Goal: Contribute content: Contribute content

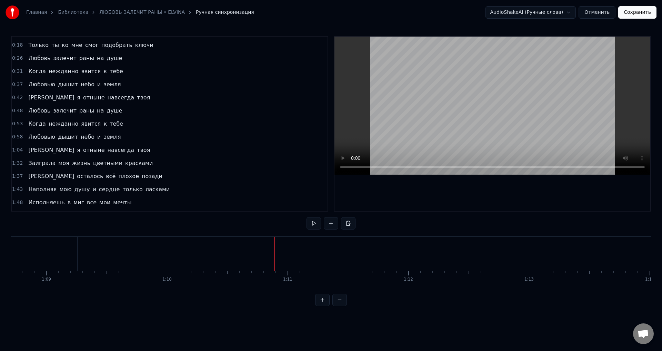
scroll to position [0, 8321]
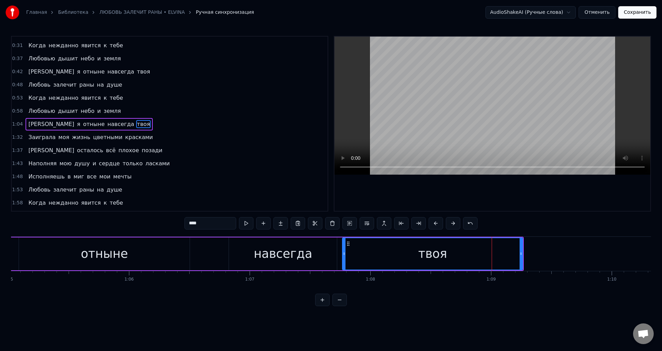
scroll to position [0, 7859]
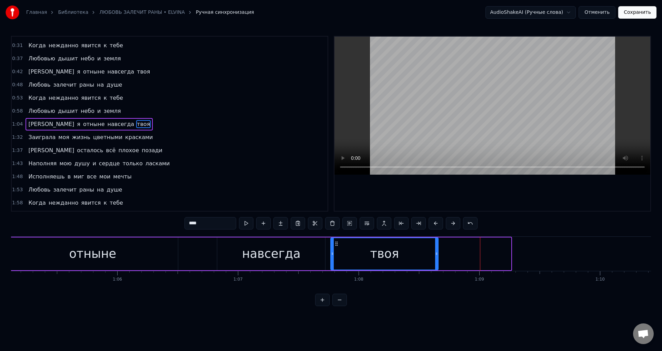
drag, startPoint x: 510, startPoint y: 255, endPoint x: 437, endPoint y: 257, distance: 72.8
click at [437, 257] on div at bounding box center [436, 253] width 3 height 31
click at [274, 254] on div "навсегда" at bounding box center [271, 253] width 59 height 18
type input "********"
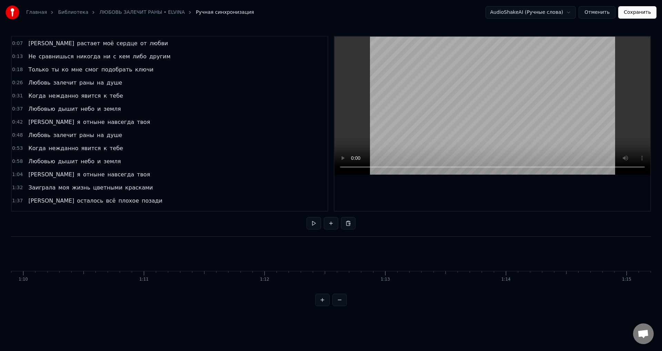
scroll to position [34, 0]
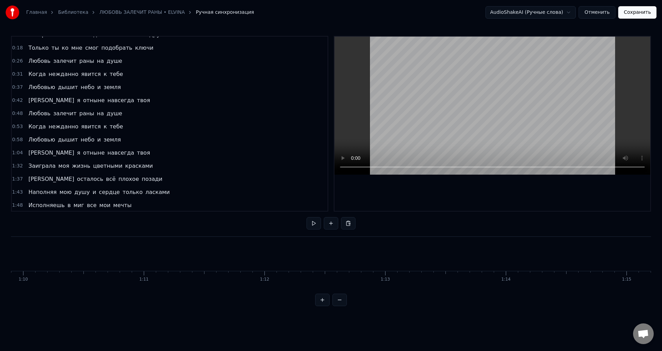
click at [136, 155] on span "твоя" at bounding box center [143, 153] width 14 height 8
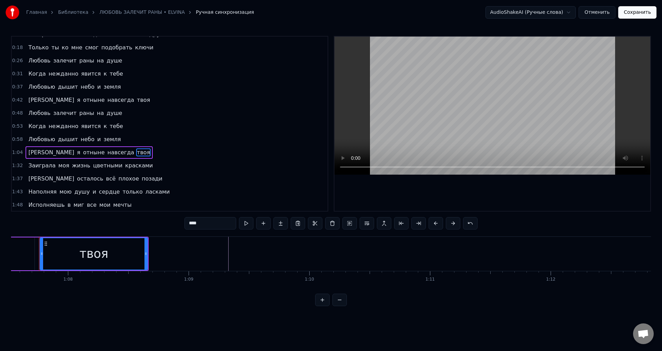
scroll to position [0, 8143]
click at [141, 251] on div "твоя" at bounding box center [100, 253] width 107 height 31
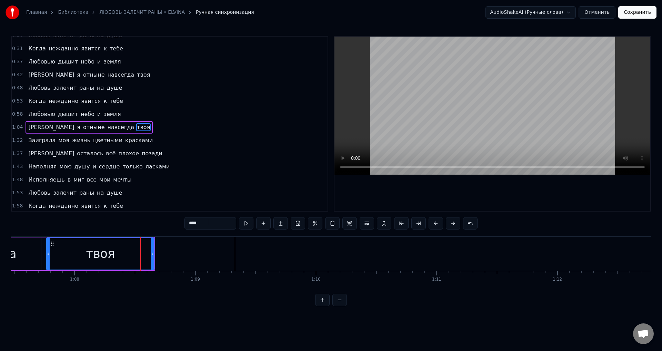
scroll to position [63, 0]
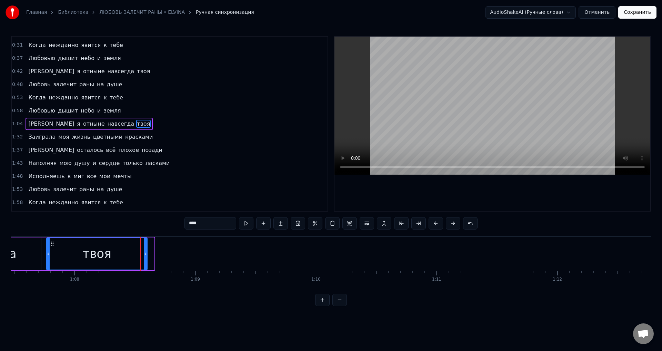
drag, startPoint x: 153, startPoint y: 253, endPoint x: 146, endPoint y: 253, distance: 6.9
click at [146, 253] on icon at bounding box center [145, 254] width 3 height 6
click at [64, 253] on div "твоя" at bounding box center [97, 253] width 100 height 31
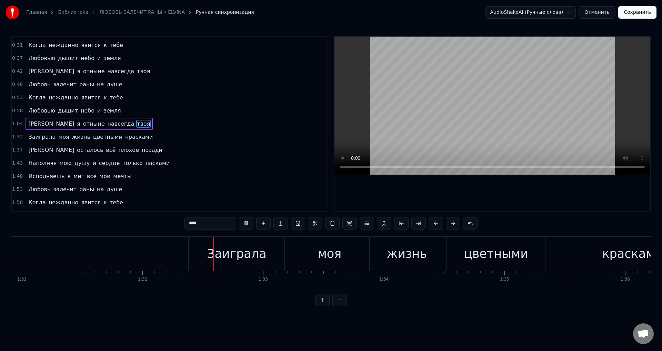
scroll to position [0, 11077]
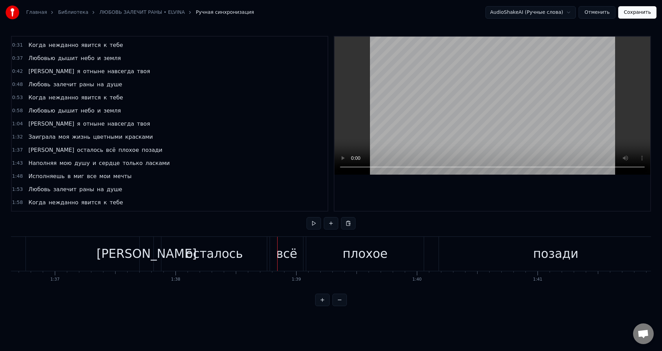
scroll to position [0, 11666]
drag, startPoint x: 10, startPoint y: 256, endPoint x: 17, endPoint y: 256, distance: 6.9
click at [11, 256] on div "Главная Библиотека ЛЮБОВЬ ЗАЛЕЧИТ РАНЫ • ELVINA Ручная синхронизация AudioShake…" at bounding box center [331, 153] width 662 height 306
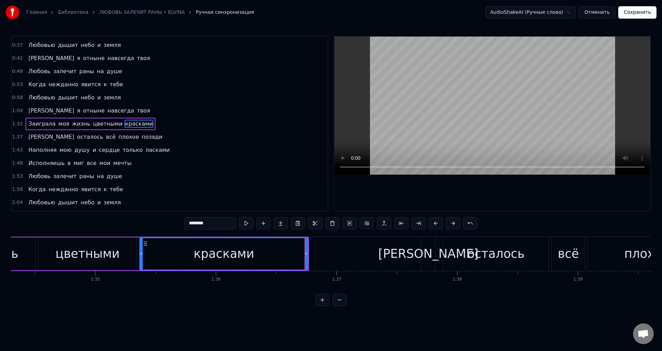
scroll to position [0, 11298]
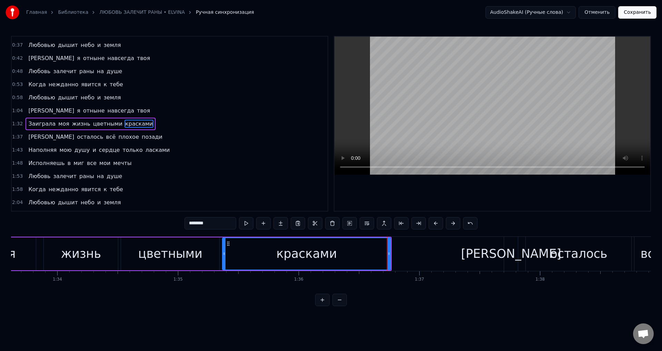
click at [300, 251] on div "красками" at bounding box center [306, 253] width 61 height 18
drag, startPoint x: 389, startPoint y: 253, endPoint x: 323, endPoint y: 254, distance: 65.5
click at [323, 254] on icon at bounding box center [323, 254] width 3 height 6
drag, startPoint x: 192, startPoint y: 254, endPoint x: 300, endPoint y: 212, distance: 115.6
click at [193, 254] on div "цветными" at bounding box center [170, 253] width 64 height 18
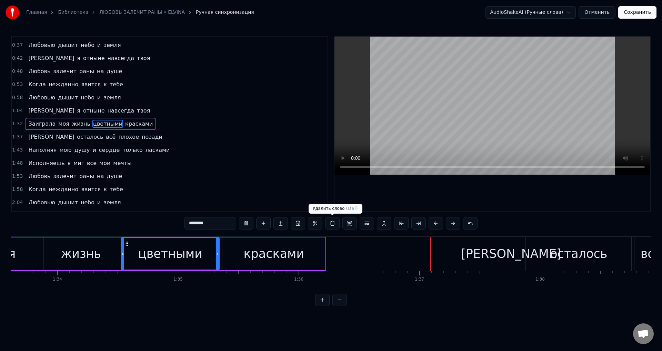
click at [302, 259] on div "красками" at bounding box center [273, 253] width 103 height 33
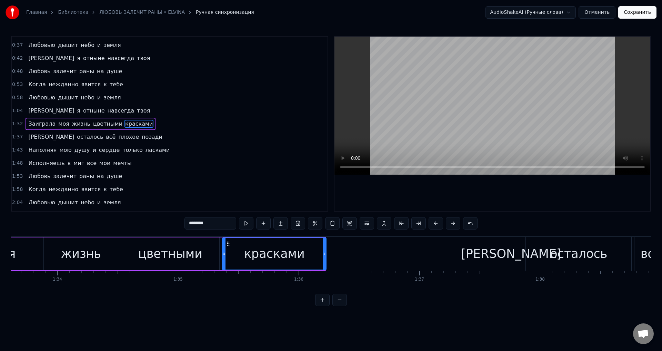
click at [325, 252] on icon at bounding box center [324, 254] width 3 height 6
click at [285, 252] on div "красками" at bounding box center [274, 253] width 61 height 18
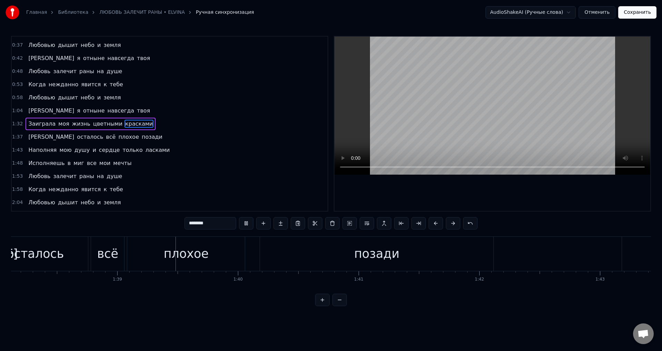
scroll to position [0, 11892]
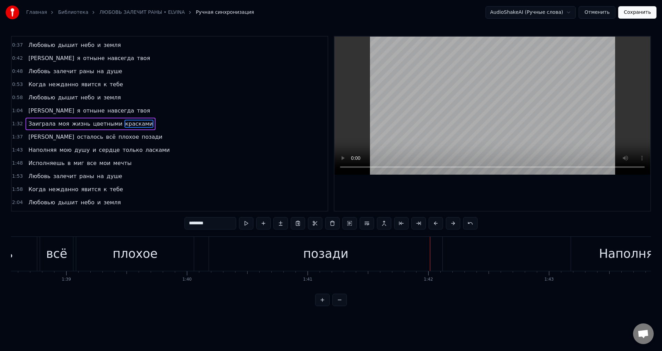
click at [392, 259] on div "позади" at bounding box center [325, 254] width 233 height 34
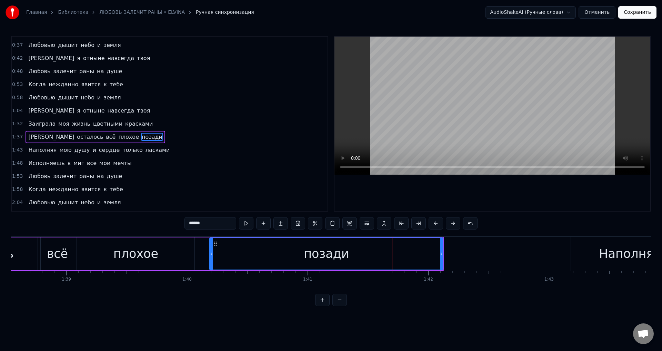
scroll to position [90, 0]
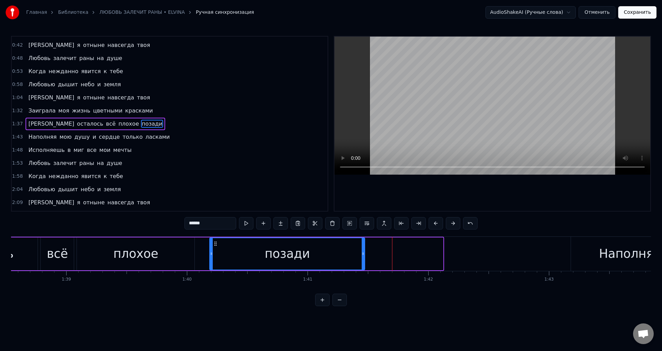
drag, startPoint x: 442, startPoint y: 256, endPoint x: 364, endPoint y: 253, distance: 78.3
click at [364, 253] on icon at bounding box center [363, 254] width 3 height 6
click at [274, 248] on div "позади" at bounding box center [287, 253] width 45 height 18
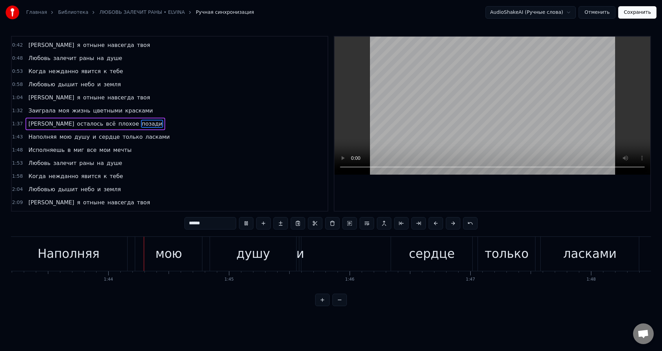
scroll to position [0, 12470]
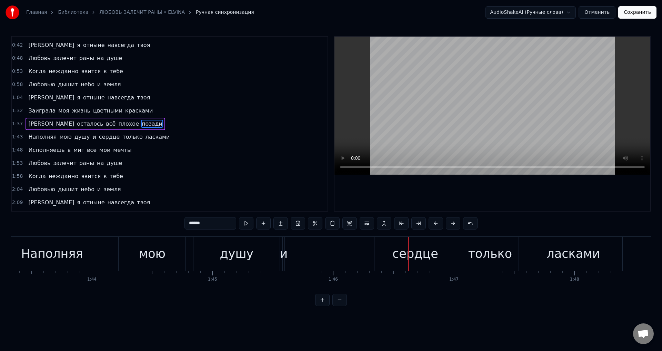
click at [284, 254] on div "и" at bounding box center [284, 253] width 8 height 18
type input "*"
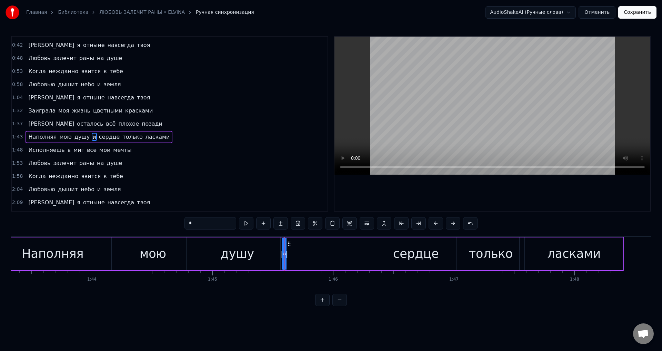
scroll to position [103, 0]
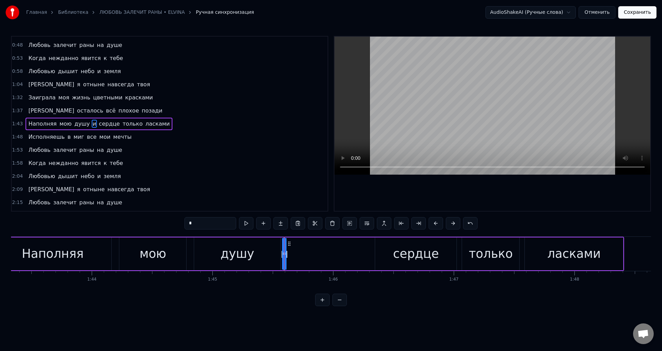
click at [293, 255] on div "Наполняя мою душу и сердце только ласками" at bounding box center [308, 254] width 631 height 34
click at [362, 247] on div "Наполняя мою душу и сердце только ласками" at bounding box center [308, 254] width 631 height 34
click at [410, 254] on div "сердце" at bounding box center [416, 253] width 46 height 18
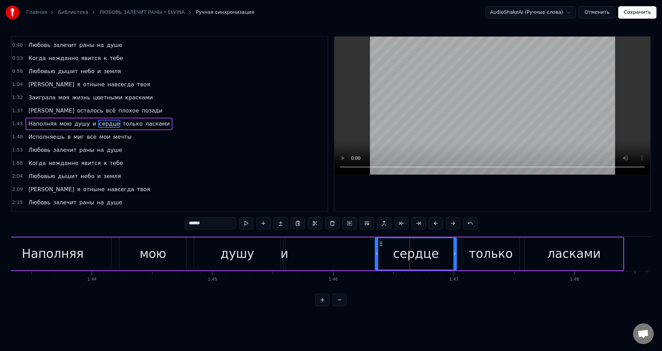
click at [284, 256] on div "и" at bounding box center [285, 253] width 8 height 18
type input "*"
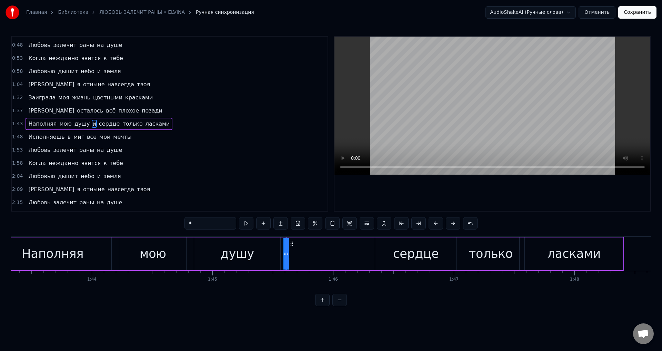
drag, startPoint x: 285, startPoint y: 256, endPoint x: 291, endPoint y: 256, distance: 5.9
click at [291, 256] on div "Наполняя мою душу и сердце только ласками" at bounding box center [308, 254] width 631 height 34
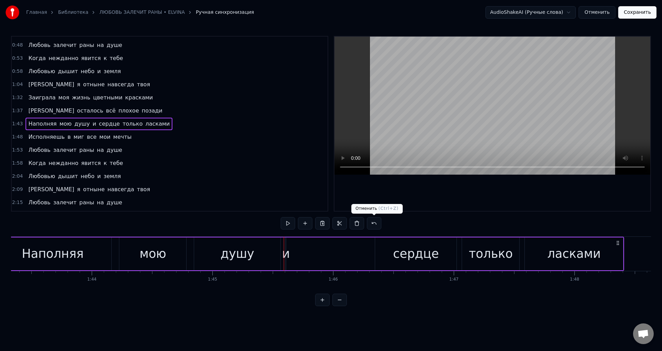
click at [373, 224] on button at bounding box center [374, 223] width 14 height 12
click at [285, 252] on div "и" at bounding box center [285, 253] width 8 height 18
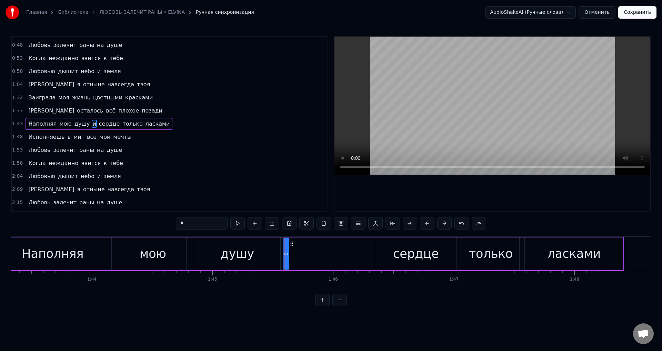
drag, startPoint x: 286, startPoint y: 253, endPoint x: 306, endPoint y: 252, distance: 20.4
click at [306, 252] on div "Наполняя мою душу и сердце только ласками" at bounding box center [308, 254] width 631 height 34
click at [286, 253] on div "и" at bounding box center [286, 253] width 8 height 18
drag, startPoint x: 285, startPoint y: 256, endPoint x: 280, endPoint y: 256, distance: 5.2
click at [280, 256] on div "Наполняя мою душу и сердце только ласками" at bounding box center [308, 254] width 631 height 34
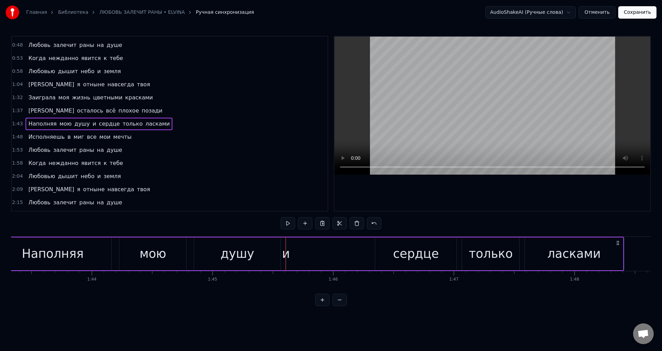
click at [288, 253] on div "и" at bounding box center [286, 253] width 8 height 18
click at [289, 253] on icon at bounding box center [287, 254] width 3 height 6
click at [294, 253] on div "Наполняя мою душу и сердце только ласками" at bounding box center [308, 254] width 631 height 34
click at [319, 263] on div "Добавить слово Ctrl+N" at bounding box center [339, 259] width 85 height 11
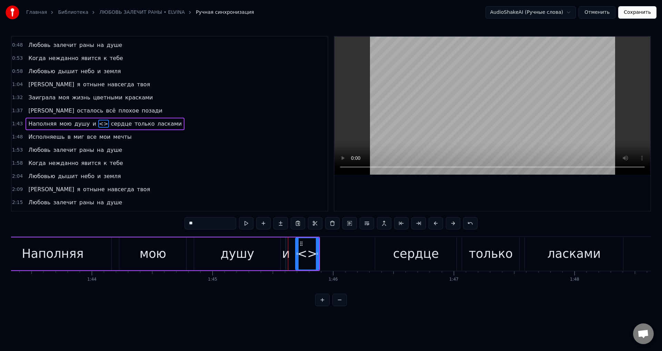
drag, startPoint x: 211, startPoint y: 225, endPoint x: 109, endPoint y: 206, distance: 103.6
click at [122, 221] on div "0:02 Я не думала что станешь мне таким родным 0:07 И растает моё сердце от любв…" at bounding box center [331, 171] width 640 height 270
type input "*"
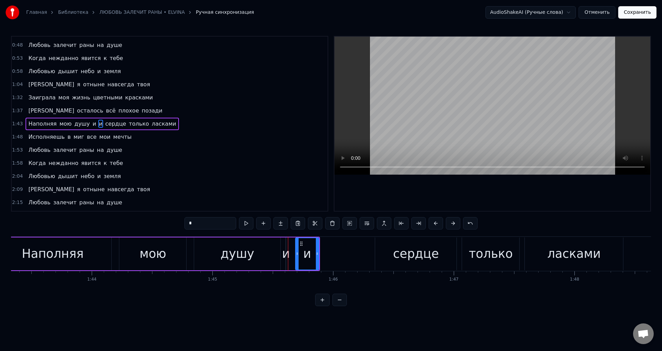
click at [286, 259] on div "и" at bounding box center [286, 253] width 8 height 18
click at [331, 225] on button at bounding box center [332, 223] width 14 height 12
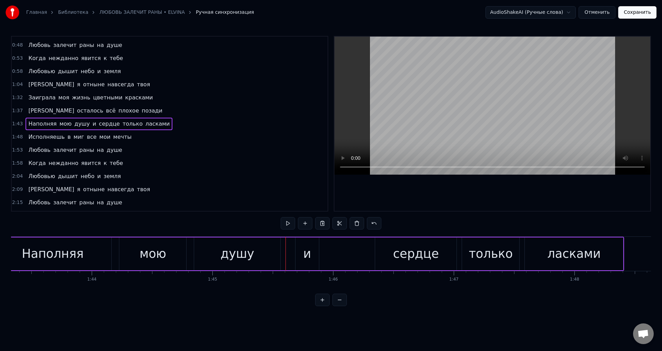
click at [308, 250] on div "и" at bounding box center [307, 253] width 8 height 18
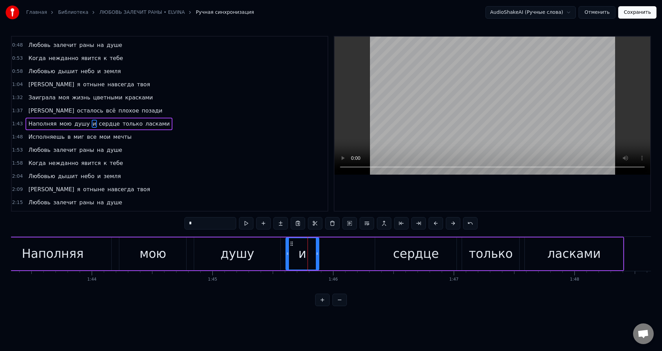
drag, startPoint x: 297, startPoint y: 257, endPoint x: 287, endPoint y: 256, distance: 9.7
click at [287, 256] on div at bounding box center [287, 253] width 3 height 31
click at [316, 252] on div "и" at bounding box center [303, 253] width 34 height 33
click at [317, 252] on div "и" at bounding box center [303, 253] width 34 height 33
drag, startPoint x: 318, startPoint y: 253, endPoint x: 301, endPoint y: 252, distance: 17.2
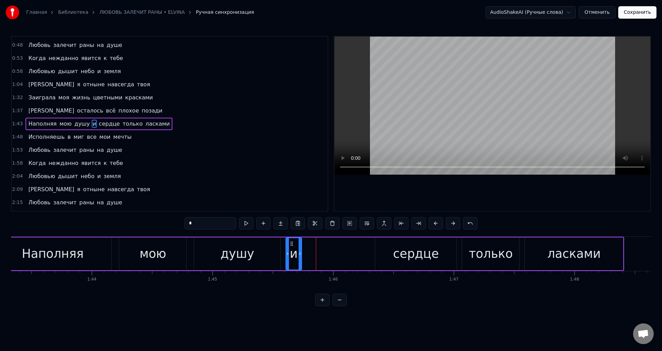
click at [301, 252] on icon at bounding box center [300, 254] width 3 height 6
click at [246, 252] on div "душу" at bounding box center [238, 253] width 34 height 18
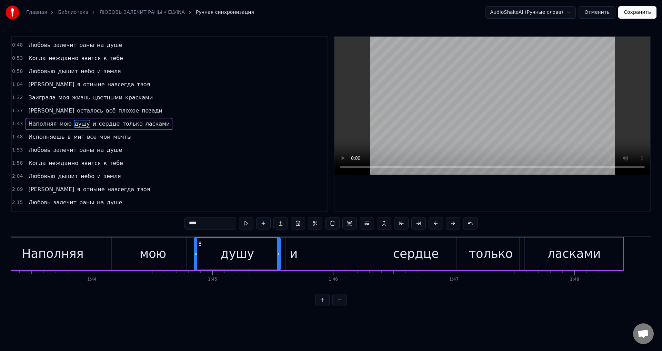
click at [292, 256] on div "и" at bounding box center [294, 253] width 8 height 18
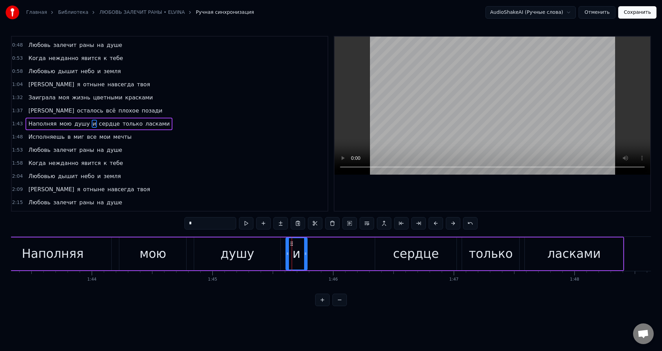
drag, startPoint x: 300, startPoint y: 255, endPoint x: 305, endPoint y: 255, distance: 5.5
click at [305, 255] on icon at bounding box center [305, 254] width 3 height 6
click at [92, 124] on span "и" at bounding box center [94, 124] width 5 height 8
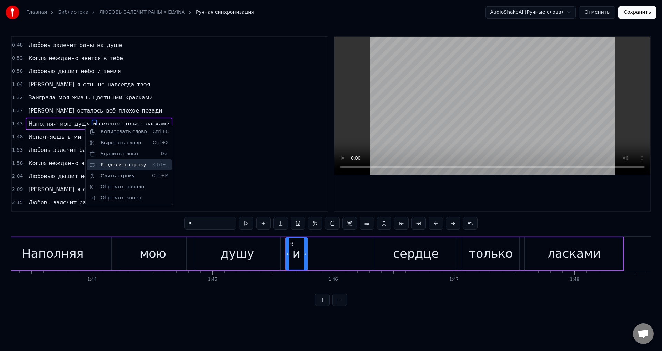
click at [128, 166] on div "Разделить строку Ctrl+L" at bounding box center [129, 164] width 85 height 11
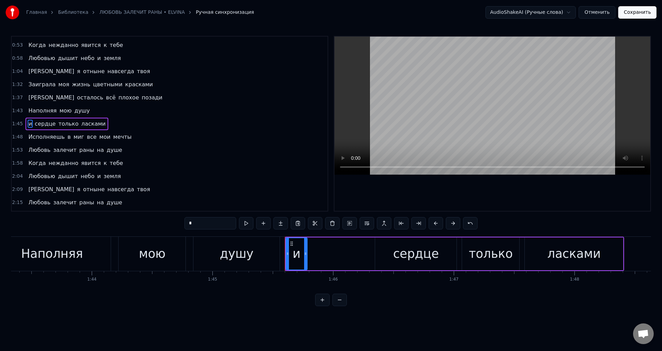
click at [207, 257] on div "душу" at bounding box center [236, 254] width 86 height 34
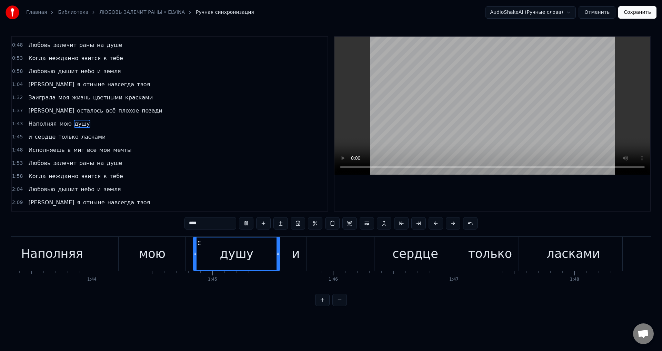
click at [31, 126] on span "Наполняя" at bounding box center [43, 124] width 30 height 8
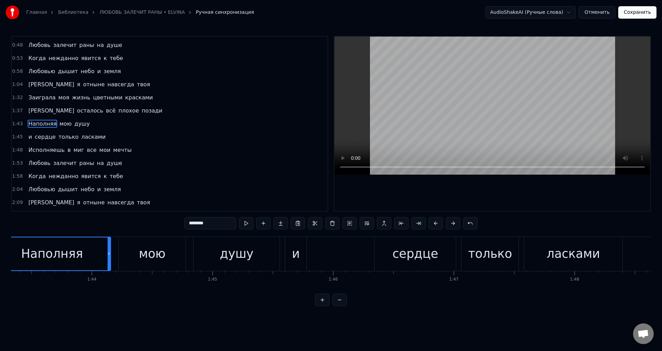
scroll to position [0, 12418]
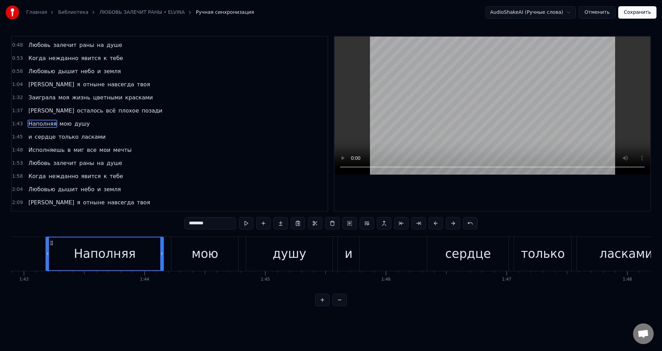
click at [118, 253] on div "Наполняя" at bounding box center [105, 253] width 62 height 18
click at [354, 249] on div "и" at bounding box center [348, 254] width 21 height 34
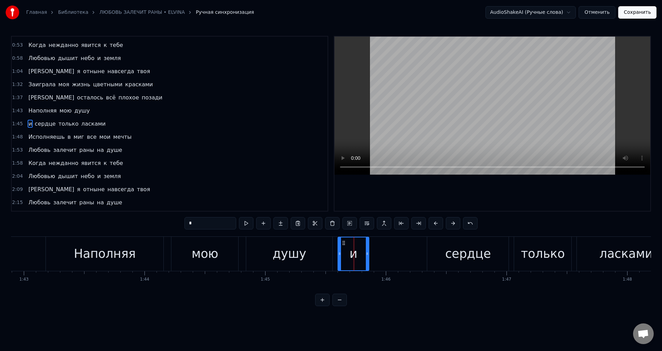
drag, startPoint x: 358, startPoint y: 255, endPoint x: 368, endPoint y: 254, distance: 9.3
click at [368, 254] on icon at bounding box center [367, 254] width 3 height 6
click at [471, 223] on button at bounding box center [470, 223] width 14 height 12
click at [471, 223] on div "*" at bounding box center [331, 223] width 310 height 12
click at [463, 226] on button at bounding box center [461, 223] width 14 height 12
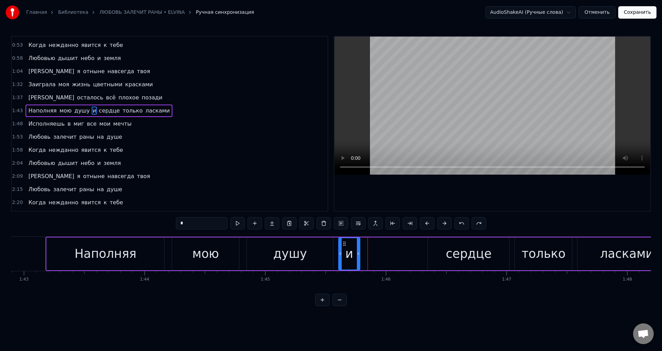
click at [350, 255] on div "и" at bounding box center [349, 253] width 8 height 18
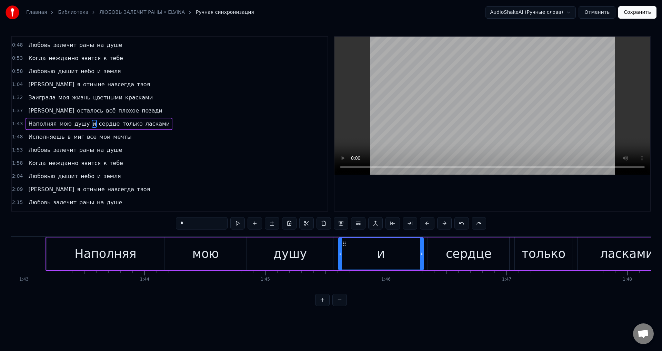
drag, startPoint x: 358, startPoint y: 255, endPoint x: 422, endPoint y: 255, distance: 63.4
click at [422, 255] on icon at bounding box center [421, 254] width 3 height 6
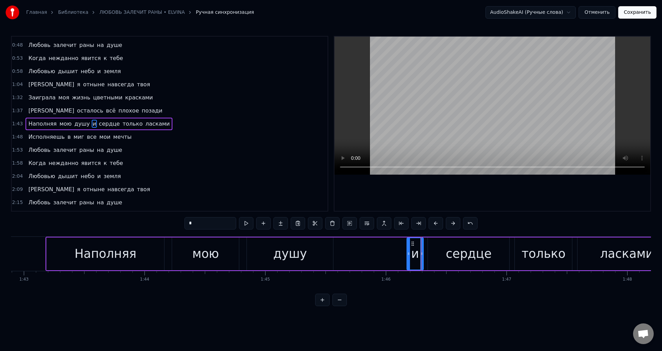
drag, startPoint x: 341, startPoint y: 255, endPoint x: 409, endPoint y: 249, distance: 68.6
click at [409, 249] on div at bounding box center [408, 253] width 3 height 31
click at [311, 250] on div "душу" at bounding box center [290, 253] width 86 height 33
type input "****"
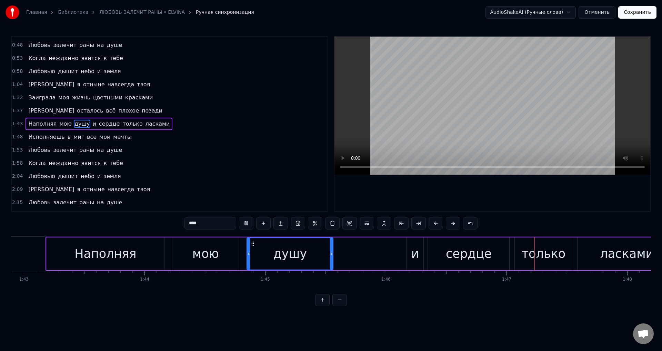
click at [378, 249] on div "Наполняя мою душу и сердце только ласками" at bounding box center [361, 254] width 631 height 34
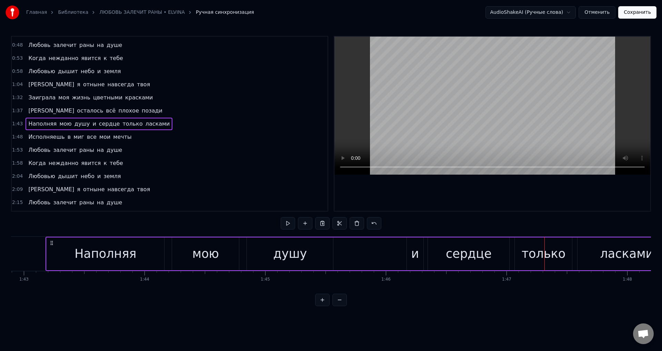
click at [411, 256] on div "и" at bounding box center [415, 253] width 17 height 33
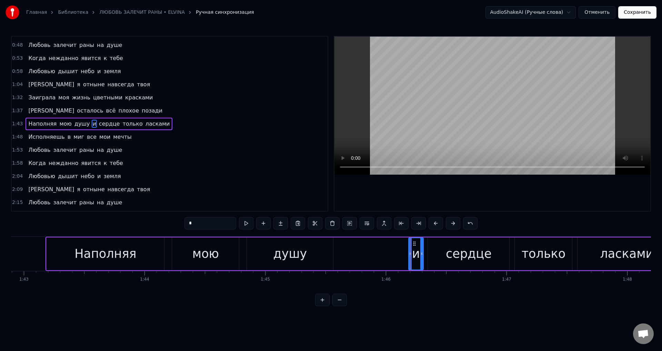
click at [411, 254] on icon at bounding box center [410, 254] width 3 height 6
click at [179, 257] on div "мою" at bounding box center [205, 253] width 67 height 33
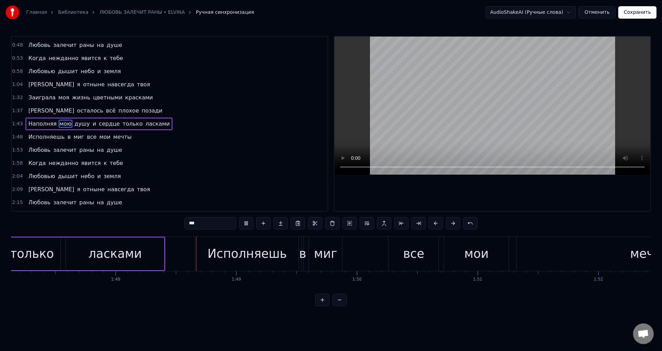
scroll to position [0, 13003]
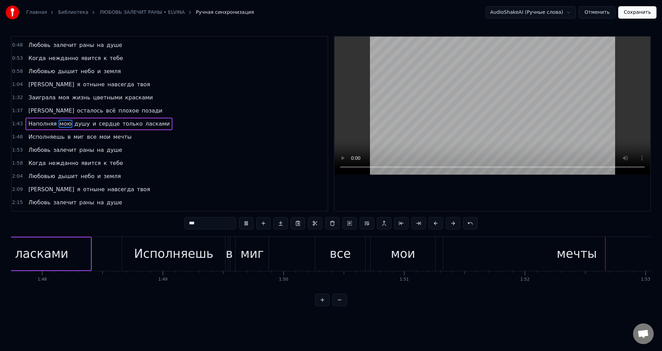
click at [551, 268] on div "мечты" at bounding box center [576, 254] width 267 height 34
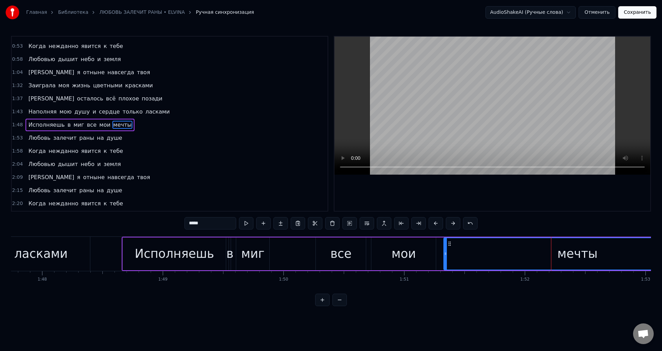
scroll to position [116, 0]
drag, startPoint x: 405, startPoint y: 294, endPoint x: 425, endPoint y: 293, distance: 19.3
click at [430, 291] on div "0:02 Я не думала что станешь мне таким родным 0:07 И растает моё сердце от любв…" at bounding box center [331, 171] width 640 height 270
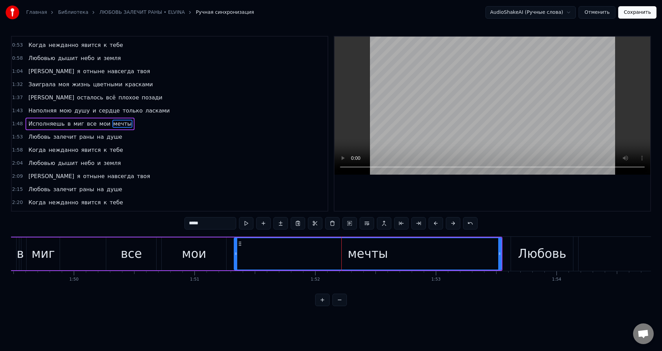
scroll to position [0, 13260]
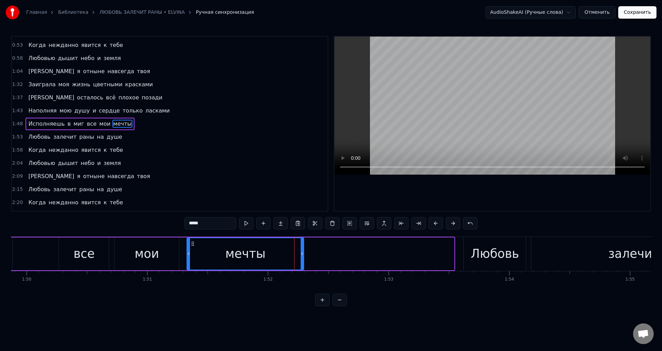
drag, startPoint x: 453, startPoint y: 256, endPoint x: 303, endPoint y: 251, distance: 150.4
click at [303, 251] on div at bounding box center [302, 253] width 3 height 31
click at [139, 254] on div "мои" at bounding box center [147, 253] width 24 height 18
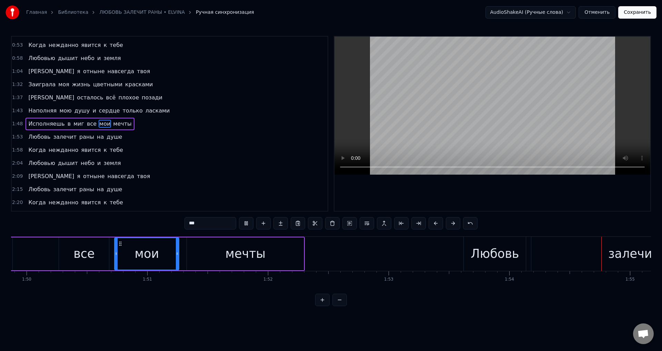
click at [281, 268] on div "мечты" at bounding box center [245, 253] width 117 height 33
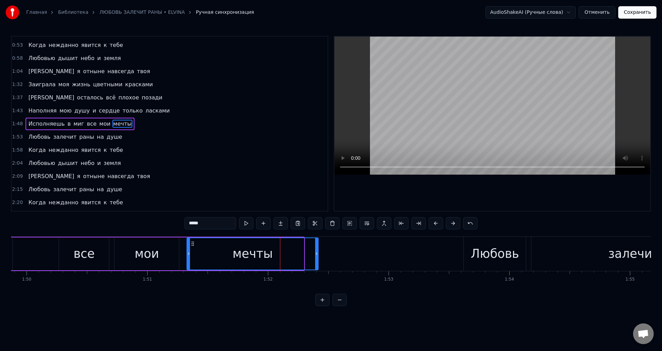
drag, startPoint x: 302, startPoint y: 258, endPoint x: 316, endPoint y: 257, distance: 14.5
click at [316, 257] on div at bounding box center [316, 253] width 3 height 31
click at [159, 255] on div "мои" at bounding box center [146, 253] width 64 height 33
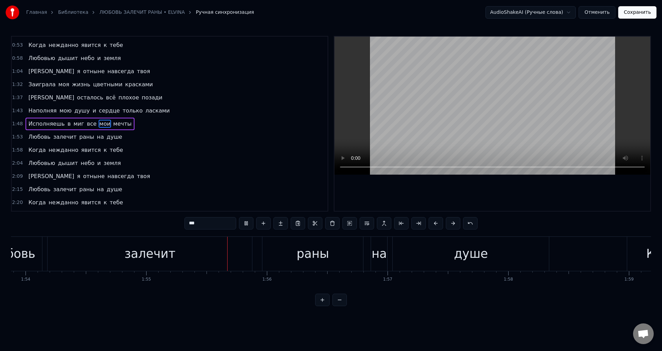
scroll to position [0, 13858]
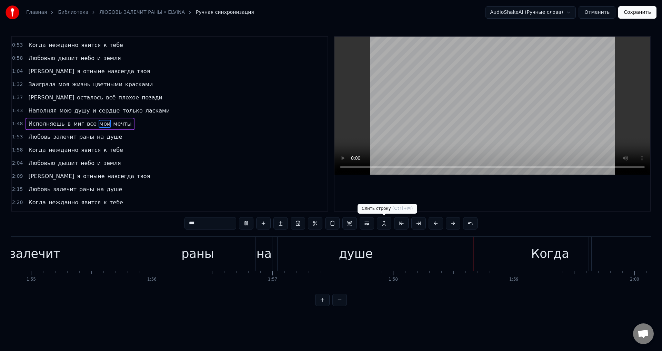
click at [381, 263] on div "душе" at bounding box center [356, 254] width 156 height 34
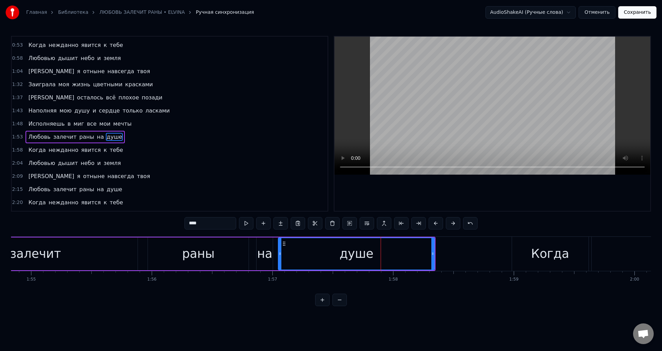
scroll to position [129, 0]
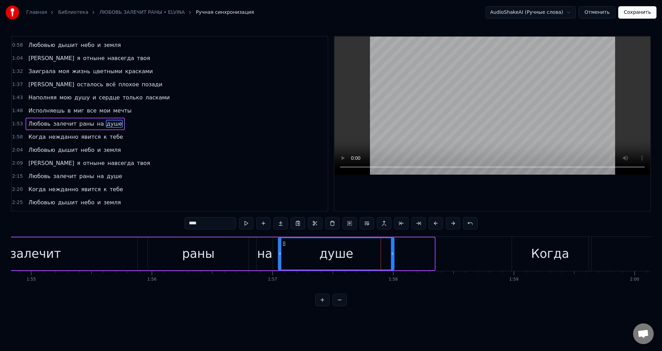
drag, startPoint x: 434, startPoint y: 258, endPoint x: 375, endPoint y: 249, distance: 59.3
click at [392, 249] on div at bounding box center [392, 253] width 3 height 31
drag, startPoint x: 203, startPoint y: 251, endPoint x: 220, endPoint y: 245, distance: 18.1
click at [203, 251] on div "раны" at bounding box center [198, 253] width 32 height 18
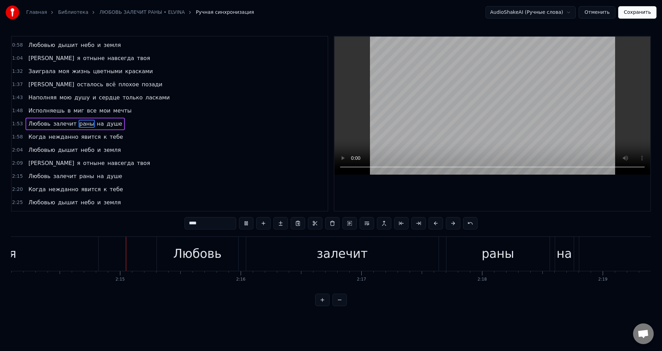
scroll to position [0, 16184]
drag, startPoint x: 37, startPoint y: 261, endPoint x: 101, endPoint y: 262, distance: 64.5
click at [41, 261] on div "твоя" at bounding box center [1, 254] width 192 height 34
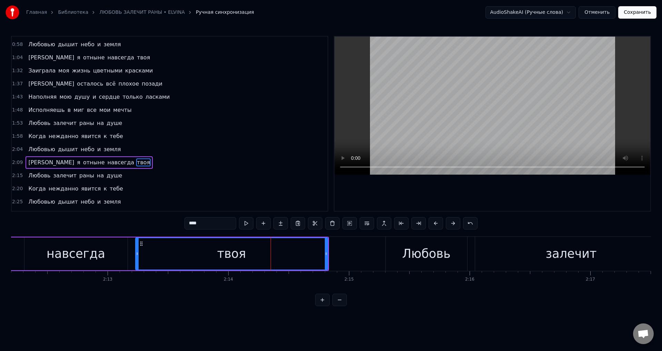
scroll to position [0, 15919]
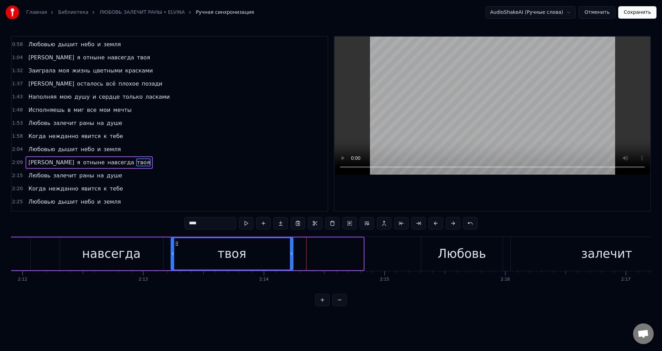
drag, startPoint x: 362, startPoint y: 254, endPoint x: 292, endPoint y: 251, distance: 70.4
click at [292, 251] on icon at bounding box center [291, 254] width 3 height 6
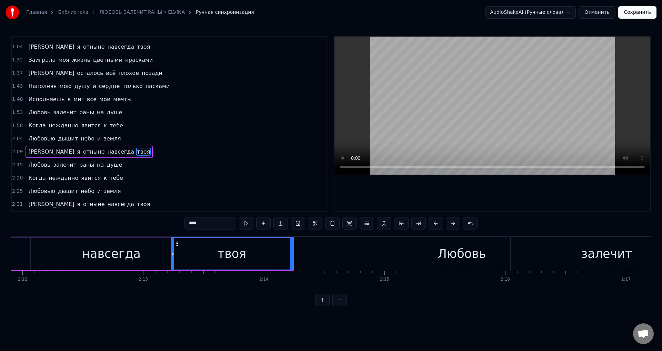
drag, startPoint x: 106, startPoint y: 264, endPoint x: 139, endPoint y: 251, distance: 36.2
click at [111, 262] on div "навсегда" at bounding box center [111, 253] width 103 height 33
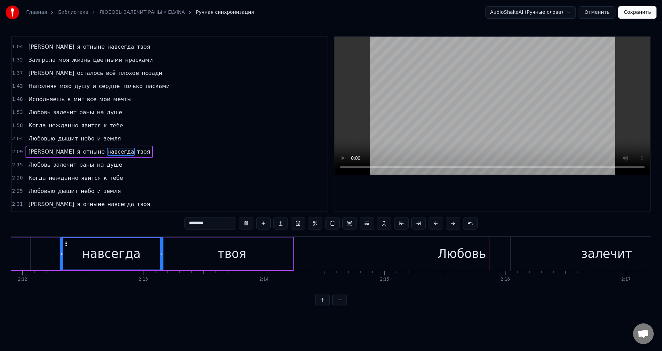
click at [279, 251] on div "твоя" at bounding box center [232, 253] width 122 height 33
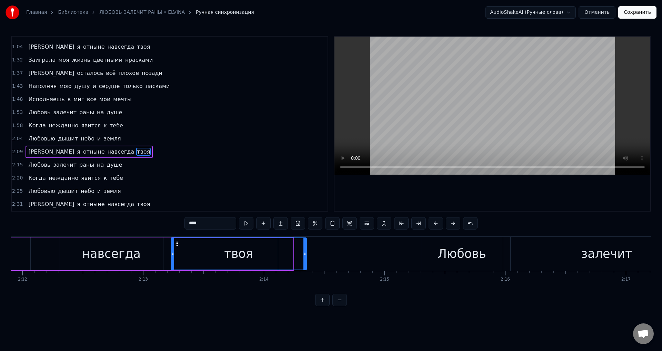
drag, startPoint x: 292, startPoint y: 253, endPoint x: 307, endPoint y: 252, distance: 14.9
click at [306, 252] on icon at bounding box center [304, 254] width 3 height 6
click at [197, 252] on div "твоя" at bounding box center [239, 253] width 136 height 31
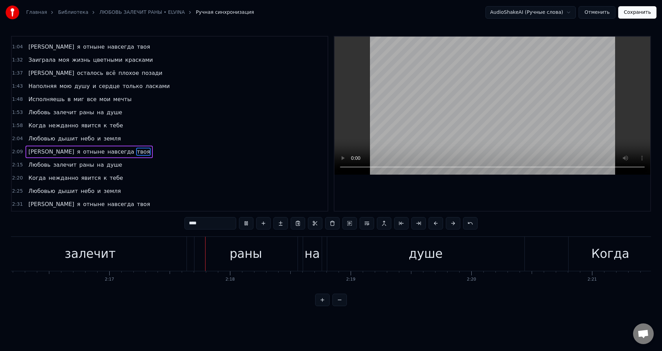
scroll to position [0, 16514]
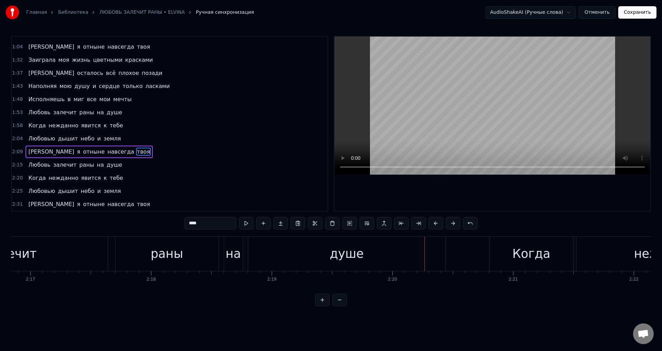
click at [438, 253] on div "душе" at bounding box center [346, 254] width 197 height 34
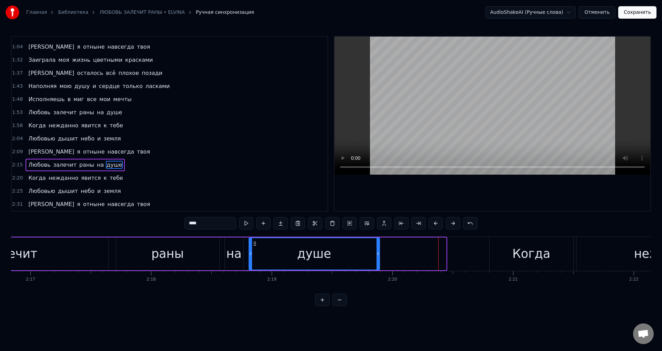
drag, startPoint x: 445, startPoint y: 254, endPoint x: 378, endPoint y: 251, distance: 66.6
click at [378, 251] on icon at bounding box center [378, 254] width 3 height 6
drag, startPoint x: 196, startPoint y: 259, endPoint x: 278, endPoint y: 191, distance: 106.0
click at [203, 252] on div "раны" at bounding box center [167, 253] width 103 height 33
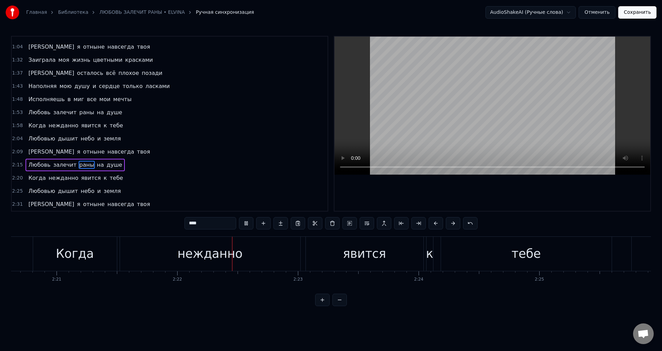
scroll to position [0, 17088]
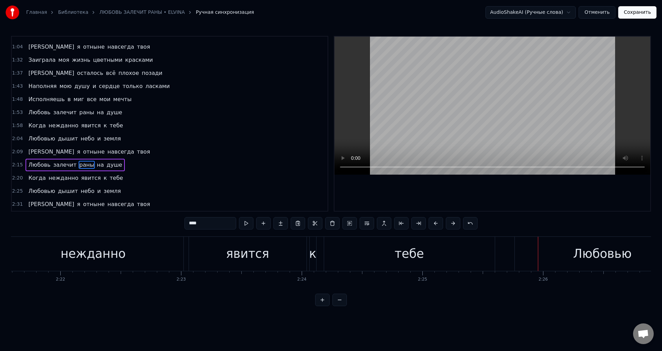
click at [439, 258] on div "тебе" at bounding box center [409, 254] width 171 height 34
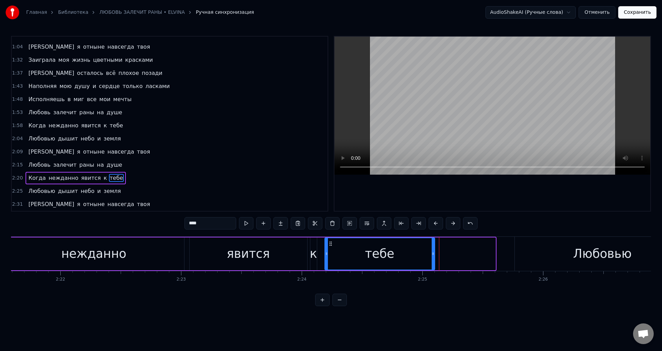
drag, startPoint x: 494, startPoint y: 257, endPoint x: 433, endPoint y: 254, distance: 60.8
click at [433, 254] on div at bounding box center [433, 253] width 3 height 31
drag, startPoint x: 257, startPoint y: 260, endPoint x: 305, endPoint y: 205, distance: 73.2
click at [257, 259] on div "явится" at bounding box center [248, 253] width 43 height 18
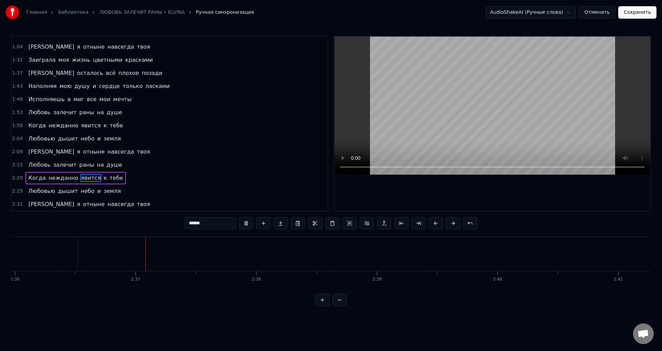
scroll to position [0, 18847]
type input "****"
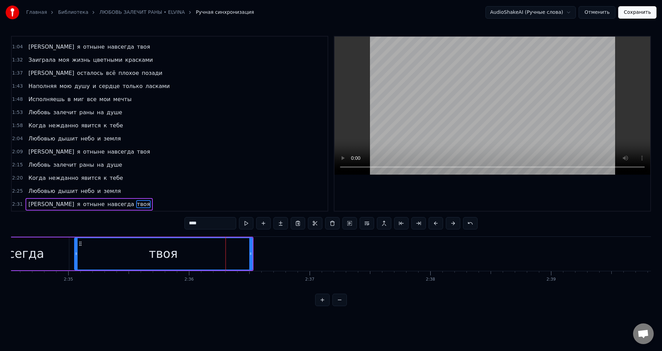
scroll to position [0, 18636]
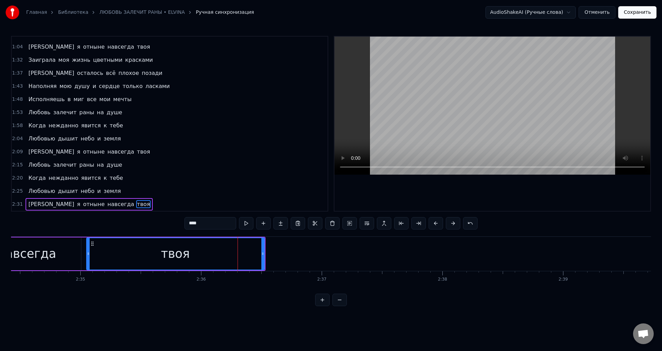
click at [225, 252] on div "твоя" at bounding box center [175, 253] width 177 height 31
drag, startPoint x: 263, startPoint y: 255, endPoint x: 224, endPoint y: 254, distance: 39.0
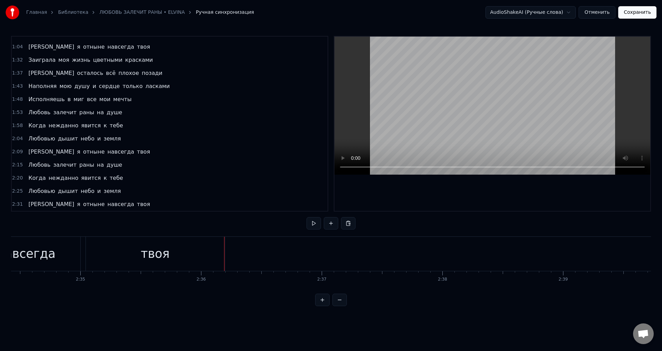
drag, startPoint x: 41, startPoint y: 255, endPoint x: 70, endPoint y: 244, distance: 30.2
click at [42, 254] on div "навсегда" at bounding box center [26, 253] width 59 height 18
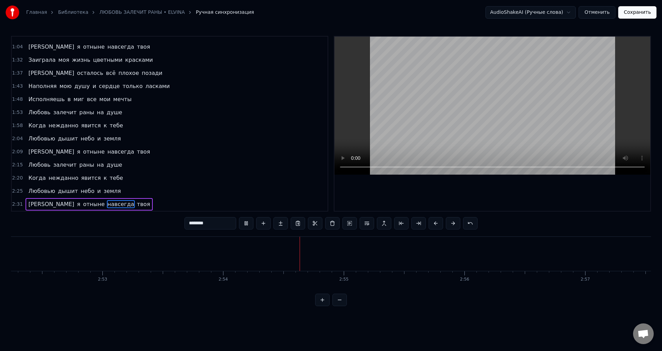
scroll to position [0, 20894]
click at [639, 16] on button "Сохранить" at bounding box center [637, 12] width 38 height 12
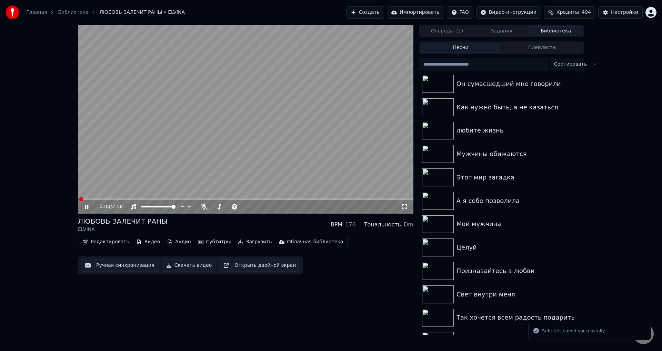
click at [87, 207] on icon at bounding box center [91, 207] width 16 height 6
click at [405, 206] on icon at bounding box center [404, 207] width 7 height 6
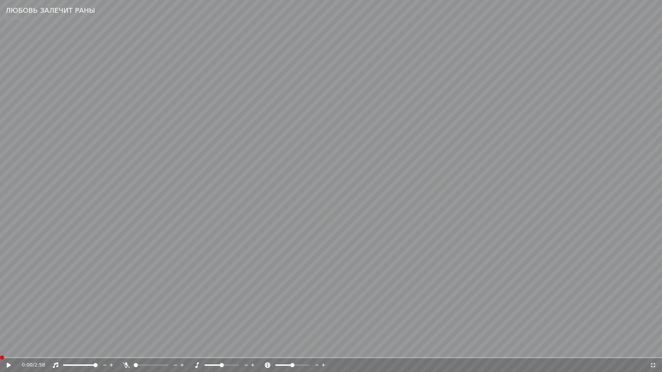
click at [0, 350] on span at bounding box center [2, 358] width 4 height 4
click at [10, 350] on icon at bounding box center [14, 366] width 16 height 6
click at [28, 337] on video at bounding box center [331, 186] width 662 height 372
click at [650, 350] on icon at bounding box center [653, 366] width 7 height 6
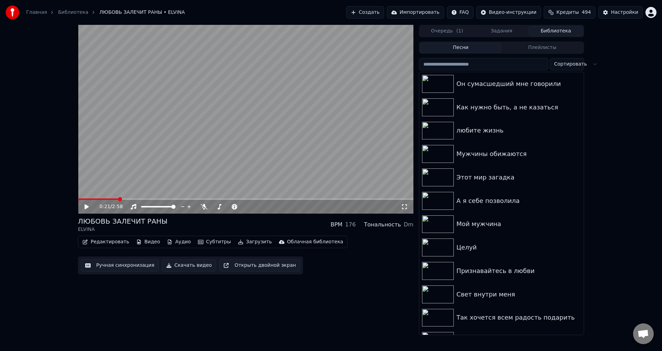
click at [117, 267] on button "Ручная синхронизация" at bounding box center [120, 265] width 78 height 12
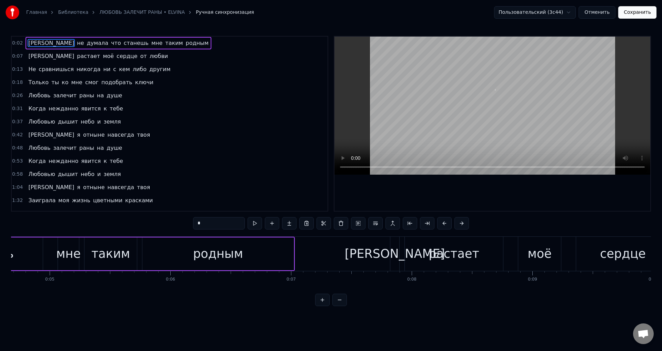
scroll to position [0, 258]
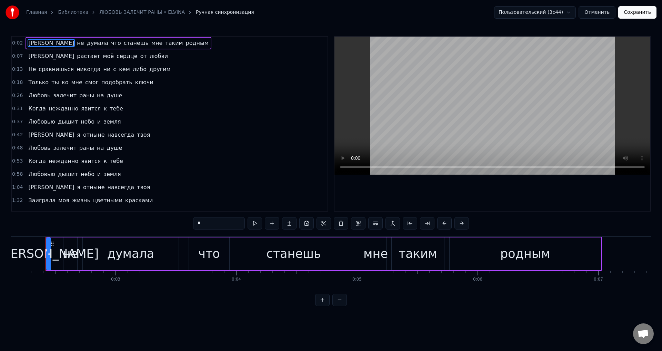
click at [118, 69] on span "кем" at bounding box center [124, 69] width 12 height 8
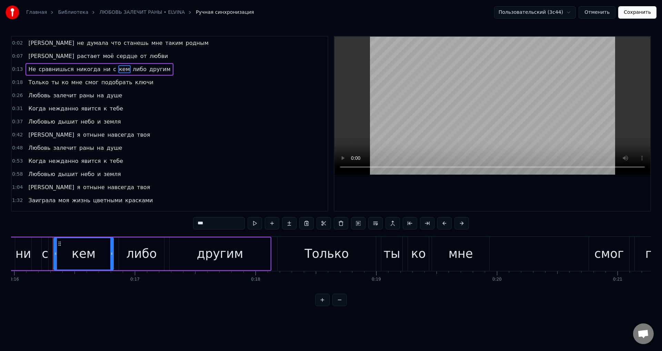
scroll to position [0, 1935]
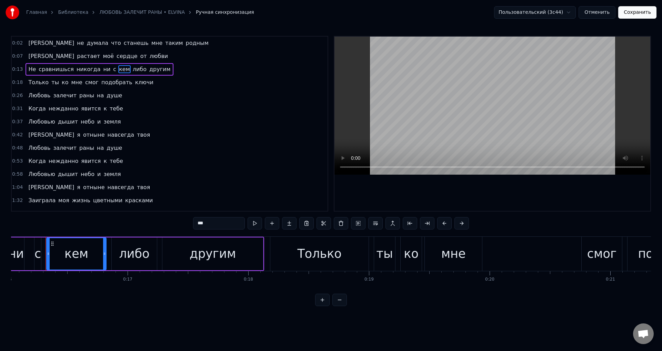
click at [86, 253] on div "кем" at bounding box center [76, 253] width 24 height 18
click at [221, 222] on input "***" at bounding box center [219, 223] width 52 height 12
type input "****"
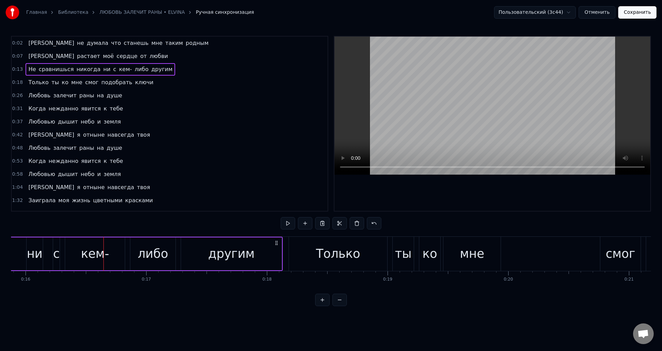
scroll to position [0, 1914]
click at [647, 14] on button "Сохранить" at bounding box center [637, 12] width 38 height 12
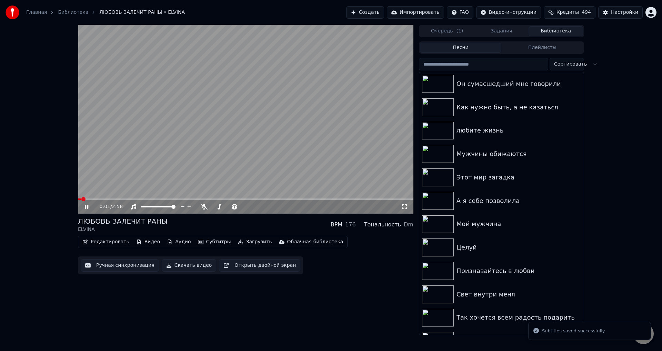
click at [402, 209] on icon at bounding box center [404, 206] width 5 height 5
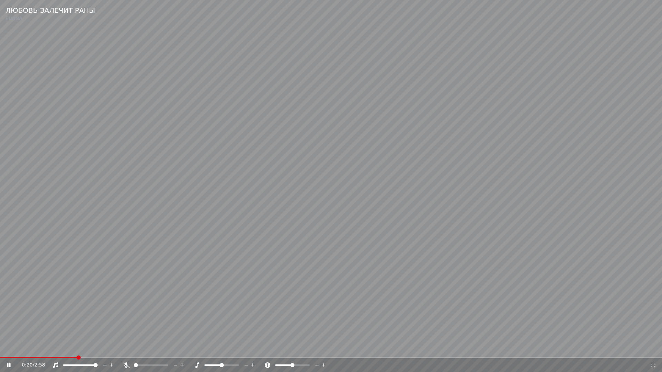
click at [324, 306] on video at bounding box center [331, 186] width 662 height 372
click at [652, 350] on icon at bounding box center [653, 365] width 5 height 5
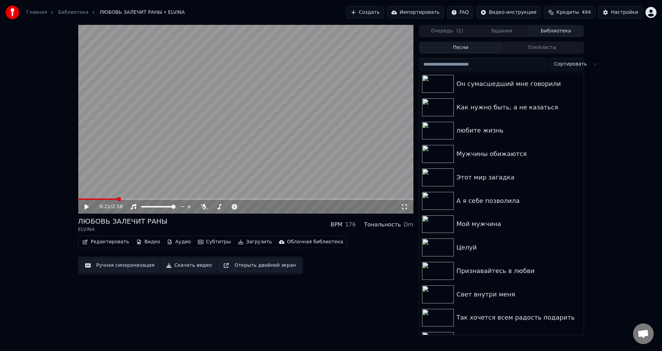
click at [122, 262] on button "Ручная синхронизация" at bounding box center [120, 265] width 78 height 12
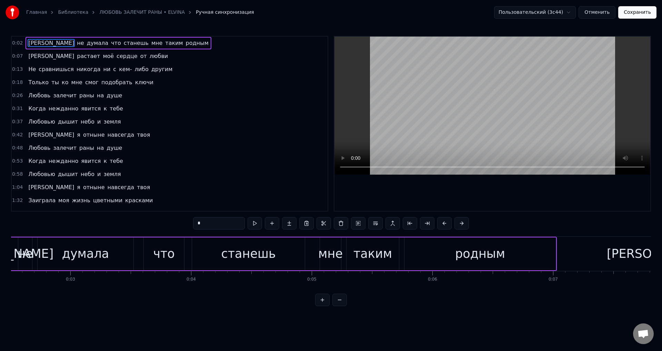
scroll to position [0, 258]
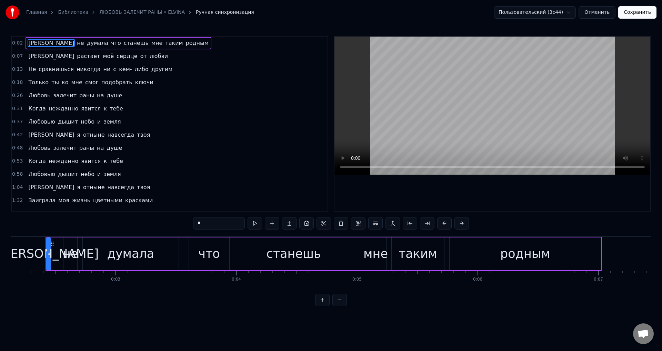
click at [29, 68] on span "Не" at bounding box center [32, 69] width 9 height 8
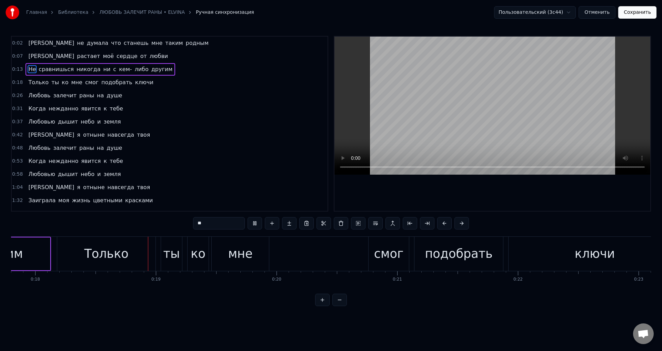
scroll to position [0, 2153]
drag, startPoint x: 66, startPoint y: 256, endPoint x: 52, endPoint y: 257, distance: 13.5
click at [66, 257] on div "Только" at bounding box center [101, 254] width 98 height 34
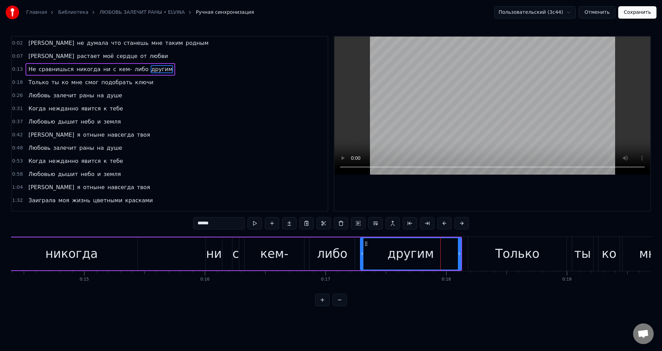
scroll to position [0, 1844]
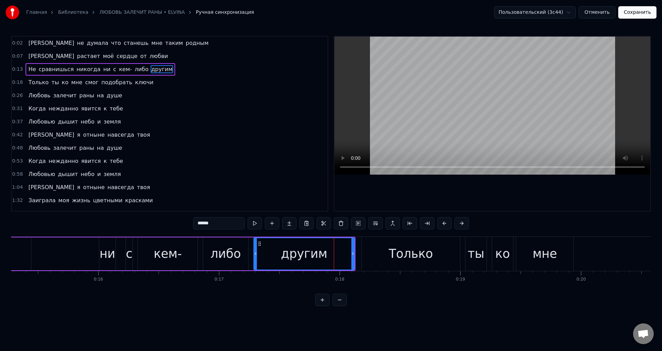
click at [322, 252] on div "другим" at bounding box center [304, 253] width 47 height 18
drag, startPoint x: 352, startPoint y: 252, endPoint x: 327, endPoint y: 253, distance: 25.2
click at [327, 253] on icon at bounding box center [327, 254] width 3 height 6
click at [159, 257] on div "кем-" at bounding box center [168, 253] width 28 height 18
type input "****"
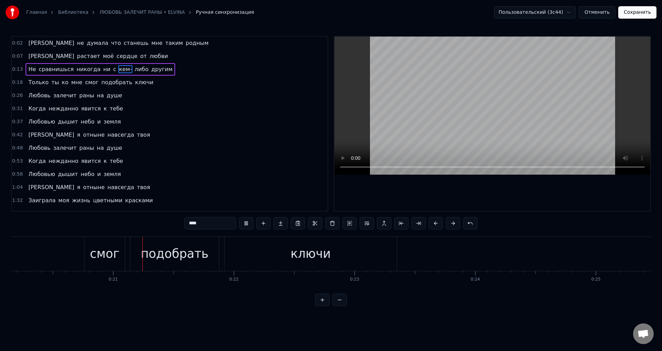
scroll to position [0, 2433]
click at [643, 16] on button "Сохранить" at bounding box center [637, 12] width 38 height 12
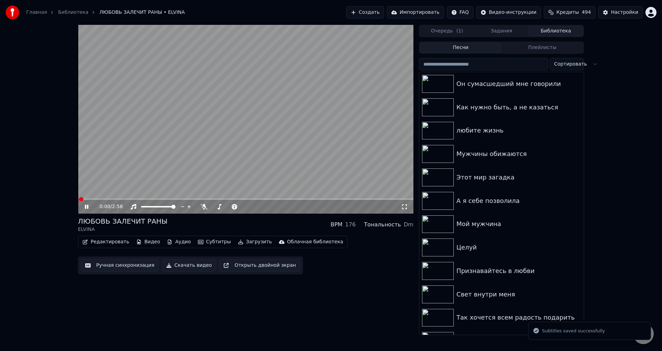
click at [88, 208] on icon at bounding box center [86, 206] width 3 height 4
click at [88, 208] on icon at bounding box center [91, 207] width 16 height 6
click at [405, 207] on icon at bounding box center [404, 207] width 7 height 6
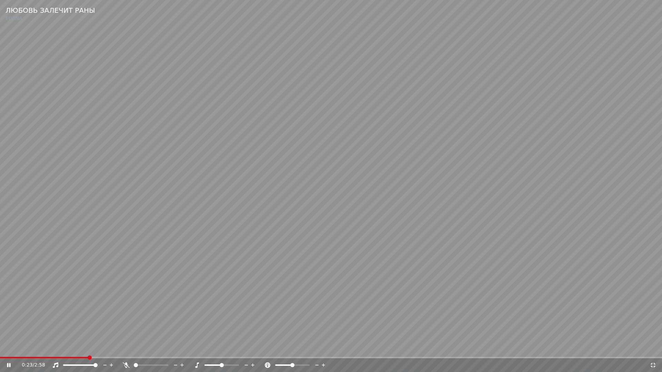
click at [400, 340] on video at bounding box center [331, 186] width 662 height 372
click at [652, 350] on icon at bounding box center [653, 365] width 5 height 5
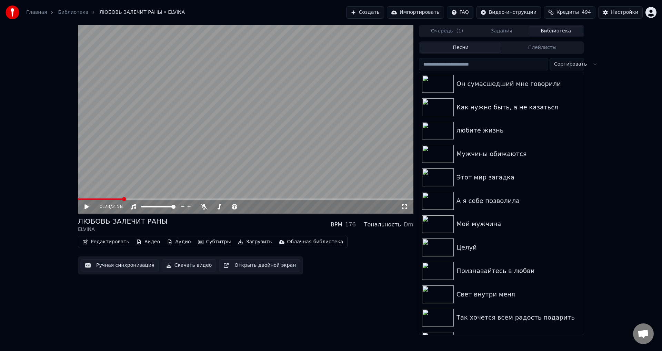
click at [109, 265] on button "Ручная синхронизация" at bounding box center [120, 265] width 78 height 12
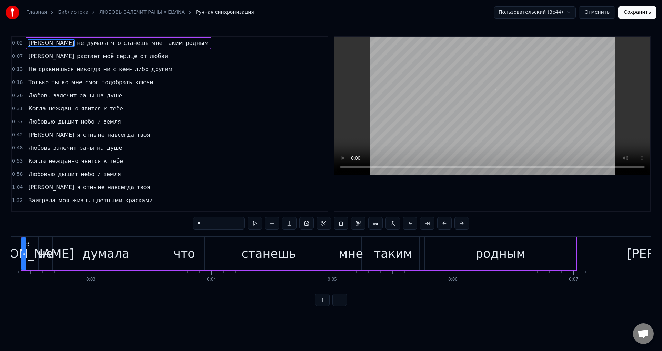
scroll to position [0, 258]
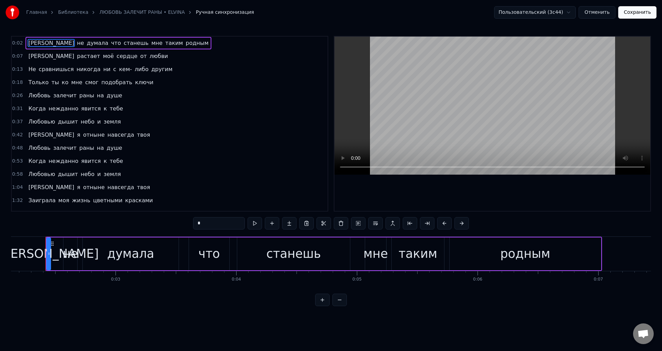
click at [28, 69] on span "Не" at bounding box center [32, 69] width 9 height 8
type input "**"
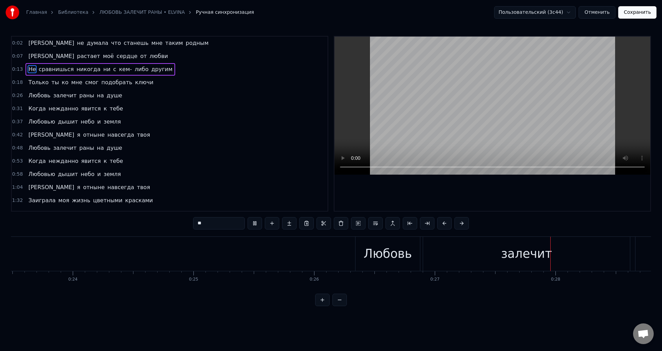
scroll to position [0, 3016]
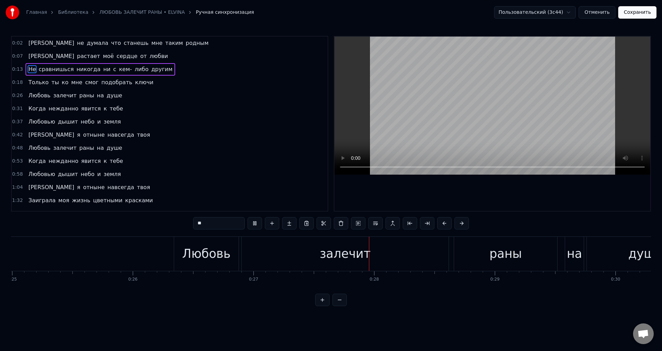
click at [597, 14] on button "Отменить" at bounding box center [597, 12] width 37 height 12
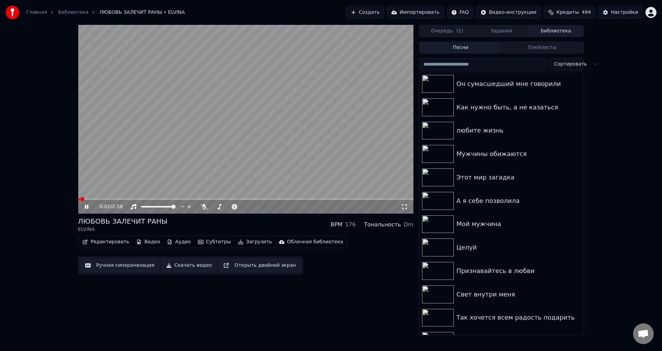
click at [114, 199] on span at bounding box center [245, 198] width 335 height 1
click at [405, 207] on icon at bounding box center [404, 207] width 7 height 6
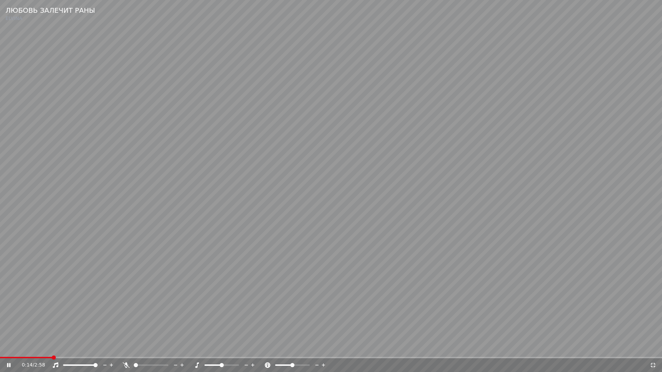
click at [50, 350] on span at bounding box center [26, 357] width 52 height 1
click at [51, 350] on span at bounding box center [26, 357] width 52 height 1
click at [35, 350] on span at bounding box center [34, 357] width 69 height 1
click at [177, 332] on video at bounding box center [331, 186] width 662 height 372
click at [651, 350] on icon at bounding box center [653, 365] width 5 height 5
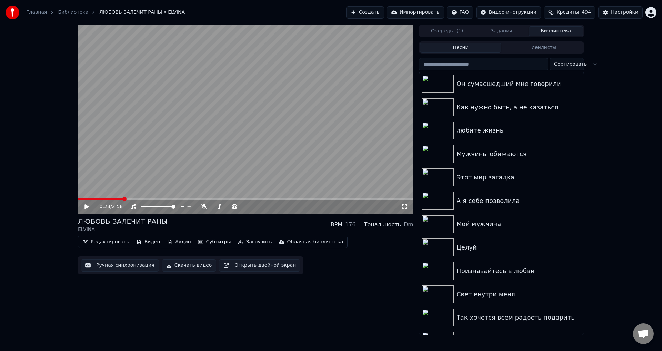
click at [118, 267] on button "Ручная синхронизация" at bounding box center [120, 265] width 78 height 12
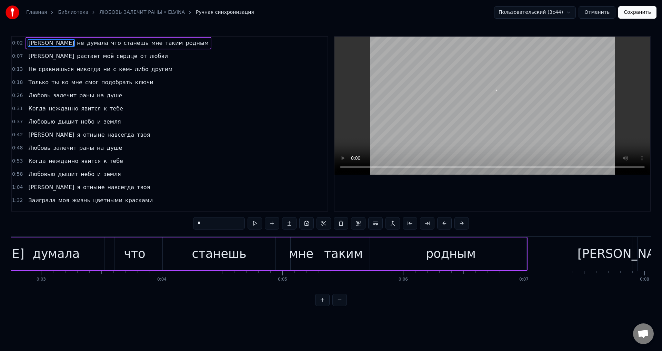
scroll to position [0, 258]
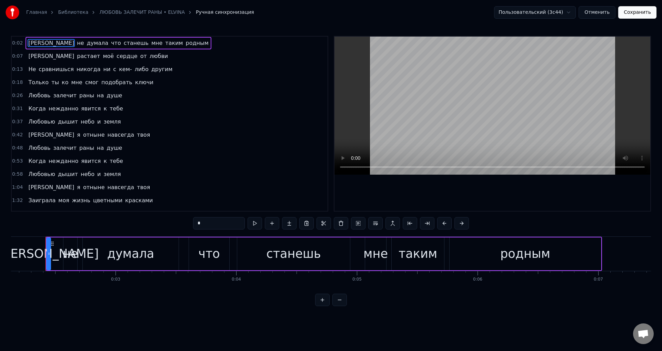
click at [32, 81] on span "Только" at bounding box center [39, 82] width 22 height 8
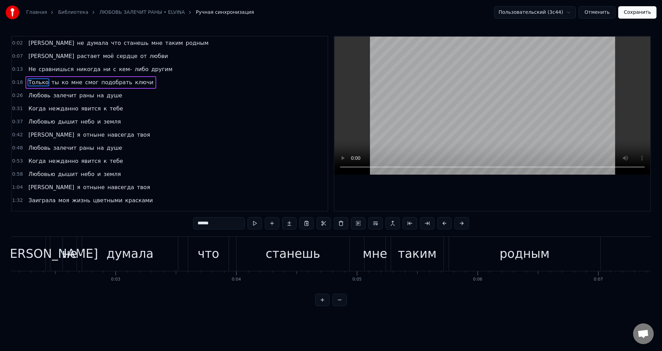
type input "******"
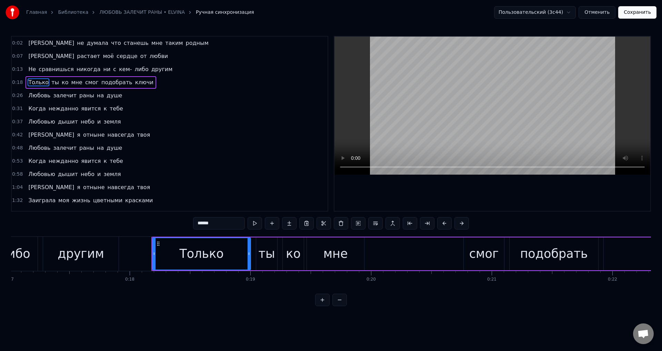
scroll to position [0, 2160]
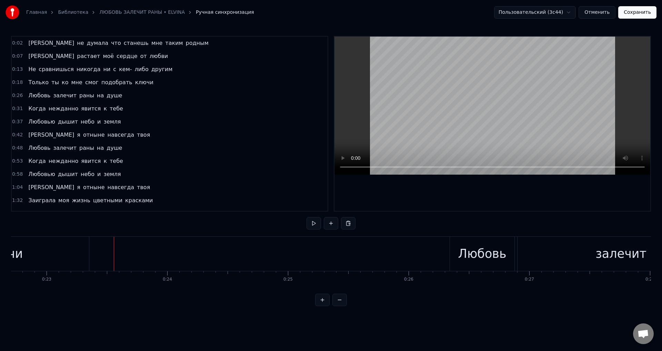
scroll to position [0, 2747]
click at [84, 84] on span "смог" at bounding box center [91, 82] width 15 height 8
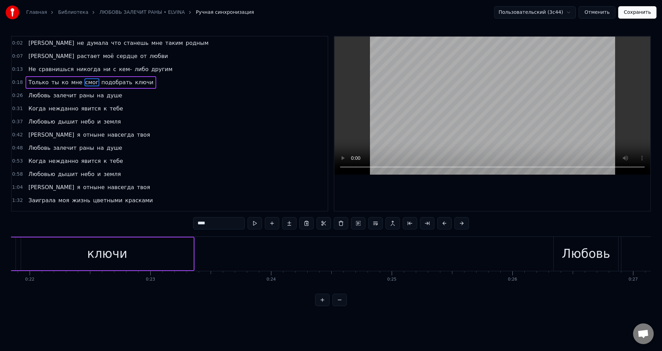
click at [71, 85] on span "мне" at bounding box center [77, 82] width 12 height 8
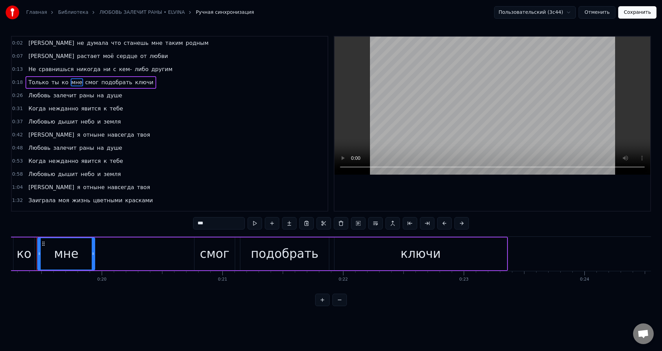
scroll to position [0, 2314]
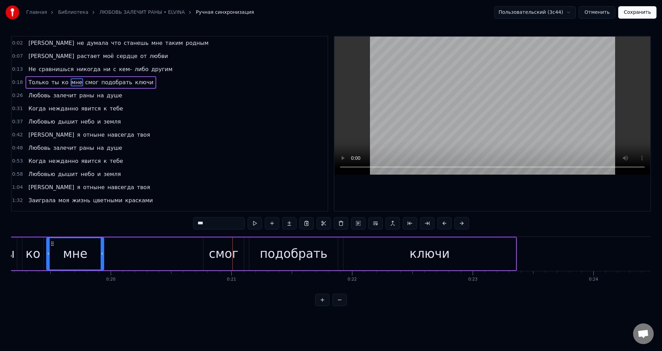
click at [74, 260] on div "мне" at bounding box center [75, 253] width 24 height 18
click at [208, 247] on div "смог" at bounding box center [223, 253] width 40 height 33
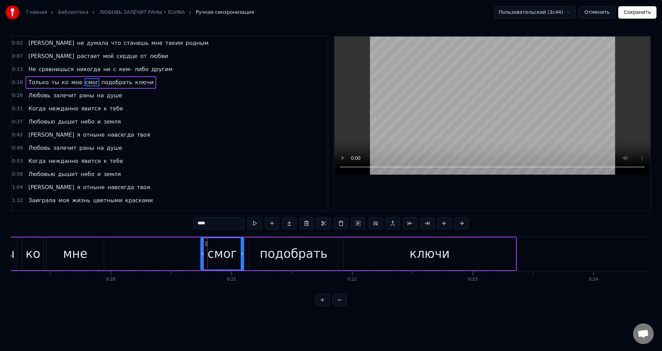
click at [202, 252] on icon at bounding box center [202, 254] width 3 height 6
click at [49, 259] on div "мне" at bounding box center [75, 253] width 57 height 33
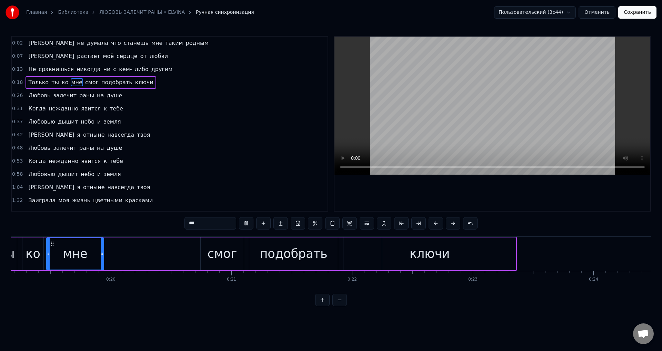
click at [205, 253] on div "смог" at bounding box center [222, 253] width 43 height 33
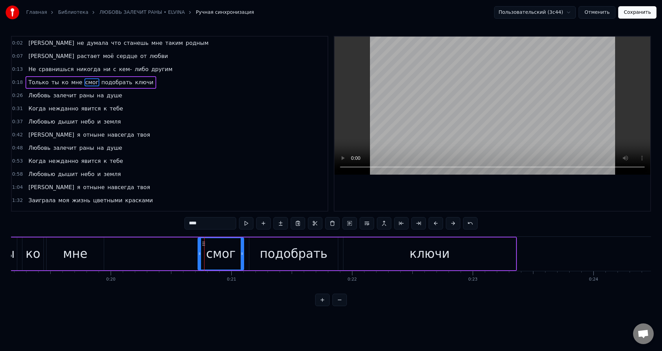
click at [200, 255] on icon at bounding box center [199, 254] width 3 height 6
click at [34, 257] on div "ко" at bounding box center [33, 253] width 15 height 18
type input "**"
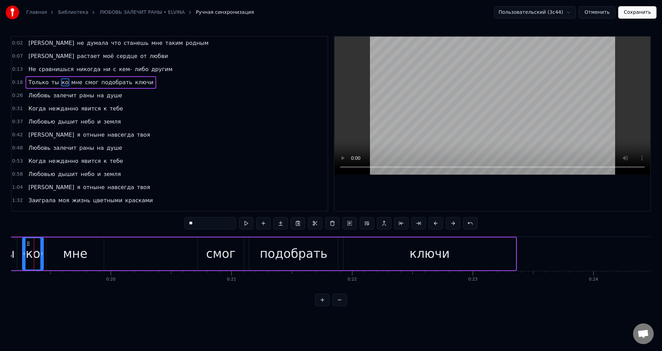
scroll to position [0, 2302]
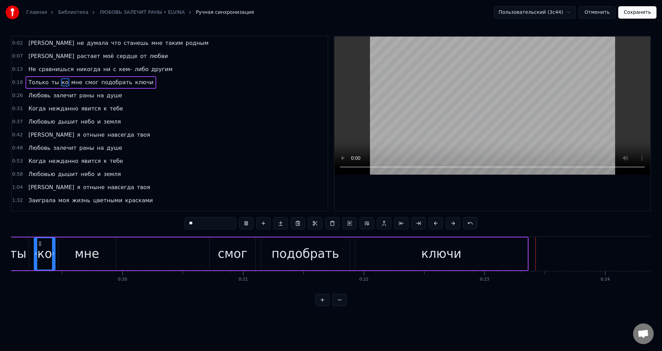
click at [642, 12] on button "Сохранить" at bounding box center [637, 12] width 38 height 12
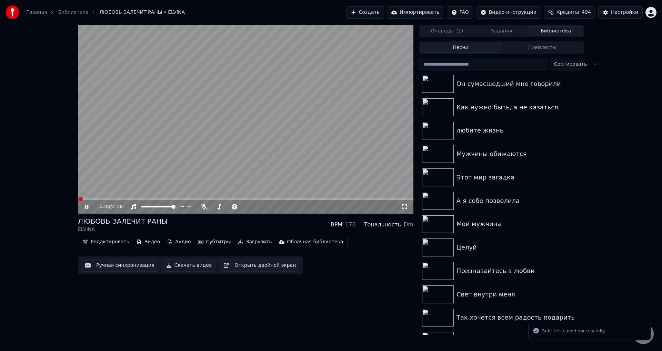
click at [101, 199] on span at bounding box center [245, 198] width 335 height 1
click at [407, 207] on icon at bounding box center [404, 207] width 7 height 6
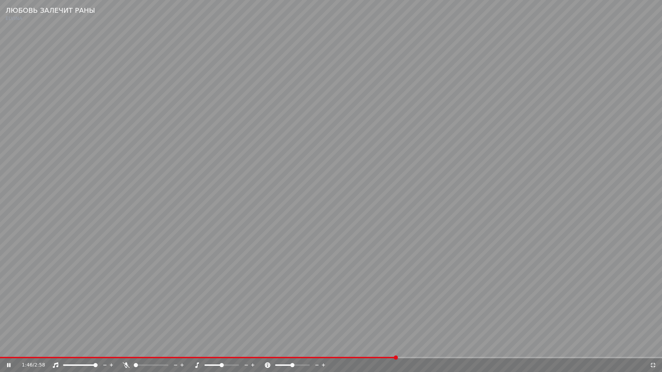
click at [170, 269] on video at bounding box center [331, 186] width 662 height 372
drag, startPoint x: 654, startPoint y: 367, endPoint x: 79, endPoint y: 326, distance: 576.2
click at [653, 350] on icon at bounding box center [653, 366] width 7 height 6
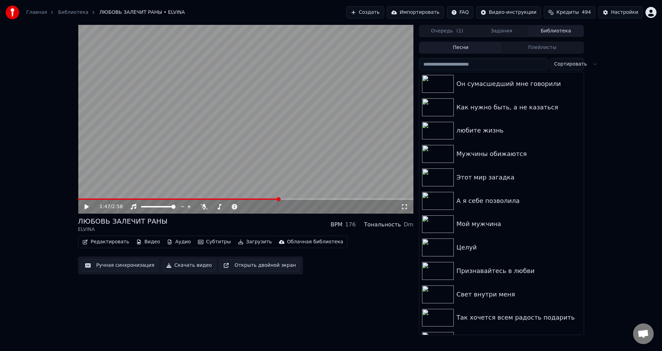
click at [119, 268] on button "Ручная синхронизация" at bounding box center [120, 265] width 78 height 12
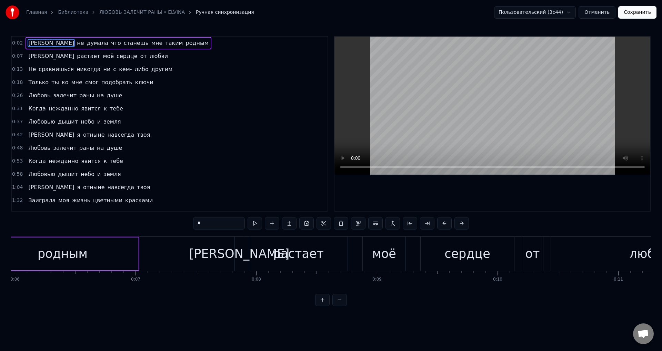
scroll to position [0, 258]
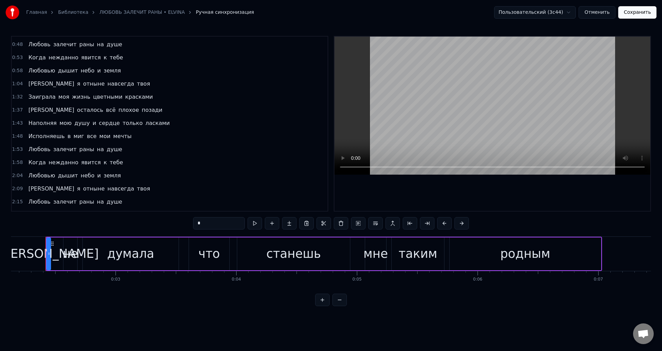
click at [29, 125] on span "Наполняя" at bounding box center [43, 123] width 30 height 8
type input "********"
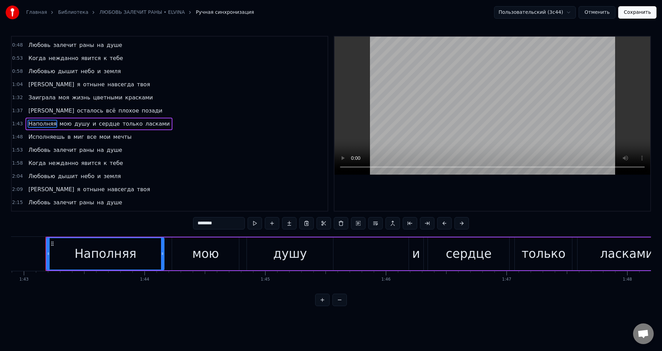
click at [28, 115] on div "И осталось всё плохое позади" at bounding box center [96, 110] width 140 height 12
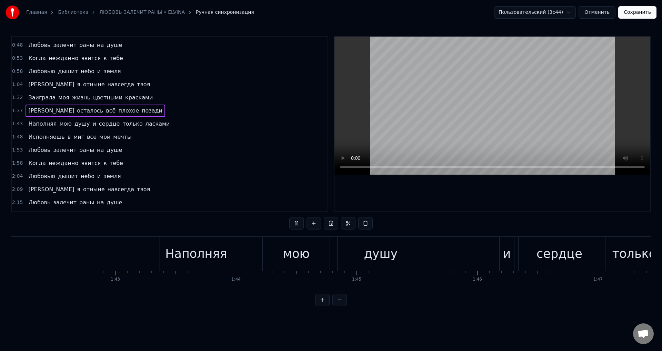
scroll to position [0, 12358]
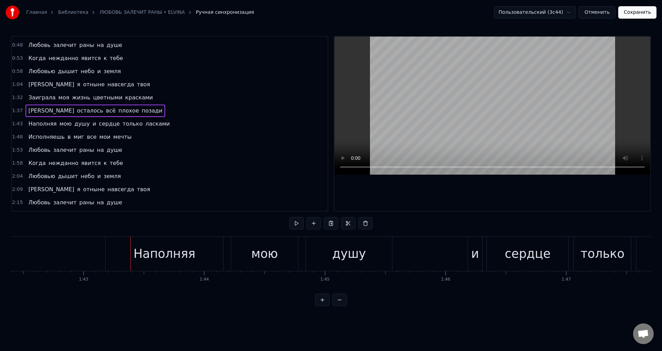
click at [160, 257] on div "Наполняя" at bounding box center [164, 253] width 62 height 18
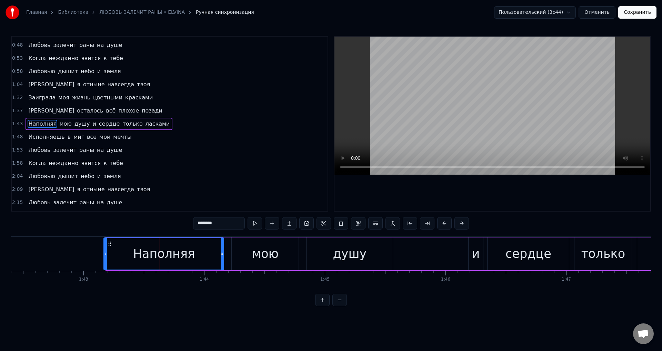
click at [104, 253] on icon at bounding box center [105, 254] width 3 height 6
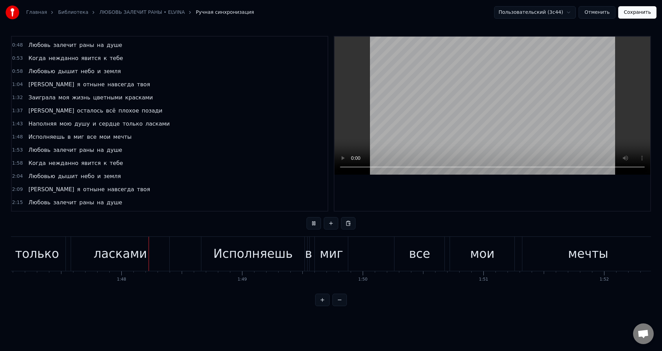
scroll to position [0, 12942]
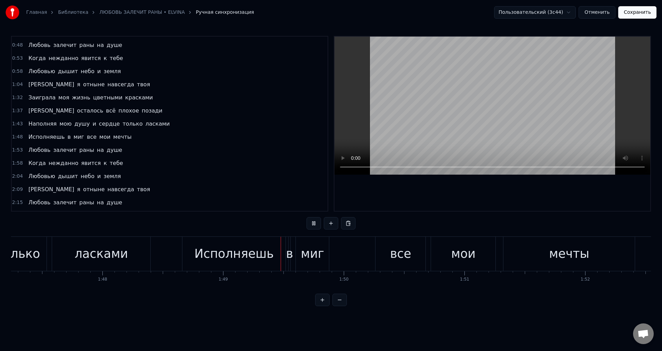
drag, startPoint x: 635, startPoint y: 12, endPoint x: 518, endPoint y: 110, distance: 153.0
click at [635, 12] on button "Сохранить" at bounding box center [637, 12] width 38 height 12
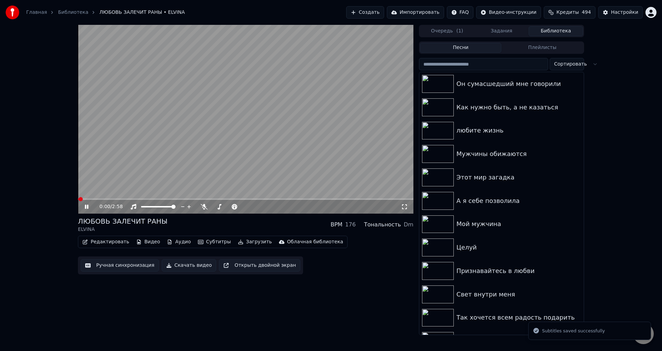
click at [185, 198] on span at bounding box center [245, 198] width 335 height 1
click at [222, 199] on span at bounding box center [245, 198] width 335 height 1
click at [242, 199] on span at bounding box center [245, 198] width 335 height 1
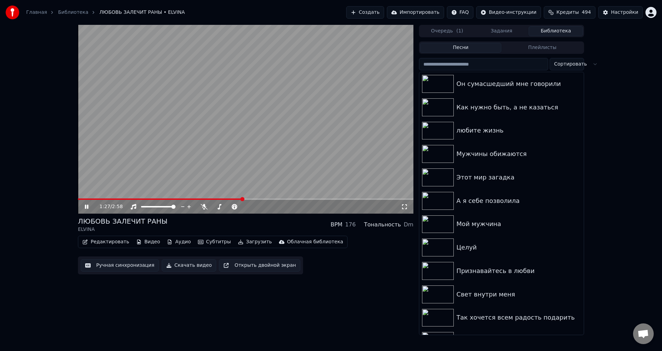
click at [403, 210] on div "1:27 / 2:58" at bounding box center [246, 206] width 330 height 7
click at [403, 207] on icon at bounding box center [404, 207] width 7 height 6
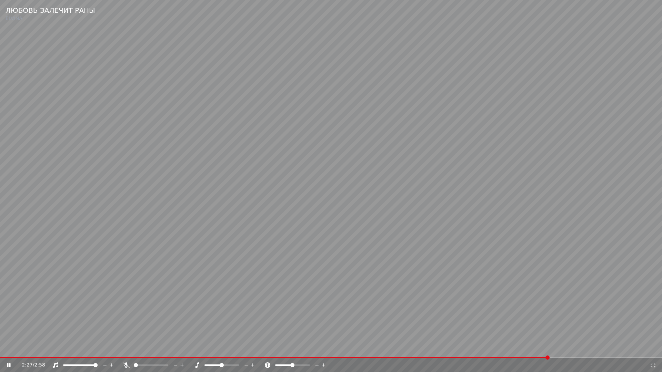
click at [243, 328] on video at bounding box center [331, 186] width 662 height 372
click at [652, 350] on icon at bounding box center [653, 365] width 5 height 5
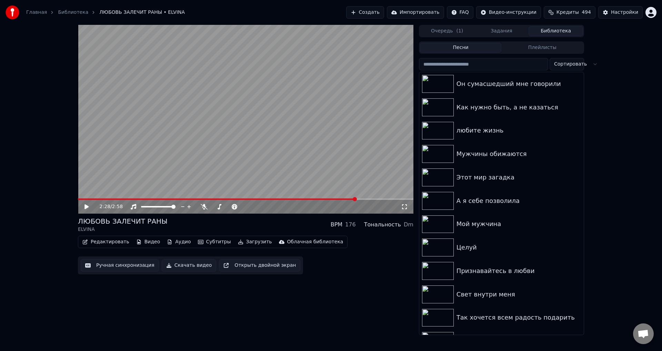
click at [121, 266] on button "Ручная синхронизация" at bounding box center [120, 265] width 78 height 12
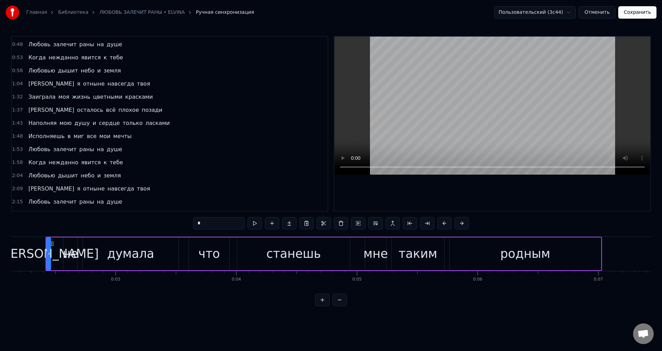
scroll to position [140, 0]
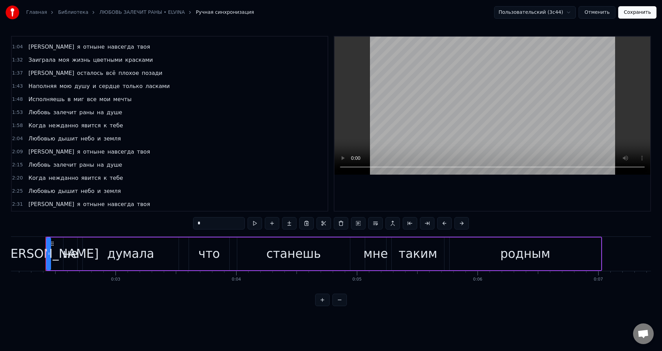
click at [30, 167] on span "Любовь" at bounding box center [39, 165] width 23 height 8
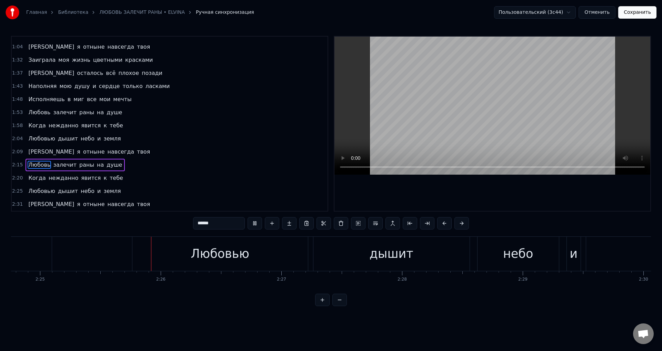
scroll to position [0, 17483]
drag, startPoint x: 139, startPoint y: 250, endPoint x: 127, endPoint y: 254, distance: 13.3
click at [139, 250] on div "Любовью" at bounding box center [207, 254] width 176 height 34
type input "*******"
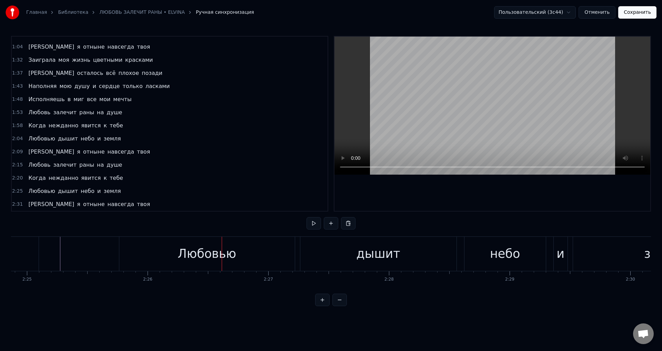
drag, startPoint x: 134, startPoint y: 257, endPoint x: 128, endPoint y: 257, distance: 6.2
click at [133, 256] on div "Любовью" at bounding box center [207, 254] width 176 height 34
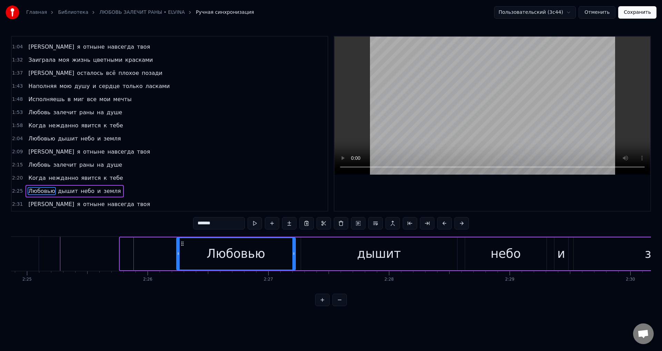
drag, startPoint x: 120, startPoint y: 257, endPoint x: 179, endPoint y: 258, distance: 58.6
click at [179, 258] on div at bounding box center [178, 253] width 3 height 31
drag, startPoint x: 46, startPoint y: 256, endPoint x: 273, endPoint y: 185, distance: 237.2
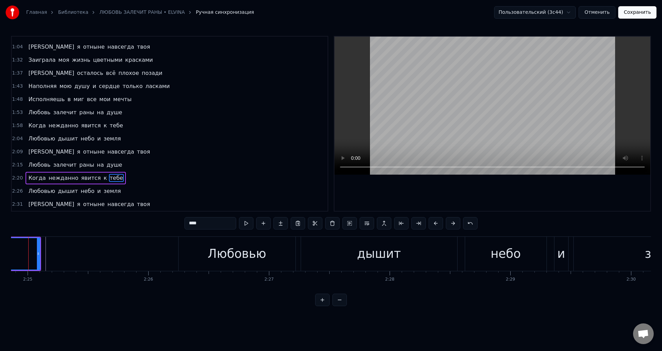
scroll to position [0, 17465]
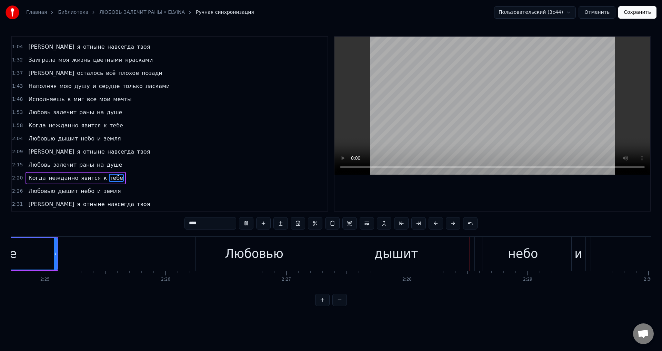
click at [32, 155] on div "И я отныне навсегда твоя" at bounding box center [89, 152] width 127 height 12
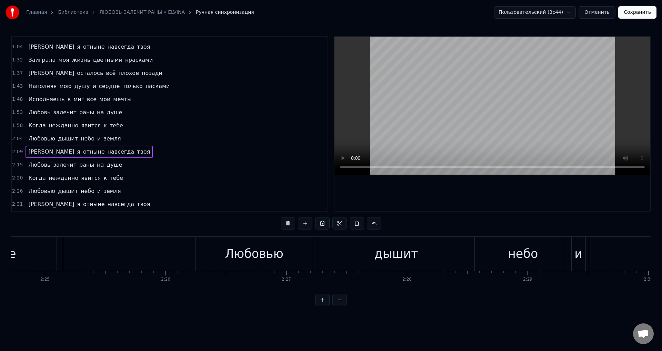
click at [29, 154] on span "[PERSON_NAME]" at bounding box center [51, 152] width 47 height 8
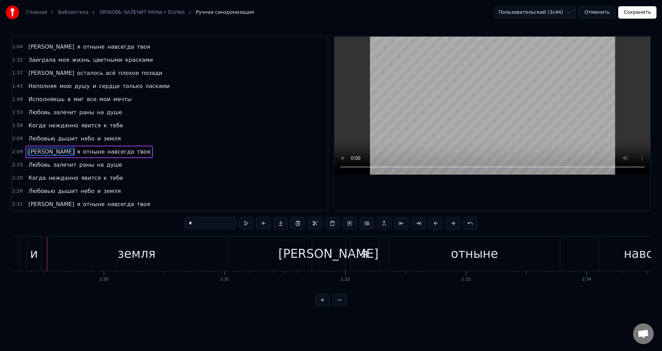
scroll to position [0, 18011]
click at [599, 16] on button "Отменить" at bounding box center [597, 12] width 37 height 12
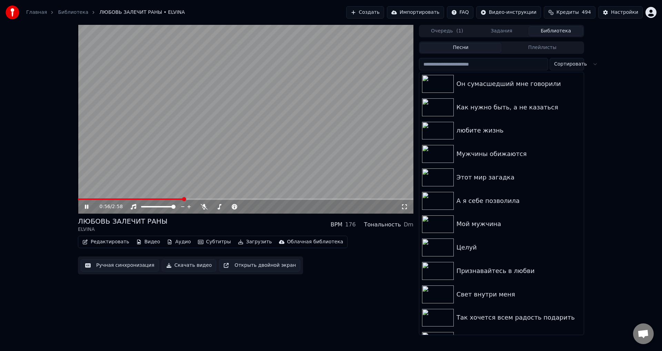
click at [183, 199] on span at bounding box center [245, 198] width 335 height 1
click at [404, 206] on icon at bounding box center [404, 207] width 7 height 6
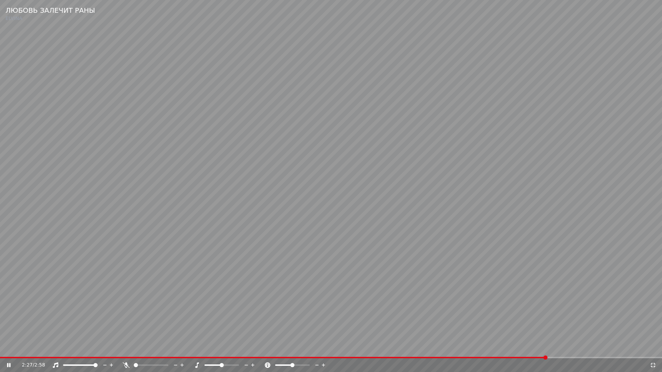
click at [251, 310] on video at bounding box center [331, 186] width 662 height 372
click at [654, 350] on icon at bounding box center [653, 365] width 5 height 5
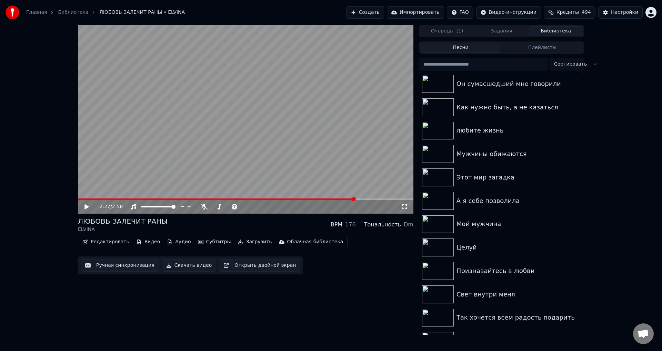
click at [113, 263] on button "Ручная синхронизация" at bounding box center [120, 265] width 78 height 12
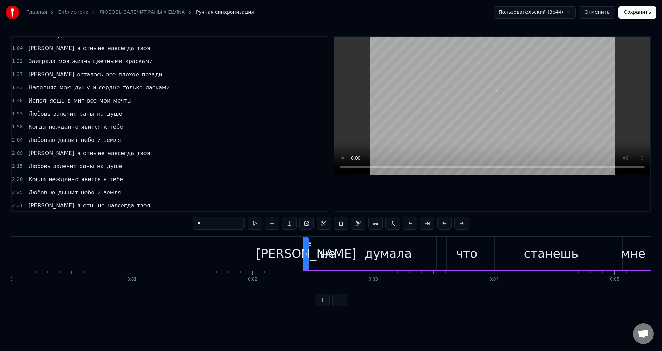
scroll to position [140, 0]
click at [30, 178] on span "Когда" at bounding box center [37, 178] width 19 height 8
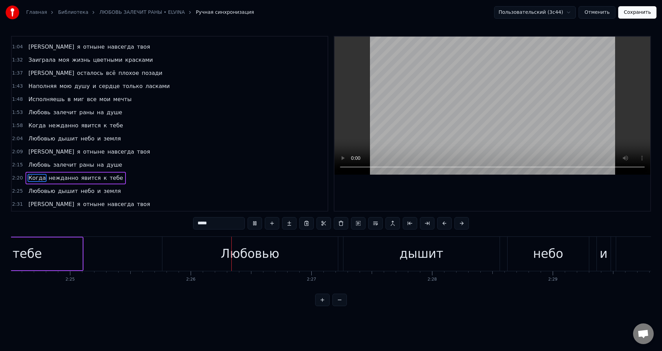
scroll to position [0, 17553]
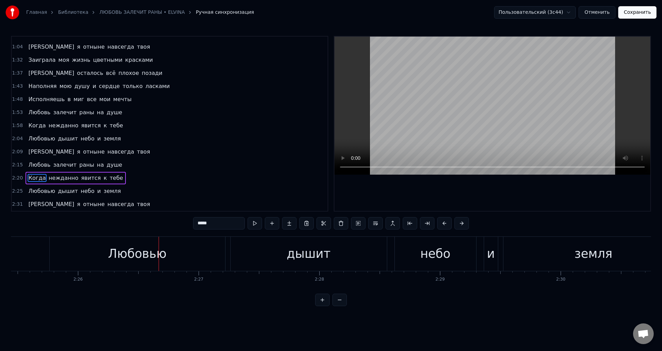
click at [75, 251] on div "Любовью" at bounding box center [138, 254] width 176 height 34
type input "*******"
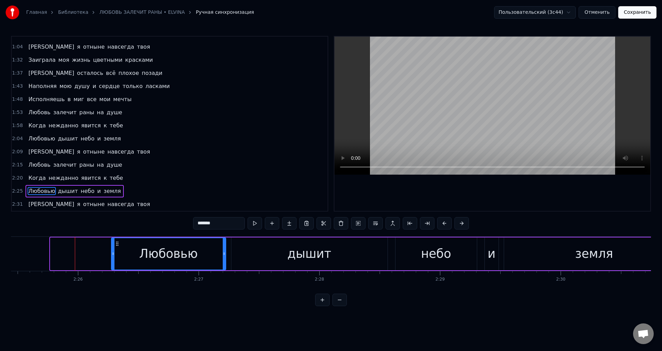
drag, startPoint x: 51, startPoint y: 255, endPoint x: 112, endPoint y: 259, distance: 61.2
click at [112, 259] on div at bounding box center [113, 253] width 3 height 31
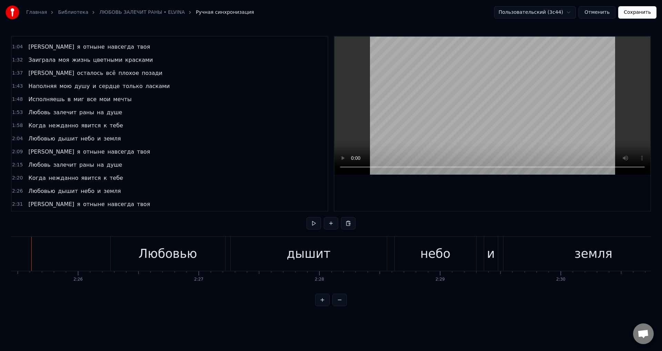
scroll to position [0, 17539]
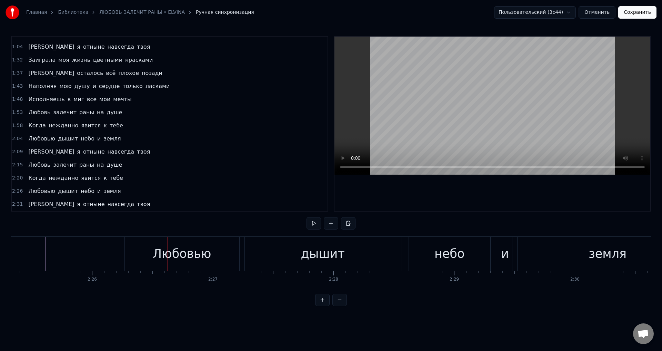
click at [132, 255] on div "Любовью" at bounding box center [182, 254] width 114 height 34
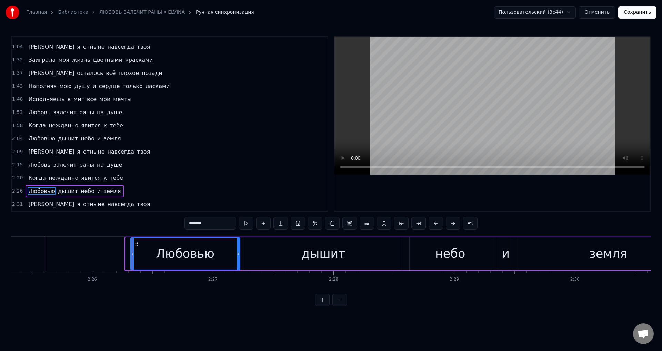
drag, startPoint x: 127, startPoint y: 255, endPoint x: 132, endPoint y: 255, distance: 5.2
click at [132, 255] on icon at bounding box center [132, 254] width 3 height 6
click at [28, 138] on span "Любовью" at bounding box center [42, 138] width 28 height 8
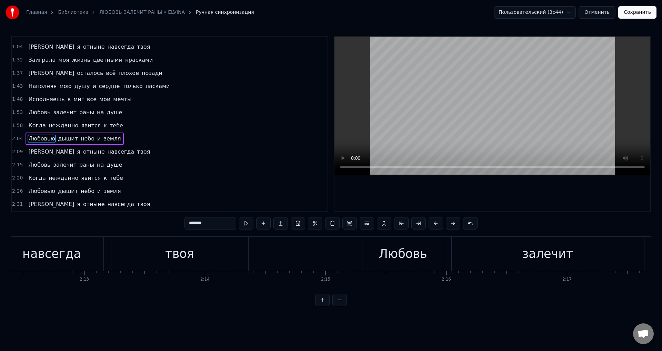
scroll to position [0, 16001]
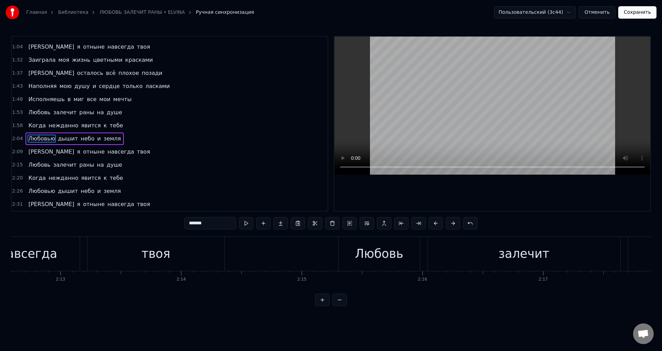
click at [34, 192] on span "Любовью" at bounding box center [42, 191] width 28 height 8
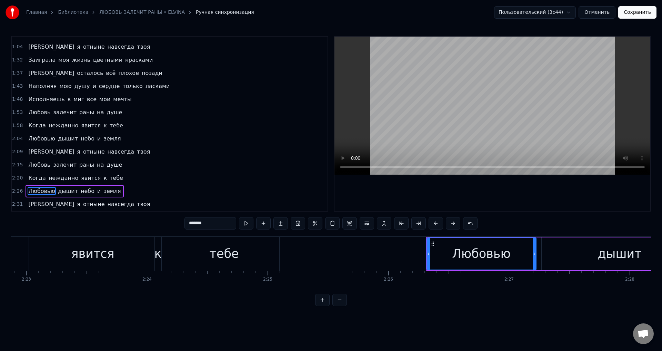
scroll to position [0, 17218]
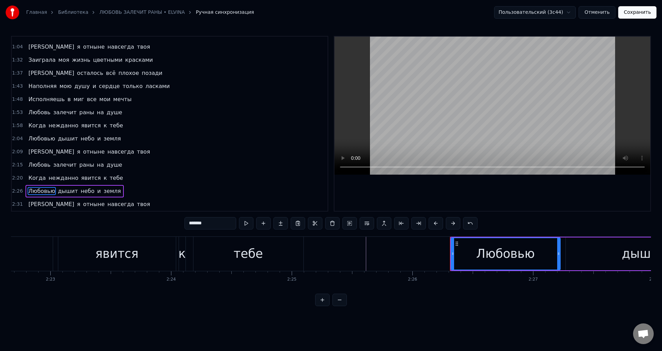
click at [104, 249] on div "явится" at bounding box center [117, 253] width 43 height 18
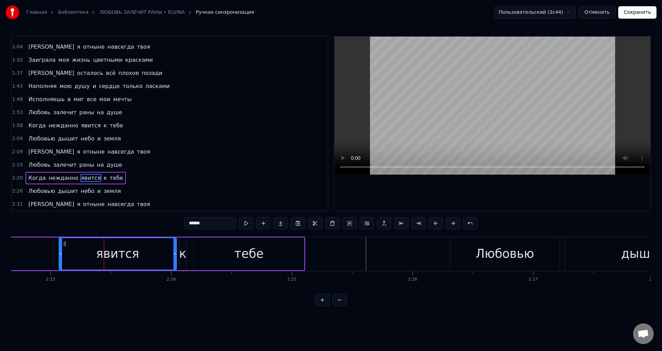
click at [32, 164] on span "Любовь" at bounding box center [39, 165] width 23 height 8
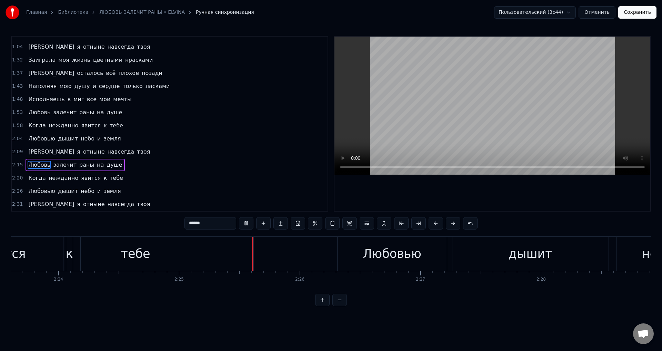
scroll to position [0, 17467]
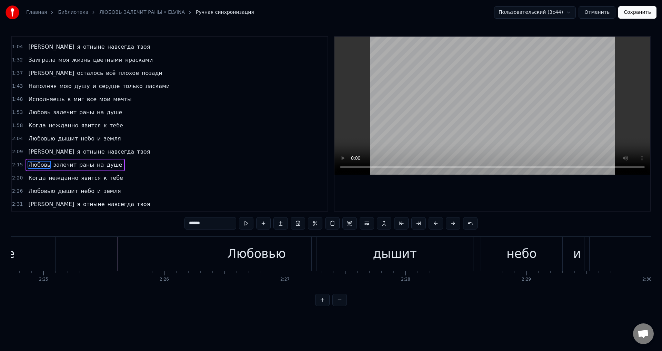
click at [14, 254] on div "тебе" at bounding box center [0, 254] width 110 height 34
type input "****"
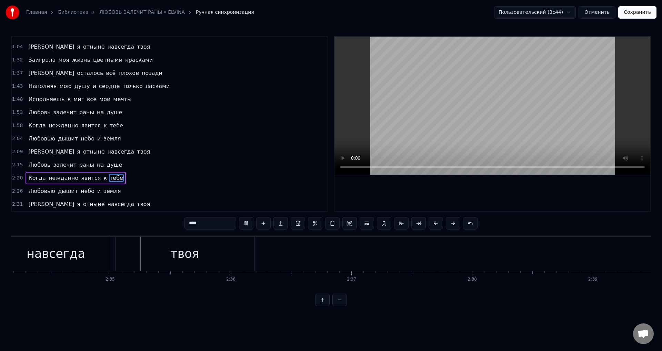
scroll to position [0, 18619]
click at [634, 13] on button "Сохранить" at bounding box center [637, 12] width 38 height 12
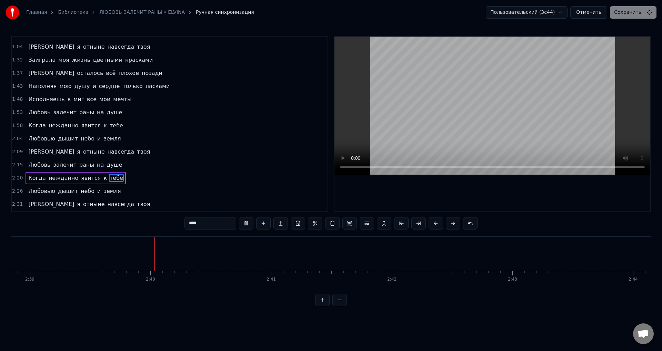
scroll to position [0, 19207]
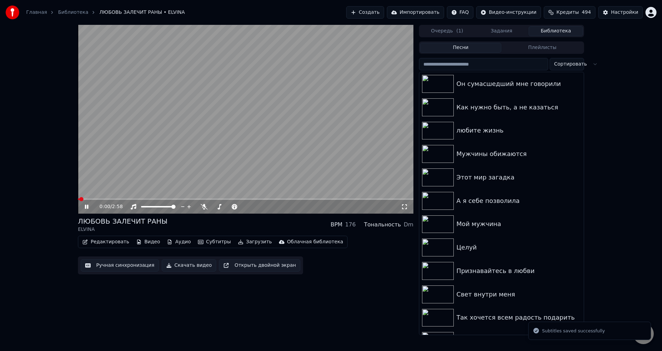
click at [208, 199] on span at bounding box center [245, 198] width 335 height 1
click at [269, 198] on video at bounding box center [245, 119] width 335 height 189
click at [271, 199] on span at bounding box center [245, 198] width 335 height 1
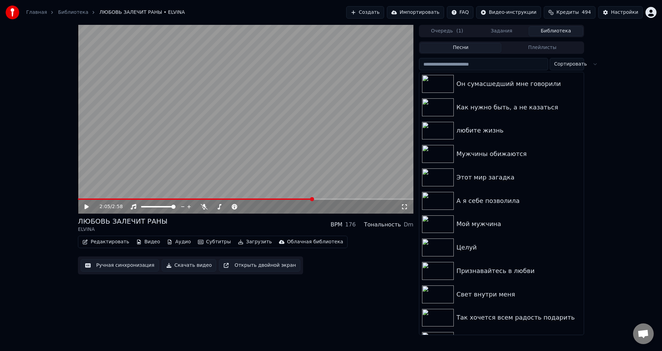
click at [313, 200] on span at bounding box center [245, 198] width 335 height 1
click at [334, 200] on span at bounding box center [245, 198] width 335 height 1
click at [315, 199] on span at bounding box center [196, 198] width 237 height 1
click at [404, 205] on icon at bounding box center [404, 207] width 7 height 6
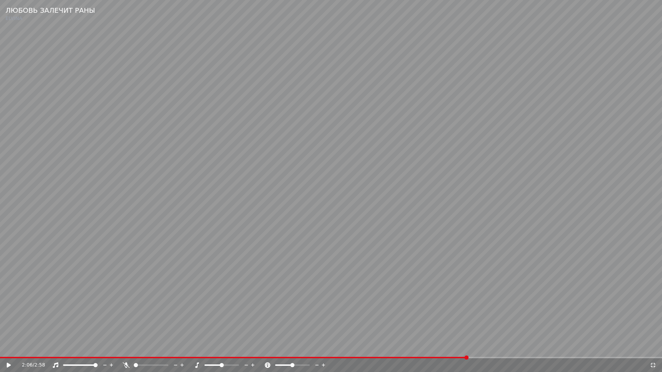
click at [261, 179] on video at bounding box center [331, 186] width 662 height 372
click at [164, 322] on video at bounding box center [331, 186] width 662 height 372
click at [654, 350] on icon at bounding box center [653, 366] width 7 height 6
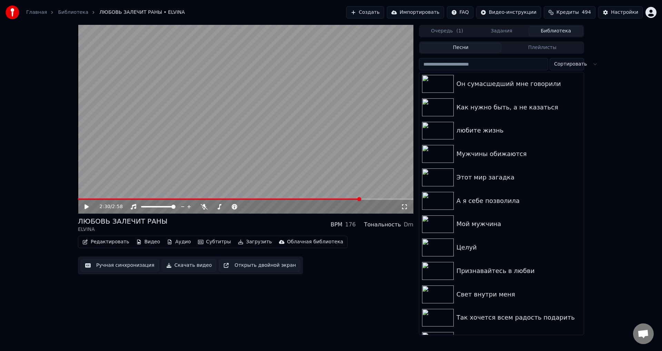
click at [117, 268] on button "Ручная синхронизация" at bounding box center [120, 265] width 78 height 12
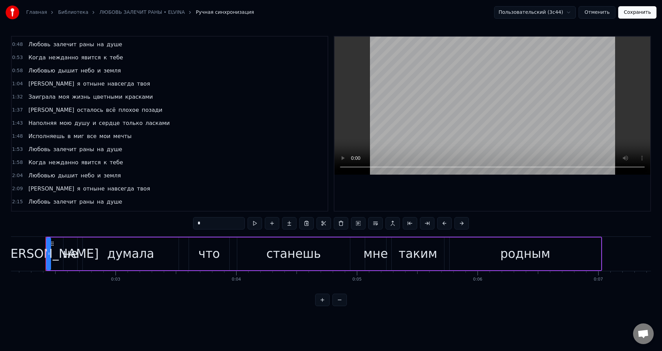
scroll to position [140, 0]
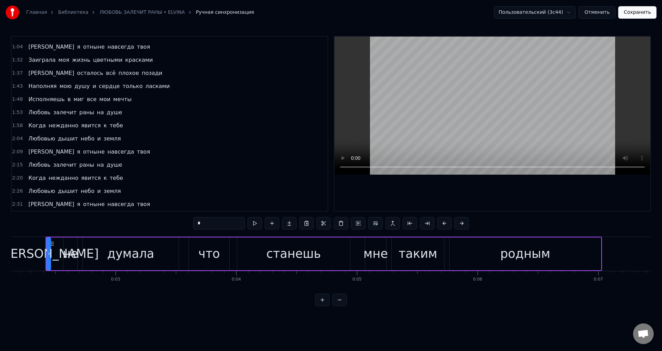
click at [32, 178] on span "Когда" at bounding box center [37, 178] width 19 height 8
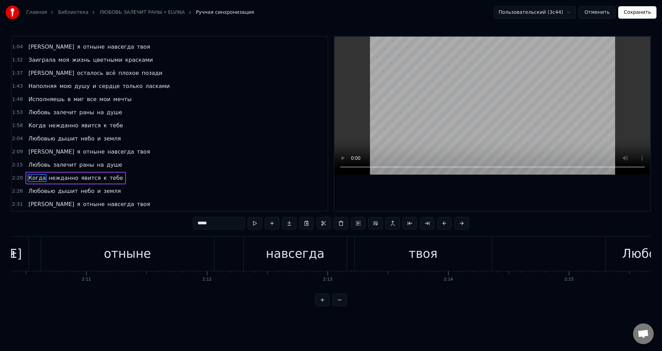
click at [103, 177] on span "к" at bounding box center [105, 178] width 5 height 8
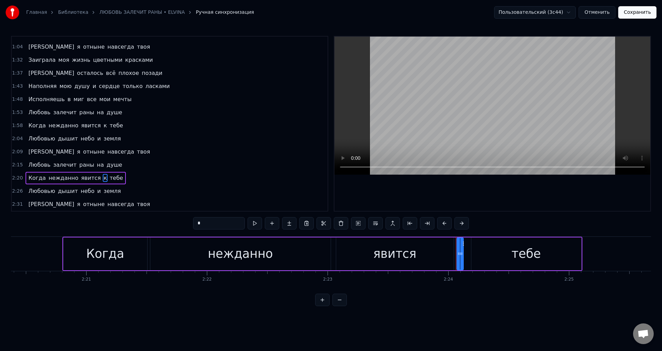
scroll to position [0, 16958]
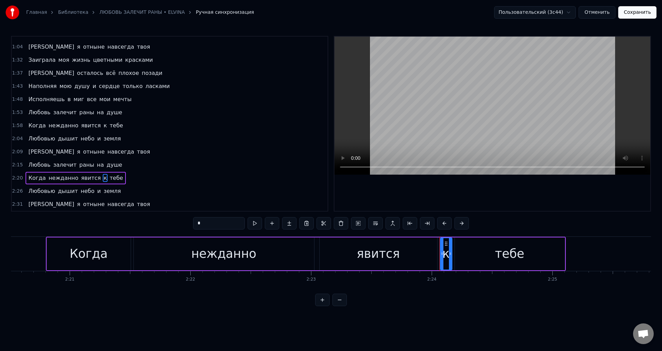
drag, startPoint x: 446, startPoint y: 258, endPoint x: 451, endPoint y: 258, distance: 5.2
click at [451, 258] on div at bounding box center [450, 253] width 3 height 31
drag, startPoint x: 394, startPoint y: 254, endPoint x: 406, endPoint y: 222, distance: 33.9
click at [394, 253] on div "явится" at bounding box center [378, 253] width 43 height 18
type input "******"
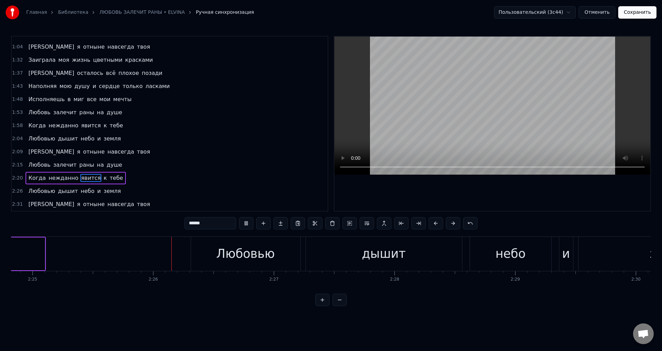
click at [639, 16] on button "Сохранить" at bounding box center [637, 12] width 38 height 12
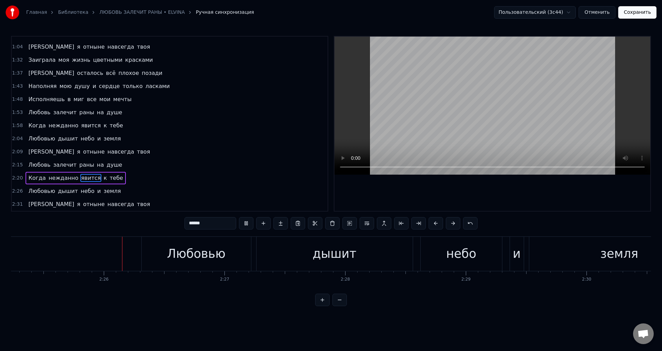
scroll to position [0, 17532]
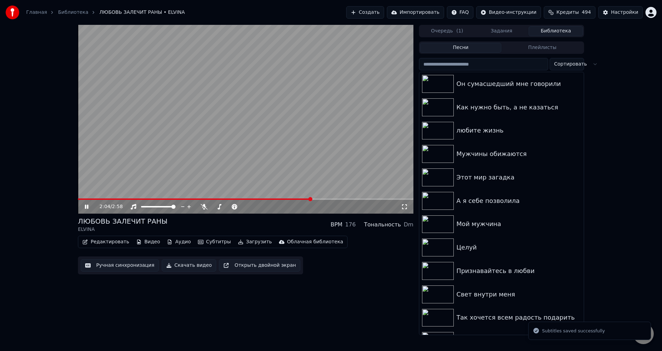
click at [311, 200] on span at bounding box center [245, 198] width 335 height 1
click at [333, 200] on span at bounding box center [245, 198] width 335 height 1
click at [404, 205] on icon at bounding box center [404, 207] width 7 height 6
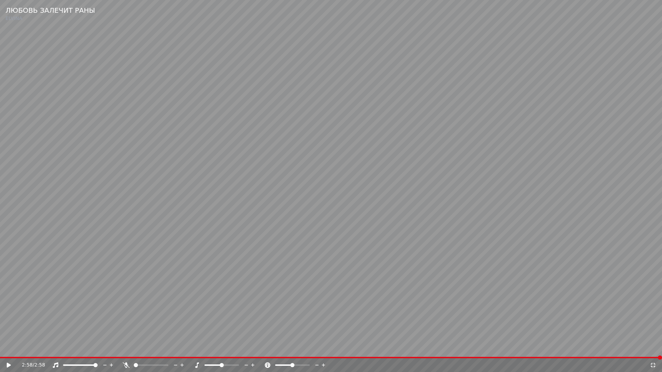
click at [653, 350] on icon at bounding box center [653, 366] width 7 height 6
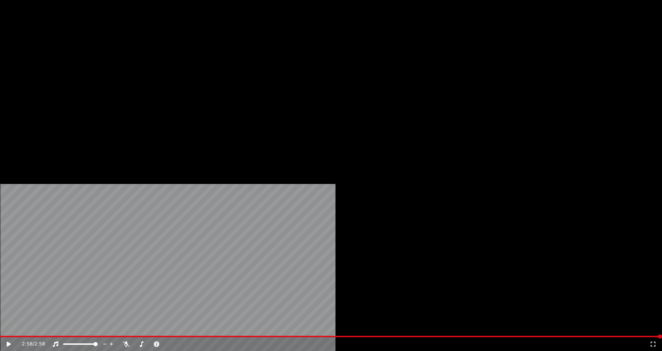
scroll to position [276, 0]
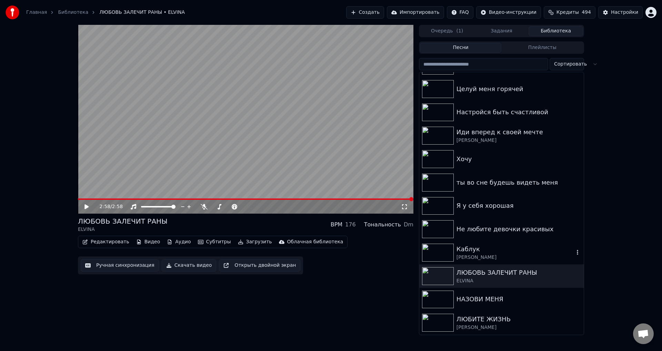
click at [467, 255] on div "Люся Чеботина" at bounding box center [516, 257] width 118 height 7
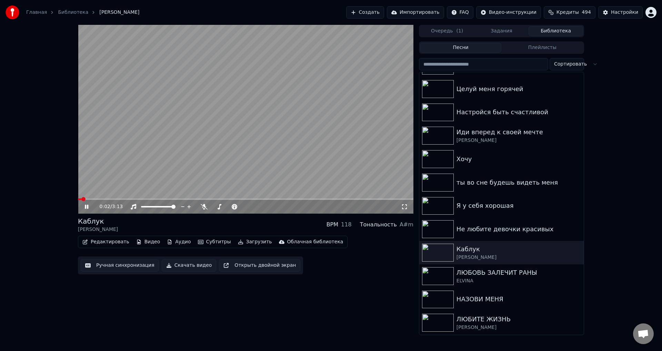
click at [87, 207] on icon at bounding box center [91, 207] width 16 height 6
click at [103, 241] on button "Редактировать" at bounding box center [106, 242] width 52 height 10
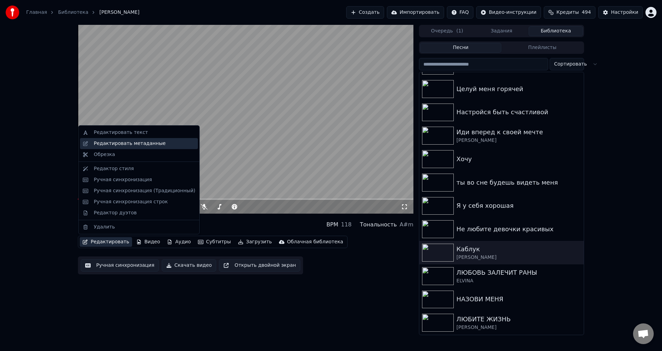
click at [155, 142] on div "Редактировать метаданные" at bounding box center [144, 143] width 101 height 7
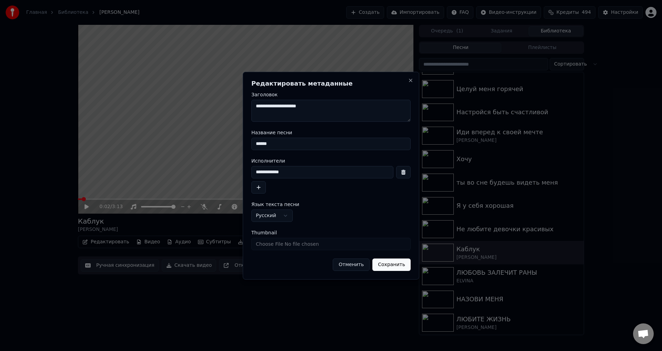
drag, startPoint x: 259, startPoint y: 143, endPoint x: 393, endPoint y: 140, distance: 134.2
click at [394, 144] on input "******" at bounding box center [330, 144] width 159 height 12
type input "******"
click at [258, 170] on input "**********" at bounding box center [322, 172] width 142 height 12
type input "**********"
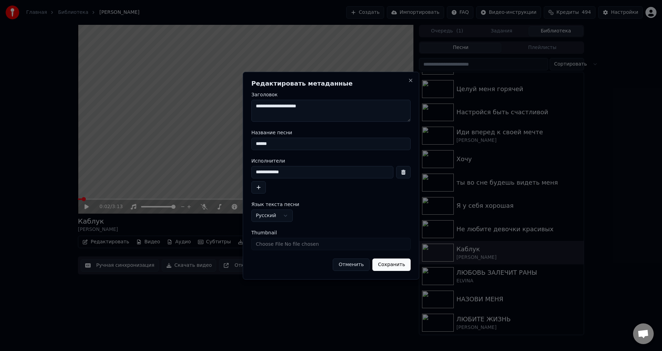
click at [401, 266] on button "Сохранить" at bounding box center [391, 264] width 38 height 12
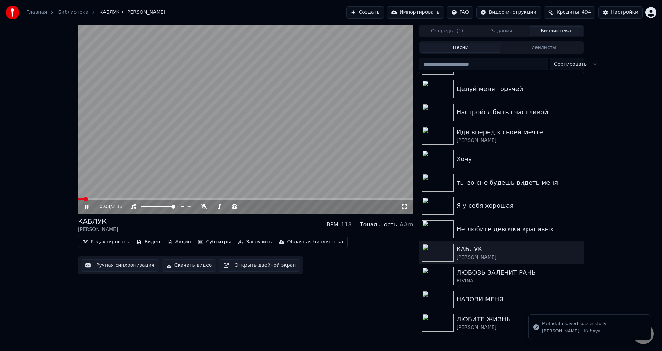
click at [106, 266] on button "Ручная синхронизация" at bounding box center [120, 265] width 78 height 12
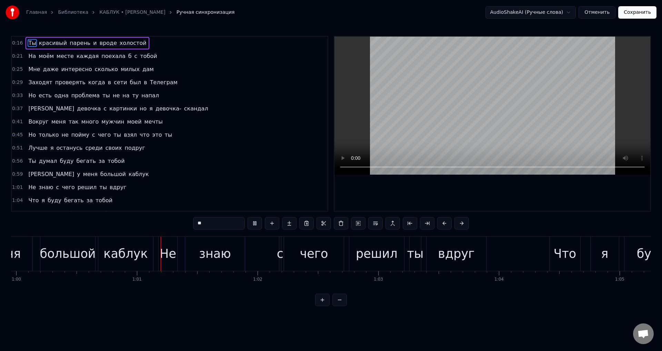
scroll to position [0, 7267]
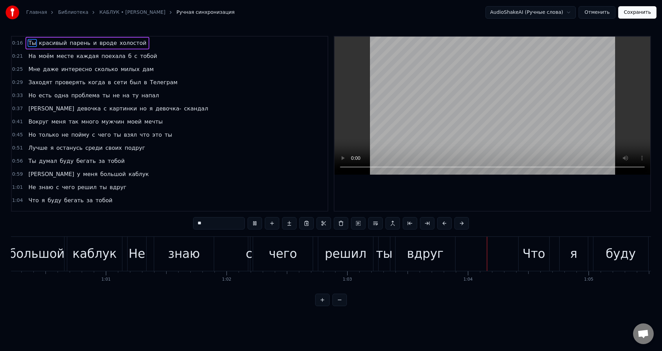
click at [31, 81] on span "Заходят" at bounding box center [40, 82] width 25 height 8
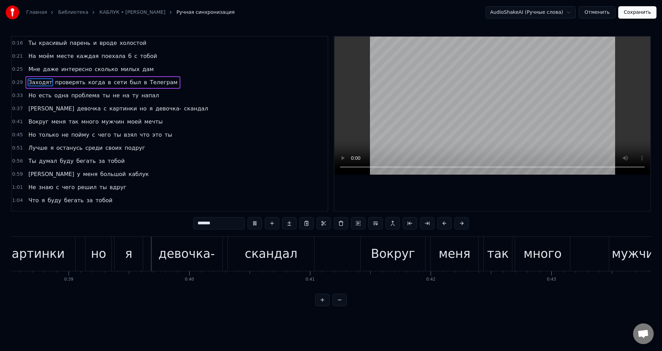
scroll to position [0, 4657]
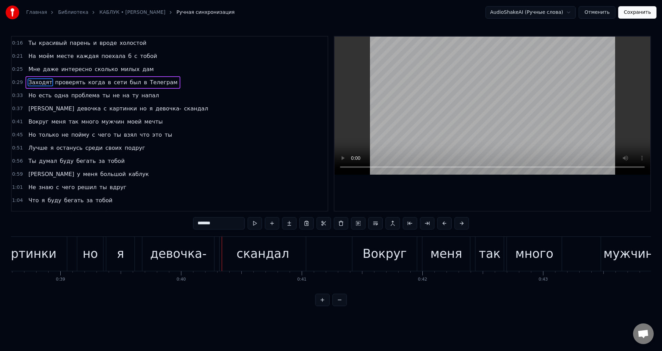
click at [42, 256] on div "картинки" at bounding box center [26, 253] width 60 height 18
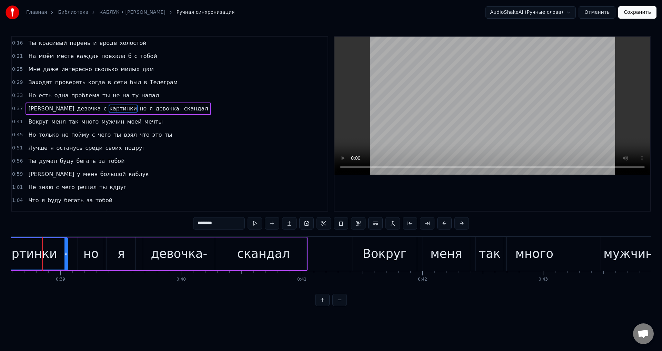
scroll to position [0, 4654]
click at [88, 258] on div "но" at bounding box center [94, 253] width 15 height 18
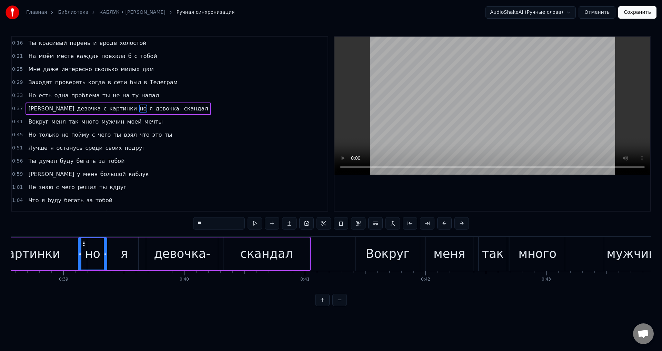
click at [81, 258] on div at bounding box center [80, 253] width 3 height 31
click at [31, 255] on div "картинки" at bounding box center [30, 253] width 60 height 18
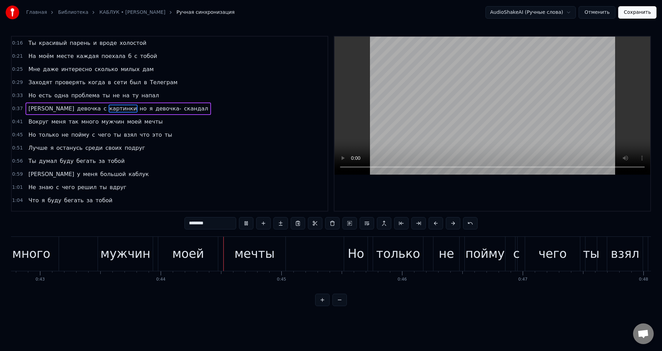
scroll to position [0, 5245]
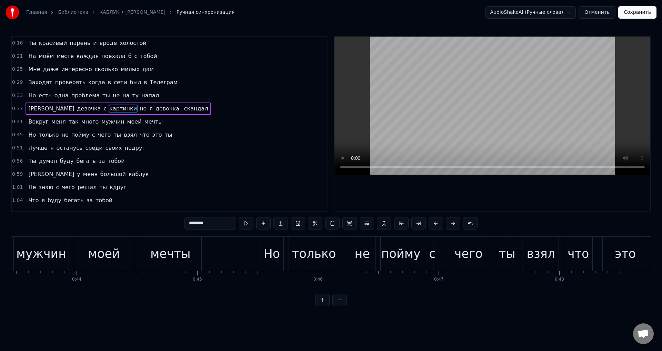
click at [269, 251] on div "Но" at bounding box center [271, 253] width 17 height 18
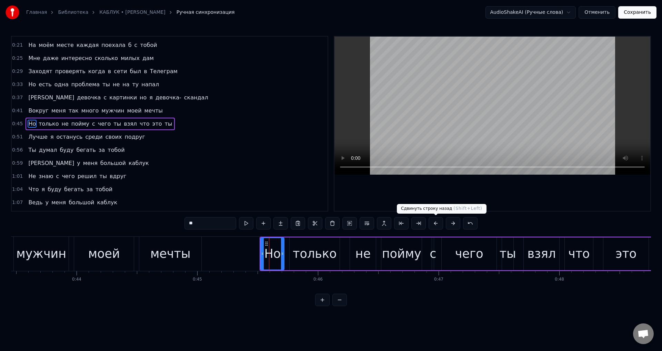
click at [437, 221] on button at bounding box center [436, 223] width 14 height 12
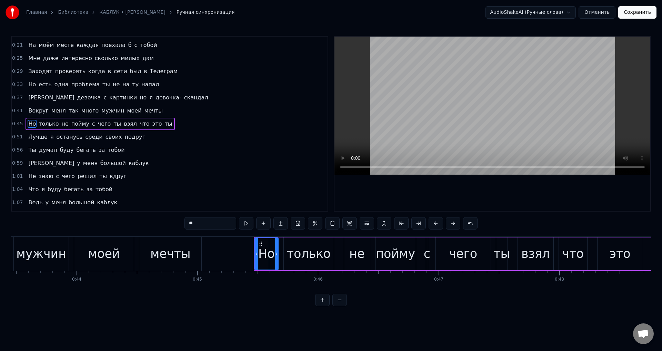
click at [106, 258] on div "моей" at bounding box center [104, 253] width 32 height 18
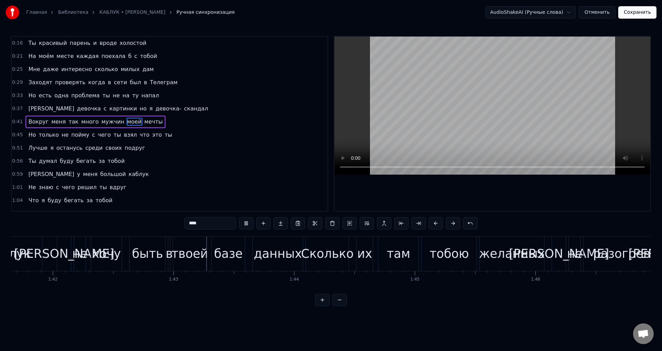
scroll to position [0, 12339]
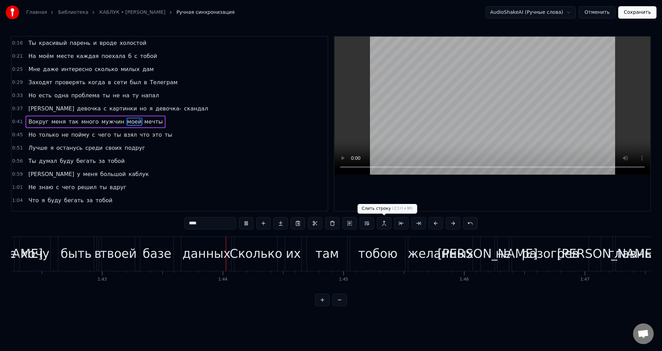
click at [129, 257] on div "твоей" at bounding box center [118, 253] width 37 height 18
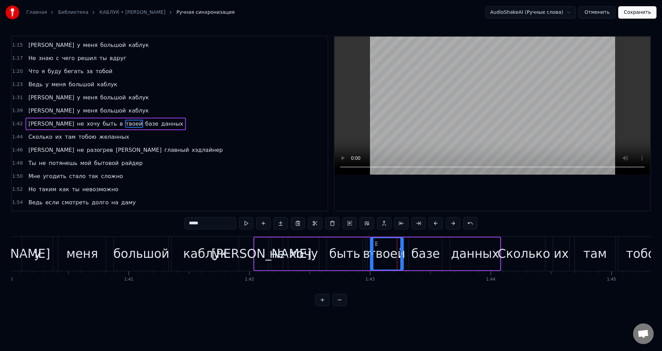
scroll to position [0, 12008]
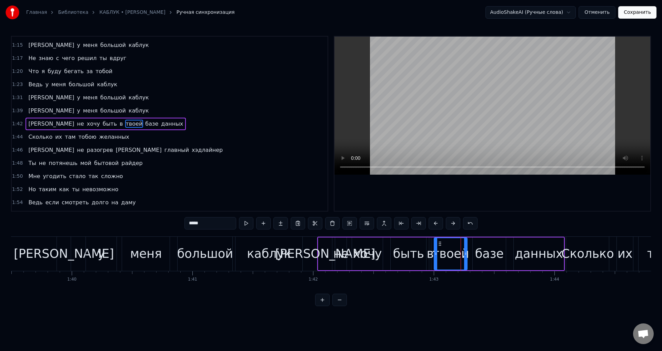
click at [259, 259] on div "каблук" at bounding box center [269, 253] width 44 height 18
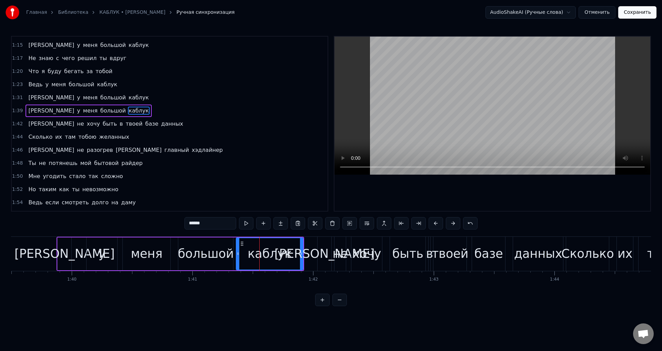
scroll to position [194, 0]
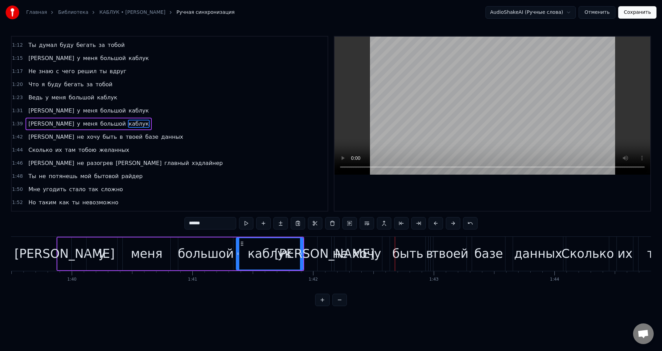
click at [324, 252] on div "[PERSON_NAME]" at bounding box center [324, 253] width 100 height 18
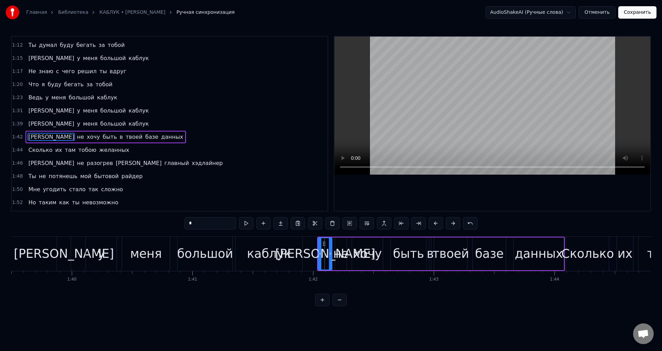
scroll to position [208, 0]
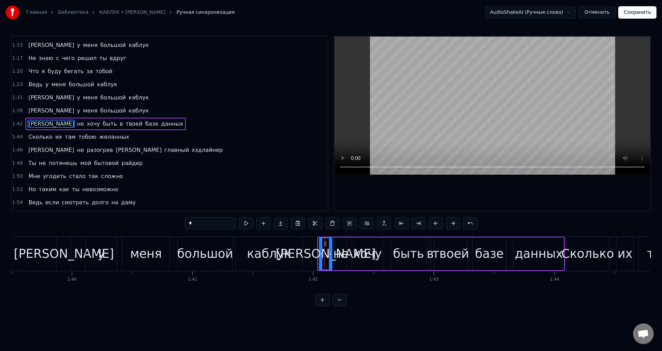
click at [321, 252] on icon at bounding box center [321, 254] width 3 height 6
click at [272, 254] on div "каблук" at bounding box center [269, 253] width 44 height 18
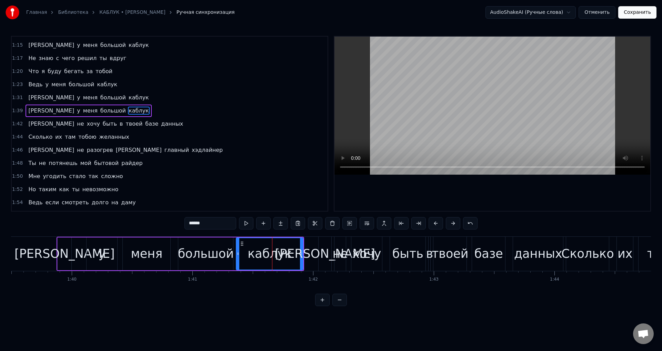
scroll to position [194, 0]
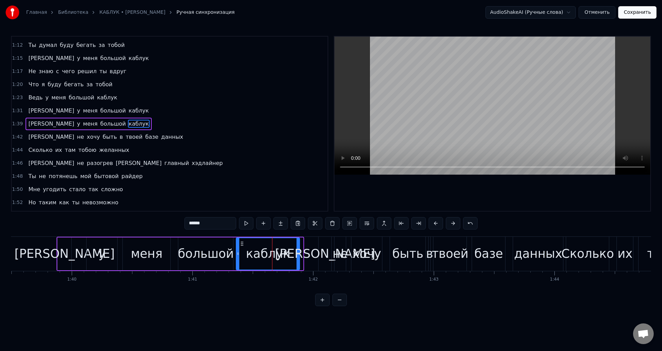
drag, startPoint x: 302, startPoint y: 253, endPoint x: 298, endPoint y: 254, distance: 3.6
click at [298, 254] on icon at bounding box center [298, 254] width 3 height 6
click at [209, 253] on div "большой" at bounding box center [206, 253] width 56 height 18
type input "*******"
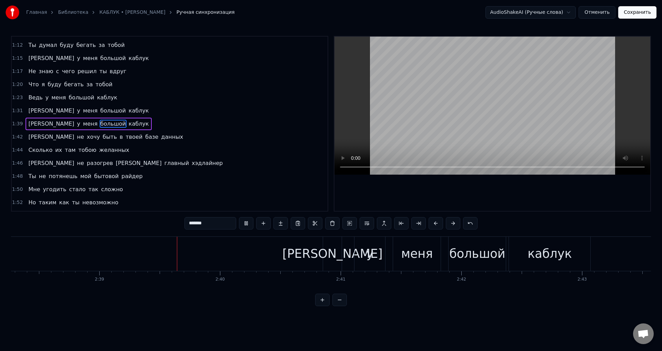
scroll to position [0, 19151]
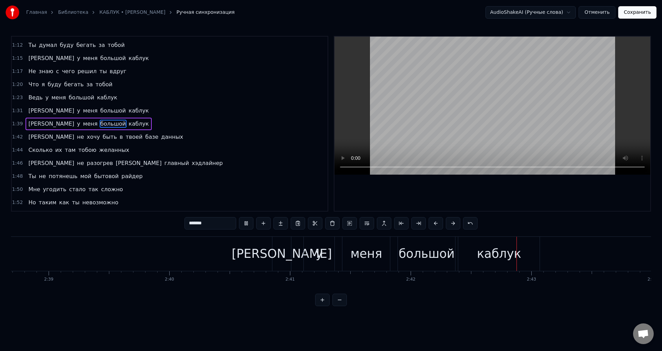
click at [364, 134] on video at bounding box center [492, 106] width 316 height 138
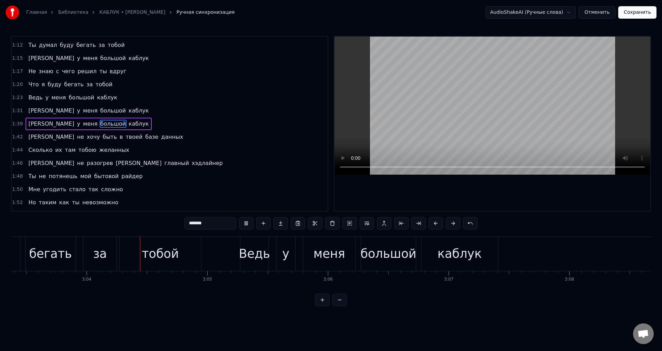
scroll to position [0, 22131]
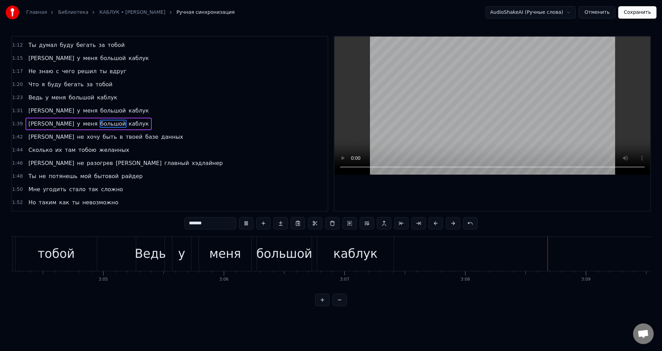
click at [638, 17] on button "Сохранить" at bounding box center [637, 12] width 38 height 12
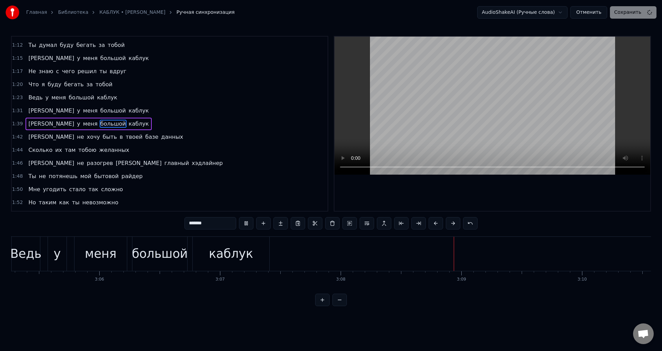
scroll to position [0, 22660]
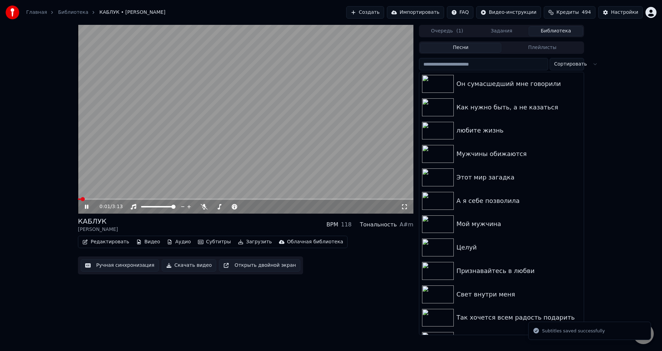
click at [171, 169] on video at bounding box center [245, 119] width 335 height 189
click at [405, 208] on icon at bounding box center [404, 207] width 7 height 6
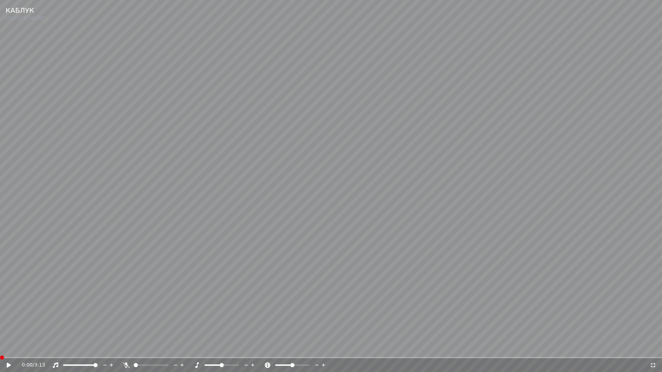
click at [0, 350] on span at bounding box center [2, 358] width 4 height 4
click at [8, 350] on icon at bounding box center [9, 365] width 4 height 5
click at [162, 295] on video at bounding box center [331, 186] width 662 height 372
click at [43, 350] on span at bounding box center [31, 357] width 63 height 1
drag, startPoint x: 200, startPoint y: 334, endPoint x: 304, endPoint y: 329, distance: 105.0
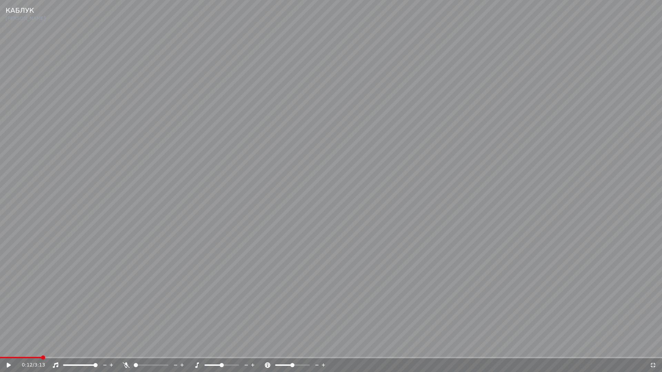
click at [200, 334] on video at bounding box center [331, 186] width 662 height 372
click at [69, 350] on video at bounding box center [331, 186] width 662 height 372
click at [69, 350] on span at bounding box center [34, 357] width 69 height 1
click at [242, 330] on video at bounding box center [331, 186] width 662 height 372
click at [654, 350] on icon at bounding box center [653, 365] width 5 height 5
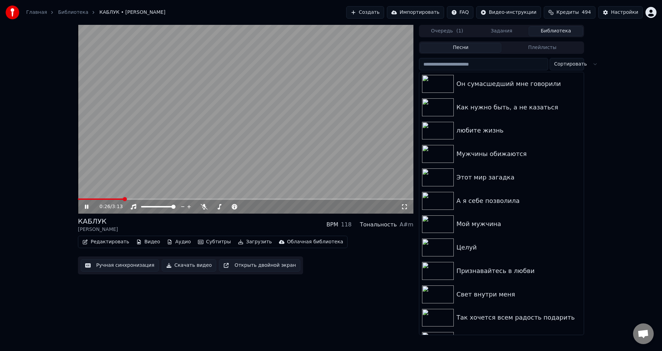
click at [111, 268] on button "Ручная синхронизация" at bounding box center [120, 265] width 78 height 12
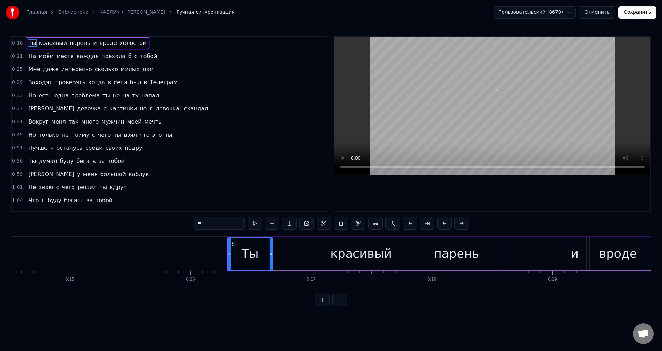
scroll to position [0, 1932]
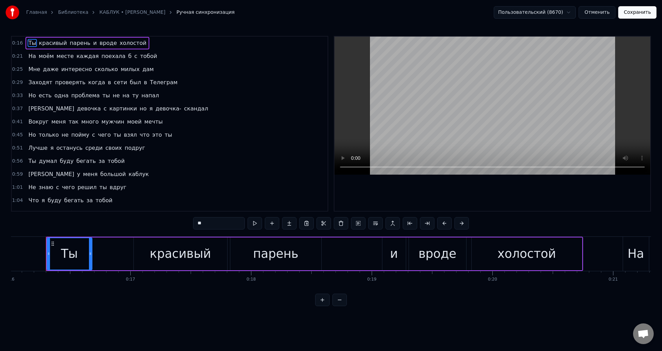
click at [28, 45] on span "Ты" at bounding box center [32, 43] width 9 height 8
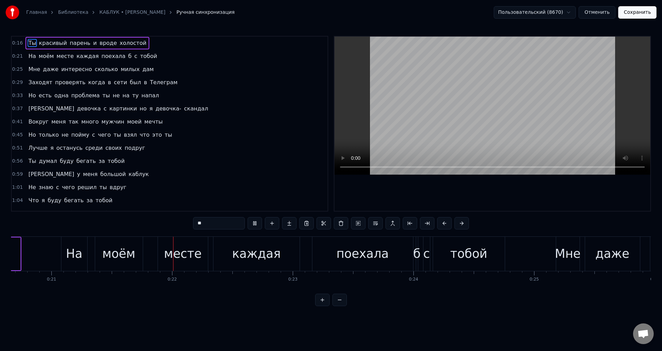
scroll to position [0, 2537]
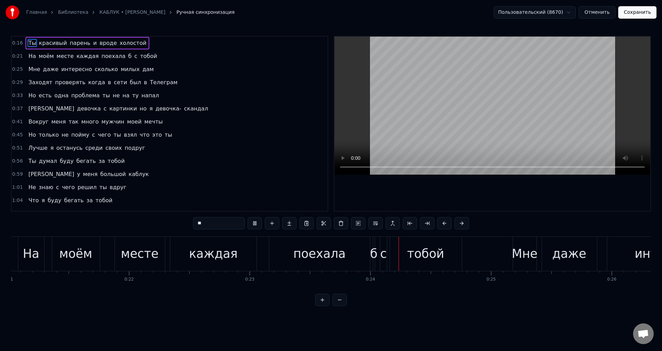
click at [38, 254] on div "На" at bounding box center [31, 253] width 17 height 18
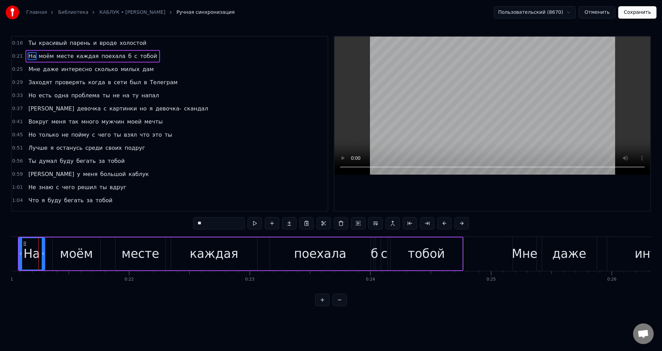
scroll to position [0, 2530]
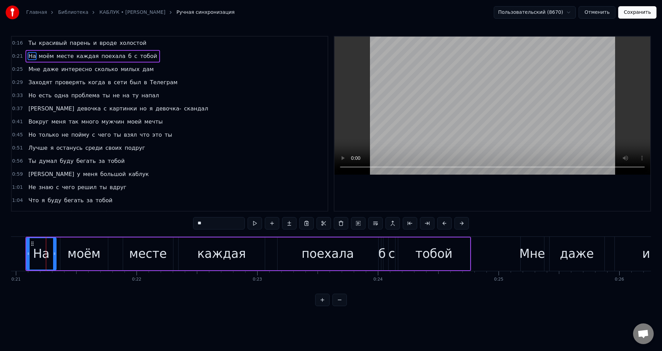
drag, startPoint x: 50, startPoint y: 257, endPoint x: 54, endPoint y: 255, distance: 4.0
click at [54, 255] on div at bounding box center [54, 253] width 3 height 31
click at [80, 257] on div "моём" at bounding box center [84, 253] width 33 height 18
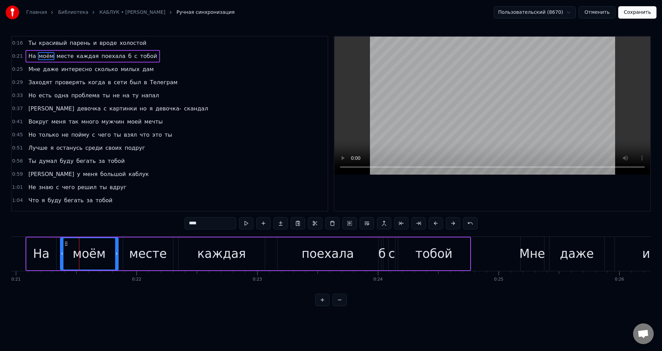
drag, startPoint x: 107, startPoint y: 258, endPoint x: 117, endPoint y: 259, distance: 10.3
click at [117, 259] on div at bounding box center [116, 253] width 3 height 31
click at [236, 259] on div "каждая" at bounding box center [221, 253] width 49 height 18
type input "******"
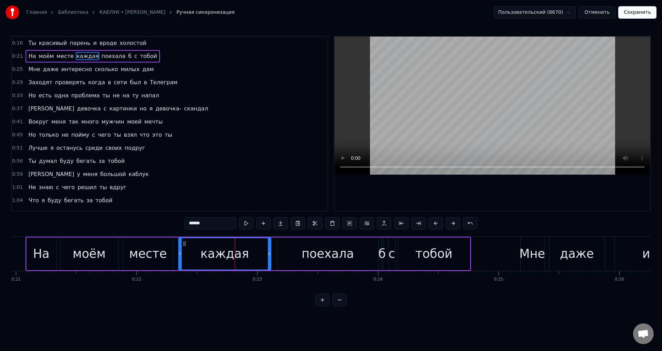
drag, startPoint x: 263, startPoint y: 254, endPoint x: 269, endPoint y: 255, distance: 6.2
click at [269, 255] on icon at bounding box center [269, 254] width 3 height 6
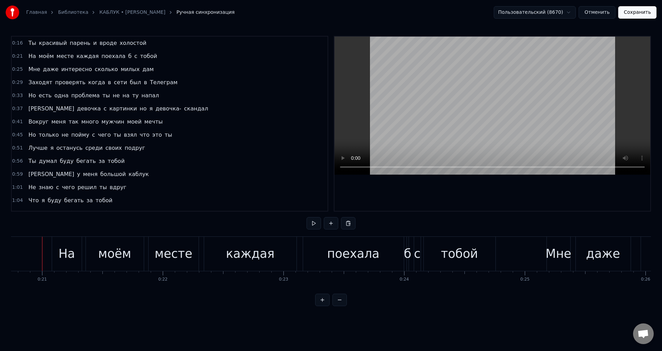
scroll to position [0, 2500]
drag, startPoint x: 607, startPoint y: 9, endPoint x: 640, endPoint y: 13, distance: 32.7
click at [636, 18] on div "Пользовательский (8670) Отменить Сохранить" at bounding box center [575, 12] width 163 height 12
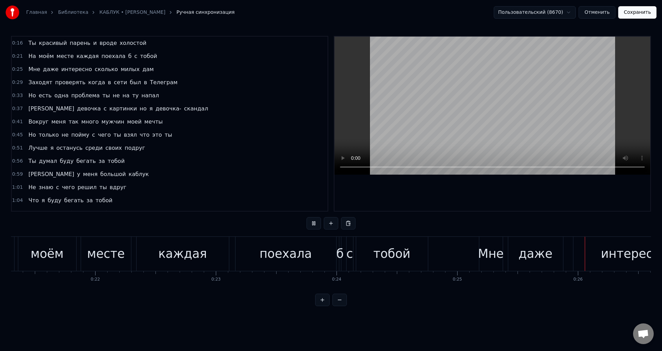
click at [640, 13] on button "Сохранить" at bounding box center [637, 12] width 38 height 12
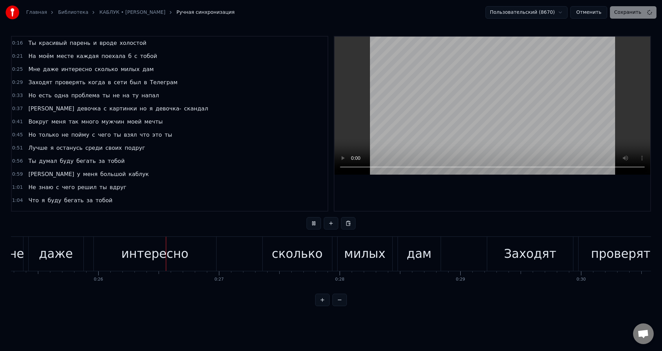
scroll to position [0, 3087]
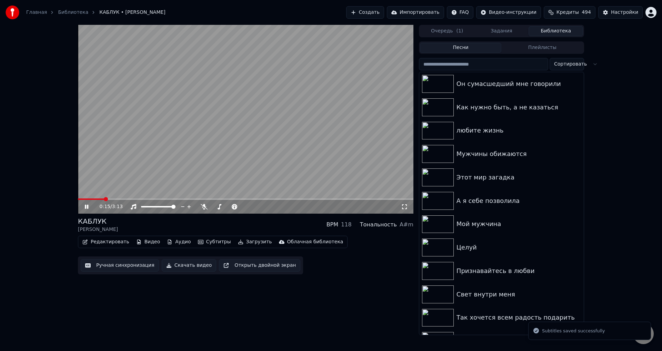
click at [104, 199] on span at bounding box center [245, 198] width 335 height 1
click at [404, 207] on icon at bounding box center [404, 207] width 7 height 6
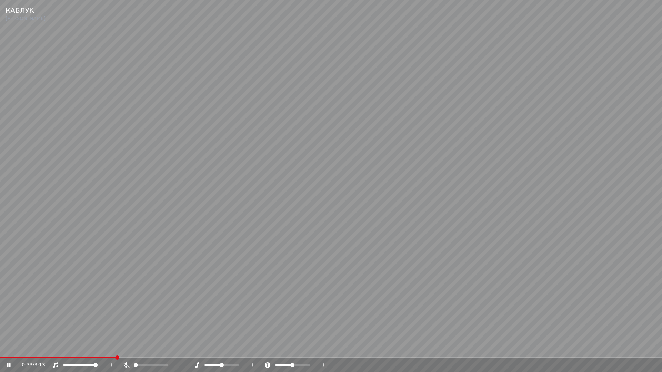
click at [101, 350] on video at bounding box center [331, 186] width 662 height 372
click at [101, 350] on span at bounding box center [58, 357] width 117 height 1
click at [289, 349] on video at bounding box center [331, 186] width 662 height 372
click at [123, 350] on video at bounding box center [331, 186] width 662 height 372
click at [124, 350] on span at bounding box center [73, 357] width 146 height 1
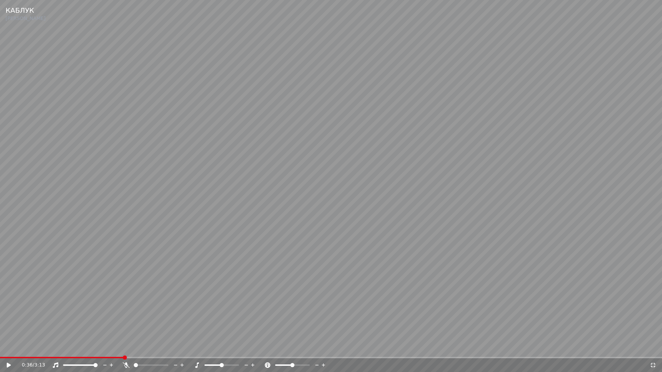
drag, startPoint x: 655, startPoint y: 363, endPoint x: 75, endPoint y: 293, distance: 583.9
click at [654, 350] on icon at bounding box center [653, 366] width 7 height 6
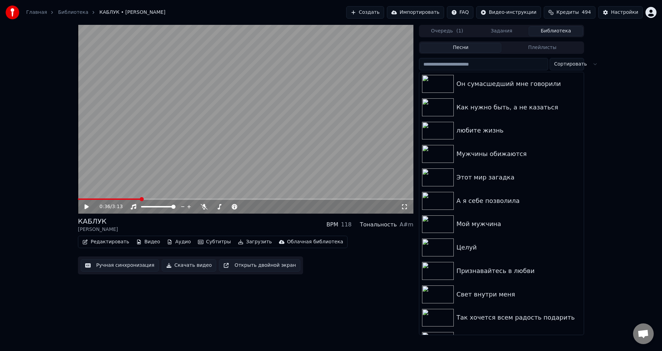
click at [106, 272] on div "Ручная синхронизация Скачать видео Открыть двойной экран" at bounding box center [190, 265] width 225 height 18
click at [112, 266] on button "Ручная синхронизация" at bounding box center [120, 265] width 78 height 12
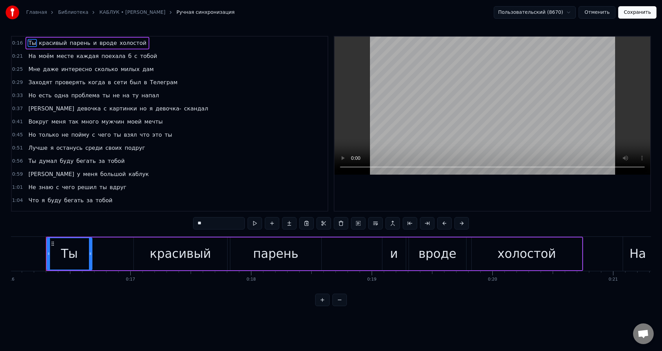
click at [28, 97] on span "Но" at bounding box center [32, 95] width 9 height 8
type input "**"
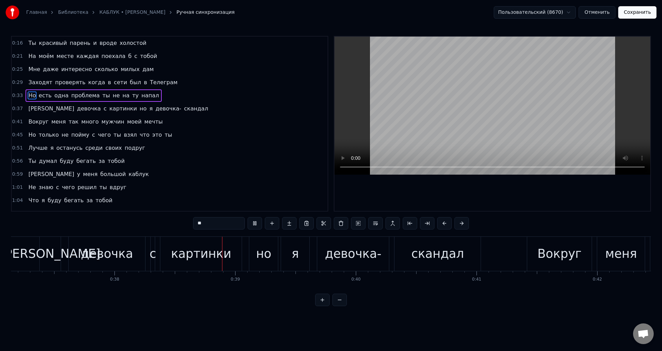
scroll to position [0, 4576]
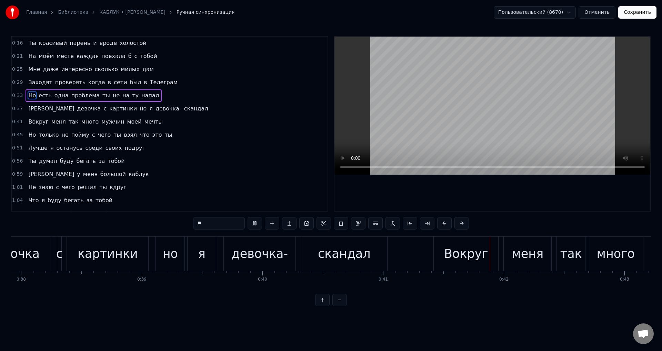
click at [606, 14] on button "Отменить" at bounding box center [597, 12] width 37 height 12
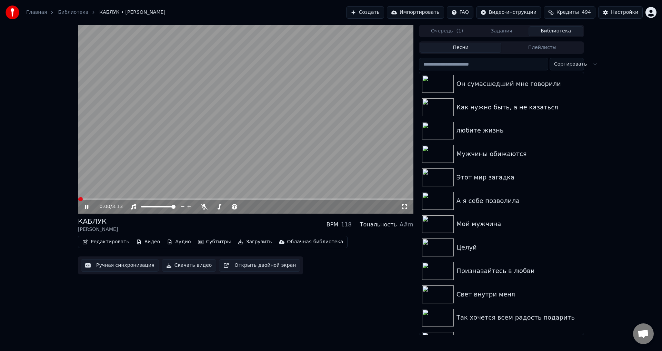
click at [145, 198] on video at bounding box center [245, 119] width 335 height 189
click at [145, 198] on span at bounding box center [245, 198] width 335 height 1
click at [126, 198] on video at bounding box center [245, 119] width 335 height 189
click at [126, 199] on span at bounding box center [112, 198] width 68 height 1
click at [404, 207] on icon at bounding box center [404, 207] width 7 height 6
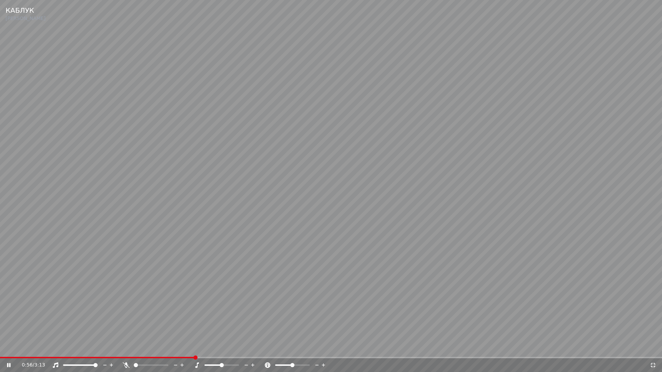
click at [159, 350] on span at bounding box center [97, 357] width 194 height 1
click at [358, 321] on video at bounding box center [331, 186] width 662 height 372
click at [651, 350] on icon at bounding box center [653, 365] width 5 height 5
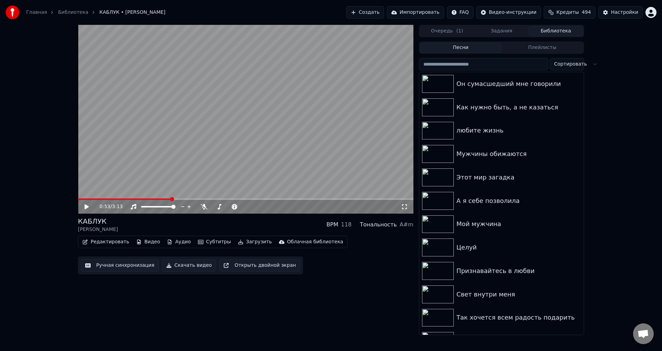
click at [107, 266] on button "Ручная синхронизация" at bounding box center [120, 265] width 78 height 12
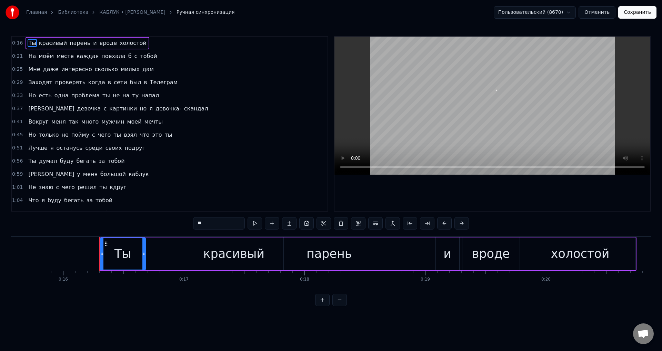
scroll to position [0, 1932]
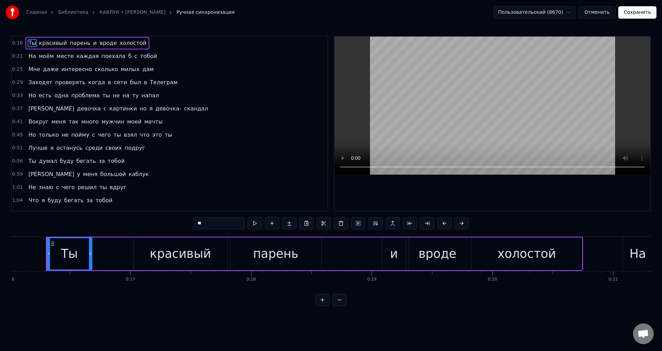
click at [31, 137] on span "Но" at bounding box center [32, 135] width 9 height 8
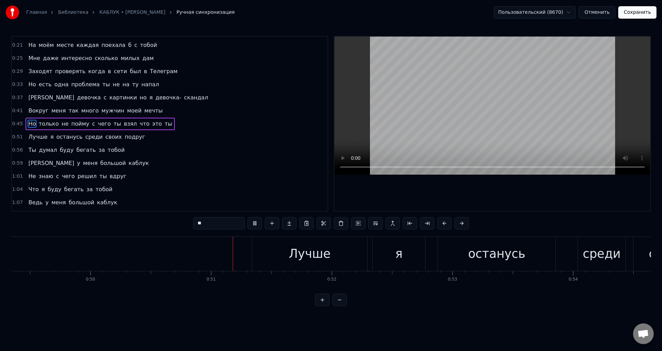
scroll to position [0, 6053]
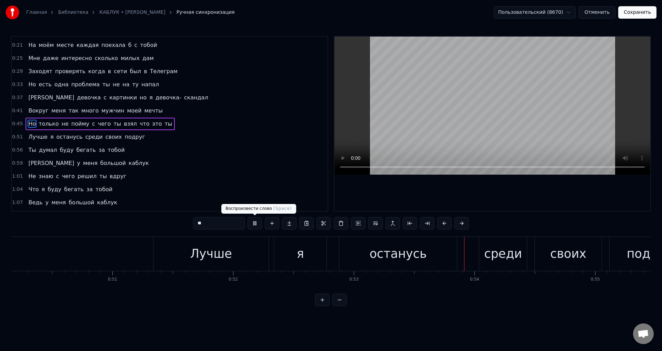
click at [229, 260] on div "Лучше" at bounding box center [211, 253] width 42 height 18
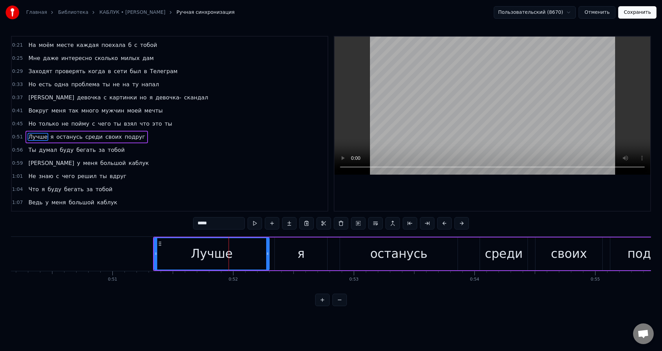
scroll to position [24, 0]
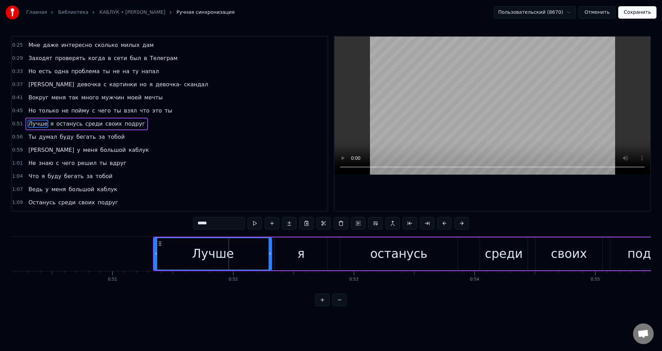
click at [270, 259] on div at bounding box center [270, 253] width 3 height 31
drag, startPoint x: 293, startPoint y: 256, endPoint x: 310, endPoint y: 256, distance: 17.3
click at [294, 256] on div "я" at bounding box center [301, 253] width 52 height 33
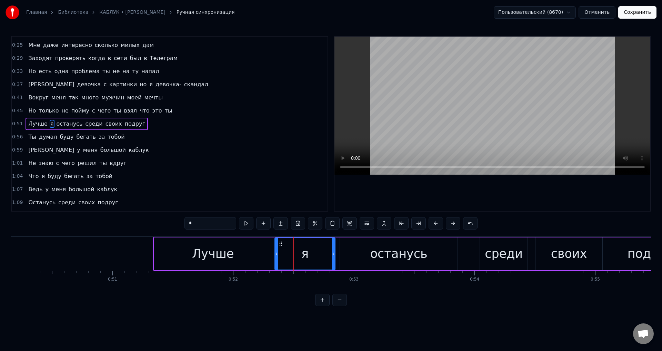
drag, startPoint x: 327, startPoint y: 258, endPoint x: 315, endPoint y: 254, distance: 12.9
click at [334, 257] on div at bounding box center [333, 253] width 3 height 31
click at [199, 252] on div "Лучше" at bounding box center [213, 253] width 42 height 18
type input "*****"
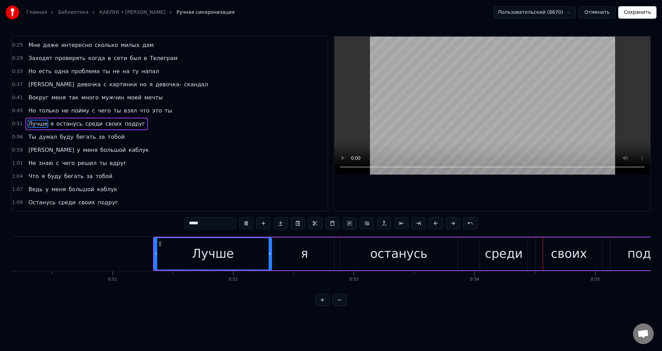
click at [634, 17] on button "Сохранить" at bounding box center [637, 12] width 38 height 12
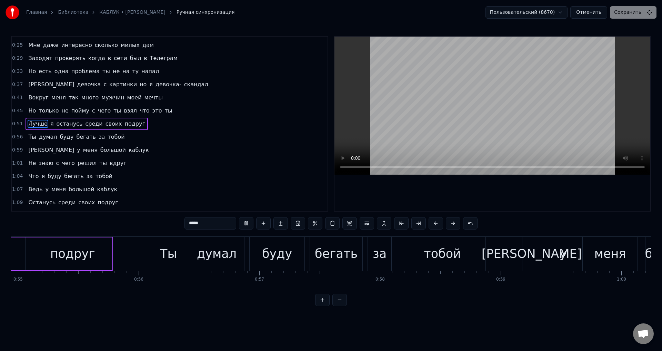
scroll to position [0, 6631]
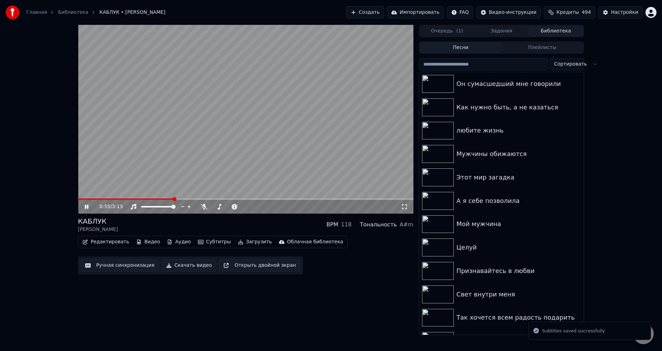
click at [173, 199] on span at bounding box center [245, 198] width 335 height 1
click at [156, 199] on span at bounding box center [126, 198] width 96 height 1
click at [406, 209] on icon at bounding box center [404, 206] width 5 height 5
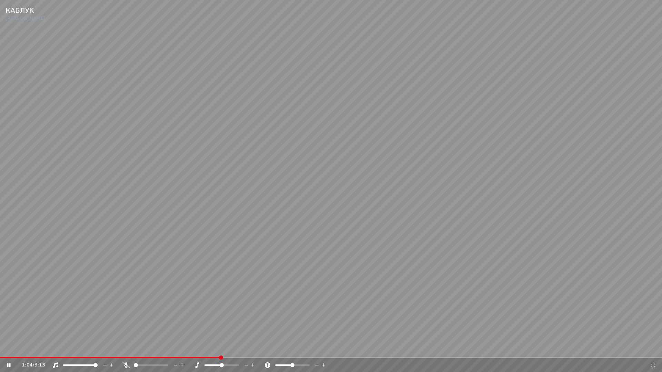
click at [255, 281] on video at bounding box center [331, 186] width 662 height 372
click at [186, 350] on span at bounding box center [110, 357] width 221 height 1
click at [298, 346] on video at bounding box center [331, 186] width 662 height 372
click at [306, 320] on video at bounding box center [331, 186] width 662 height 372
click at [337, 350] on span at bounding box center [185, 357] width 371 height 1
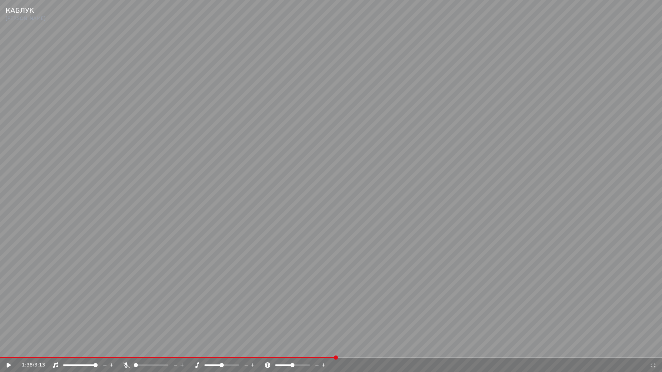
click at [296, 335] on video at bounding box center [331, 186] width 662 height 372
drag, startPoint x: 367, startPoint y: 321, endPoint x: 517, endPoint y: 342, distance: 151.1
click at [368, 322] on video at bounding box center [331, 186] width 662 height 372
click at [653, 350] on icon at bounding box center [653, 366] width 7 height 6
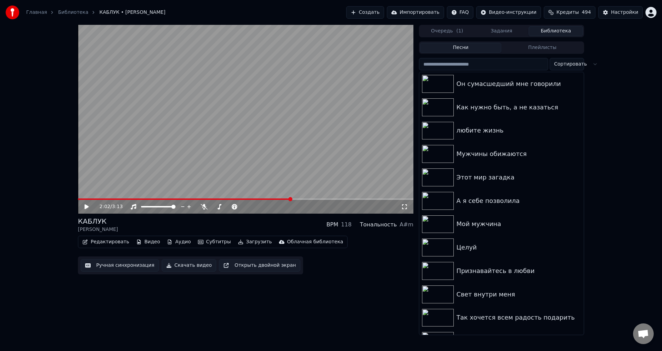
click at [103, 266] on button "Ручная синхронизация" at bounding box center [120, 265] width 78 height 12
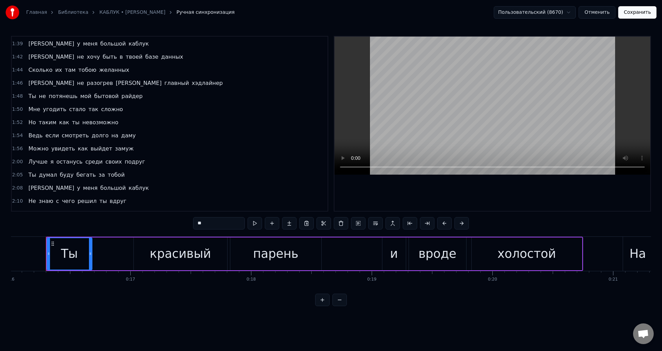
scroll to position [310, 0]
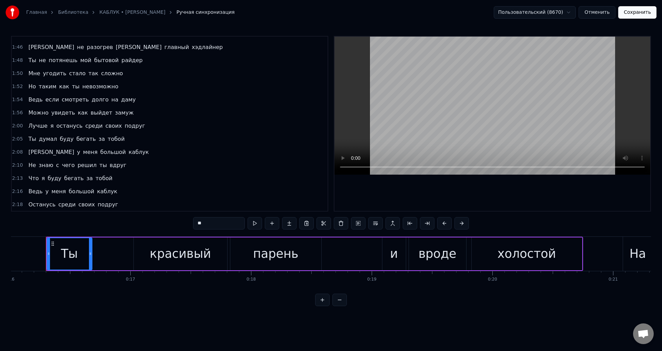
click at [29, 126] on span "Лучше" at bounding box center [38, 126] width 20 height 8
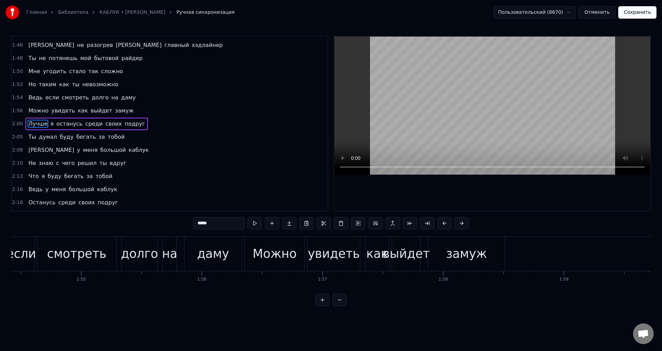
scroll to position [0, 14507]
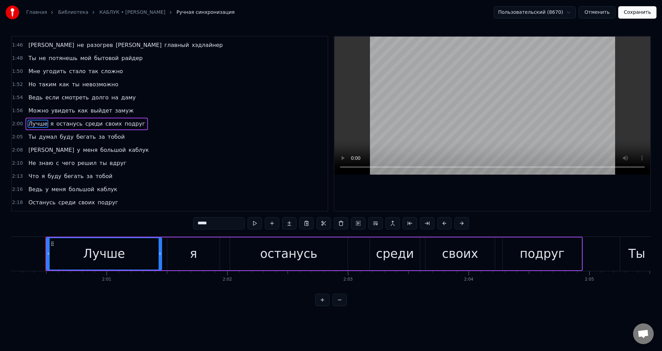
click at [125, 250] on div "Лучше" at bounding box center [104, 253] width 114 height 31
click at [161, 257] on div at bounding box center [162, 253] width 3 height 31
drag, startPoint x: 198, startPoint y: 257, endPoint x: 220, endPoint y: 258, distance: 22.1
click at [198, 257] on div "я" at bounding box center [193, 253] width 52 height 33
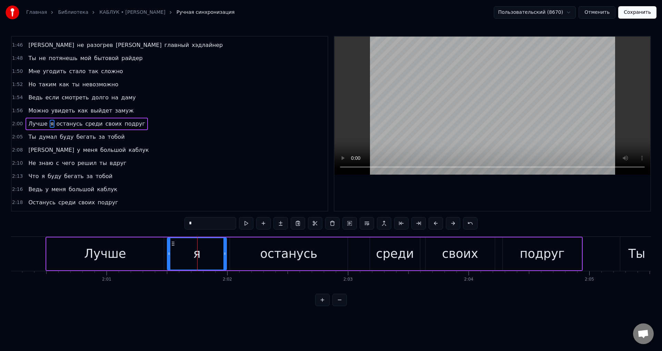
drag, startPoint x: 219, startPoint y: 258, endPoint x: 226, endPoint y: 258, distance: 6.9
click at [226, 258] on div at bounding box center [224, 253] width 3 height 31
click at [47, 262] on div "Лучше" at bounding box center [105, 253] width 117 height 33
type input "*****"
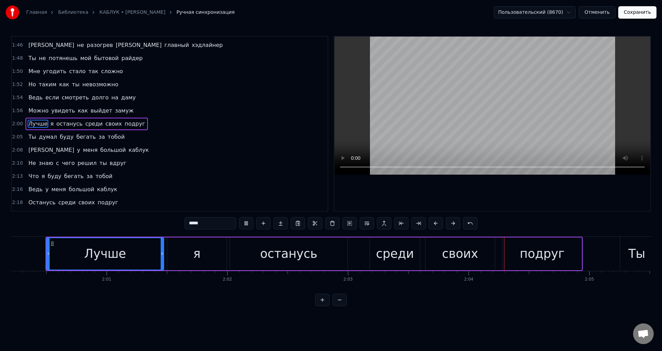
drag, startPoint x: 641, startPoint y: 14, endPoint x: 426, endPoint y: 143, distance: 250.8
click at [641, 14] on button "Сохранить" at bounding box center [637, 12] width 38 height 12
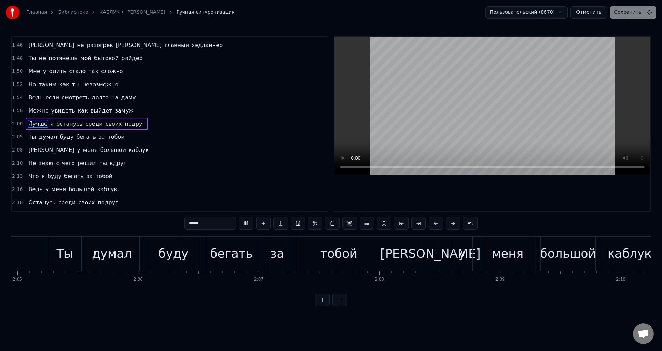
scroll to position [0, 15081]
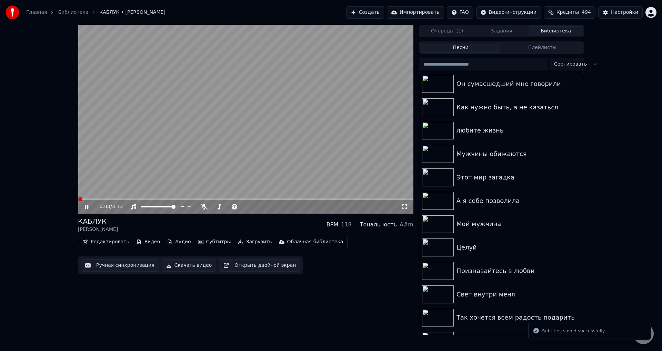
click at [272, 200] on div "0:00 / 3:13" at bounding box center [245, 207] width 335 height 14
click at [271, 199] on span at bounding box center [245, 198] width 335 height 1
click at [283, 197] on video at bounding box center [245, 119] width 335 height 189
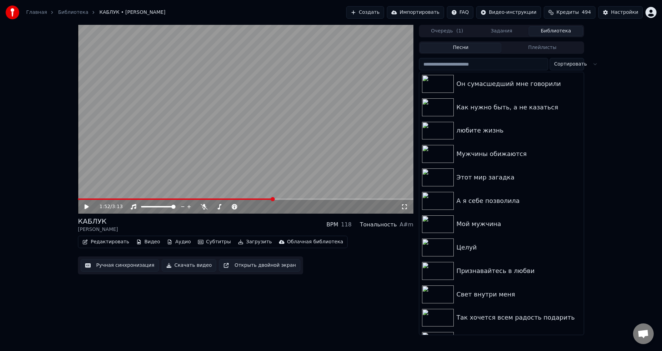
click at [404, 208] on icon at bounding box center [404, 207] width 7 height 6
click at [315, 182] on video at bounding box center [245, 119] width 335 height 189
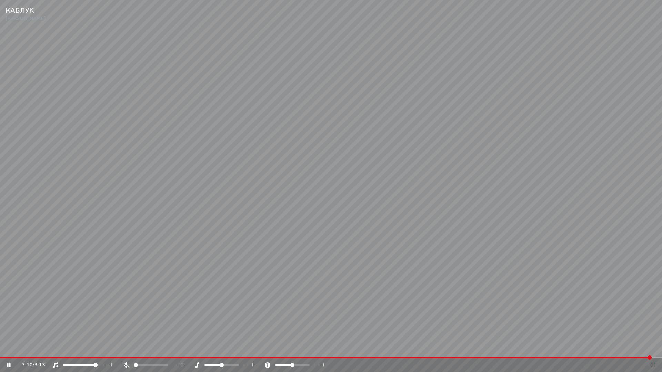
drag, startPoint x: 653, startPoint y: 367, endPoint x: 297, endPoint y: 233, distance: 379.6
click at [653, 350] on icon at bounding box center [653, 366] width 7 height 6
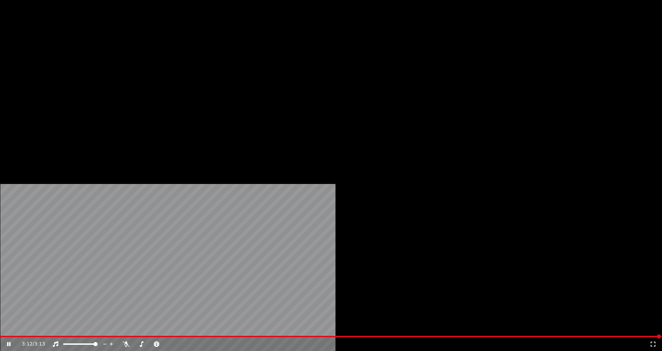
scroll to position [241, 0]
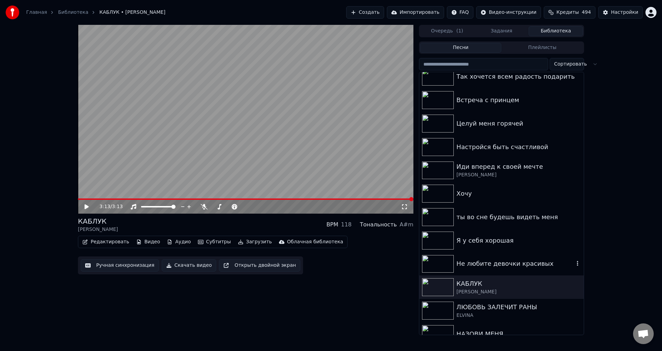
click at [471, 262] on div "Не любите девочки красивых" at bounding box center [516, 264] width 118 height 10
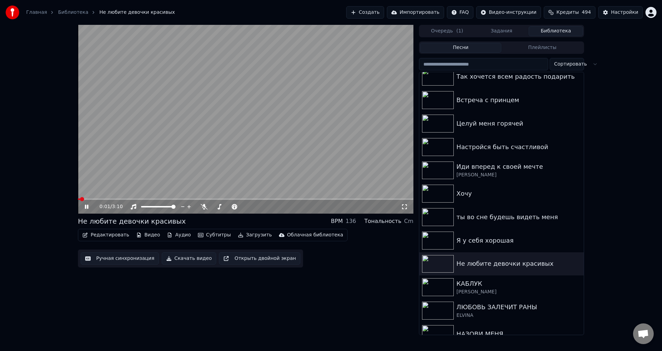
click at [88, 181] on video at bounding box center [245, 119] width 335 height 189
click at [109, 236] on button "Редактировать" at bounding box center [106, 235] width 52 height 10
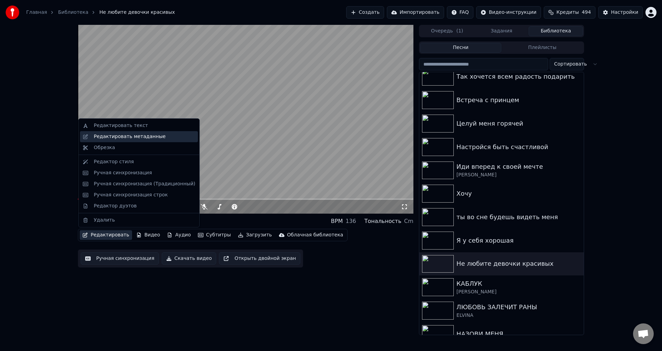
click at [129, 134] on div "Редактировать метаданные" at bounding box center [130, 136] width 72 height 7
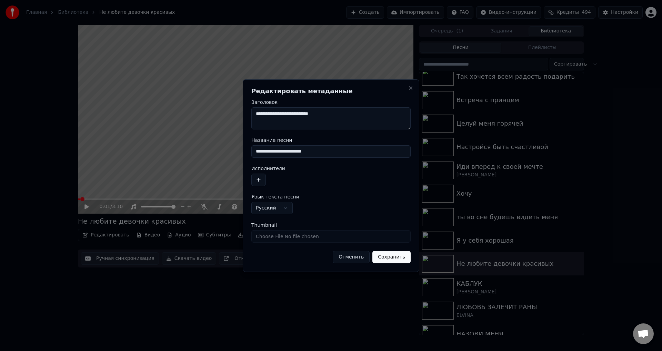
click at [259, 152] on input "**********" at bounding box center [330, 151] width 159 height 12
click at [284, 150] on input "**********" at bounding box center [330, 151] width 159 height 12
click at [335, 149] on input "**********" at bounding box center [330, 151] width 159 height 12
click at [294, 152] on input "**********" at bounding box center [330, 151] width 159 height 12
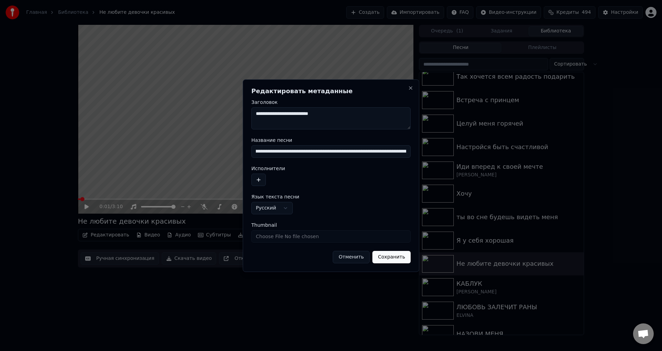
type input "**********"
click at [393, 257] on button "Сохранить" at bounding box center [391, 257] width 38 height 12
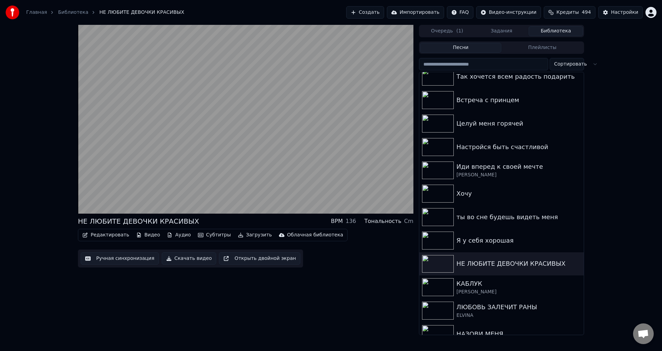
click at [117, 260] on button "Ручная синхронизация" at bounding box center [120, 258] width 78 height 12
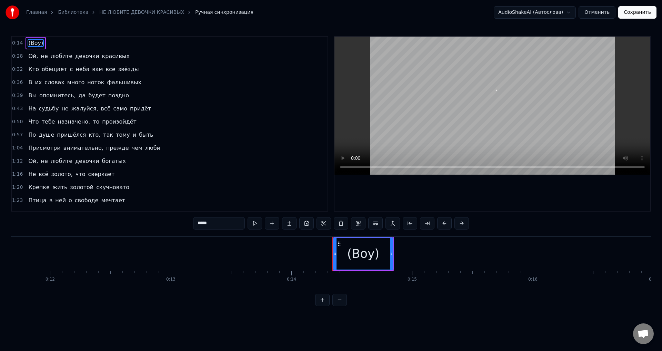
scroll to position [0, 1696]
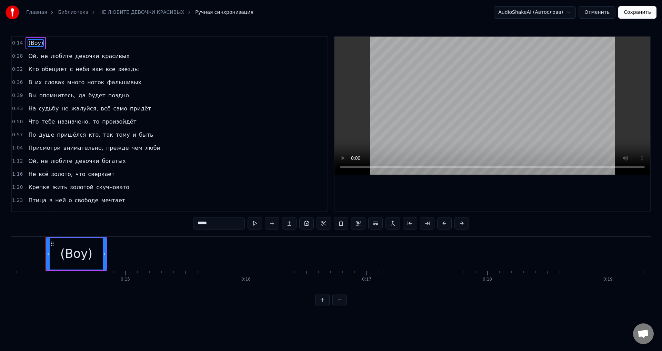
click at [32, 54] on span "Ой," at bounding box center [33, 56] width 11 height 8
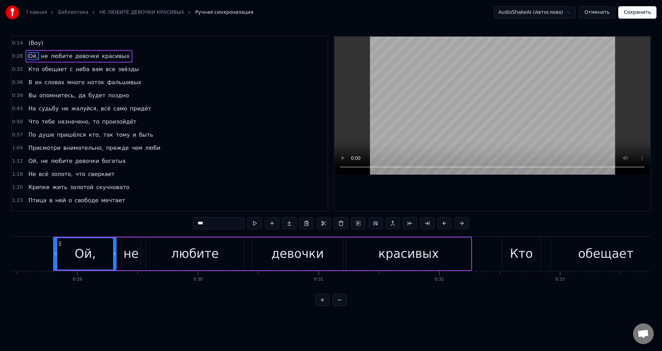
scroll to position [0, 3441]
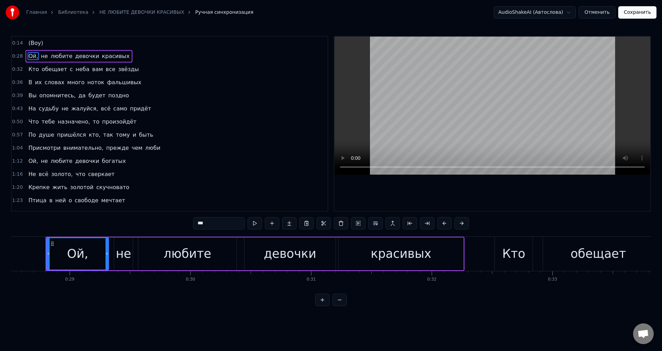
drag, startPoint x: 212, startPoint y: 226, endPoint x: 254, endPoint y: 239, distance: 43.3
click at [213, 226] on input "***" at bounding box center [219, 223] width 52 height 12
click at [62, 96] on span "опомнитесь," at bounding box center [58, 95] width 38 height 8
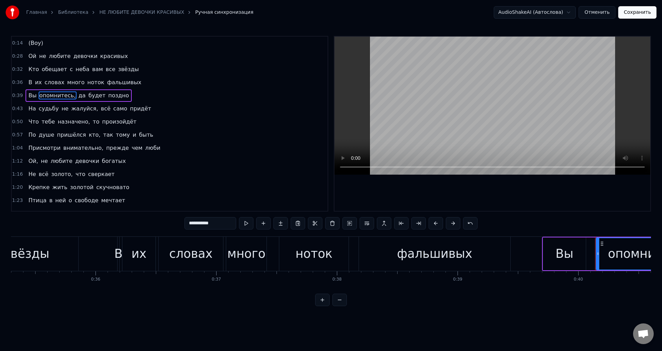
click at [226, 224] on input "**********" at bounding box center [210, 223] width 52 height 12
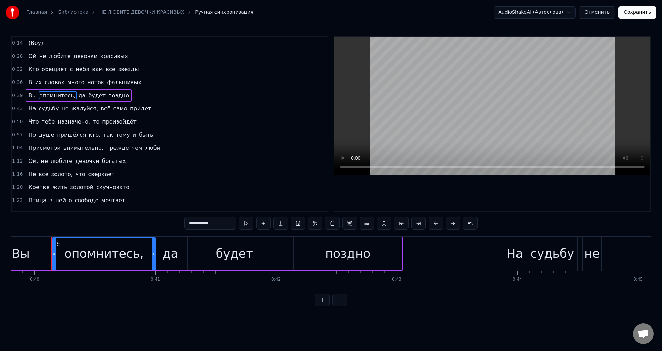
scroll to position [0, 4810]
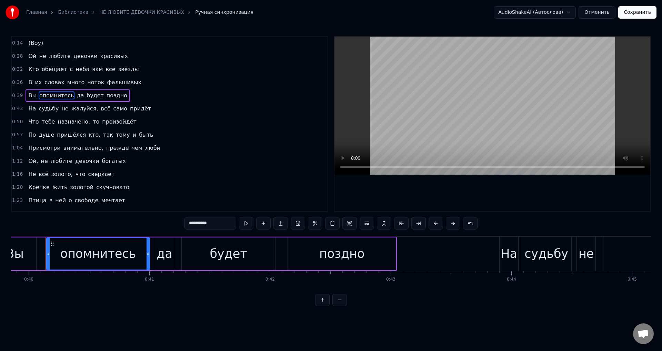
click at [76, 110] on span "жалуйся," at bounding box center [85, 108] width 28 height 8
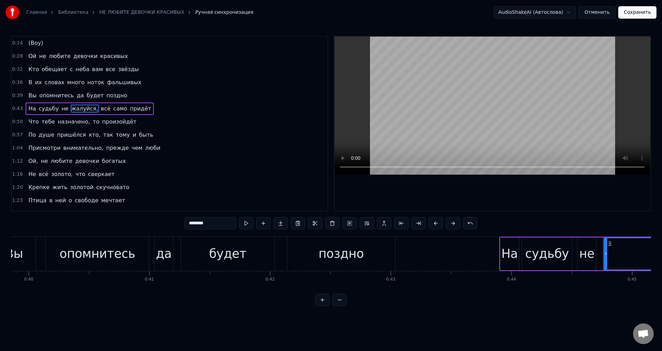
click at [221, 221] on input "********" at bounding box center [210, 223] width 52 height 12
click at [71, 124] on span "назначено," at bounding box center [74, 122] width 34 height 8
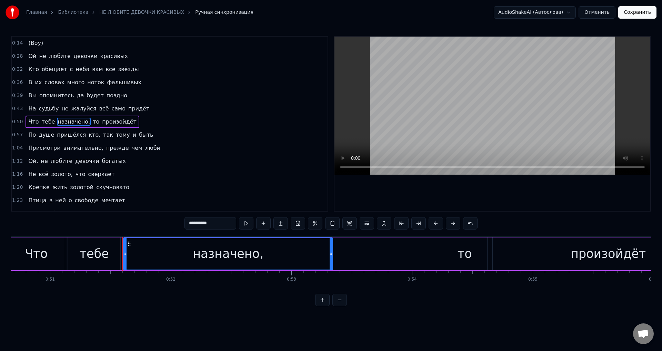
click at [218, 223] on input "**********" at bounding box center [210, 223] width 52 height 12
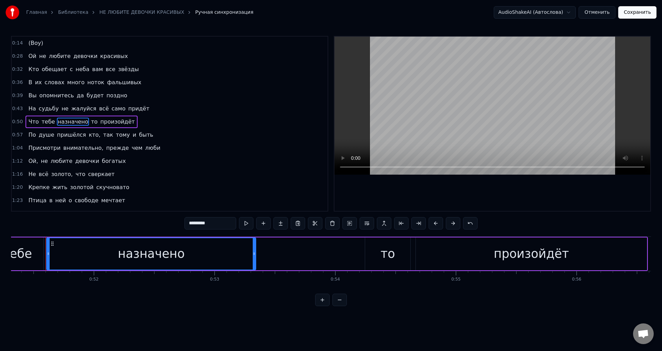
click at [88, 136] on span "кто," at bounding box center [94, 135] width 13 height 8
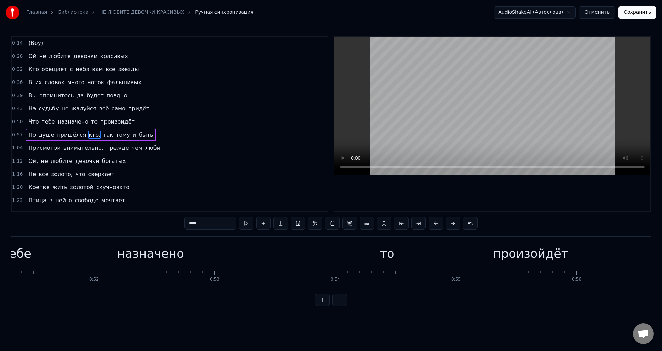
scroll to position [11, 0]
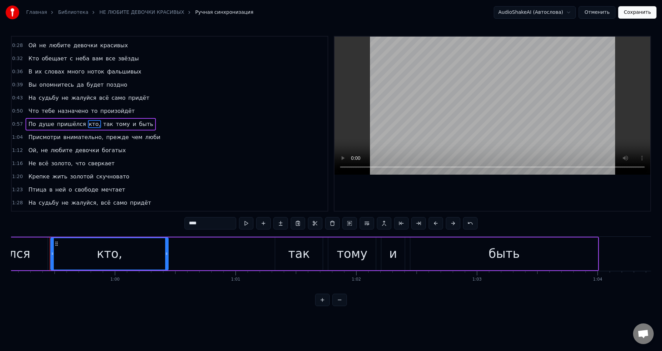
click at [219, 224] on input "****" at bounding box center [210, 223] width 52 height 12
click at [81, 138] on span "внимательно," at bounding box center [83, 137] width 41 height 8
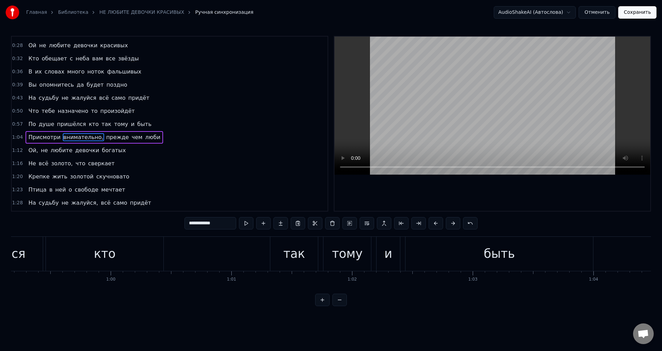
scroll to position [24, 0]
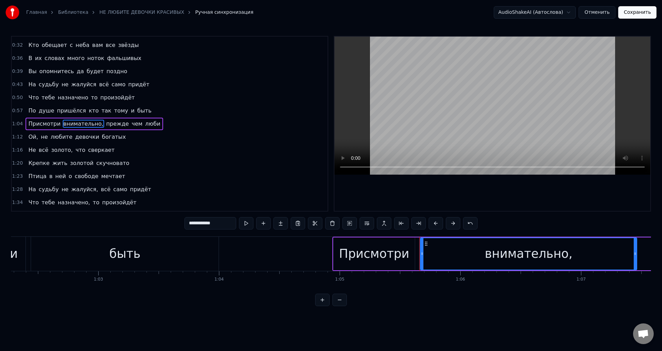
click at [219, 223] on input "**********" at bounding box center [210, 223] width 52 height 12
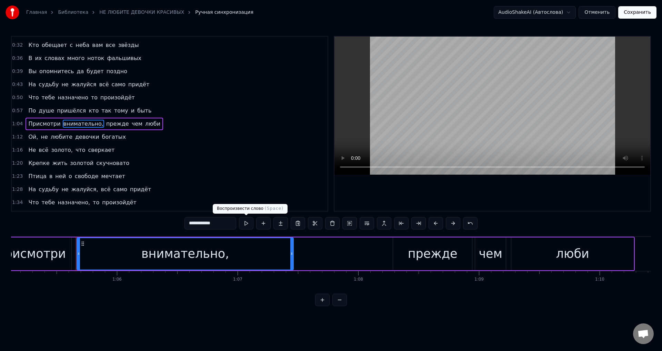
scroll to position [0, 7890]
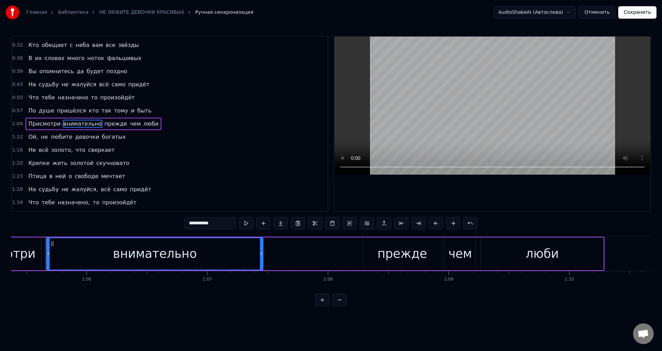
click at [30, 139] on span "Ой," at bounding box center [33, 137] width 11 height 8
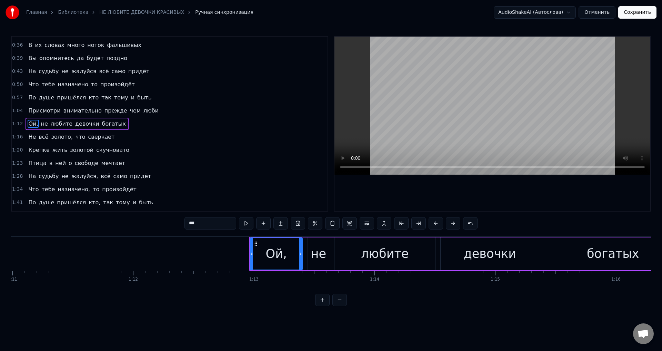
click at [209, 224] on input "***" at bounding box center [210, 223] width 52 height 12
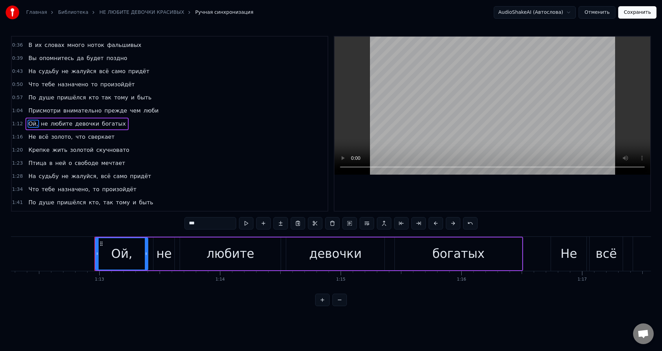
scroll to position [0, 8771]
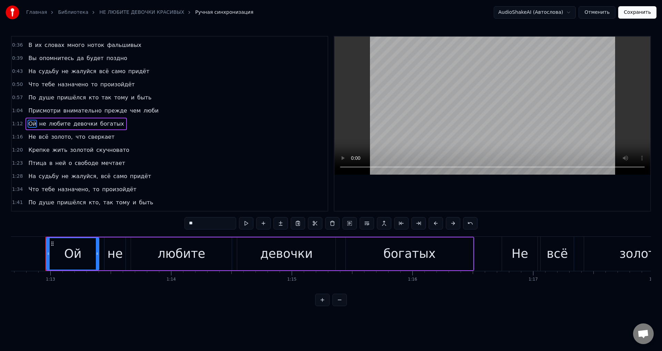
drag, startPoint x: 57, startPoint y: 137, endPoint x: 65, endPoint y: 139, distance: 8.6
click at [57, 137] on span "золото," at bounding box center [61, 137] width 23 height 8
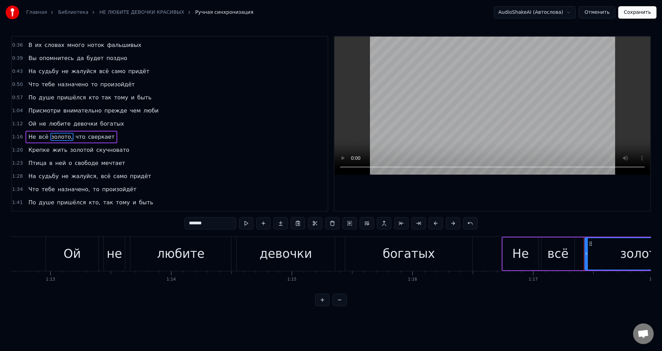
scroll to position [50, 0]
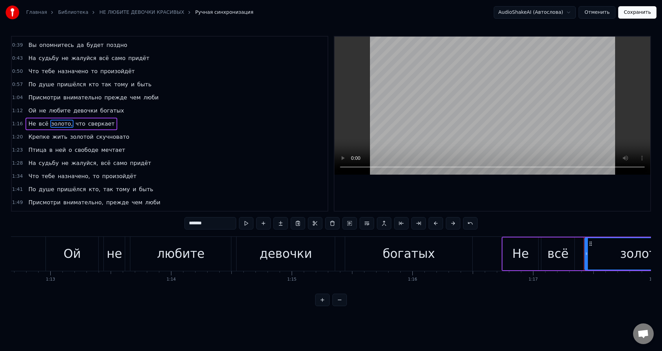
click at [218, 228] on input "*******" at bounding box center [210, 223] width 52 height 12
click at [75, 163] on span "жалуйся," at bounding box center [85, 163] width 28 height 8
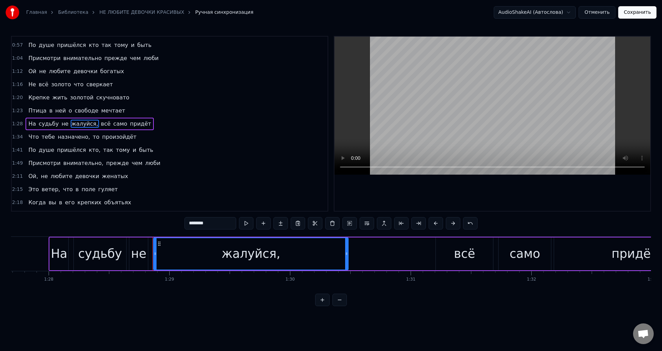
scroll to position [0, 10689]
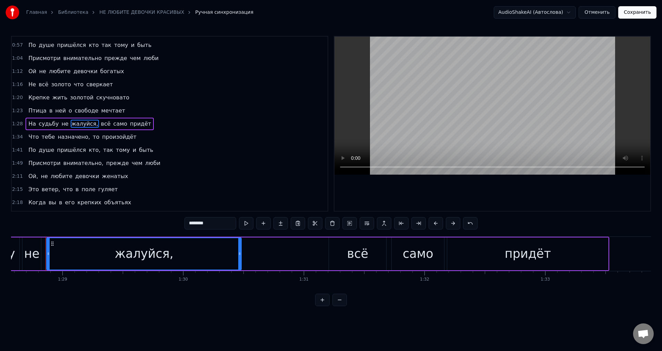
click at [218, 225] on input "********" at bounding box center [210, 223] width 52 height 12
click at [66, 138] on span "назначено," at bounding box center [74, 137] width 34 height 8
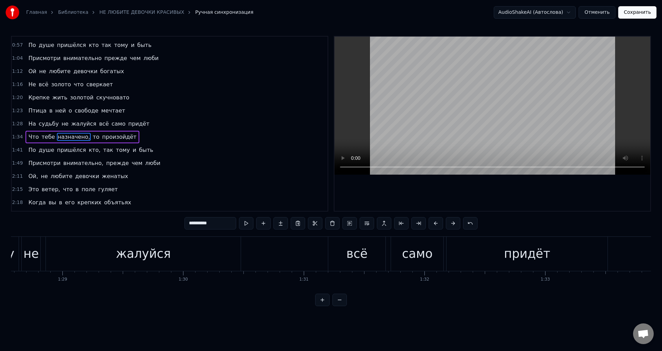
scroll to position [103, 0]
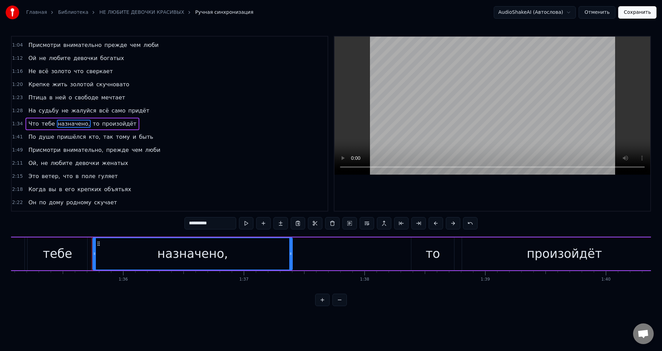
click at [222, 224] on input "**********" at bounding box center [210, 223] width 52 height 12
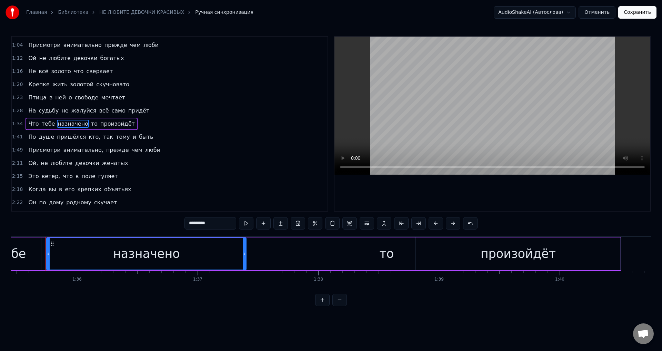
click at [88, 138] on span "кто," at bounding box center [94, 137] width 13 height 8
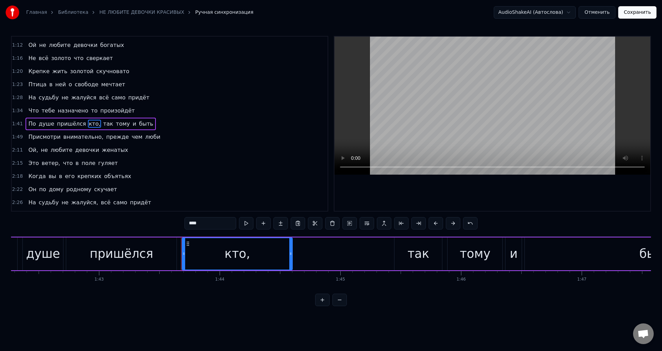
click at [210, 221] on input "****" at bounding box center [210, 223] width 52 height 12
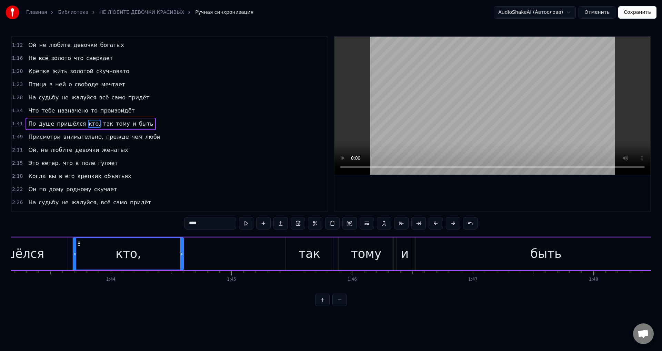
scroll to position [0, 12478]
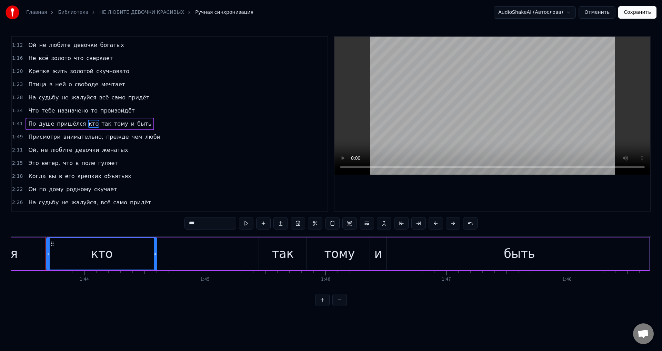
click at [84, 136] on span "внимательно," at bounding box center [83, 137] width 41 height 8
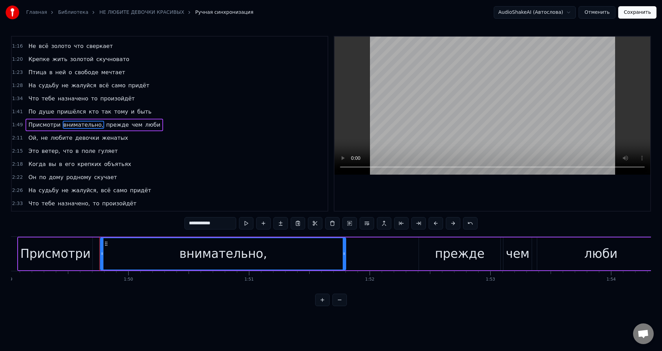
scroll to position [0, 13212]
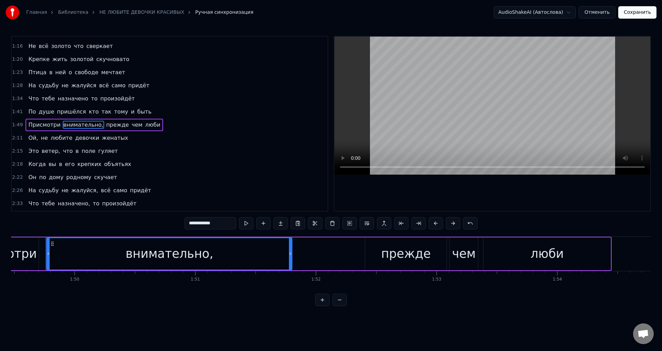
click at [225, 226] on input "**********" at bounding box center [210, 223] width 52 height 12
click at [32, 139] on span "Ой," at bounding box center [33, 138] width 11 height 8
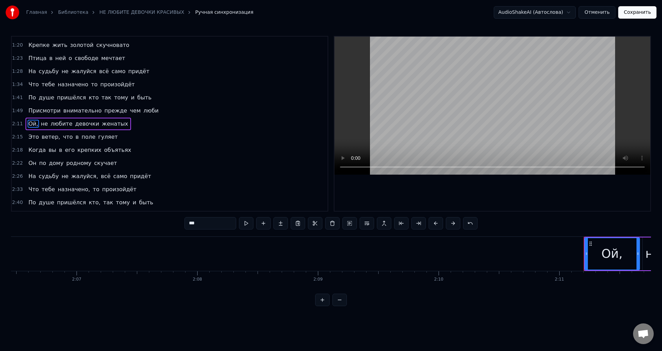
click at [215, 221] on input "***" at bounding box center [210, 223] width 52 height 12
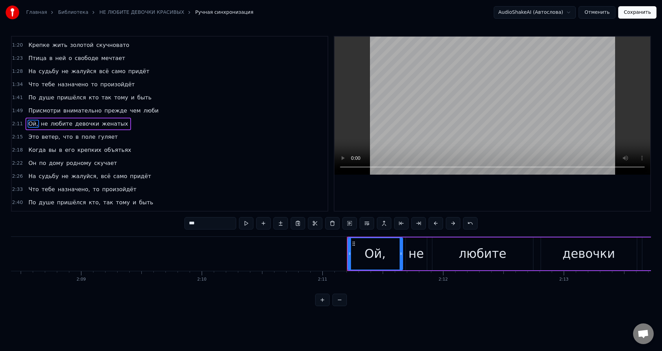
scroll to position [0, 15799]
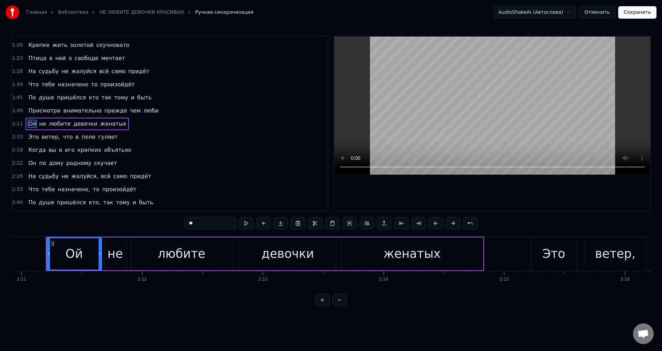
click at [46, 136] on span "ветер," at bounding box center [51, 137] width 20 height 8
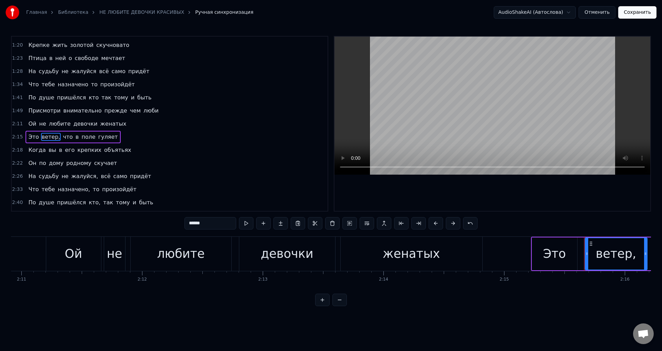
scroll to position [153, 0]
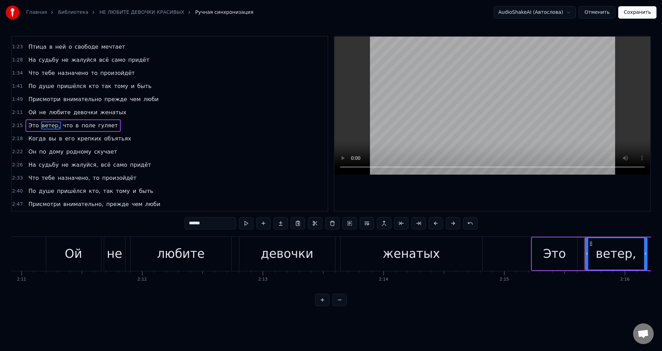
click at [212, 227] on input "******" at bounding box center [210, 223] width 52 height 12
click at [77, 167] on span "жалуйся," at bounding box center [85, 165] width 28 height 8
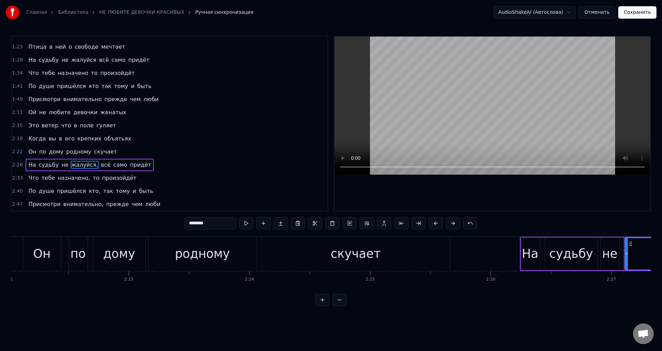
click at [217, 224] on input "********" at bounding box center [210, 223] width 52 height 12
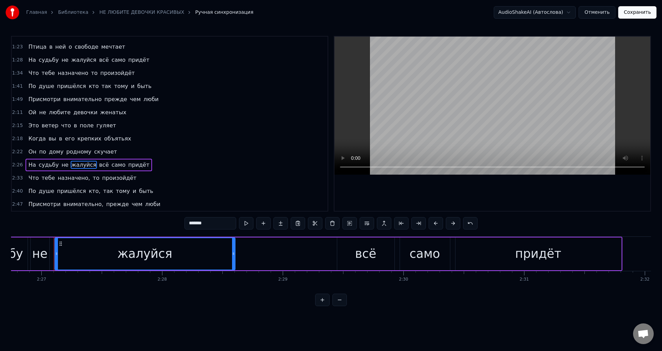
scroll to position [0, 17718]
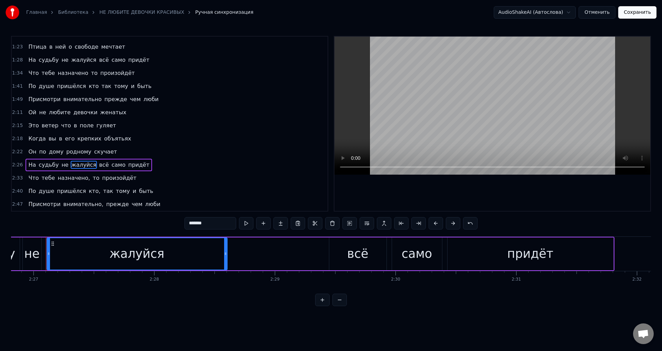
click at [72, 178] on span "назначено," at bounding box center [74, 178] width 34 height 8
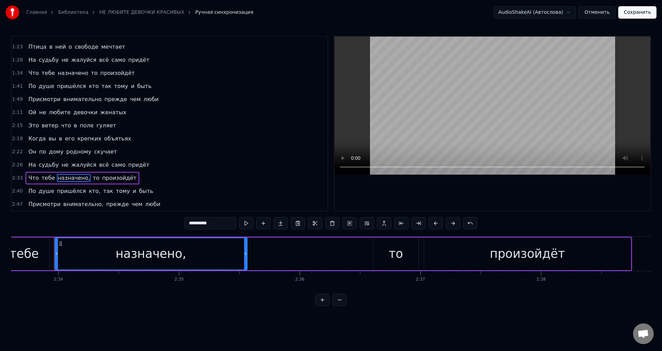
click at [221, 224] on input "**********" at bounding box center [210, 223] width 52 height 12
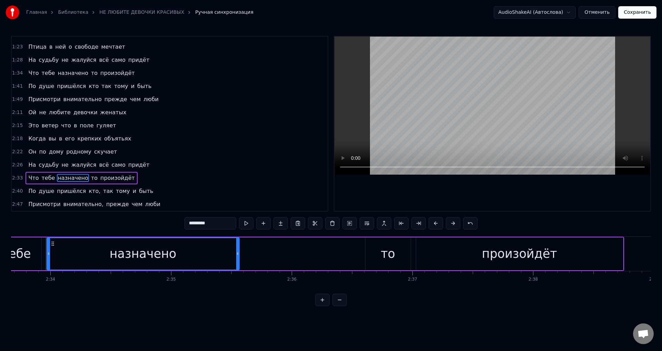
click at [88, 191] on span "кто," at bounding box center [94, 191] width 13 height 8
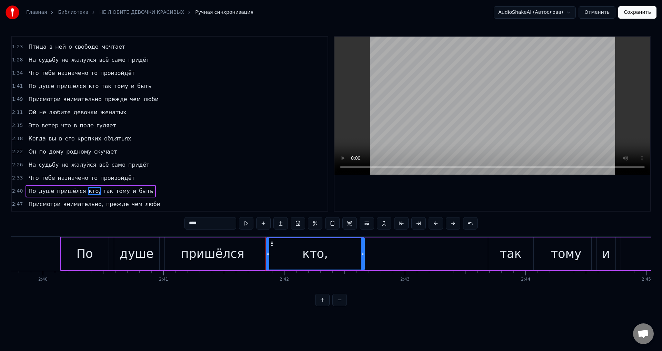
click at [207, 223] on input "****" at bounding box center [210, 223] width 52 height 12
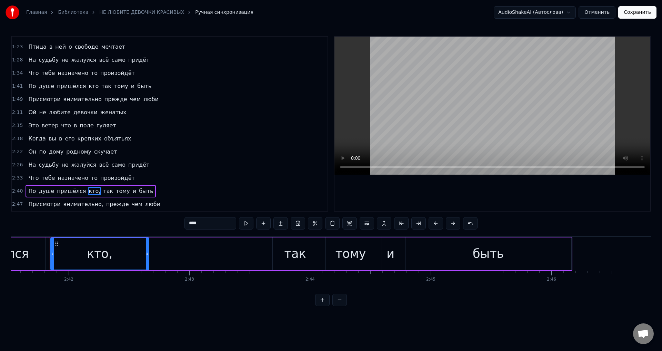
scroll to position [0, 19497]
click at [88, 204] on span "внимательно," at bounding box center [83, 204] width 41 height 8
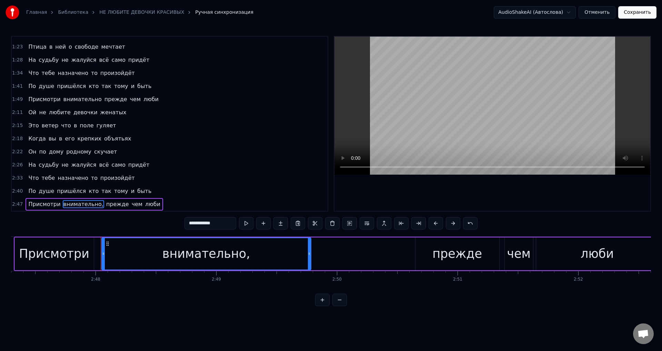
scroll to position [0, 20245]
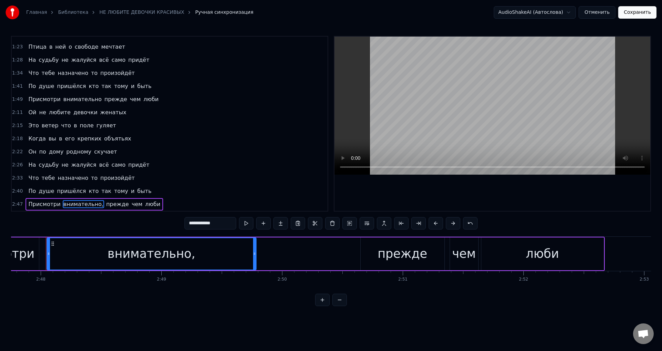
click at [225, 225] on input "**********" at bounding box center [210, 223] width 52 height 12
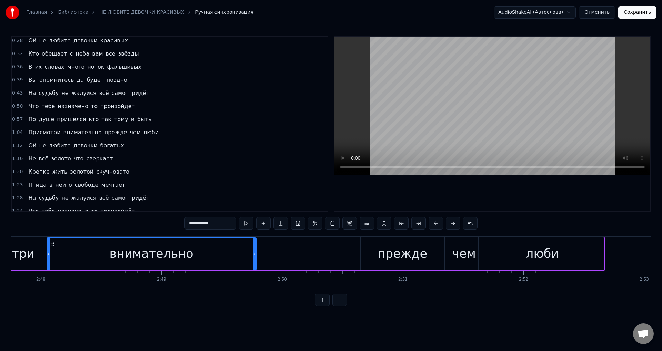
scroll to position [0, 0]
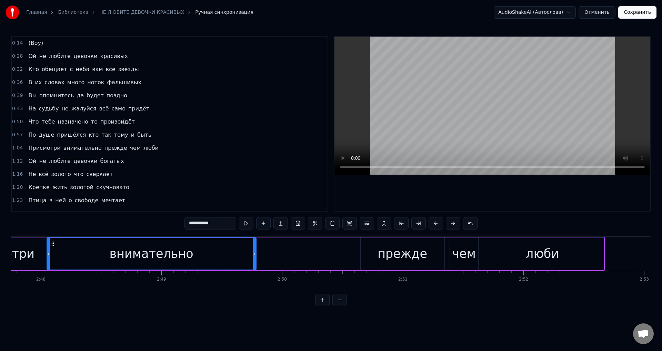
click at [37, 43] on span "(Воу)" at bounding box center [36, 43] width 16 height 8
type input "*****"
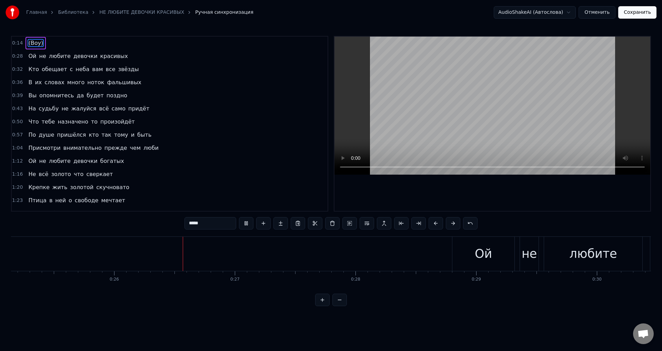
scroll to position [0, 3111]
click at [38, 43] on span "(Воу)" at bounding box center [36, 43] width 16 height 8
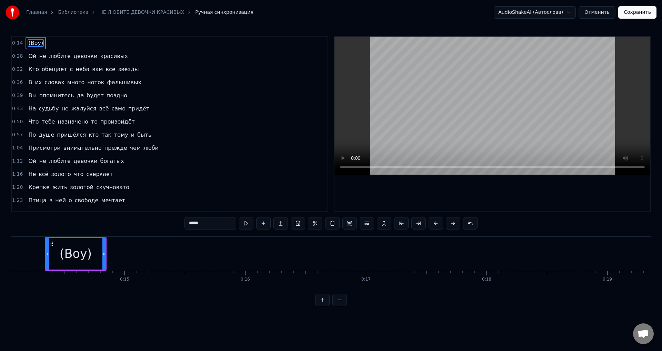
drag, startPoint x: 210, startPoint y: 227, endPoint x: 124, endPoint y: 228, distance: 86.5
click at [125, 228] on div "0:14 (Воу) 0:28 Ой не любите девочки красивых 0:32 Кто обещает с неба вам все з…" at bounding box center [331, 171] width 640 height 270
click at [32, 58] on span "Ой" at bounding box center [32, 56] width 9 height 8
type input "**"
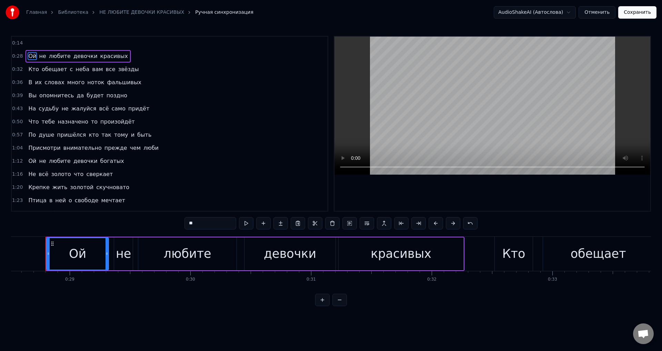
click at [28, 43] on span at bounding box center [28, 43] width 1 height 8
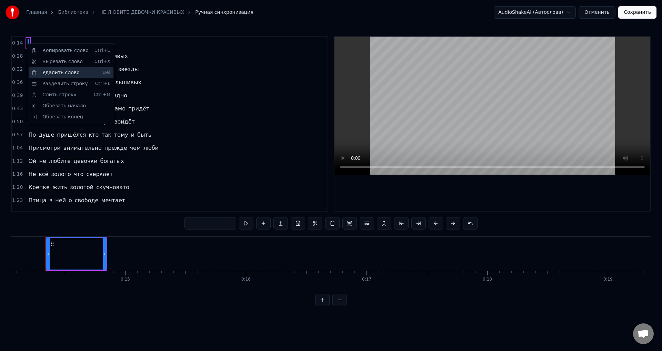
click at [53, 73] on div "Удалить слово Del" at bounding box center [71, 72] width 85 height 11
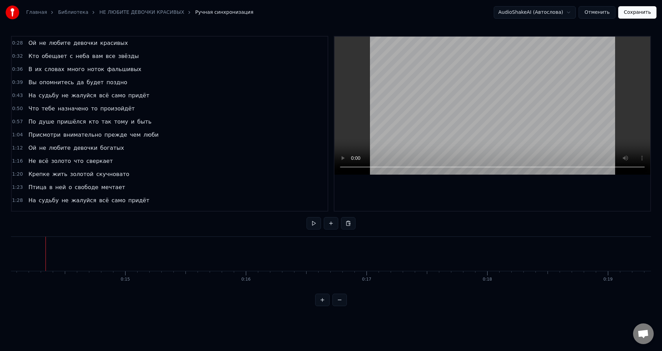
click at [28, 43] on span "Ой" at bounding box center [32, 43] width 9 height 8
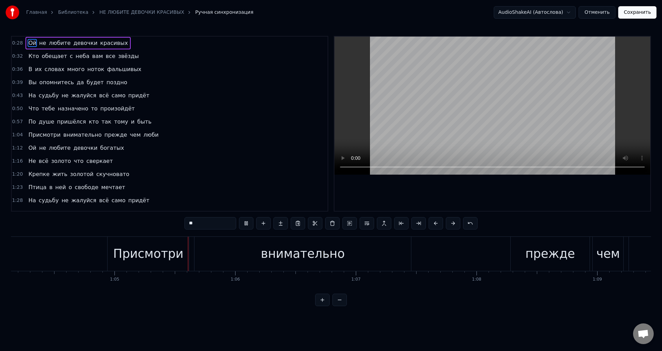
scroll to position [0, 7815]
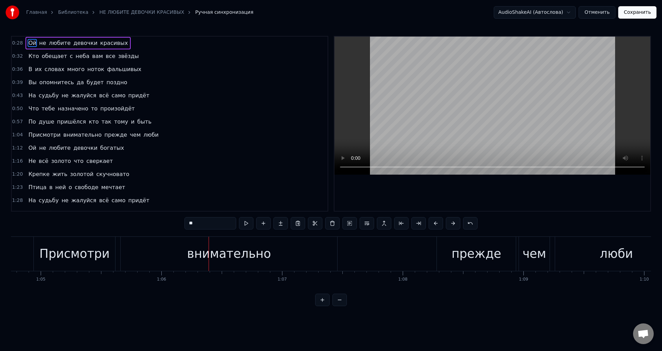
click at [101, 254] on div "Присмотри" at bounding box center [74, 253] width 70 height 18
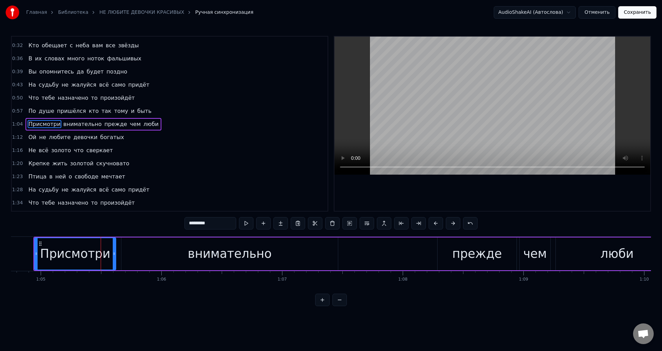
scroll to position [11, 0]
click at [218, 221] on input "*********" at bounding box center [210, 223] width 52 height 12
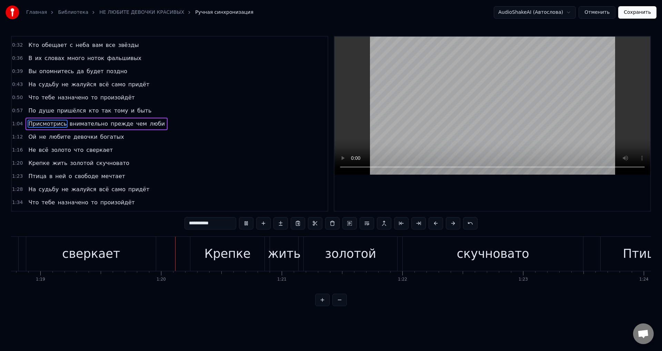
scroll to position [0, 9570]
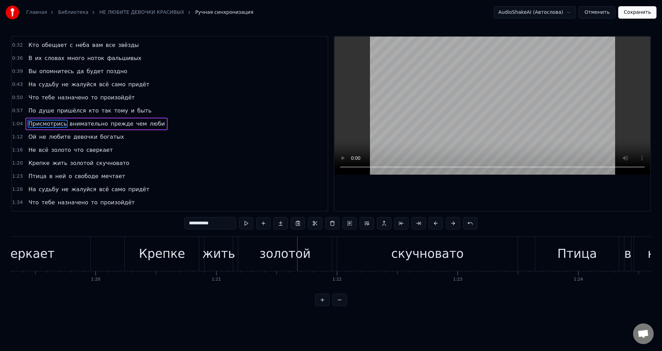
click at [151, 261] on div "Крепке" at bounding box center [162, 253] width 46 height 18
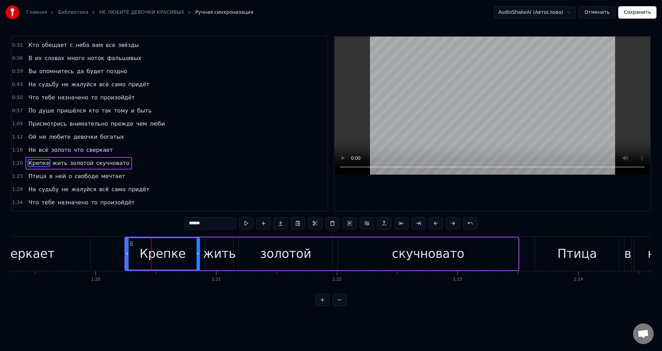
scroll to position [50, 0]
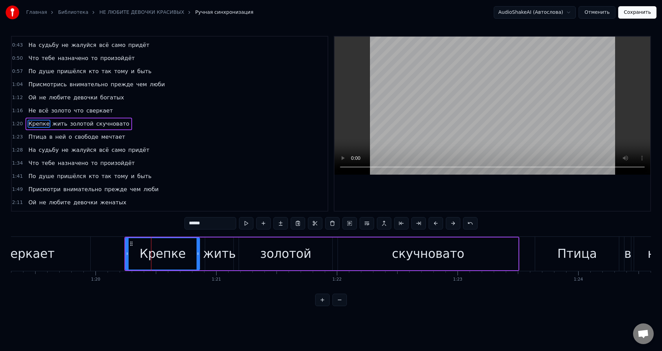
drag, startPoint x: 208, startPoint y: 223, endPoint x: 162, endPoint y: 222, distance: 45.9
click at [162, 222] on div "0:28 Ой не любите девочки красивых 0:32 Кто обещает с неба вам все звёзды 0:36 …" at bounding box center [331, 171] width 640 height 270
type input "******"
click at [140, 254] on div "клетке" at bounding box center [162, 253] width 73 height 31
drag, startPoint x: 126, startPoint y: 254, endPoint x: 141, endPoint y: 253, distance: 15.5
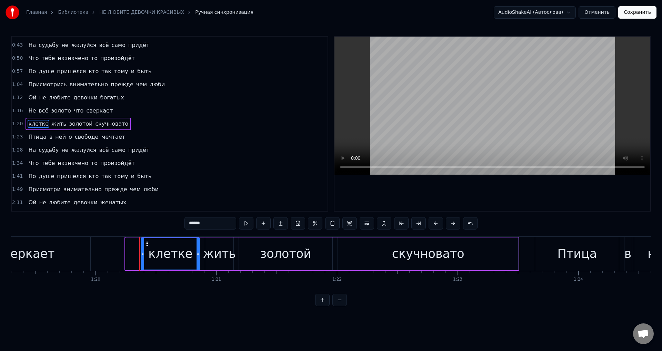
click at [141, 253] on icon at bounding box center [142, 254] width 3 height 6
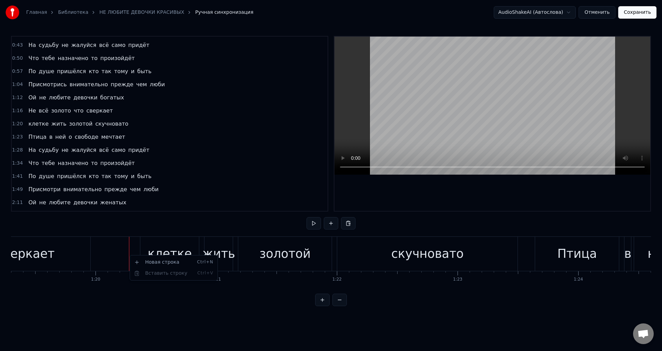
click at [133, 249] on html "Главная Библиотека НЕ ЛЮБИТЕ ДЕВОЧКИ КРАСИВЫХ Ручная синхронизация AudioShakeAI…" at bounding box center [331, 158] width 662 height 317
click at [152, 251] on div "клетке" at bounding box center [170, 253] width 44 height 18
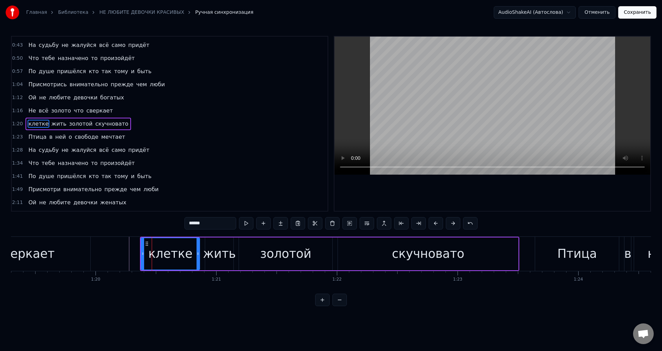
click at [140, 255] on div "клетке жить золотой скучновато" at bounding box center [329, 254] width 379 height 34
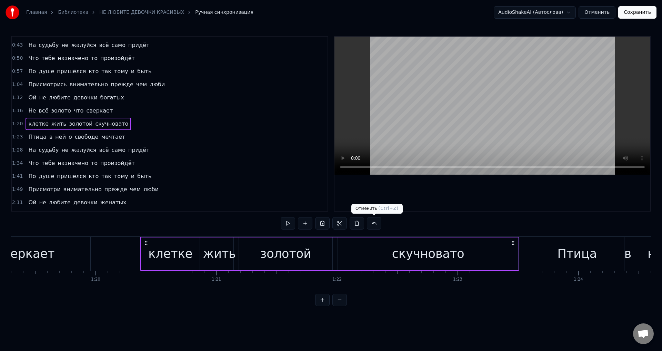
click at [371, 223] on button at bounding box center [374, 223] width 14 height 12
click at [184, 257] on div "клетке" at bounding box center [163, 253] width 74 height 33
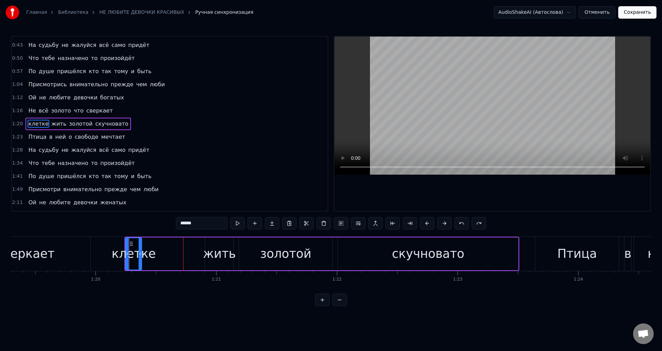
drag, startPoint x: 198, startPoint y: 257, endPoint x: 140, endPoint y: 257, distance: 57.9
click at [140, 257] on div at bounding box center [140, 253] width 3 height 31
click at [171, 252] on div "клетке жить золотой скучновато" at bounding box center [321, 254] width 395 height 34
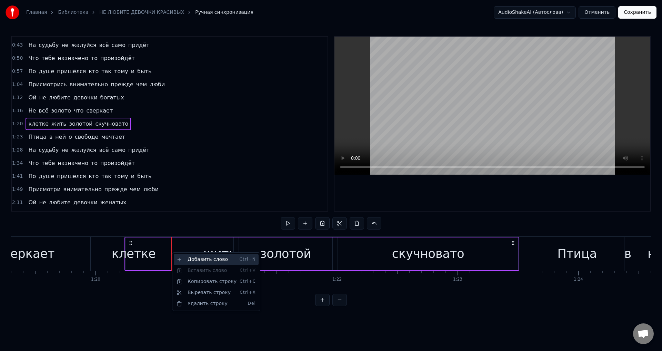
click at [196, 259] on div "Добавить слово Ctrl+N" at bounding box center [216, 259] width 85 height 11
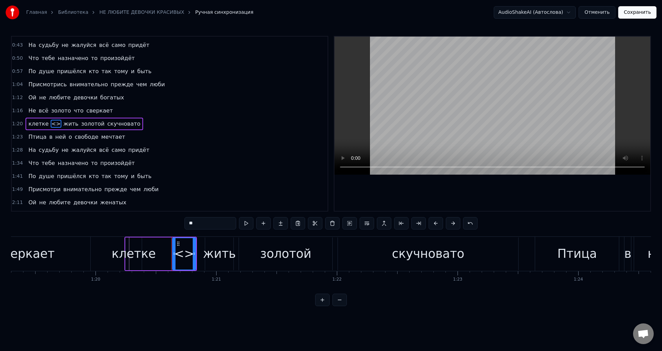
drag, startPoint x: 199, startPoint y: 225, endPoint x: 153, endPoint y: 222, distance: 45.6
click at [153, 222] on div "0:28 Ой не любите девочки красивых 0:32 Кто обещает с неба вам все звёзды 0:36 …" at bounding box center [331, 171] width 640 height 270
drag, startPoint x: 174, startPoint y: 254, endPoint x: 139, endPoint y: 255, distance: 34.8
click at [148, 259] on div at bounding box center [148, 253] width 3 height 31
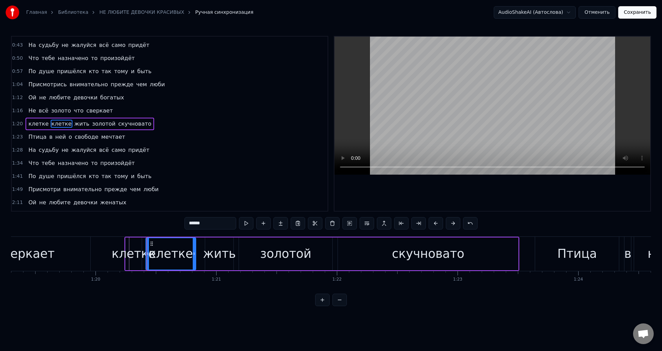
click at [138, 254] on div "клетке" at bounding box center [134, 253] width 44 height 18
drag, startPoint x: 212, startPoint y: 222, endPoint x: 122, endPoint y: 216, distance: 90.2
click at [122, 216] on div "0:28 Ой не любите девочки красивых 0:32 Кто обещает с неба вам все звёзды 0:36 …" at bounding box center [331, 171] width 640 height 270
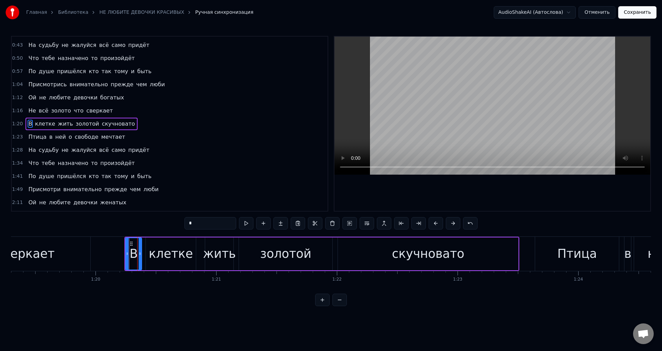
type input "*"
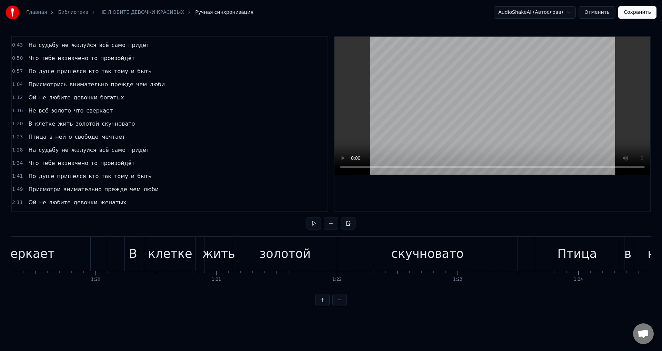
click at [70, 256] on div "сверкает" at bounding box center [26, 254] width 130 height 34
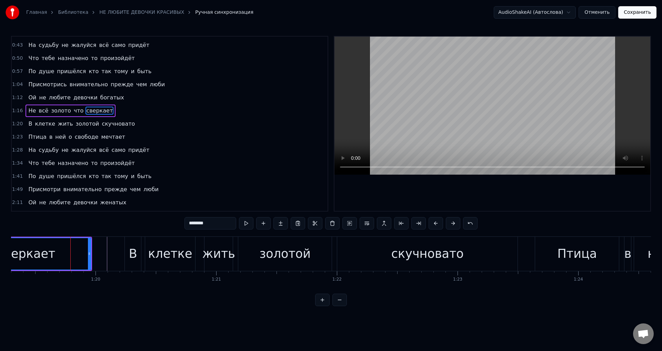
scroll to position [37, 0]
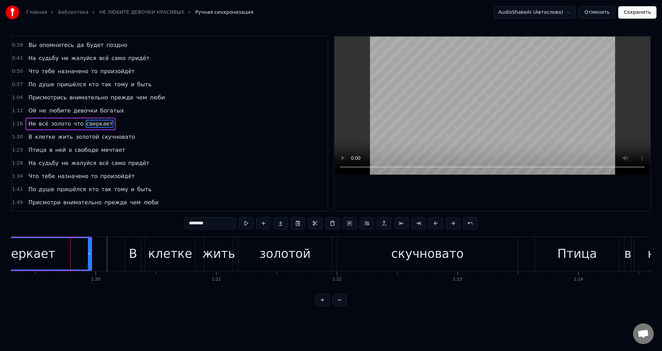
click at [182, 255] on div "клетке" at bounding box center [170, 253] width 44 height 18
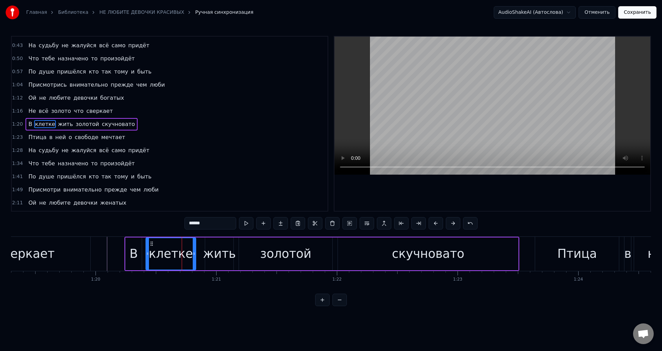
scroll to position [50, 0]
drag, startPoint x: 193, startPoint y: 255, endPoint x: 198, endPoint y: 256, distance: 4.5
click at [198, 256] on icon at bounding box center [198, 254] width 3 height 6
drag, startPoint x: 50, startPoint y: 256, endPoint x: 167, endPoint y: 213, distance: 124.5
click at [50, 256] on div "сверкает" at bounding box center [26, 254] width 130 height 34
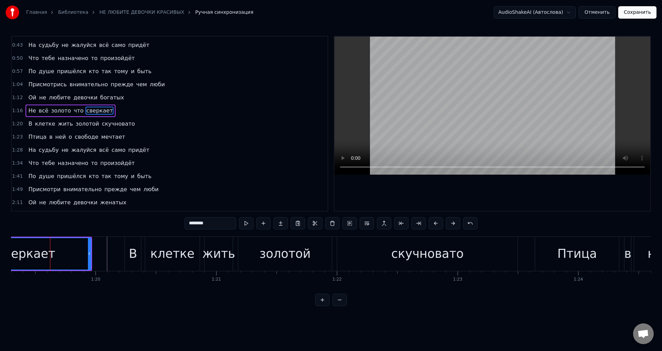
scroll to position [37, 0]
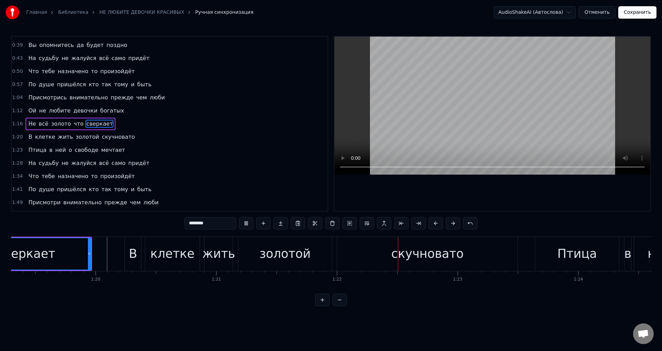
click at [17, 250] on div "сверкает" at bounding box center [26, 253] width 58 height 18
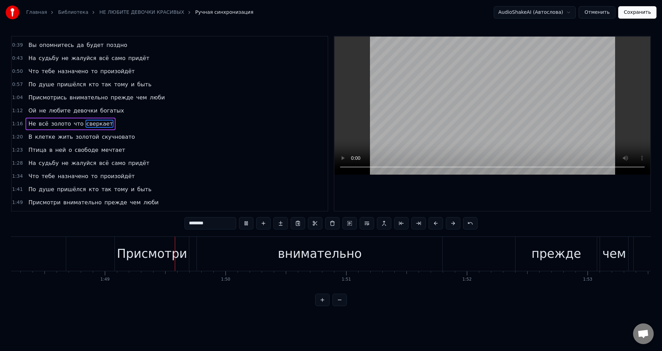
scroll to position [0, 13092]
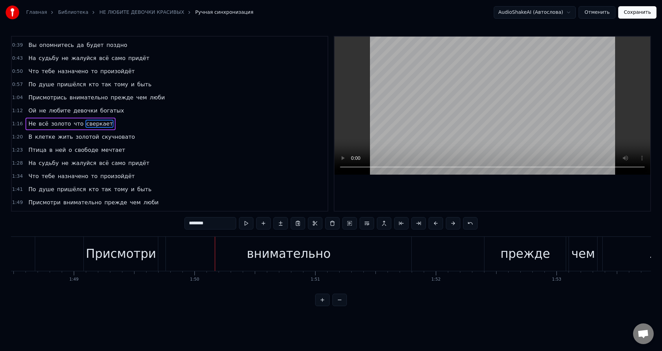
click at [130, 260] on div "Присмотри" at bounding box center [121, 253] width 70 height 18
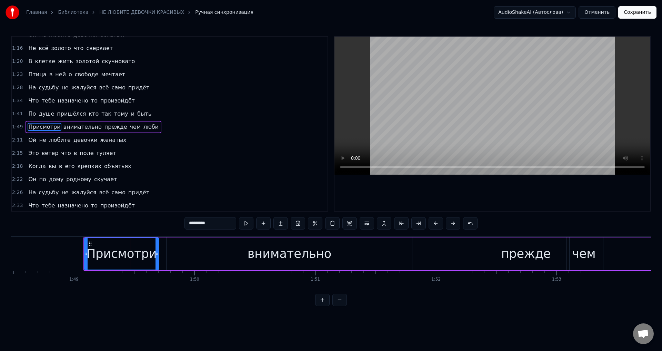
scroll to position [116, 0]
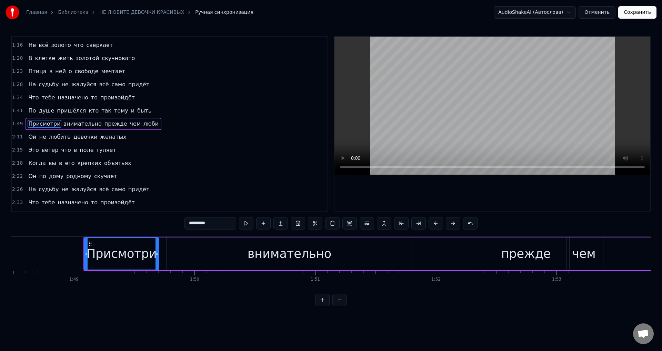
click at [225, 223] on input "*********" at bounding box center [210, 223] width 52 height 12
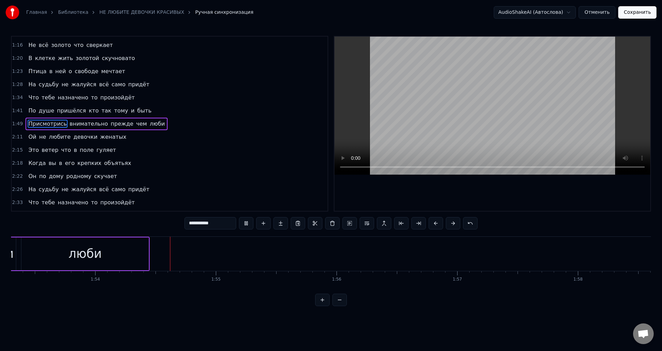
scroll to position [0, 13681]
click at [78, 259] on div "люби" at bounding box center [77, 253] width 33 height 18
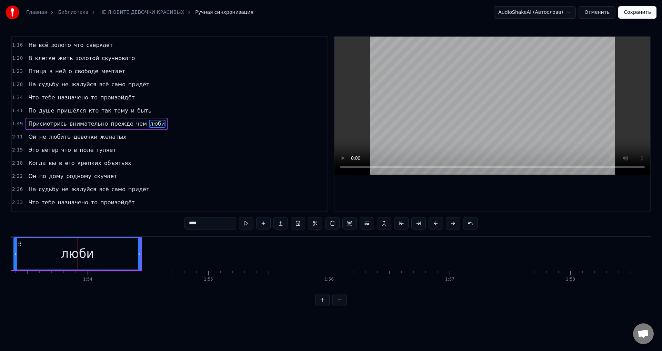
click at [220, 223] on input "****" at bounding box center [210, 223] width 52 height 12
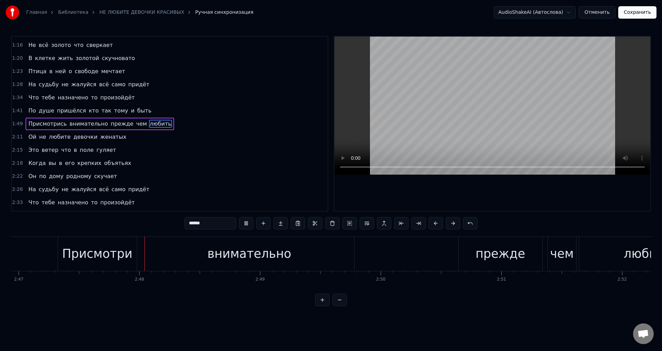
scroll to position [0, 20158]
click at [108, 245] on div "Присмотри" at bounding box center [85, 253] width 70 height 18
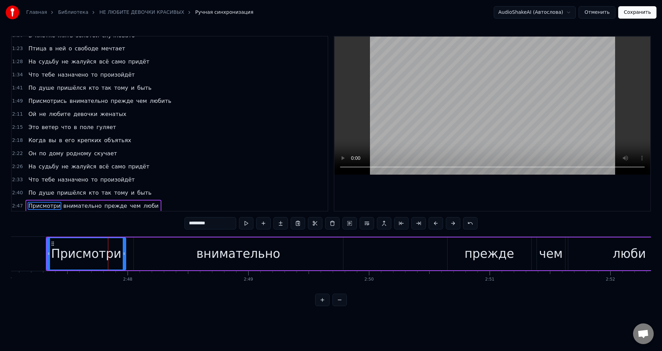
scroll to position [140, 0]
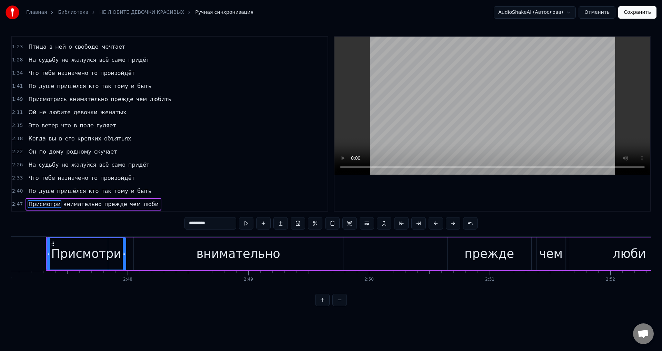
click at [225, 222] on input "*********" at bounding box center [210, 223] width 52 height 12
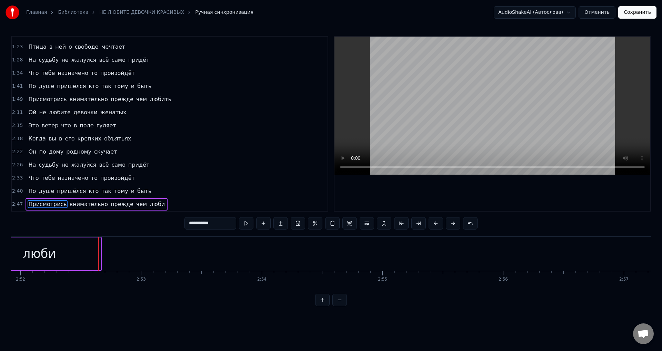
scroll to position [0, 20757]
click at [41, 257] on div "люби" at bounding box center [30, 253] width 33 height 18
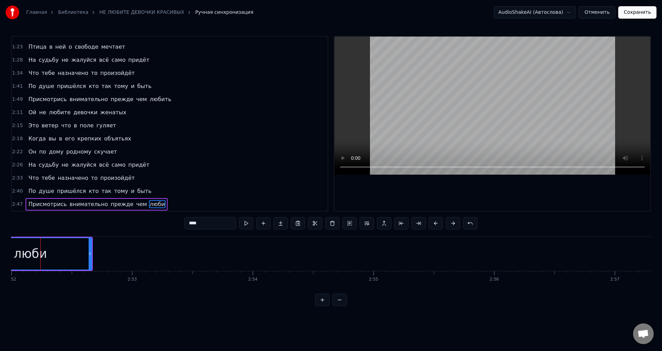
scroll to position [0, 20752]
click at [206, 224] on input "****" at bounding box center [210, 223] width 52 height 12
type input "******"
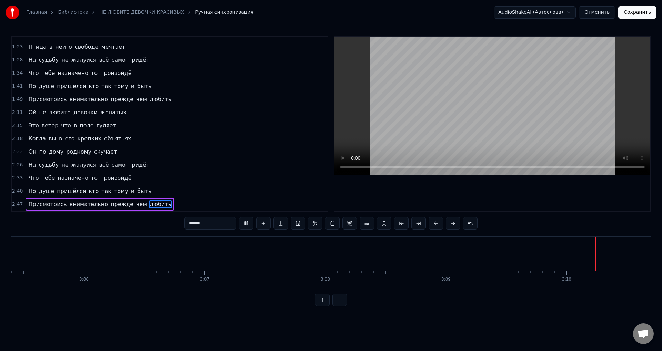
click at [640, 14] on button "Сохранить" at bounding box center [637, 12] width 38 height 12
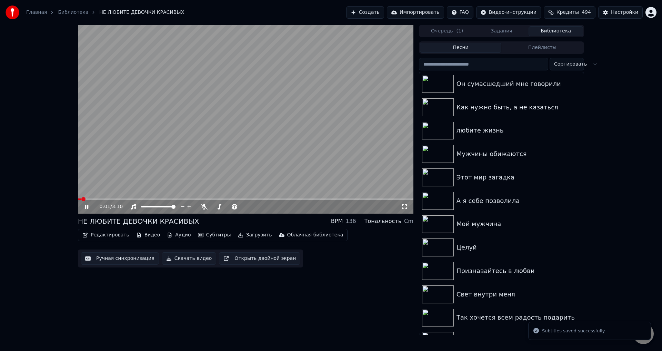
click at [407, 205] on icon at bounding box center [404, 207] width 7 height 6
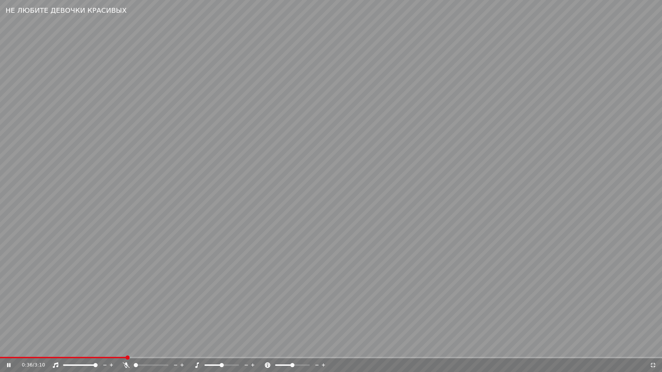
click at [213, 275] on video at bounding box center [331, 186] width 662 height 372
click at [112, 350] on span at bounding box center [63, 357] width 127 height 1
click at [216, 337] on video at bounding box center [331, 186] width 662 height 372
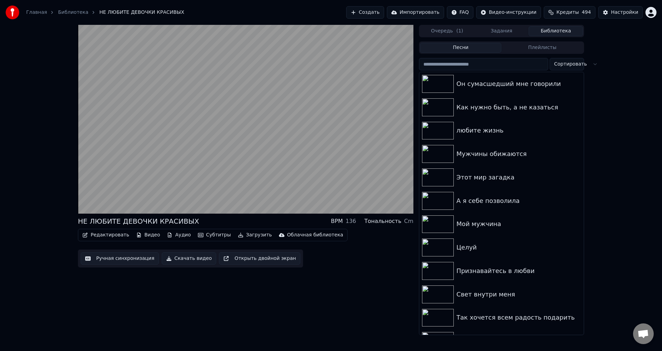
click at [73, 329] on div "НЕ ЛЮБИТЕ ДЕВОЧКИ КРАСИВЫХ BPM 136 Тональность Cm Редактировать Видео Аудио Суб…" at bounding box center [330, 180] width 517 height 310
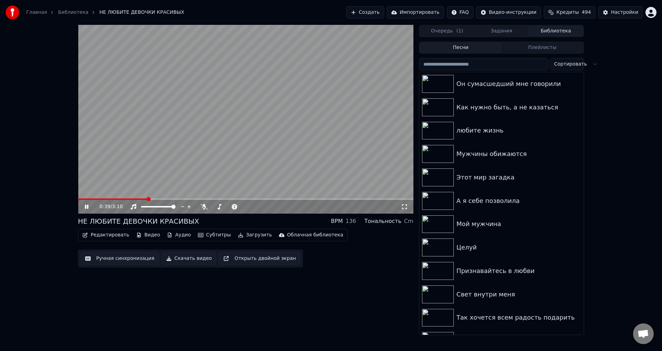
click at [111, 259] on button "Ручная синхронизация" at bounding box center [120, 258] width 78 height 12
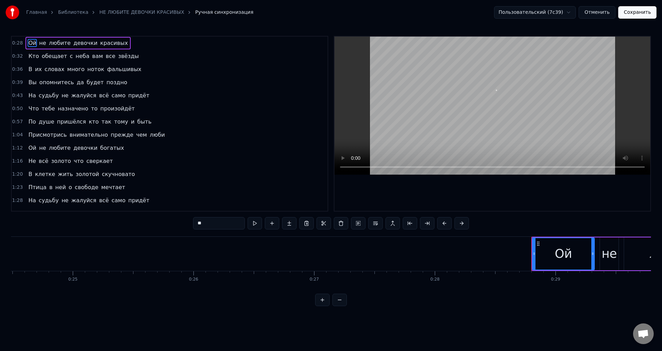
scroll to position [0, 3441]
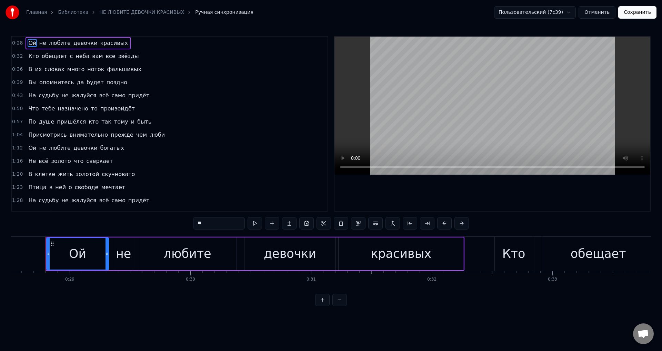
click at [30, 59] on span "Кто" at bounding box center [34, 56] width 12 height 8
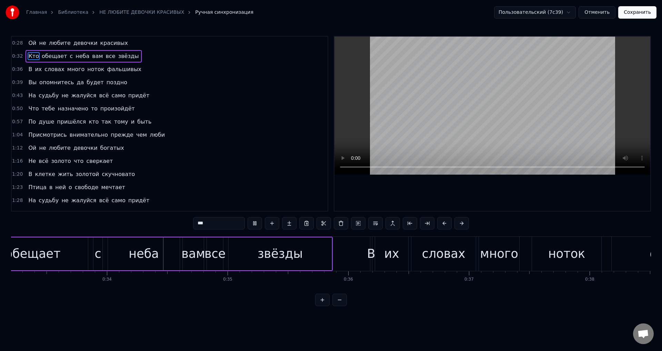
scroll to position [0, 4037]
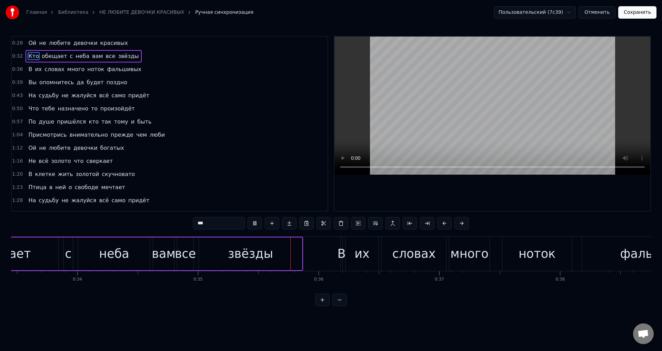
click at [32, 260] on div "обещает" at bounding box center [3, 253] width 110 height 33
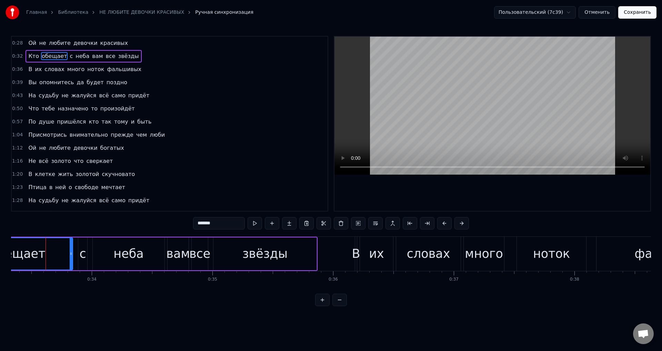
scroll to position [0, 3853]
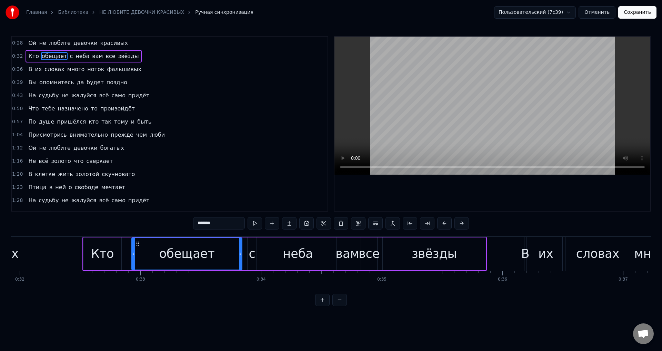
click at [106, 254] on div "Кто" at bounding box center [102, 253] width 23 height 18
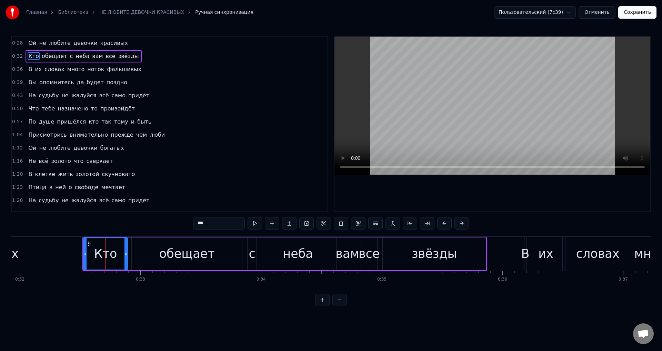
drag, startPoint x: 120, startPoint y: 257, endPoint x: 127, endPoint y: 257, distance: 6.2
click at [127, 257] on div at bounding box center [125, 253] width 3 height 31
click at [227, 255] on div "обещает" at bounding box center [187, 253] width 110 height 33
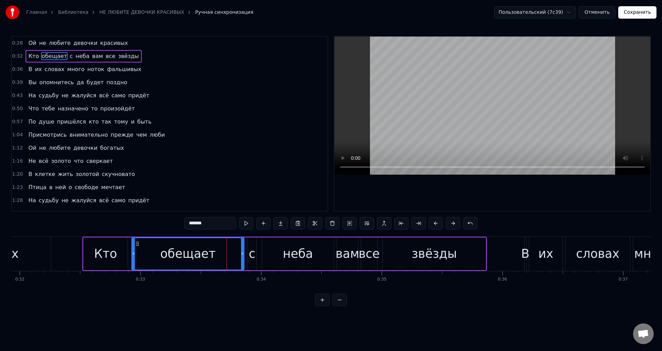
click at [242, 256] on icon at bounding box center [242, 254] width 3 height 6
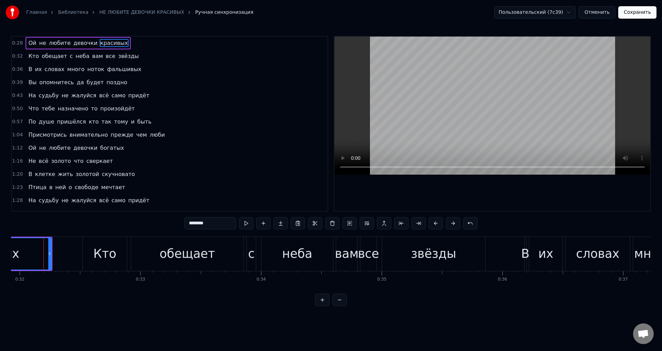
scroll to position [0, 3851]
click at [323, 251] on div "неба" at bounding box center [299, 254] width 72 height 34
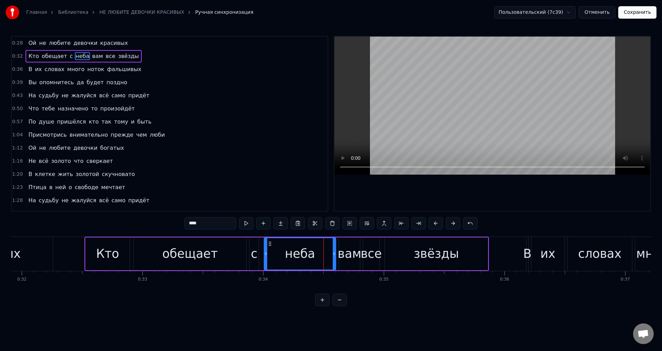
click at [374, 255] on div "все" at bounding box center [371, 253] width 21 height 18
type input "***"
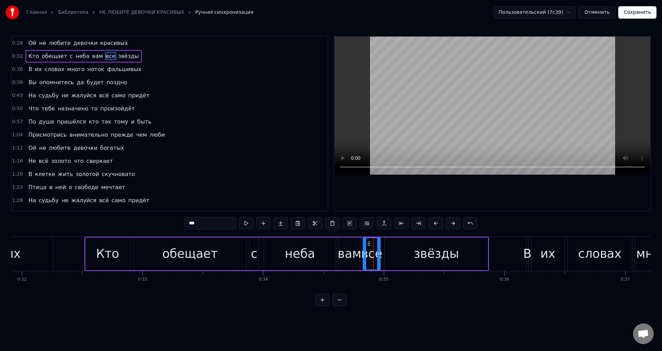
click at [379, 257] on div at bounding box center [378, 253] width 3 height 31
click at [638, 16] on button "Сохранить" at bounding box center [637, 12] width 38 height 12
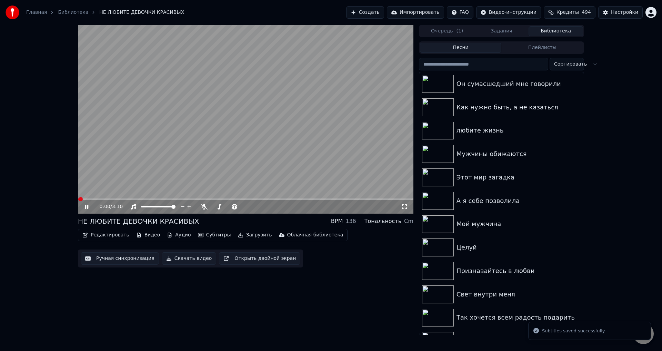
click at [115, 199] on span at bounding box center [245, 198] width 335 height 1
click at [404, 207] on icon at bounding box center [404, 207] width 7 height 6
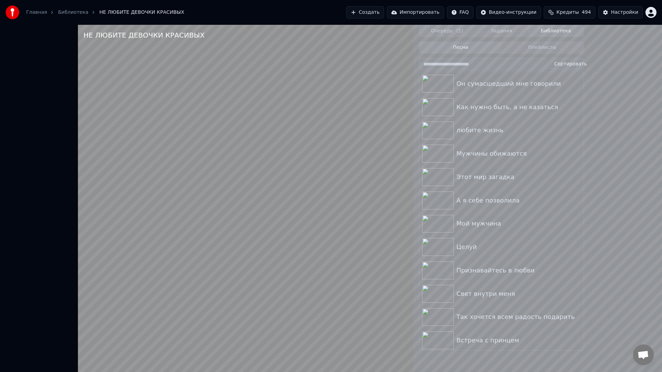
click at [134, 298] on video at bounding box center [245, 211] width 335 height 372
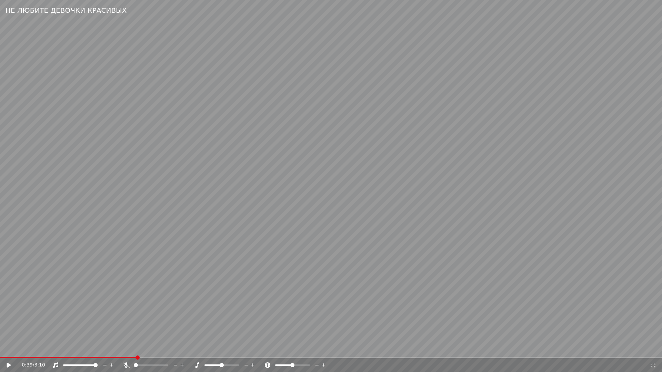
click at [652, 350] on icon at bounding box center [653, 366] width 7 height 6
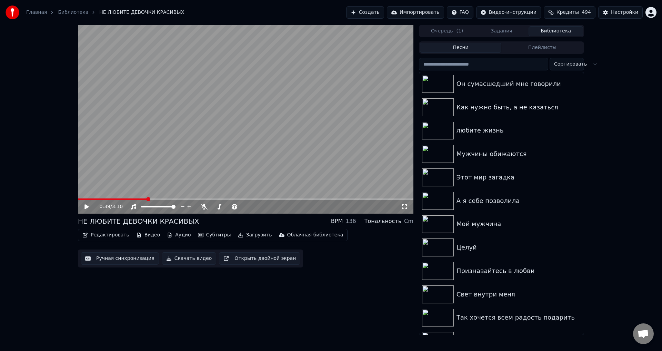
click at [118, 254] on button "Ручная синхронизация" at bounding box center [120, 258] width 78 height 12
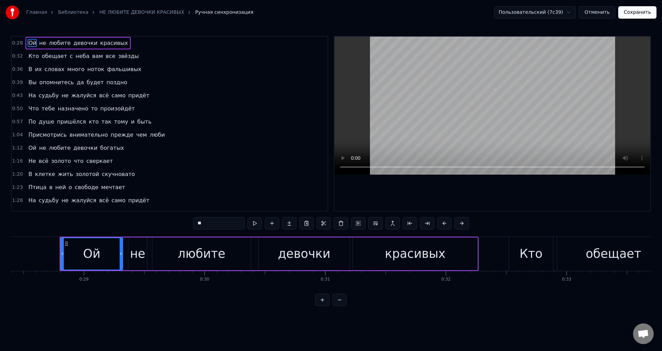
scroll to position [0, 3441]
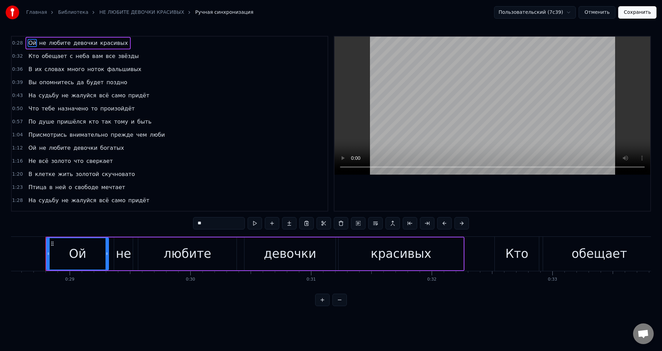
click at [28, 56] on span "Кто" at bounding box center [34, 56] width 12 height 8
type input "***"
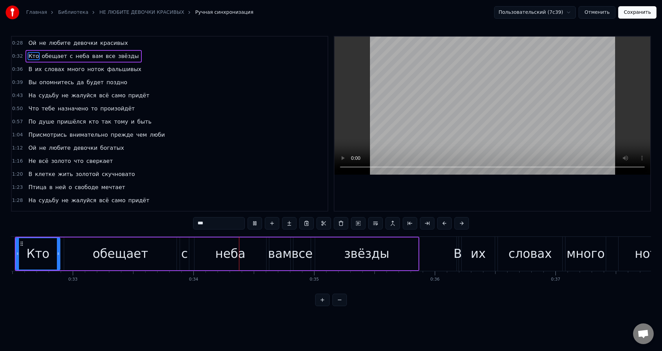
scroll to position [0, 4029]
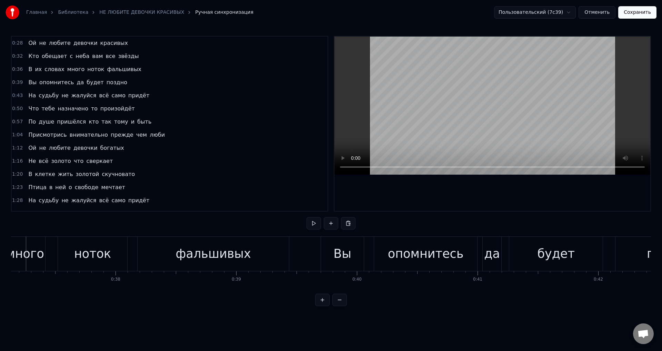
scroll to position [0, 4462]
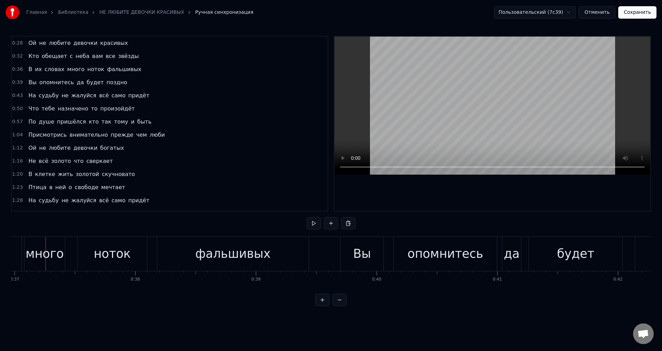
click at [87, 260] on div "ноток" at bounding box center [112, 254] width 69 height 34
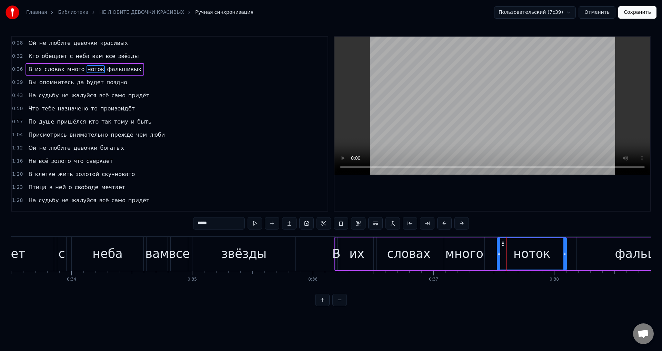
scroll to position [0, 3803]
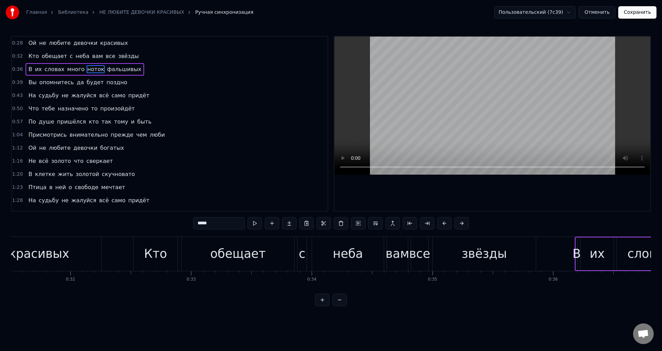
click at [67, 257] on div "красивых" at bounding box center [39, 254] width 125 height 34
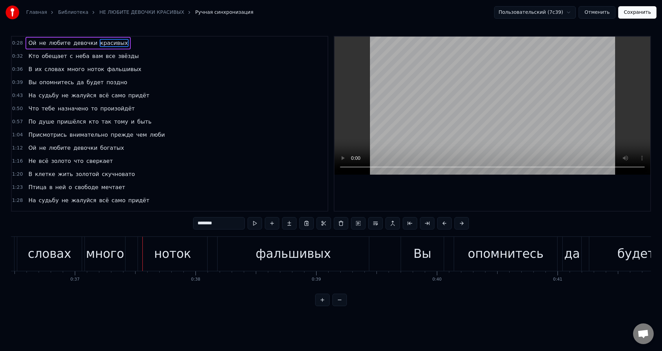
scroll to position [0, 4404]
click at [96, 255] on div "много" at bounding box center [103, 253] width 38 height 18
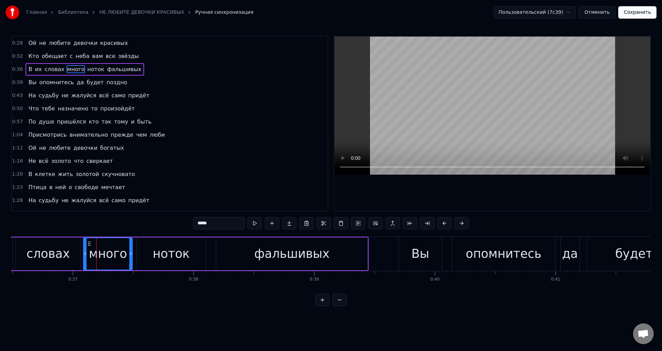
drag, startPoint x: 121, startPoint y: 256, endPoint x: 130, endPoint y: 254, distance: 8.7
click at [130, 254] on icon at bounding box center [130, 254] width 3 height 6
click at [62, 254] on div "словах" at bounding box center [48, 253] width 43 height 18
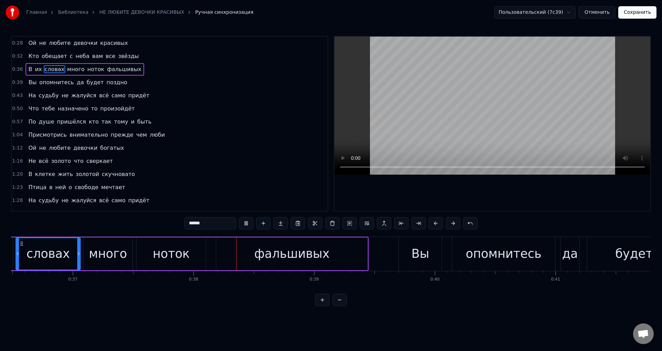
drag, startPoint x: 181, startPoint y: 263, endPoint x: 199, endPoint y: 254, distance: 20.2
click at [181, 263] on div "ноток" at bounding box center [171, 253] width 69 height 33
type input "*****"
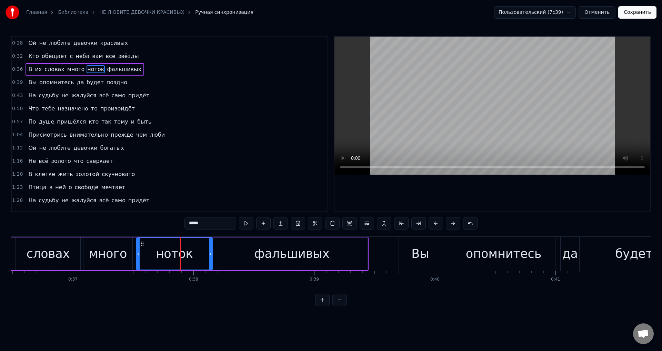
drag, startPoint x: 204, startPoint y: 255, endPoint x: 210, endPoint y: 254, distance: 6.6
click at [210, 254] on icon at bounding box center [210, 254] width 3 height 6
click at [637, 16] on button "Сохранить" at bounding box center [637, 12] width 38 height 12
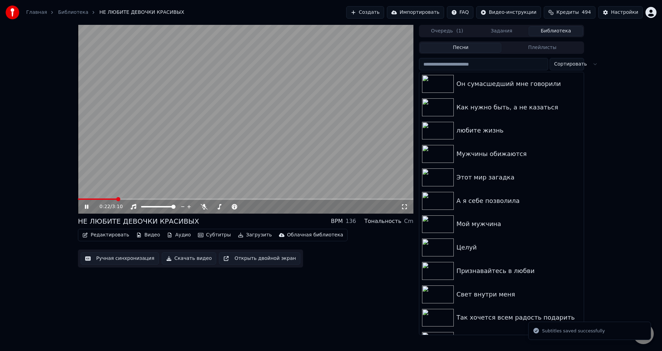
click at [116, 198] on span at bounding box center [245, 198] width 335 height 1
click at [405, 206] on icon at bounding box center [404, 207] width 7 height 6
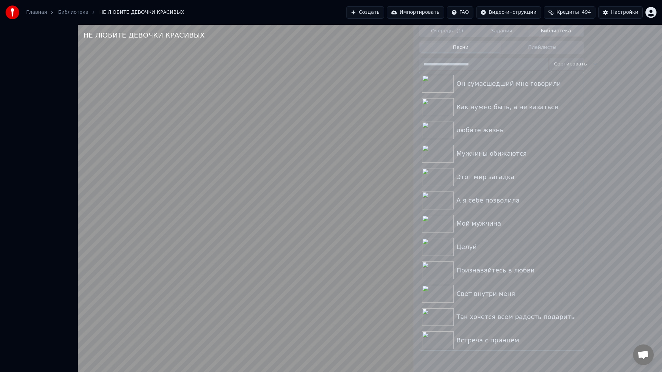
click at [116, 350] on video at bounding box center [245, 211] width 335 height 372
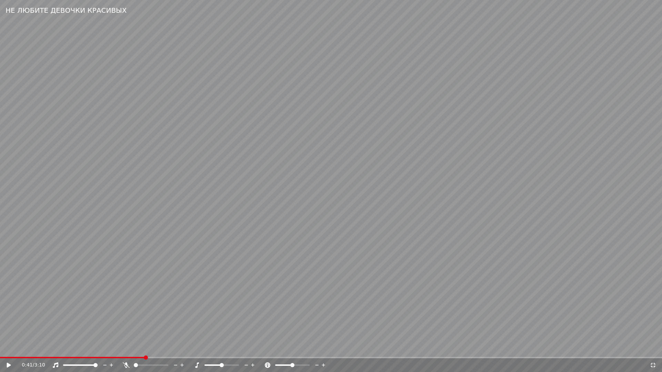
click at [116, 350] on span at bounding box center [72, 357] width 144 height 1
click at [262, 332] on video at bounding box center [331, 186] width 662 height 372
click at [217, 314] on video at bounding box center [331, 186] width 662 height 372
click at [653, 350] on icon at bounding box center [653, 366] width 7 height 6
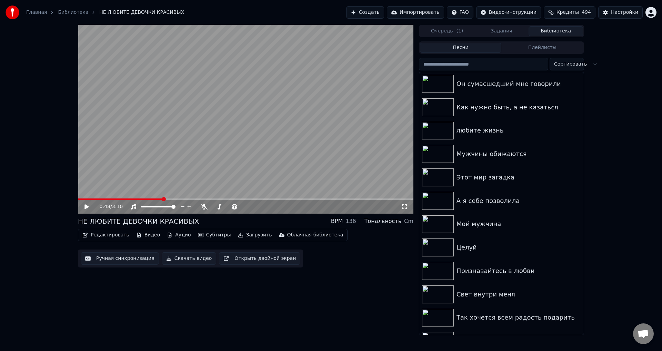
click at [118, 258] on button "Ручная синхронизация" at bounding box center [120, 258] width 78 height 12
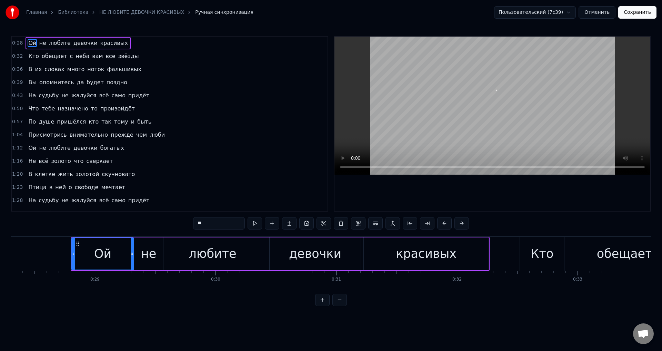
scroll to position [0, 3441]
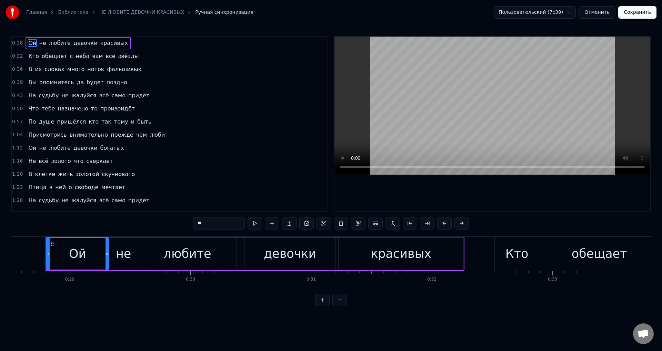
click at [31, 85] on span "Вы" at bounding box center [33, 82] width 10 height 8
type input "**"
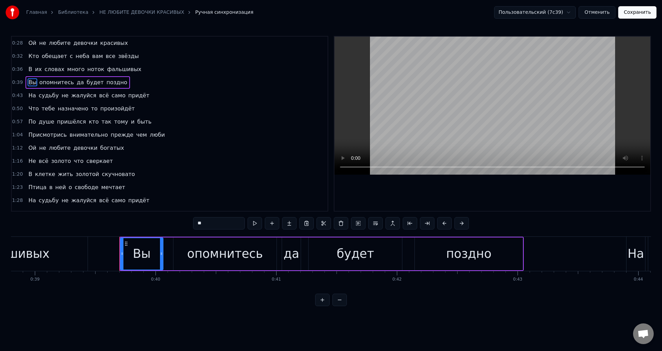
scroll to position [0, 4757]
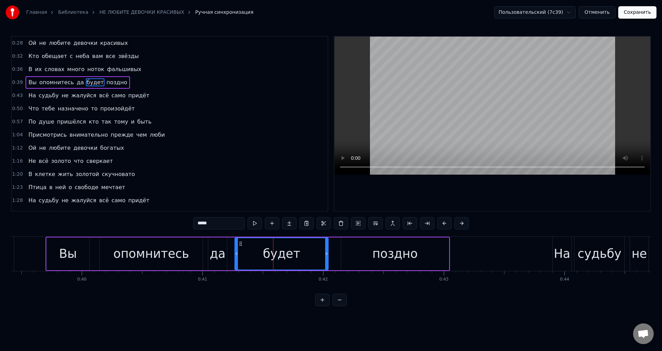
click at [388, 257] on div "поздно" at bounding box center [394, 253] width 45 height 18
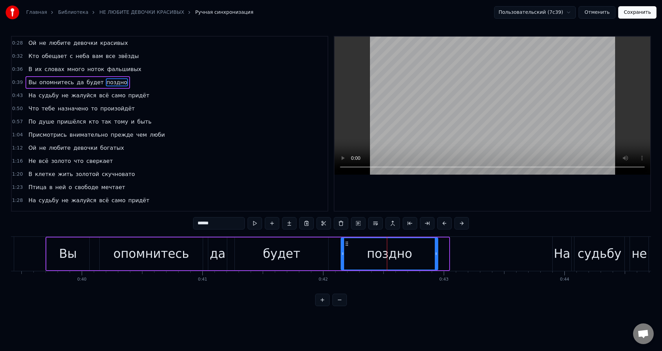
drag, startPoint x: 448, startPoint y: 258, endPoint x: 437, endPoint y: 258, distance: 11.0
click at [437, 258] on div at bounding box center [436, 253] width 3 height 31
drag, startPoint x: 282, startPoint y: 263, endPoint x: 320, endPoint y: 220, distance: 57.4
click at [282, 262] on div "будет" at bounding box center [281, 253] width 93 height 33
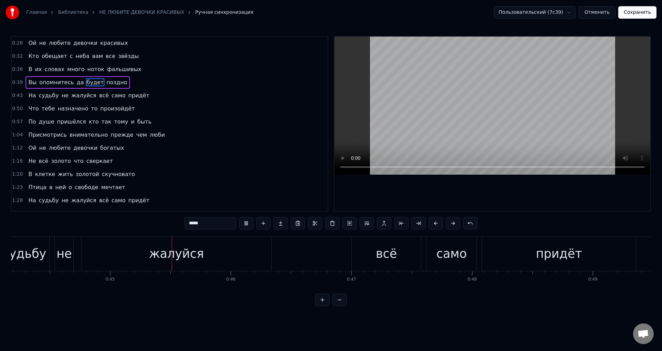
scroll to position [0, 5353]
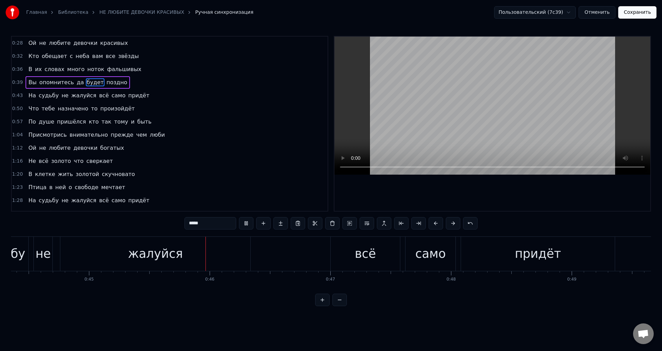
click at [161, 256] on div "жалуйся" at bounding box center [155, 253] width 55 height 18
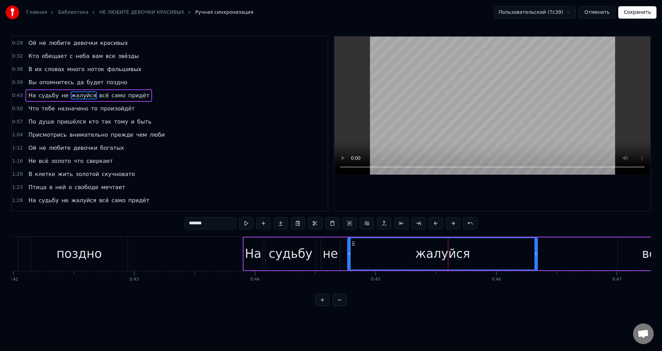
scroll to position [0, 4978]
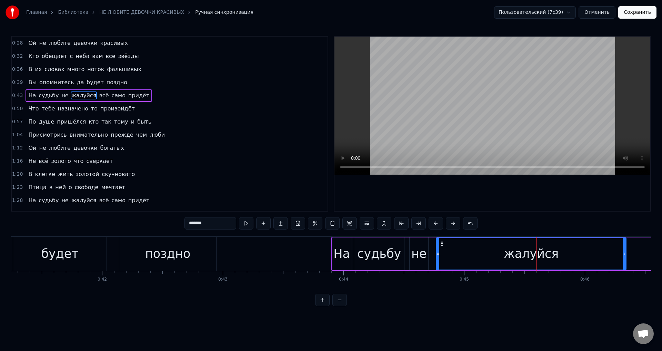
click at [175, 264] on div "поздно" at bounding box center [167, 254] width 97 height 34
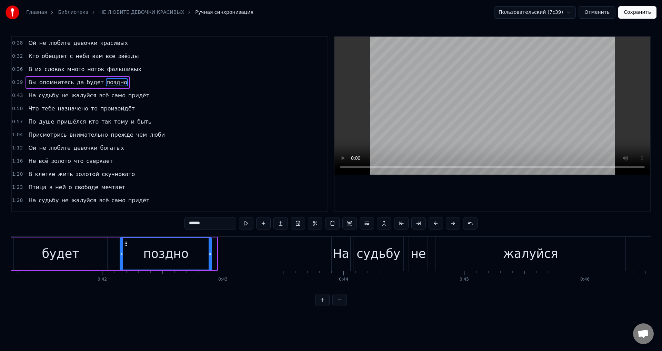
drag, startPoint x: 216, startPoint y: 258, endPoint x: 211, endPoint y: 257, distance: 5.2
click at [211, 257] on div at bounding box center [210, 253] width 3 height 31
click at [165, 256] on div "поздно" at bounding box center [165, 253] width 45 height 18
click at [84, 257] on div "будет" at bounding box center [60, 253] width 93 height 33
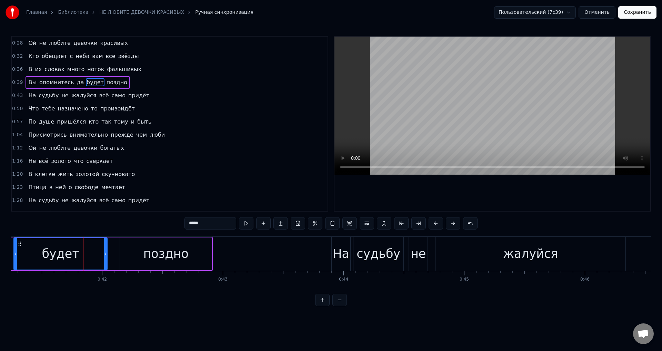
click at [172, 258] on div "поздно" at bounding box center [165, 253] width 45 height 18
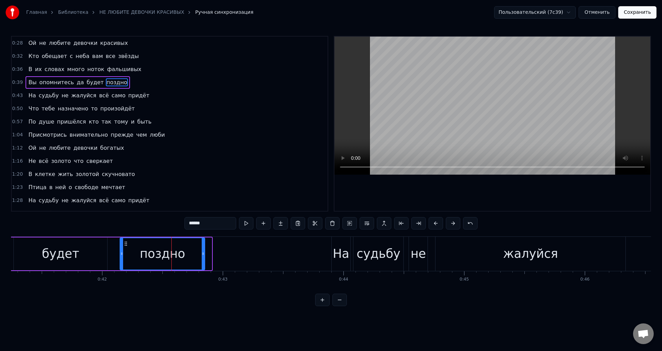
drag, startPoint x: 210, startPoint y: 256, endPoint x: 203, endPoint y: 256, distance: 6.9
click at [203, 256] on div at bounding box center [203, 253] width 3 height 31
click at [67, 255] on div "будет" at bounding box center [60, 253] width 37 height 18
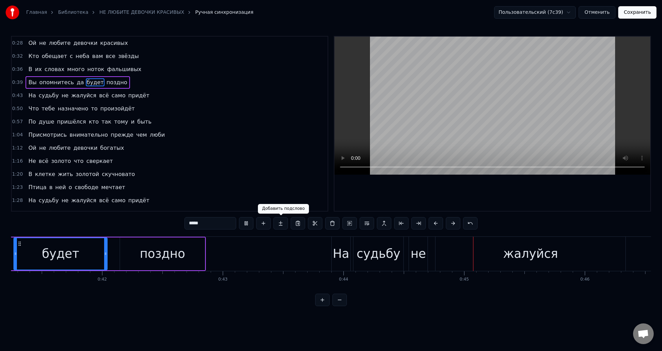
click at [178, 253] on div "поздно" at bounding box center [162, 253] width 45 height 18
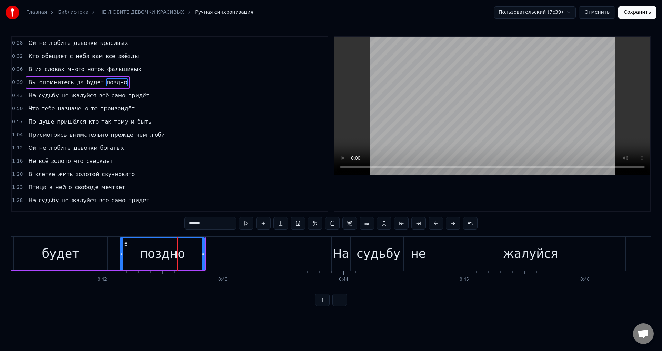
click at [339, 255] on div "На" at bounding box center [341, 253] width 17 height 18
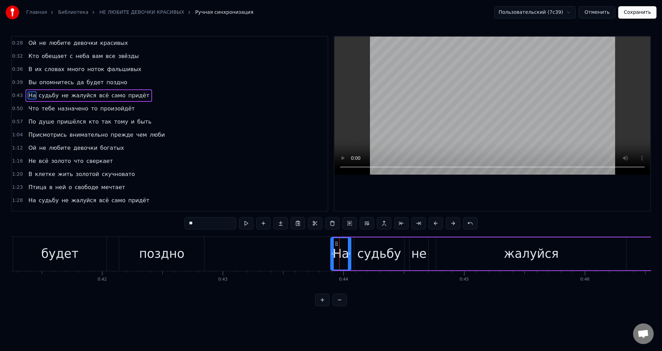
click at [332, 256] on icon at bounding box center [332, 254] width 3 height 6
click at [57, 251] on div "будет" at bounding box center [59, 253] width 37 height 18
type input "*****"
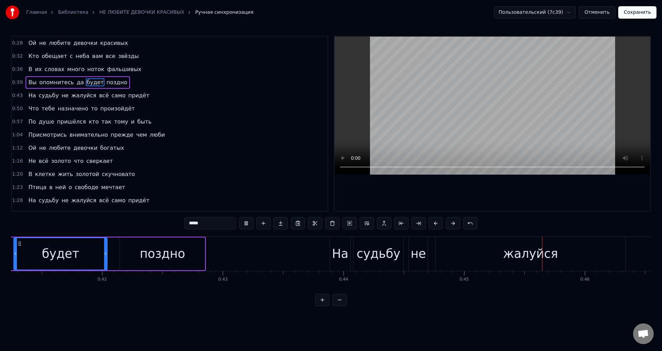
click at [641, 14] on button "Сохранить" at bounding box center [637, 12] width 38 height 12
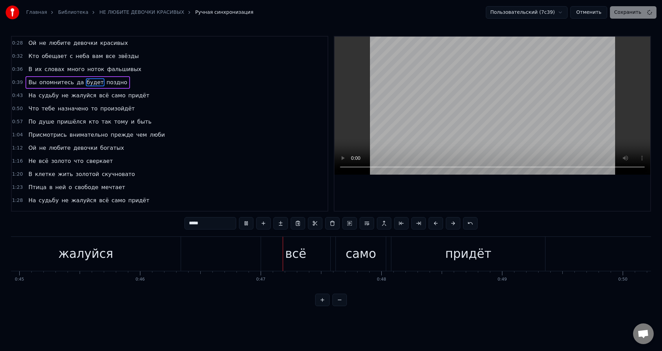
scroll to position [0, 5578]
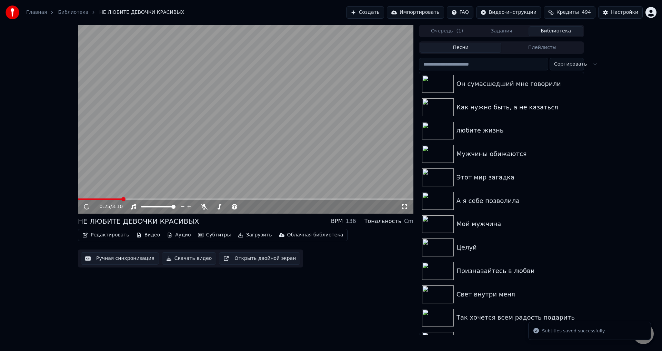
click at [123, 199] on span at bounding box center [245, 198] width 335 height 1
click at [407, 207] on icon at bounding box center [404, 207] width 7 height 6
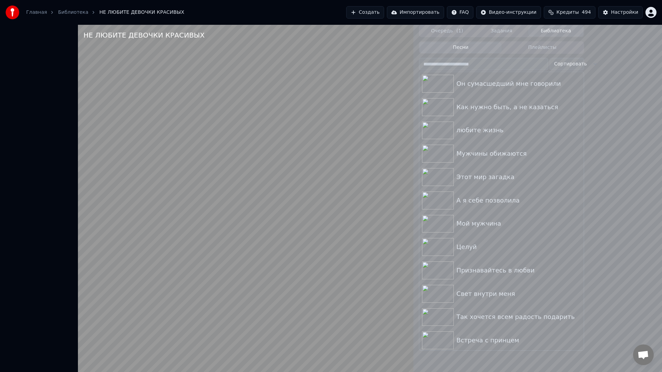
drag, startPoint x: 255, startPoint y: 308, endPoint x: 526, endPoint y: 322, distance: 271.1
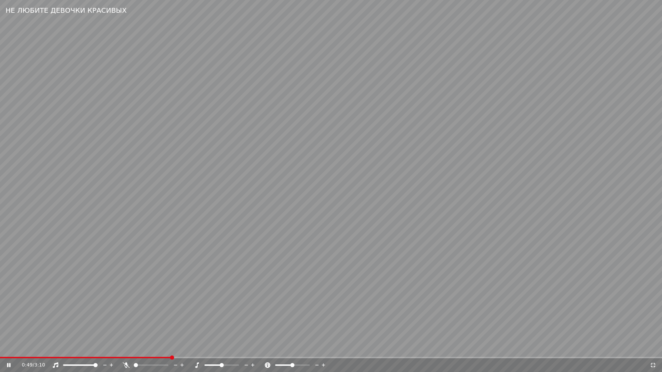
click at [256, 308] on video at bounding box center [331, 186] width 662 height 372
drag, startPoint x: 653, startPoint y: 365, endPoint x: 87, endPoint y: 303, distance: 568.9
click at [652, 350] on icon at bounding box center [653, 366] width 7 height 6
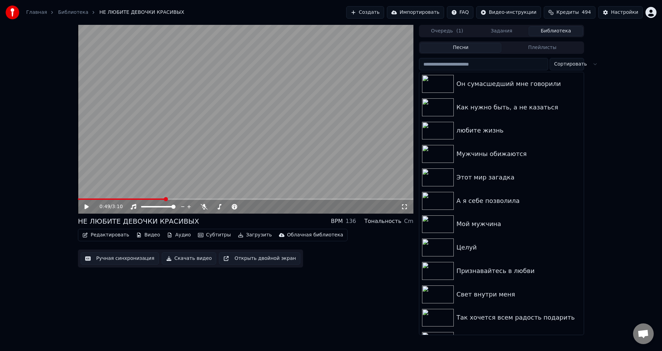
click at [110, 263] on button "Ручная синхронизация" at bounding box center [120, 258] width 78 height 12
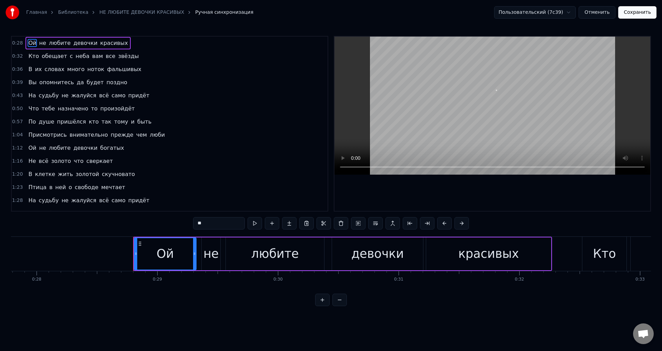
scroll to position [0, 3441]
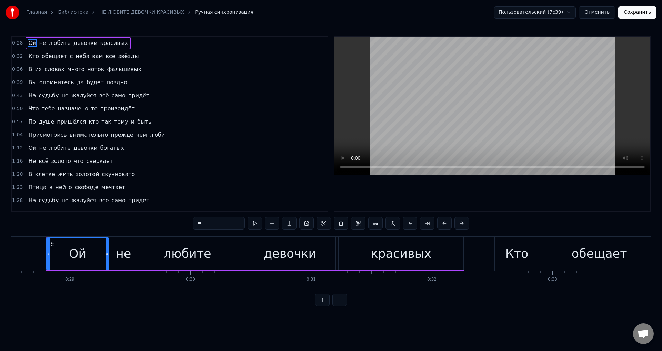
click at [98, 96] on span "всё" at bounding box center [103, 95] width 11 height 8
type input "***"
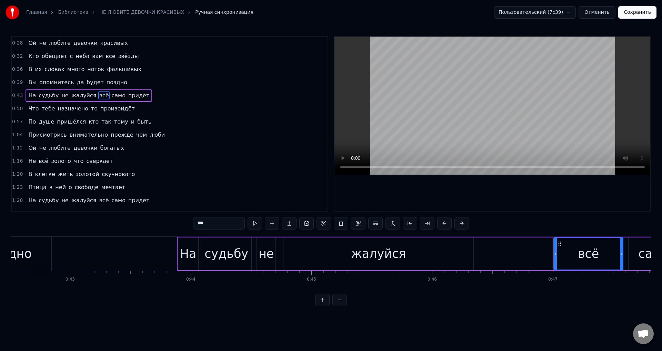
scroll to position [0, 5638]
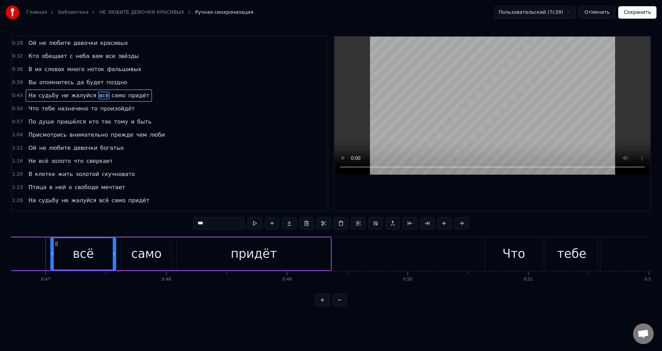
drag, startPoint x: 48, startPoint y: 254, endPoint x: 52, endPoint y: 254, distance: 4.1
click at [52, 254] on icon at bounding box center [52, 254] width 3 height 6
click at [28, 253] on div "На судьбу не жалуйся всё само придёт" at bounding box center [1, 254] width 662 height 34
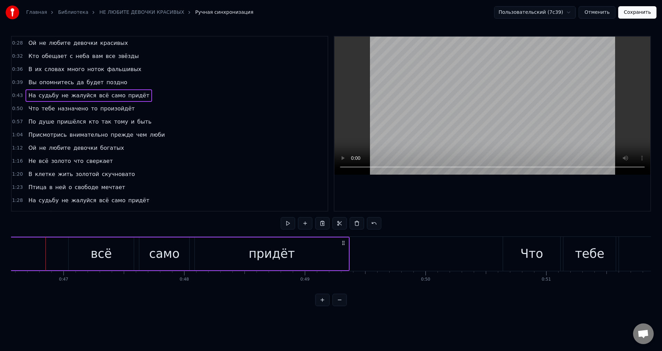
click at [637, 13] on button "Сохранить" at bounding box center [637, 12] width 38 height 12
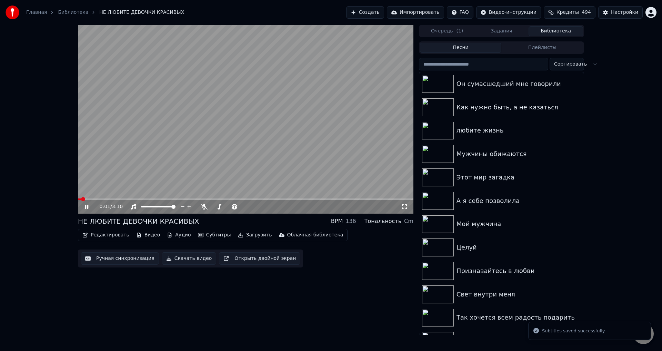
click at [125, 197] on video at bounding box center [245, 119] width 335 height 189
click at [126, 198] on video at bounding box center [245, 119] width 335 height 189
click at [126, 198] on span at bounding box center [245, 198] width 335 height 1
click at [401, 210] on div "0:27 / 3:10" at bounding box center [250, 206] width 301 height 7
click at [407, 206] on icon at bounding box center [404, 207] width 7 height 6
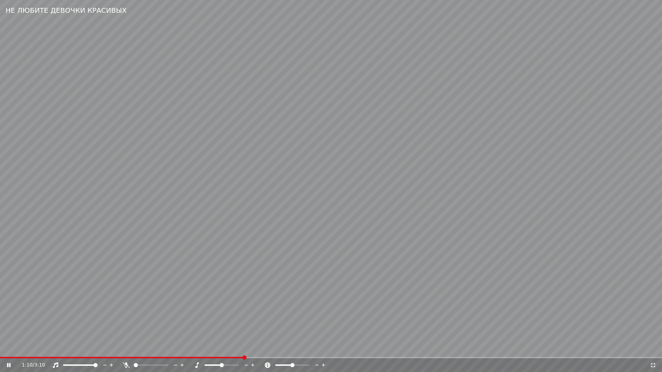
click at [454, 222] on video at bounding box center [331, 186] width 662 height 372
click at [653, 350] on icon at bounding box center [653, 366] width 7 height 6
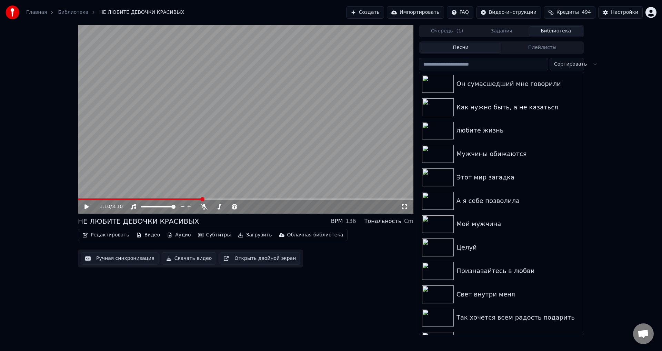
click at [126, 259] on button "Ручная синхронизация" at bounding box center [120, 258] width 78 height 12
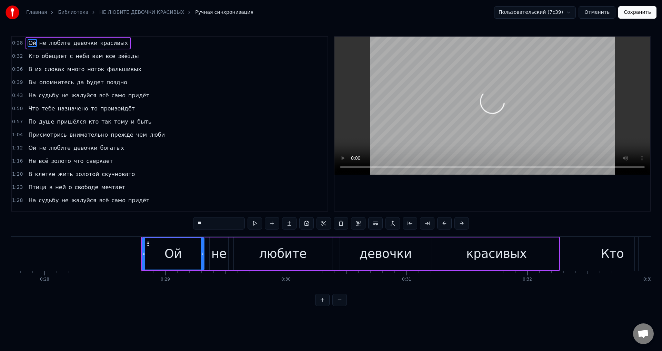
scroll to position [0, 3441]
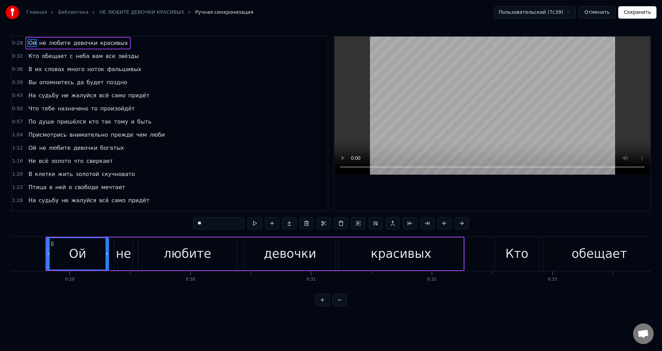
click at [31, 138] on span "Присмотрись" at bounding box center [48, 135] width 40 height 8
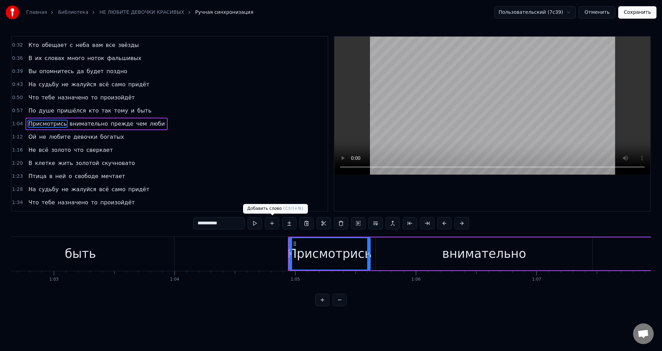
scroll to position [0, 7803]
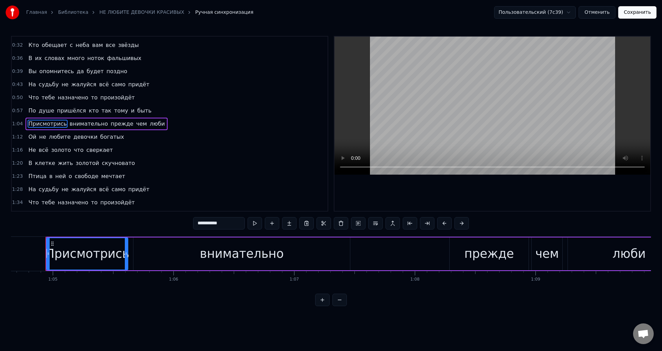
click at [149, 125] on span "люби" at bounding box center [157, 124] width 17 height 8
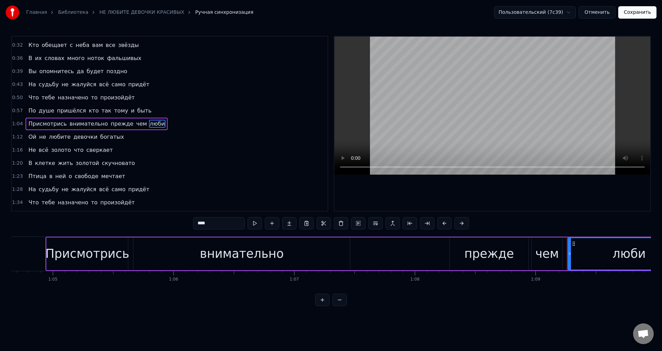
click at [609, 255] on div "люби" at bounding box center [629, 253] width 122 height 31
click at [233, 224] on input "****" at bounding box center [219, 223] width 52 height 12
type input "******"
click at [644, 12] on button "Сохранить" at bounding box center [637, 12] width 38 height 12
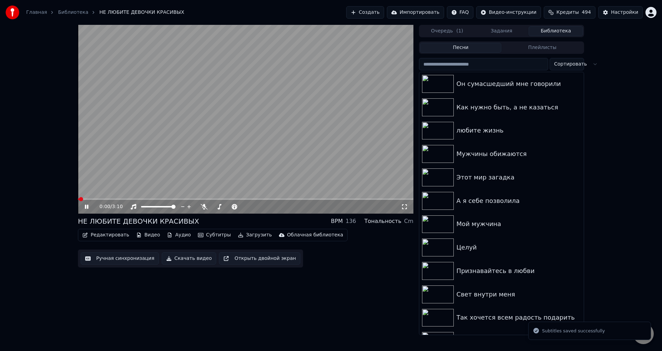
click at [156, 198] on span at bounding box center [245, 198] width 335 height 1
click at [176, 198] on span at bounding box center [245, 198] width 335 height 1
click at [406, 207] on icon at bounding box center [404, 207] width 7 height 6
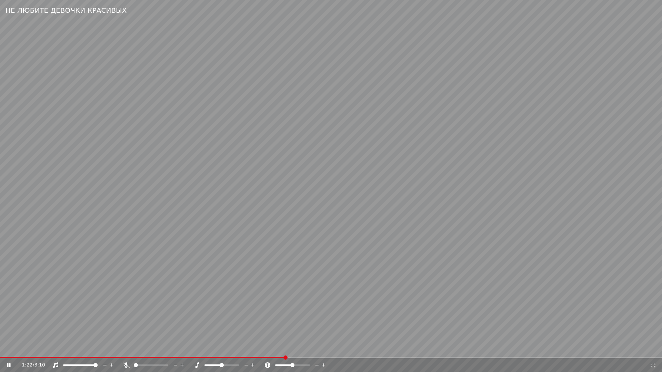
click at [319, 270] on video at bounding box center [331, 186] width 662 height 372
click at [262, 312] on video at bounding box center [331, 186] width 662 height 372
click at [256, 350] on span at bounding box center [128, 357] width 257 height 1
click at [329, 312] on video at bounding box center [331, 186] width 662 height 372
click at [653, 350] on icon at bounding box center [653, 366] width 7 height 6
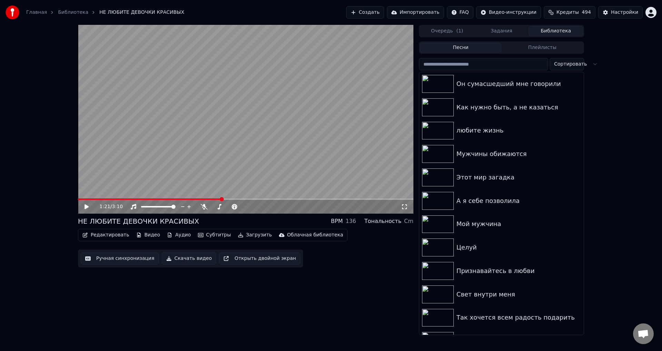
click at [118, 259] on button "Ручная синхронизация" at bounding box center [120, 258] width 78 height 12
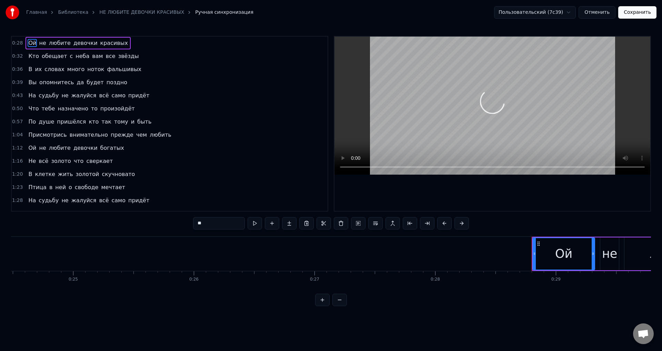
scroll to position [0, 3441]
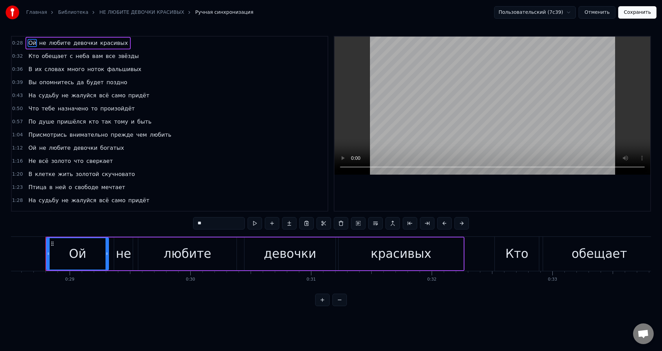
click at [28, 161] on span "Не" at bounding box center [32, 161] width 9 height 8
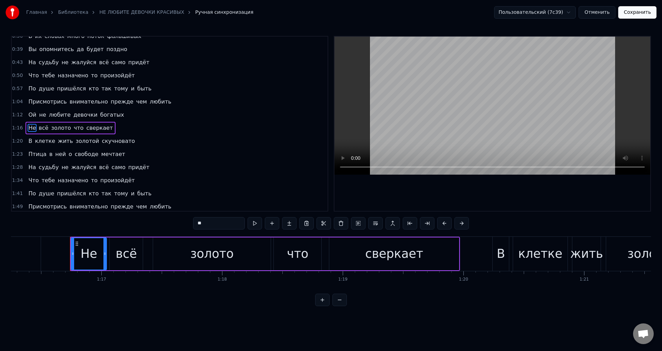
scroll to position [0, 9227]
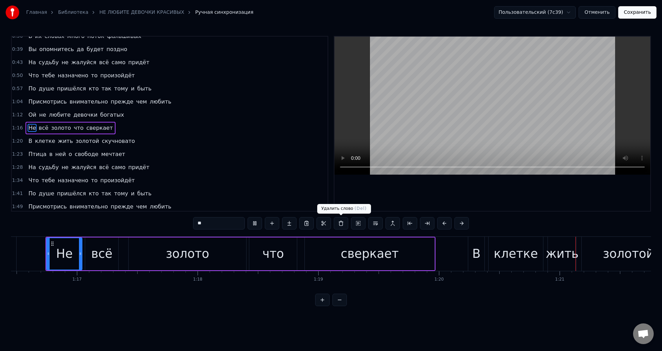
click at [352, 256] on div "сверкает" at bounding box center [370, 253] width 58 height 18
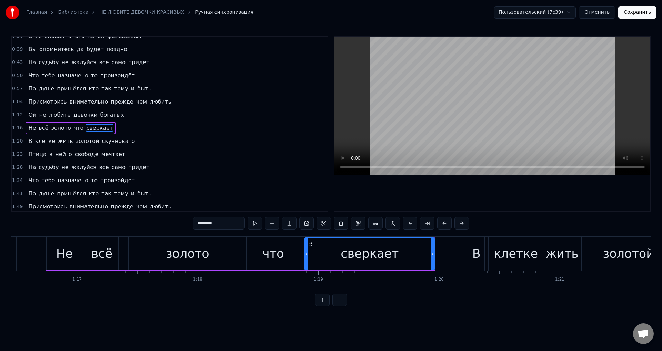
scroll to position [37, 0]
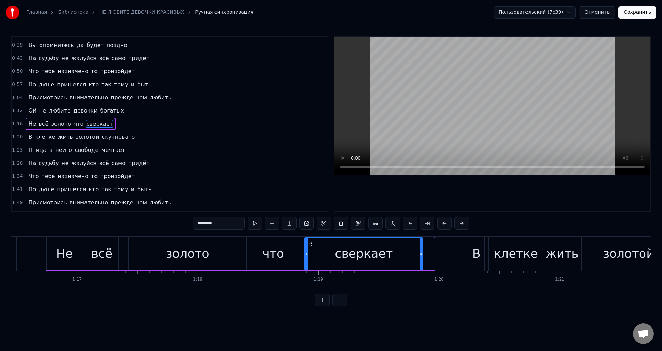
drag, startPoint x: 431, startPoint y: 257, endPoint x: 420, endPoint y: 257, distance: 11.7
click at [420, 257] on div at bounding box center [421, 253] width 3 height 31
click at [274, 252] on div "что" at bounding box center [272, 253] width 21 height 18
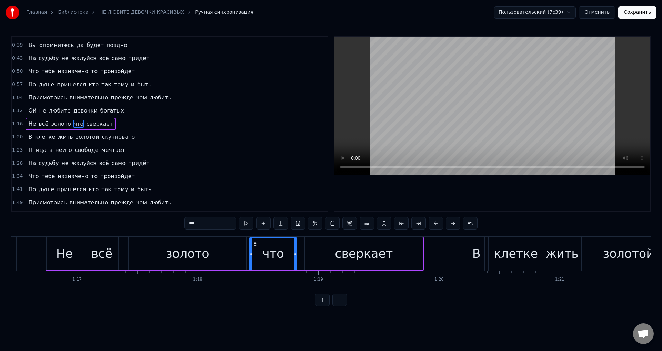
click at [477, 253] on div "В" at bounding box center [476, 253] width 8 height 18
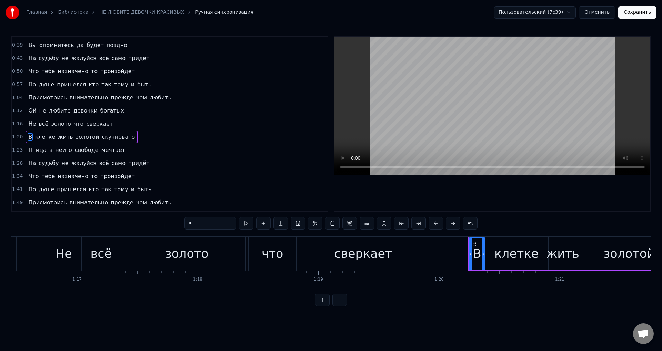
scroll to position [50, 0]
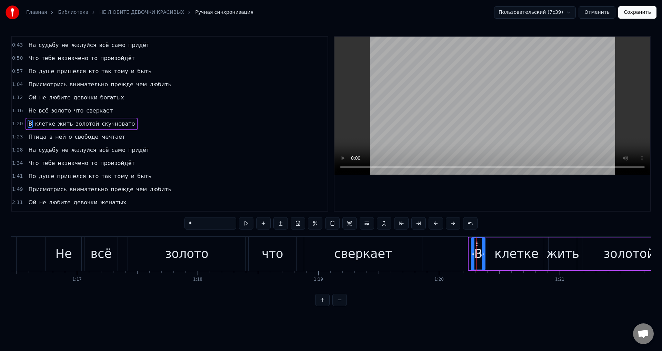
click at [473, 253] on circle at bounding box center [473, 253] width 0 height 0
click at [345, 254] on div "сверкает" at bounding box center [363, 253] width 58 height 18
type input "********"
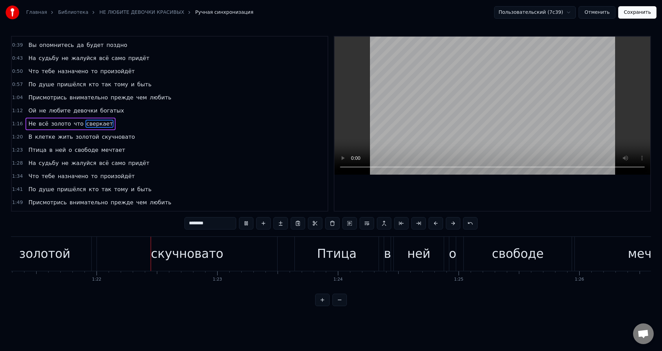
scroll to position [0, 9835]
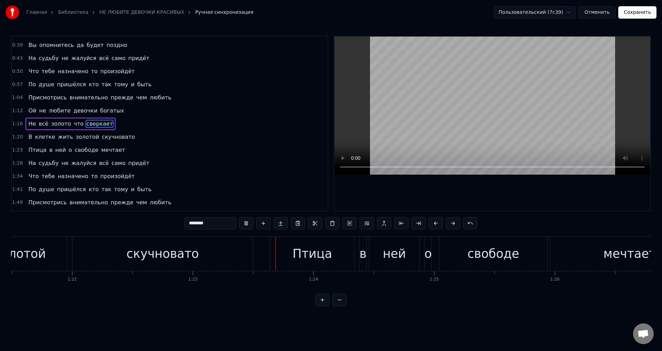
click at [635, 15] on button "Сохранить" at bounding box center [637, 12] width 38 height 12
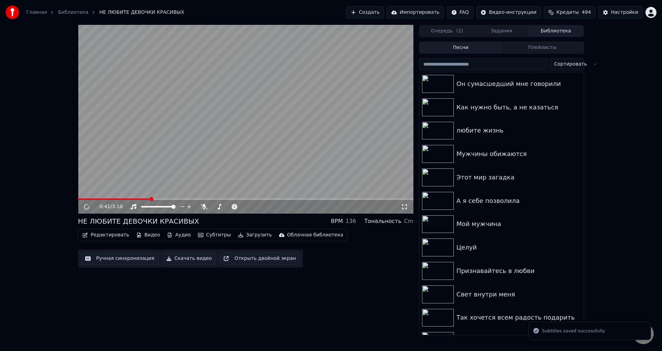
click at [150, 199] on span at bounding box center [245, 198] width 335 height 1
click at [172, 199] on span at bounding box center [245, 198] width 335 height 1
click at [403, 207] on icon at bounding box center [404, 207] width 7 height 6
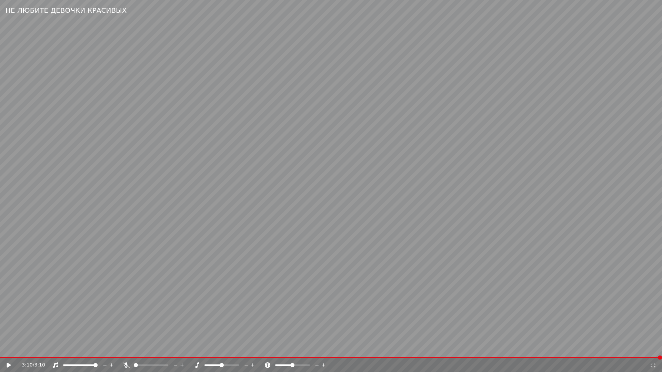
click at [653, 350] on icon at bounding box center [653, 366] width 7 height 6
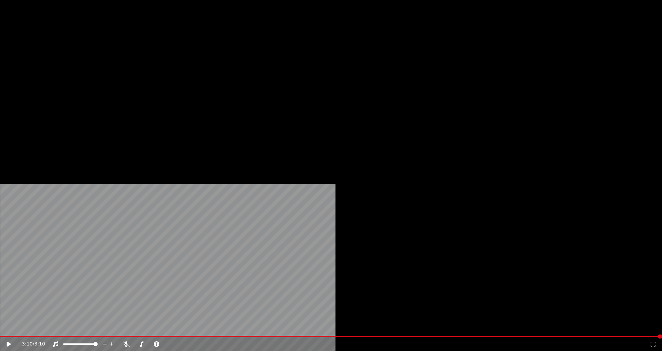
scroll to position [241, 0]
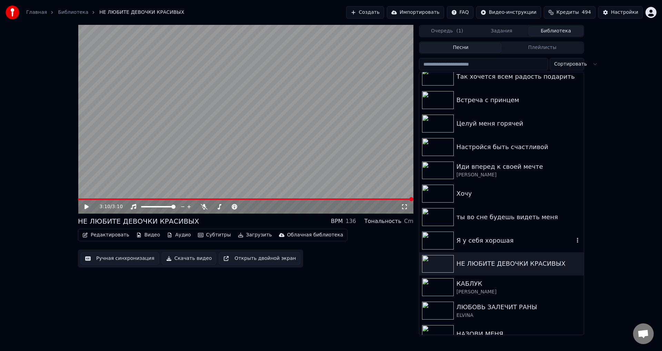
click at [470, 240] on div "Я у себя хорошая" at bounding box center [516, 241] width 118 height 10
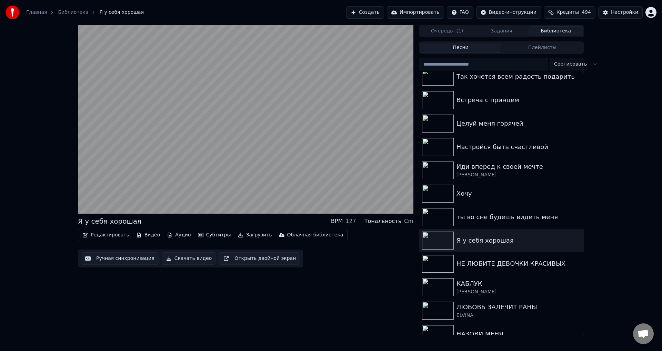
click at [104, 235] on button "Редактировать" at bounding box center [106, 235] width 52 height 10
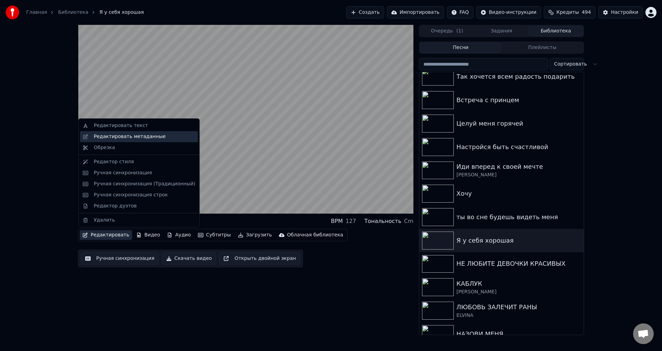
click at [128, 139] on div "Редактировать метаданные" at bounding box center [130, 136] width 72 height 7
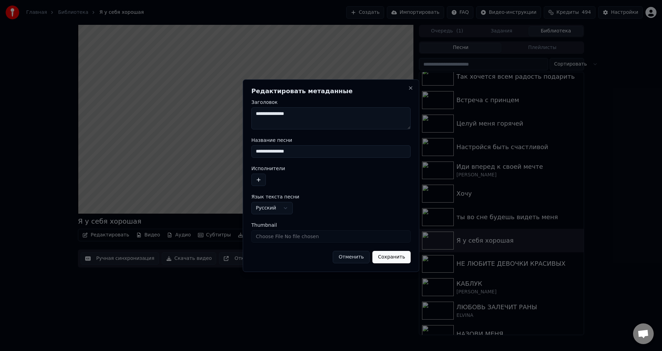
click at [259, 152] on input "**********" at bounding box center [330, 151] width 159 height 12
type input "**********"
click at [392, 262] on button "Сохранить" at bounding box center [391, 257] width 38 height 12
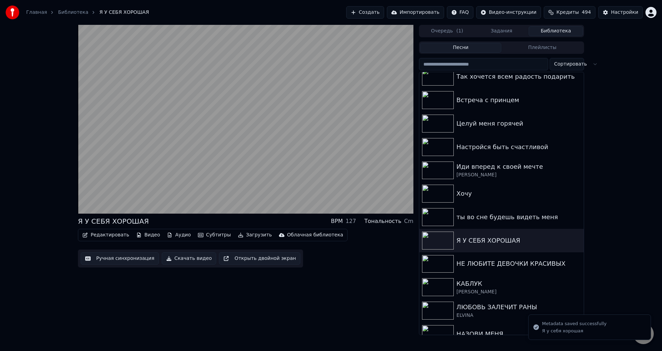
click at [132, 261] on button "Ручная синхронизация" at bounding box center [120, 258] width 78 height 12
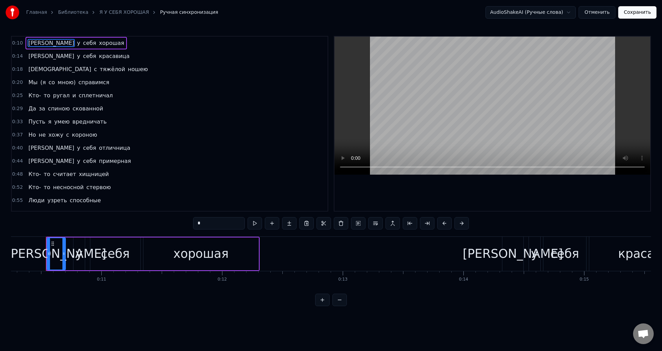
click at [29, 45] on span "[PERSON_NAME]" at bounding box center [51, 43] width 47 height 8
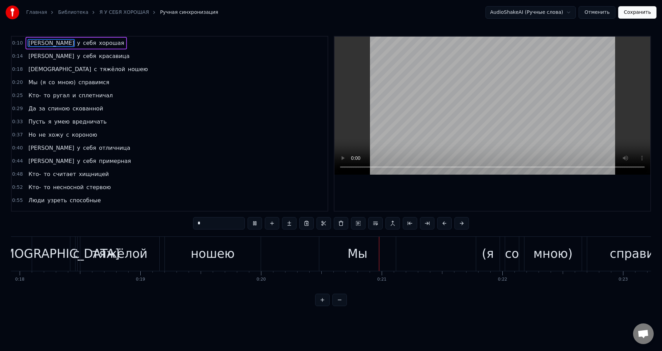
scroll to position [0, 2424]
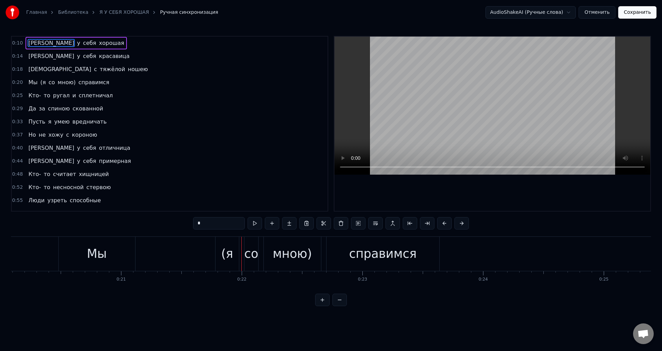
click at [114, 262] on div "Мы" at bounding box center [97, 254] width 77 height 34
type input "**"
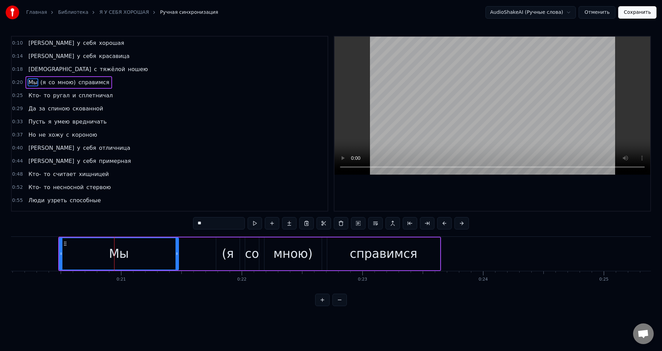
drag, startPoint x: 133, startPoint y: 257, endPoint x: 176, endPoint y: 257, distance: 42.8
click at [176, 257] on div at bounding box center [177, 253] width 3 height 31
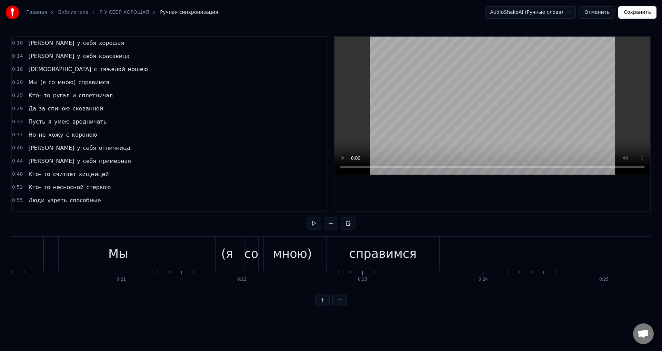
scroll to position [0, 2422]
drag, startPoint x: 143, startPoint y: 253, endPoint x: 199, endPoint y: 245, distance: 56.4
click at [147, 253] on div "Мы" at bounding box center [120, 254] width 119 height 34
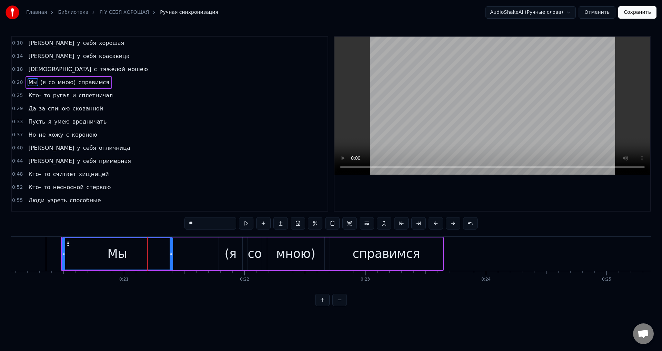
drag, startPoint x: 180, startPoint y: 253, endPoint x: 171, endPoint y: 253, distance: 8.6
click at [171, 253] on icon at bounding box center [171, 254] width 3 height 6
drag, startPoint x: 171, startPoint y: 253, endPoint x: 163, endPoint y: 252, distance: 7.6
click at [163, 252] on icon at bounding box center [163, 254] width 3 height 6
drag, startPoint x: 163, startPoint y: 252, endPoint x: 159, endPoint y: 253, distance: 4.6
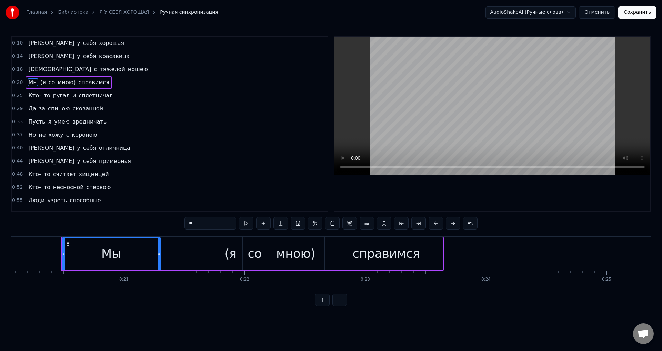
click at [159, 253] on icon at bounding box center [159, 254] width 3 height 6
drag, startPoint x: 159, startPoint y: 253, endPoint x: 163, endPoint y: 254, distance: 4.2
click at [163, 254] on icon at bounding box center [163, 254] width 3 height 6
click at [166, 255] on icon at bounding box center [166, 254] width 3 height 6
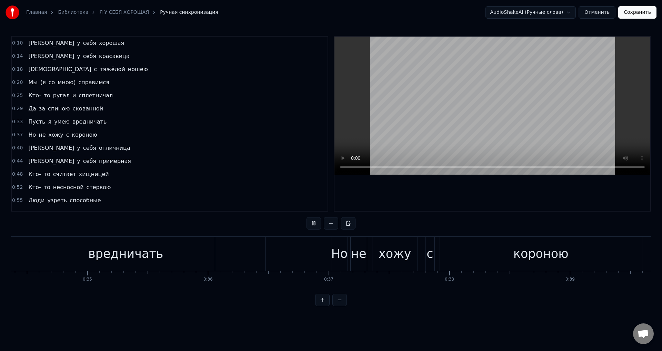
scroll to position [0, 4205]
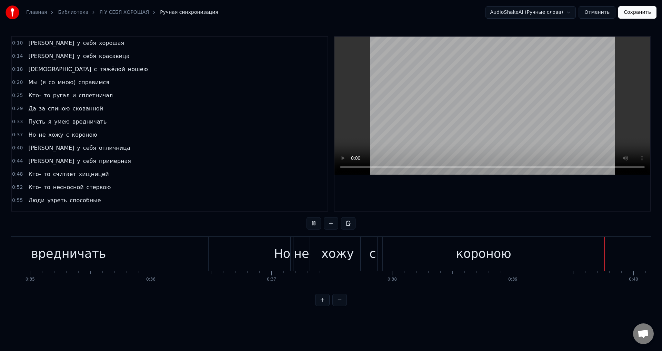
click at [450, 248] on div "короною" at bounding box center [484, 254] width 202 height 34
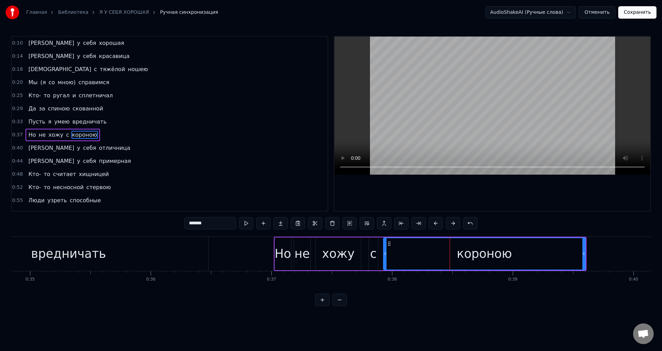
scroll to position [11, 0]
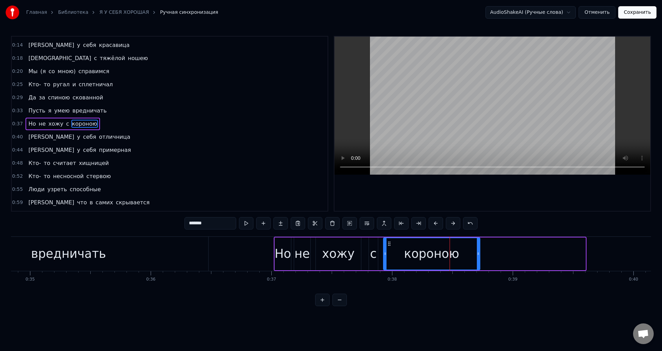
drag, startPoint x: 579, startPoint y: 253, endPoint x: 479, endPoint y: 253, distance: 100.7
click at [479, 253] on icon at bounding box center [478, 254] width 3 height 6
drag, startPoint x: 282, startPoint y: 252, endPoint x: 297, endPoint y: 231, distance: 25.3
click at [282, 251] on div "Но" at bounding box center [282, 253] width 17 height 18
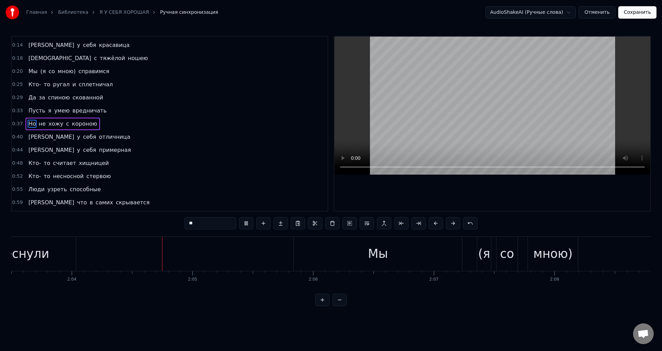
scroll to position [0, 14921]
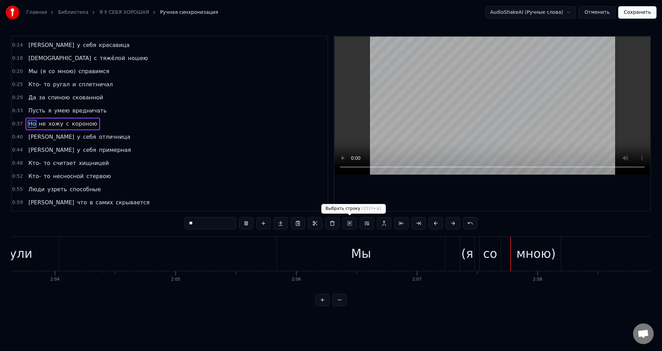
click at [362, 259] on div "Мы" at bounding box center [361, 253] width 20 height 18
type input "**"
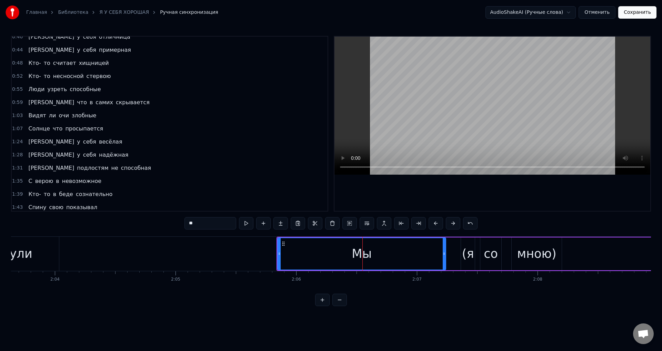
scroll to position [219, 0]
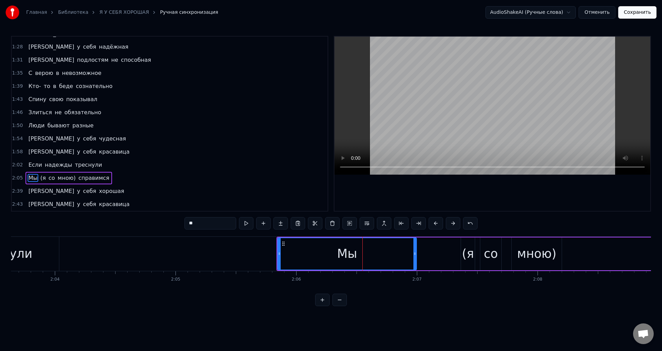
drag, startPoint x: 444, startPoint y: 250, endPoint x: 414, endPoint y: 252, distance: 29.4
click at [414, 252] on div at bounding box center [414, 253] width 3 height 31
drag, startPoint x: 414, startPoint y: 252, endPoint x: 409, endPoint y: 253, distance: 6.0
click at [409, 253] on icon at bounding box center [409, 254] width 3 height 6
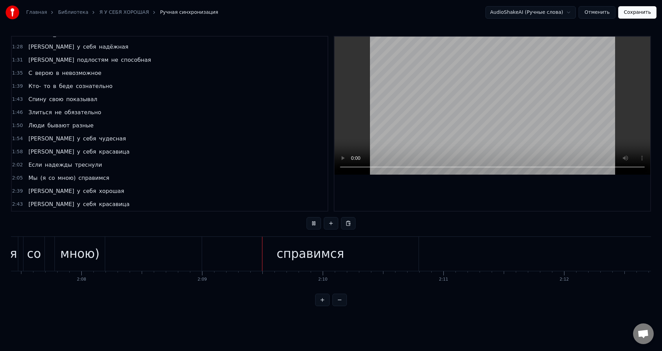
scroll to position [0, 15493]
click at [204, 243] on div "справимся" at bounding box center [194, 254] width 217 height 34
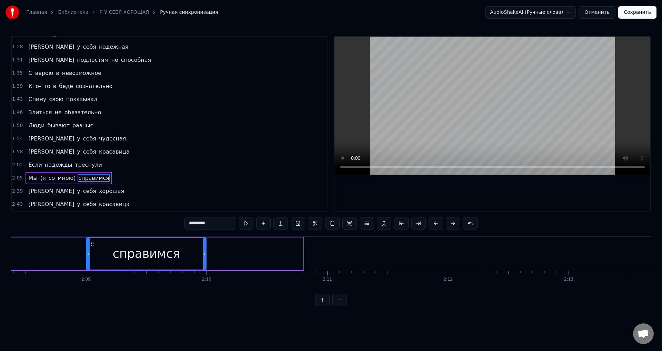
drag, startPoint x: 301, startPoint y: 253, endPoint x: 204, endPoint y: 253, distance: 96.9
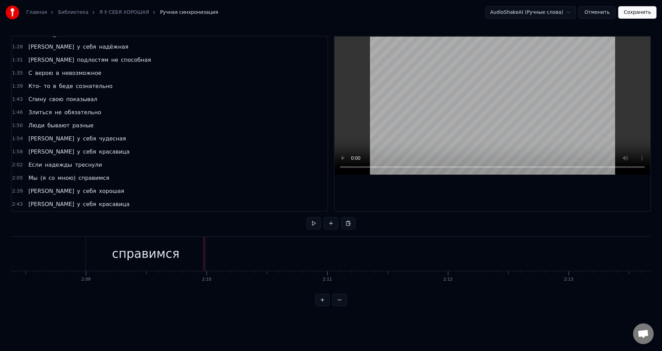
drag, startPoint x: 100, startPoint y: 261, endPoint x: 108, endPoint y: 254, distance: 10.3
click at [100, 260] on div "справимся" at bounding box center [146, 254] width 120 height 34
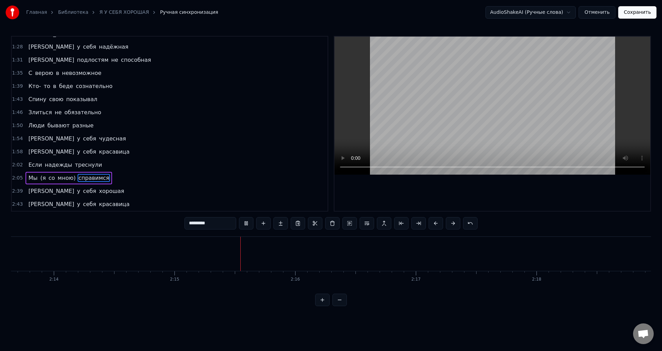
click at [79, 176] on span "справимся" at bounding box center [94, 178] width 32 height 8
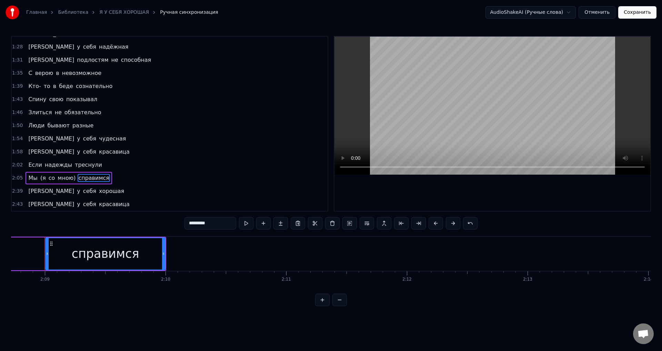
scroll to position [0, 15533]
click at [127, 257] on div "справимся" at bounding box center [107, 253] width 68 height 18
drag, startPoint x: 164, startPoint y: 256, endPoint x: 152, endPoint y: 257, distance: 12.1
click at [152, 257] on div at bounding box center [152, 253] width 3 height 31
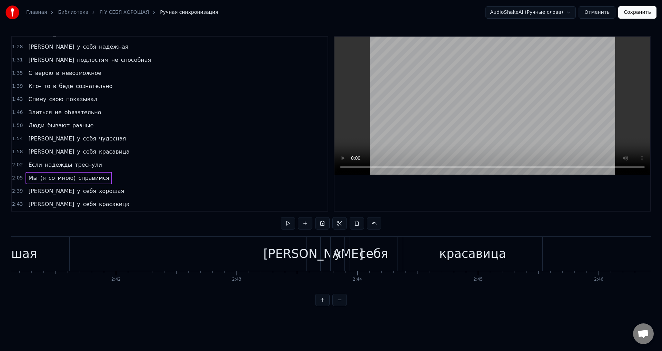
scroll to position [0, 19446]
click at [652, 14] on button "Сохранить" at bounding box center [637, 12] width 38 height 12
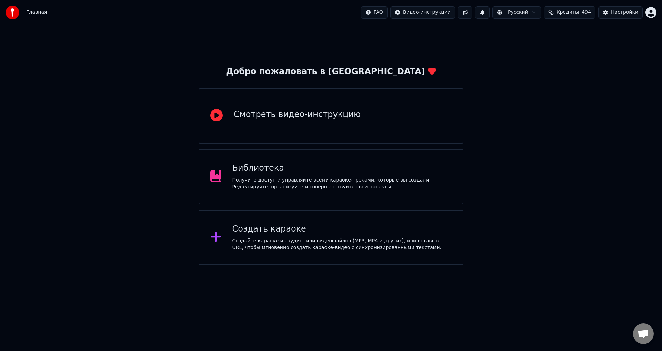
click at [260, 168] on div "Библиотека" at bounding box center [342, 168] width 220 height 11
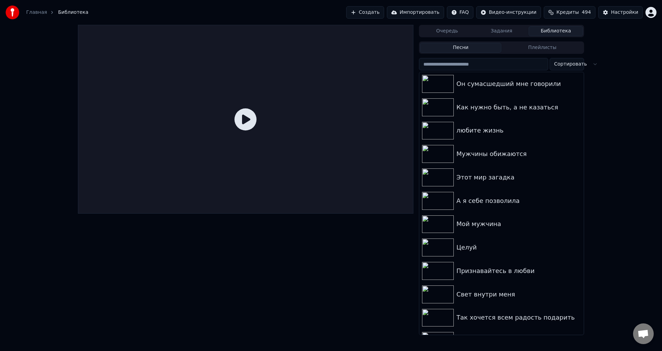
click at [591, 15] on span "494" at bounding box center [586, 12] width 9 height 7
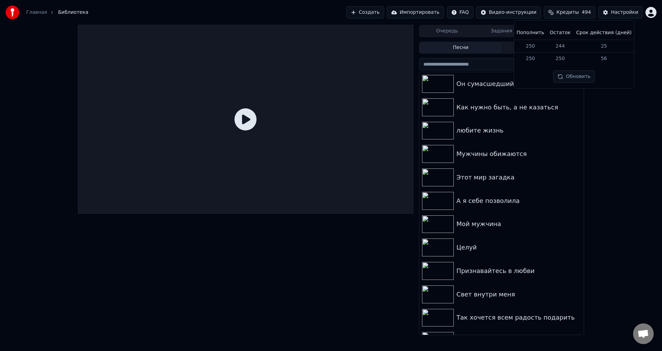
click at [591, 15] on span "494" at bounding box center [586, 12] width 9 height 7
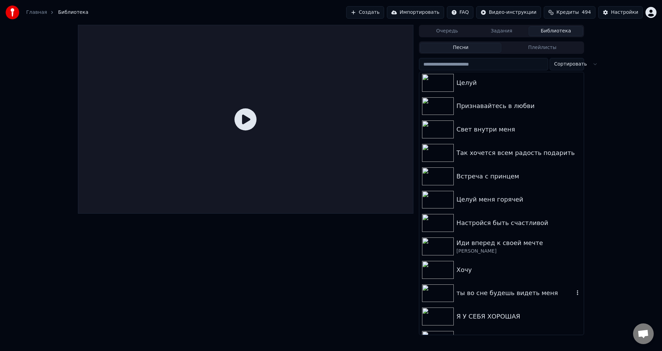
scroll to position [172, 0]
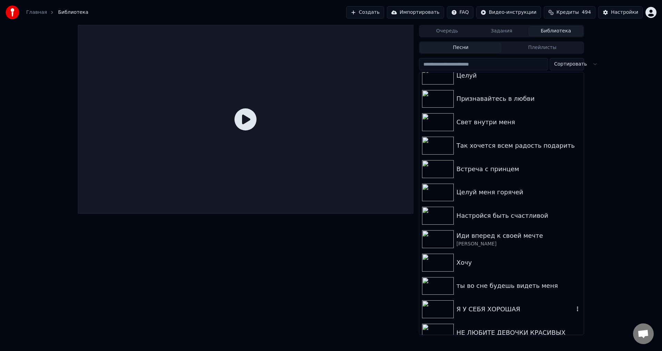
click at [480, 306] on div "Я У СЕБЯ ХОРОШАЯ" at bounding box center [516, 309] width 118 height 10
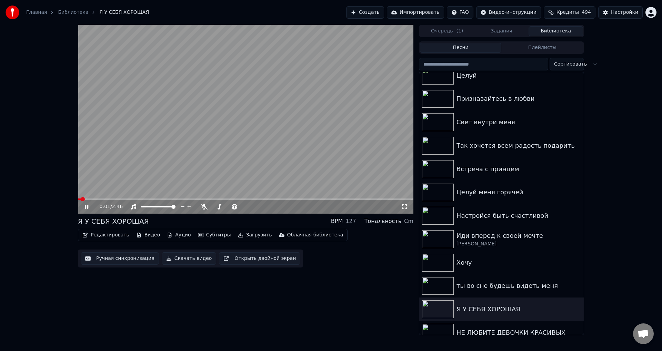
click at [405, 207] on icon at bounding box center [404, 207] width 7 height 6
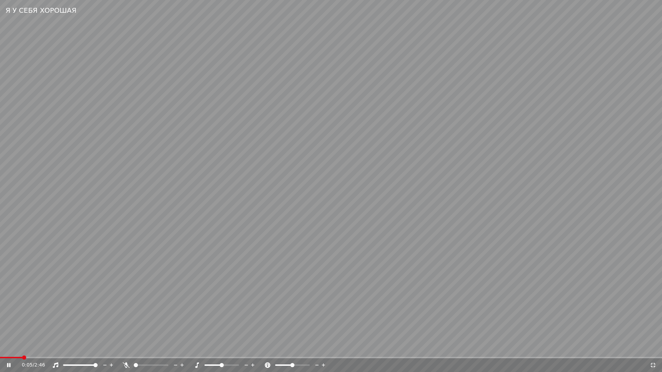
drag, startPoint x: 20, startPoint y: 359, endPoint x: 0, endPoint y: 363, distance: 20.0
click at [0, 350] on div "0:05 / 2:46" at bounding box center [331, 366] width 662 height 14
click at [0, 350] on span at bounding box center [2, 358] width 4 height 4
click at [188, 319] on video at bounding box center [331, 186] width 662 height 372
click at [655, 350] on icon at bounding box center [653, 365] width 5 height 5
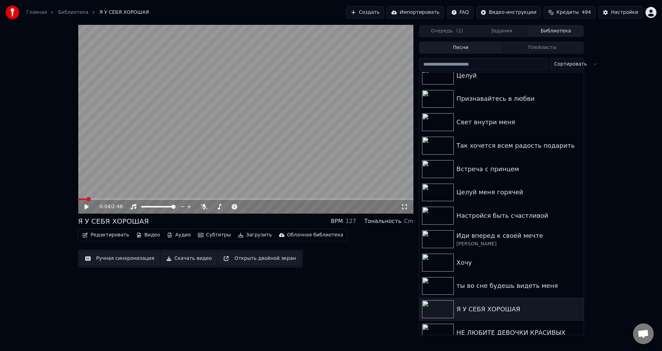
click at [327, 284] on div "0:04 / 2:46 Я У СЕБЯ ХОРОШАЯ BPM 127 Тональность Cm Редактировать Видео Аудио С…" at bounding box center [245, 180] width 335 height 310
click at [404, 208] on icon at bounding box center [404, 207] width 7 height 6
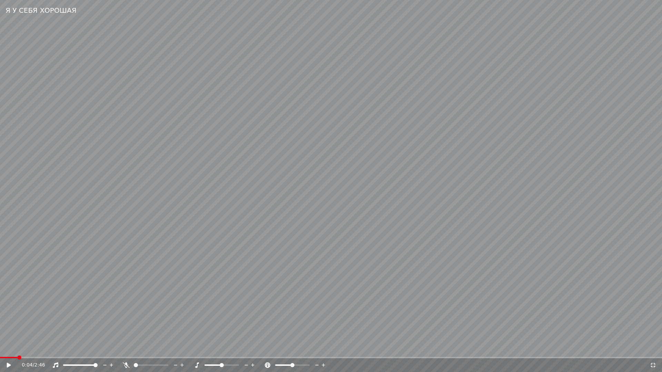
drag, startPoint x: 323, startPoint y: 259, endPoint x: 359, endPoint y: 260, distance: 36.2
click at [323, 260] on video at bounding box center [331, 186] width 662 height 372
click at [278, 280] on video at bounding box center [331, 186] width 662 height 372
click at [469, 350] on span at bounding box center [234, 357] width 469 height 1
click at [400, 320] on video at bounding box center [331, 186] width 662 height 372
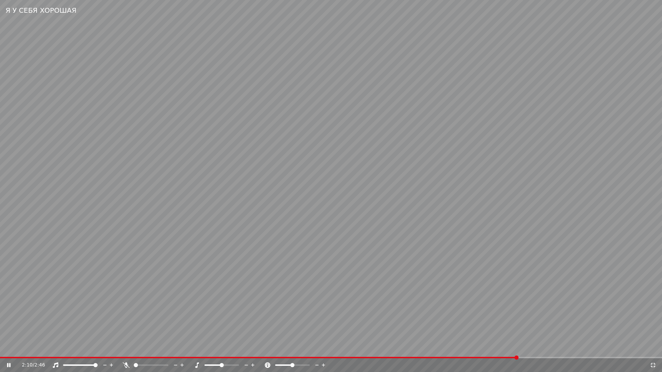
click at [451, 313] on video at bounding box center [331, 186] width 662 height 372
click at [652, 350] on icon at bounding box center [653, 366] width 7 height 6
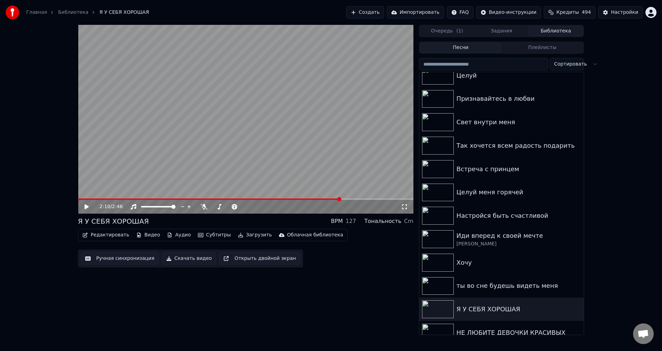
click at [106, 258] on button "Ручная синхронизация" at bounding box center [120, 258] width 78 height 12
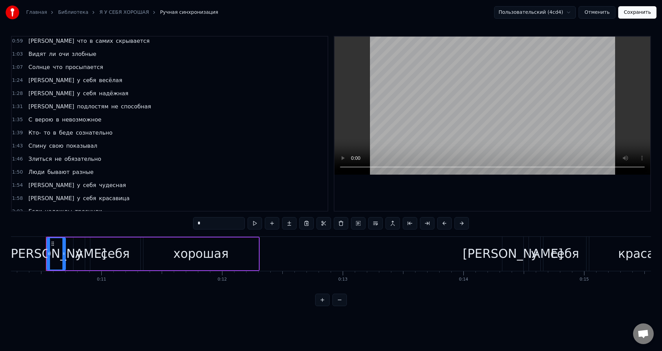
scroll to position [207, 0]
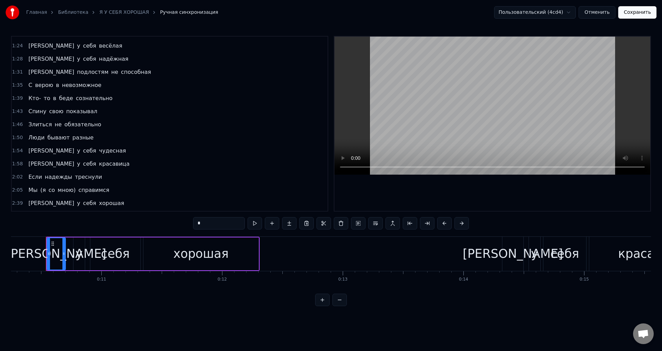
click at [29, 180] on span "Если" at bounding box center [35, 177] width 15 height 8
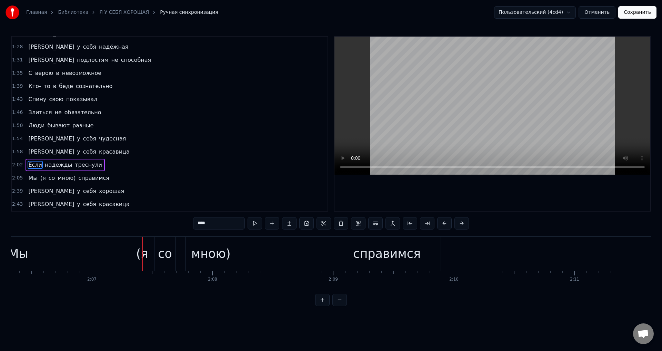
scroll to position [0, 15224]
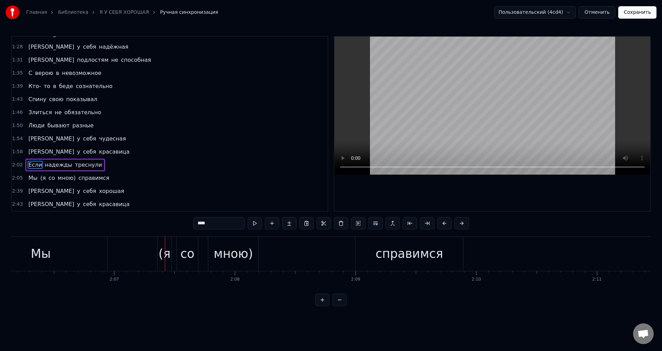
click at [78, 261] on div "Мы" at bounding box center [40, 254] width 133 height 34
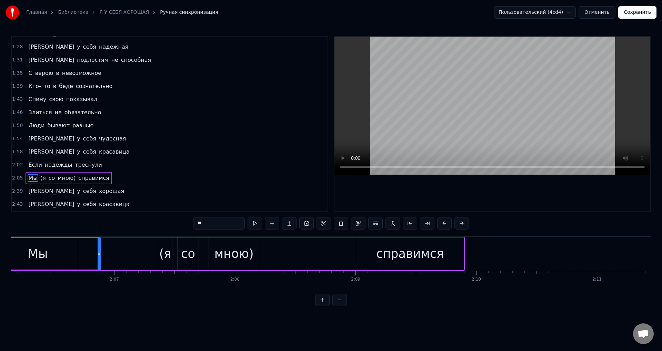
drag, startPoint x: 105, startPoint y: 259, endPoint x: 98, endPoint y: 260, distance: 7.4
click at [98, 260] on div at bounding box center [99, 253] width 3 height 31
click at [164, 253] on div "(я" at bounding box center [165, 253] width 12 height 18
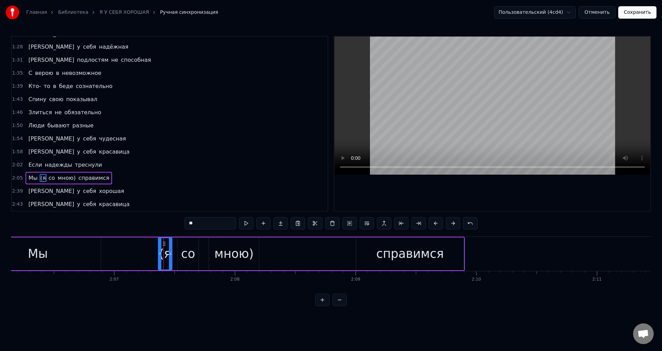
click at [67, 260] on div "Мы" at bounding box center [38, 253] width 126 height 33
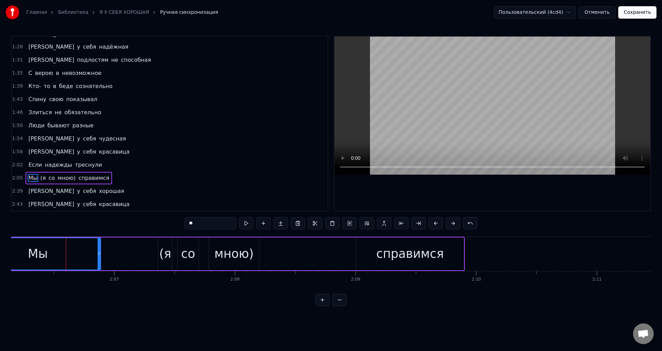
click at [47, 256] on div "Мы" at bounding box center [38, 253] width 20 height 18
click at [161, 256] on div "(я" at bounding box center [165, 253] width 12 height 18
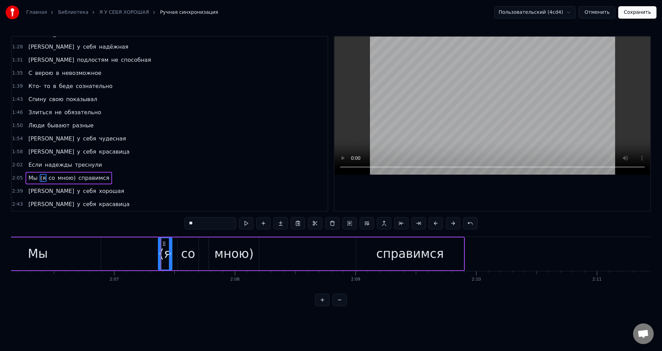
drag, startPoint x: 30, startPoint y: 259, endPoint x: 208, endPoint y: 219, distance: 182.7
click at [31, 259] on div "Мы" at bounding box center [38, 253] width 20 height 18
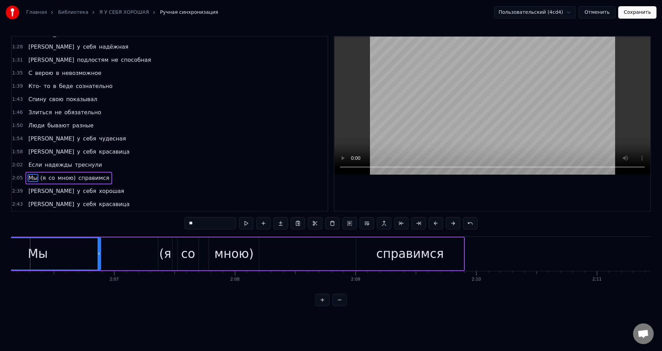
scroll to position [0, 15208]
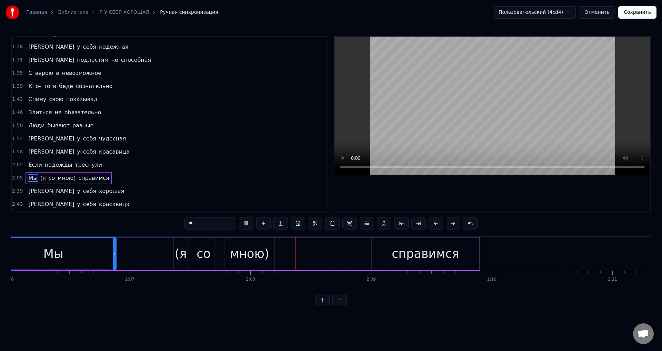
click at [179, 255] on div "(я" at bounding box center [181, 253] width 12 height 18
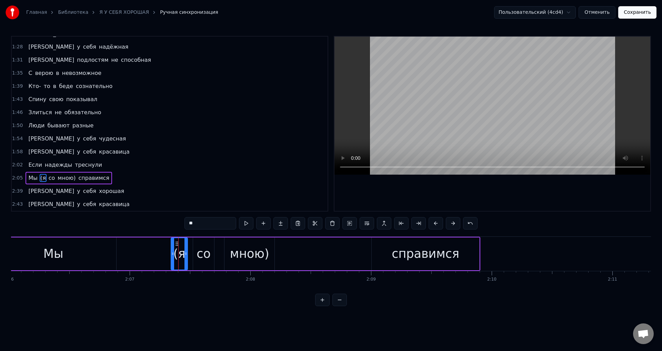
click at [172, 259] on div at bounding box center [172, 253] width 3 height 31
click at [81, 255] on div "Мы" at bounding box center [53, 253] width 126 height 33
type input "**"
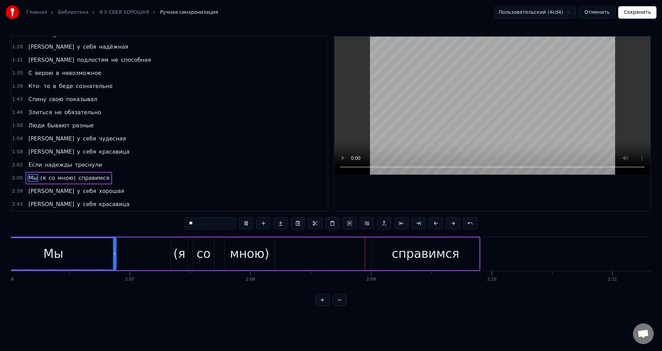
click at [637, 18] on button "Сохранить" at bounding box center [637, 12] width 38 height 12
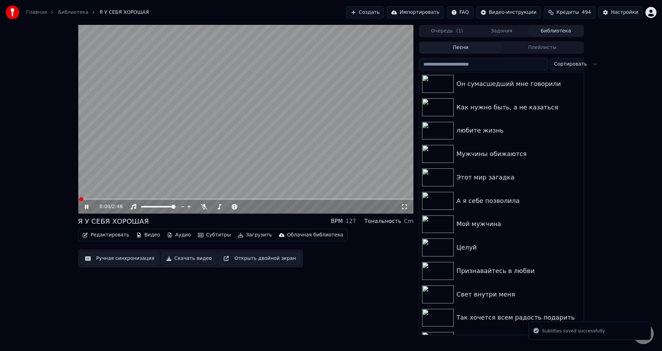
click at [325, 201] on div "0:00 / 2:46" at bounding box center [245, 207] width 335 height 14
click at [346, 202] on div "0:01 / 2:46" at bounding box center [245, 207] width 335 height 14
click at [351, 202] on div "0:01 / 2:46" at bounding box center [245, 207] width 335 height 14
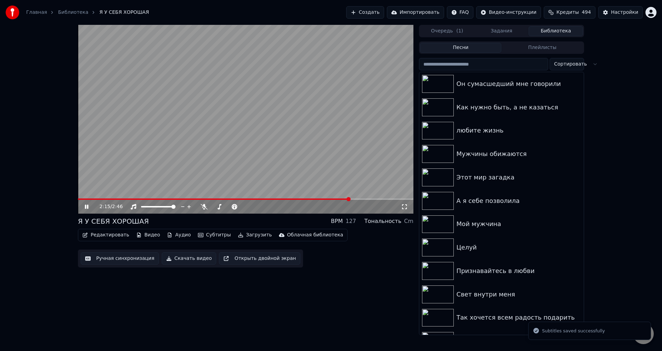
click at [351, 200] on span at bounding box center [245, 198] width 335 height 1
click at [307, 200] on div "2:15 / 2:46" at bounding box center [245, 207] width 335 height 14
click at [317, 199] on span at bounding box center [198, 198] width 240 height 1
click at [402, 207] on icon at bounding box center [404, 207] width 7 height 6
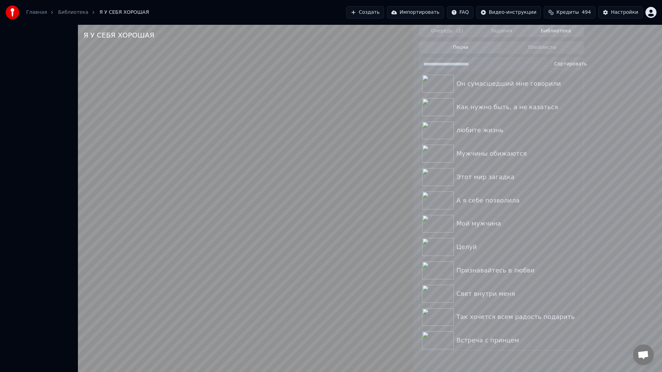
drag, startPoint x: 383, startPoint y: 301, endPoint x: 466, endPoint y: 302, distance: 83.1
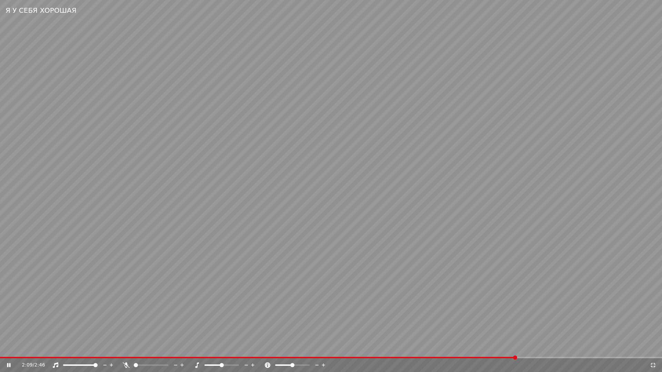
click at [384, 301] on video at bounding box center [331, 186] width 662 height 372
click at [651, 350] on icon at bounding box center [653, 365] width 5 height 5
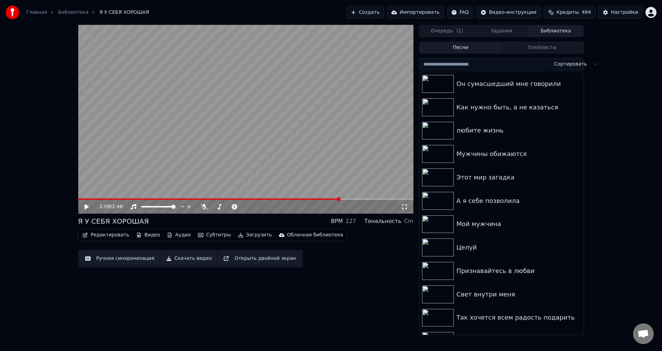
click at [113, 258] on button "Ручная синхронизация" at bounding box center [120, 258] width 78 height 12
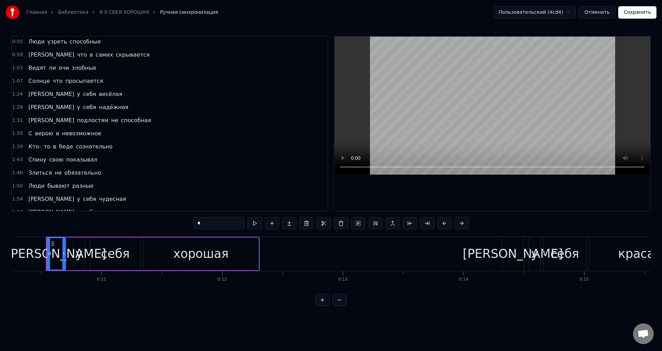
scroll to position [207, 0]
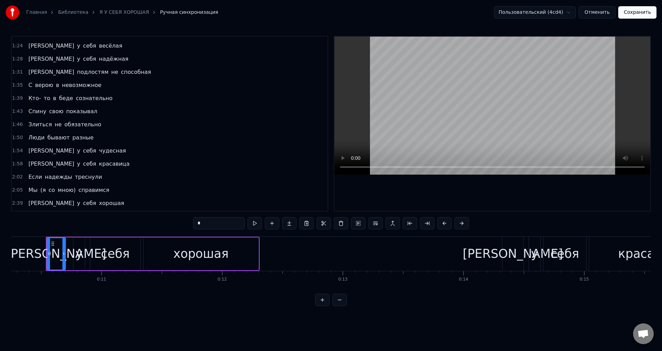
click at [30, 188] on span "Мы" at bounding box center [33, 190] width 10 height 8
type input "**"
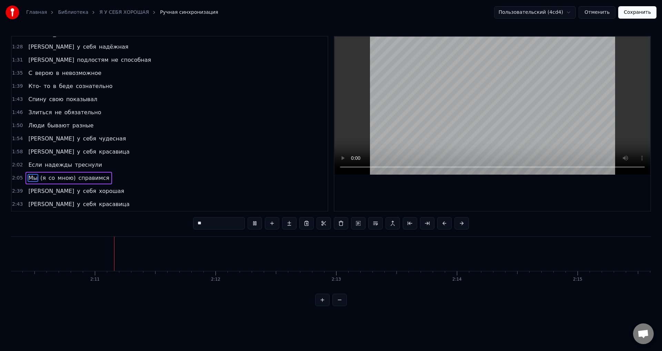
scroll to position [0, 15726]
click at [605, 12] on button "Отменить" at bounding box center [597, 12] width 37 height 12
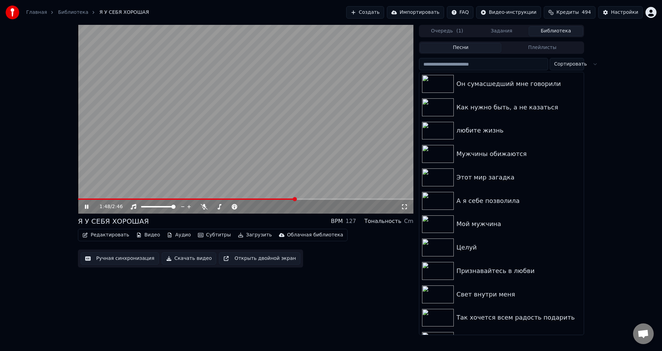
click at [295, 199] on span at bounding box center [245, 198] width 335 height 1
click at [318, 201] on div "1:48 / 2:46" at bounding box center [245, 207] width 335 height 14
click at [329, 200] on div "1:49 / 2:46" at bounding box center [245, 207] width 335 height 14
click at [330, 199] on span at bounding box center [245, 198] width 335 height 1
click at [402, 206] on icon at bounding box center [404, 206] width 5 height 5
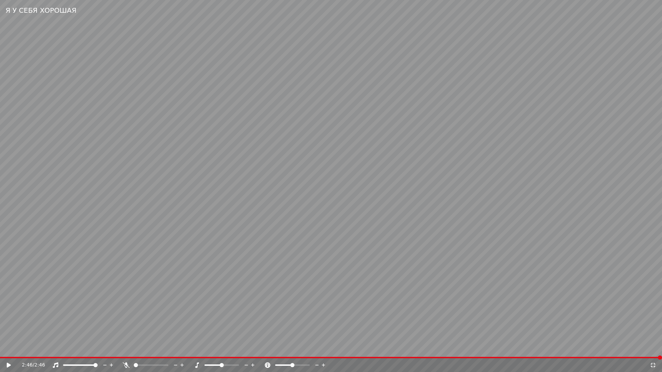
click at [652, 350] on icon at bounding box center [653, 365] width 5 height 5
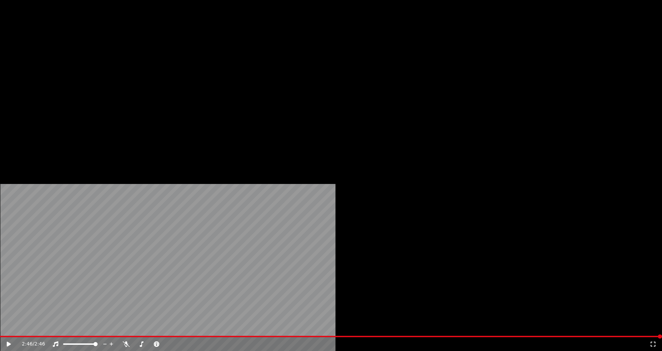
scroll to position [172, 0]
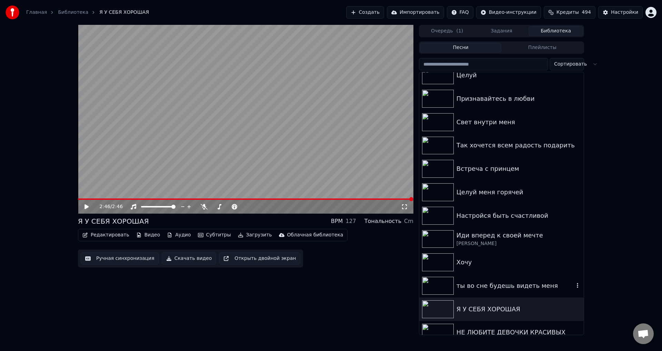
click at [479, 286] on div "ты во сне будешь видеть меня" at bounding box center [516, 286] width 118 height 10
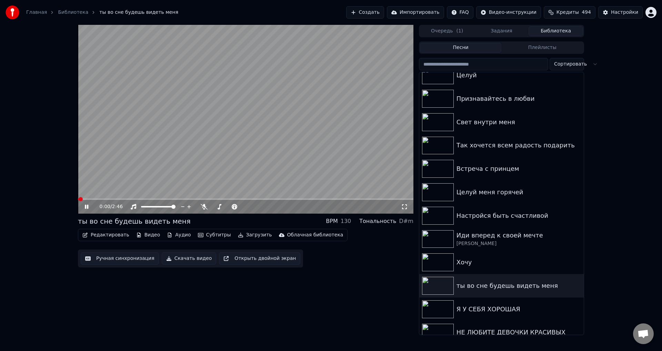
click at [404, 208] on icon at bounding box center [404, 207] width 7 height 6
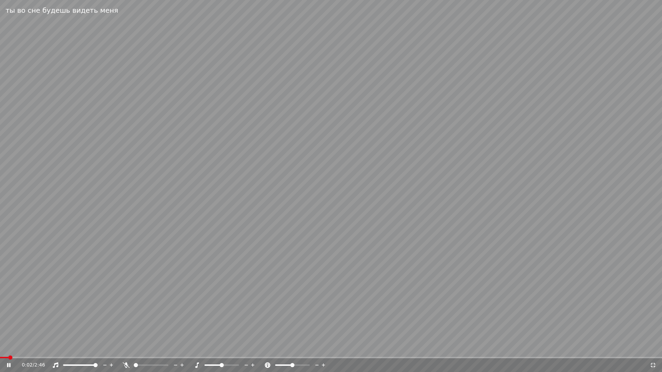
drag, startPoint x: 563, startPoint y: 261, endPoint x: 585, endPoint y: 291, distance: 37.0
click at [564, 262] on video at bounding box center [331, 186] width 662 height 372
click at [652, 350] on icon at bounding box center [653, 365] width 5 height 5
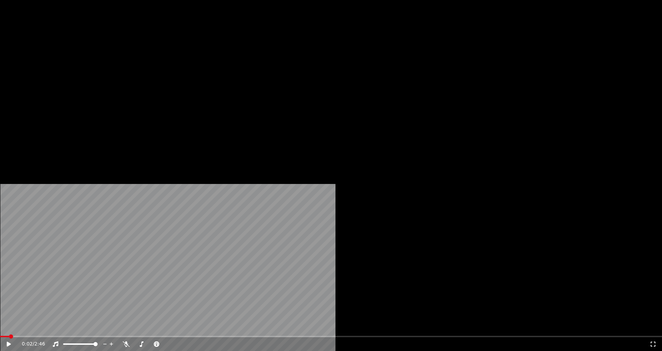
click at [95, 51] on button "Редактировать" at bounding box center [106, 46] width 52 height 10
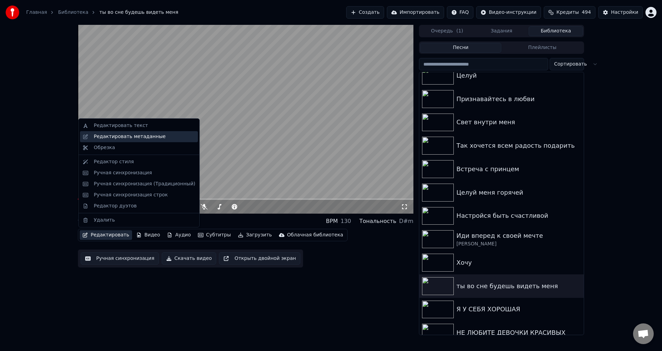
click at [121, 135] on div "Редактировать метаданные" at bounding box center [130, 136] width 72 height 7
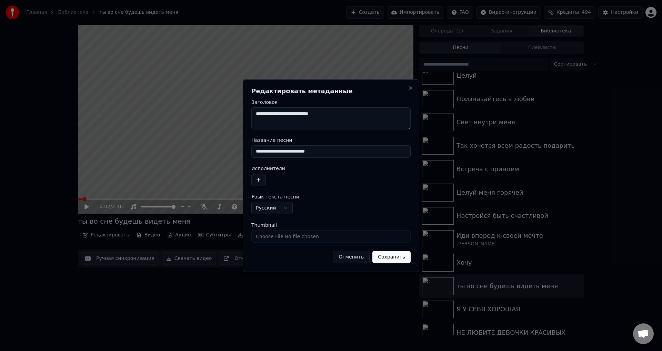
click at [296, 152] on input "**********" at bounding box center [330, 151] width 159 height 12
click at [278, 152] on input "**********" at bounding box center [330, 151] width 159 height 12
type input "**********"
click at [399, 259] on button "Сохранить" at bounding box center [391, 257] width 38 height 12
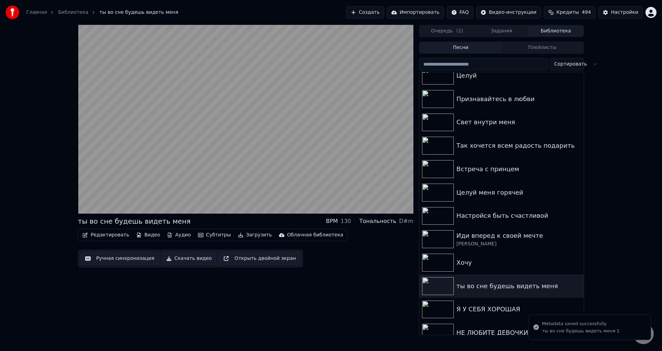
click at [107, 238] on button "Редактировать" at bounding box center [106, 235] width 52 height 10
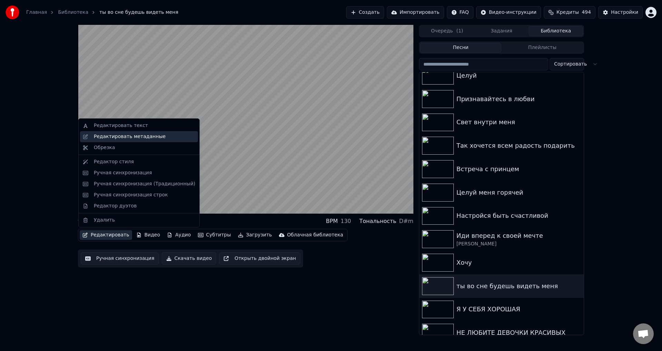
click at [120, 139] on div "Редактировать метаданные" at bounding box center [130, 136] width 72 height 7
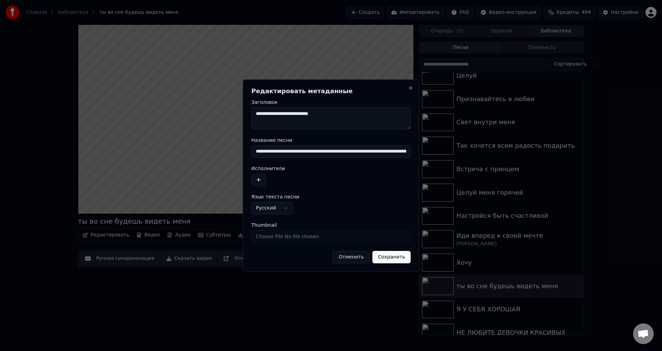
drag, startPoint x: 256, startPoint y: 150, endPoint x: 278, endPoint y: 150, distance: 21.7
click at [278, 150] on input "**********" at bounding box center [330, 151] width 159 height 12
click at [376, 153] on input "**********" at bounding box center [330, 151] width 159 height 12
type input "**********"
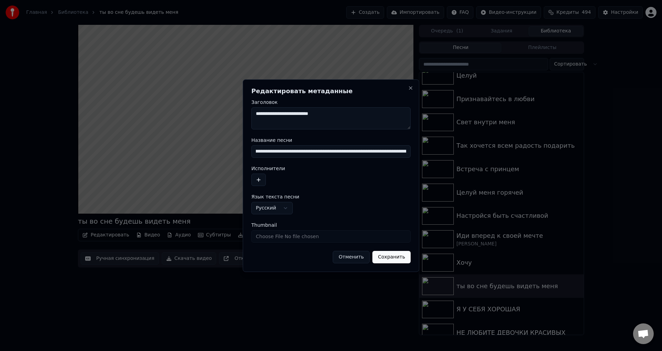
click at [402, 261] on button "Сохранить" at bounding box center [391, 257] width 38 height 12
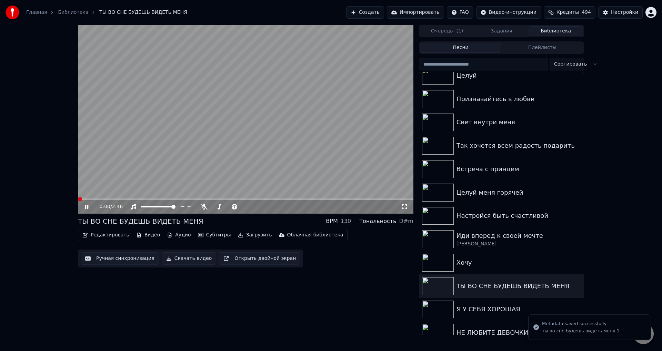
click at [78, 201] on span at bounding box center [80, 199] width 4 height 4
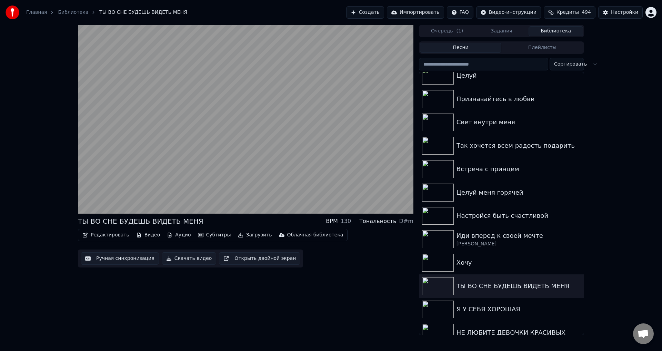
click at [115, 260] on button "Ручная синхронизация" at bounding box center [120, 258] width 78 height 12
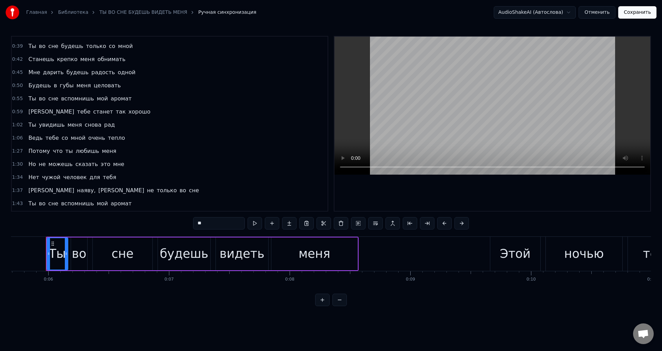
scroll to position [138, 0]
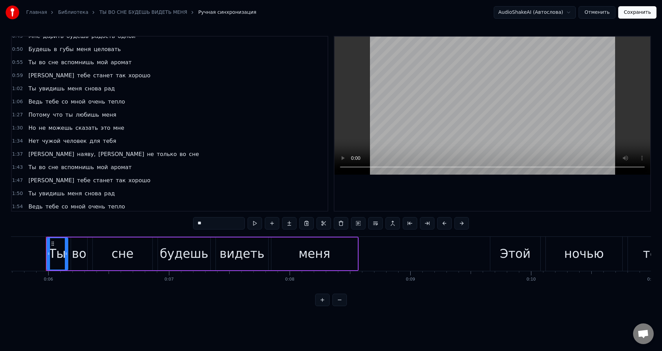
click at [76, 154] on span "наяву," at bounding box center [86, 154] width 20 height 8
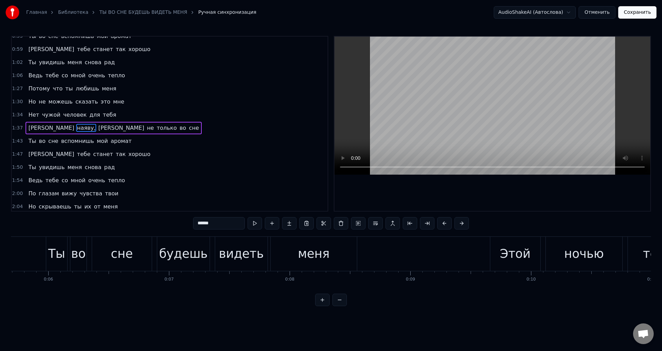
scroll to position [168, 0]
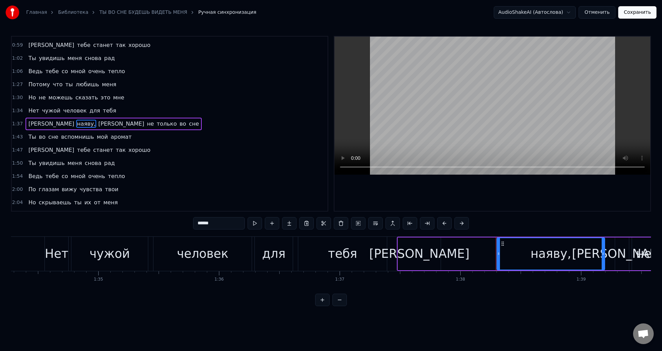
click at [231, 224] on input "******" at bounding box center [219, 223] width 52 height 12
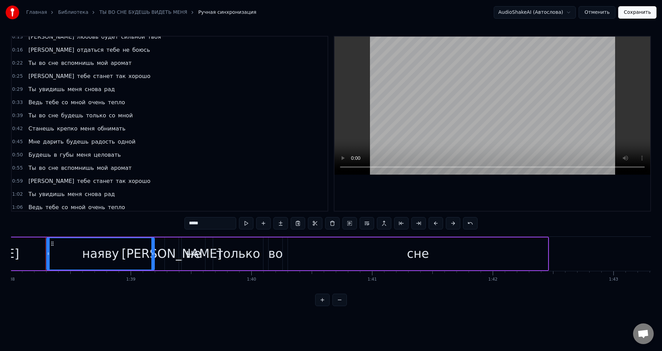
scroll to position [0, 0]
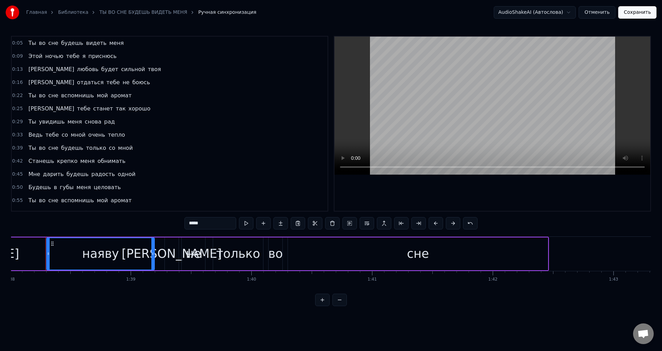
type input "*****"
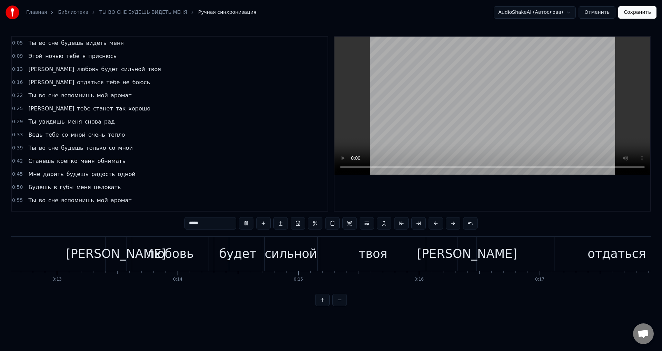
scroll to position [0, 1645]
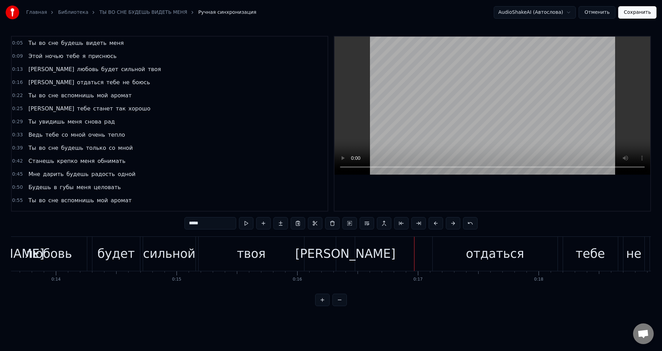
click at [342, 251] on div "[PERSON_NAME]" at bounding box center [345, 253] width 100 height 18
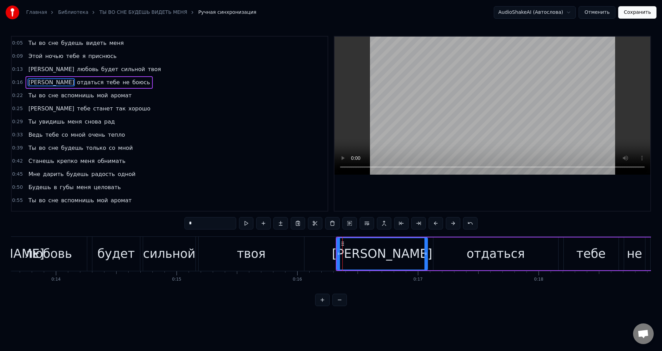
drag, startPoint x: 354, startPoint y: 255, endPoint x: 427, endPoint y: 257, distance: 72.8
click at [427, 257] on div at bounding box center [425, 253] width 3 height 31
drag, startPoint x: 337, startPoint y: 257, endPoint x: 378, endPoint y: 251, distance: 41.7
click at [378, 251] on div "[PERSON_NAME]" at bounding box center [383, 253] width 92 height 33
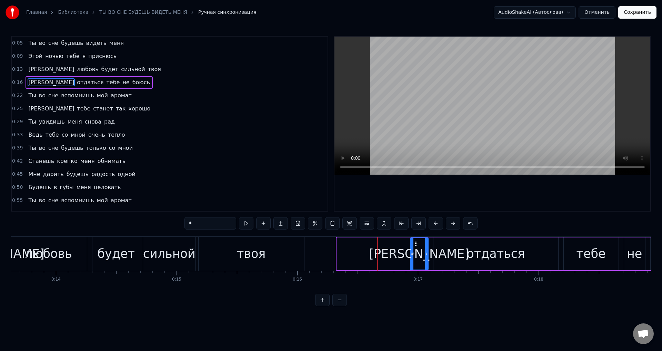
drag, startPoint x: 339, startPoint y: 255, endPoint x: 410, endPoint y: 254, distance: 71.7
click at [412, 255] on icon at bounding box center [412, 254] width 3 height 6
click at [217, 254] on div "твоя" at bounding box center [252, 254] width 106 height 34
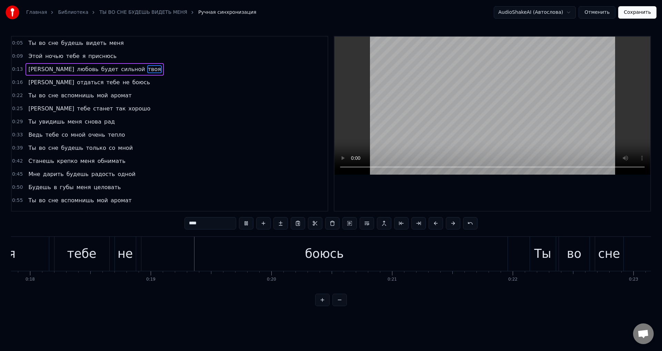
scroll to position [0, 2224]
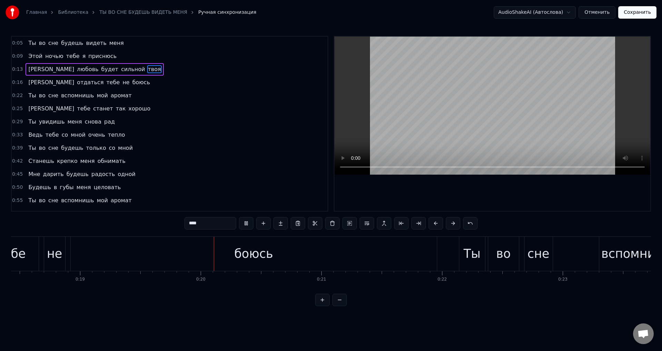
click at [264, 261] on div "боюсь" at bounding box center [253, 253] width 39 height 18
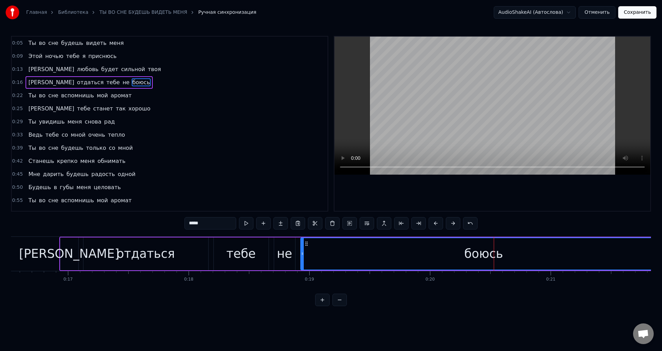
scroll to position [0, 1819]
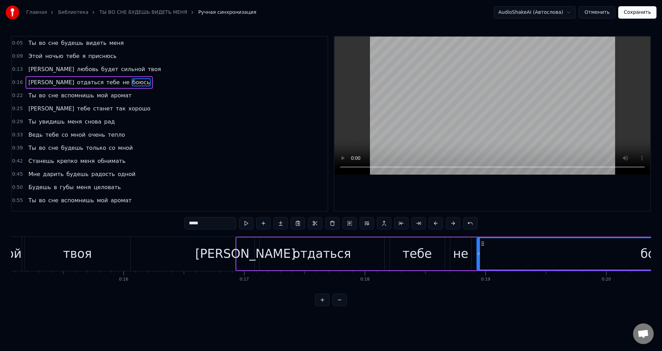
click at [83, 260] on div "твоя" at bounding box center [77, 253] width 29 height 18
type input "****"
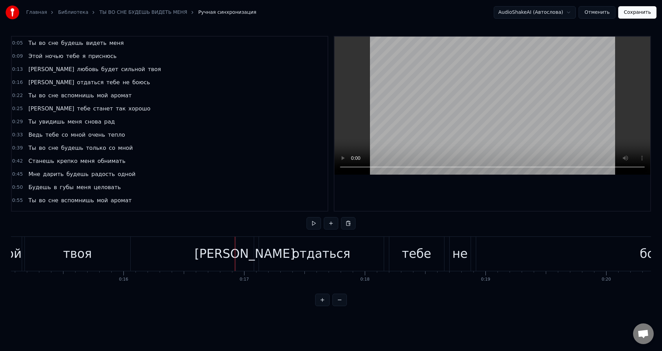
click at [242, 255] on div "[PERSON_NAME]" at bounding box center [244, 253] width 100 height 18
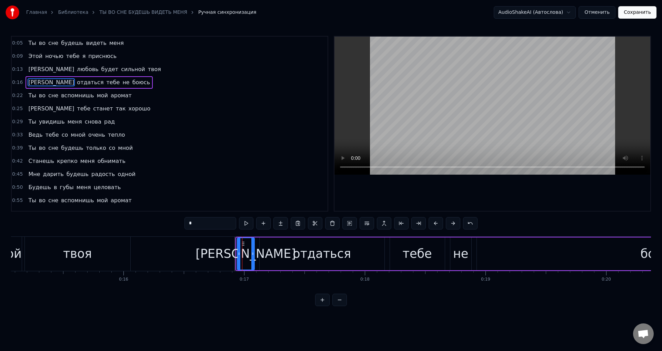
click at [239, 254] on icon at bounding box center [239, 254] width 3 height 6
drag, startPoint x: 151, startPoint y: 256, endPoint x: 260, endPoint y: 228, distance: 112.5
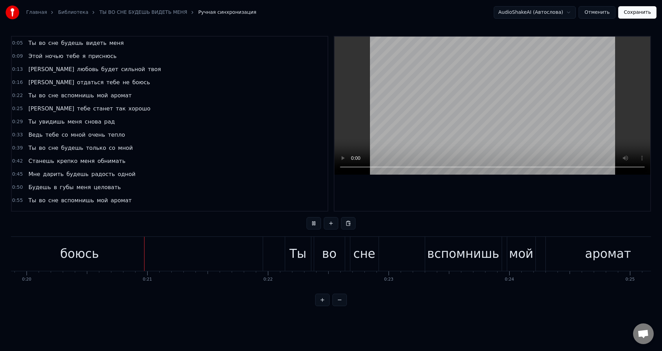
scroll to position [0, 2399]
drag, startPoint x: 73, startPoint y: 262, endPoint x: 177, endPoint y: 252, distance: 103.9
click at [73, 262] on div "боюсь" at bounding box center [78, 253] width 39 height 18
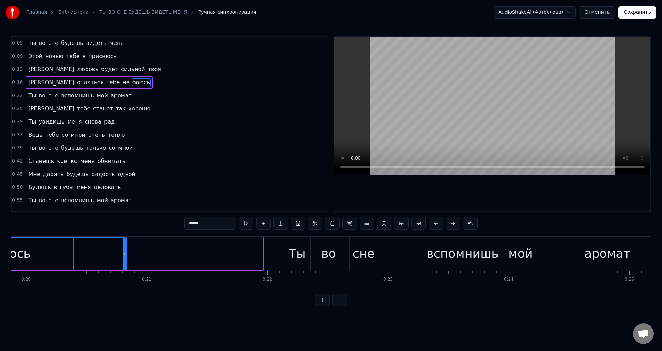
drag, startPoint x: 262, startPoint y: 257, endPoint x: 125, endPoint y: 257, distance: 136.5
click at [125, 257] on div at bounding box center [124, 253] width 3 height 31
click at [40, 256] on div "боюсь" at bounding box center [11, 253] width 229 height 31
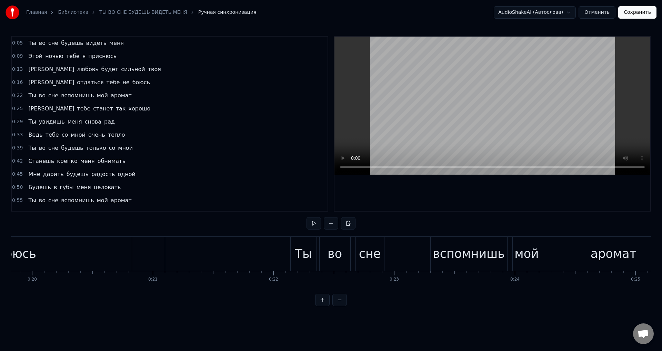
click at [123, 254] on div "боюсь" at bounding box center [17, 254] width 230 height 34
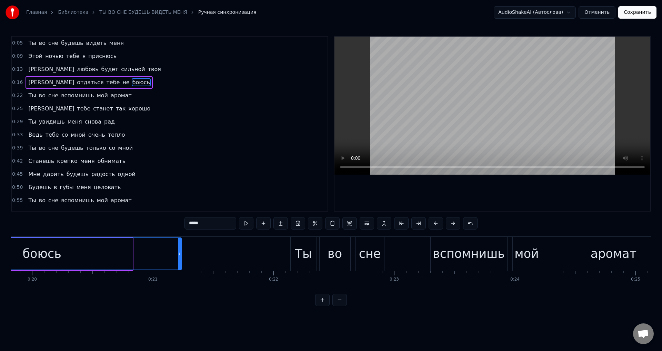
drag, startPoint x: 130, startPoint y: 255, endPoint x: 179, endPoint y: 251, distance: 49.1
click at [179, 251] on icon at bounding box center [179, 254] width 3 height 6
click at [40, 257] on div "боюсь" at bounding box center [41, 253] width 39 height 18
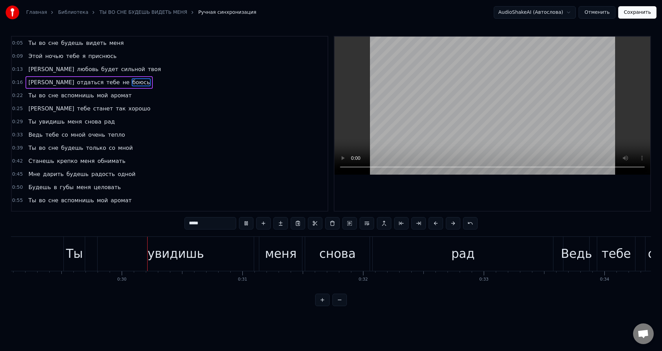
scroll to position [0, 3533]
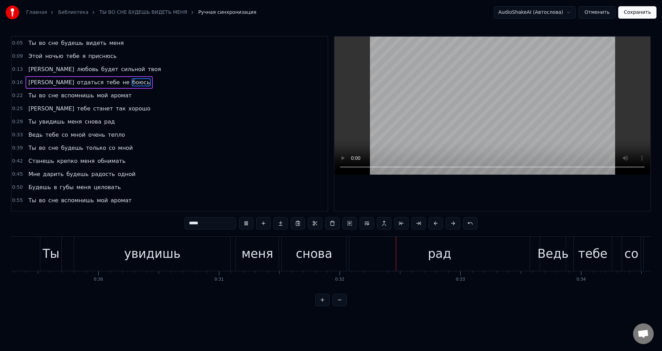
drag, startPoint x: 147, startPoint y: 255, endPoint x: 179, endPoint y: 239, distance: 36.4
click at [146, 254] on div "увидишь" at bounding box center [152, 253] width 57 height 18
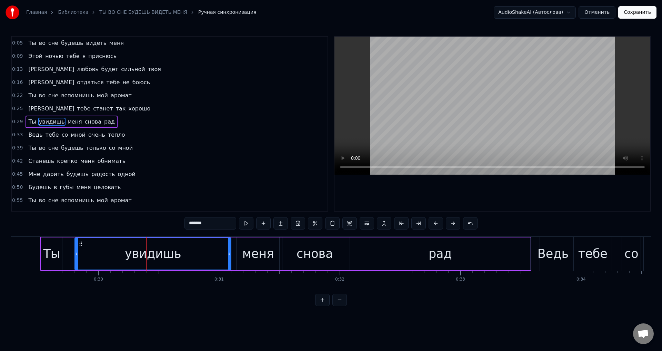
drag, startPoint x: 199, startPoint y: 223, endPoint x: 230, endPoint y: 221, distance: 30.4
click at [230, 221] on input "*******" at bounding box center [210, 223] width 52 height 12
click at [429, 248] on div "рад" at bounding box center [440, 253] width 180 height 33
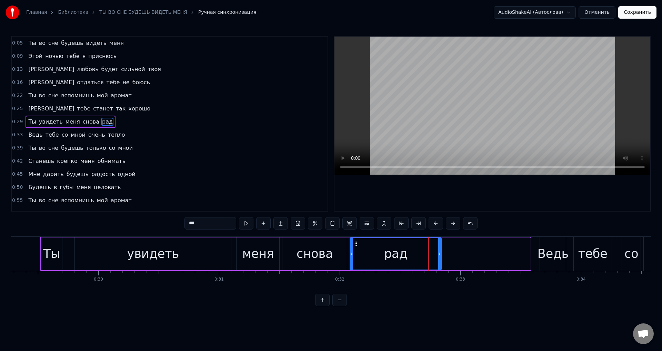
drag, startPoint x: 529, startPoint y: 259, endPoint x: 440, endPoint y: 256, distance: 89.0
click at [440, 256] on div at bounding box center [439, 253] width 3 height 31
drag, startPoint x: 309, startPoint y: 257, endPoint x: 337, endPoint y: 219, distance: 46.7
click at [309, 255] on div "снова" at bounding box center [315, 253] width 37 height 18
type input "*****"
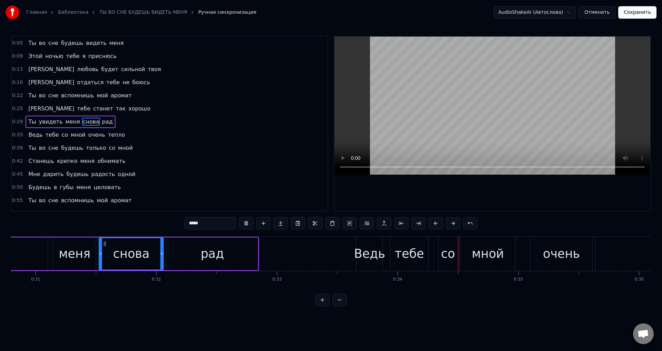
click at [503, 247] on div "Ведь тебе со мной очень тепло" at bounding box center [624, 254] width 537 height 34
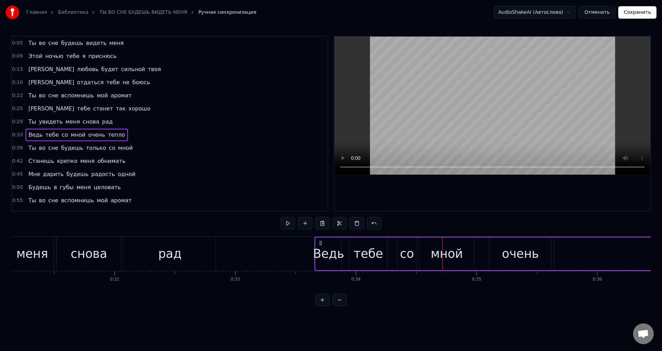
scroll to position [0, 3736]
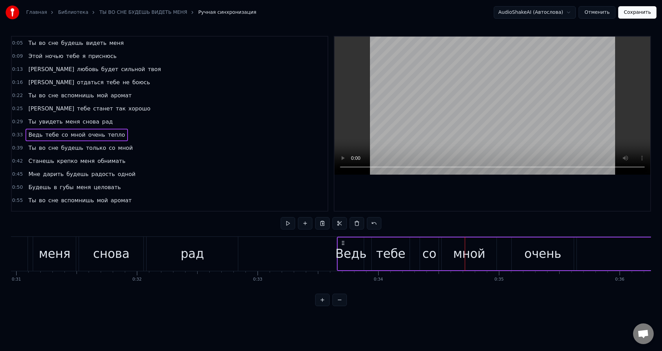
click at [70, 265] on div "меня" at bounding box center [54, 254] width 43 height 34
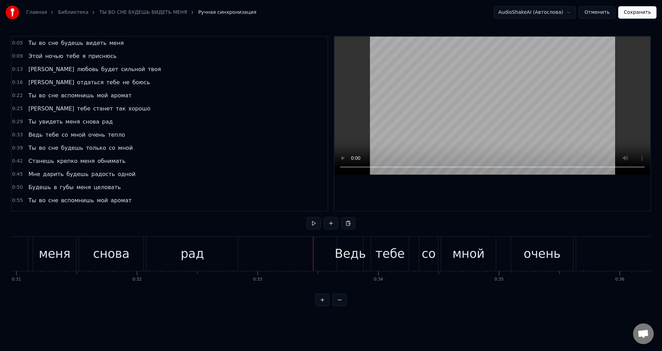
click at [345, 256] on div "Ведь" at bounding box center [350, 253] width 31 height 18
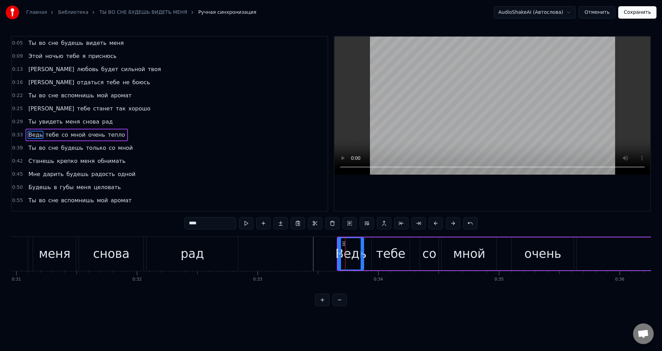
scroll to position [11, 0]
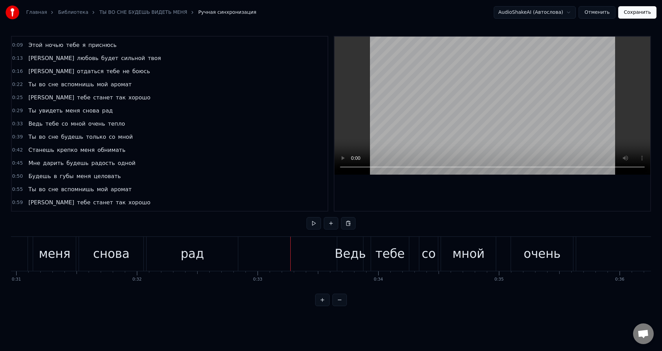
click at [344, 256] on div "Ведь" at bounding box center [350, 253] width 31 height 18
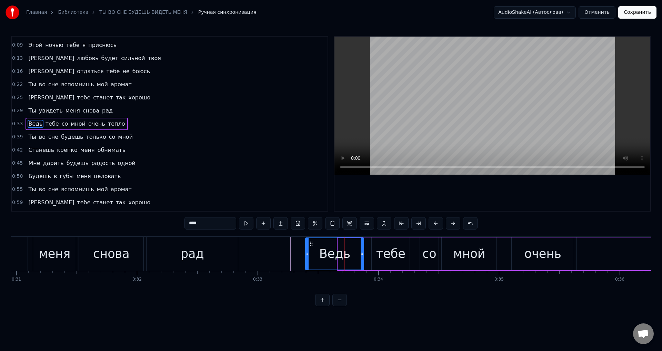
drag, startPoint x: 339, startPoint y: 256, endPoint x: 234, endPoint y: 260, distance: 105.2
click at [307, 255] on div at bounding box center [307, 253] width 3 height 31
drag, startPoint x: 201, startPoint y: 259, endPoint x: 297, endPoint y: 214, distance: 105.8
click at [202, 257] on div "рад" at bounding box center [192, 254] width 91 height 34
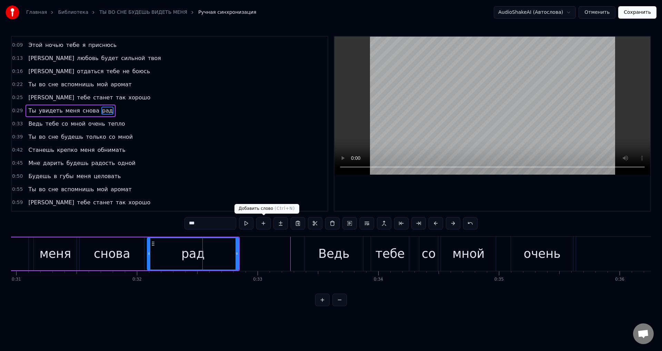
scroll to position [0, 0]
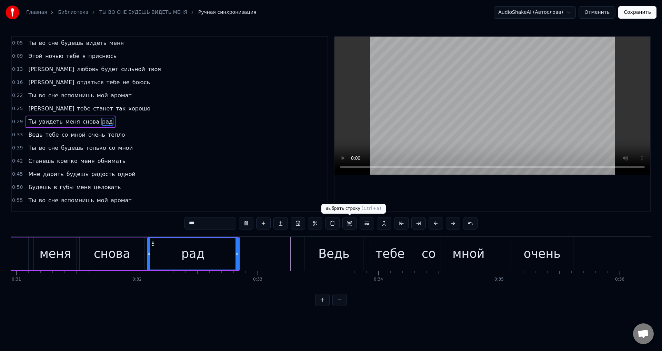
click at [331, 256] on div "Ведь" at bounding box center [333, 253] width 31 height 18
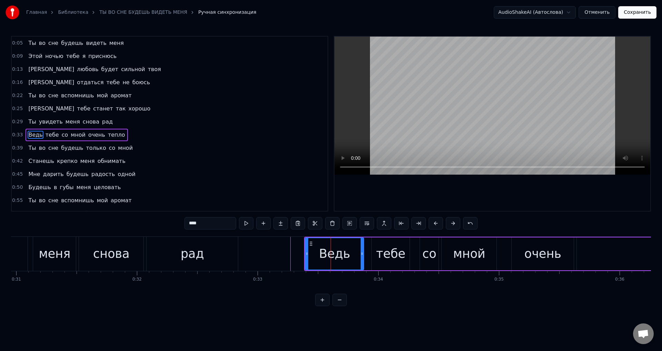
scroll to position [11, 0]
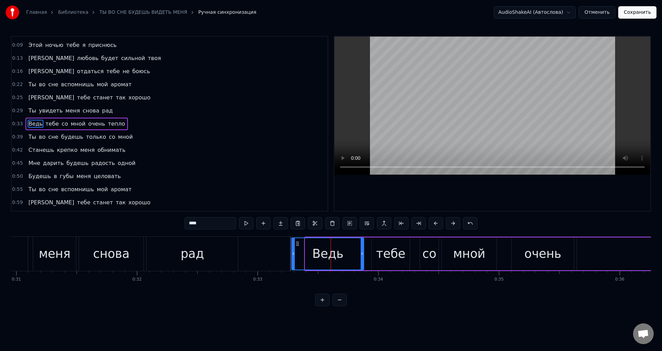
drag, startPoint x: 305, startPoint y: 257, endPoint x: 282, endPoint y: 254, distance: 23.9
click at [292, 257] on div at bounding box center [293, 253] width 3 height 31
drag, startPoint x: 194, startPoint y: 254, endPoint x: 217, endPoint y: 236, distance: 29.1
click at [194, 254] on div "рад" at bounding box center [192, 253] width 23 height 18
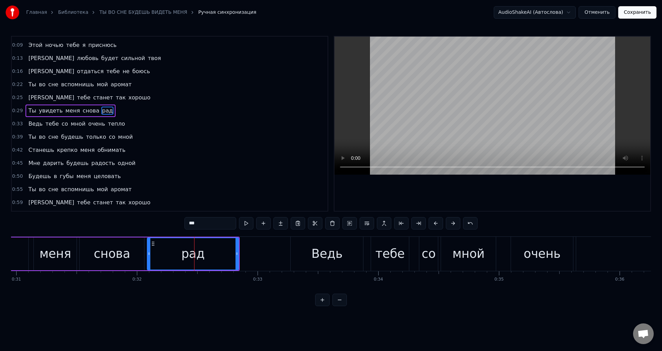
scroll to position [0, 0]
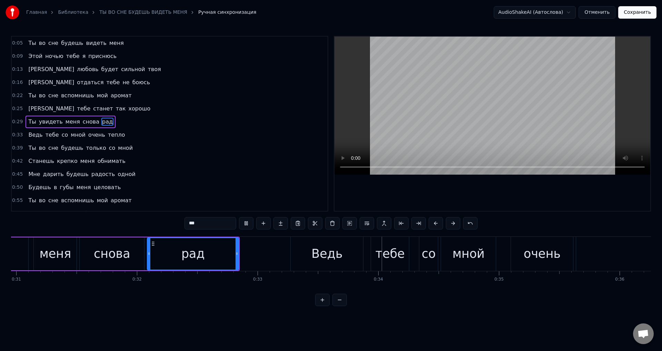
drag, startPoint x: 316, startPoint y: 259, endPoint x: 304, endPoint y: 256, distance: 11.7
click at [315, 259] on div "Ведь" at bounding box center [326, 253] width 31 height 18
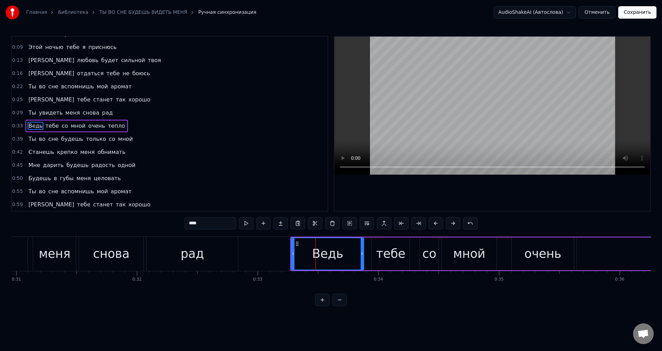
scroll to position [11, 0]
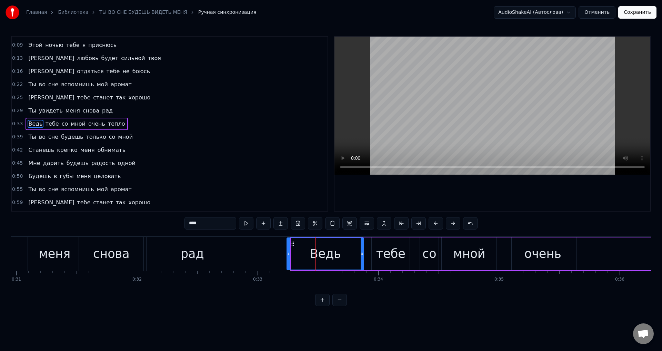
drag, startPoint x: 292, startPoint y: 253, endPoint x: 288, endPoint y: 254, distance: 4.5
click at [288, 254] on icon at bounding box center [288, 254] width 3 height 6
drag, startPoint x: 158, startPoint y: 248, endPoint x: 220, endPoint y: 229, distance: 65.5
click at [158, 248] on div "рад" at bounding box center [192, 254] width 91 height 34
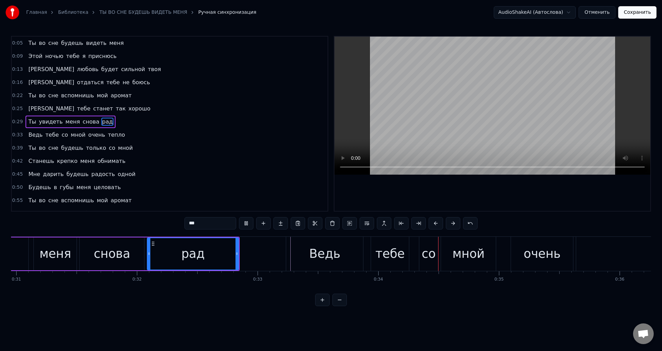
click at [327, 253] on div "Ведь" at bounding box center [324, 253] width 31 height 18
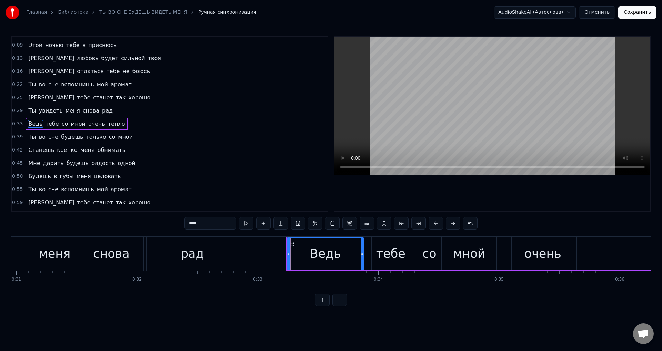
click at [166, 256] on div "рад" at bounding box center [192, 254] width 91 height 34
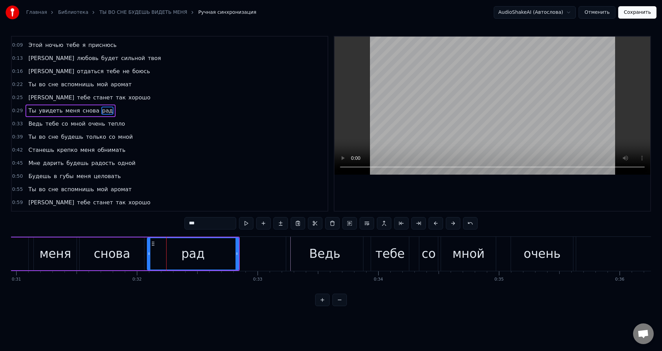
scroll to position [0, 0]
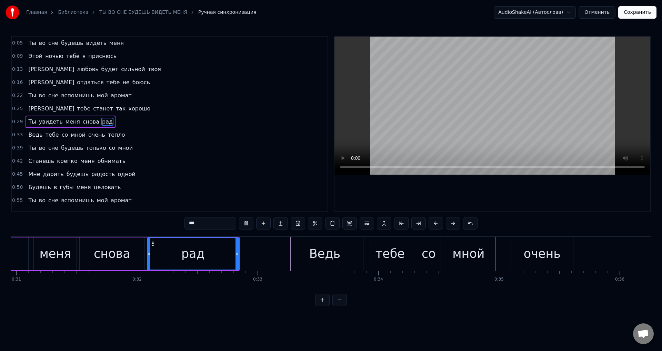
click at [345, 269] on div "Ведь" at bounding box center [324, 254] width 77 height 34
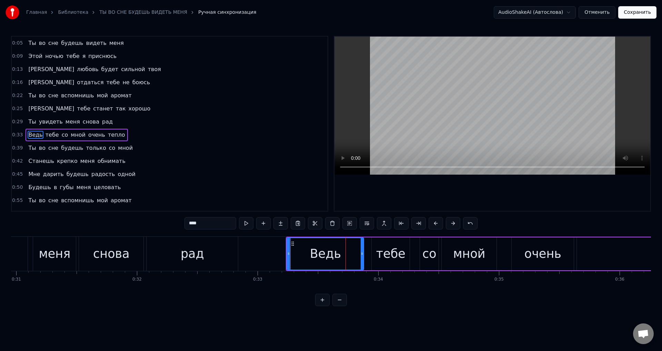
scroll to position [11, 0]
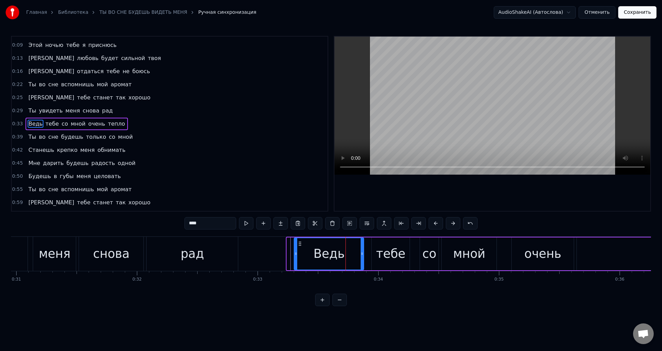
drag, startPoint x: 288, startPoint y: 255, endPoint x: 295, endPoint y: 254, distance: 7.2
click at [295, 254] on icon at bounding box center [295, 254] width 3 height 6
click at [435, 224] on button at bounding box center [436, 223] width 14 height 12
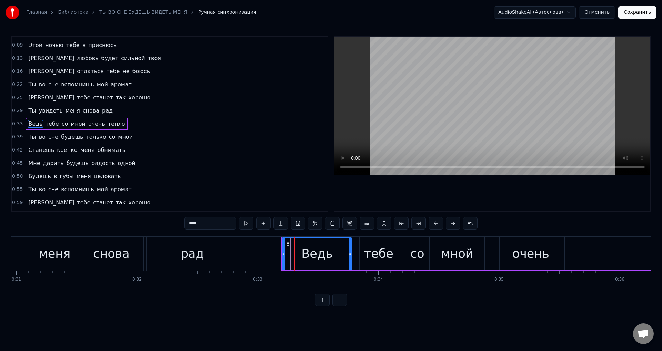
click at [195, 256] on div "рад" at bounding box center [192, 253] width 23 height 18
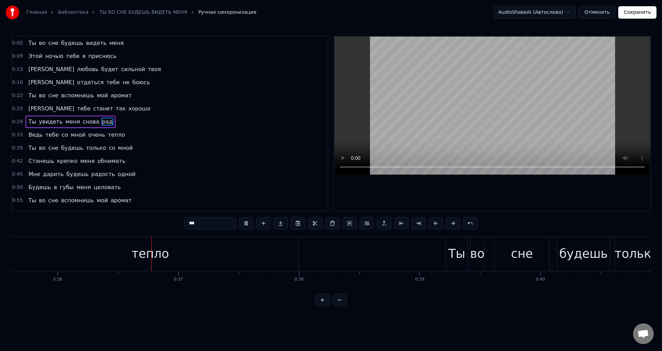
scroll to position [0, 4326]
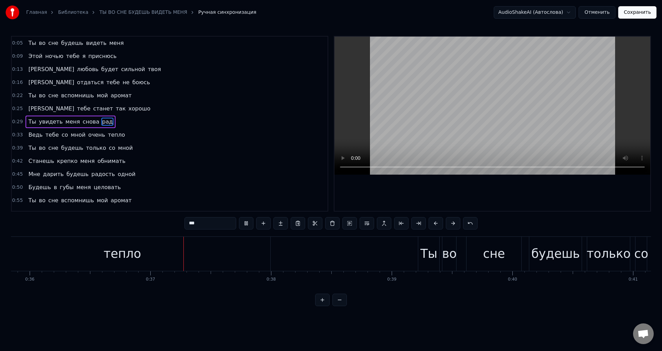
click at [183, 261] on div "тепло" at bounding box center [122, 254] width 296 height 34
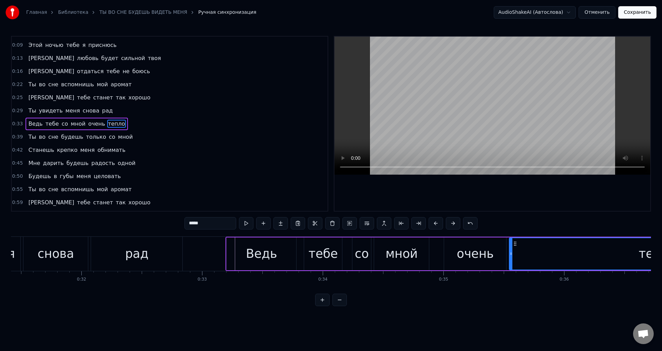
scroll to position [0, 3780]
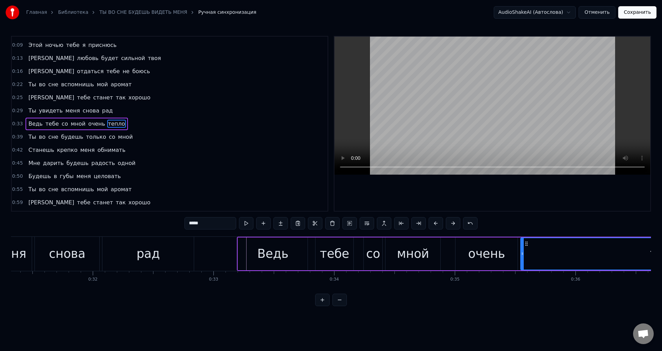
click at [247, 252] on div "Ведь" at bounding box center [273, 253] width 70 height 33
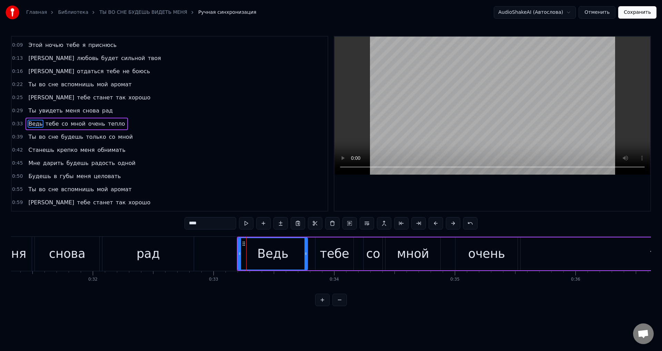
click at [238, 254] on div "Ведь" at bounding box center [273, 253] width 70 height 33
click at [237, 256] on icon at bounding box center [237, 254] width 3 height 6
click at [139, 251] on div "рад" at bounding box center [148, 253] width 23 height 18
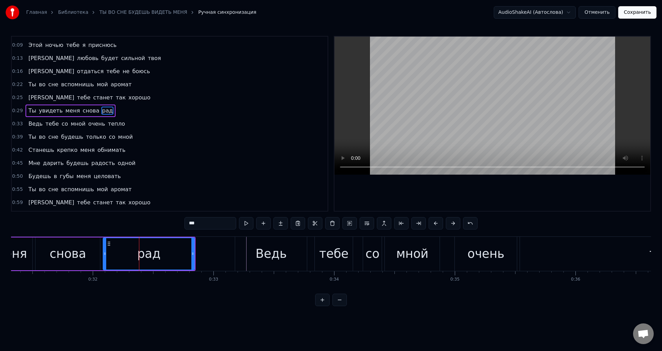
scroll to position [0, 0]
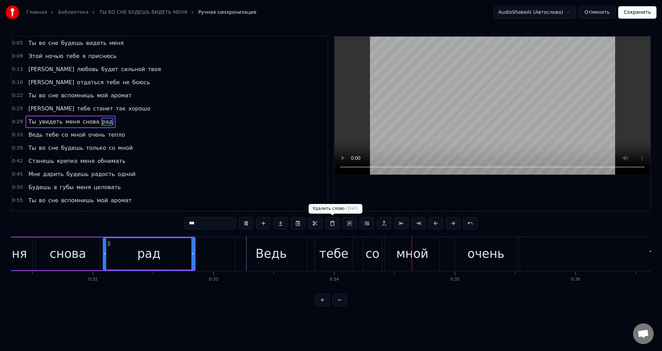
click at [280, 261] on div "Ведь" at bounding box center [271, 253] width 31 height 18
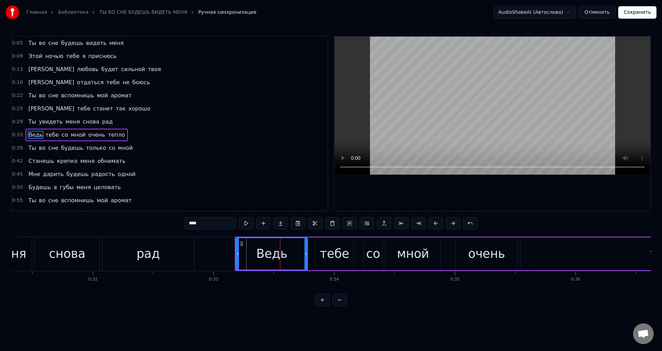
scroll to position [11, 0]
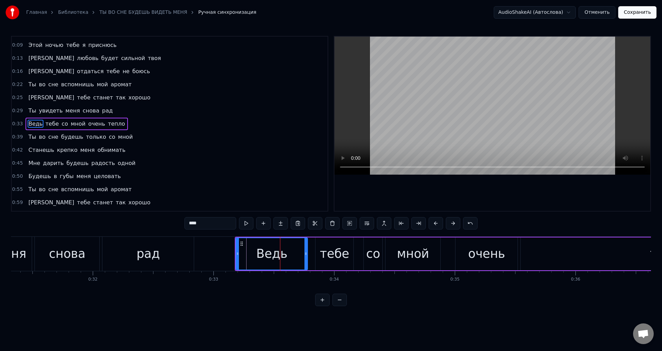
click at [324, 255] on div "тебе" at bounding box center [334, 253] width 29 height 18
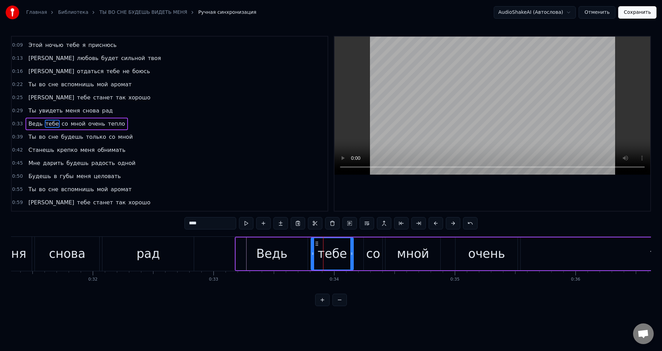
drag, startPoint x: 317, startPoint y: 256, endPoint x: 312, endPoint y: 256, distance: 4.5
click at [312, 256] on div at bounding box center [312, 253] width 3 height 31
click at [131, 255] on div "рад" at bounding box center [147, 254] width 91 height 34
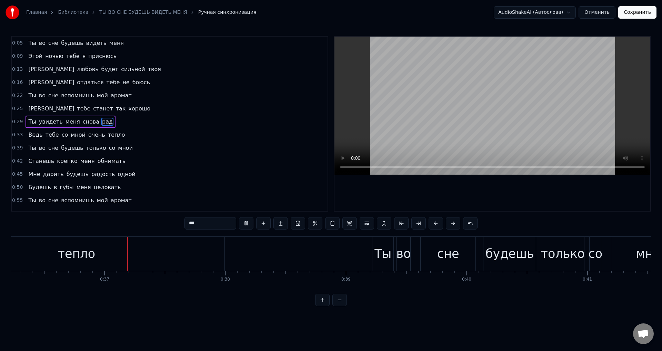
scroll to position [0, 4373]
click at [133, 254] on div "тепло" at bounding box center [75, 254] width 296 height 34
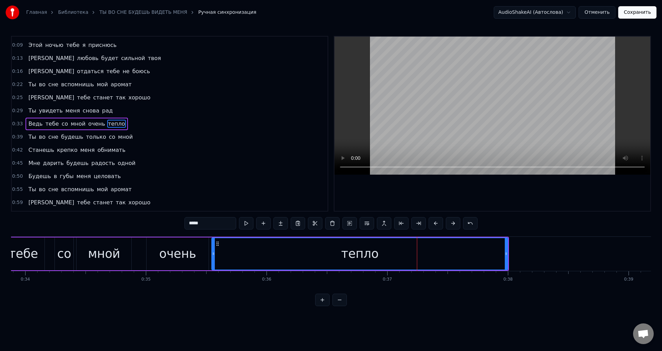
scroll to position [0, 4023]
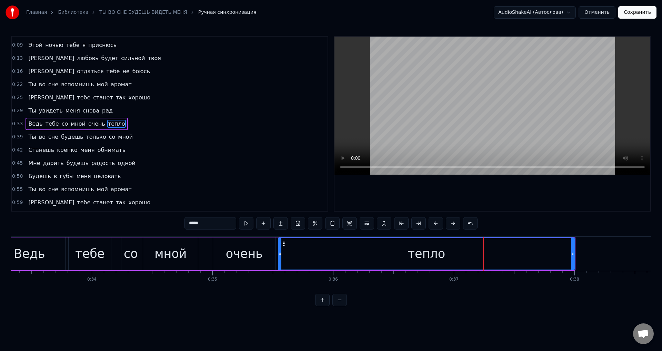
click at [219, 253] on div "очень" at bounding box center [244, 253] width 62 height 33
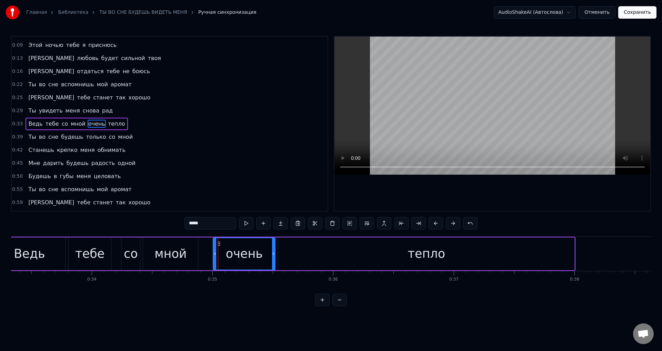
click at [190, 254] on div "мной" at bounding box center [170, 253] width 55 height 33
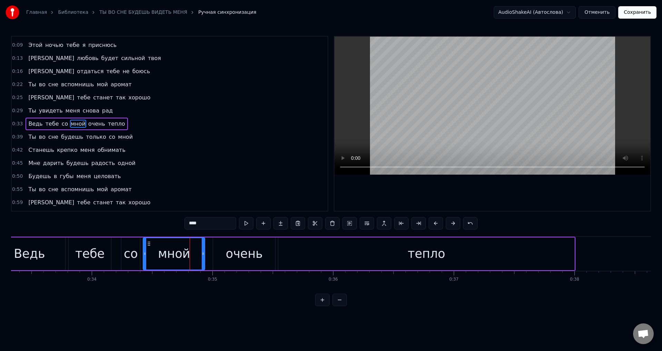
drag, startPoint x: 196, startPoint y: 256, endPoint x: 203, endPoint y: 257, distance: 7.0
click at [203, 257] on div at bounding box center [203, 253] width 3 height 31
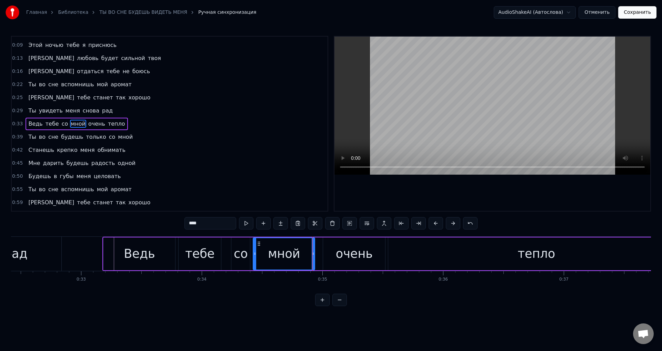
scroll to position [0, 3857]
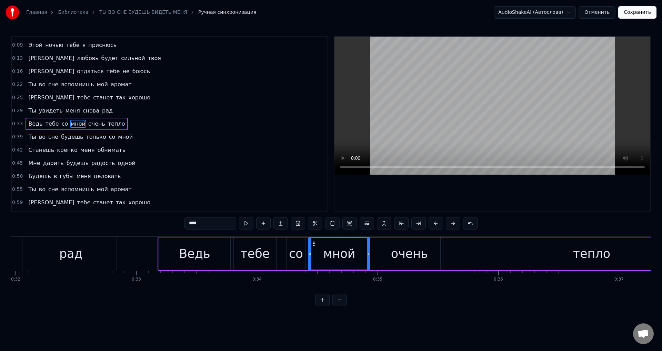
click at [179, 256] on div "Ведь" at bounding box center [195, 253] width 72 height 33
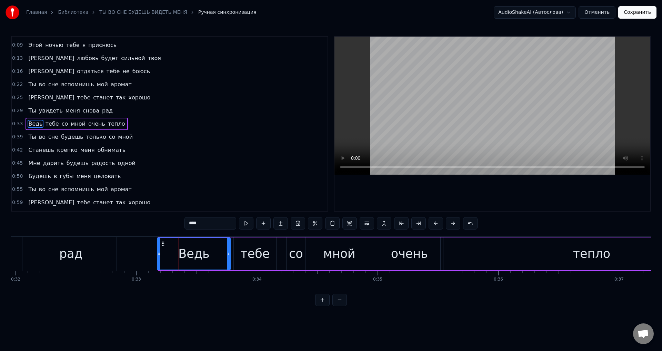
click at [158, 258] on div at bounding box center [159, 253] width 3 height 31
click at [53, 255] on div "рад" at bounding box center [70, 254] width 91 height 34
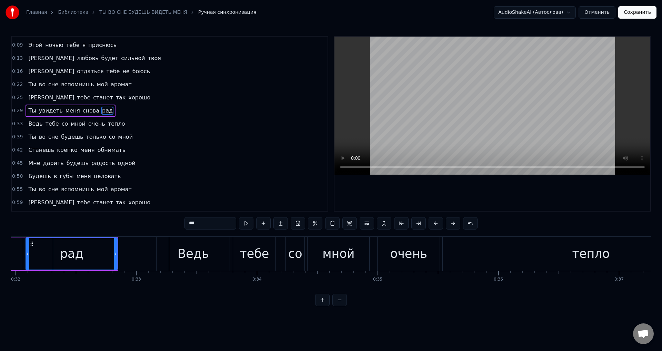
scroll to position [0, 0]
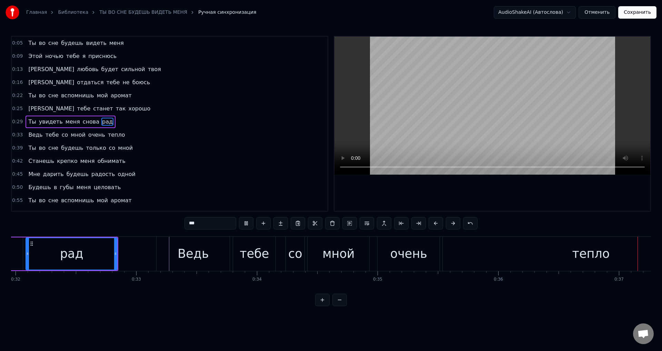
click at [565, 252] on div "тепло" at bounding box center [591, 254] width 296 height 34
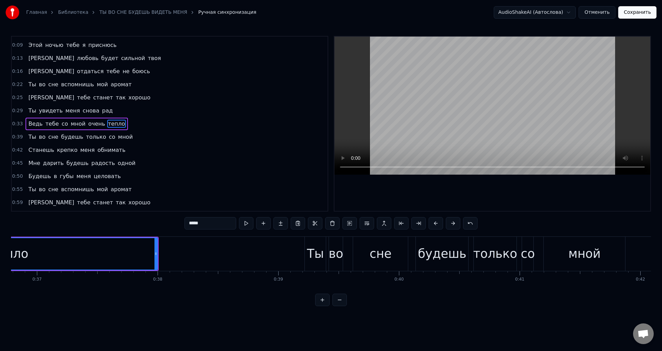
scroll to position [0, 4440]
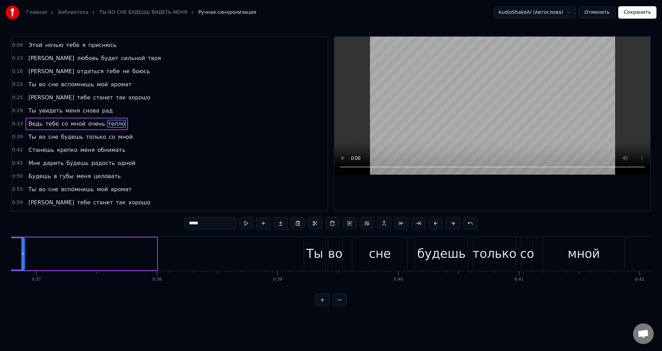
drag, startPoint x: 156, startPoint y: 258, endPoint x: 22, endPoint y: 264, distance: 133.2
click at [22, 264] on div at bounding box center [22, 253] width 3 height 31
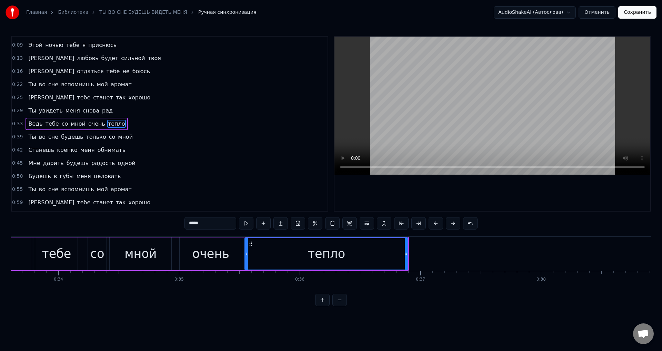
scroll to position [0, 4045]
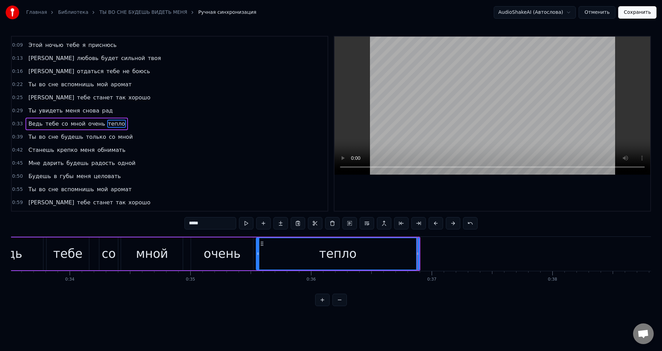
drag, startPoint x: 209, startPoint y: 247, endPoint x: 284, endPoint y: 220, distance: 79.7
click at [209, 247] on div "очень" at bounding box center [222, 253] width 37 height 18
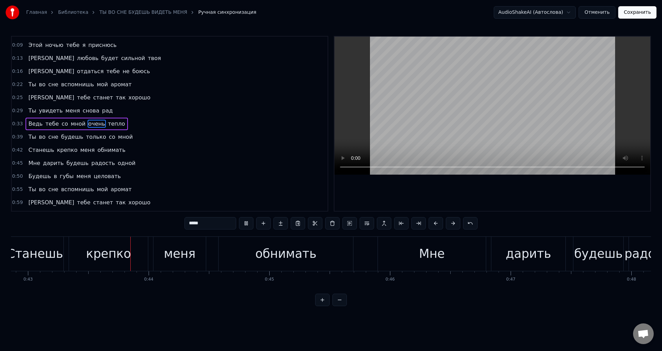
scroll to position [0, 5197]
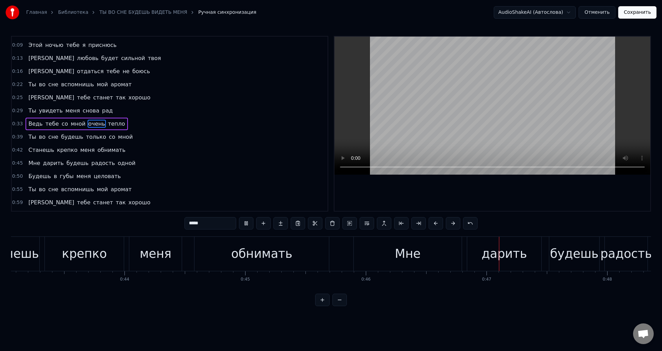
drag, startPoint x: 270, startPoint y: 200, endPoint x: 302, endPoint y: 250, distance: 59.4
click at [280, 214] on div "0:05 Ты во сне будешь видеть меня 0:09 Этой ночью тебе я приснюсь 0:13 И любовь…" at bounding box center [331, 171] width 640 height 270
click at [300, 253] on div "обнимать" at bounding box center [261, 254] width 134 height 34
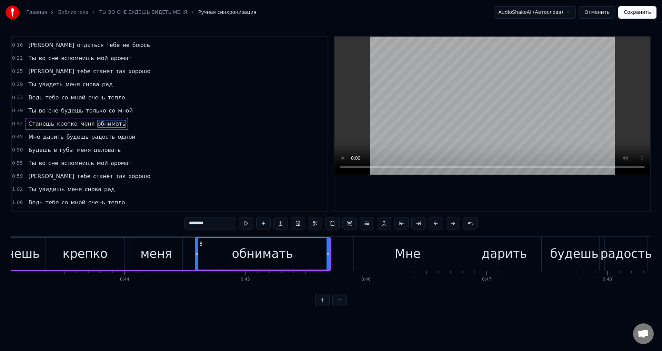
click at [355, 258] on div "Мне" at bounding box center [408, 254] width 108 height 34
type input "***"
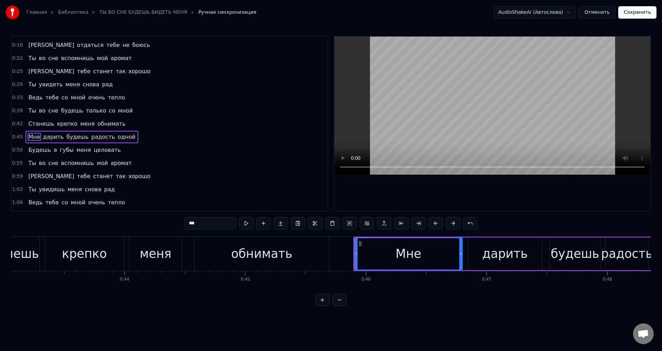
scroll to position [50, 0]
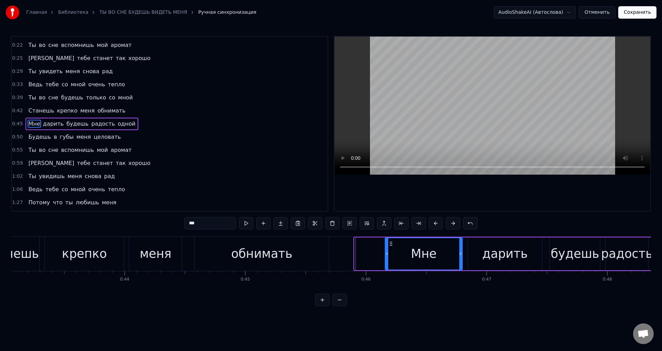
drag, startPoint x: 355, startPoint y: 259, endPoint x: 262, endPoint y: 260, distance: 93.1
click at [384, 259] on div "Мне" at bounding box center [408, 253] width 109 height 33
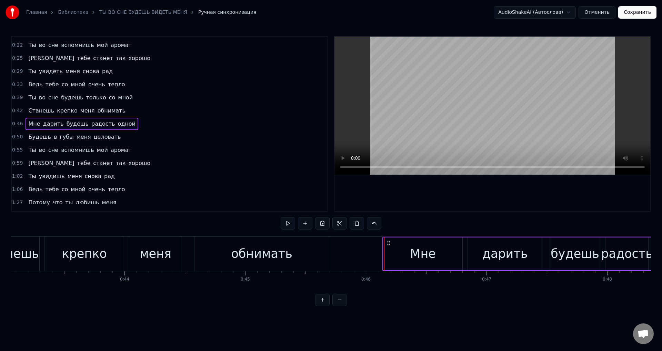
click at [248, 259] on div "обнимать" at bounding box center [261, 253] width 61 height 18
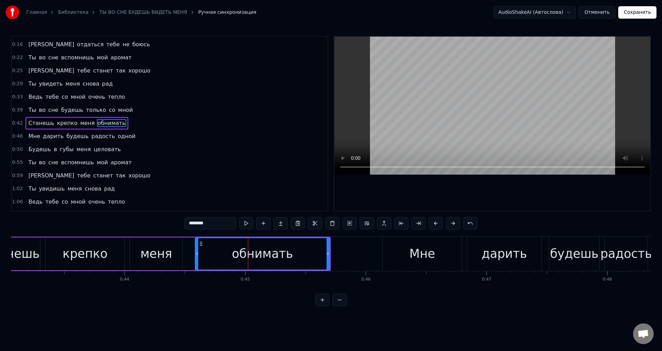
scroll to position [37, 0]
click at [385, 258] on div "Мне" at bounding box center [422, 254] width 79 height 34
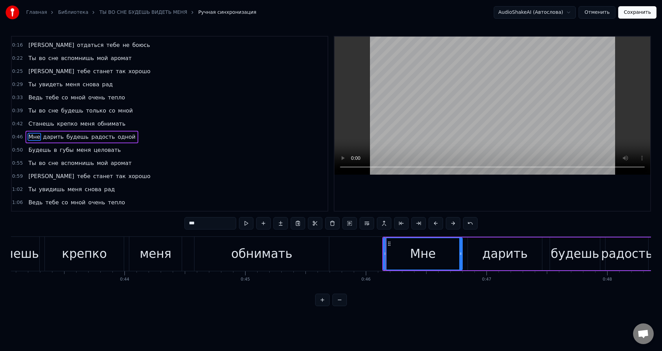
scroll to position [50, 0]
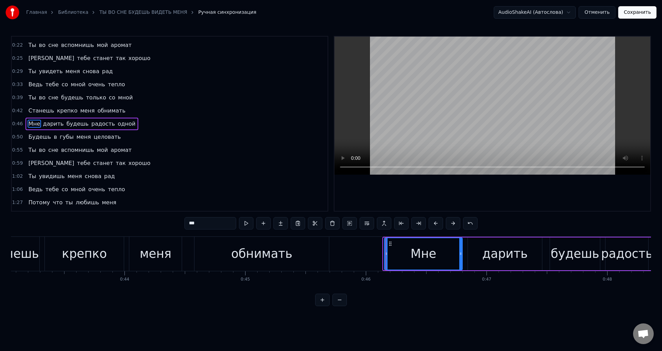
click at [385, 259] on div at bounding box center [386, 253] width 3 height 31
drag, startPoint x: 149, startPoint y: 264, endPoint x: 326, endPoint y: 175, distance: 198.6
click at [149, 263] on div "меня" at bounding box center [155, 254] width 52 height 34
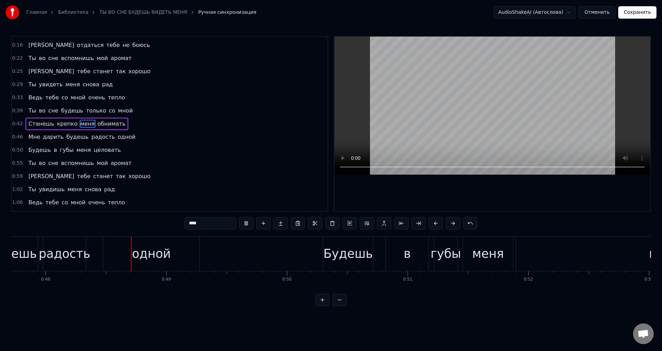
scroll to position [0, 5775]
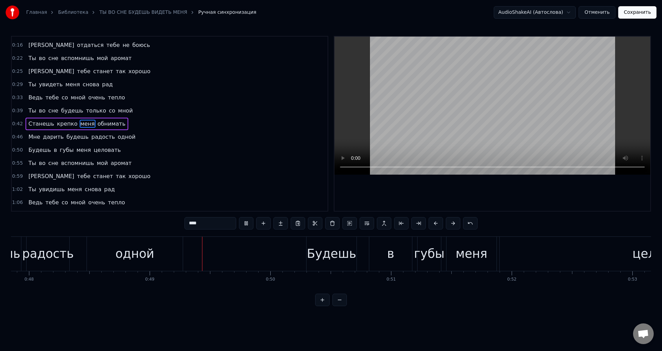
click at [113, 268] on div "одной" at bounding box center [135, 254] width 96 height 34
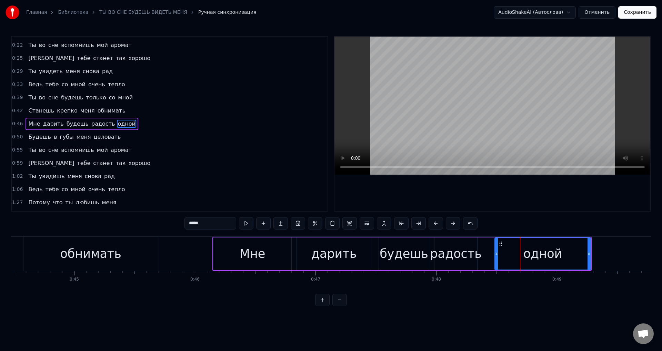
scroll to position [0, 5301]
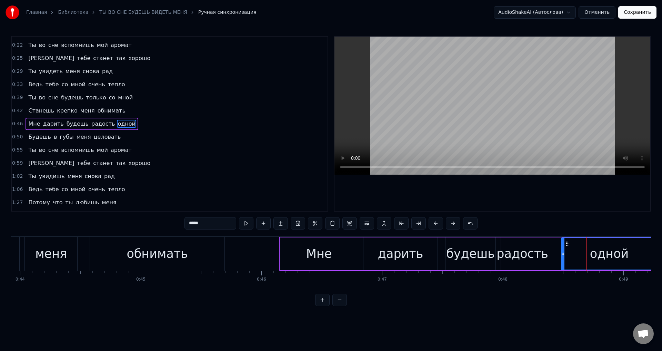
drag, startPoint x: 310, startPoint y: 254, endPoint x: 285, endPoint y: 257, distance: 25.7
click at [309, 254] on div "Мне" at bounding box center [319, 253] width 26 height 18
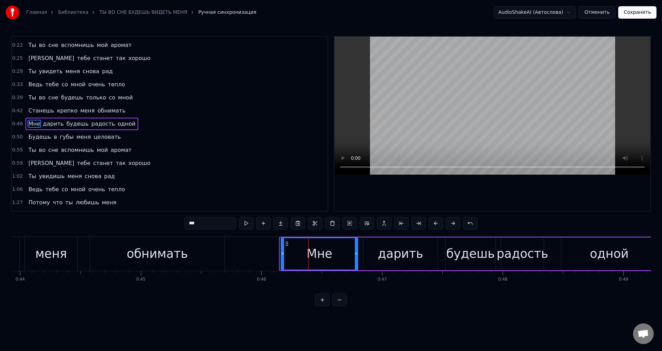
click at [281, 258] on div at bounding box center [282, 253] width 3 height 31
click at [358, 255] on icon at bounding box center [358, 254] width 3 height 6
drag, startPoint x: 399, startPoint y: 255, endPoint x: 421, endPoint y: 253, distance: 22.2
click at [400, 255] on div "дарить" at bounding box center [401, 253] width 46 height 18
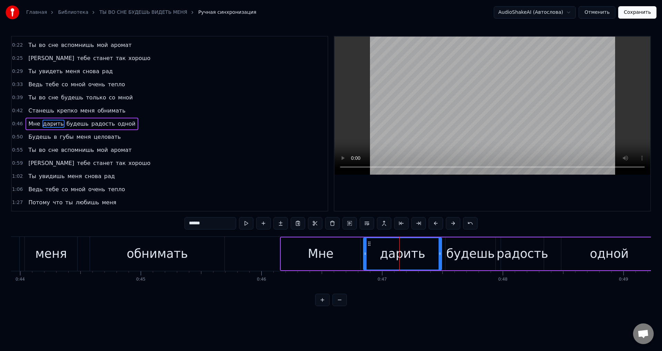
drag, startPoint x: 435, startPoint y: 254, endPoint x: 440, endPoint y: 254, distance: 4.2
click at [440, 254] on icon at bounding box center [440, 254] width 3 height 6
click at [529, 250] on div "радость" at bounding box center [523, 253] width 52 height 18
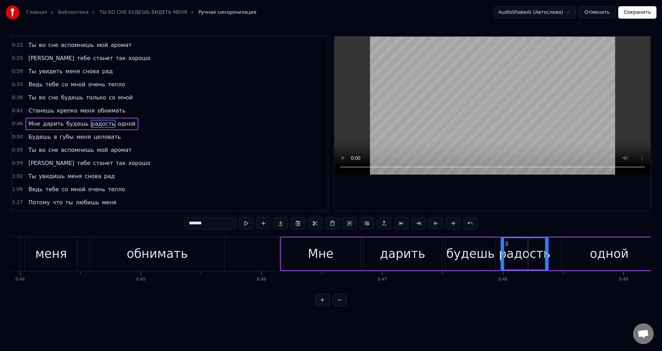
drag, startPoint x: 542, startPoint y: 256, endPoint x: 547, endPoint y: 255, distance: 4.6
click at [547, 255] on icon at bounding box center [546, 254] width 3 height 6
drag, startPoint x: 166, startPoint y: 258, endPoint x: 215, endPoint y: 238, distance: 52.4
click at [169, 256] on div "обнимать" at bounding box center [157, 253] width 61 height 18
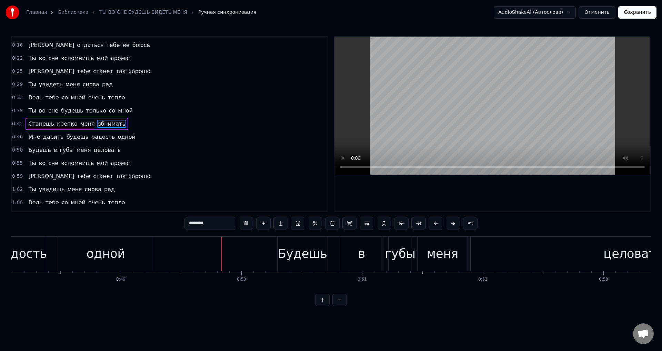
scroll to position [0, 5902]
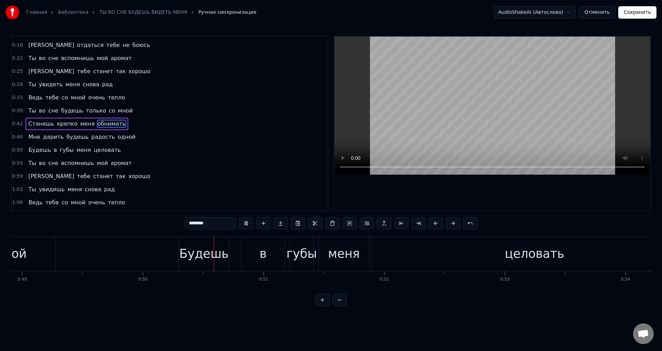
click at [53, 262] on div "одной" at bounding box center [7, 254] width 96 height 34
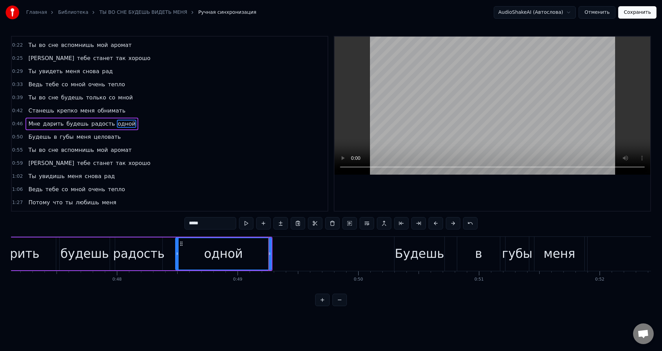
scroll to position [0, 5632]
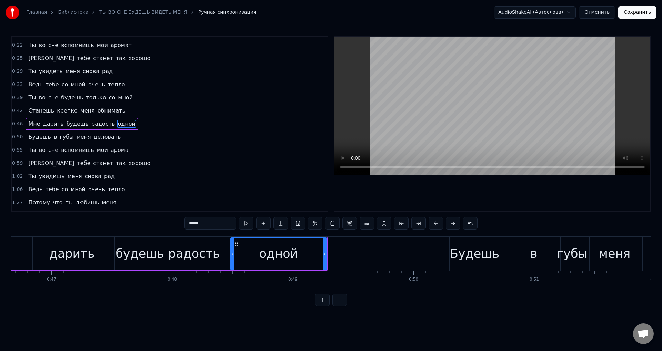
click at [54, 261] on div "дарить" at bounding box center [72, 253] width 46 height 18
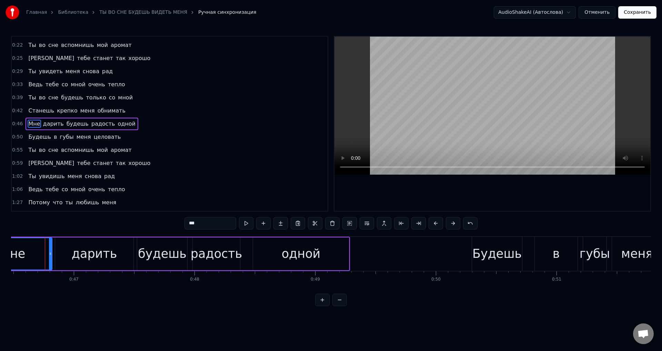
scroll to position [0, 5609]
click at [435, 224] on button at bounding box center [436, 223] width 14 height 12
click at [189, 297] on div "0:05 Ты во сне будешь видеть меня 0:09 Этой ночью тебе я приснюсь 0:13 И любовь…" at bounding box center [331, 171] width 640 height 270
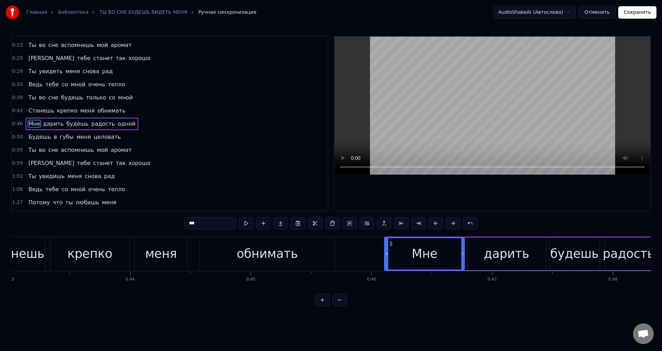
click at [143, 262] on div "меня" at bounding box center [161, 254] width 52 height 34
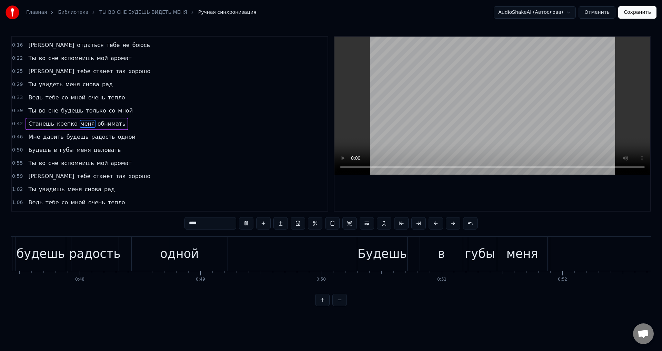
scroll to position [0, 5768]
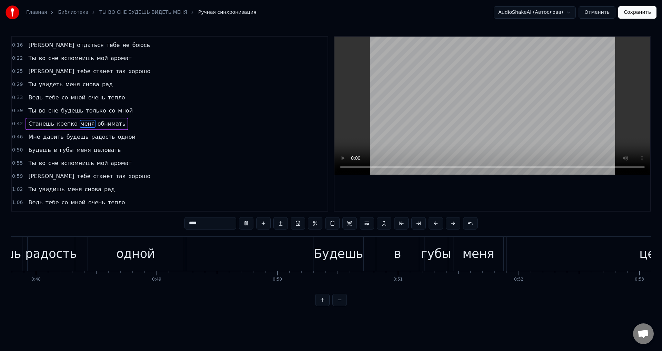
click at [43, 260] on div "радость" at bounding box center [51, 253] width 52 height 18
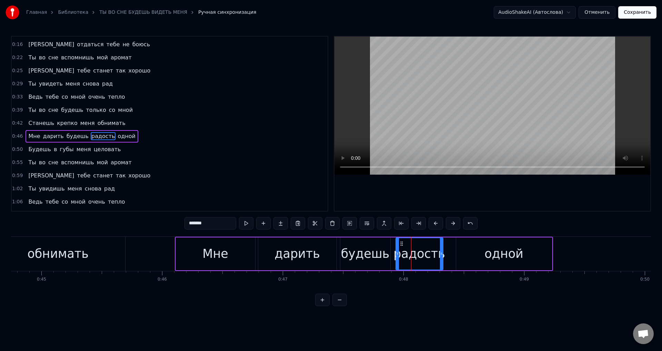
scroll to position [0, 5334]
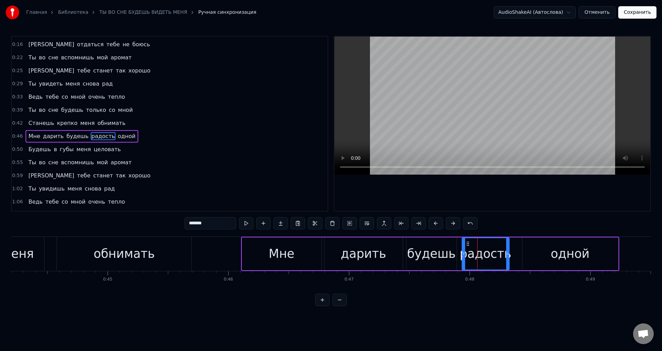
click at [248, 256] on div "Мне" at bounding box center [281, 253] width 79 height 33
type input "***"
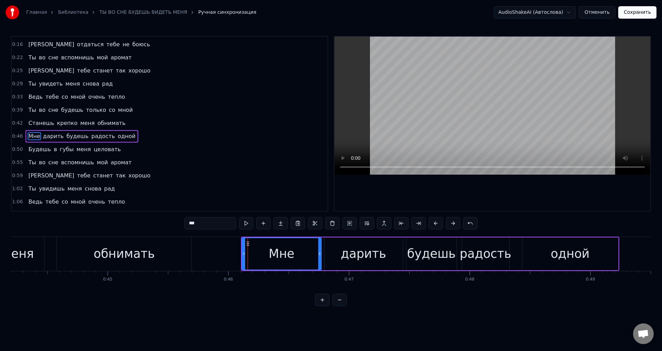
scroll to position [50, 0]
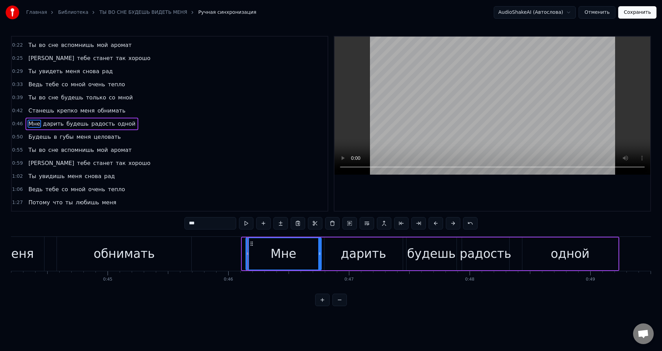
drag, startPoint x: 244, startPoint y: 256, endPoint x: 248, endPoint y: 257, distance: 3.8
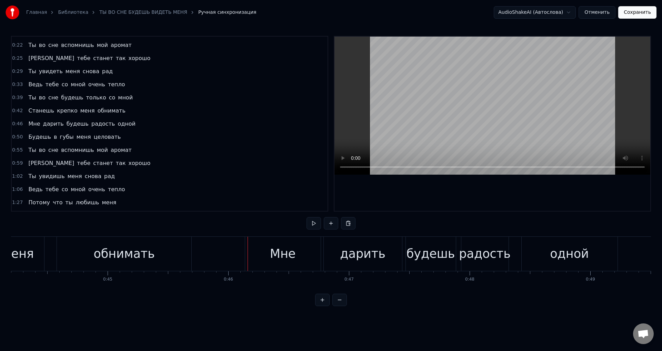
click at [96, 258] on div "обнимать" at bounding box center [124, 254] width 134 height 34
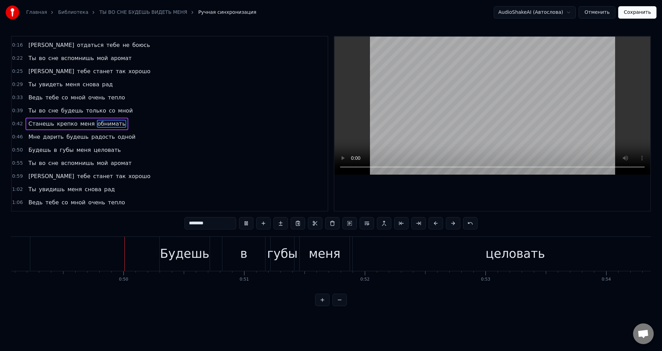
scroll to position [0, 5923]
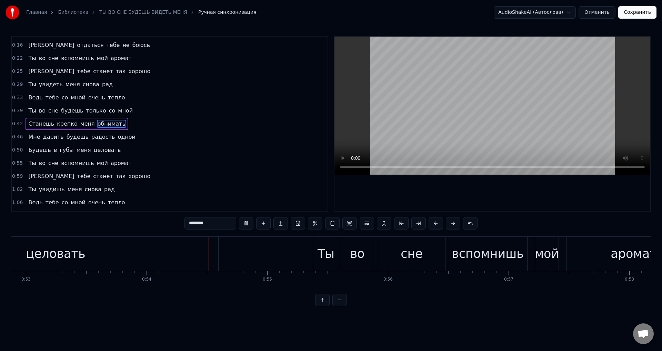
drag, startPoint x: 542, startPoint y: 254, endPoint x: 505, endPoint y: 258, distance: 36.4
click at [541, 254] on div "Ты во сне вспомнишь мой аромат" at bounding box center [508, 254] width 390 height 34
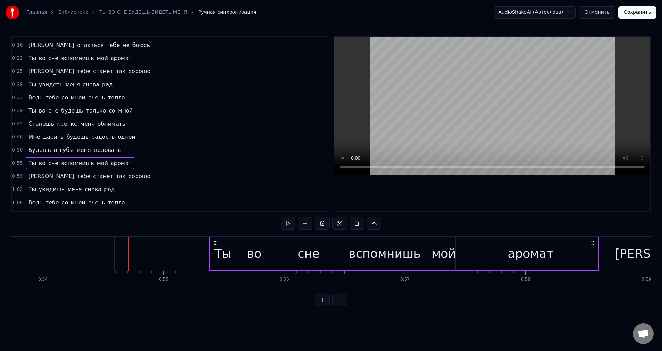
scroll to position [0, 6502]
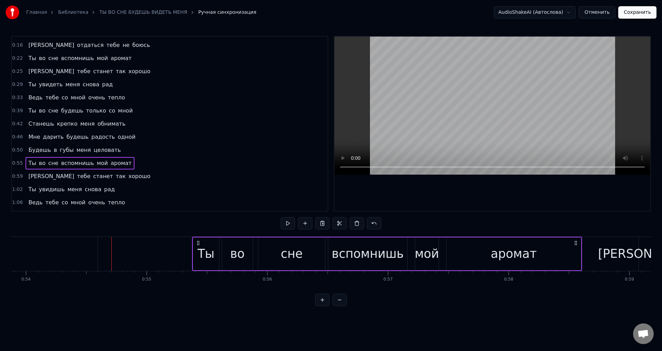
click at [0, 258] on div "Главная Библиотека ТЫ ВО СНЕ БУДЕШЬ ВИДЕТЬ МЕНЯ Ручная синхронизация AudioShake…" at bounding box center [331, 153] width 662 height 306
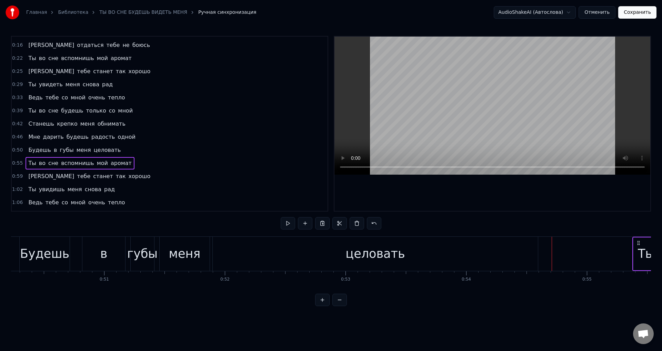
scroll to position [0, 5996]
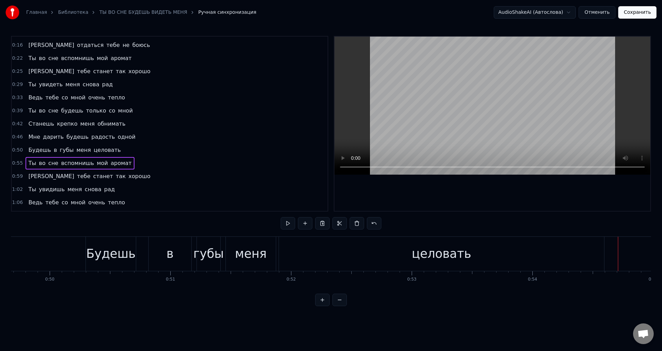
drag, startPoint x: 474, startPoint y: 258, endPoint x: 527, endPoint y: 256, distance: 52.5
click at [475, 258] on div "целовать" at bounding box center [441, 254] width 325 height 34
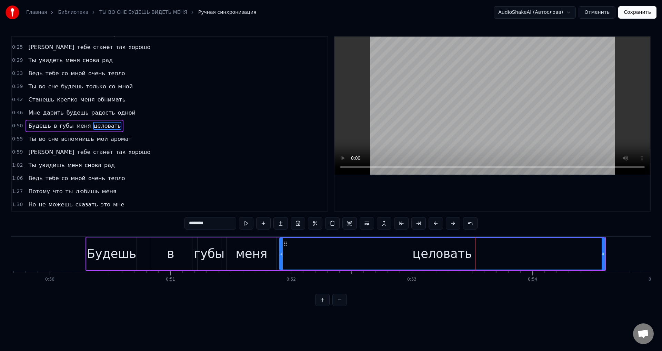
scroll to position [63, 0]
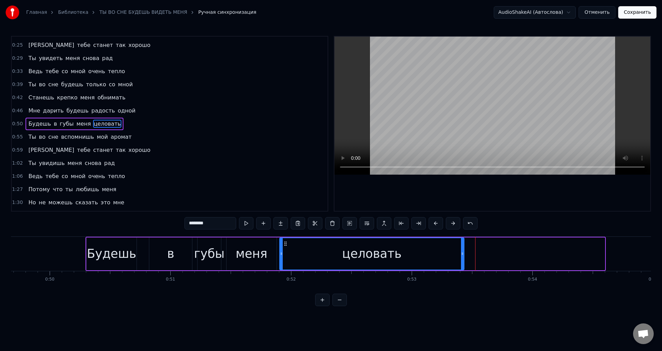
drag, startPoint x: 603, startPoint y: 257, endPoint x: 463, endPoint y: 256, distance: 140.7
click at [463, 256] on div at bounding box center [462, 253] width 3 height 31
drag, startPoint x: 250, startPoint y: 257, endPoint x: 300, endPoint y: 202, distance: 74.2
click at [249, 257] on div "меня" at bounding box center [252, 253] width 32 height 18
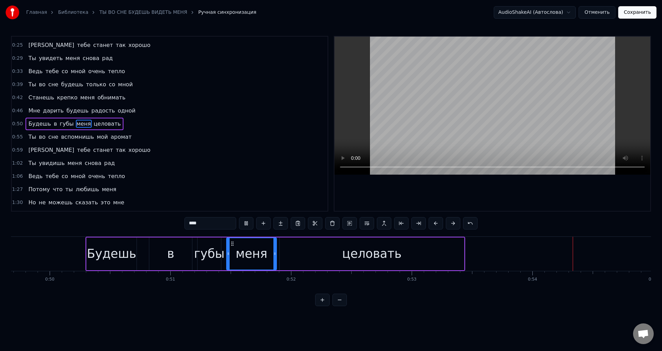
click at [377, 251] on div "целовать" at bounding box center [371, 253] width 59 height 18
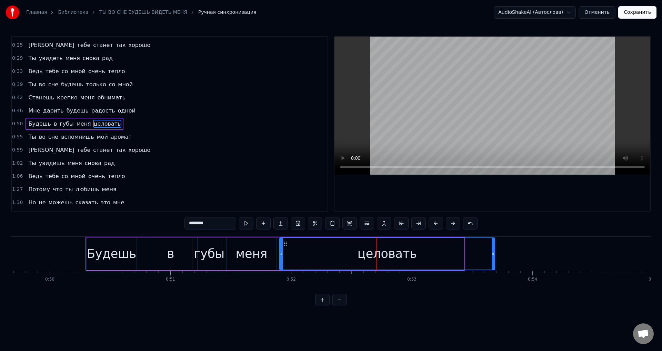
drag, startPoint x: 462, startPoint y: 257, endPoint x: 342, endPoint y: 254, distance: 120.4
click at [492, 255] on div at bounding box center [493, 253] width 3 height 31
click at [235, 251] on div "меня" at bounding box center [252, 253] width 50 height 33
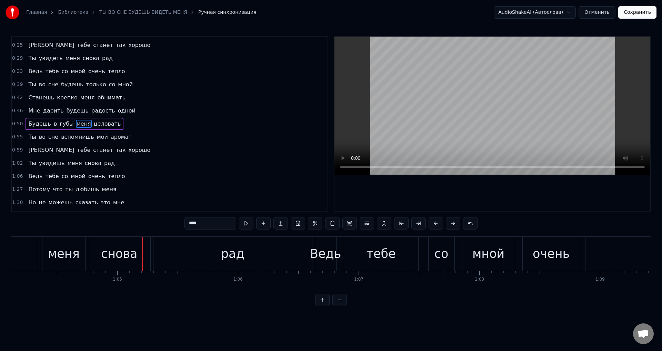
scroll to position [0, 7755]
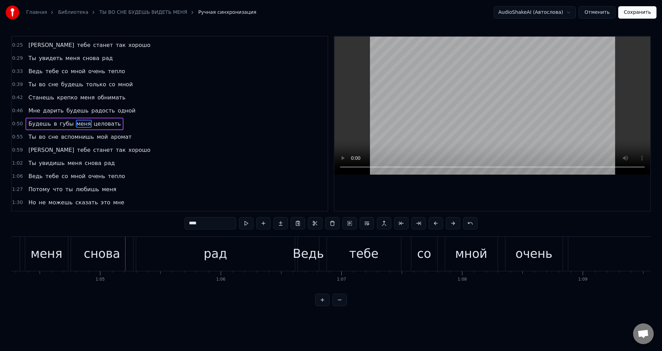
click at [33, 253] on div "меня" at bounding box center [47, 253] width 32 height 18
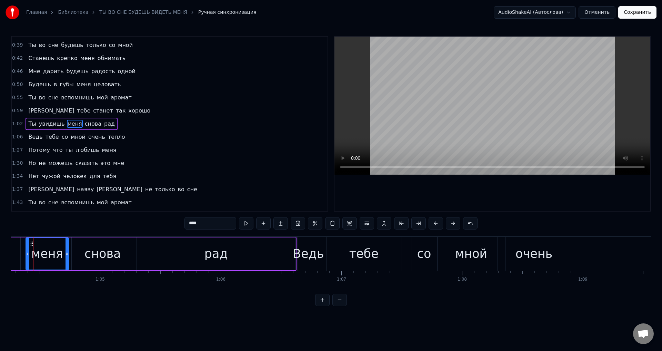
scroll to position [0, 7743]
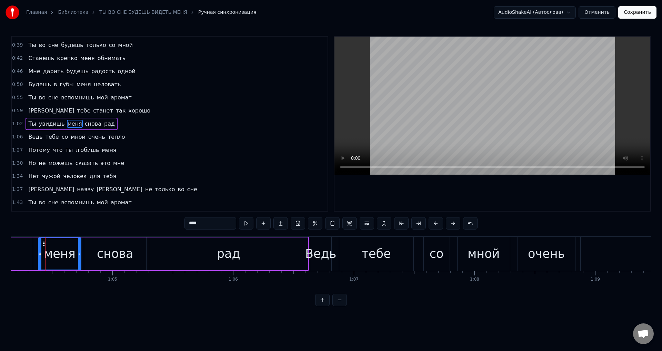
click at [49, 124] on span "увидишь" at bounding box center [51, 124] width 27 height 8
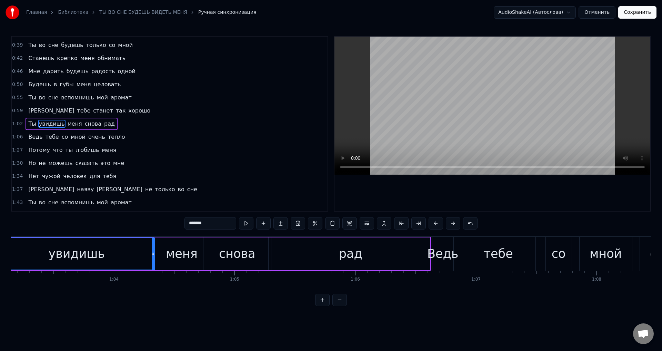
scroll to position [0, 7573]
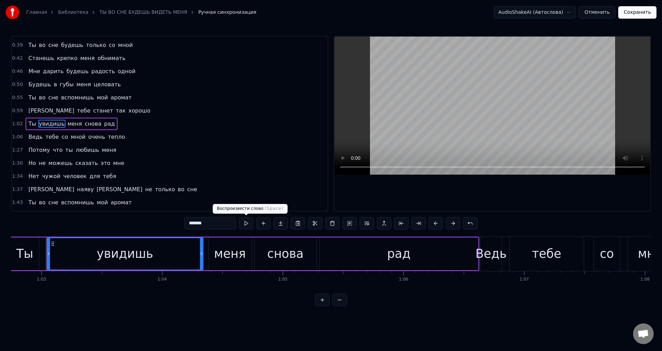
drag, startPoint x: 200, startPoint y: 224, endPoint x: 270, endPoint y: 218, distance: 71.0
click at [262, 223] on div "*******" at bounding box center [330, 223] width 293 height 12
click at [372, 252] on div "рад" at bounding box center [399, 253] width 159 height 33
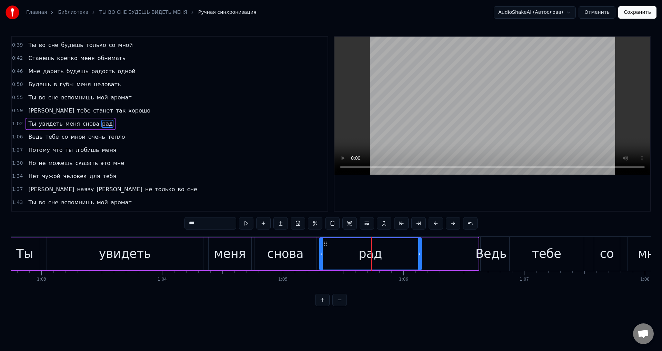
drag, startPoint x: 477, startPoint y: 258, endPoint x: 420, endPoint y: 259, distance: 56.9
click at [420, 259] on div at bounding box center [419, 253] width 3 height 31
click at [279, 254] on div "снова" at bounding box center [285, 253] width 37 height 18
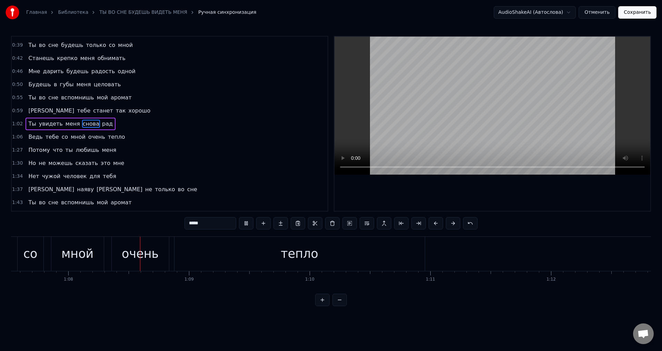
scroll to position [0, 8150]
click at [88, 261] on div "мной" at bounding box center [77, 253] width 32 height 18
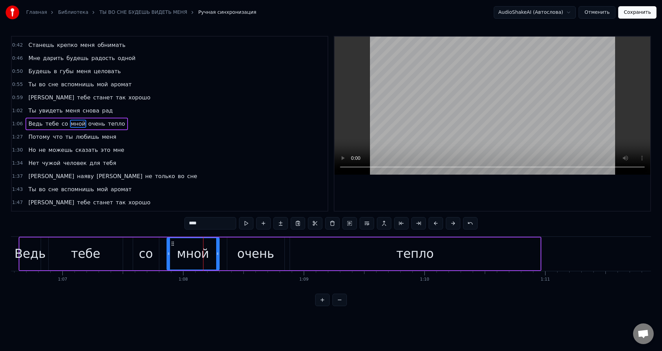
scroll to position [0, 7869]
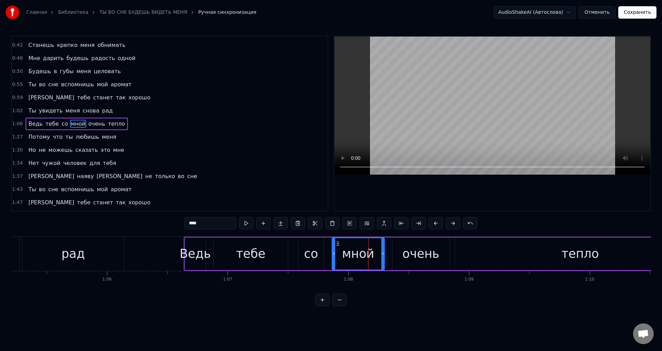
click at [196, 255] on div "Ведь" at bounding box center [195, 253] width 31 height 18
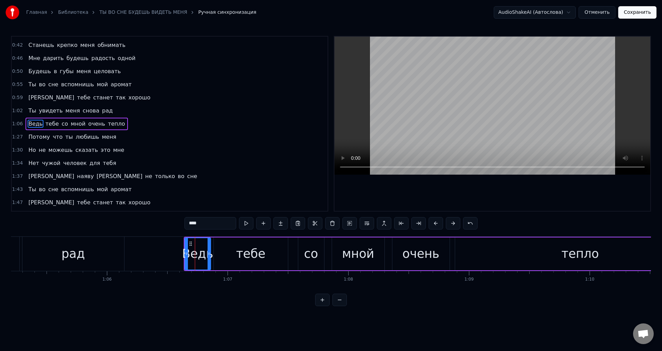
drag, startPoint x: 203, startPoint y: 255, endPoint x: 208, endPoint y: 255, distance: 4.8
click at [208, 255] on icon at bounding box center [209, 254] width 3 height 6
click at [248, 255] on div "тебе" at bounding box center [250, 253] width 29 height 18
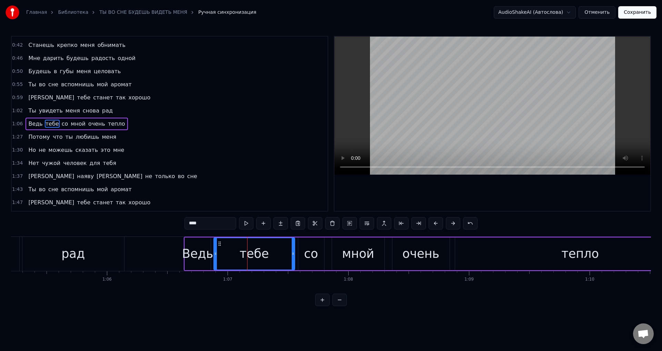
drag, startPoint x: 286, startPoint y: 253, endPoint x: 293, endPoint y: 253, distance: 6.9
click at [293, 253] on icon at bounding box center [293, 254] width 3 height 6
click at [319, 256] on div "со" at bounding box center [311, 253] width 26 height 33
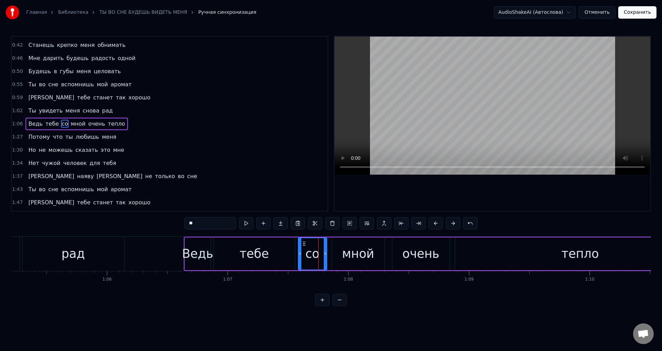
click at [326, 256] on icon at bounding box center [325, 254] width 3 height 6
drag, startPoint x: 359, startPoint y: 256, endPoint x: 381, endPoint y: 255, distance: 22.1
click at [360, 256] on div "мной" at bounding box center [358, 253] width 32 height 18
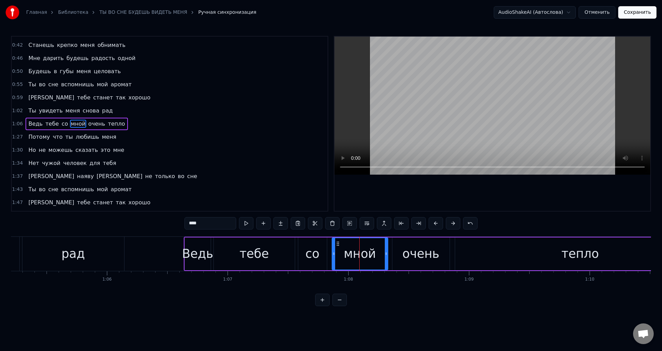
click at [387, 254] on icon at bounding box center [386, 254] width 3 height 6
drag, startPoint x: 83, startPoint y: 259, endPoint x: 98, endPoint y: 256, distance: 14.7
click at [85, 259] on div "рад" at bounding box center [73, 254] width 102 height 34
type input "***"
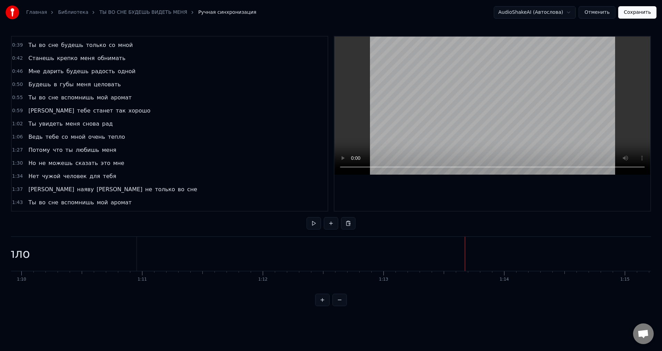
scroll to position [0, 8448]
drag, startPoint x: 0, startPoint y: 255, endPoint x: 53, endPoint y: 252, distance: 53.2
click at [1, 255] on div "Главная Библиотека ТЫ ВО СНЕ БУДЕШЬ ВИДЕТЬ МЕНЯ Ручная синхронизация AudioShake…" at bounding box center [331, 153] width 662 height 306
click at [333, 262] on div "тепло" at bounding box center [326, 253] width 38 height 18
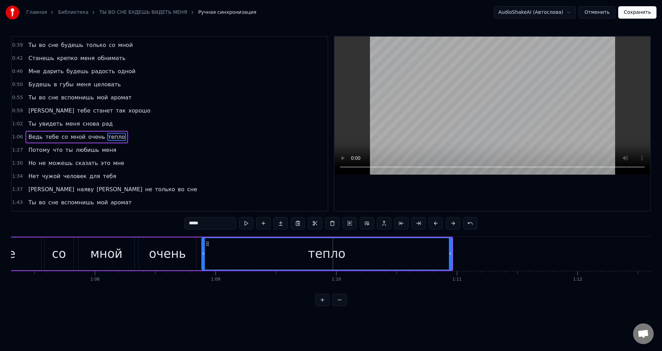
scroll to position [116, 0]
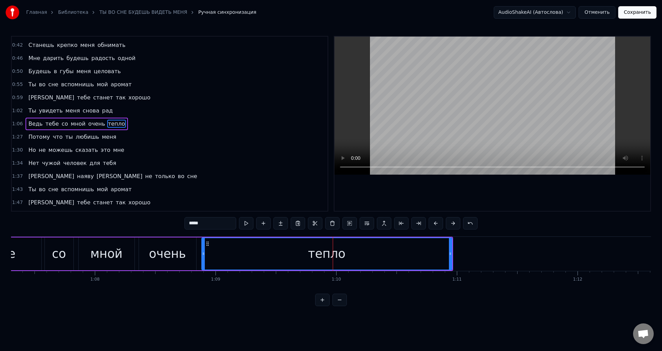
drag, startPoint x: 451, startPoint y: 256, endPoint x: 360, endPoint y: 253, distance: 91.4
click at [360, 253] on div "тепло" at bounding box center [326, 253] width 251 height 33
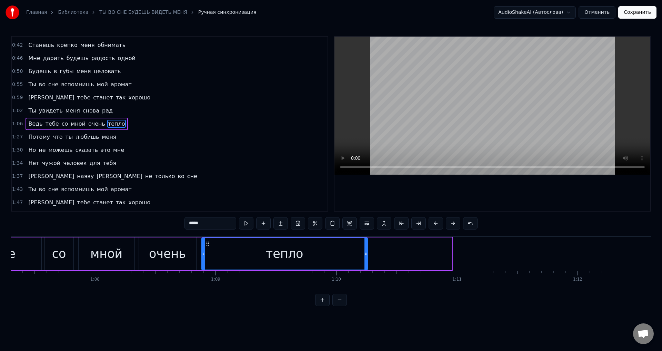
drag, startPoint x: 450, startPoint y: 255, endPoint x: 366, endPoint y: 249, distance: 84.7
click at [366, 249] on div at bounding box center [365, 253] width 3 height 31
click at [114, 258] on div "мной" at bounding box center [106, 253] width 32 height 18
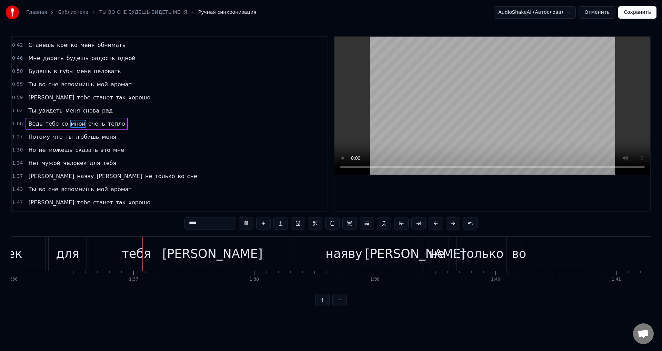
scroll to position [0, 11584]
click at [65, 258] on div "для" at bounding box center [66, 253] width 23 height 18
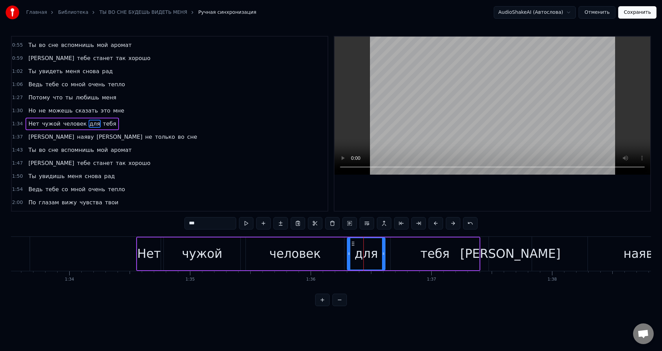
scroll to position [0, 11275]
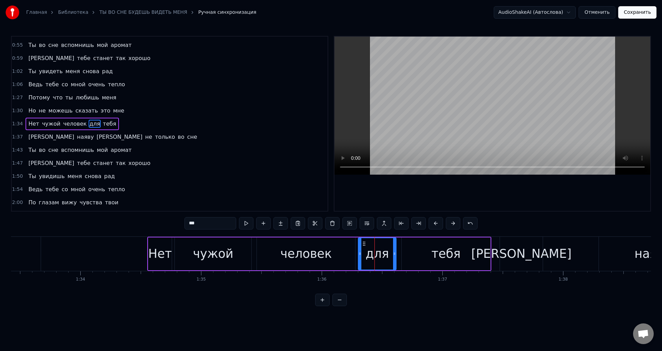
click at [160, 257] on div "Нет" at bounding box center [159, 253] width 23 height 18
drag, startPoint x: 196, startPoint y: 223, endPoint x: 209, endPoint y: 223, distance: 13.5
click at [209, 223] on input "***" at bounding box center [210, 223] width 52 height 12
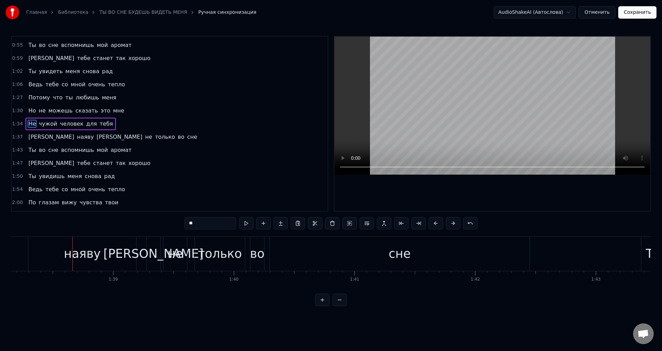
scroll to position [0, 11872]
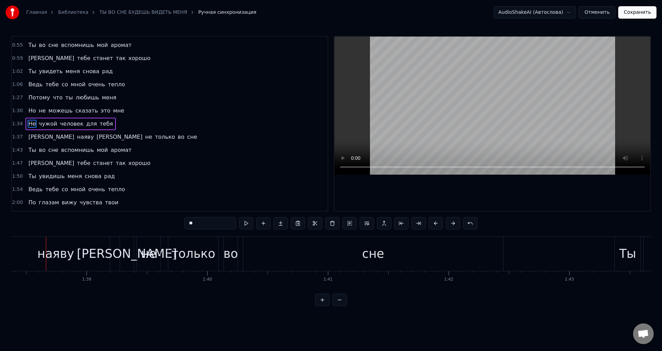
click at [93, 247] on div "наяву" at bounding box center [56, 254] width 108 height 34
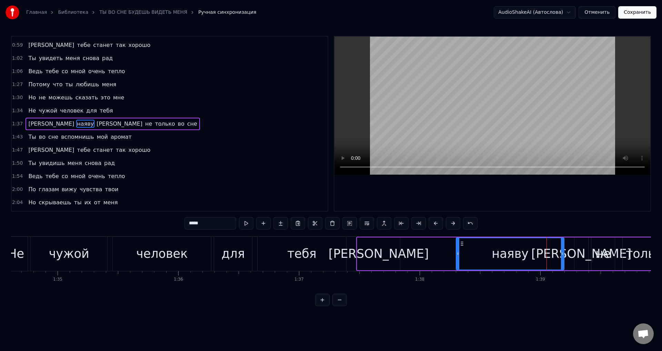
scroll to position [0, 11407]
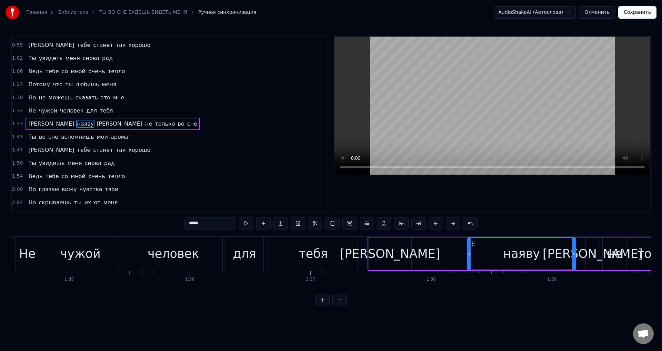
click at [289, 254] on div "тебя" at bounding box center [313, 254] width 89 height 34
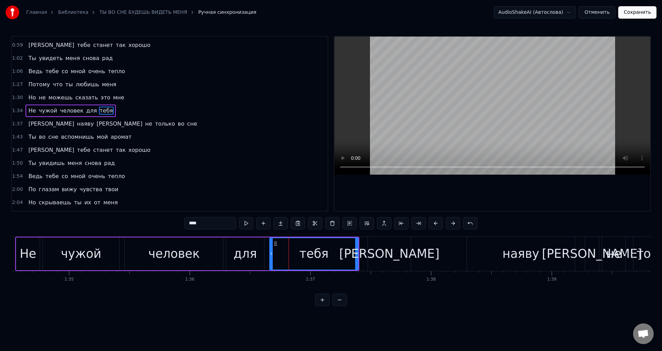
scroll to position [155, 0]
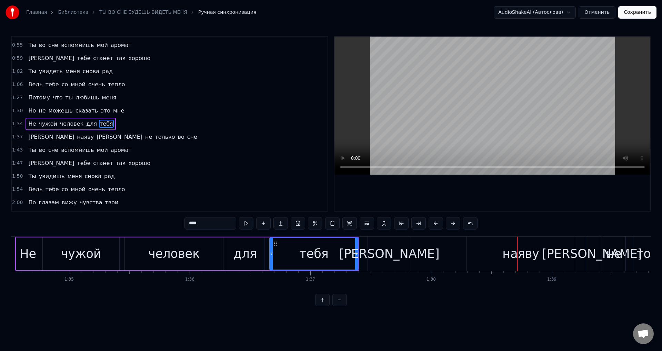
click at [393, 249] on div "[PERSON_NAME]" at bounding box center [389, 254] width 43 height 34
type input "*"
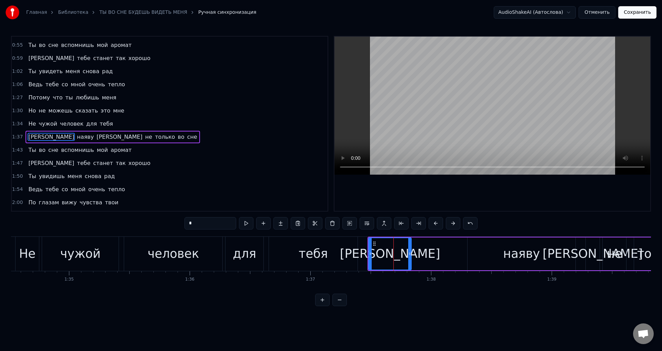
scroll to position [168, 0]
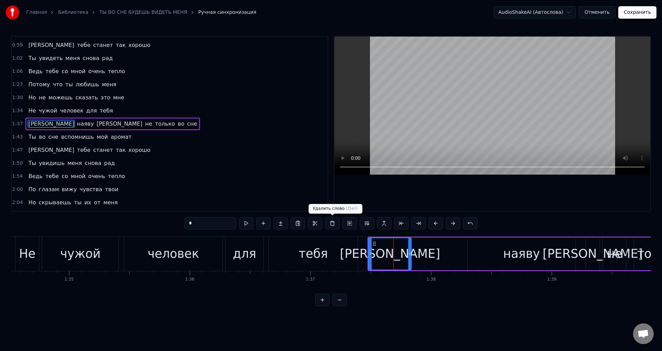
click at [333, 223] on button at bounding box center [332, 223] width 14 height 12
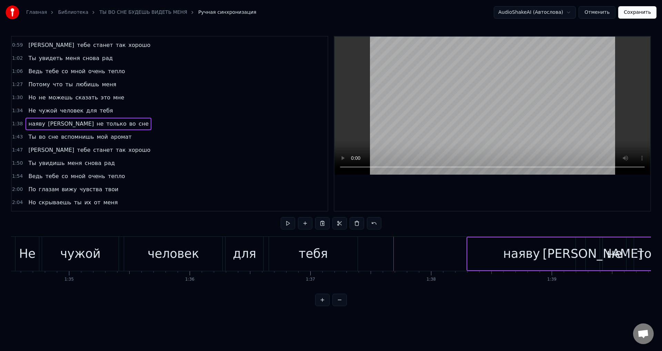
click at [178, 261] on div "человек" at bounding box center [173, 253] width 51 height 18
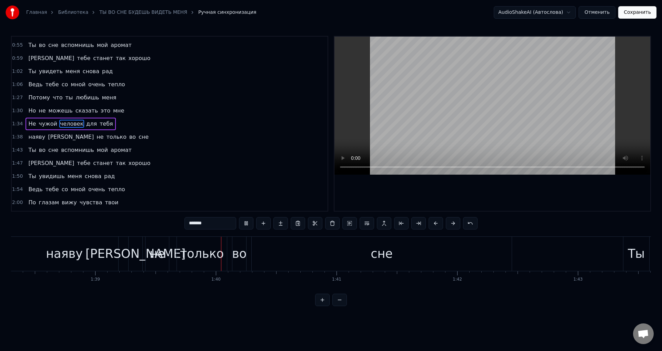
scroll to position [0, 11980]
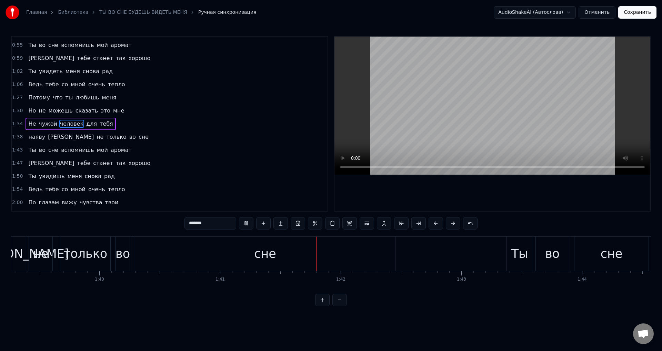
click at [200, 247] on div "сне" at bounding box center [265, 254] width 260 height 34
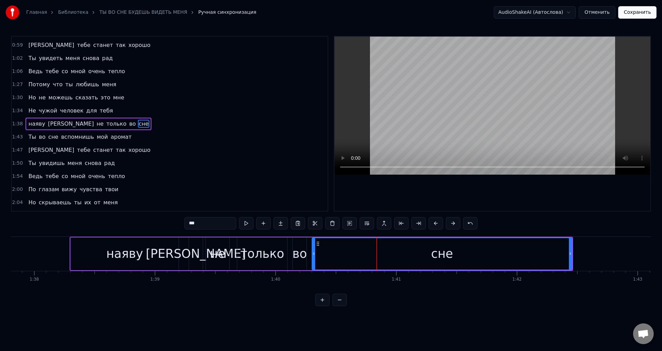
scroll to position [0, 11407]
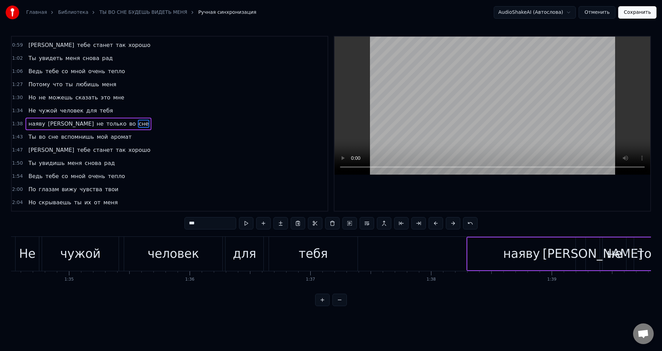
drag, startPoint x: 514, startPoint y: 250, endPoint x: 358, endPoint y: 243, distance: 156.3
click at [514, 250] on div "наяву" at bounding box center [521, 253] width 37 height 18
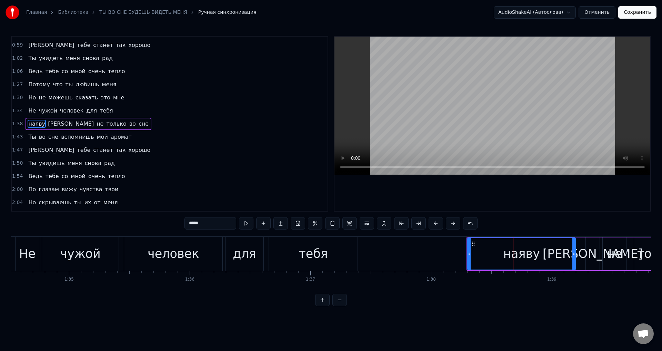
click at [190, 223] on input "*****" at bounding box center [210, 223] width 52 height 12
click at [202, 259] on div "человек" at bounding box center [173, 254] width 98 height 34
type input "*******"
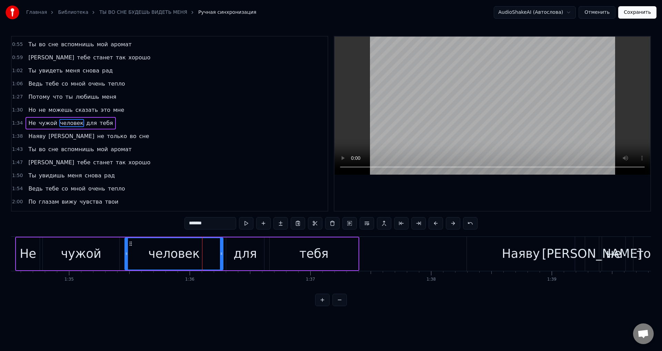
scroll to position [155, 0]
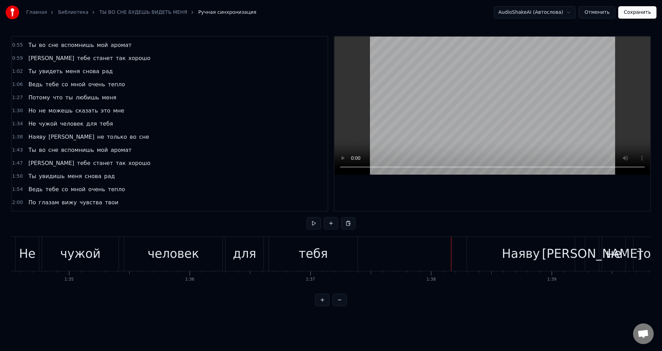
click at [312, 257] on div "тебя" at bounding box center [313, 253] width 29 height 18
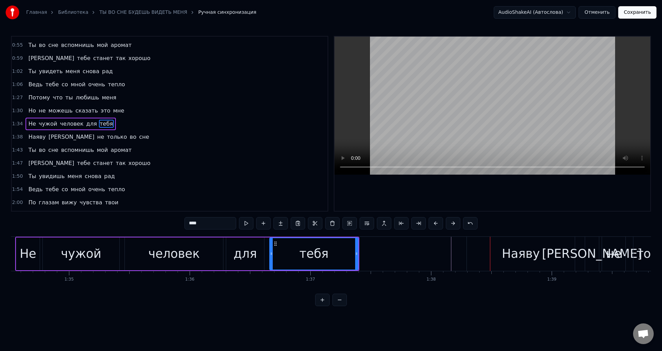
click at [476, 256] on div "Наяву" at bounding box center [521, 254] width 108 height 34
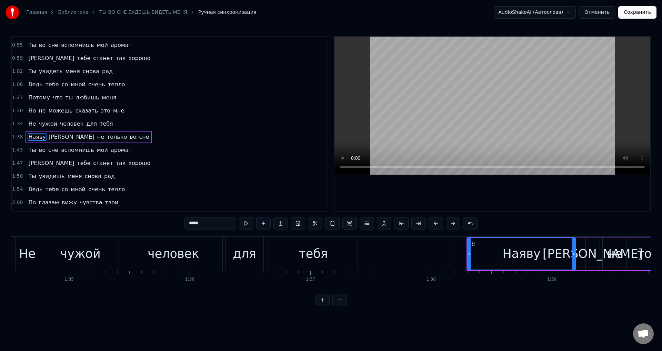
scroll to position [168, 0]
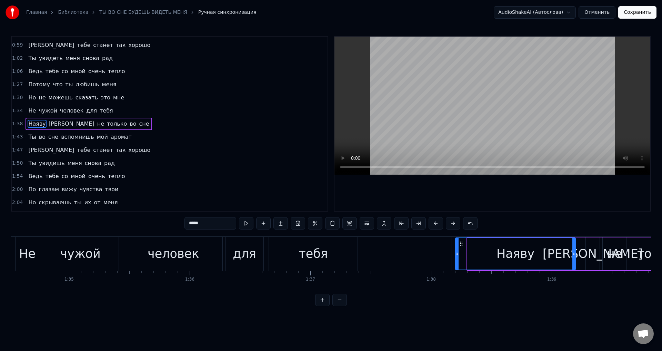
drag, startPoint x: 469, startPoint y: 257, endPoint x: 457, endPoint y: 257, distance: 12.1
click at [457, 257] on div at bounding box center [457, 253] width 3 height 31
click at [327, 254] on div "тебя" at bounding box center [313, 254] width 89 height 34
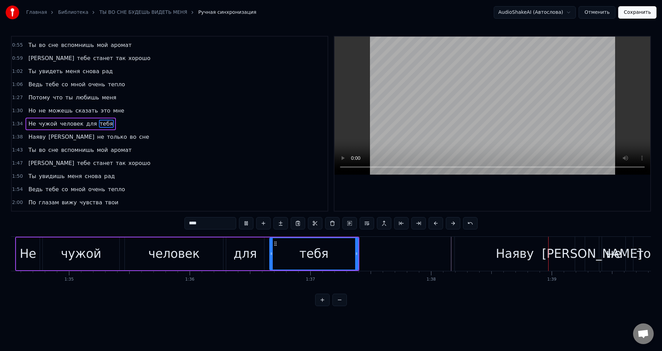
click at [465, 256] on div "Наяву" at bounding box center [515, 254] width 120 height 34
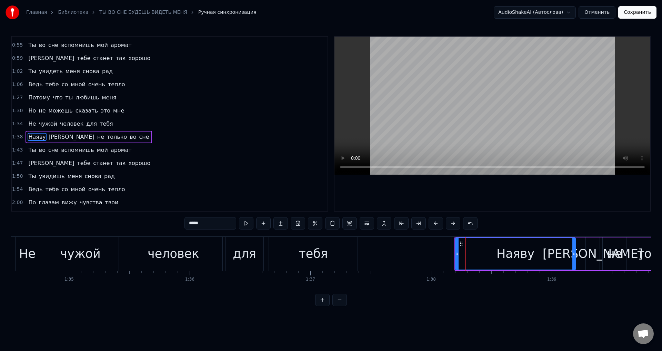
scroll to position [168, 0]
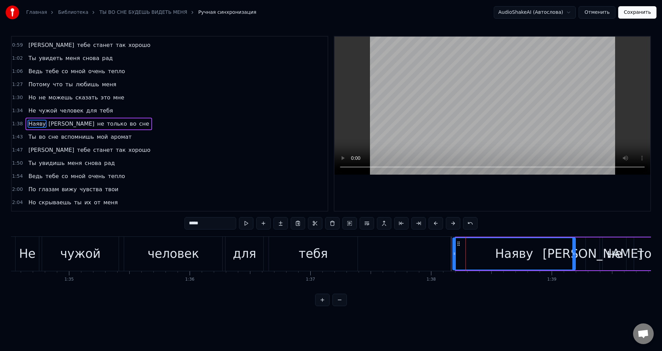
drag, startPoint x: 457, startPoint y: 256, endPoint x: 393, endPoint y: 256, distance: 63.1
click at [454, 256] on icon at bounding box center [454, 254] width 3 height 6
click at [325, 256] on div "тебя" at bounding box center [313, 254] width 89 height 34
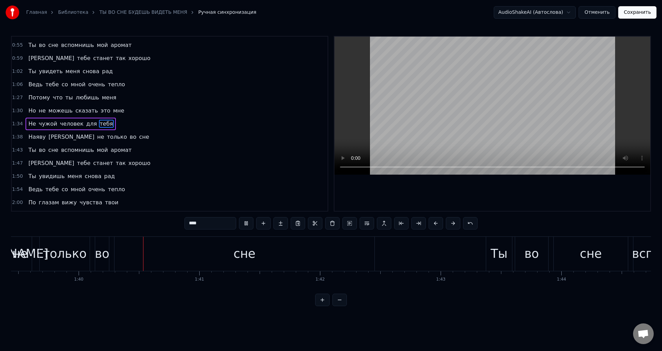
scroll to position [0, 12002]
drag, startPoint x: 252, startPoint y: 259, endPoint x: 290, endPoint y: 257, distance: 38.3
click at [256, 259] on div "сне" at bounding box center [243, 254] width 260 height 34
type input "***"
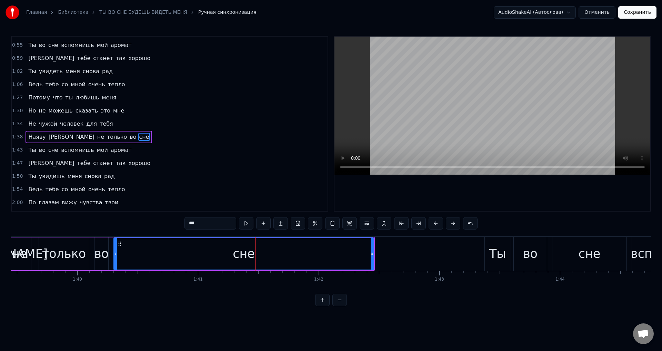
scroll to position [168, 0]
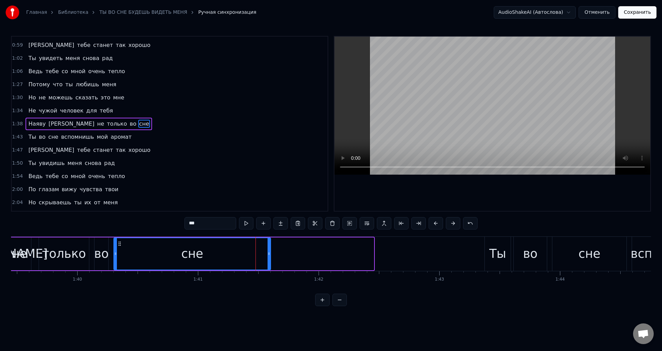
drag, startPoint x: 372, startPoint y: 252, endPoint x: 269, endPoint y: 254, distance: 103.1
click at [269, 254] on icon at bounding box center [269, 254] width 3 height 6
click at [91, 254] on div "Наяву а не только во сне" at bounding box center [64, 254] width 415 height 34
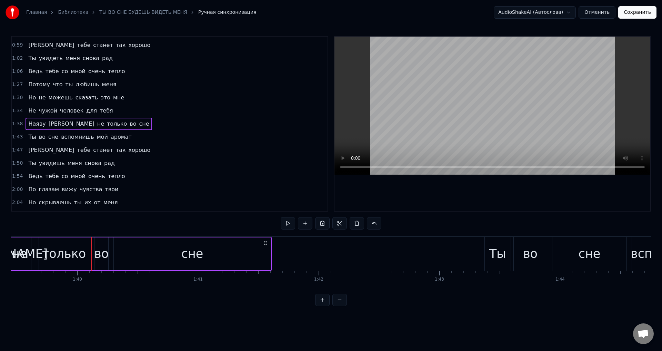
drag, startPoint x: 98, startPoint y: 252, endPoint x: 163, endPoint y: 239, distance: 67.3
click at [98, 252] on div "во" at bounding box center [101, 253] width 14 height 18
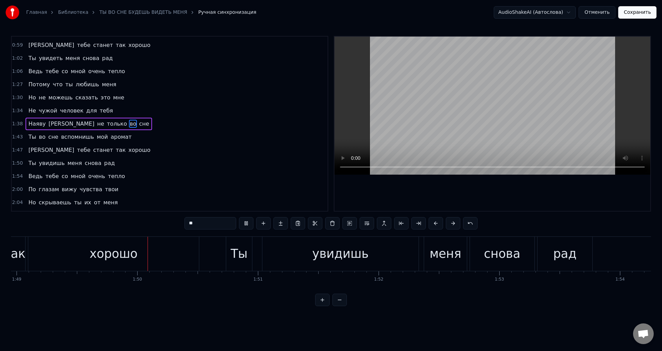
scroll to position [0, 13173]
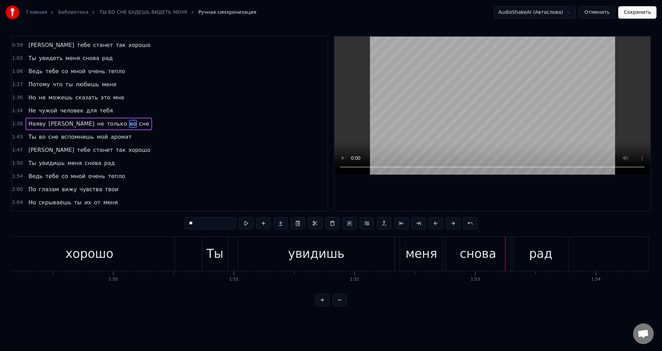
click at [311, 258] on div "увидишь" at bounding box center [316, 253] width 57 height 18
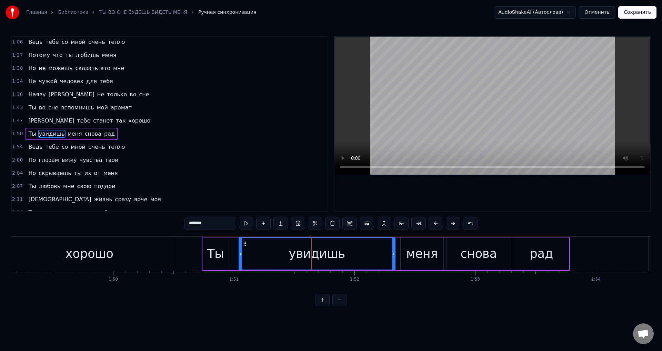
scroll to position [208, 0]
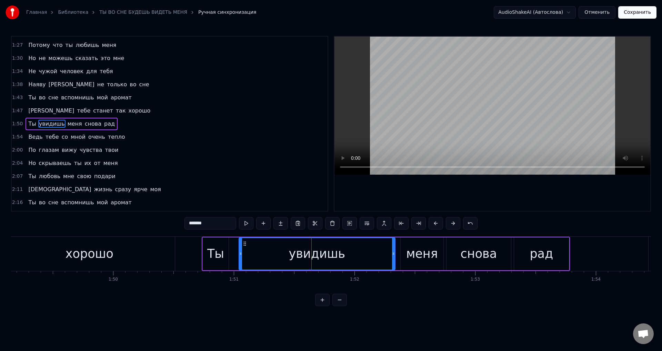
drag, startPoint x: 198, startPoint y: 224, endPoint x: 244, endPoint y: 230, distance: 46.6
click at [244, 230] on div "*******" at bounding box center [330, 224] width 293 height 14
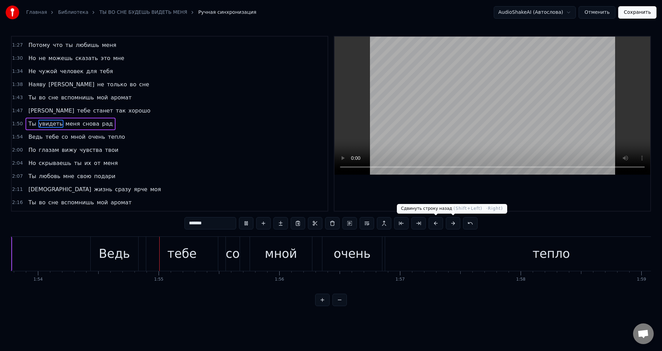
scroll to position [0, 13757]
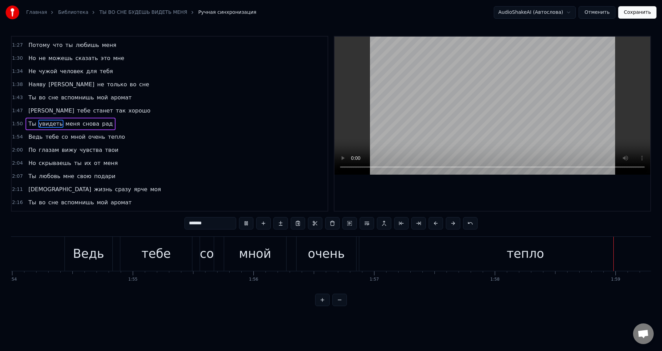
click at [542, 256] on div "тепло" at bounding box center [525, 254] width 332 height 34
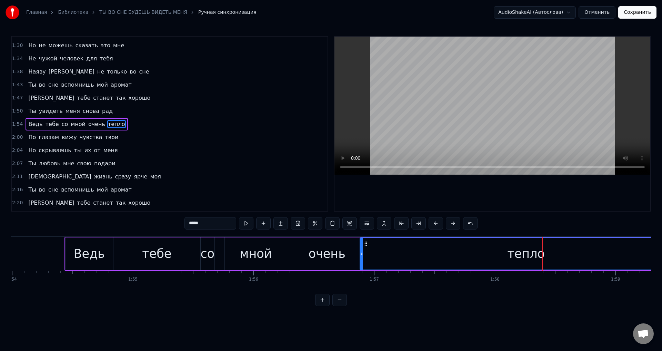
scroll to position [221, 0]
drag, startPoint x: 463, startPoint y: 293, endPoint x: 472, endPoint y: 291, distance: 9.4
click at [472, 288] on div "Ты во сне будешь видеть меня Этой ночью тебе я приснюсь И любовь будет сильной …" at bounding box center [331, 262] width 640 height 52
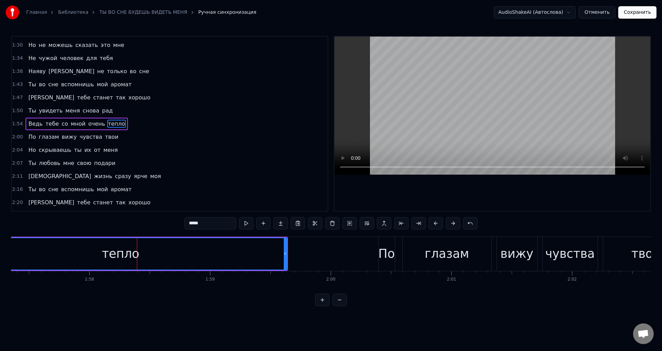
scroll to position [0, 14041]
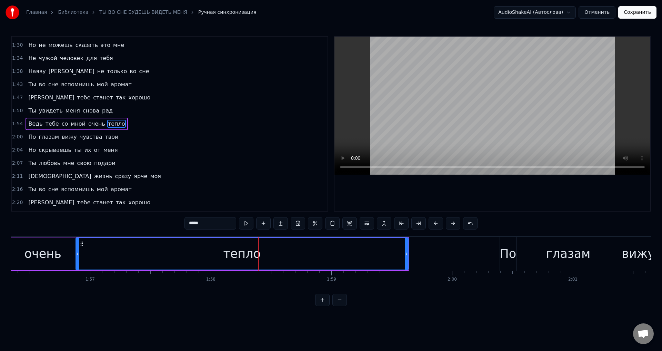
click at [406, 256] on icon at bounding box center [406, 254] width 3 height 6
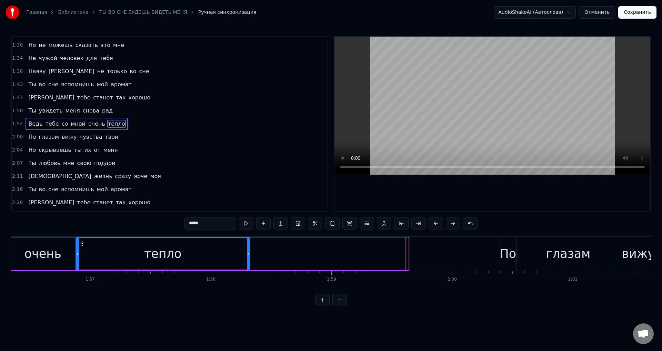
drag, startPoint x: 407, startPoint y: 256, endPoint x: 249, endPoint y: 253, distance: 158.3
click at [249, 253] on div at bounding box center [248, 253] width 3 height 31
click at [35, 259] on div "очень" at bounding box center [42, 253] width 37 height 18
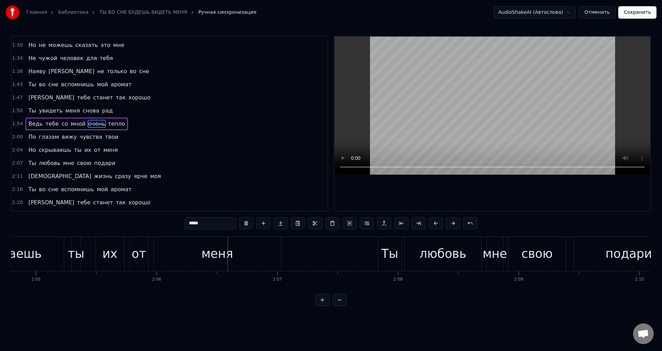
scroll to position [0, 15181]
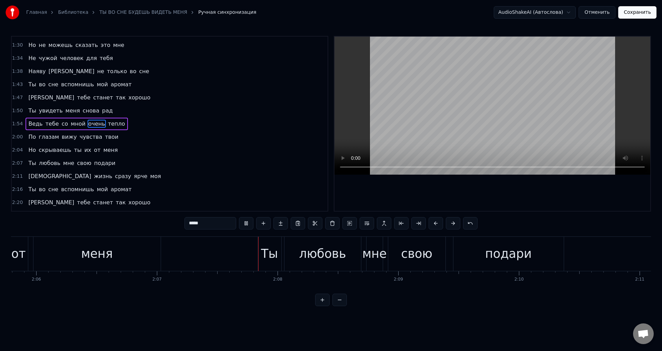
drag, startPoint x: 139, startPoint y: 251, endPoint x: 145, endPoint y: 254, distance: 7.0
click at [138, 252] on div "меня" at bounding box center [96, 254] width 127 height 34
type input "****"
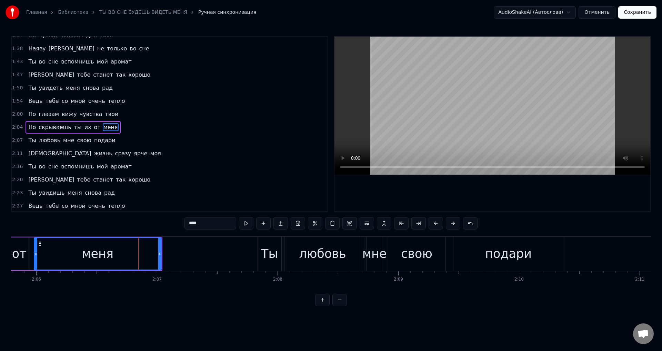
scroll to position [245, 0]
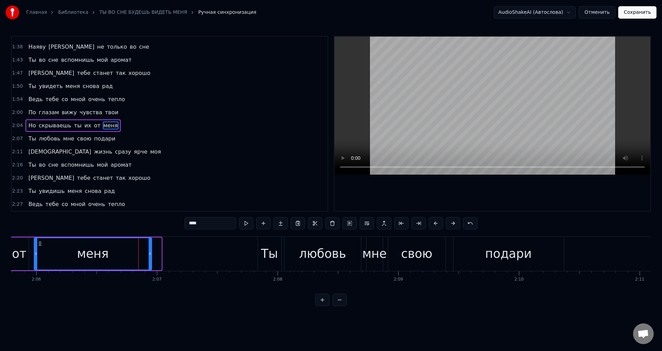
drag, startPoint x: 158, startPoint y: 255, endPoint x: 149, endPoint y: 255, distance: 9.7
click at [149, 255] on icon at bounding box center [150, 254] width 3 height 6
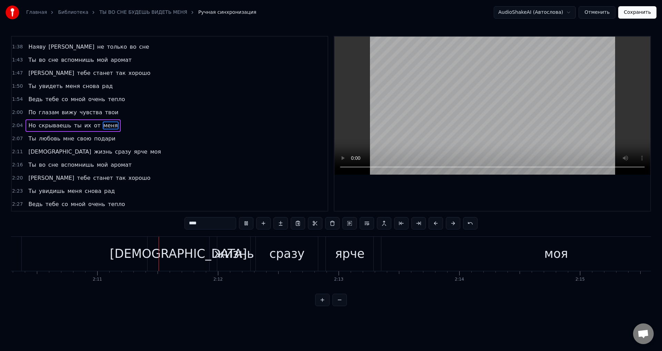
scroll to position [0, 15755]
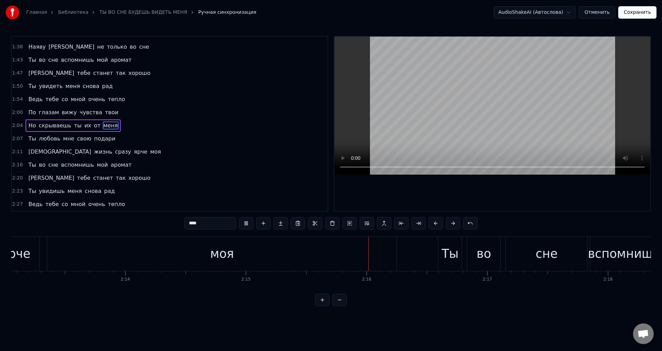
click at [492, 254] on div "Ты во сне вспомнишь мой аромат" at bounding box center [634, 254] width 392 height 34
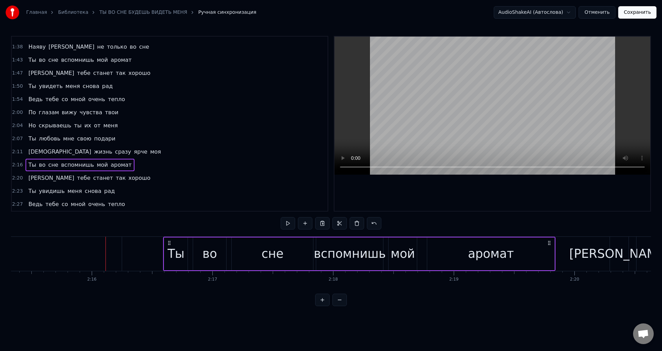
drag, startPoint x: 38, startPoint y: 254, endPoint x: 62, endPoint y: 258, distance: 24.1
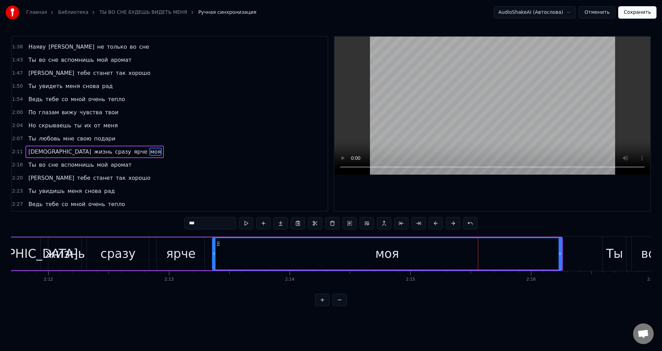
scroll to position [0, 15881]
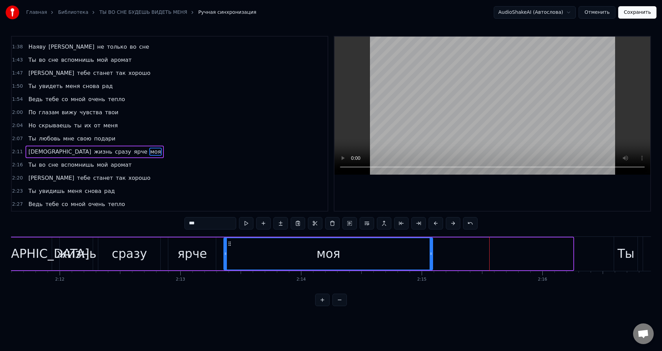
drag, startPoint x: 571, startPoint y: 255, endPoint x: 345, endPoint y: 262, distance: 226.0
click at [430, 254] on icon at bounding box center [431, 254] width 3 height 6
click at [183, 259] on div "ярче" at bounding box center [192, 253] width 29 height 18
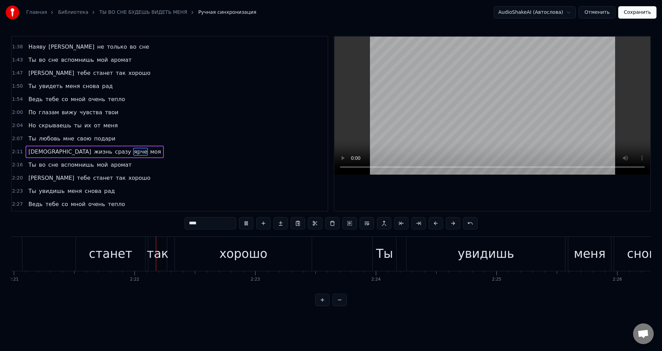
scroll to position [0, 17038]
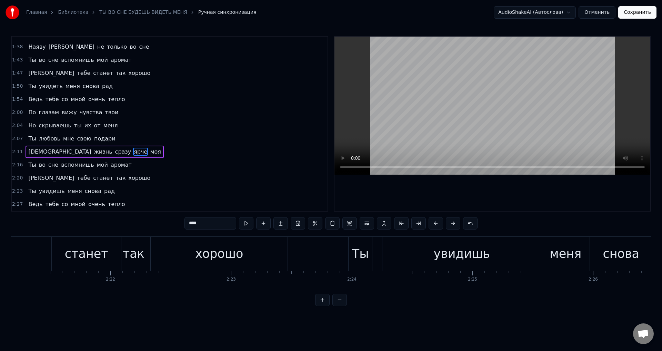
click at [463, 255] on div "увидишь" at bounding box center [461, 253] width 57 height 18
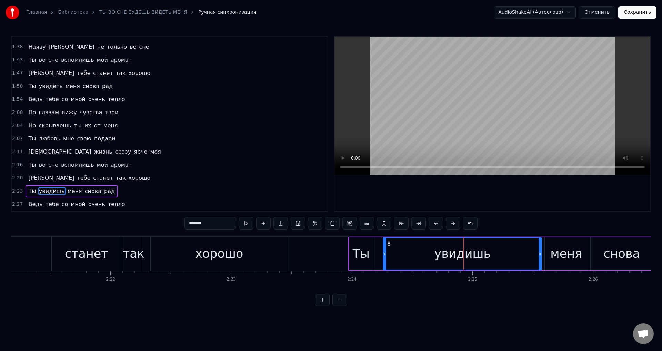
drag, startPoint x: 200, startPoint y: 222, endPoint x: 241, endPoint y: 224, distance: 41.8
click at [241, 224] on div "*******" at bounding box center [330, 223] width 293 height 12
type input "*******"
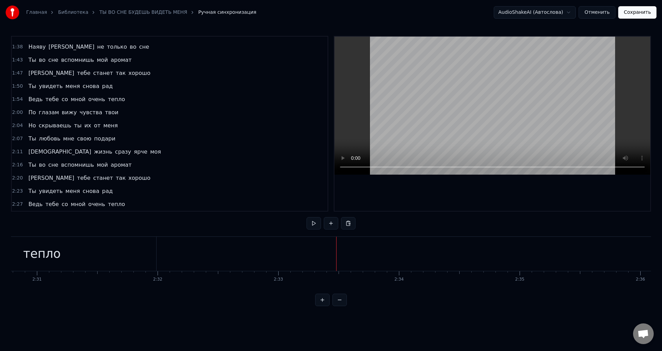
scroll to position [0, 18223]
click at [52, 246] on div "тепло" at bounding box center [16, 254] width 229 height 34
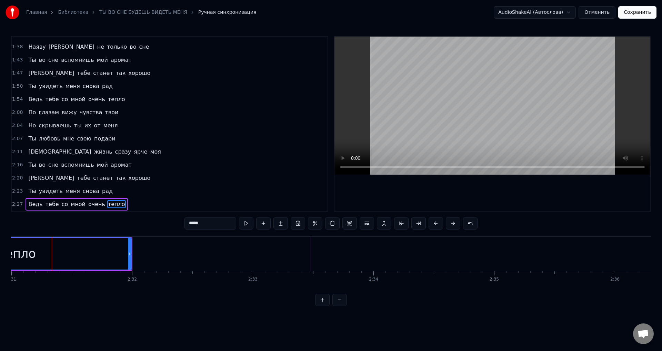
scroll to position [0, 17778]
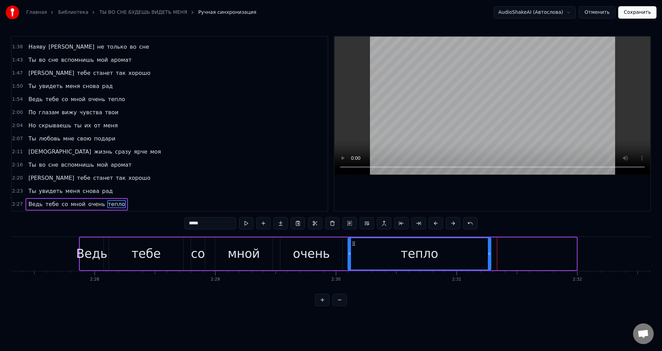
drag, startPoint x: 574, startPoint y: 258, endPoint x: 489, endPoint y: 258, distance: 85.9
click at [489, 258] on div at bounding box center [489, 253] width 3 height 31
drag, startPoint x: 289, startPoint y: 256, endPoint x: 340, endPoint y: 219, distance: 62.8
click at [289, 256] on div "очень" at bounding box center [311, 253] width 62 height 33
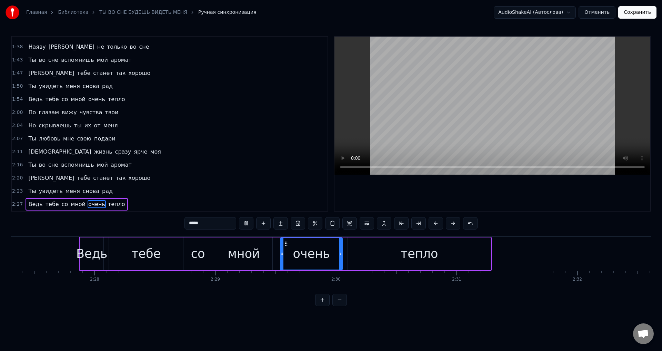
click at [82, 256] on div "Ведь" at bounding box center [91, 253] width 31 height 18
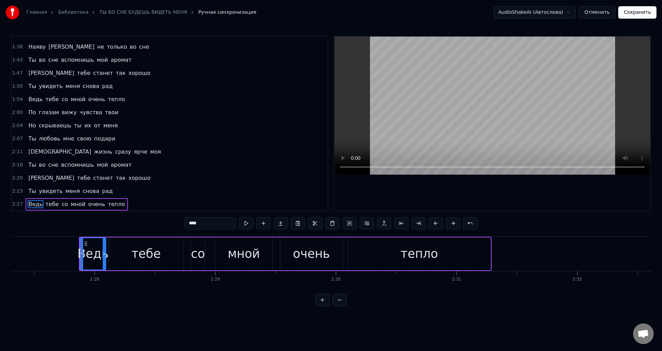
click at [104, 258] on div at bounding box center [104, 253] width 3 height 31
click at [142, 257] on div "тебе" at bounding box center [145, 253] width 29 height 18
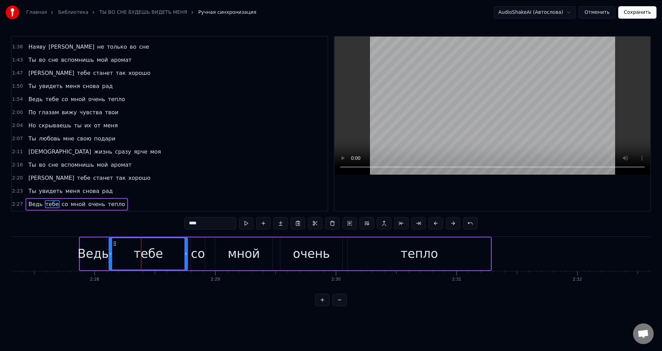
drag, startPoint x: 181, startPoint y: 254, endPoint x: 186, endPoint y: 255, distance: 4.6
click at [186, 255] on icon at bounding box center [185, 254] width 3 height 6
click at [200, 257] on div "со" at bounding box center [198, 253] width 14 height 18
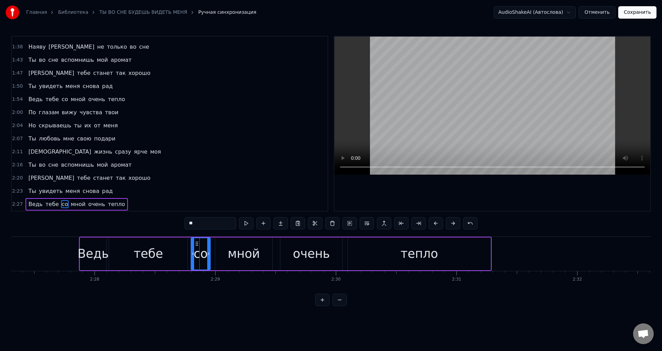
drag, startPoint x: 203, startPoint y: 257, endPoint x: 208, endPoint y: 258, distance: 5.6
click at [208, 258] on div at bounding box center [208, 253] width 3 height 31
click at [263, 257] on div "мной" at bounding box center [243, 253] width 57 height 33
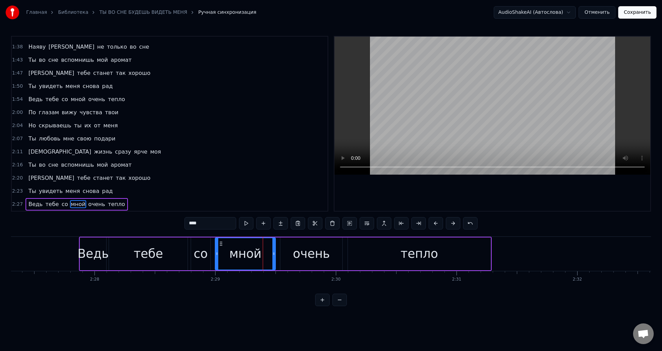
click at [273, 258] on div at bounding box center [273, 253] width 3 height 31
click at [91, 254] on div "Ведь" at bounding box center [93, 253] width 31 height 18
type input "****"
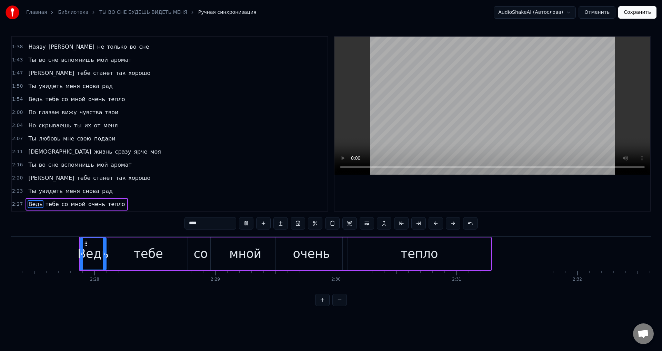
click at [102, 254] on div "Ведь" at bounding box center [93, 253] width 31 height 18
click at [102, 256] on icon at bounding box center [102, 254] width 3 height 6
click at [84, 256] on div "Ведь" at bounding box center [92, 253] width 31 height 18
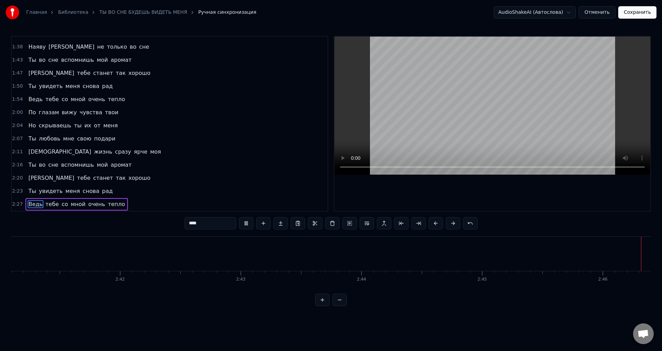
scroll to position [0, 19442]
click at [642, 16] on button "Сохранить" at bounding box center [637, 12] width 38 height 12
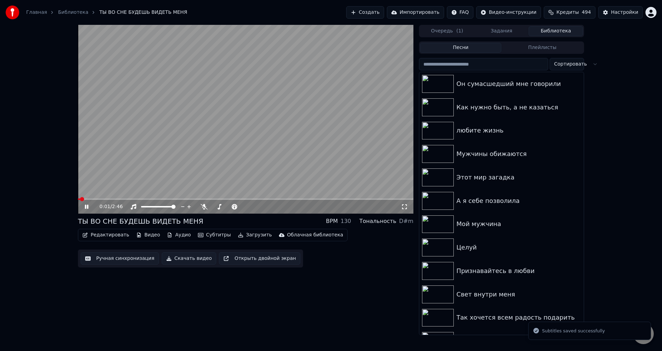
click at [403, 206] on icon at bounding box center [404, 207] width 7 height 6
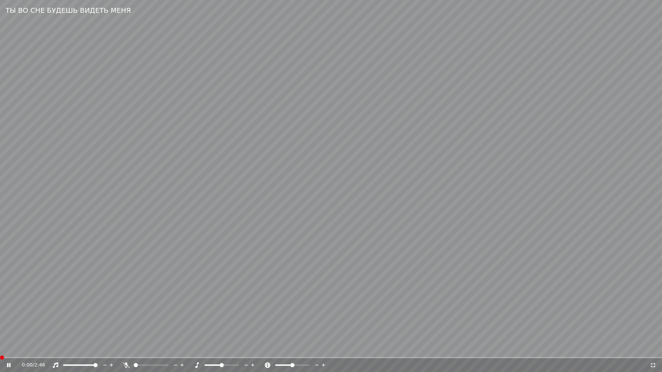
click at [0, 350] on span at bounding box center [2, 358] width 4 height 4
click at [350, 297] on video at bounding box center [331, 186] width 662 height 372
click at [651, 350] on icon at bounding box center [653, 366] width 7 height 6
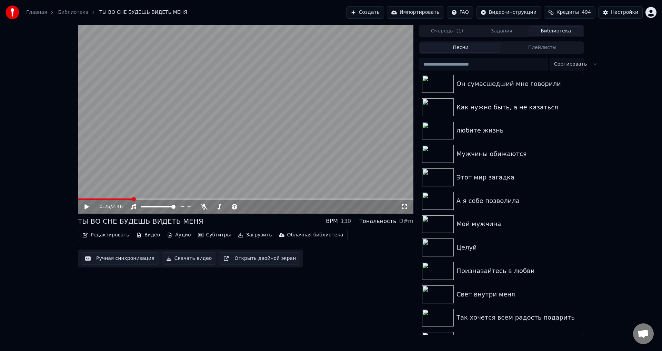
click at [116, 260] on button "Ручная синхронизация" at bounding box center [120, 258] width 78 height 12
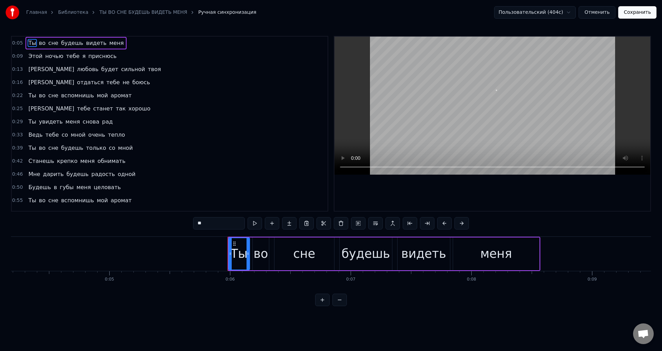
scroll to position [0, 687]
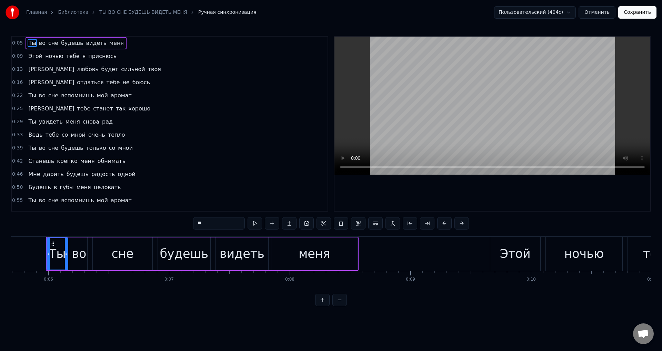
click at [31, 96] on span "Ты" at bounding box center [32, 95] width 9 height 8
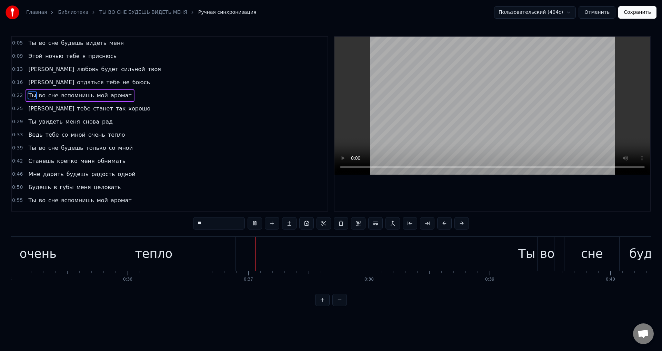
scroll to position [0, 4369]
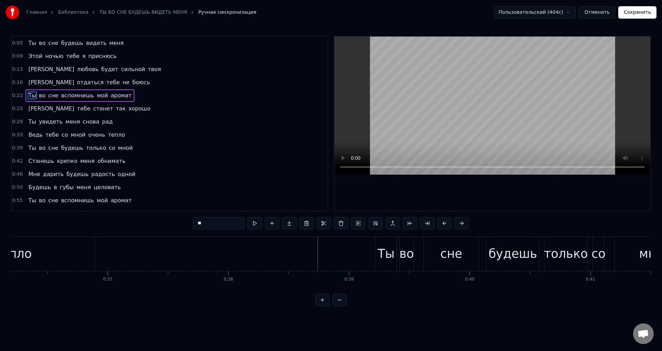
click at [71, 249] on div "тепло" at bounding box center [12, 254] width 163 height 34
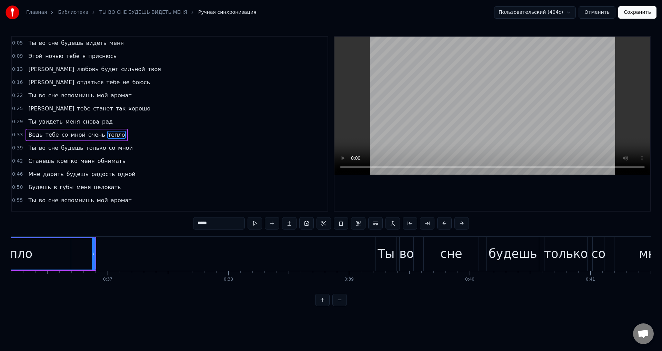
type input "*****"
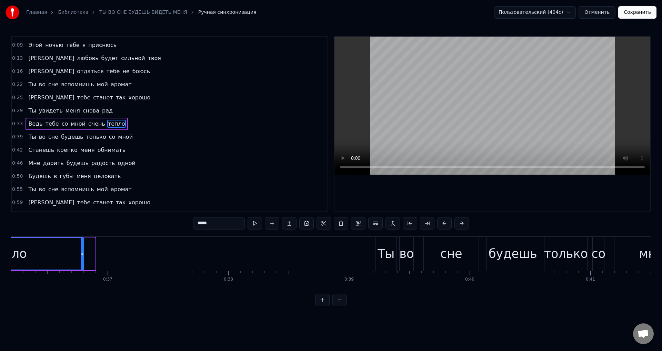
drag, startPoint x: 94, startPoint y: 253, endPoint x: 83, endPoint y: 254, distance: 11.5
click at [83, 254] on icon at bounding box center [82, 254] width 3 height 6
click at [63, 254] on div "тепло" at bounding box center [7, 253] width 151 height 31
click at [645, 14] on button "Сохранить" at bounding box center [637, 12] width 38 height 12
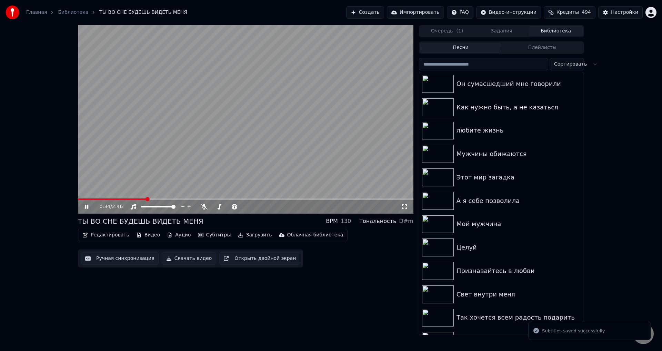
click at [146, 199] on span at bounding box center [245, 198] width 335 height 1
click at [132, 201] on div "0:34 / 2:46" at bounding box center [245, 207] width 335 height 14
click at [134, 200] on span at bounding box center [113, 198] width 71 height 1
click at [404, 206] on icon at bounding box center [404, 207] width 7 height 6
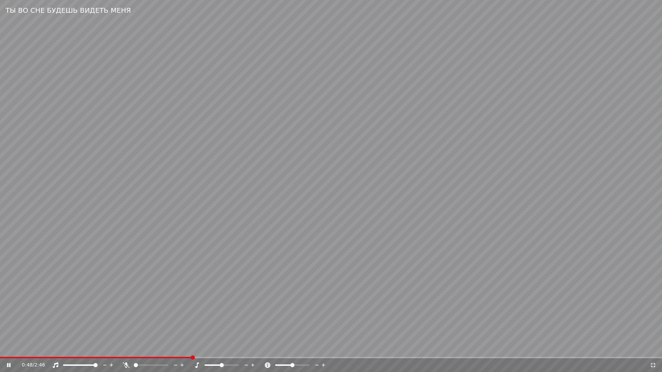
click at [401, 300] on video at bounding box center [331, 186] width 662 height 372
click at [653, 350] on icon at bounding box center [653, 366] width 7 height 6
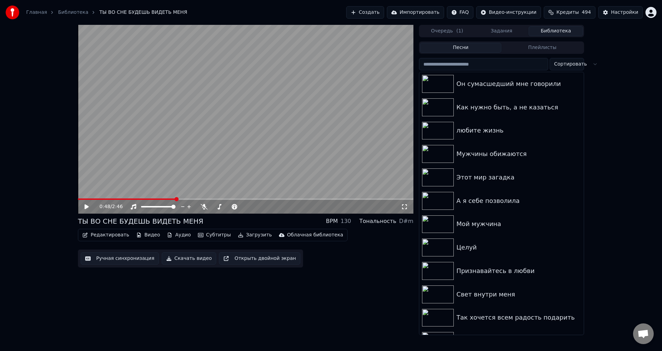
click at [122, 259] on button "Ручная синхронизация" at bounding box center [120, 258] width 78 height 12
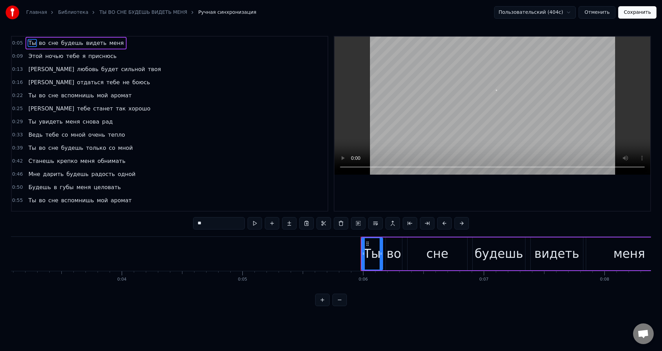
scroll to position [0, 687]
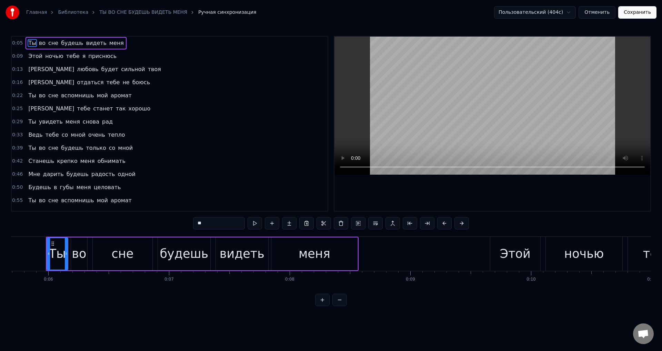
click at [29, 170] on span "Мне" at bounding box center [34, 174] width 13 height 8
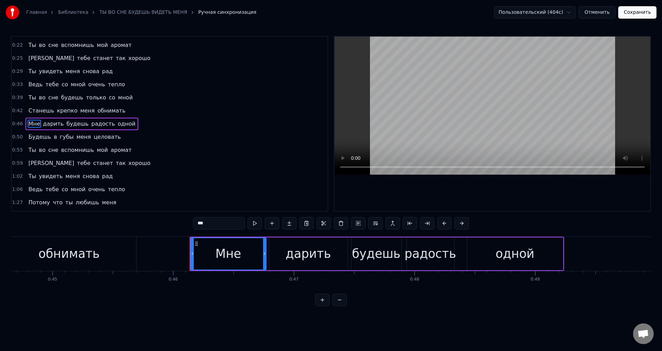
scroll to position [0, 5356]
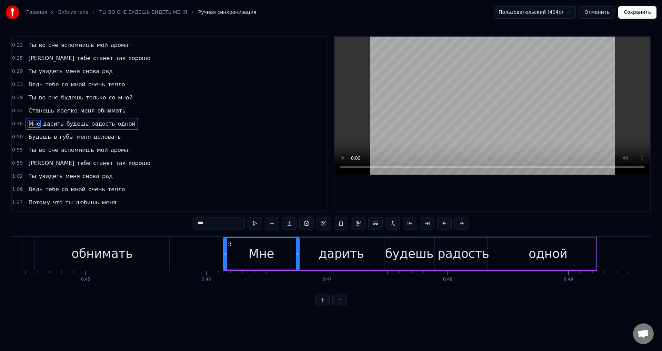
click at [118, 260] on div "обнимать" at bounding box center [101, 253] width 61 height 18
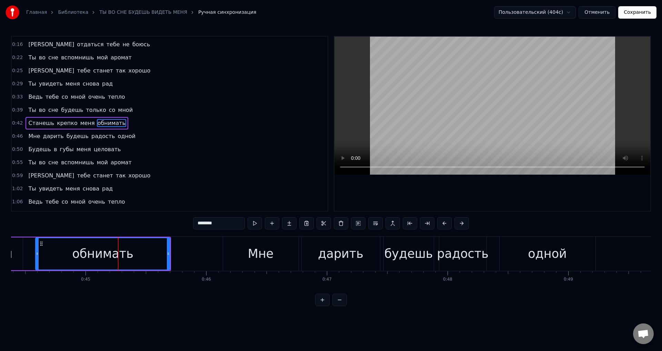
scroll to position [37, 0]
click at [259, 250] on div "Мне" at bounding box center [261, 253] width 26 height 18
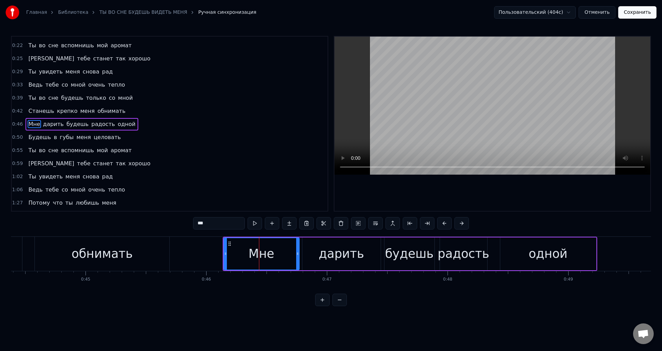
scroll to position [50, 0]
drag, startPoint x: 225, startPoint y: 255, endPoint x: 231, endPoint y: 255, distance: 5.9
click at [231, 255] on icon at bounding box center [231, 254] width 3 height 6
click at [116, 256] on div "обнимать" at bounding box center [101, 253] width 61 height 18
type input "********"
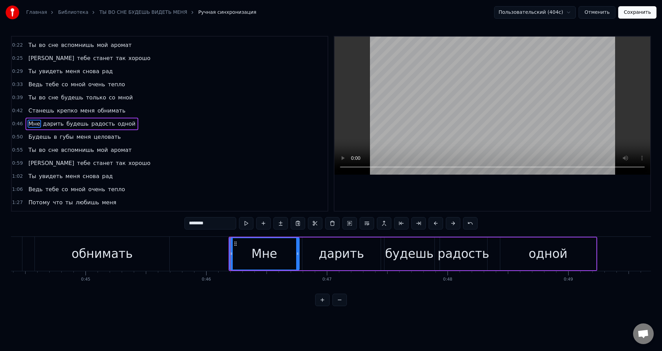
scroll to position [37, 0]
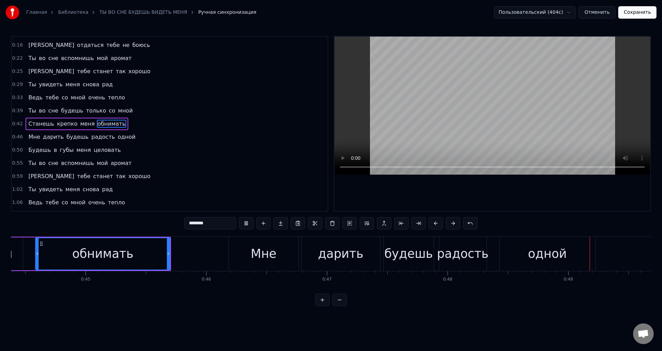
drag, startPoint x: 644, startPoint y: 11, endPoint x: 507, endPoint y: 98, distance: 162.1
click at [643, 12] on button "Сохранить" at bounding box center [637, 12] width 38 height 12
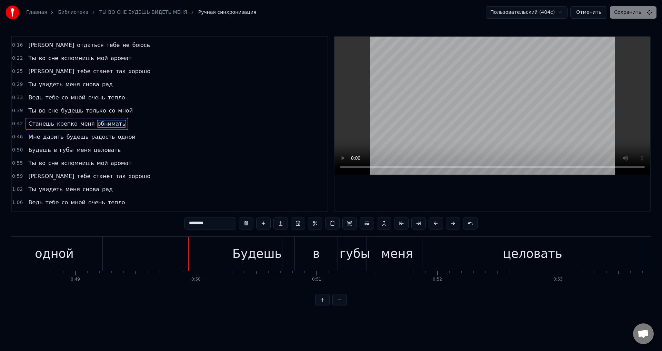
scroll to position [0, 5924]
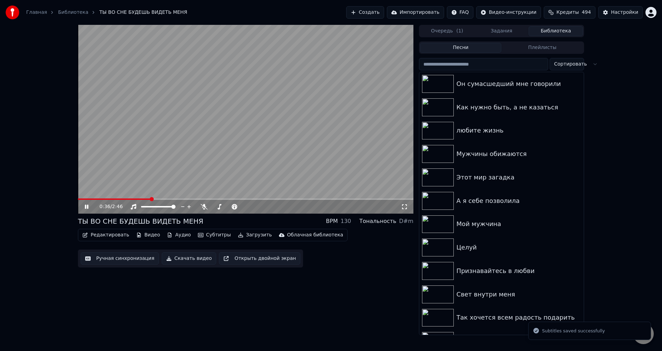
click at [150, 199] on span at bounding box center [245, 198] width 335 height 1
click at [405, 208] on icon at bounding box center [404, 207] width 7 height 6
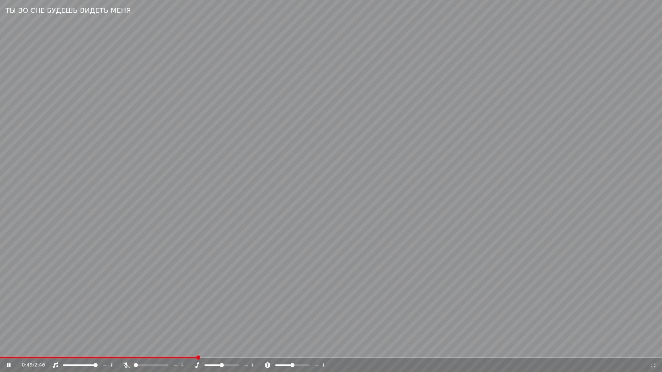
click at [370, 294] on video at bounding box center [331, 186] width 662 height 372
click at [167, 350] on span at bounding box center [83, 357] width 167 height 1
click at [338, 333] on video at bounding box center [331, 186] width 662 height 372
drag, startPoint x: 355, startPoint y: 333, endPoint x: 501, endPoint y: 331, distance: 145.5
click at [357, 333] on video at bounding box center [331, 186] width 662 height 372
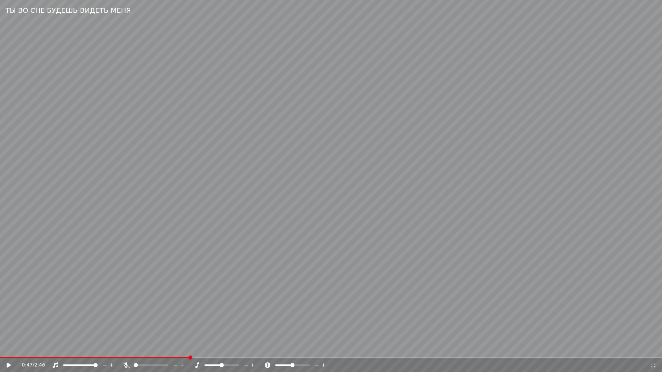
click at [651, 350] on icon at bounding box center [653, 366] width 7 height 6
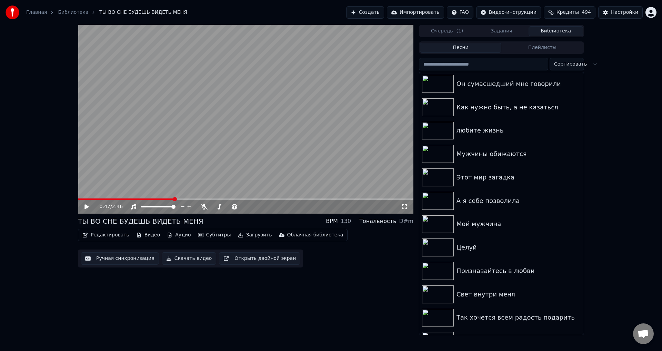
click at [126, 262] on button "Ручная синхронизация" at bounding box center [120, 258] width 78 height 12
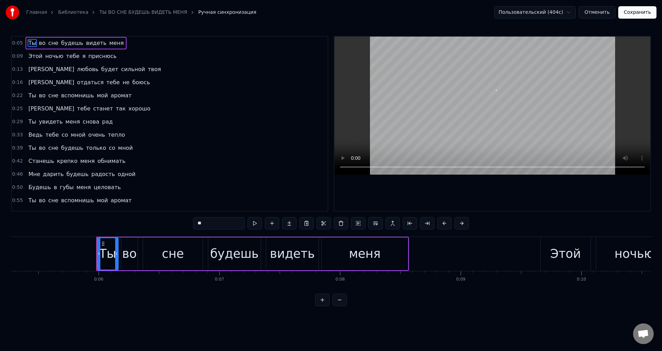
scroll to position [0, 687]
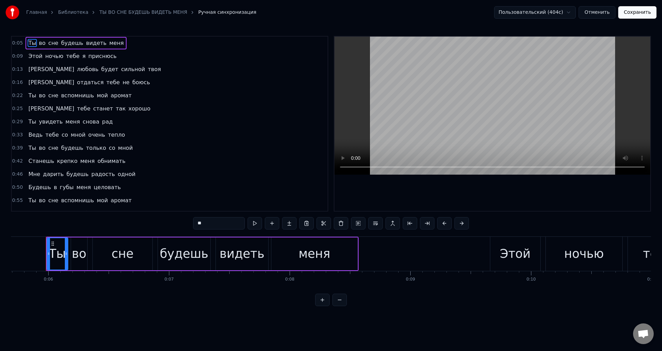
drag, startPoint x: 30, startPoint y: 160, endPoint x: 146, endPoint y: 160, distance: 115.5
click at [31, 160] on span "Станешь" at bounding box center [41, 161] width 27 height 8
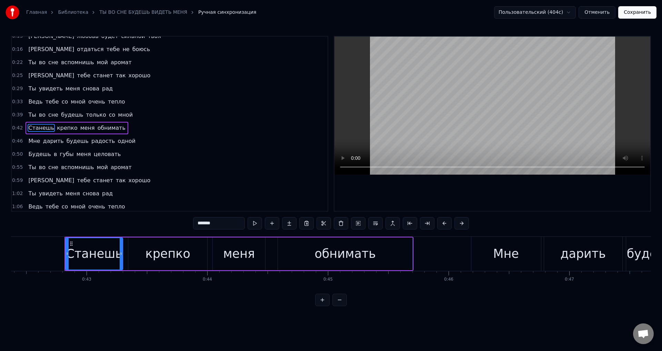
scroll to position [0, 5133]
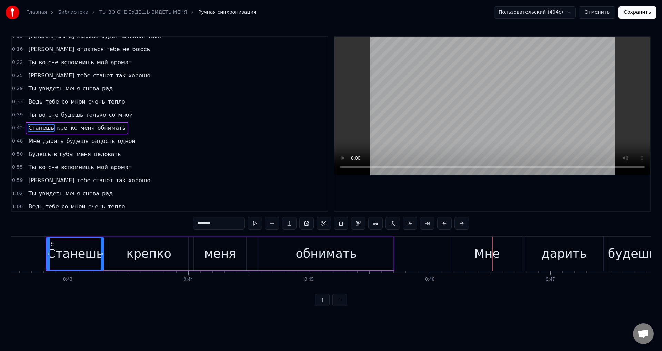
click at [461, 258] on div "Мне" at bounding box center [487, 254] width 70 height 34
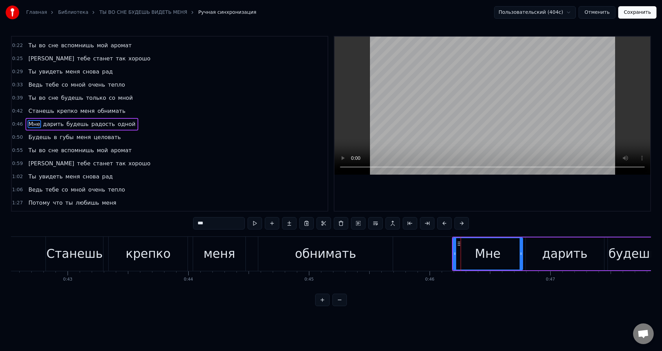
scroll to position [50, 0]
drag, startPoint x: 454, startPoint y: 258, endPoint x: 462, endPoint y: 257, distance: 8.0
click at [462, 257] on div at bounding box center [462, 253] width 3 height 31
click at [329, 252] on div "обнимать" at bounding box center [325, 253] width 61 height 18
type input "********"
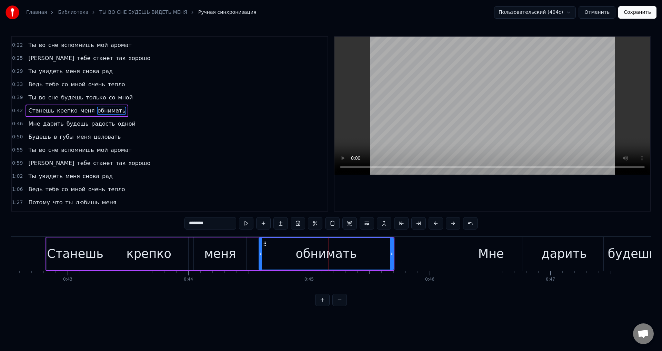
scroll to position [37, 0]
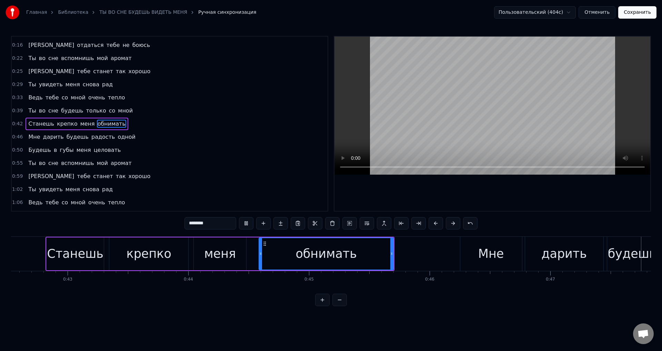
click at [638, 14] on button "Сохранить" at bounding box center [637, 12] width 38 height 12
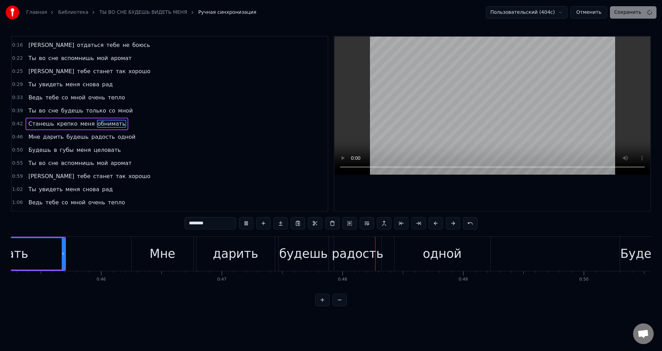
scroll to position [0, 5651]
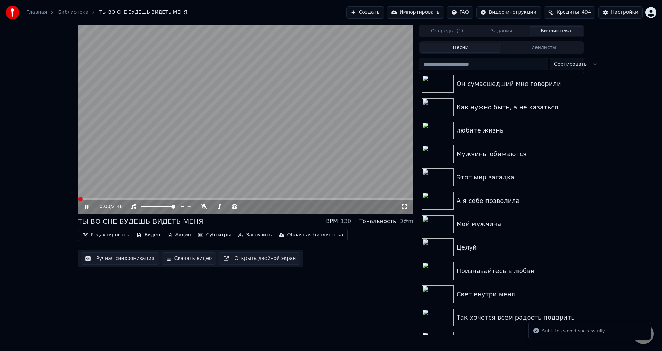
click at [161, 198] on video at bounding box center [245, 119] width 335 height 189
click at [163, 197] on video at bounding box center [245, 119] width 335 height 189
click at [163, 198] on video at bounding box center [245, 119] width 335 height 189
click at [164, 198] on span at bounding box center [245, 198] width 335 height 1
click at [405, 208] on icon at bounding box center [404, 207] width 7 height 6
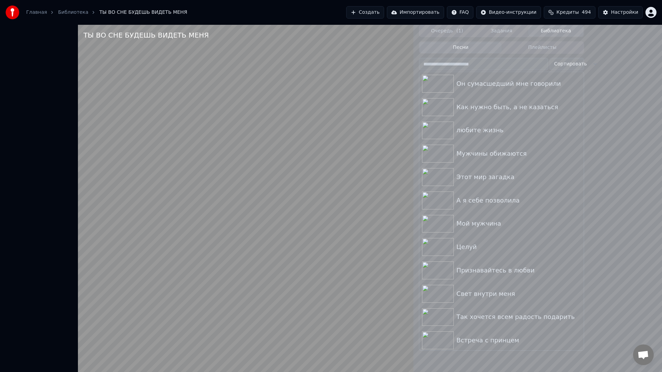
click at [366, 241] on video at bounding box center [245, 211] width 335 height 372
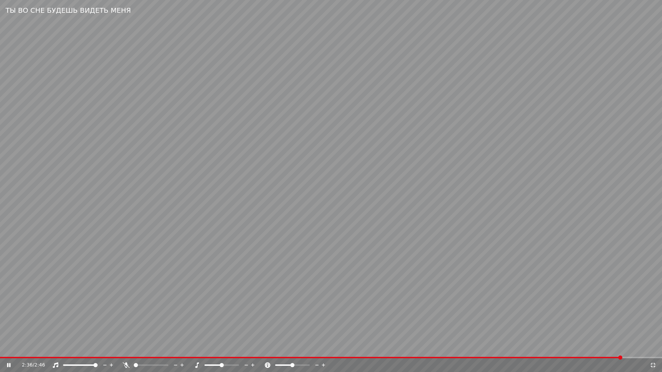
click at [653, 350] on icon at bounding box center [653, 366] width 7 height 6
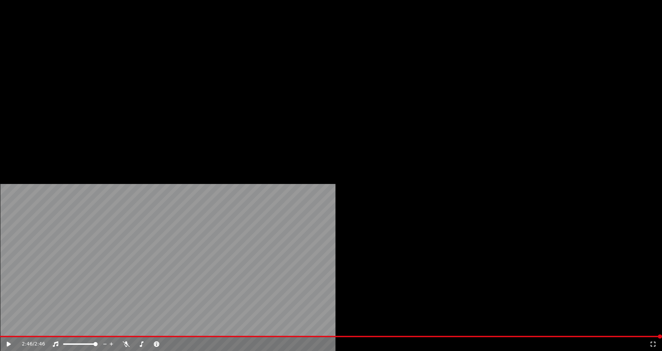
scroll to position [207, 0]
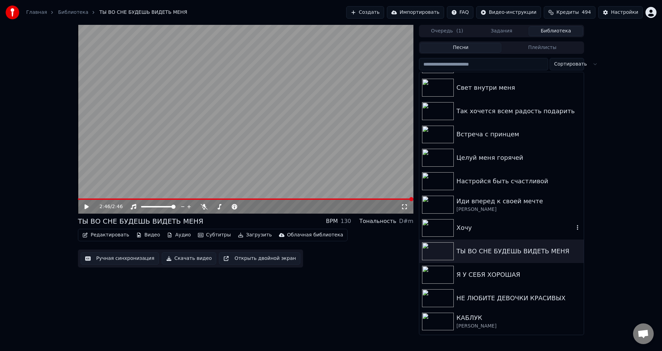
click at [462, 226] on div "Хочу" at bounding box center [516, 228] width 118 height 10
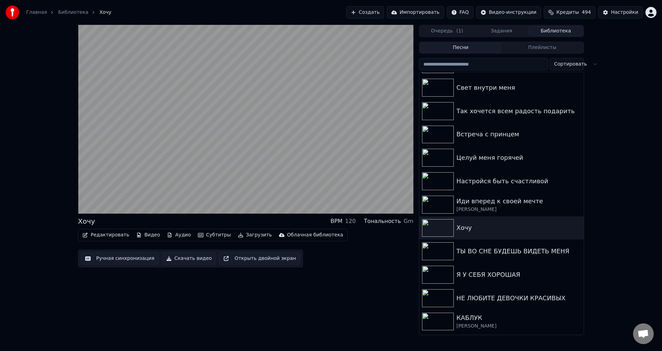
click at [100, 234] on button "Редактировать" at bounding box center [106, 235] width 52 height 10
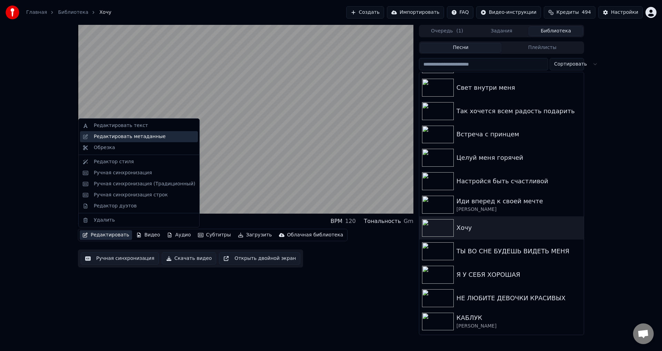
click at [142, 132] on div "Редактировать метаданные" at bounding box center [139, 136] width 118 height 11
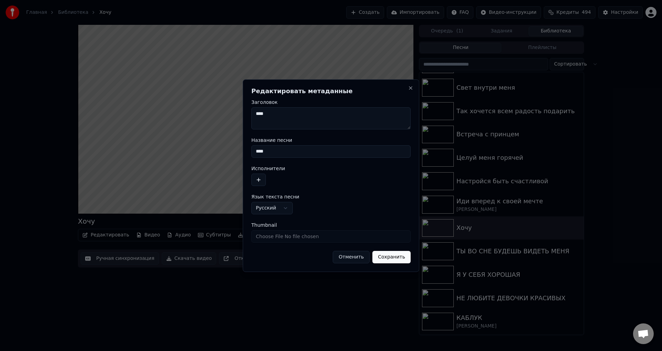
drag, startPoint x: 272, startPoint y: 114, endPoint x: 257, endPoint y: 114, distance: 14.5
click at [257, 114] on textarea "****" at bounding box center [330, 118] width 159 height 22
drag, startPoint x: 273, startPoint y: 147, endPoint x: 230, endPoint y: 148, distance: 43.5
click at [230, 148] on body "Главная Библиотека Хочу Создать Импортировать FAQ Видео-инструкции Кредиты 494 …" at bounding box center [331, 175] width 662 height 351
type input "****"
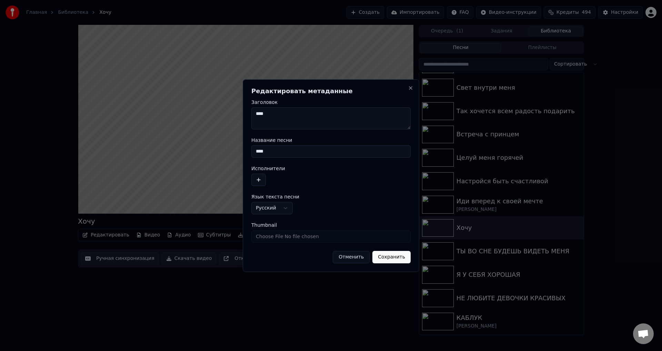
click at [397, 256] on button "Сохранить" at bounding box center [391, 257] width 38 height 12
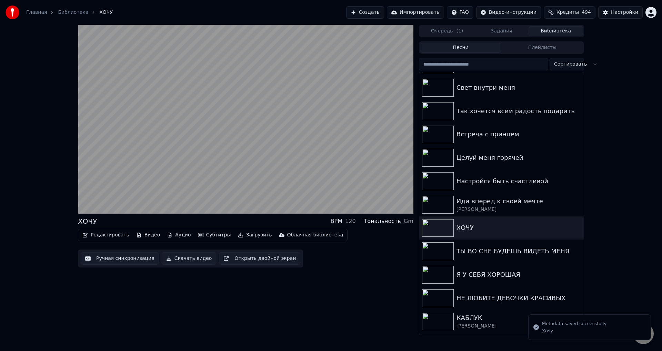
click at [112, 257] on button "Ручная синхронизация" at bounding box center [120, 258] width 78 height 12
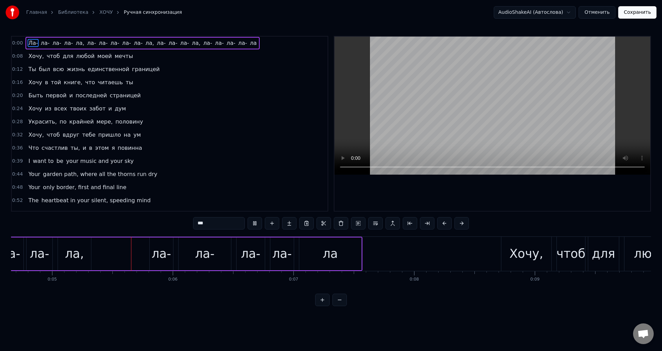
scroll to position [0, 579]
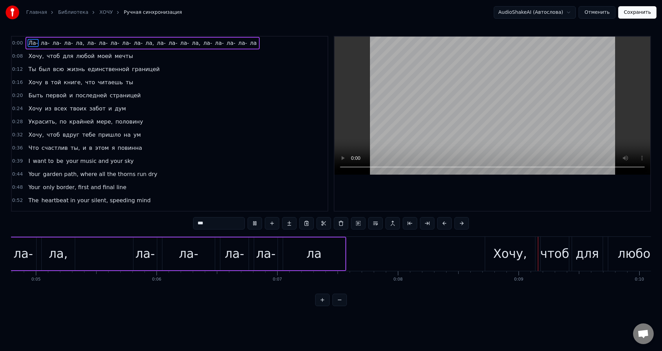
click at [35, 136] on span "Хочу," at bounding box center [36, 135] width 17 height 8
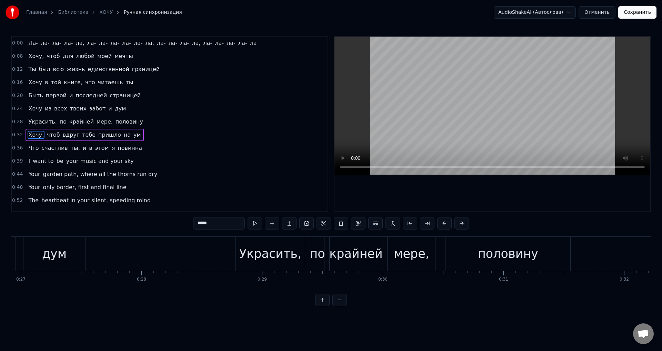
scroll to position [0, 3911]
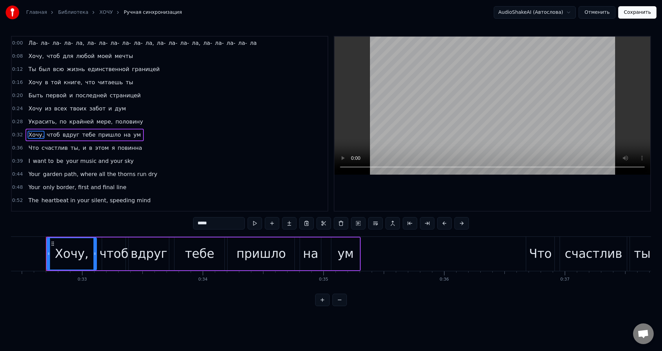
click at [218, 227] on input "*****" at bounding box center [219, 223] width 52 height 12
click at [70, 149] on span "ты," at bounding box center [75, 148] width 11 height 8
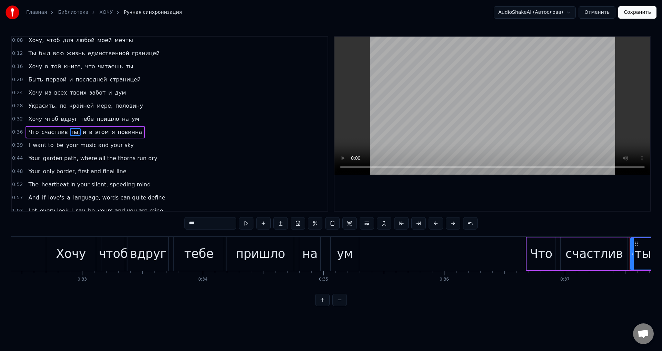
scroll to position [24, 0]
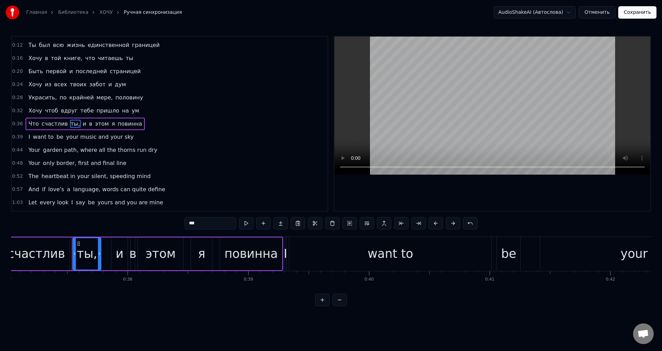
click at [209, 223] on input "***" at bounding box center [210, 223] width 52 height 12
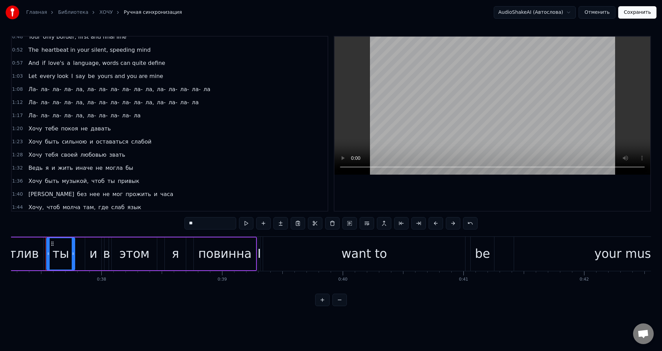
scroll to position [162, 0]
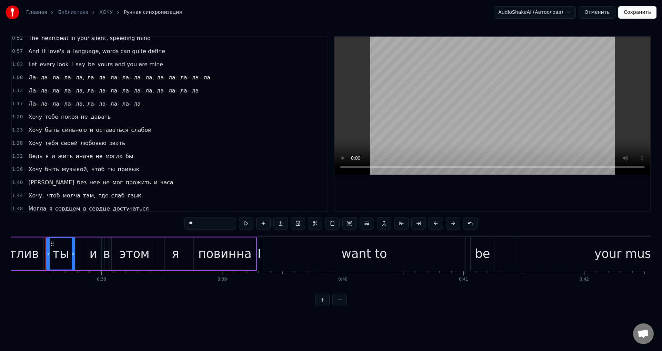
click at [72, 168] on span "музыкой," at bounding box center [75, 169] width 28 height 8
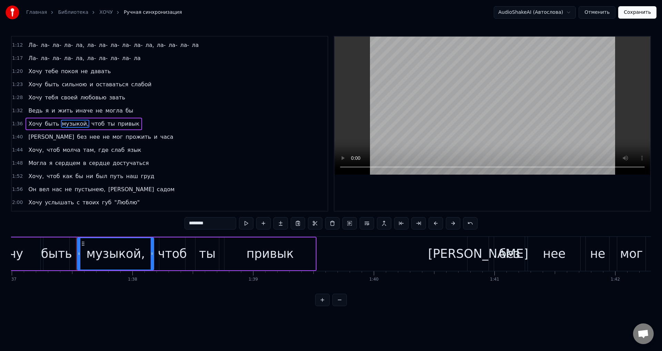
scroll to position [0, 11736]
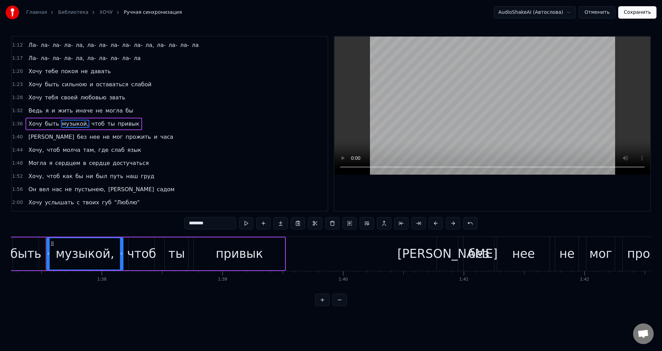
click at [215, 223] on input "********" at bounding box center [210, 223] width 52 height 12
drag, startPoint x: 37, startPoint y: 151, endPoint x: 118, endPoint y: 193, distance: 91.6
click at [37, 151] on span "Хочу," at bounding box center [36, 150] width 17 height 8
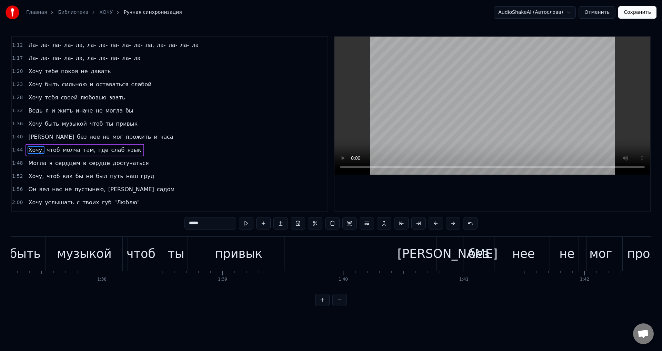
scroll to position [234, 0]
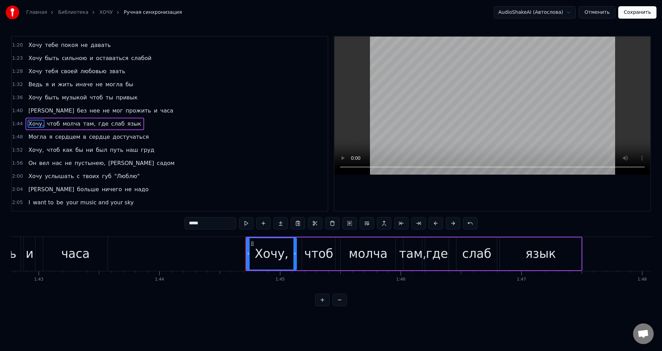
click at [218, 224] on input "*****" at bounding box center [210, 223] width 52 height 12
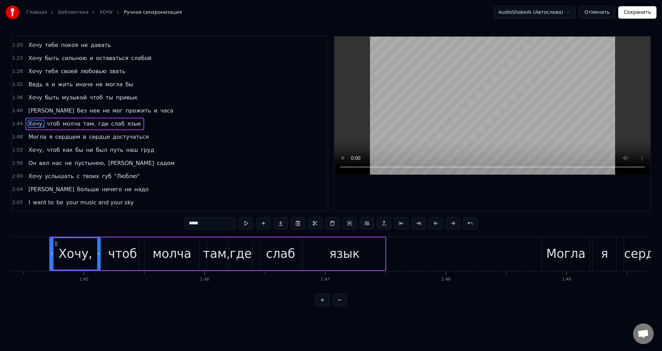
scroll to position [0, 12603]
click at [30, 148] on span "Хочу," at bounding box center [36, 150] width 17 height 8
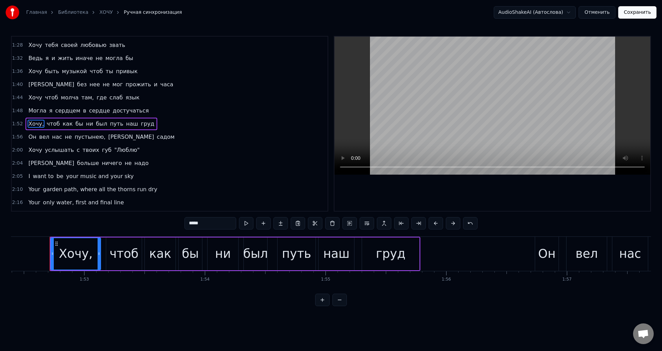
scroll to position [0, 13568]
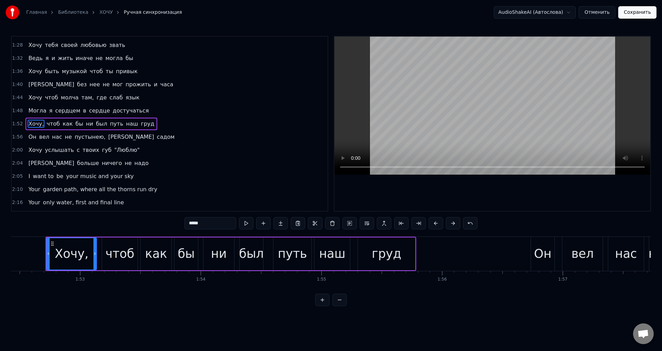
click at [212, 226] on input "*****" at bounding box center [210, 223] width 52 height 12
click at [82, 140] on span "пустынею," at bounding box center [90, 137] width 32 height 8
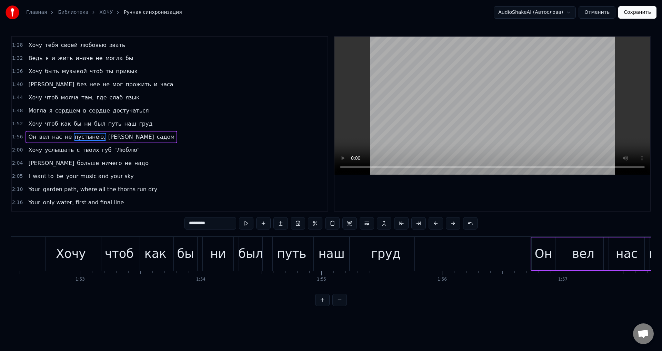
scroll to position [263, 0]
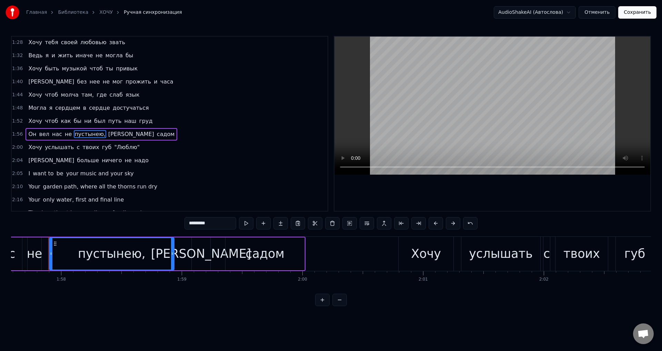
click at [223, 222] on input "*********" at bounding box center [210, 223] width 52 height 12
click at [113, 149] on span ""Люблю"" at bounding box center [126, 147] width 27 height 8
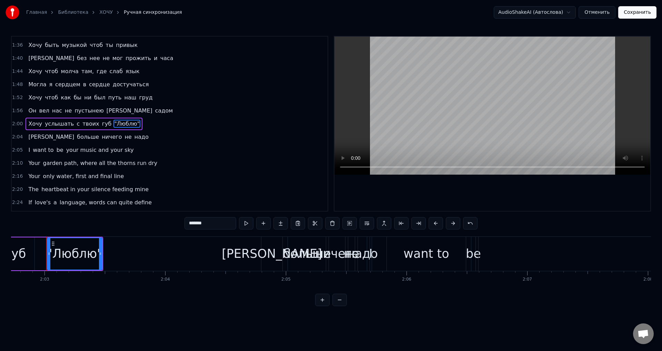
scroll to position [0, 14811]
drag, startPoint x: 191, startPoint y: 221, endPoint x: 184, endPoint y: 222, distance: 6.9
click at [184, 222] on div "0:00 [GEOGRAPHIC_DATA], [GEOGRAPHIC_DATA], [GEOGRAPHIC_DATA], [GEOGRAPHIC_DATA]…" at bounding box center [331, 171] width 640 height 270
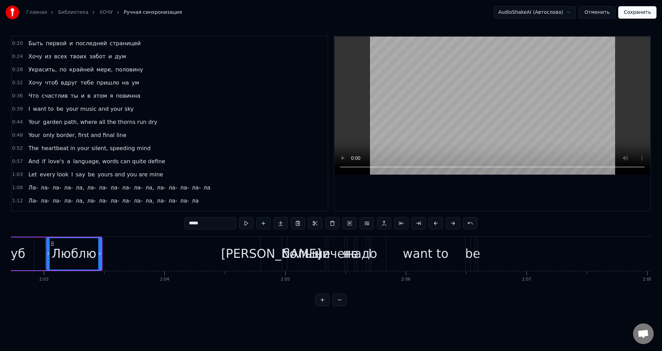
scroll to position [0, 0]
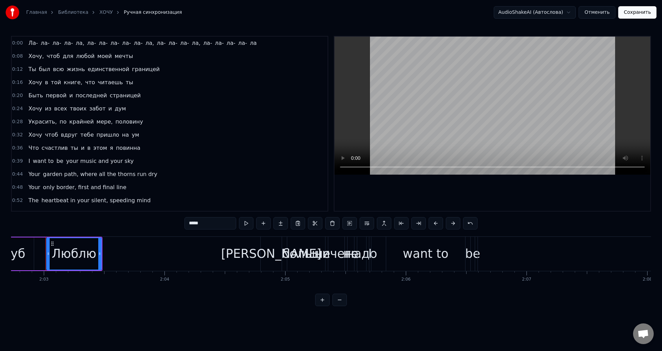
click at [37, 57] on span "Хочу," at bounding box center [36, 56] width 17 height 8
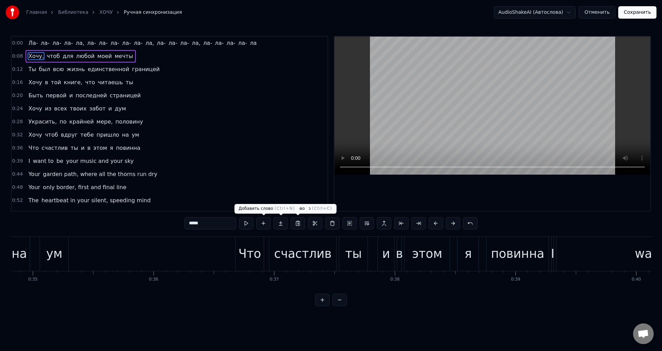
scroll to position [0, 1018]
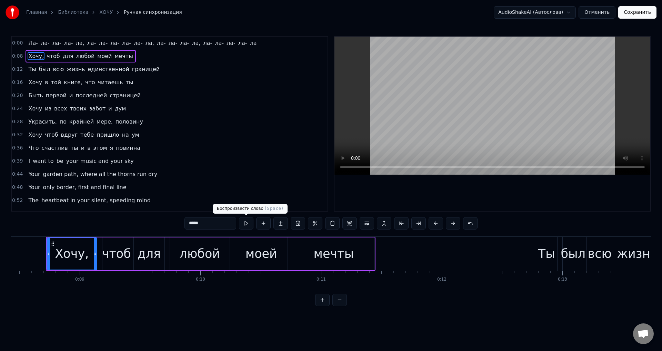
click at [219, 225] on input "*****" at bounding box center [210, 223] width 52 height 12
click at [34, 45] on span "Ла-" at bounding box center [33, 43] width 11 height 8
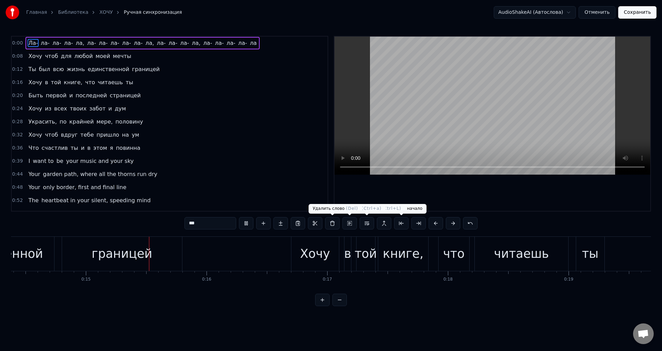
scroll to position [0, 1739]
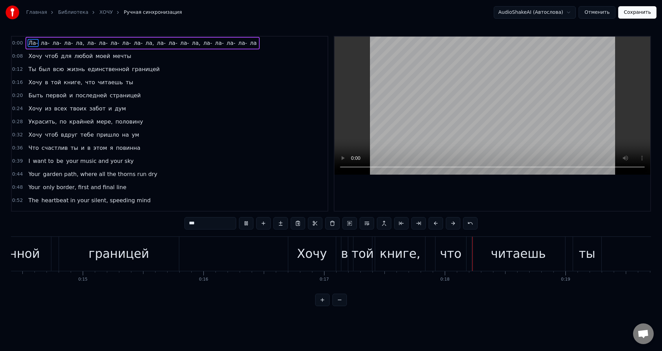
click at [315, 257] on div "Хочу" at bounding box center [312, 253] width 30 height 18
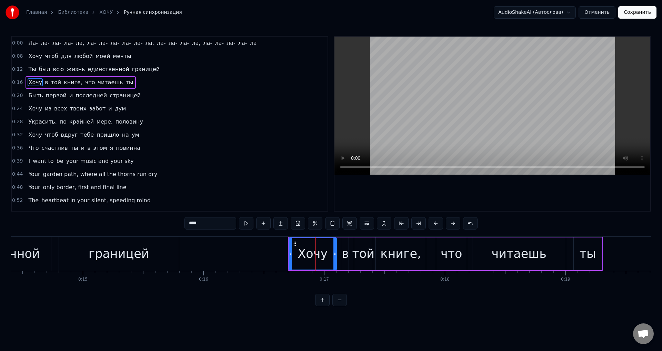
click at [400, 260] on div "книге," at bounding box center [400, 253] width 41 height 18
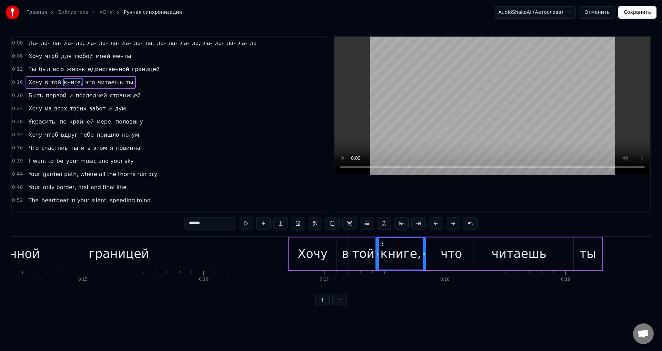
click at [208, 227] on input "******" at bounding box center [210, 223] width 52 height 12
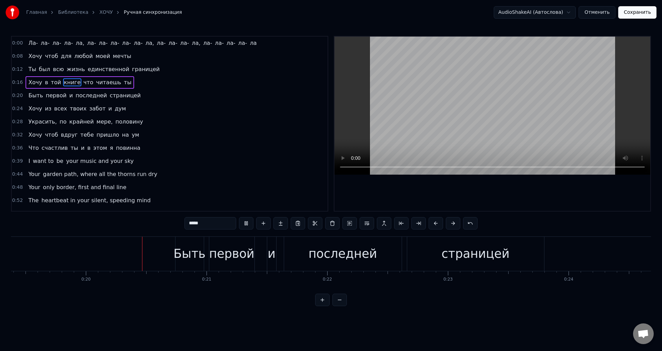
scroll to position [0, 2341]
click at [205, 224] on input "*****" at bounding box center [210, 223] width 52 height 12
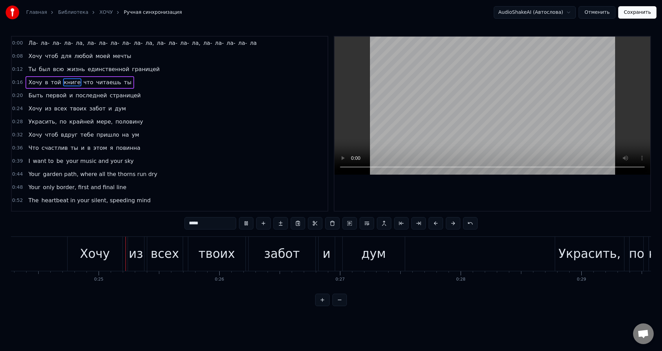
scroll to position [0, 2933]
click at [70, 258] on div "Хочу" at bounding box center [91, 254] width 55 height 34
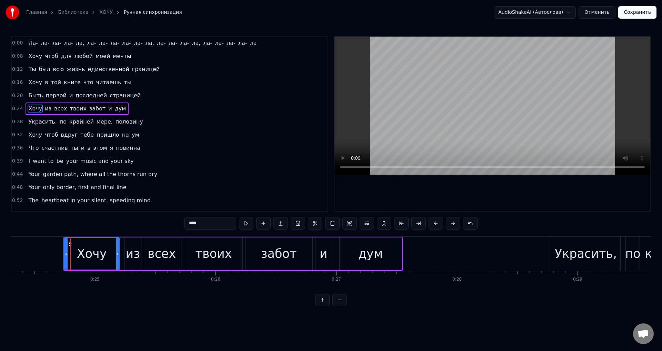
click at [47, 95] on span "первой" at bounding box center [56, 95] width 22 height 8
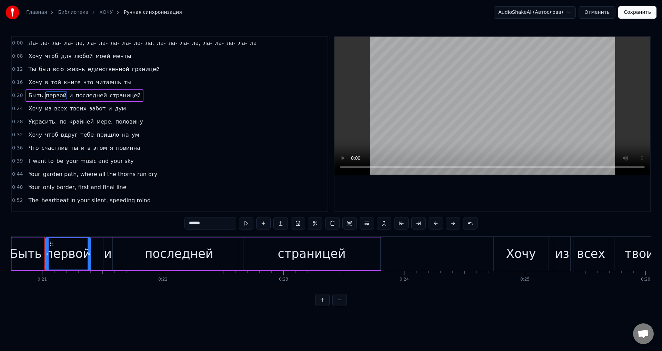
scroll to position [0, 2502]
click at [210, 222] on input "******" at bounding box center [210, 223] width 52 height 12
click at [137, 252] on div "последней" at bounding box center [181, 253] width 118 height 33
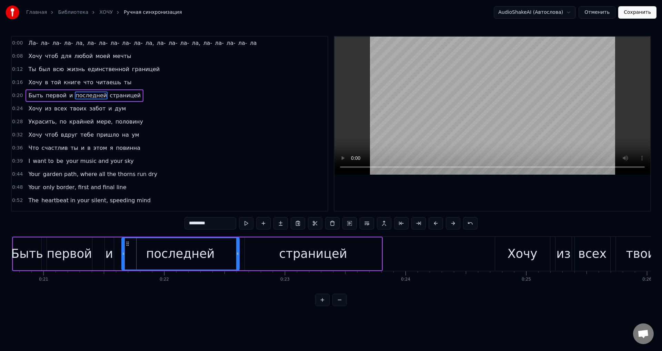
click at [221, 223] on input "*********" at bounding box center [210, 223] width 52 height 12
click at [31, 97] on span "Быть" at bounding box center [36, 95] width 16 height 8
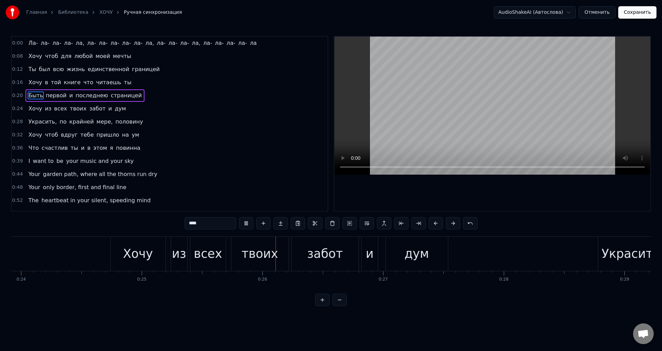
scroll to position [0, 3046]
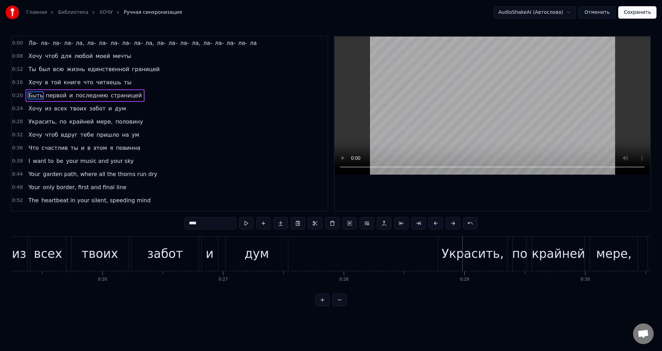
click at [484, 249] on div "Украсить," at bounding box center [473, 253] width 62 height 18
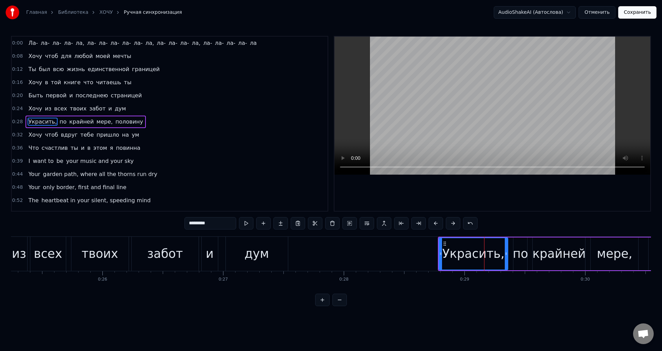
click at [229, 222] on input "*********" at bounding box center [210, 223] width 52 height 12
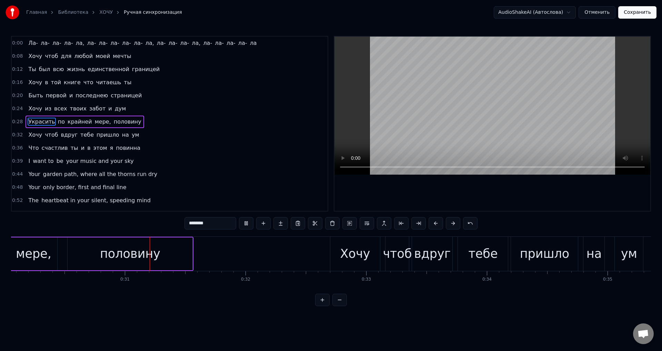
scroll to position [0, 3642]
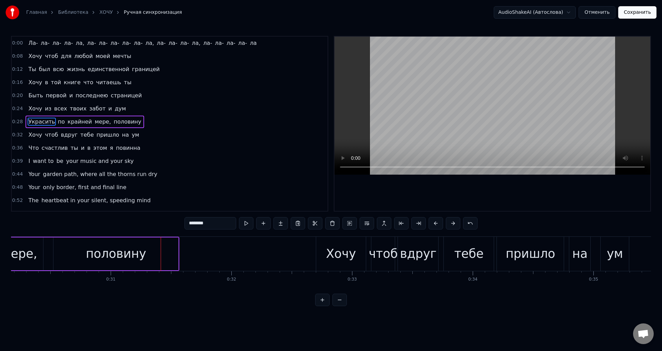
drag, startPoint x: 16, startPoint y: 255, endPoint x: 81, endPoint y: 248, distance: 66.0
click at [17, 256] on div "мере," at bounding box center [20, 253] width 36 height 18
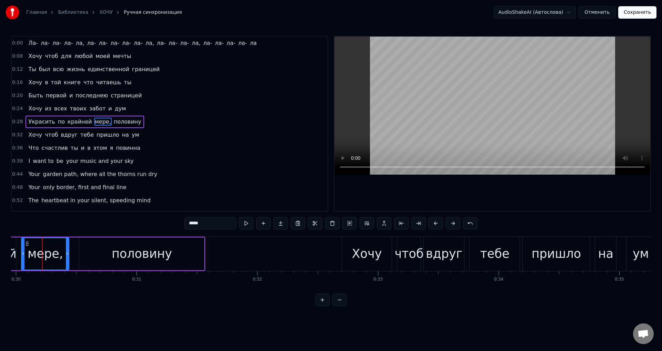
scroll to position [0, 3612]
click at [211, 222] on input "*****" at bounding box center [210, 223] width 52 height 12
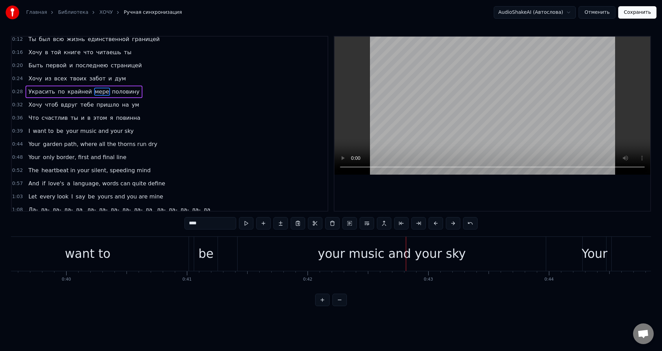
scroll to position [69, 0]
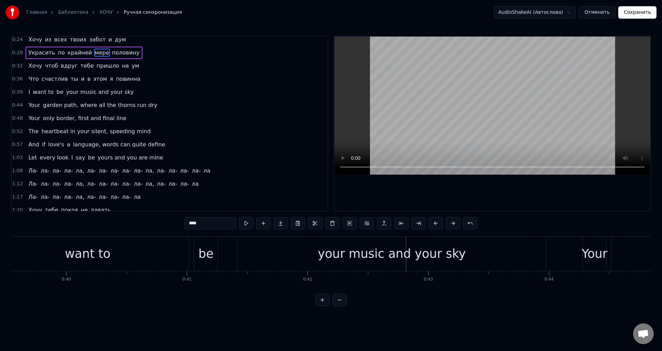
click at [28, 94] on span "I" at bounding box center [29, 92] width 3 height 8
type input "*"
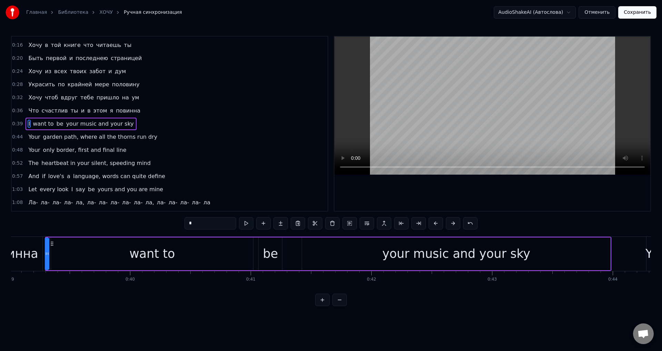
scroll to position [0, 4708]
drag, startPoint x: 94, startPoint y: 126, endPoint x: 43, endPoint y: 125, distance: 50.7
click at [43, 125] on div "I want to be your music and your sky" at bounding box center [81, 124] width 111 height 12
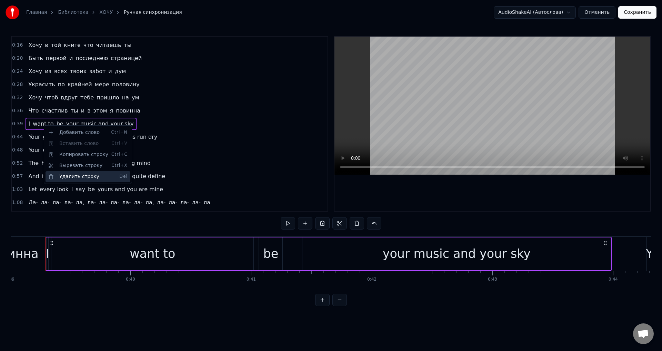
click at [71, 179] on div "Удалить строку Del" at bounding box center [88, 176] width 85 height 11
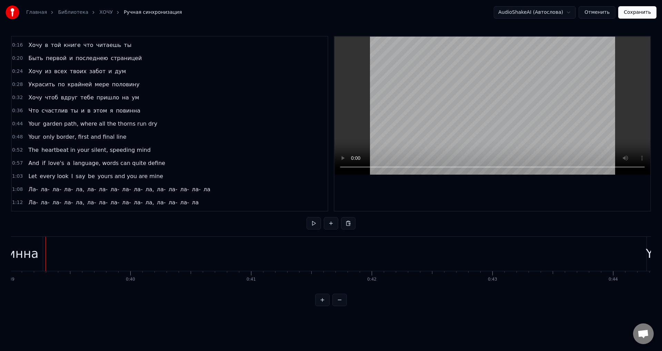
drag, startPoint x: 86, startPoint y: 126, endPoint x: 40, endPoint y: 127, distance: 46.6
click at [42, 127] on span "garden path, where all the thorns run dry" at bounding box center [100, 124] width 116 height 8
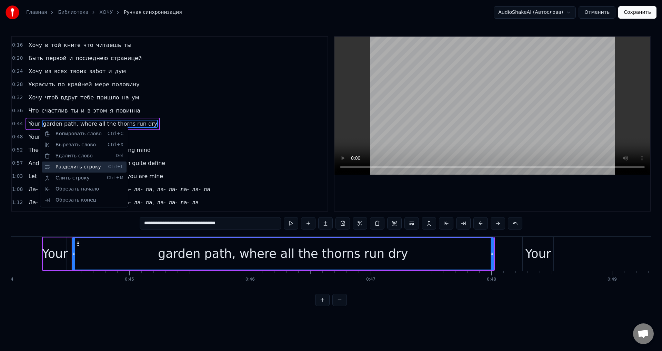
scroll to position [0, 5338]
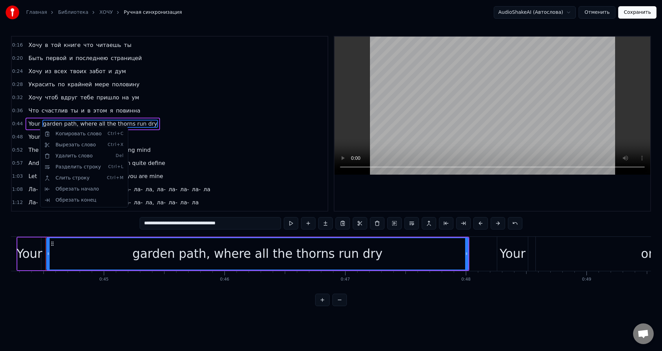
click at [37, 121] on html "Главная Библиотека ХОЧУ Ручная синхронизация AudioShakeAI (Автослова) Отменить …" at bounding box center [331, 158] width 662 height 317
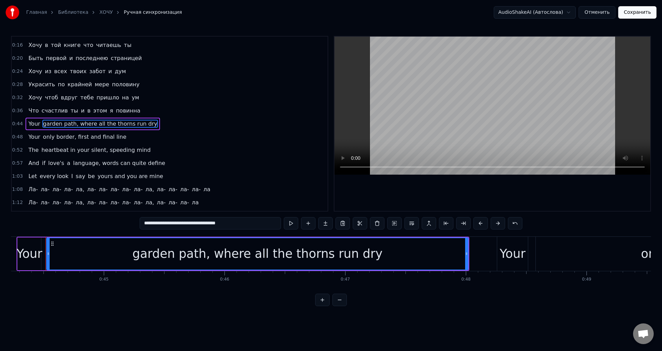
drag, startPoint x: 111, startPoint y: 123, endPoint x: 35, endPoint y: 123, distance: 75.5
click at [35, 123] on div "Your garden path, where all the thorns run dry" at bounding box center [93, 124] width 134 height 12
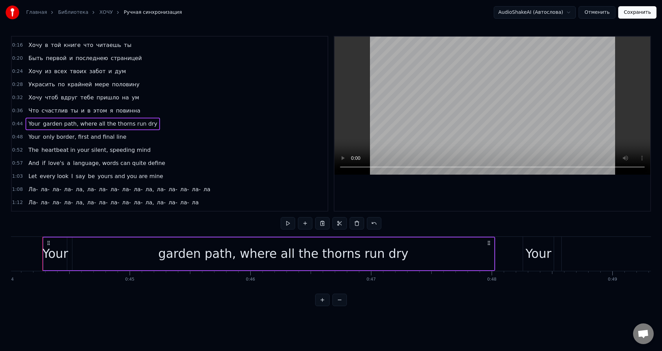
scroll to position [0, 5309]
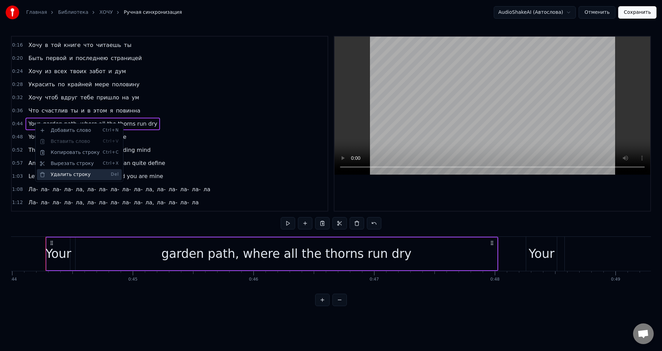
click at [61, 174] on div "Удалить строку Del" at bounding box center [79, 174] width 85 height 11
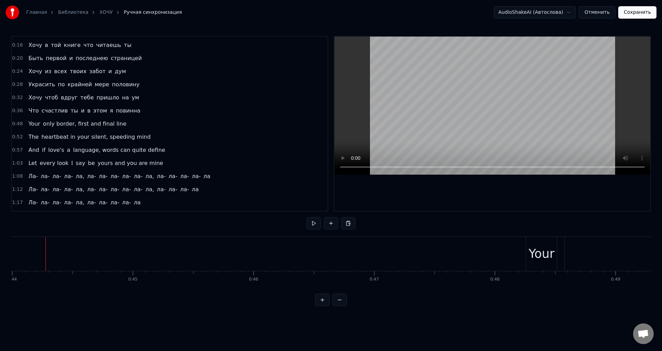
drag, startPoint x: 97, startPoint y: 123, endPoint x: 28, endPoint y: 123, distance: 69.3
click at [28, 123] on div "Your only border, first and final line" at bounding box center [77, 124] width 103 height 12
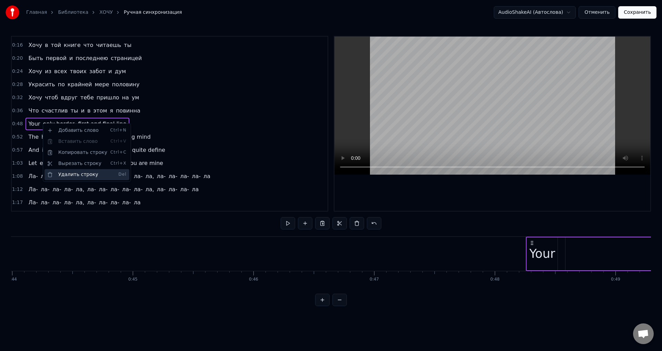
click at [68, 174] on div "Удалить строку Del" at bounding box center [86, 174] width 85 height 11
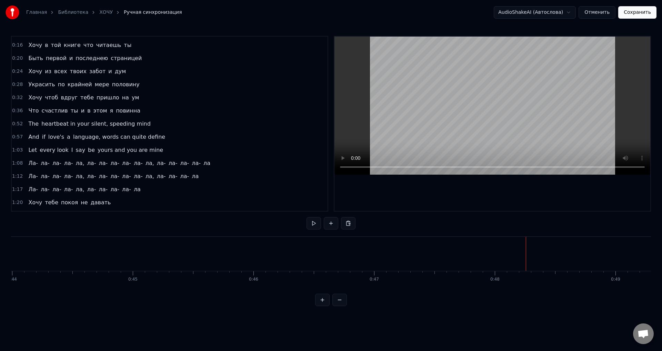
drag, startPoint x: 90, startPoint y: 123, endPoint x: 25, endPoint y: 122, distance: 65.2
click at [26, 122] on div "The heartbeat in your silent, speeding mind" at bounding box center [90, 124] width 128 height 12
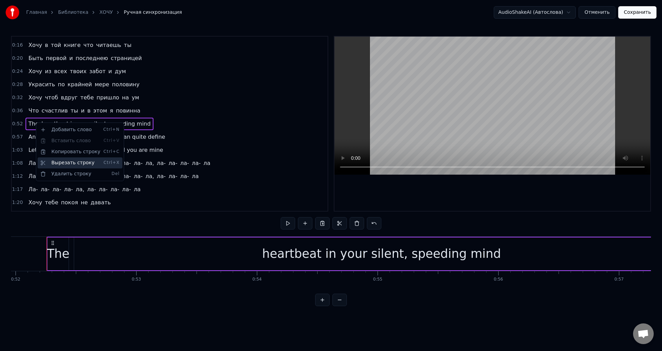
scroll to position [0, 6272]
click at [59, 173] on div "Удалить строку Del" at bounding box center [80, 173] width 85 height 11
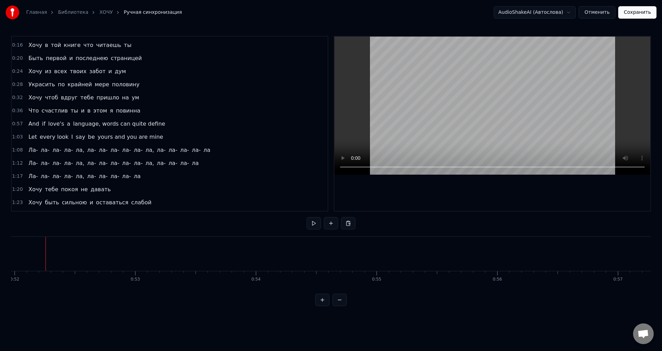
drag, startPoint x: 71, startPoint y: 127, endPoint x: 40, endPoint y: 127, distance: 30.7
click at [40, 127] on div "And if love's a language, words can quite define" at bounding box center [97, 124] width 142 height 12
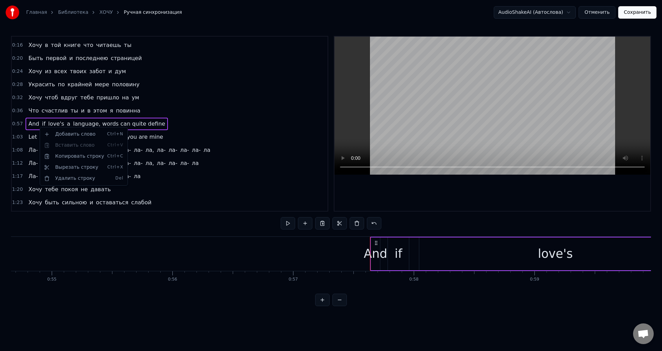
scroll to position [0, 6921]
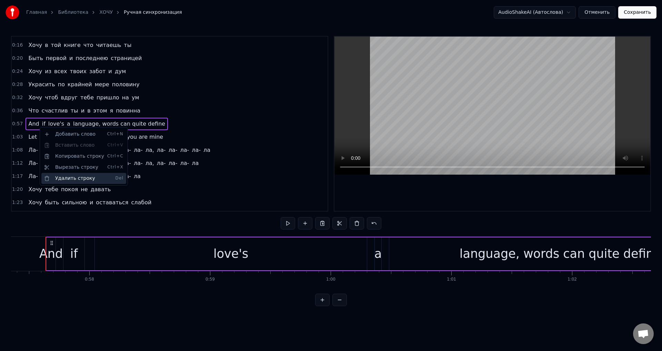
click at [61, 179] on div "Удалить строку Del" at bounding box center [83, 178] width 85 height 11
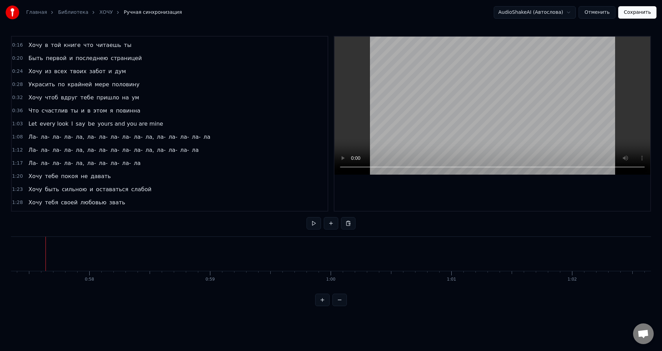
drag, startPoint x: 70, startPoint y: 125, endPoint x: 25, endPoint y: 124, distance: 45.2
click at [26, 124] on div "Let every look I say be yours and you are mine" at bounding box center [96, 124] width 140 height 12
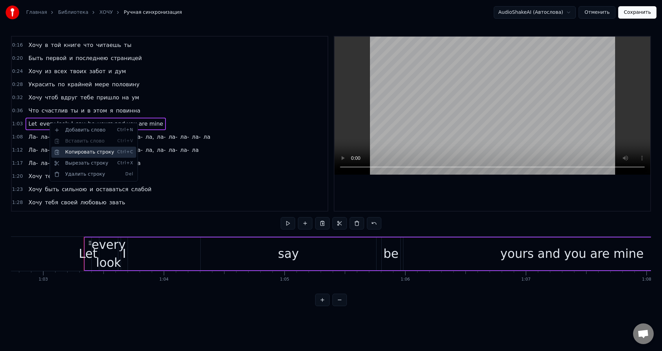
scroll to position [0, 7609]
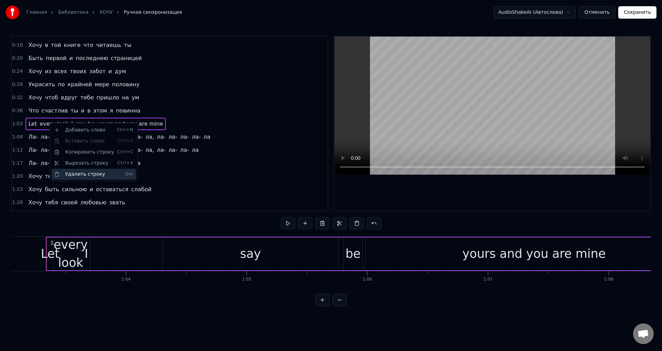
click at [83, 174] on div "Удалить строку Del" at bounding box center [93, 174] width 85 height 11
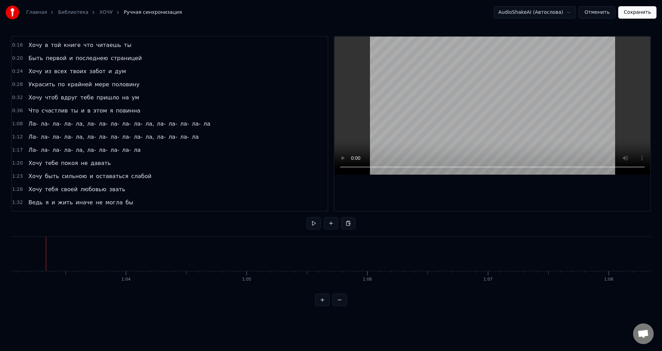
click at [35, 109] on span "Что" at bounding box center [34, 111] width 12 height 8
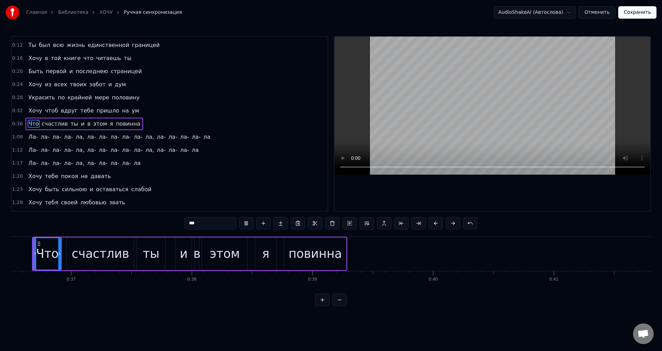
scroll to position [0, 4392]
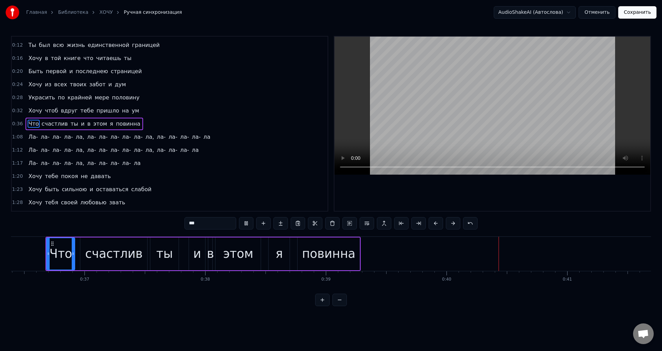
click at [70, 123] on span "ты" at bounding box center [74, 124] width 9 height 8
click at [80, 123] on span "и" at bounding box center [82, 124] width 5 height 8
type input "*"
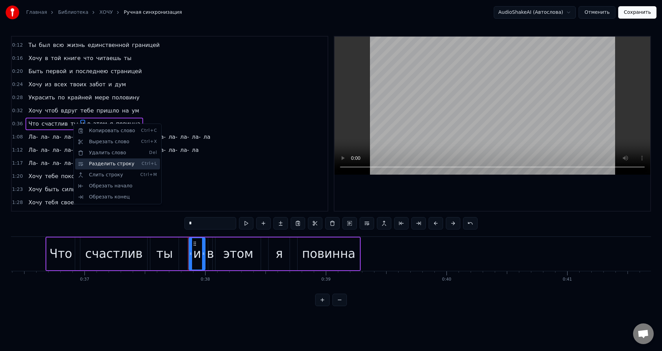
click at [109, 162] on div "Разделить строку Ctrl+L" at bounding box center [117, 163] width 85 height 11
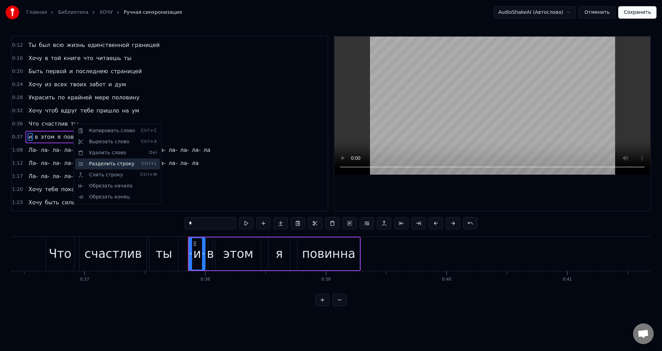
scroll to position [37, 0]
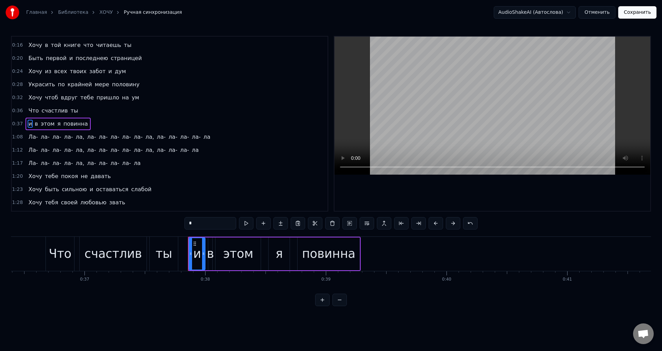
click at [29, 115] on div "Что счастлив ты" at bounding box center [53, 110] width 55 height 12
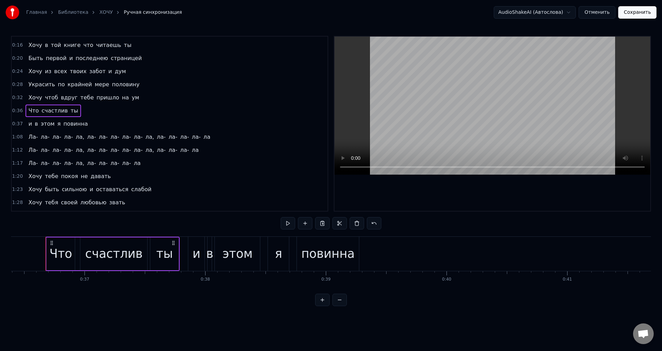
click at [30, 111] on span "Что" at bounding box center [34, 111] width 12 height 8
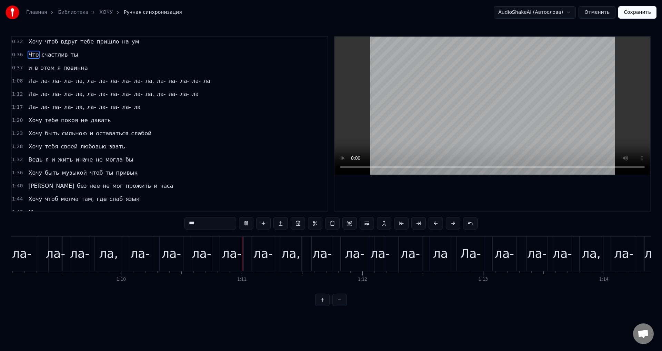
scroll to position [0, 8460]
drag, startPoint x: 150, startPoint y: 81, endPoint x: 37, endPoint y: 82, distance: 113.8
click at [37, 82] on div "[GEOGRAPHIC_DATA], [GEOGRAPHIC_DATA], [GEOGRAPHIC_DATA]" at bounding box center [120, 81] width 188 height 12
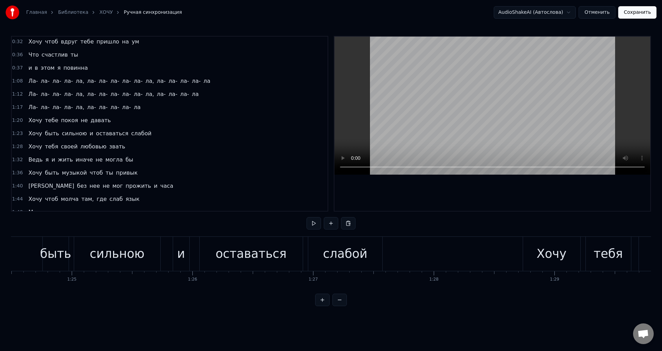
scroll to position [117, 0]
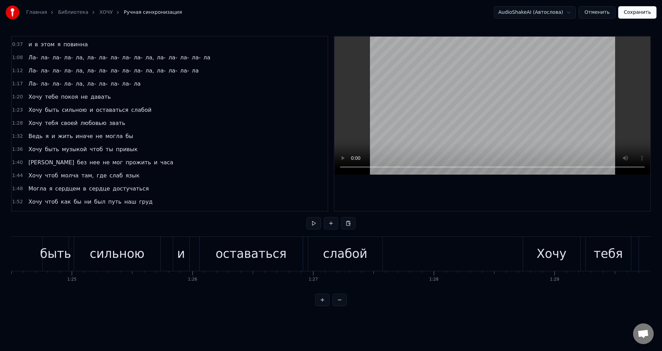
click at [31, 97] on span "Хочу" at bounding box center [35, 97] width 15 height 8
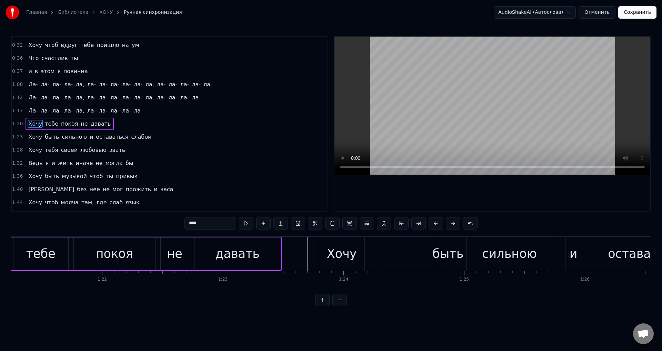
scroll to position [0, 9706]
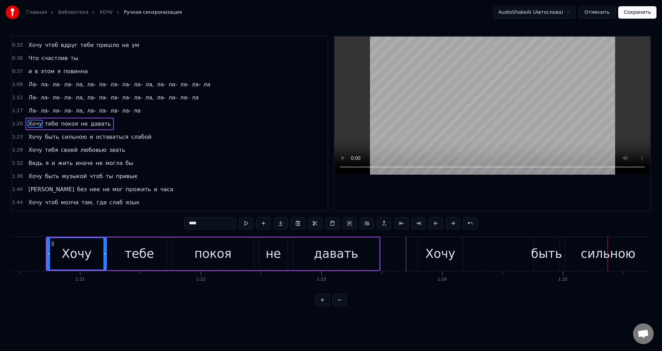
click at [440, 252] on div "Хочу" at bounding box center [440, 253] width 30 height 18
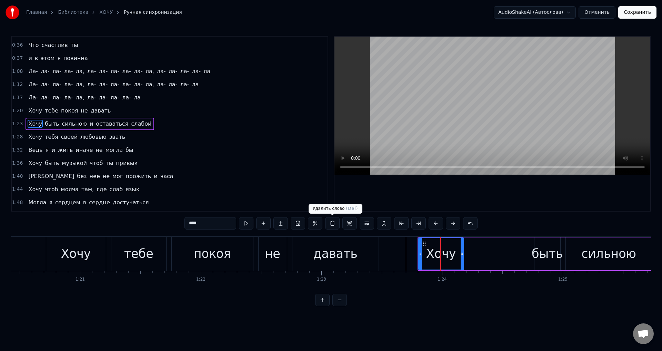
click at [332, 225] on button at bounding box center [332, 223] width 14 height 12
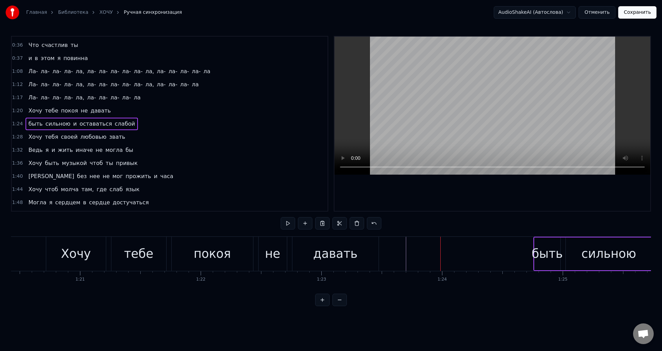
click at [544, 253] on div "быть" at bounding box center [547, 253] width 31 height 18
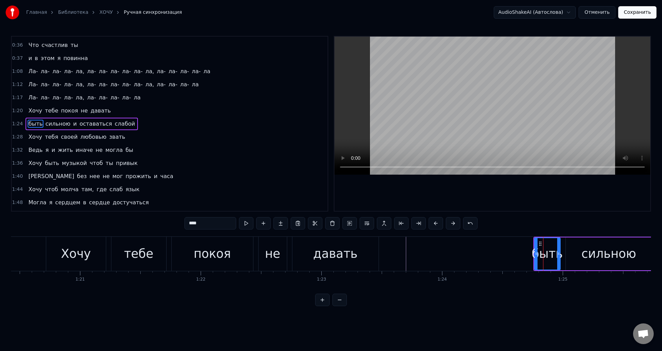
drag, startPoint x: 191, startPoint y: 224, endPoint x: 193, endPoint y: 210, distance: 13.5
click at [170, 223] on div "0:00 [GEOGRAPHIC_DATA], [GEOGRAPHIC_DATA], [GEOGRAPHIC_DATA], [GEOGRAPHIC_DATA]…" at bounding box center [331, 171] width 640 height 270
click at [326, 256] on div "давать" at bounding box center [335, 253] width 44 height 18
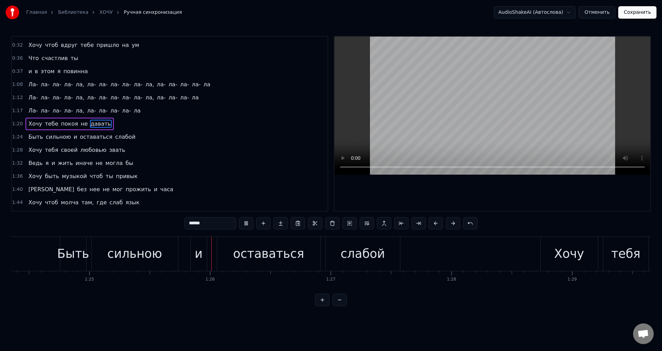
scroll to position [0, 10278]
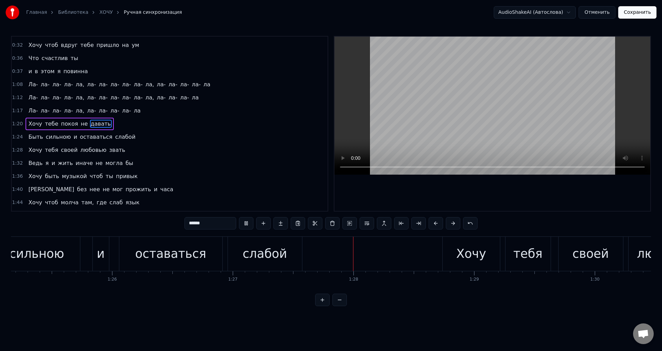
click at [100, 261] on div "и" at bounding box center [101, 253] width 8 height 18
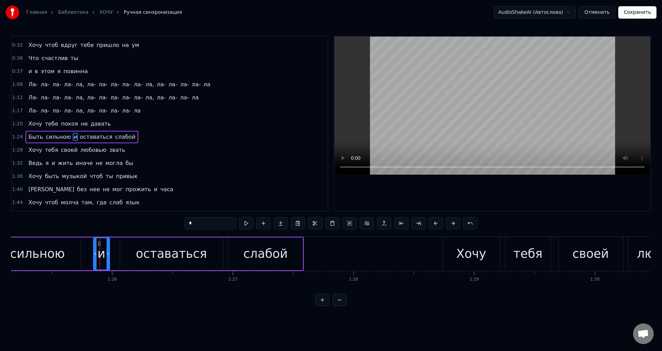
scroll to position [103, 0]
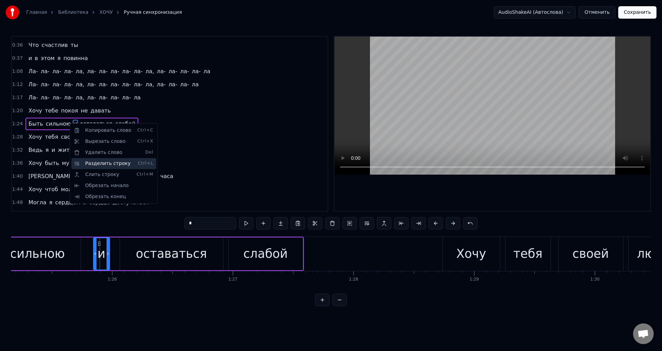
click at [116, 163] on div "Разделить строку Ctrl+L" at bounding box center [113, 163] width 85 height 11
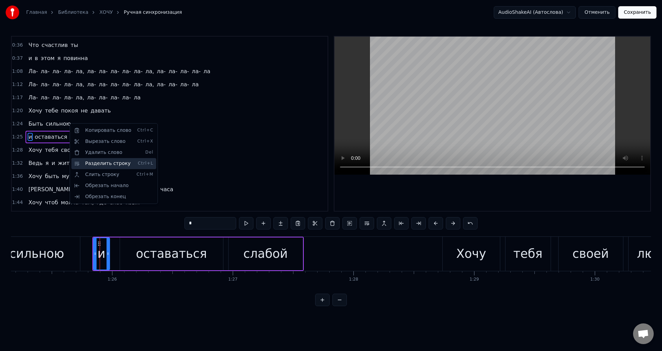
scroll to position [116, 0]
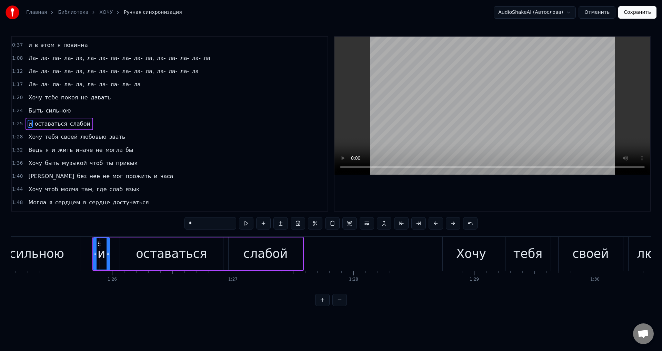
click at [47, 248] on div "сильною" at bounding box center [36, 253] width 55 height 18
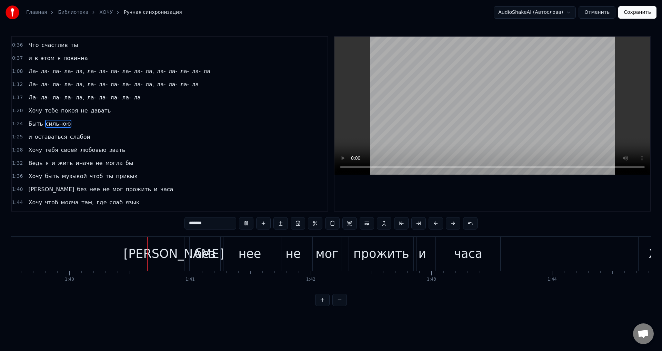
scroll to position [0, 12021]
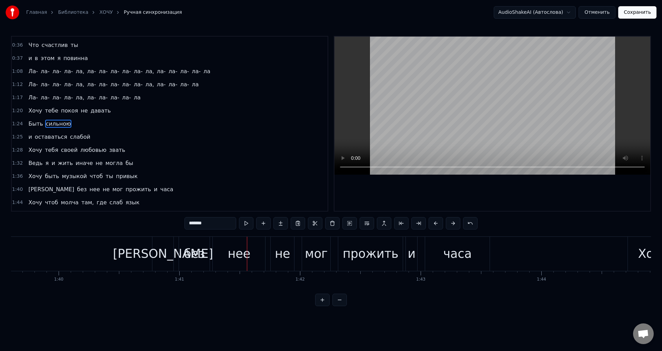
click at [234, 254] on div "нее" at bounding box center [239, 253] width 23 height 18
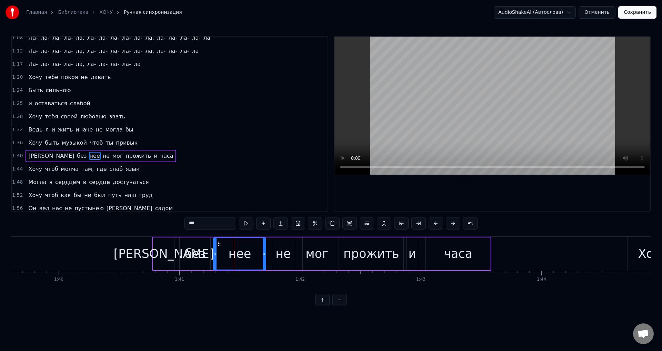
scroll to position [168, 0]
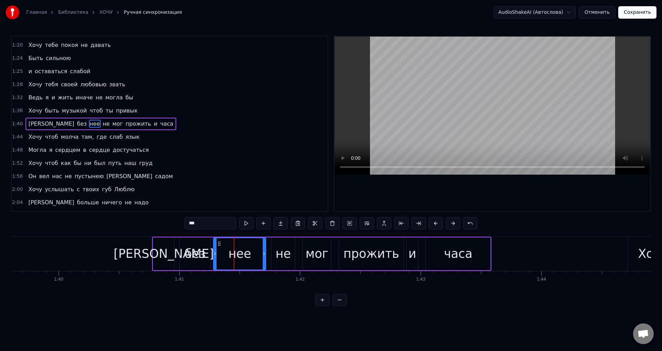
drag, startPoint x: 208, startPoint y: 222, endPoint x: 194, endPoint y: 221, distance: 13.8
click at [194, 221] on input "***" at bounding box center [210, 223] width 52 height 12
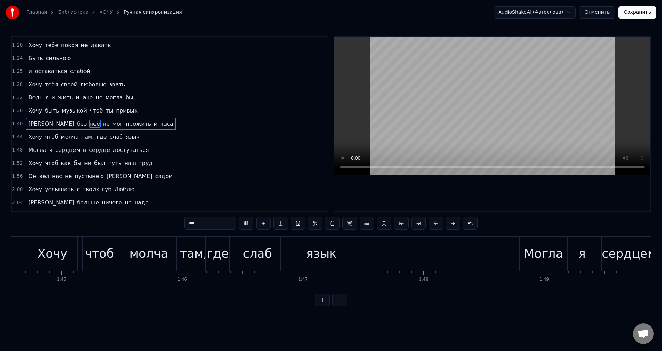
scroll to position [0, 12623]
click at [198, 255] on div "там," at bounding box center [191, 253] width 27 height 18
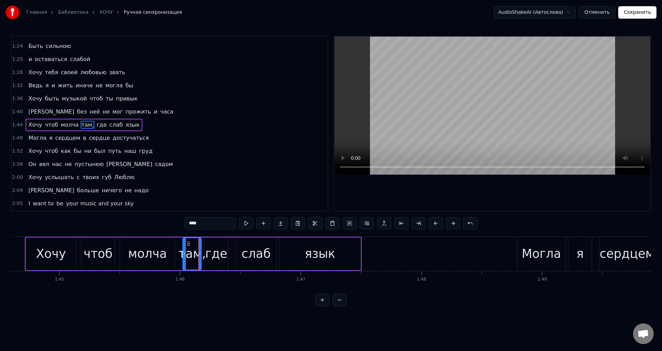
scroll to position [181, 0]
click at [204, 225] on input "****" at bounding box center [210, 223] width 52 height 12
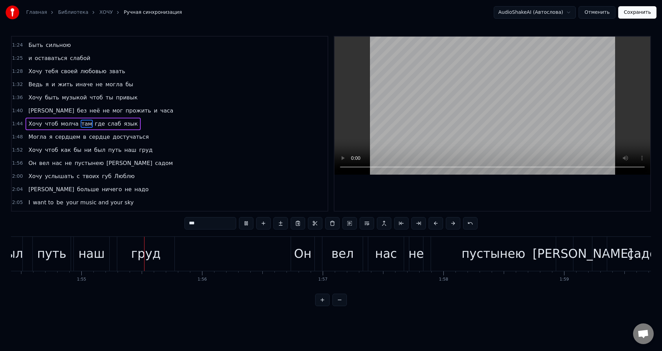
scroll to position [0, 13809]
click at [145, 255] on div "груд" at bounding box center [145, 253] width 30 height 18
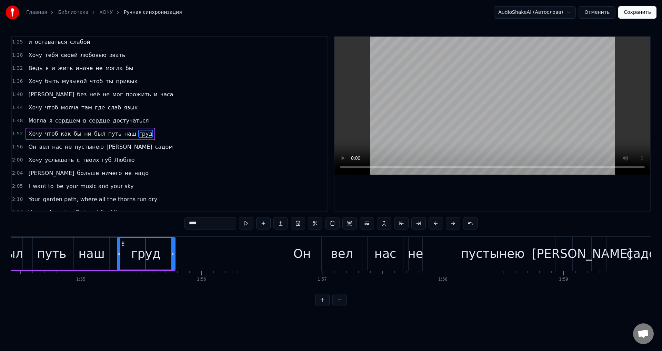
scroll to position [208, 0]
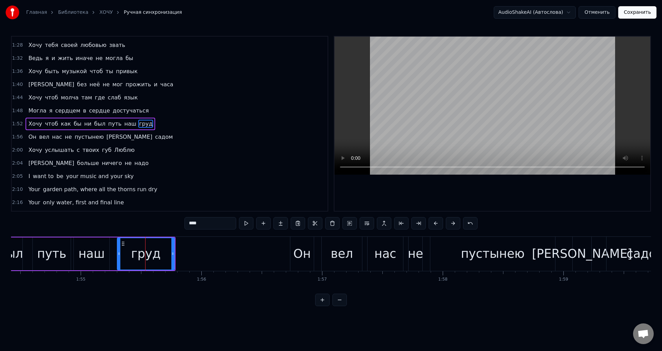
click at [188, 223] on input "****" at bounding box center [210, 223] width 52 height 12
click at [215, 223] on input "****" at bounding box center [210, 223] width 52 height 12
click at [344, 250] on div "вел" at bounding box center [342, 253] width 22 height 18
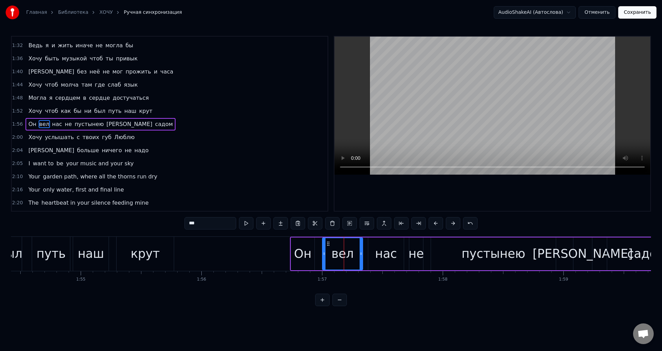
scroll to position [221, 0]
click at [191, 224] on input "***" at bounding box center [210, 223] width 52 height 12
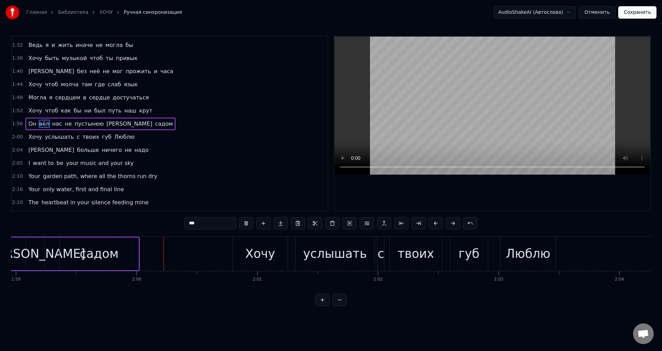
scroll to position [0, 14391]
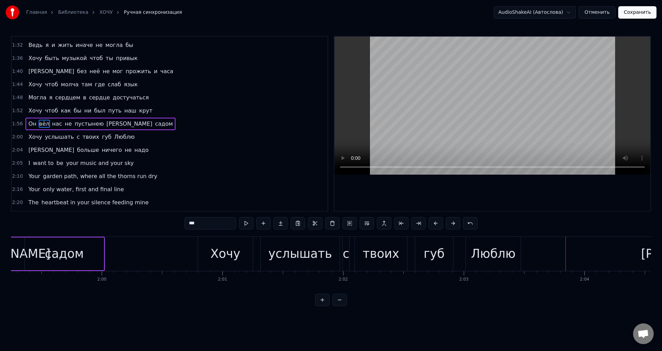
click at [113, 137] on span "Люблю" at bounding box center [124, 137] width 22 height 8
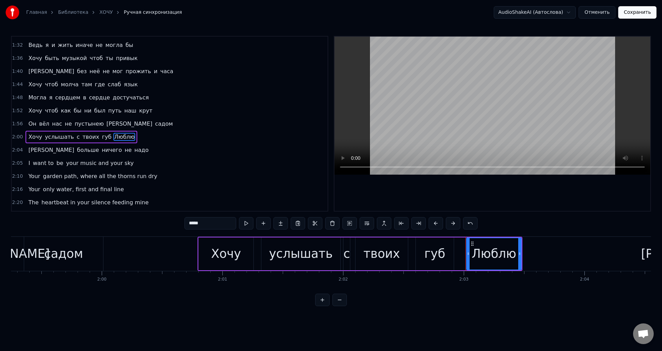
scroll to position [234, 0]
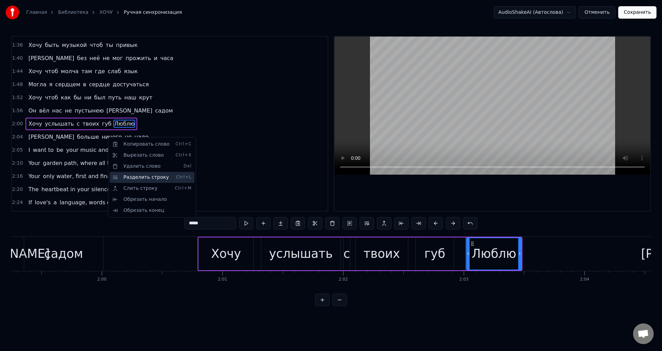
click at [139, 177] on div "Разделить строку Ctrl+L" at bounding box center [152, 177] width 85 height 11
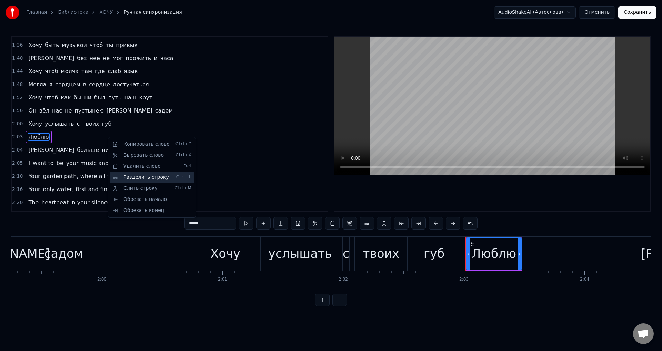
scroll to position [247, 0]
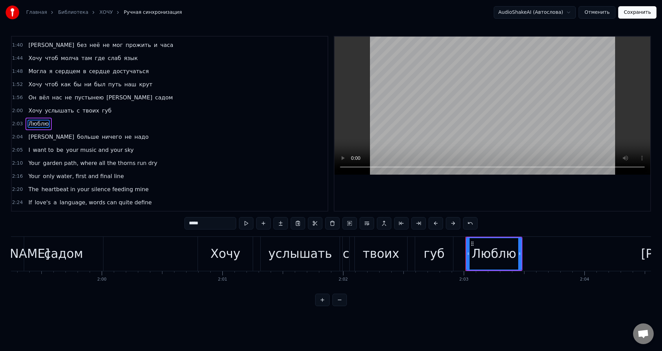
click at [430, 257] on div "губ" at bounding box center [434, 253] width 21 height 18
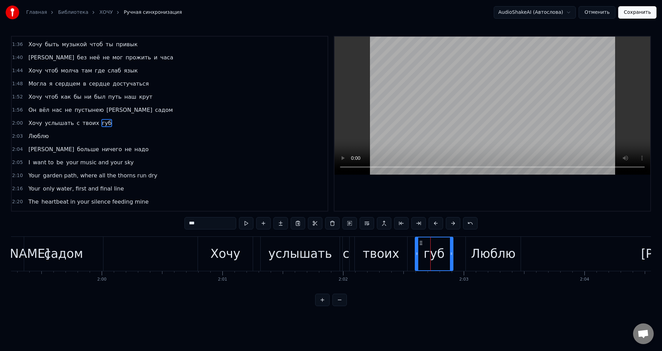
scroll to position [234, 0]
click at [29, 138] on span "Люблю" at bounding box center [39, 137] width 22 height 8
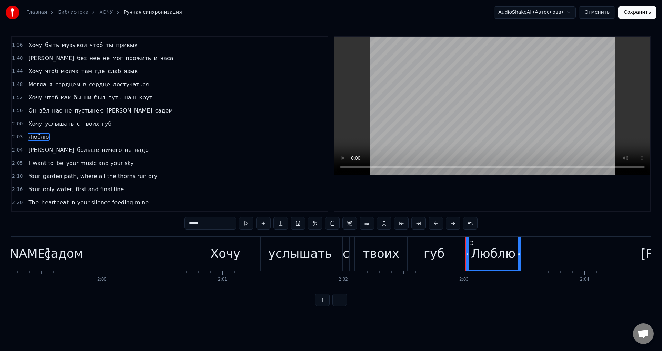
scroll to position [247, 0]
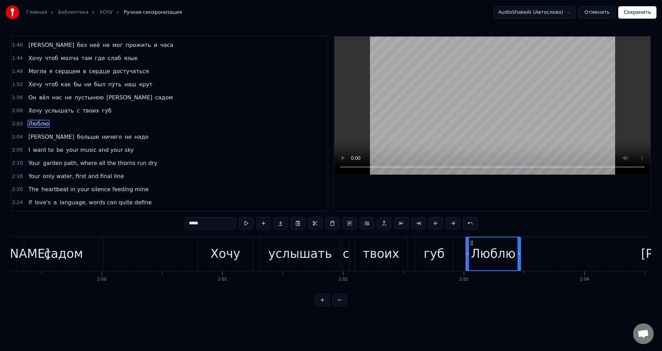
click at [441, 253] on div "губ" at bounding box center [434, 253] width 21 height 18
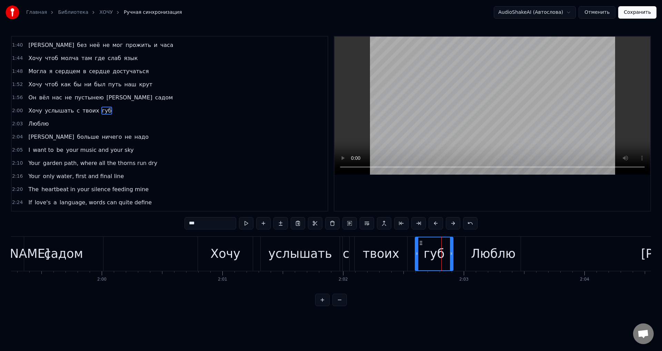
scroll to position [234, 0]
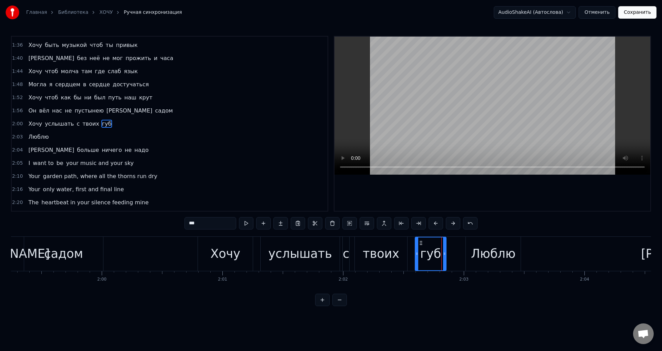
drag, startPoint x: 451, startPoint y: 257, endPoint x: 444, endPoint y: 257, distance: 6.9
click at [444, 257] on div at bounding box center [444, 253] width 3 height 33
click at [472, 257] on div "Люблю" at bounding box center [493, 253] width 44 height 18
type input "*****"
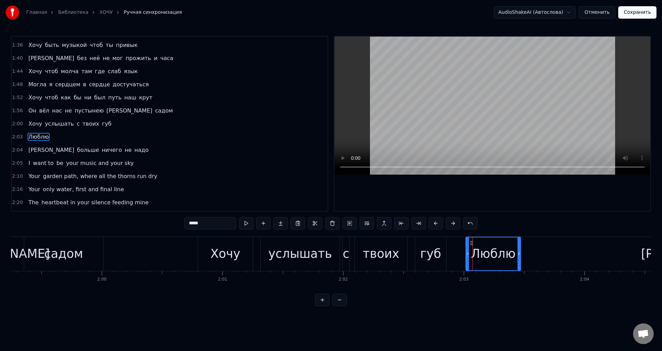
scroll to position [247, 0]
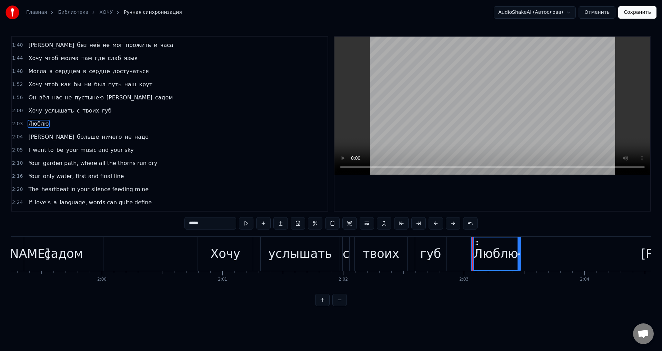
drag, startPoint x: 467, startPoint y: 257, endPoint x: 472, endPoint y: 257, distance: 5.2
click at [472, 257] on div at bounding box center [472, 253] width 3 height 33
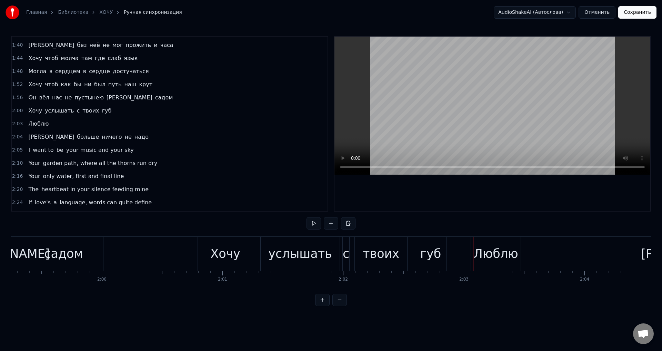
click at [480, 256] on div "Люблю" at bounding box center [495, 253] width 44 height 18
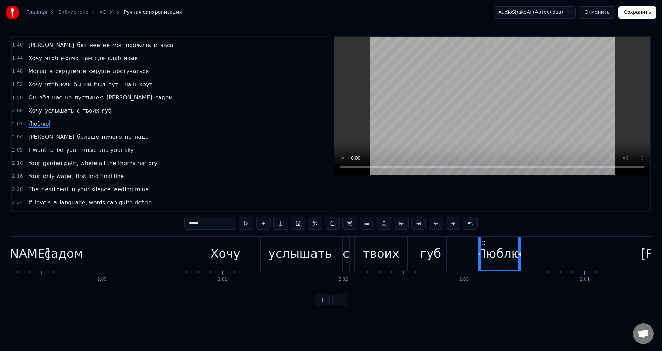
drag, startPoint x: 473, startPoint y: 256, endPoint x: 480, endPoint y: 255, distance: 6.9
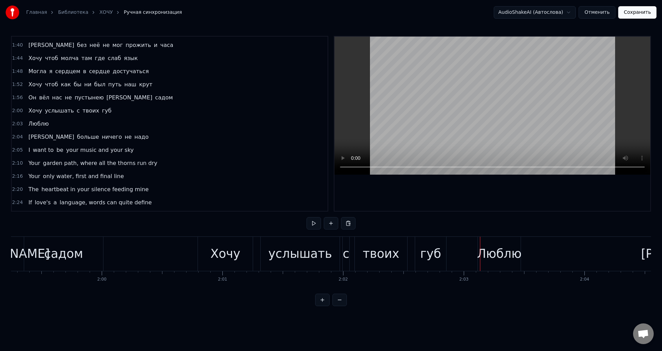
click at [480, 255] on div at bounding box center [480, 254] width 0 height 34
click at [491, 255] on div "Люблю" at bounding box center [499, 253] width 44 height 18
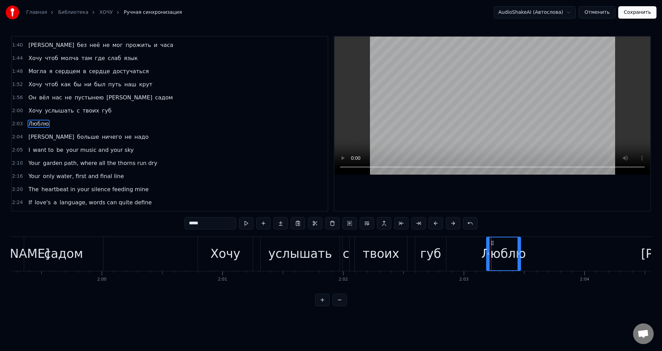
drag, startPoint x: 480, startPoint y: 255, endPoint x: 489, endPoint y: 254, distance: 8.7
click at [489, 254] on icon at bounding box center [488, 254] width 3 height 6
click at [468, 226] on button at bounding box center [470, 223] width 14 height 12
click at [468, 226] on button at bounding box center [461, 223] width 14 height 12
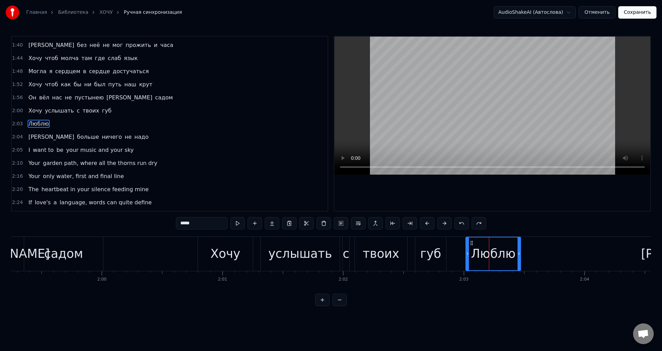
click at [468, 226] on button at bounding box center [461, 223] width 14 height 12
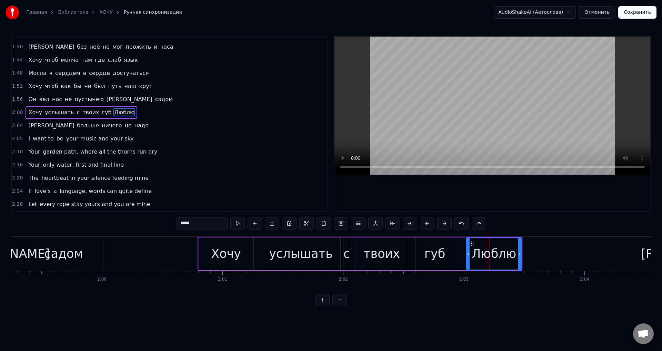
scroll to position [245, 0]
click at [478, 225] on button at bounding box center [479, 223] width 14 height 12
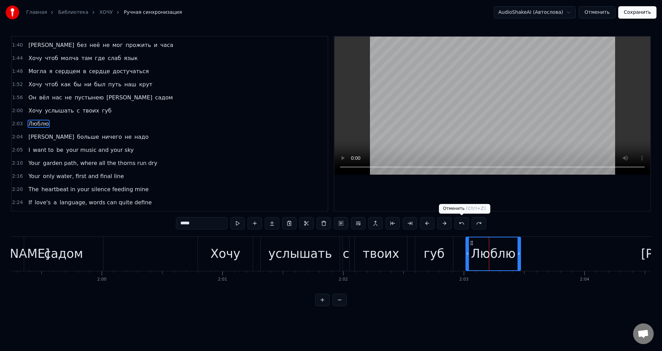
click at [465, 225] on button at bounding box center [461, 223] width 14 height 12
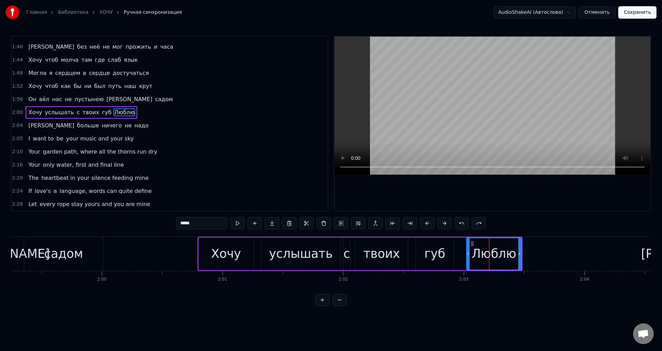
scroll to position [245, 0]
click at [465, 225] on button at bounding box center [461, 223] width 14 height 12
click at [479, 222] on button at bounding box center [479, 223] width 14 height 12
click at [480, 224] on button at bounding box center [479, 223] width 14 height 12
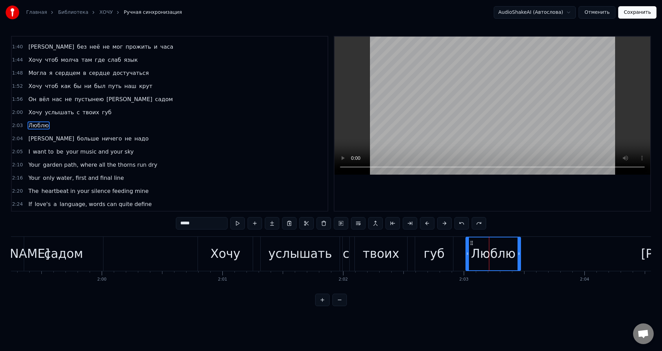
scroll to position [247, 0]
click at [480, 224] on button at bounding box center [479, 223] width 14 height 12
click at [460, 224] on button at bounding box center [461, 223] width 14 height 12
click at [371, 258] on div "твоих" at bounding box center [381, 253] width 37 height 18
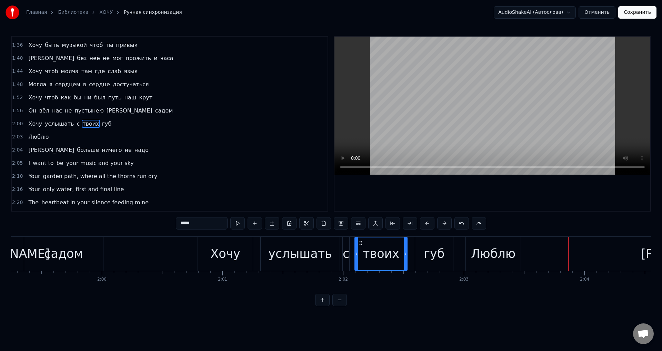
click at [485, 249] on div "Люблю" at bounding box center [493, 253] width 44 height 18
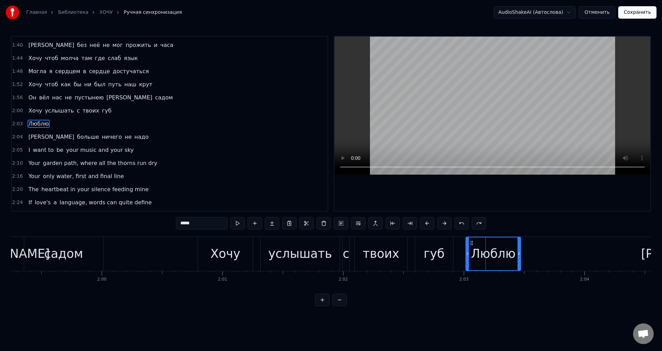
drag, startPoint x: 183, startPoint y: 223, endPoint x: 179, endPoint y: 222, distance: 4.3
click at [179, 222] on input "*****" at bounding box center [202, 223] width 52 height 12
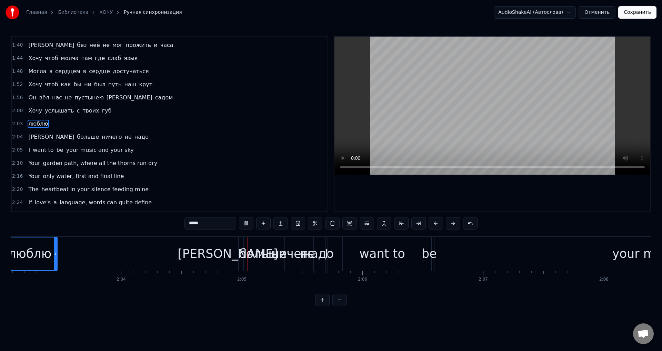
scroll to position [0, 14986]
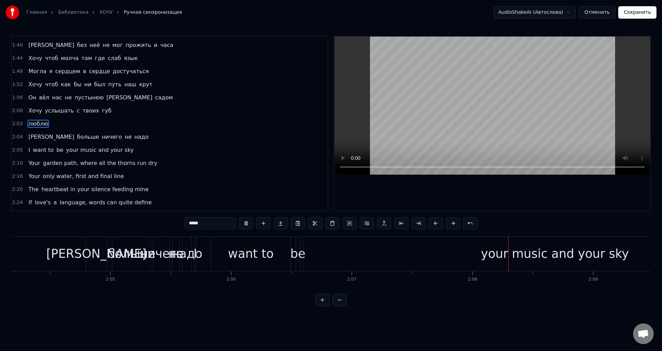
click at [258, 261] on div "want to" at bounding box center [251, 253] width 46 height 18
type input "*******"
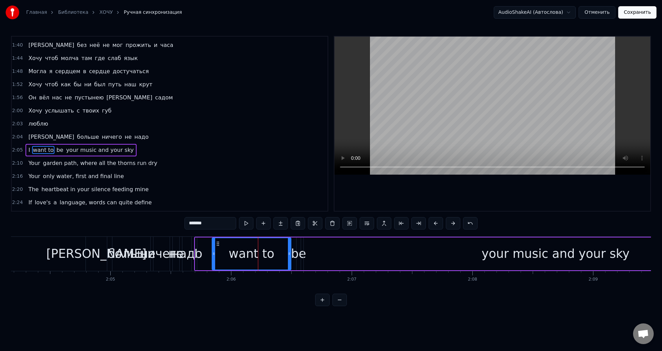
scroll to position [258, 0]
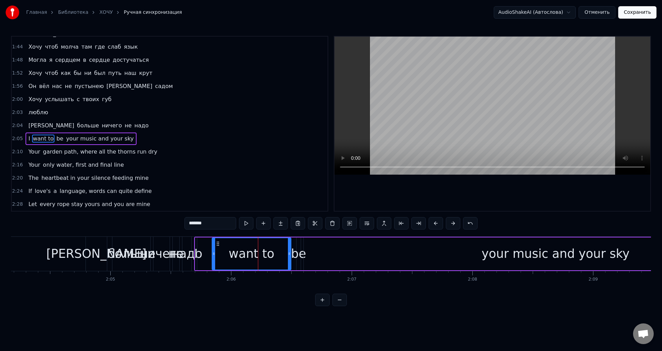
drag, startPoint x: 110, startPoint y: 137, endPoint x: 24, endPoint y: 137, distance: 85.9
click at [26, 137] on div "I want to be your music and your sky" at bounding box center [81, 138] width 111 height 12
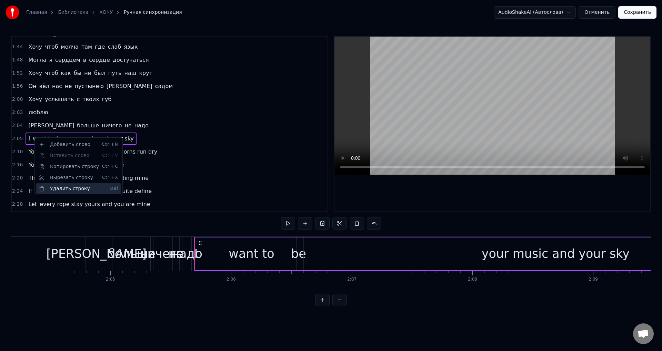
click at [62, 186] on div "Удалить строку Del" at bounding box center [78, 188] width 85 height 11
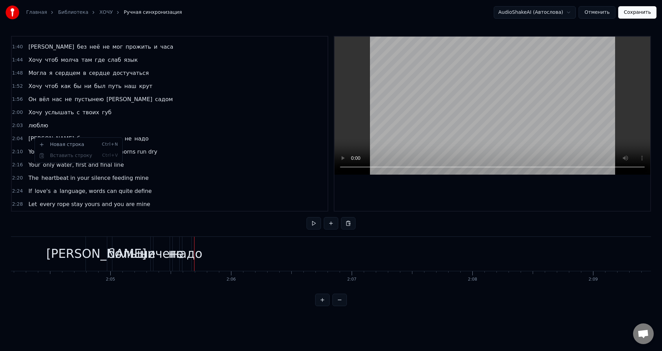
scroll to position [245, 0]
drag, startPoint x: 86, startPoint y: 154, endPoint x: 36, endPoint y: 151, distance: 49.7
click at [36, 151] on div "Your garden path, where all the thorns run dry" at bounding box center [93, 152] width 134 height 12
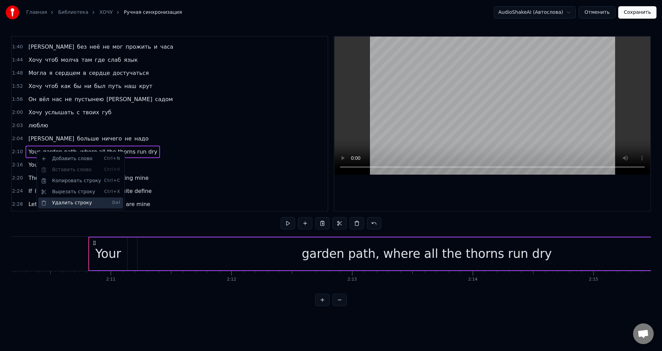
scroll to position [0, 15752]
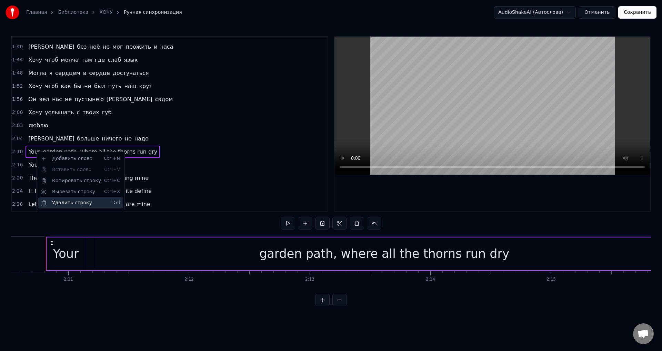
click at [61, 202] on div "Удалить строку Del" at bounding box center [80, 202] width 85 height 11
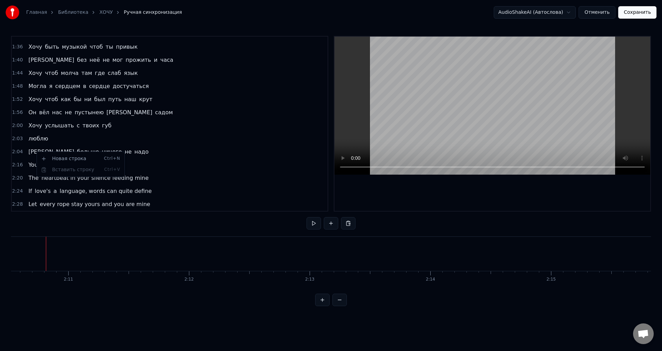
scroll to position [232, 0]
drag, startPoint x: 84, startPoint y: 166, endPoint x: 29, endPoint y: 164, distance: 55.5
click at [29, 164] on div "Your only water, first and final line" at bounding box center [76, 165] width 101 height 12
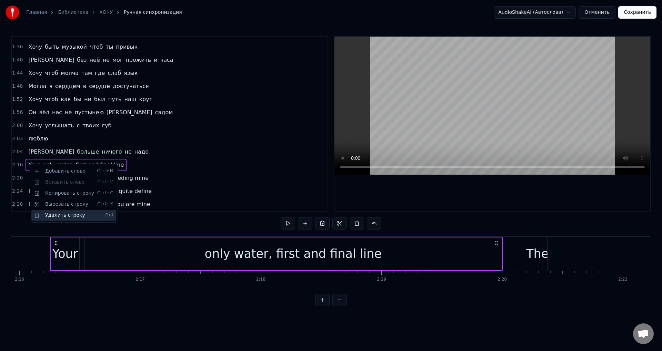
scroll to position [0, 16409]
click at [53, 216] on div "Удалить строку Del" at bounding box center [73, 215] width 85 height 11
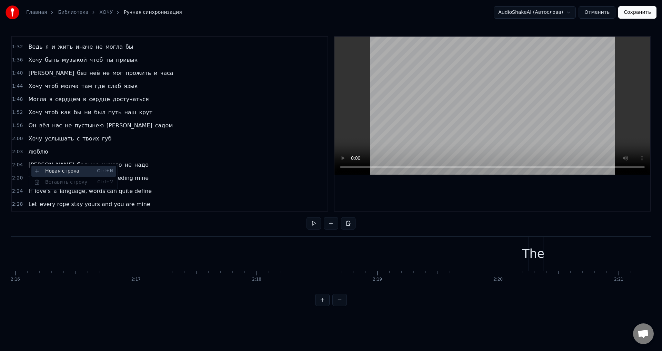
scroll to position [219, 0]
drag, startPoint x: 70, startPoint y: 177, endPoint x: 28, endPoint y: 174, distance: 42.2
click at [28, 174] on div "The heartbeat in your silence feeding mine" at bounding box center [89, 178] width 126 height 12
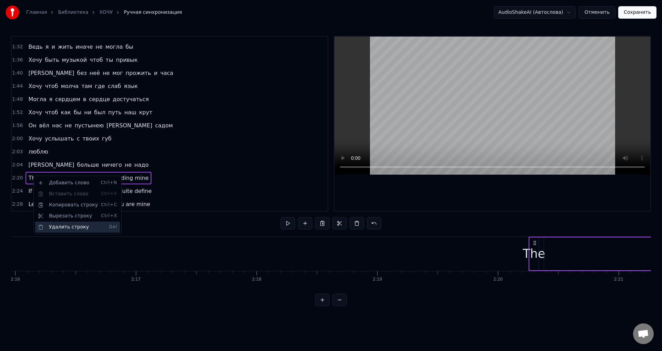
click at [60, 226] on div "Удалить строку Del" at bounding box center [77, 226] width 85 height 11
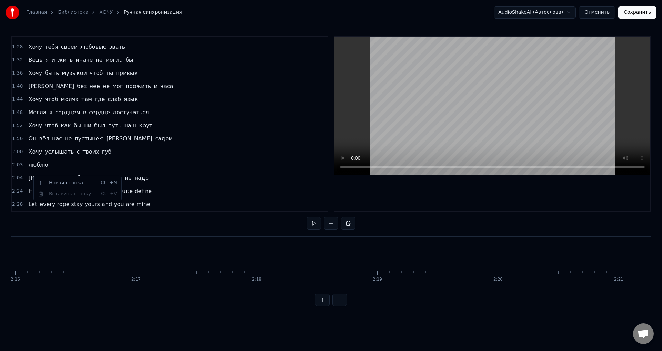
scroll to position [206, 0]
drag, startPoint x: 81, startPoint y: 189, endPoint x: 26, endPoint y: 189, distance: 55.5
click at [26, 189] on div "If love's a language, words can quite define" at bounding box center [90, 191] width 129 height 12
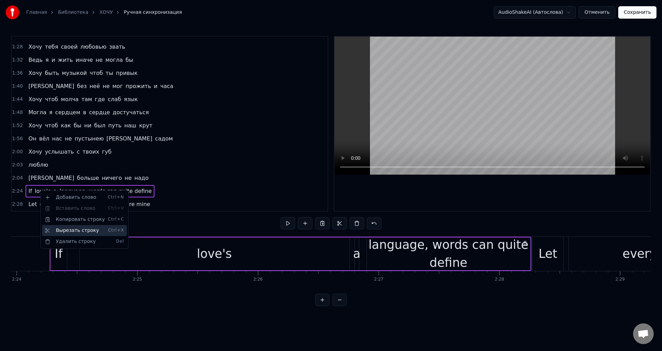
scroll to position [0, 17377]
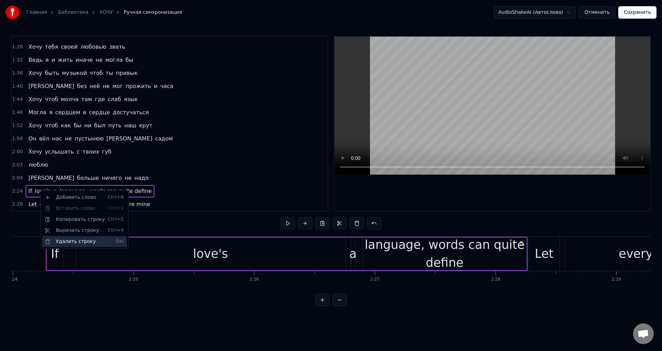
click at [70, 239] on div "Удалить строку Del" at bounding box center [84, 241] width 85 height 11
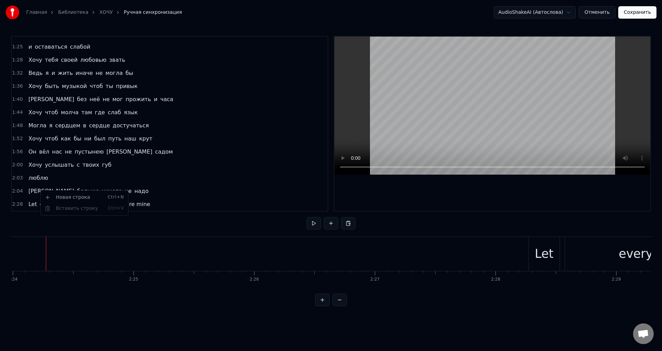
scroll to position [193, 0]
drag, startPoint x: 65, startPoint y: 203, endPoint x: 13, endPoint y: 202, distance: 52.1
click at [13, 202] on div "2:28 Let every rope stay yours and you are mine" at bounding box center [170, 204] width 316 height 13
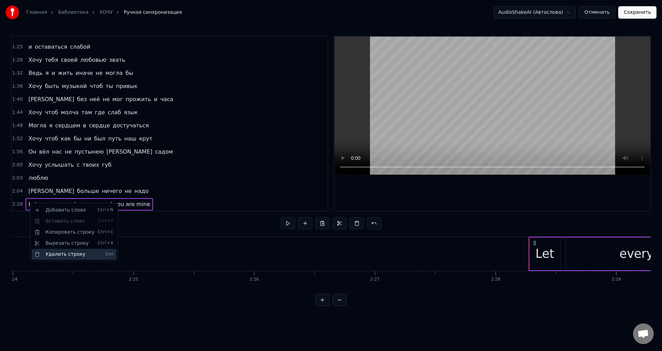
click at [64, 254] on div "Удалить строку Del" at bounding box center [74, 254] width 85 height 11
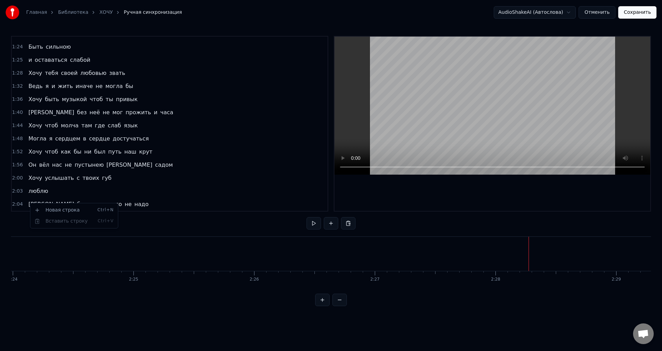
scroll to position [180, 0]
click at [76, 202] on span "больше" at bounding box center [87, 204] width 23 height 8
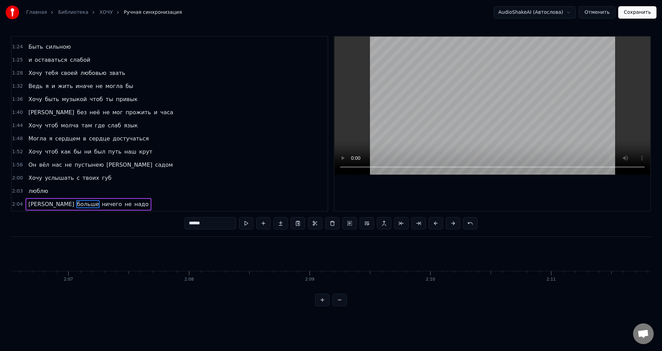
scroll to position [0, 15052]
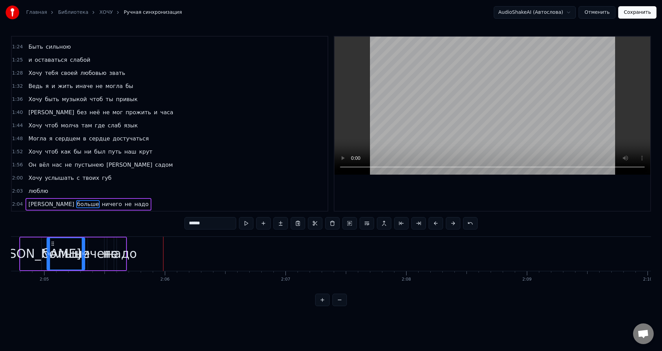
click at [121, 255] on div "надо" at bounding box center [121, 253] width 31 height 18
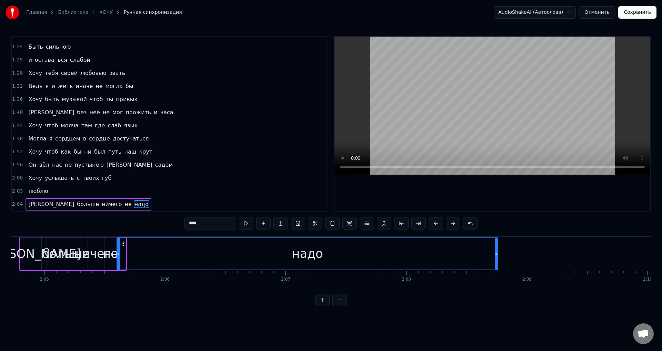
drag, startPoint x: 124, startPoint y: 257, endPoint x: 496, endPoint y: 254, distance: 372.1
click at [496, 254] on div at bounding box center [496, 253] width 3 height 31
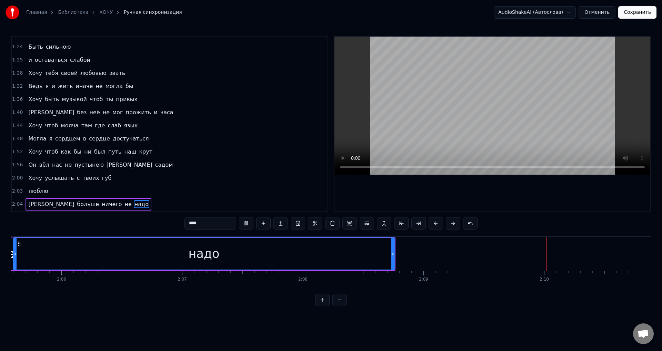
click at [189, 261] on div "надо" at bounding box center [204, 253] width 380 height 31
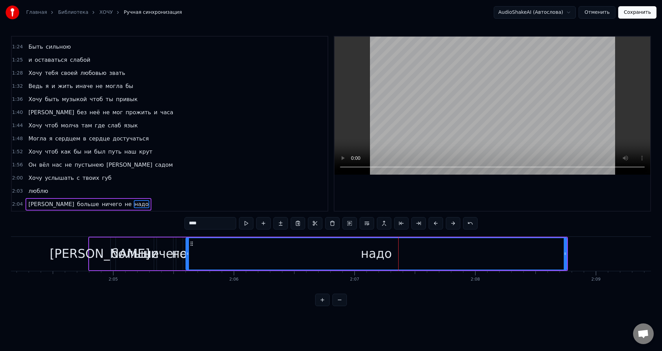
scroll to position [0, 14731]
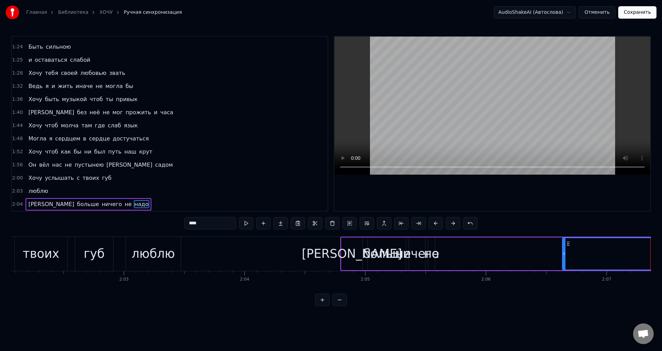
drag, startPoint x: 441, startPoint y: 259, endPoint x: 565, endPoint y: 260, distance: 124.5
click at [565, 260] on div at bounding box center [564, 253] width 3 height 31
click at [432, 254] on div "не" at bounding box center [431, 253] width 15 height 18
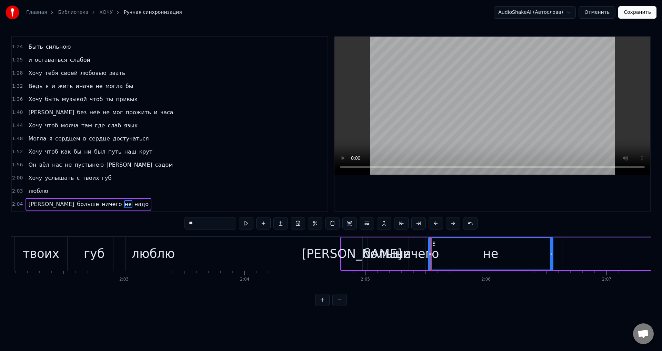
drag, startPoint x: 434, startPoint y: 256, endPoint x: 501, endPoint y: 260, distance: 67.8
click at [552, 259] on div at bounding box center [551, 253] width 3 height 31
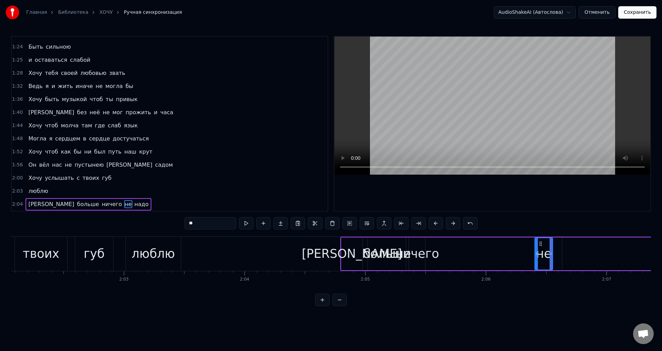
drag, startPoint x: 428, startPoint y: 255, endPoint x: 535, endPoint y: 256, distance: 106.6
click at [535, 256] on icon at bounding box center [536, 254] width 3 height 6
click at [419, 260] on div "ничего" at bounding box center [417, 253] width 44 height 18
type input "******"
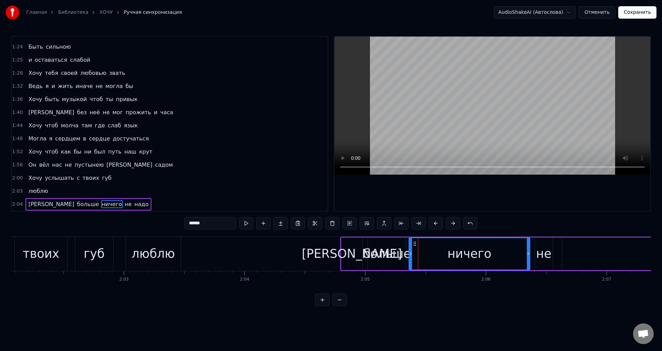
drag, startPoint x: 424, startPoint y: 258, endPoint x: 529, endPoint y: 259, distance: 104.8
click at [529, 259] on div at bounding box center [528, 253] width 3 height 31
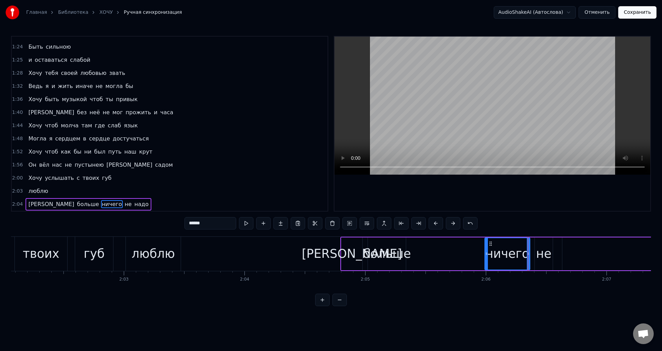
drag, startPoint x: 411, startPoint y: 254, endPoint x: 487, endPoint y: 255, distance: 75.9
click at [487, 255] on icon at bounding box center [486, 254] width 3 height 6
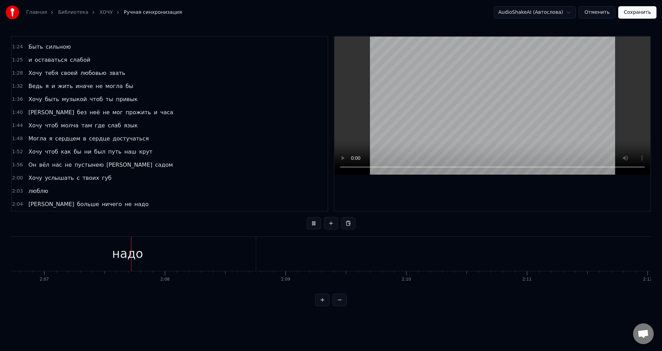
scroll to position [0, 15322]
click at [99, 257] on div "надо" at bounding box center [99, 253] width 31 height 18
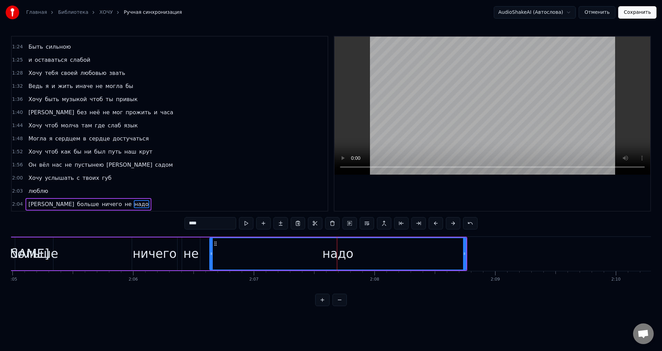
scroll to position [0, 15054]
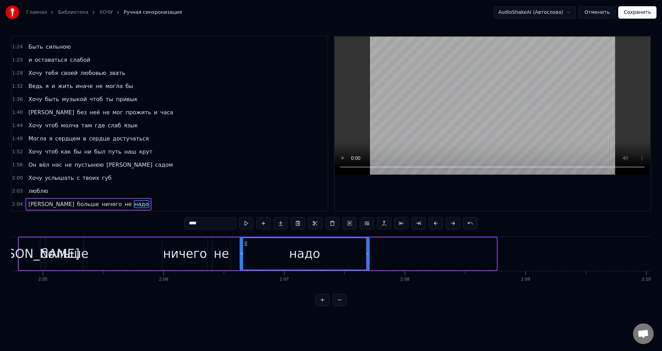
drag, startPoint x: 495, startPoint y: 256, endPoint x: 299, endPoint y: 250, distance: 196.6
click at [368, 250] on div at bounding box center [367, 253] width 3 height 31
click at [28, 257] on div "[PERSON_NAME]" at bounding box center [29, 253] width 100 height 18
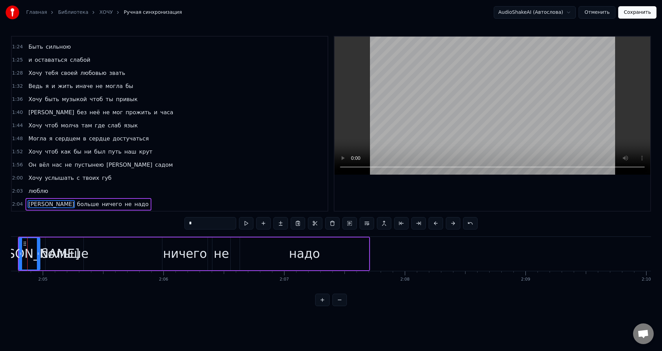
scroll to position [0, 15035]
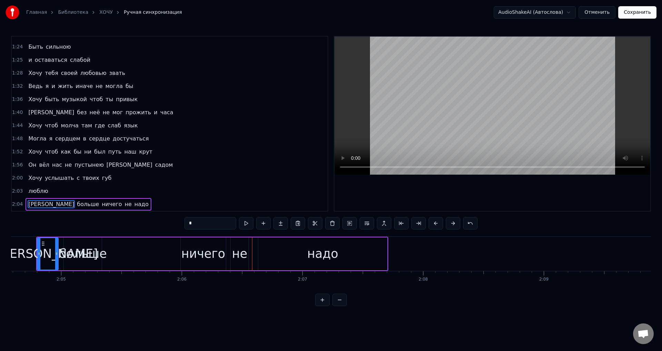
click at [269, 256] on div "надо" at bounding box center [322, 253] width 129 height 33
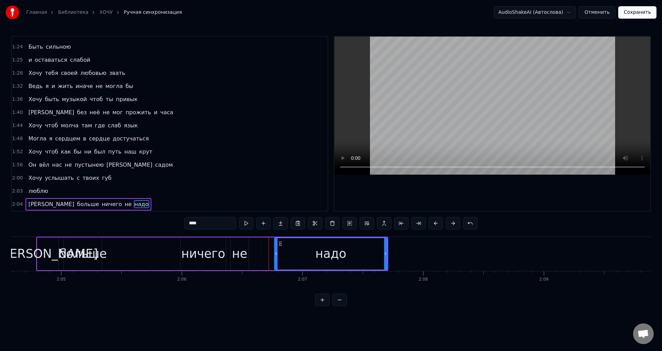
drag, startPoint x: 261, startPoint y: 257, endPoint x: 277, endPoint y: 256, distance: 16.3
click at [277, 256] on div at bounding box center [276, 253] width 3 height 31
click at [243, 254] on div "не" at bounding box center [239, 253] width 15 height 18
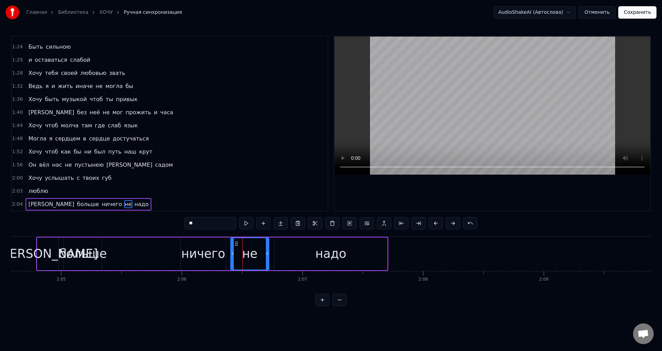
drag, startPoint x: 246, startPoint y: 255, endPoint x: 266, endPoint y: 255, distance: 20.3
click at [266, 255] on icon at bounding box center [267, 254] width 3 height 6
drag, startPoint x: 232, startPoint y: 254, endPoint x: 257, endPoint y: 254, distance: 25.5
click at [257, 254] on icon at bounding box center [258, 254] width 3 height 6
click at [212, 254] on div "ничего" at bounding box center [203, 253] width 44 height 18
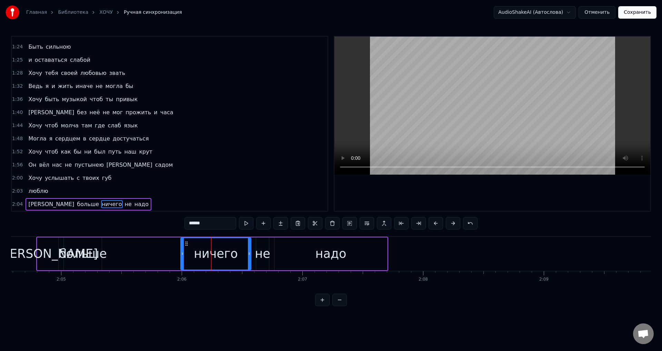
drag, startPoint x: 222, startPoint y: 256, endPoint x: 248, endPoint y: 258, distance: 25.2
click at [248, 258] on div at bounding box center [249, 253] width 3 height 31
click at [87, 255] on div "больше" at bounding box center [83, 253] width 48 height 18
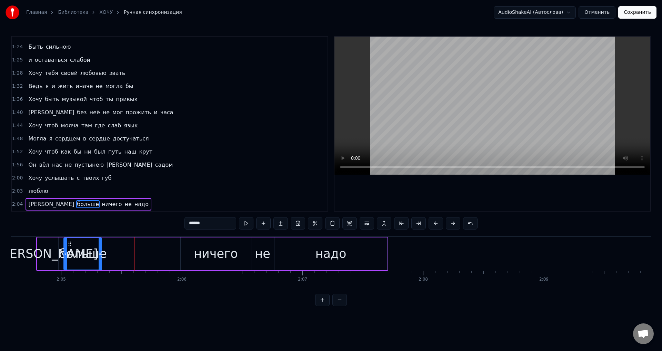
click at [86, 258] on div "больше" at bounding box center [83, 253] width 48 height 18
drag, startPoint x: 100, startPoint y: 256, endPoint x: 139, endPoint y: 252, distance: 39.8
click at [139, 252] on icon at bounding box center [139, 254] width 3 height 6
click at [48, 251] on div "[PERSON_NAME]" at bounding box center [48, 253] width 100 height 18
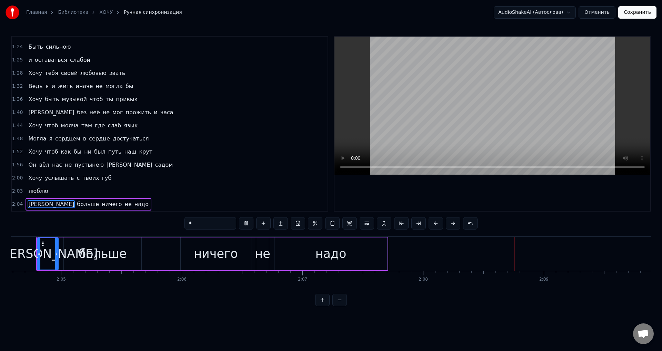
click at [97, 258] on div "больше" at bounding box center [103, 253] width 48 height 18
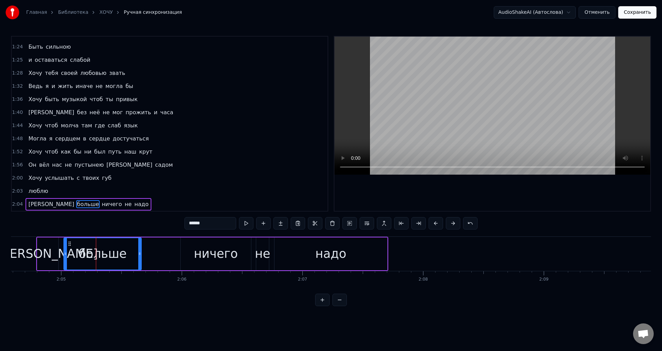
click at [47, 255] on div "[PERSON_NAME]" at bounding box center [48, 253] width 100 height 18
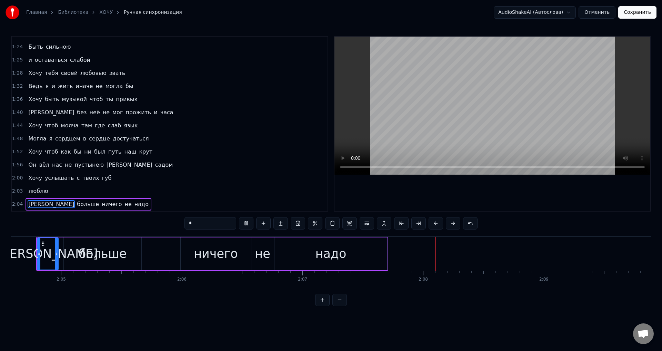
drag, startPoint x: 329, startPoint y: 253, endPoint x: 347, endPoint y: 260, distance: 19.6
click at [329, 254] on div "надо" at bounding box center [330, 253] width 31 height 18
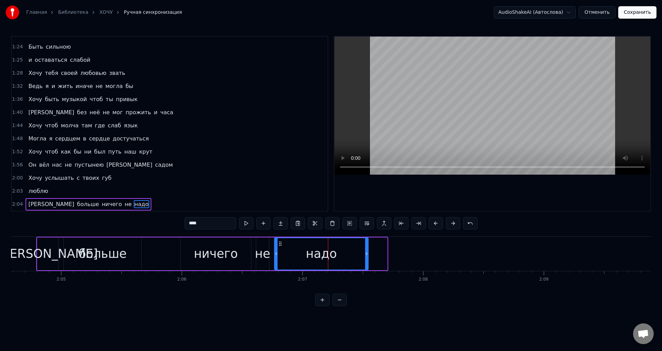
drag, startPoint x: 385, startPoint y: 260, endPoint x: 367, endPoint y: 261, distance: 19.0
click at [367, 261] on div at bounding box center [366, 253] width 3 height 31
click at [88, 261] on div "больше" at bounding box center [103, 253] width 48 height 18
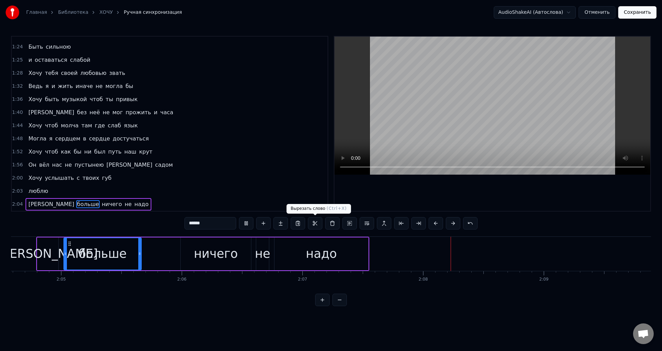
click at [314, 254] on div "надо" at bounding box center [321, 253] width 31 height 18
type input "****"
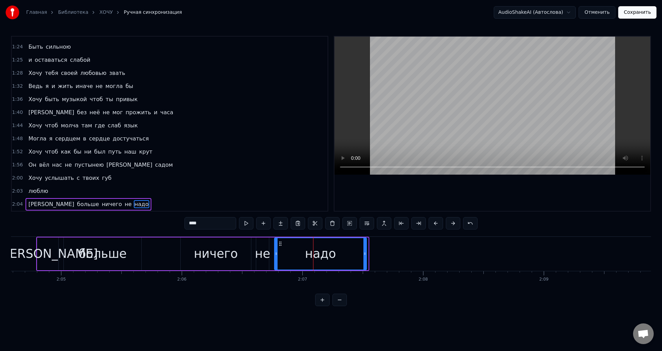
click at [364, 256] on div at bounding box center [364, 253] width 3 height 31
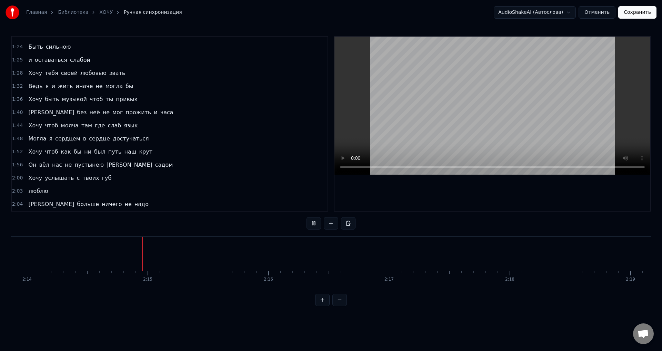
scroll to position [0, 16156]
click at [633, 16] on button "Сохранить" at bounding box center [637, 12] width 38 height 12
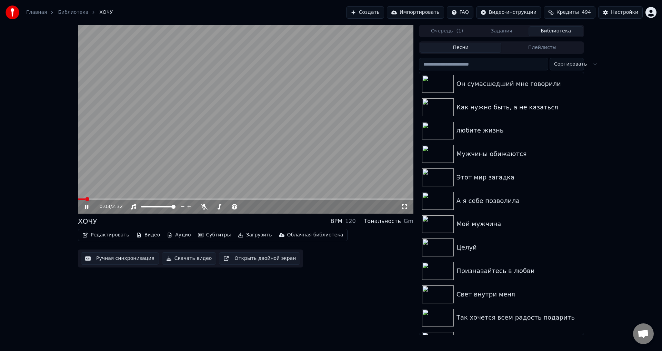
click at [109, 257] on button "Ручная синхронизация" at bounding box center [120, 258] width 78 height 12
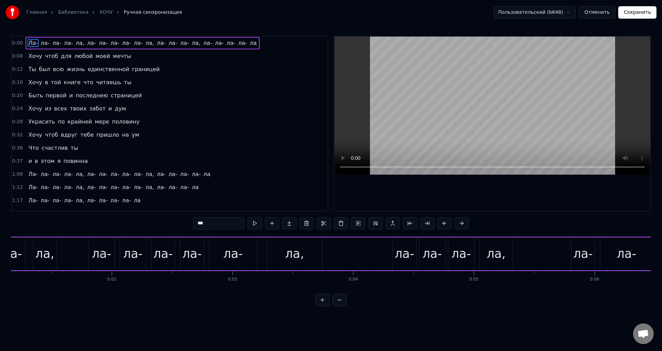
scroll to position [0, 1]
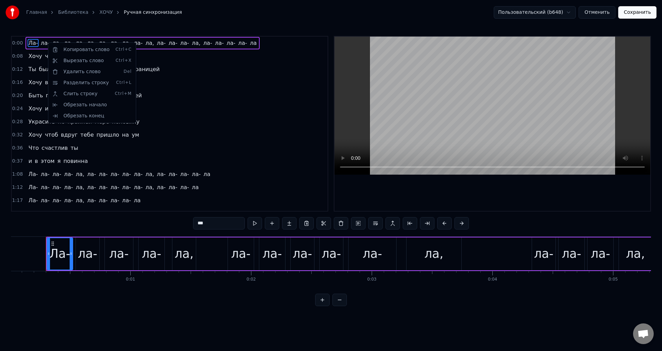
click at [181, 47] on html "Главная Библиотека ХОЧУ Ручная синхронизация Пользовательский (b648) Отменить С…" at bounding box center [331, 158] width 662 height 317
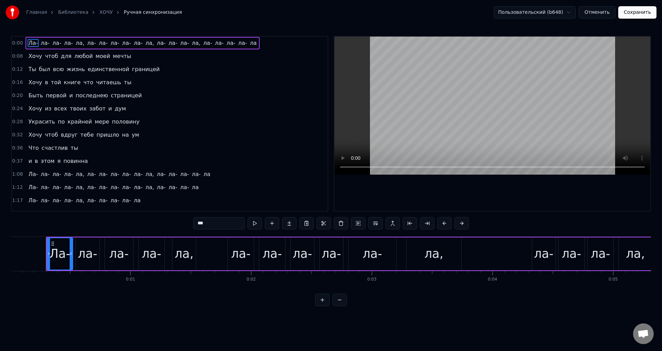
drag, startPoint x: 171, startPoint y: 46, endPoint x: 122, endPoint y: 44, distance: 49.4
click at [122, 44] on div "[GEOGRAPHIC_DATA], [GEOGRAPHIC_DATA], [GEOGRAPHIC_DATA], [GEOGRAPHIC_DATA]" at bounding box center [143, 43] width 234 height 12
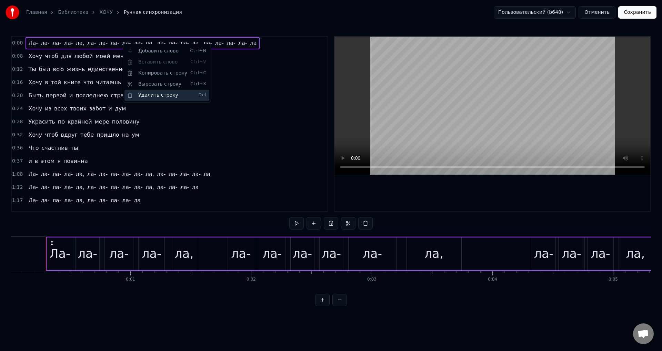
click at [152, 98] on div "Удалить строку Del" at bounding box center [166, 95] width 85 height 11
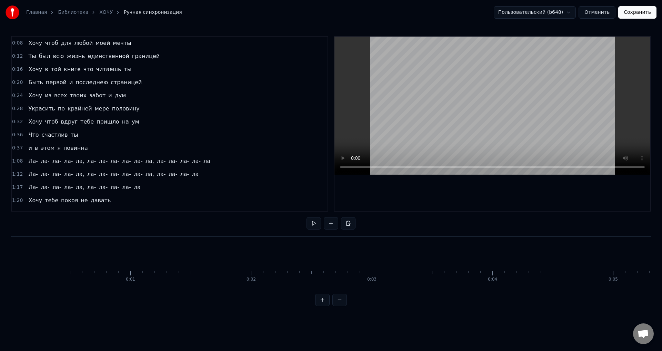
click at [641, 15] on button "Сохранить" at bounding box center [637, 12] width 38 height 12
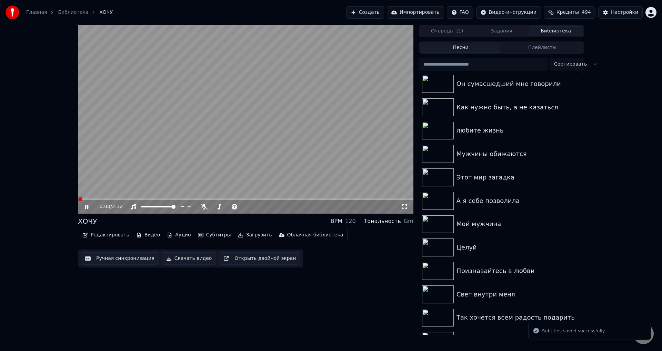
click at [403, 208] on icon at bounding box center [404, 207] width 7 height 6
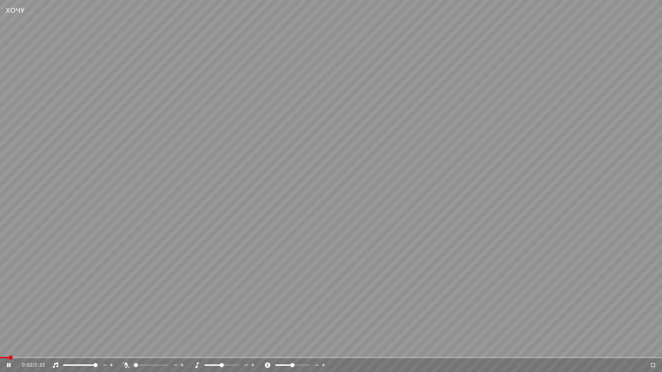
click at [9, 350] on span at bounding box center [11, 358] width 4 height 4
click at [17, 350] on span at bounding box center [19, 358] width 4 height 4
click at [13, 350] on span at bounding box center [6, 357] width 13 height 1
click at [13, 350] on span at bounding box center [15, 358] width 4 height 4
click at [652, 350] on icon at bounding box center [653, 366] width 7 height 6
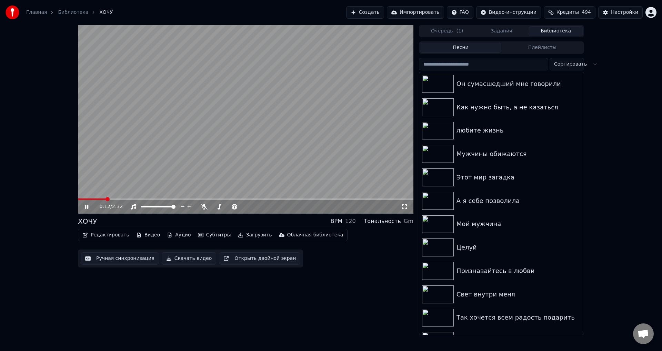
click at [111, 257] on button "Ручная синхронизация" at bounding box center [120, 258] width 78 height 12
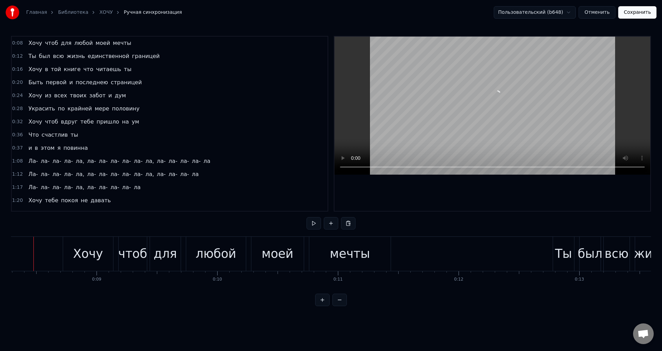
scroll to position [0, 988]
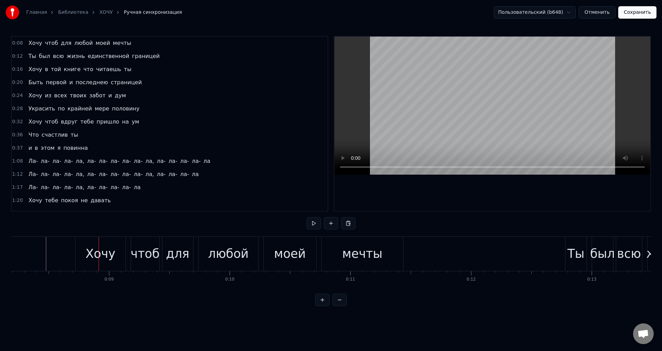
drag, startPoint x: 83, startPoint y: 250, endPoint x: 80, endPoint y: 252, distance: 4.0
click at [83, 250] on div "Хочу" at bounding box center [101, 254] width 50 height 34
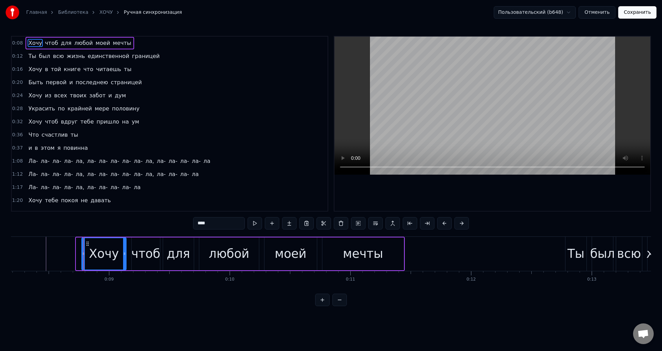
drag, startPoint x: 78, startPoint y: 254, endPoint x: 83, endPoint y: 254, distance: 5.5
click at [83, 254] on icon at bounding box center [83, 254] width 3 height 6
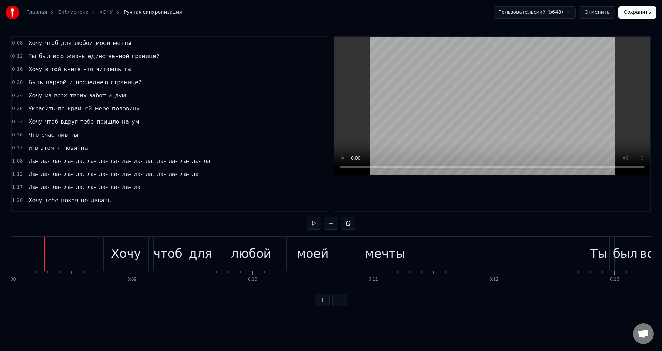
scroll to position [0, 964]
click at [119, 246] on div "Хочу" at bounding box center [127, 253] width 30 height 18
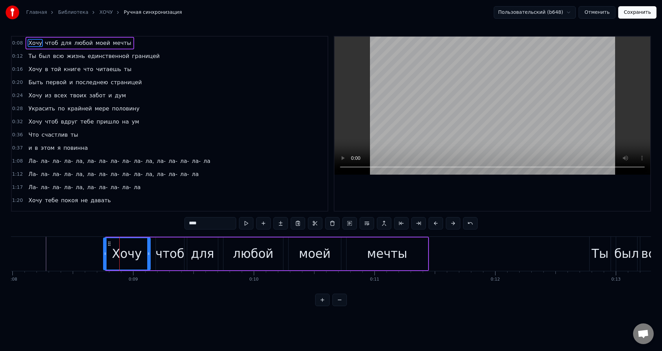
click at [104, 256] on icon at bounding box center [105, 254] width 3 height 6
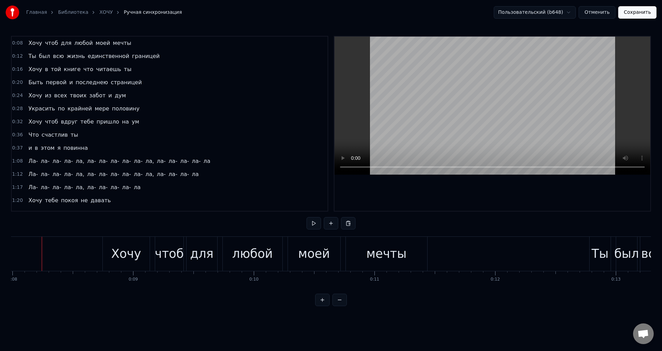
scroll to position [0, 960]
click at [114, 254] on div "Хочу" at bounding box center [130, 254] width 47 height 34
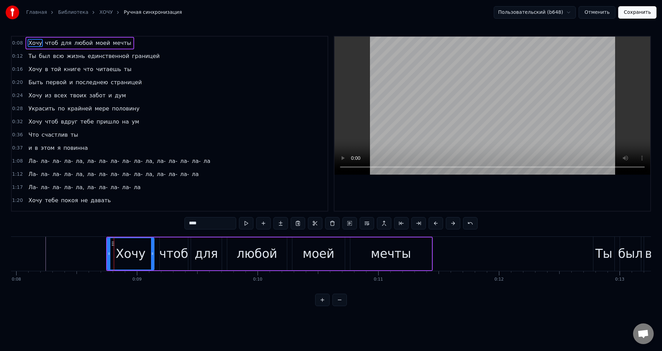
drag, startPoint x: 130, startPoint y: 161, endPoint x: 78, endPoint y: 162, distance: 52.1
click at [78, 162] on div "[GEOGRAPHIC_DATA], [GEOGRAPHIC_DATA], [GEOGRAPHIC_DATA]" at bounding box center [120, 161] width 188 height 12
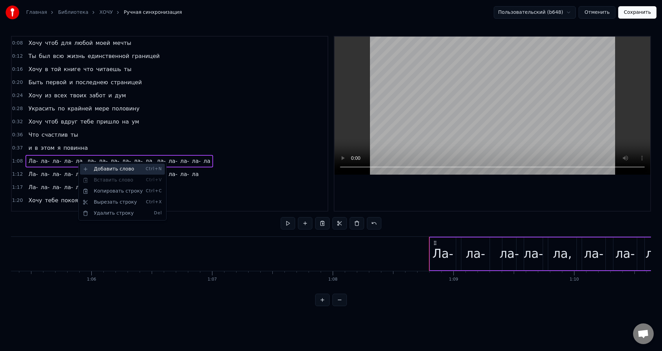
scroll to position [0, 8268]
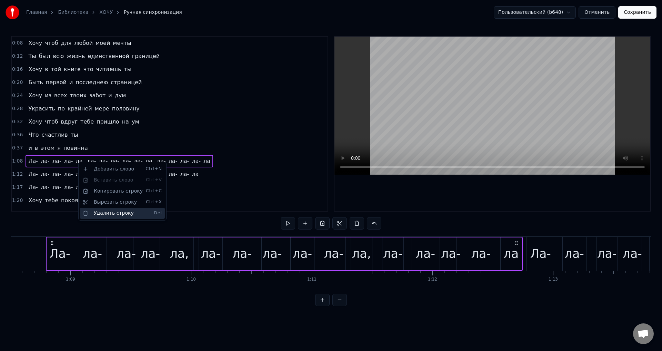
click at [103, 212] on div "Удалить строку Del" at bounding box center [122, 213] width 85 height 11
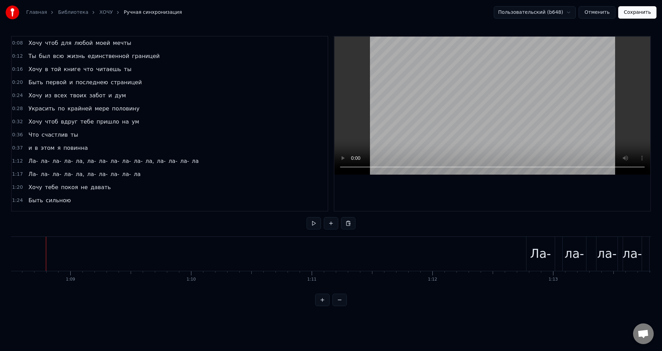
drag, startPoint x: 87, startPoint y: 163, endPoint x: 57, endPoint y: 163, distance: 29.3
click at [57, 163] on div "[GEOGRAPHIC_DATA], [GEOGRAPHIC_DATA], [GEOGRAPHIC_DATA]" at bounding box center [114, 161] width 176 height 12
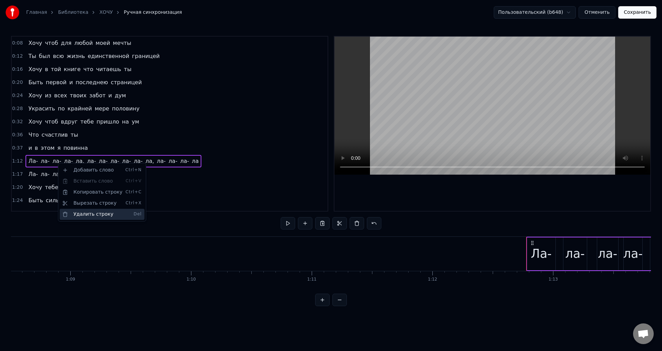
click at [89, 210] on div "Удалить строку Del" at bounding box center [102, 214] width 85 height 11
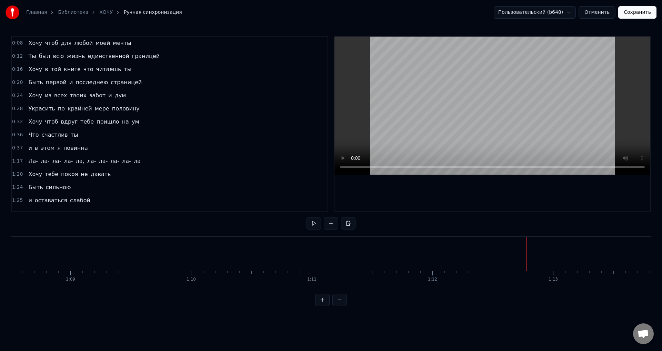
drag, startPoint x: 92, startPoint y: 161, endPoint x: 56, endPoint y: 160, distance: 35.9
click at [56, 160] on div "[GEOGRAPHIC_DATA], [GEOGRAPHIC_DATA]" at bounding box center [85, 161] width 118 height 12
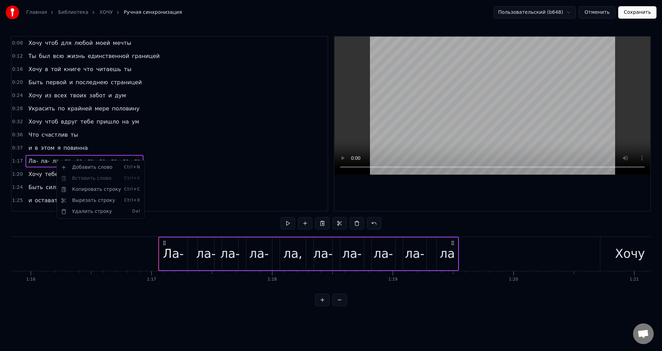
scroll to position [0, 9265]
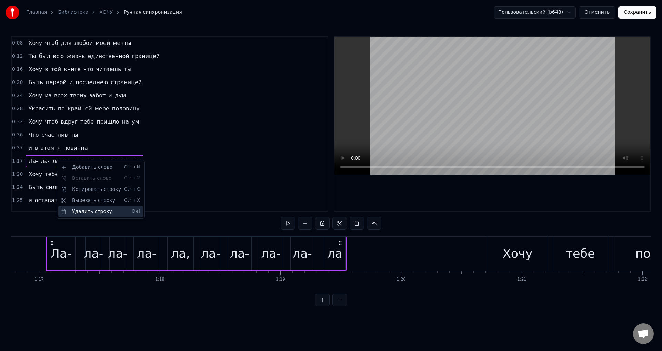
click at [88, 214] on div "Удалить строку Del" at bounding box center [100, 211] width 85 height 11
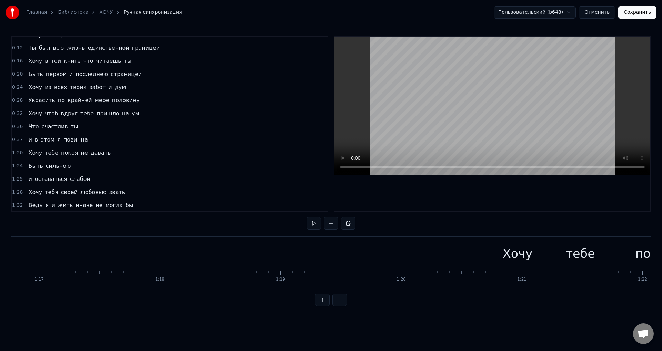
scroll to position [0, 0]
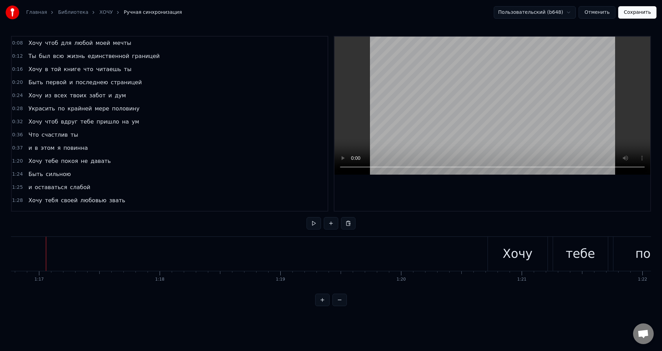
click at [640, 15] on button "Сохранить" at bounding box center [637, 12] width 38 height 12
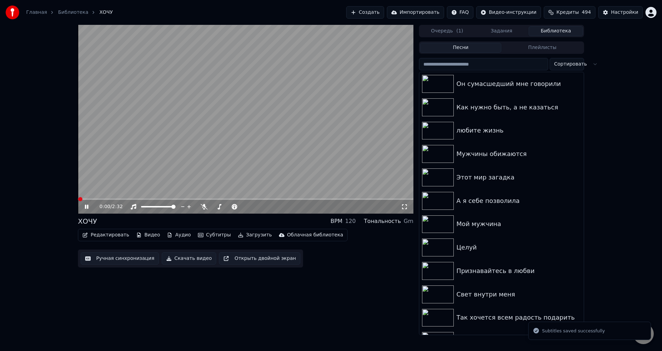
click at [405, 204] on icon at bounding box center [404, 207] width 7 height 6
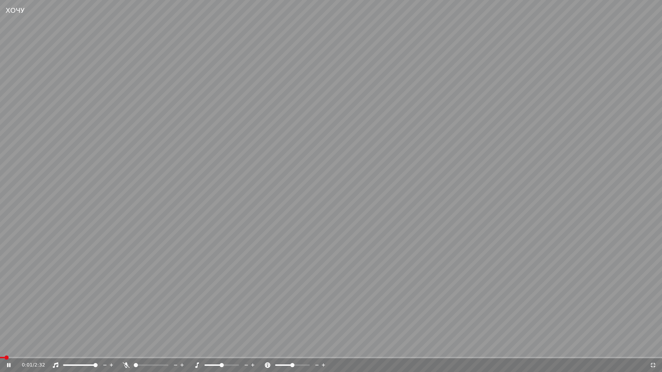
click at [4, 350] on span at bounding box center [2, 357] width 4 height 1
click at [355, 302] on video at bounding box center [331, 186] width 662 height 372
click at [654, 350] on icon at bounding box center [653, 365] width 5 height 5
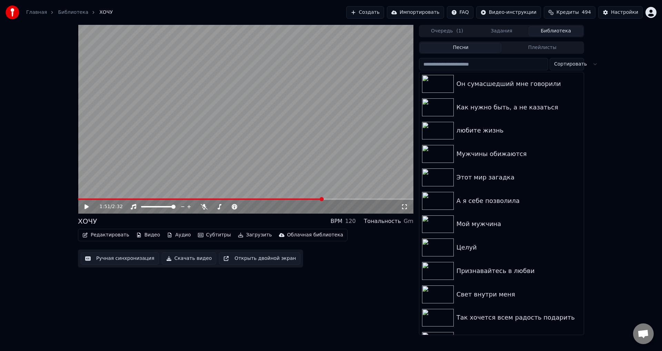
click at [117, 259] on button "Ручная синхронизация" at bounding box center [120, 258] width 78 height 12
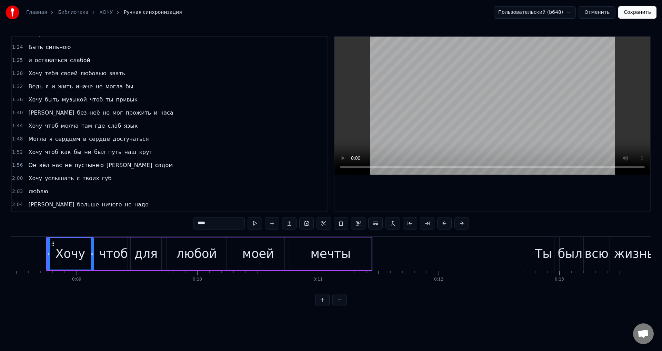
scroll to position [127, 0]
click at [33, 122] on span "Хочу" at bounding box center [35, 125] width 15 height 8
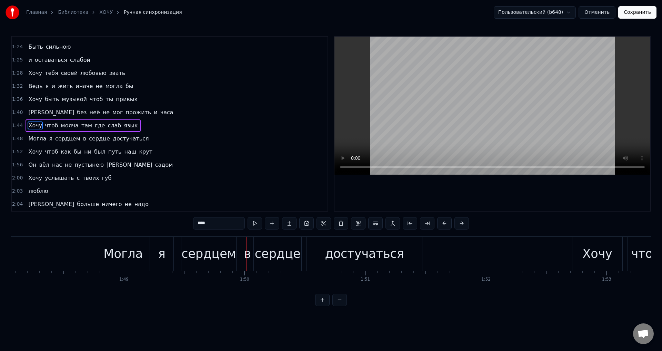
scroll to position [0, 13181]
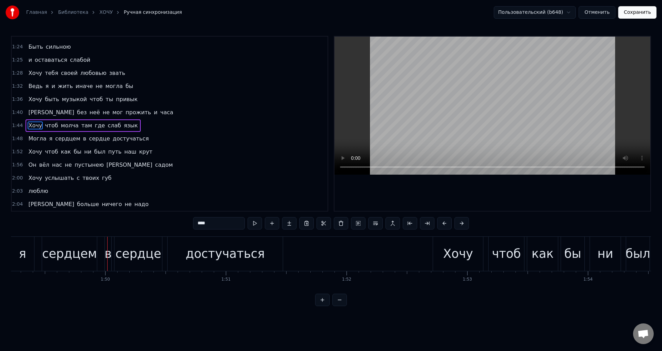
click at [69, 254] on div "сердцем" at bounding box center [69, 253] width 55 height 18
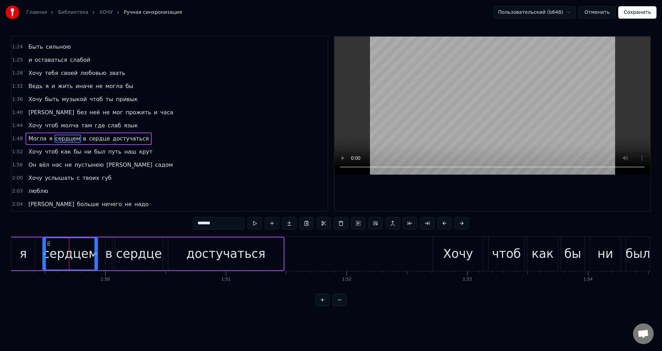
click at [82, 137] on span "в" at bounding box center [84, 138] width 4 height 8
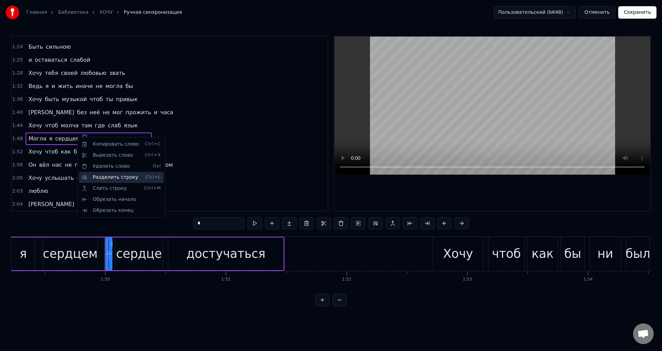
click at [114, 177] on div "Разделить строку Ctrl+L" at bounding box center [121, 177] width 85 height 11
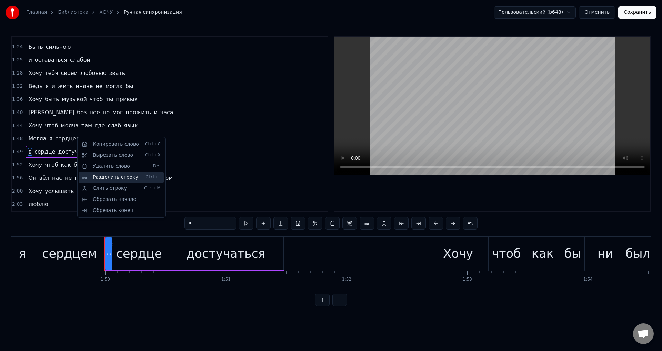
scroll to position [140, 0]
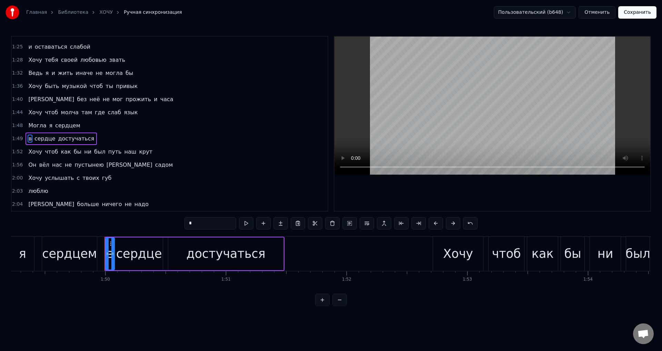
click at [112, 258] on div at bounding box center [112, 253] width 3 height 31
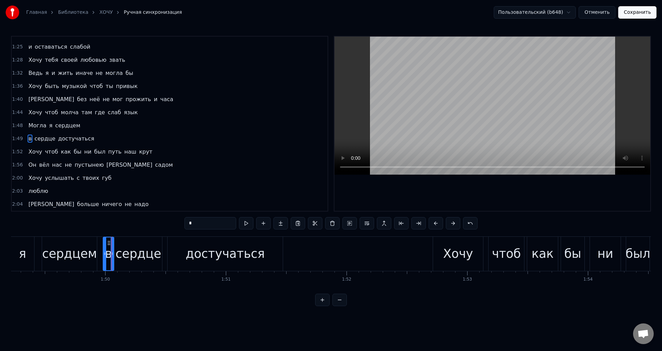
click at [105, 257] on div at bounding box center [104, 253] width 3 height 33
click at [89, 255] on div "сердцем" at bounding box center [69, 253] width 55 height 18
click at [24, 254] on div "я" at bounding box center [22, 253] width 7 height 18
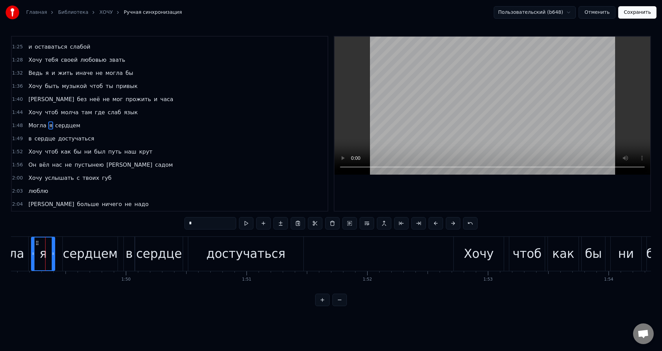
scroll to position [0, 13160]
click at [91, 255] on div "сердцем" at bounding box center [90, 253] width 55 height 18
type input "*******"
click at [114, 255] on div "сердцем" at bounding box center [90, 253] width 54 height 33
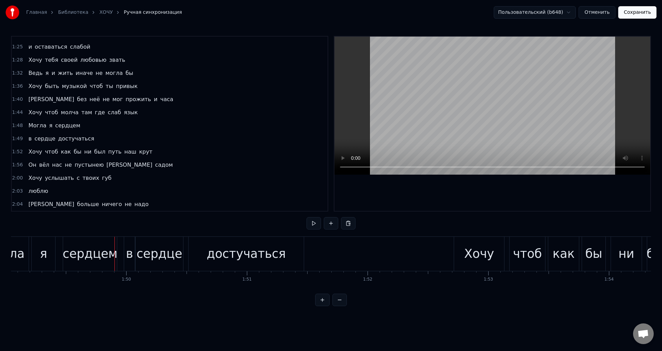
click at [149, 255] on div "сердце" at bounding box center [160, 253] width 46 height 18
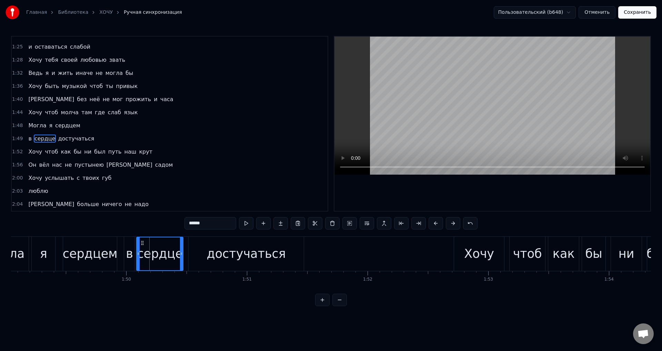
click at [139, 255] on icon at bounding box center [138, 254] width 3 height 6
click at [41, 257] on div "я" at bounding box center [43, 253] width 7 height 18
type input "*"
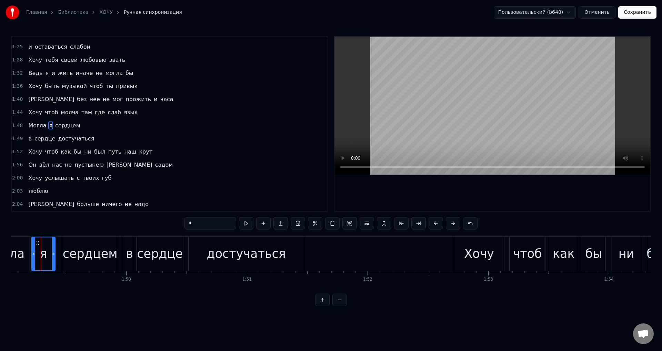
scroll to position [0, 13155]
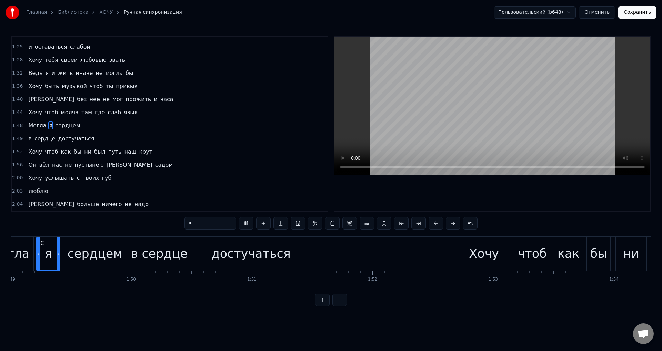
click at [644, 12] on button "Сохранить" at bounding box center [637, 12] width 38 height 12
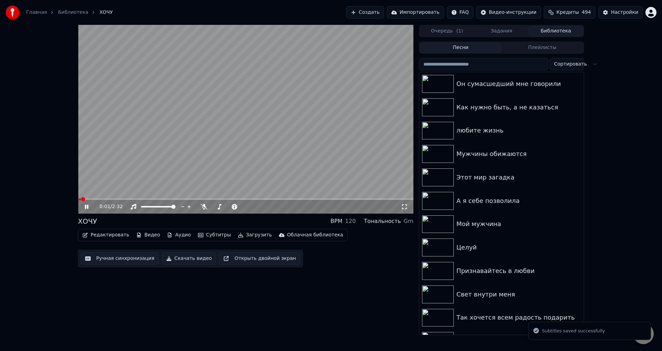
click at [242, 199] on span at bounding box center [245, 198] width 335 height 1
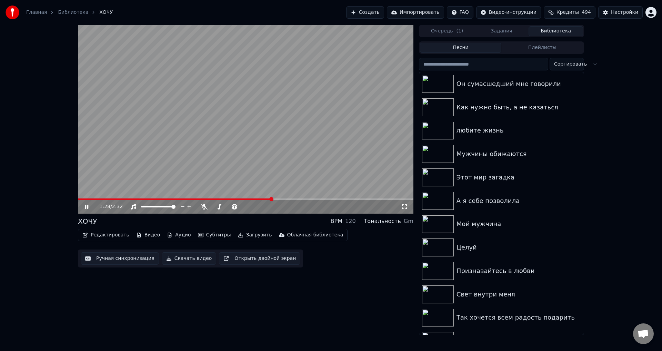
click at [272, 199] on span at bounding box center [245, 198] width 335 height 1
click at [403, 208] on icon at bounding box center [404, 207] width 7 height 6
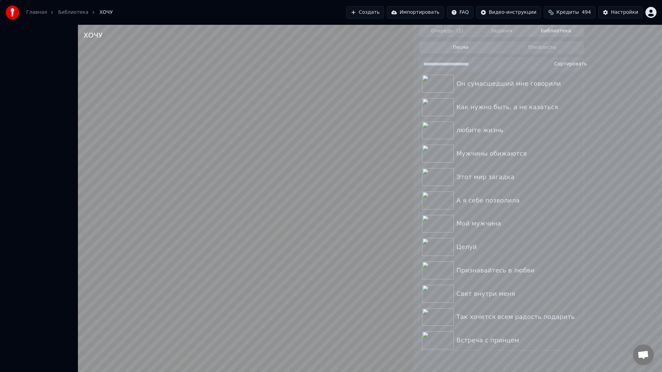
click at [347, 296] on video at bounding box center [245, 211] width 335 height 372
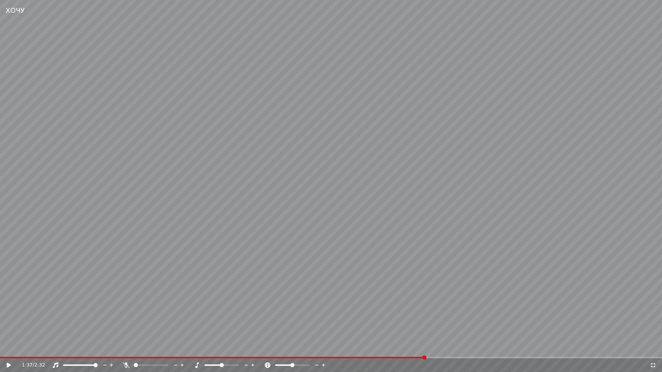
click at [651, 350] on icon at bounding box center [653, 365] width 5 height 5
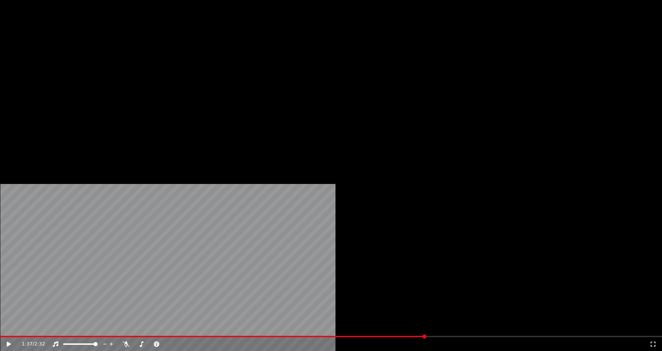
click at [117, 79] on div "Ручная синхронизация Скачать видео Открыть двойной экран" at bounding box center [190, 70] width 225 height 18
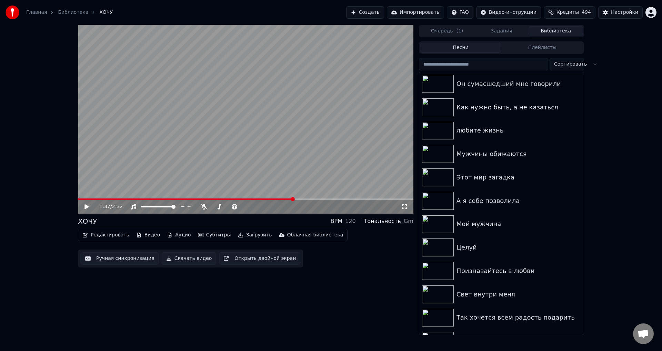
click at [111, 262] on button "Ручная синхронизация" at bounding box center [120, 258] width 78 height 12
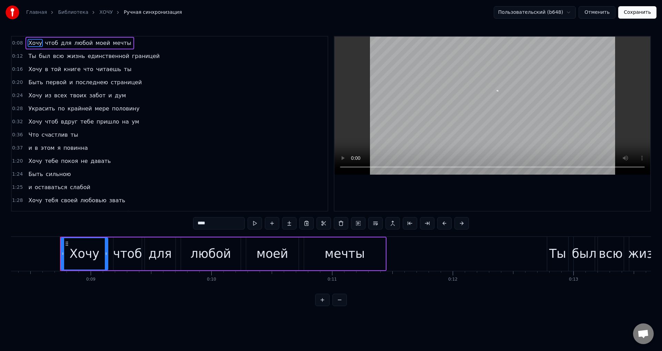
scroll to position [0, 1021]
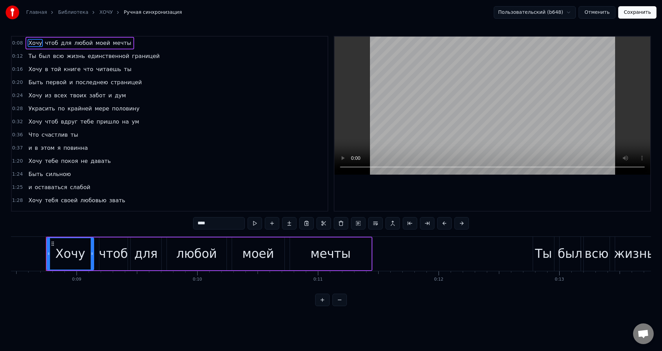
click at [36, 171] on span "Быть" at bounding box center [36, 174] width 16 height 8
type input "****"
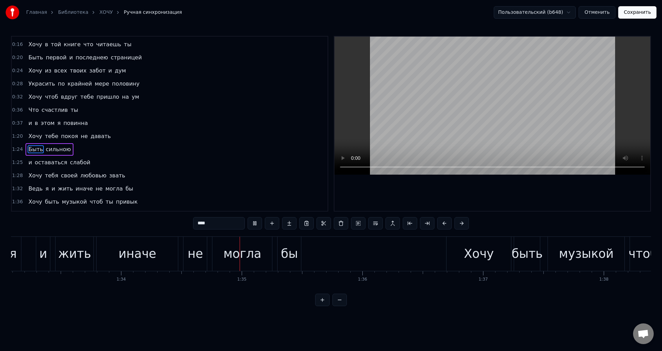
scroll to position [0, 11355]
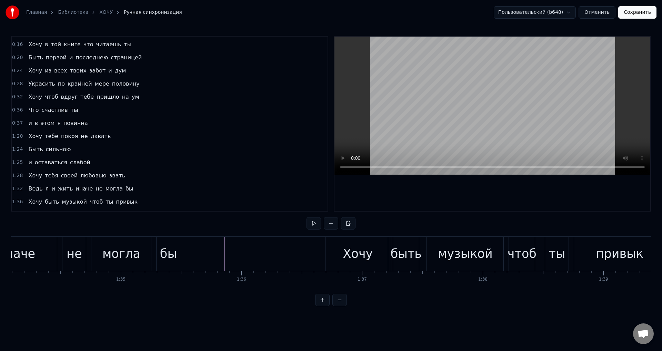
click at [337, 256] on div "Хочу" at bounding box center [357, 254] width 64 height 34
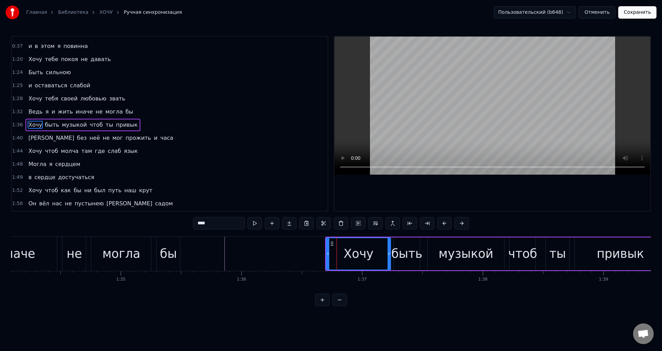
scroll to position [103, 0]
drag, startPoint x: 328, startPoint y: 255, endPoint x: 337, endPoint y: 255, distance: 8.6
click at [337, 255] on icon at bounding box center [336, 254] width 3 height 6
click at [121, 255] on div "могла" at bounding box center [121, 253] width 38 height 18
type input "*****"
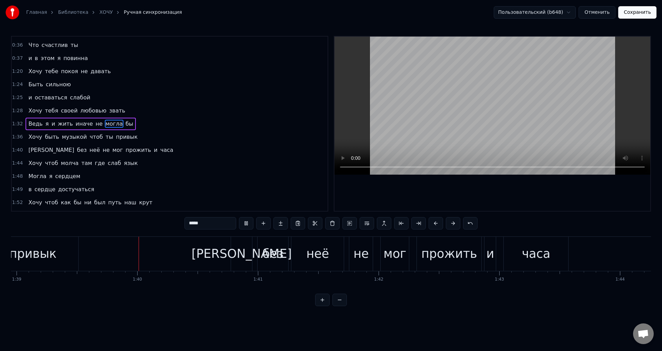
scroll to position [0, 11943]
click at [631, 14] on button "Сохранить" at bounding box center [637, 12] width 38 height 12
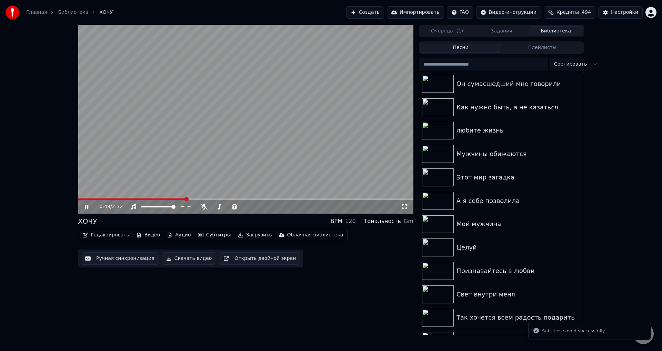
click at [185, 200] on span at bounding box center [245, 198] width 335 height 1
click at [243, 198] on span at bounding box center [245, 198] width 335 height 1
click at [406, 207] on icon at bounding box center [404, 207] width 7 height 6
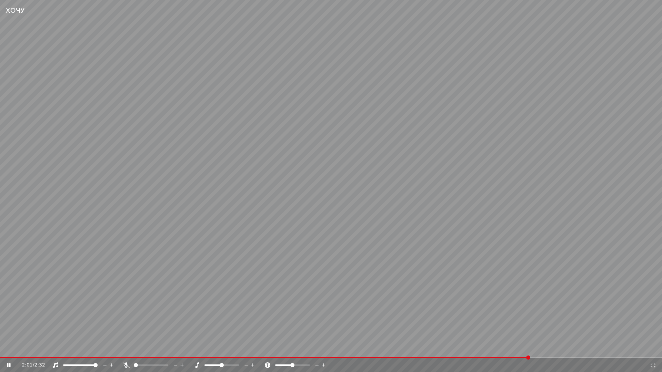
click at [244, 310] on video at bounding box center [331, 186] width 662 height 372
click at [651, 350] on icon at bounding box center [653, 365] width 5 height 5
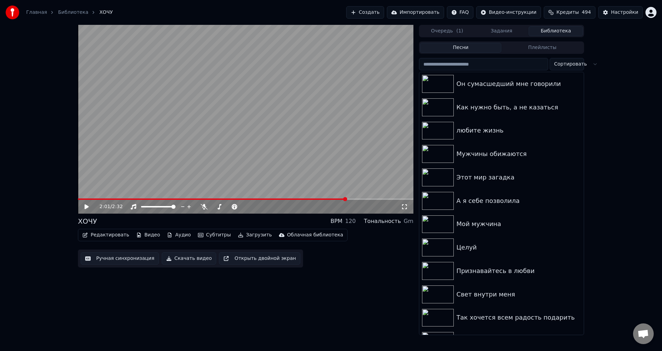
click at [103, 259] on button "Ручная синхронизация" at bounding box center [120, 258] width 78 height 12
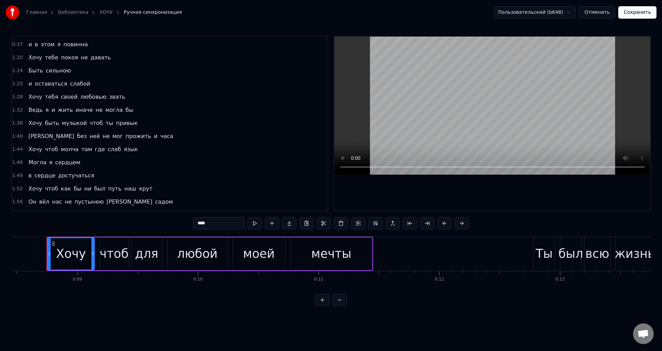
scroll to position [0, 1021]
click at [28, 190] on span "Хочу" at bounding box center [35, 188] width 15 height 8
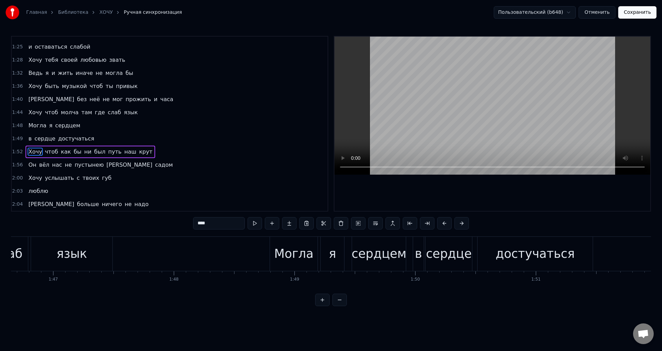
scroll to position [0, 13568]
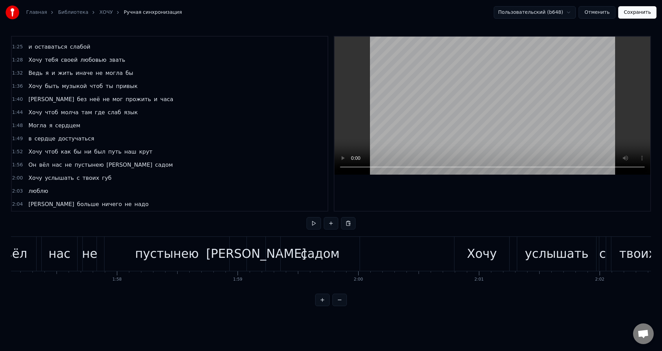
scroll to position [0, 14153]
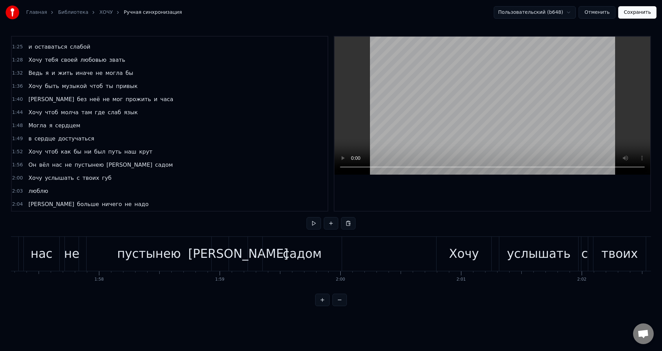
drag, startPoint x: 508, startPoint y: 293, endPoint x: 478, endPoint y: 298, distance: 31.0
click at [478, 298] on div "0:08 Хочу чтоб для любой моей мечты 0:12 Ты был всю жизнь единственной границей…" at bounding box center [331, 171] width 640 height 270
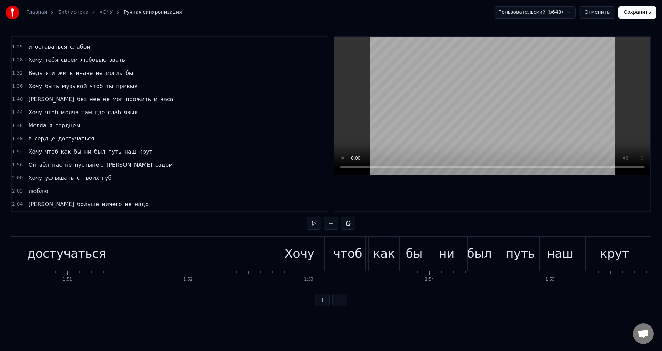
scroll to position [0, 13320]
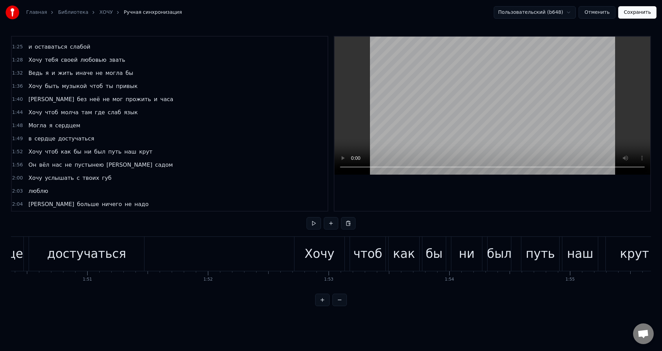
click at [299, 248] on div "Хочу" at bounding box center [319, 254] width 50 height 34
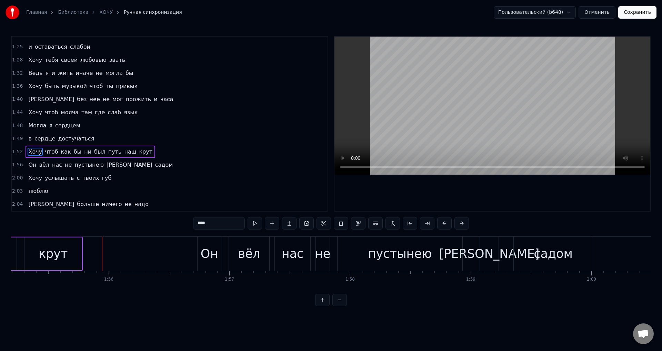
scroll to position [0, 13909]
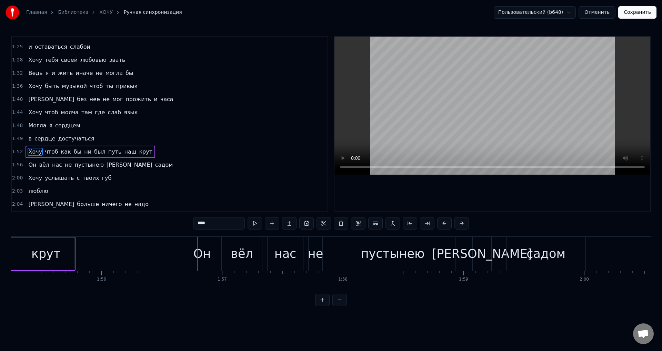
click at [207, 244] on div "Он" at bounding box center [201, 254] width 23 height 34
type input "**"
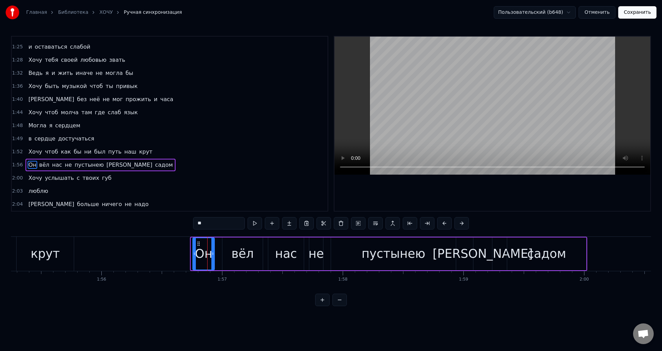
click at [194, 254] on icon at bounding box center [194, 254] width 3 height 6
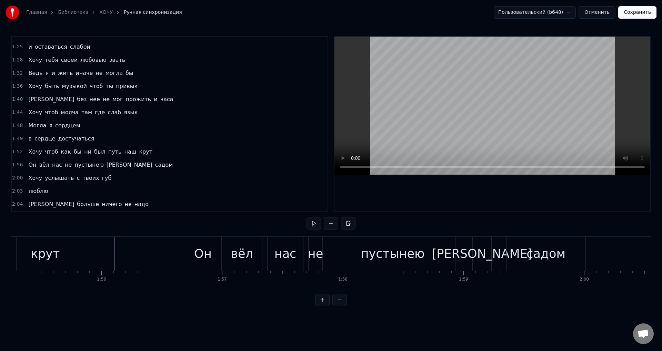
drag, startPoint x: 421, startPoint y: 258, endPoint x: 427, endPoint y: 258, distance: 5.9
click at [422, 258] on div "пустынею" at bounding box center [392, 254] width 125 height 34
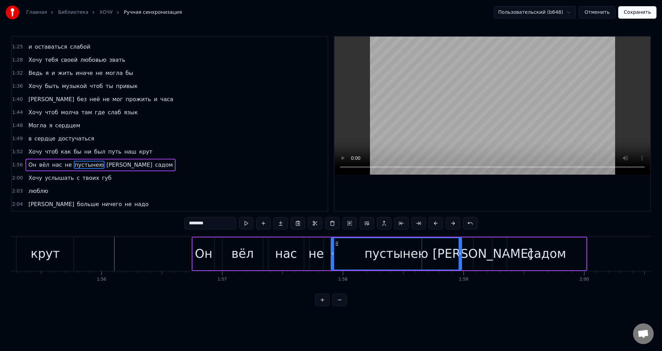
drag, startPoint x: 454, startPoint y: 257, endPoint x: 460, endPoint y: 256, distance: 5.9
click at [460, 256] on div at bounding box center [460, 253] width 3 height 31
click at [478, 254] on div "[PERSON_NAME]" at bounding box center [482, 253] width 19 height 33
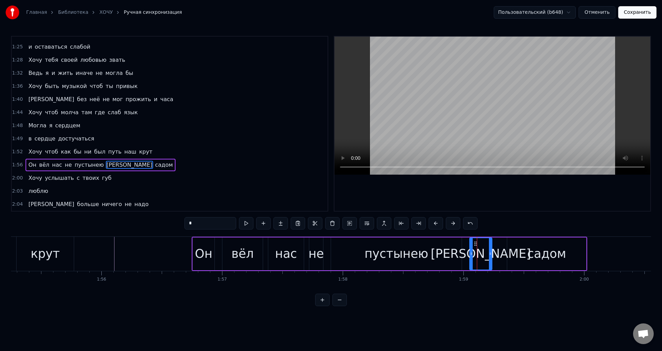
drag, startPoint x: 476, startPoint y: 254, endPoint x: 472, endPoint y: 255, distance: 3.8
click at [472, 255] on icon at bounding box center [471, 254] width 3 height 6
click at [309, 258] on div "не" at bounding box center [316, 253] width 14 height 33
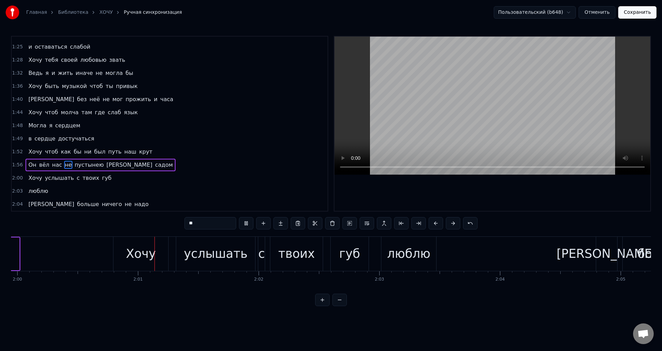
scroll to position [0, 14494]
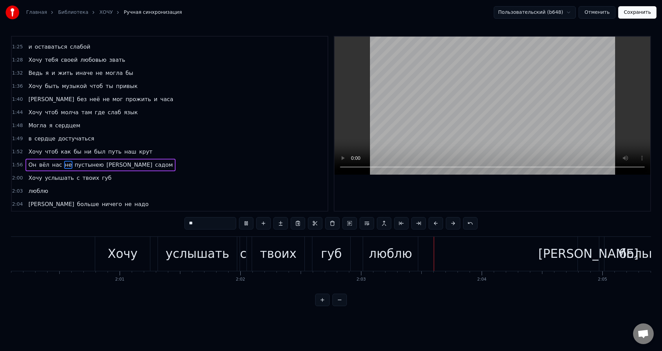
click at [128, 252] on div "Хочу" at bounding box center [123, 253] width 30 height 18
type input "****"
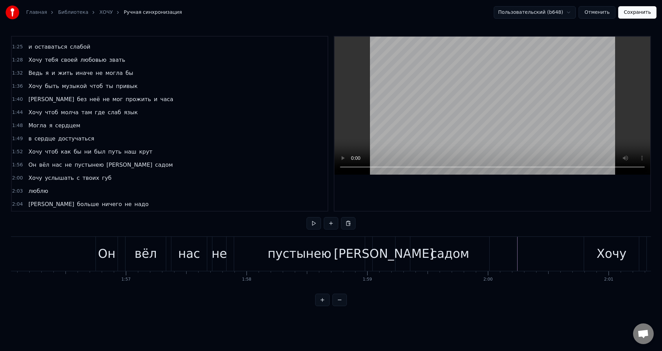
scroll to position [0, 13985]
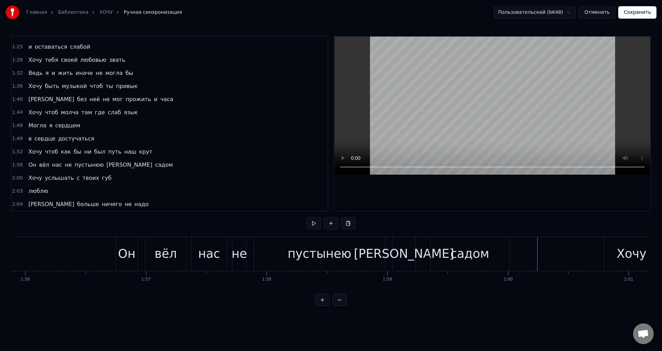
click at [121, 255] on div "Он" at bounding box center [126, 253] width 17 height 18
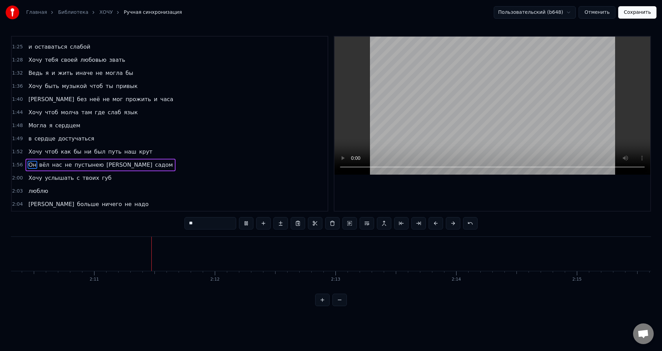
scroll to position [0, 15752]
drag, startPoint x: 636, startPoint y: 15, endPoint x: 454, endPoint y: 143, distance: 222.3
click at [635, 16] on button "Сохранить" at bounding box center [637, 12] width 38 height 12
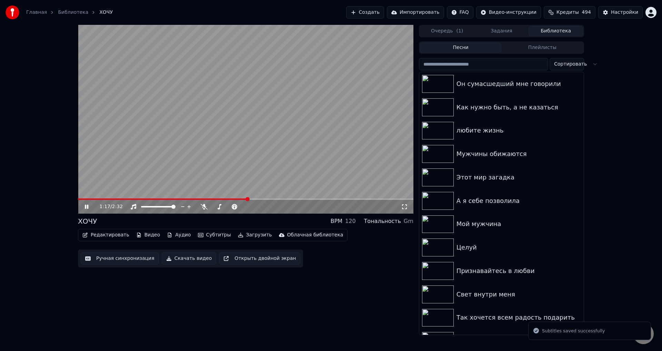
click at [247, 199] on span at bounding box center [245, 198] width 335 height 1
click at [273, 198] on video at bounding box center [245, 119] width 335 height 189
click at [274, 199] on span at bounding box center [245, 198] width 335 height 1
click at [406, 205] on icon at bounding box center [404, 206] width 5 height 5
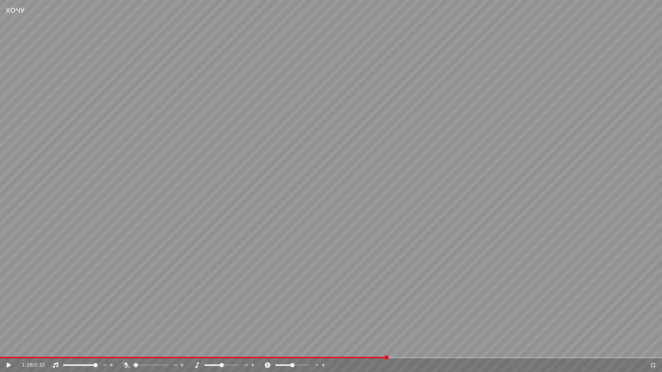
click at [325, 216] on video at bounding box center [331, 186] width 662 height 372
click at [339, 303] on video at bounding box center [331, 186] width 662 height 372
click at [653, 350] on icon at bounding box center [653, 366] width 7 height 6
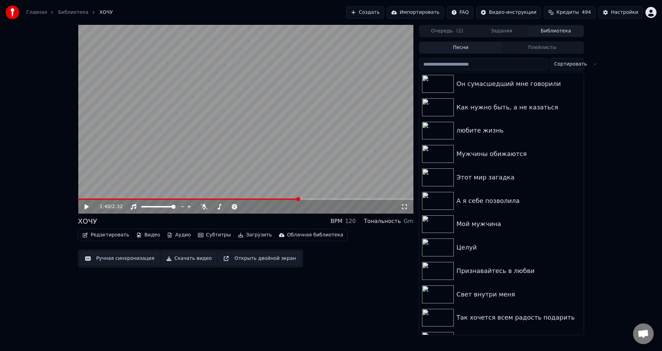
click at [128, 262] on button "Ручная синхронизация" at bounding box center [120, 258] width 78 height 12
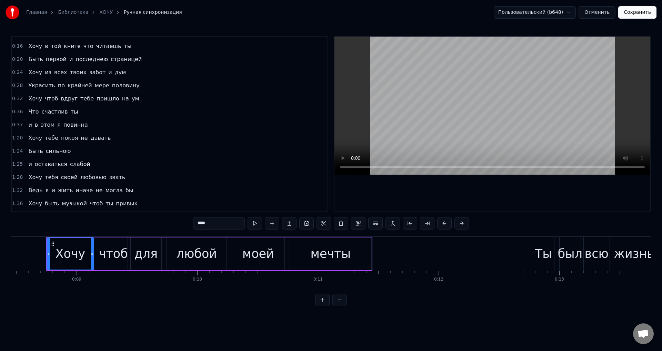
scroll to position [69, 0]
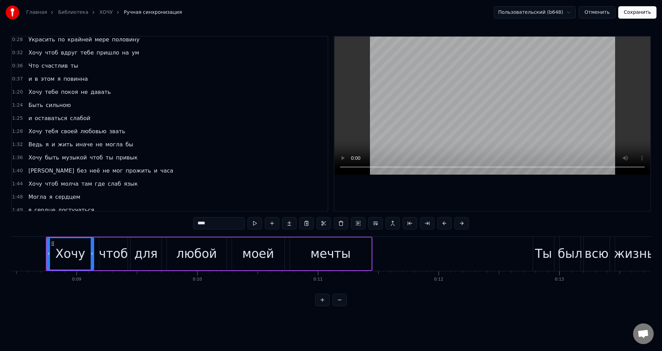
click at [30, 143] on span "Ведь" at bounding box center [36, 144] width 16 height 8
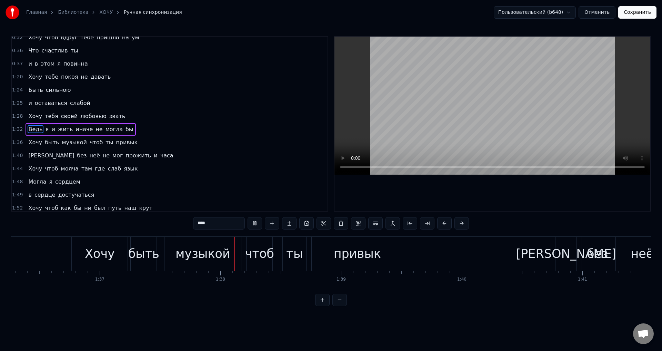
scroll to position [0, 11738]
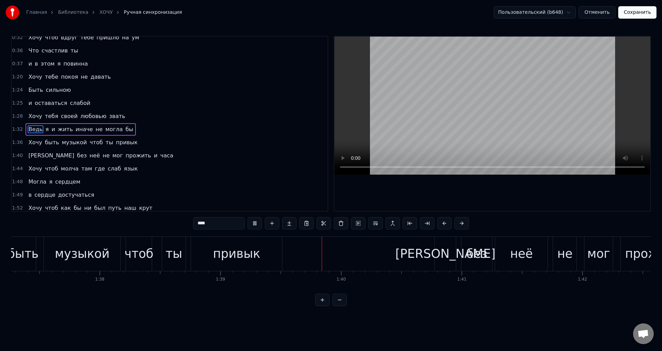
click at [103, 255] on div "музыкой" at bounding box center [82, 253] width 55 height 18
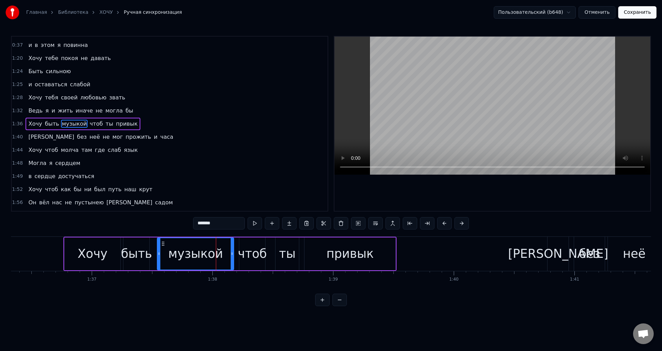
scroll to position [0, 11585]
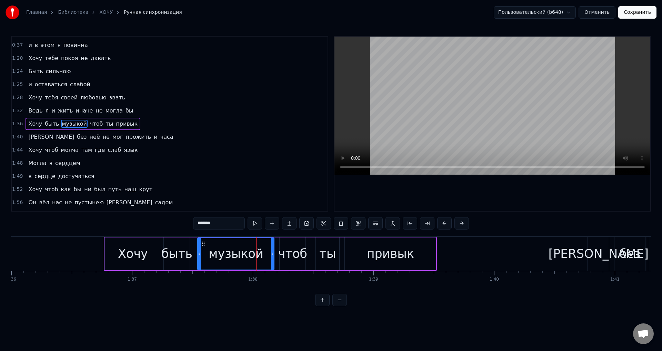
click at [180, 258] on div "быть" at bounding box center [176, 253] width 31 height 18
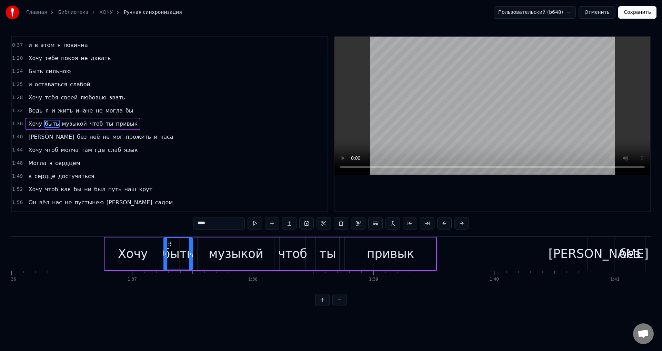
click at [190, 258] on div at bounding box center [190, 253] width 3 height 31
click at [235, 254] on div "музыкой" at bounding box center [236, 253] width 55 height 18
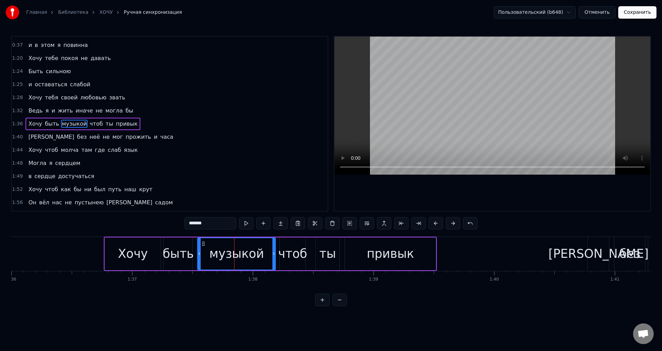
click at [273, 255] on icon at bounding box center [273, 254] width 3 height 6
click at [291, 252] on div "чтоб" at bounding box center [292, 253] width 29 height 18
type input "****"
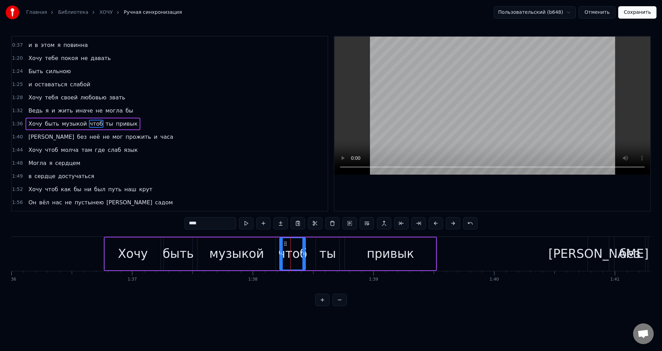
drag, startPoint x: 300, startPoint y: 253, endPoint x: 305, endPoint y: 253, distance: 5.5
click at [305, 253] on div "чтоб" at bounding box center [292, 253] width 25 height 31
drag, startPoint x: 303, startPoint y: 253, endPoint x: 308, endPoint y: 253, distance: 4.5
click at [308, 253] on icon at bounding box center [308, 254] width 3 height 6
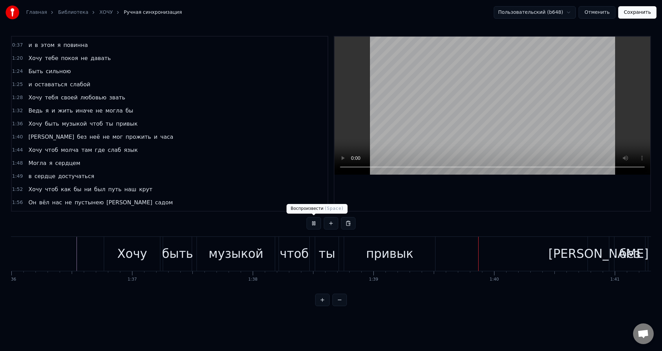
click at [320, 248] on div "ты" at bounding box center [327, 253] width 17 height 18
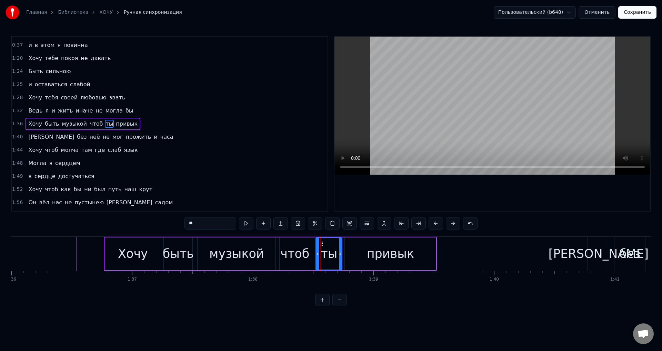
click at [339, 254] on icon at bounding box center [340, 254] width 3 height 6
click at [643, 14] on button "Сохранить" at bounding box center [637, 12] width 38 height 12
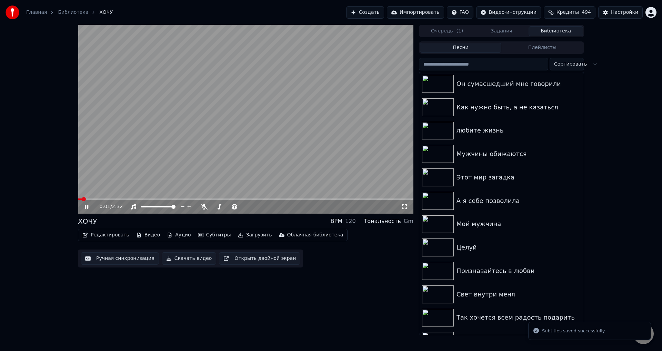
click at [221, 198] on video at bounding box center [245, 119] width 335 height 189
click at [221, 198] on span at bounding box center [245, 198] width 335 height 1
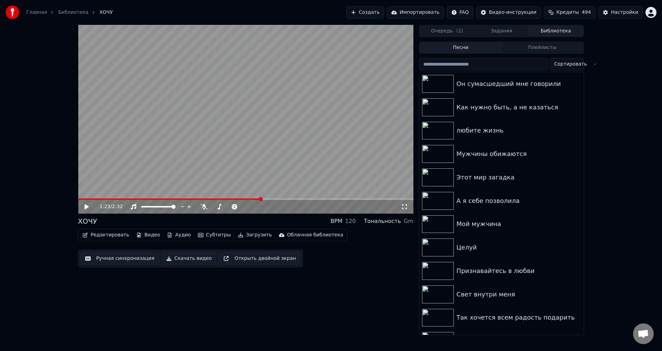
click at [260, 199] on span at bounding box center [245, 198] width 335 height 1
click at [404, 208] on icon at bounding box center [404, 207] width 7 height 6
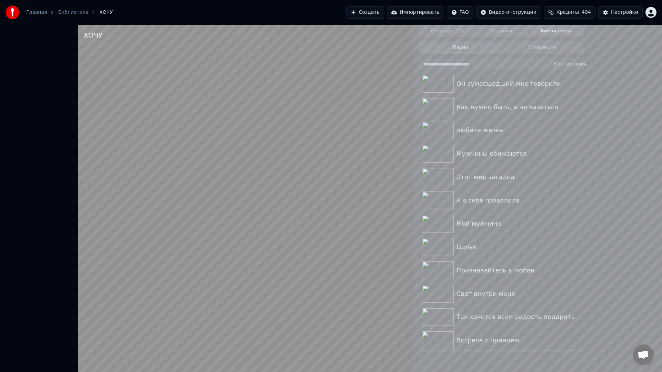
click at [330, 187] on video at bounding box center [245, 211] width 335 height 372
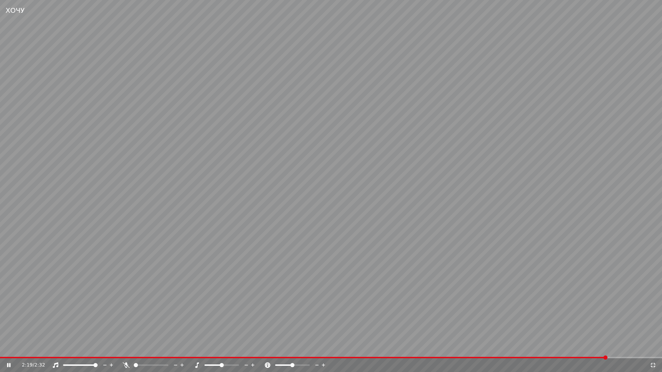
click at [654, 350] on icon at bounding box center [653, 366] width 7 height 6
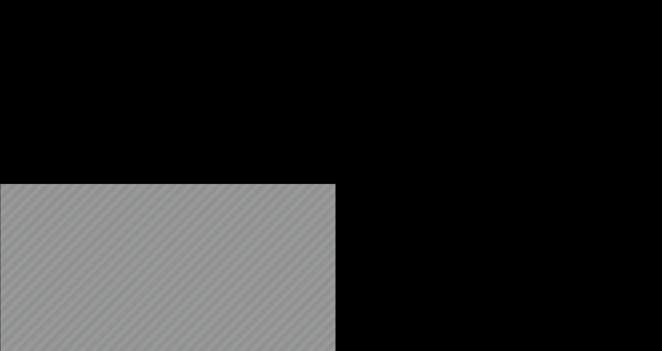
scroll to position [172, 0]
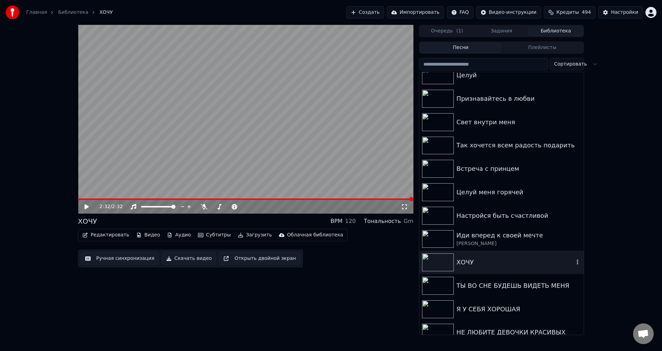
click at [481, 262] on div "ХОЧУ" at bounding box center [516, 262] width 118 height 10
click at [475, 238] on div "Иди вперед к своей мечте" at bounding box center [516, 235] width 118 height 10
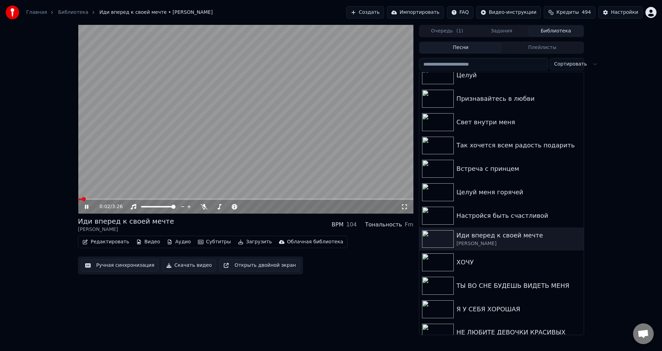
click at [87, 206] on icon at bounding box center [91, 207] width 16 height 6
click at [97, 242] on button "Редактировать" at bounding box center [106, 242] width 52 height 10
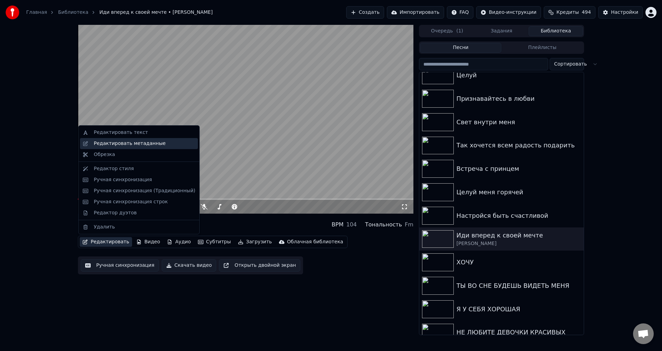
click at [132, 146] on div "Редактировать метаданные" at bounding box center [130, 143] width 72 height 7
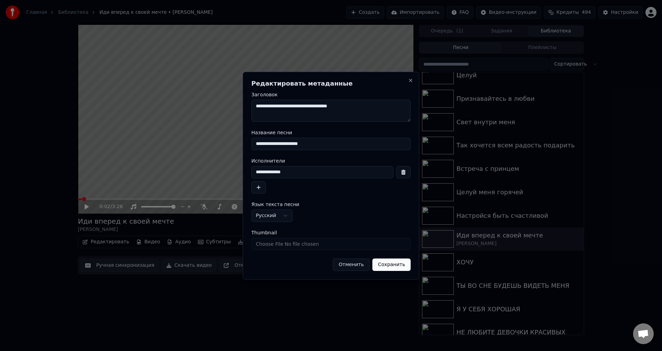
click at [260, 143] on input "**********" at bounding box center [330, 144] width 159 height 12
type input "**********"
drag, startPoint x: 259, startPoint y: 171, endPoint x: 263, endPoint y: 171, distance: 4.1
click at [263, 171] on input "**********" at bounding box center [322, 172] width 142 height 12
type input "**********"
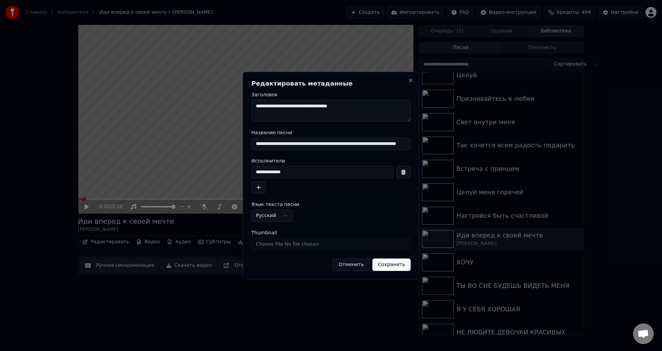
click at [399, 268] on button "Сохранить" at bounding box center [391, 264] width 38 height 12
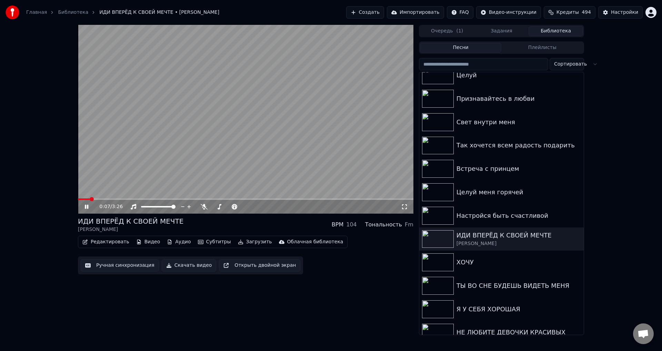
click at [115, 268] on button "Ручная синхронизация" at bounding box center [120, 265] width 78 height 12
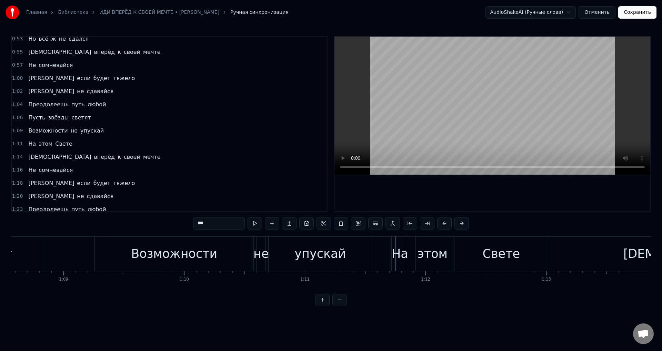
scroll to position [207, 0]
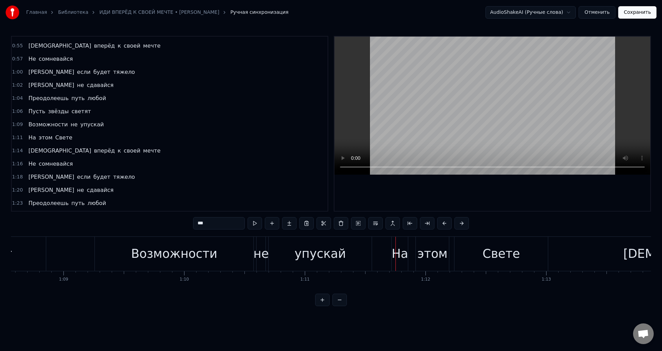
click at [28, 112] on span "Пусть" at bounding box center [37, 111] width 18 height 8
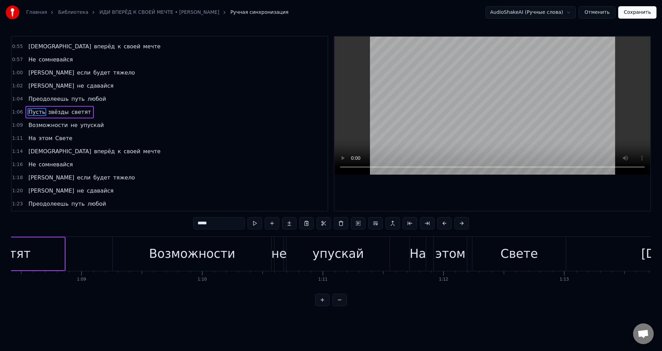
scroll to position [0, 8048]
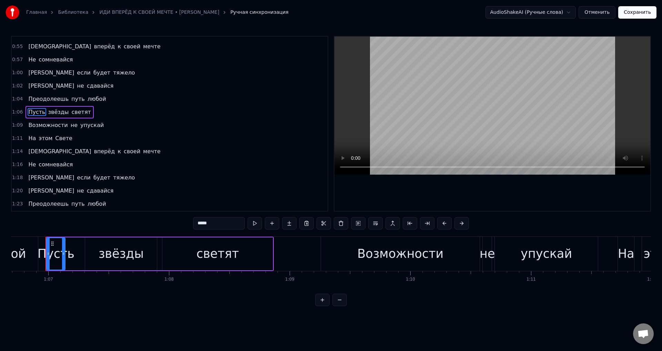
click at [54, 259] on div "Пусть" at bounding box center [56, 253] width 37 height 18
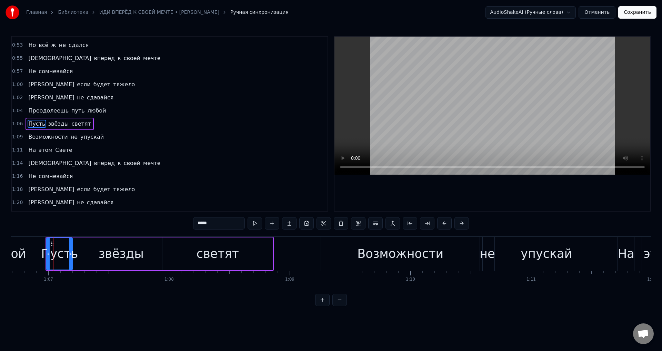
drag, startPoint x: 64, startPoint y: 257, endPoint x: 72, endPoint y: 255, distance: 7.4
click at [72, 255] on div at bounding box center [70, 253] width 3 height 31
drag, startPoint x: 23, startPoint y: 252, endPoint x: 107, endPoint y: 215, distance: 92.1
click at [23, 252] on div "любой" at bounding box center [6, 253] width 41 height 18
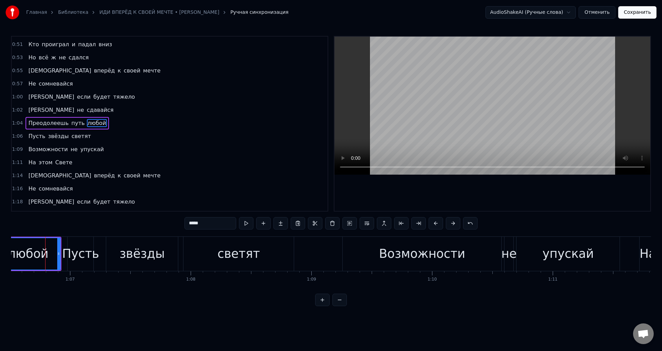
scroll to position [0, 8026]
click at [82, 256] on div "Пусть" at bounding box center [80, 253] width 37 height 18
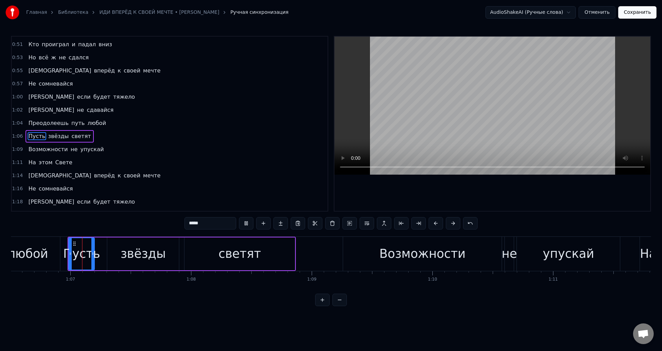
scroll to position [194, 0]
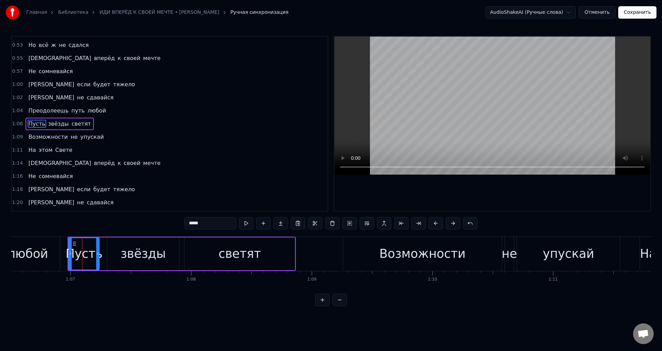
drag, startPoint x: 91, startPoint y: 257, endPoint x: 96, endPoint y: 257, distance: 4.8
click at [96, 257] on div at bounding box center [97, 253] width 3 height 31
click at [27, 253] on div "любой" at bounding box center [28, 253] width 41 height 18
type input "*****"
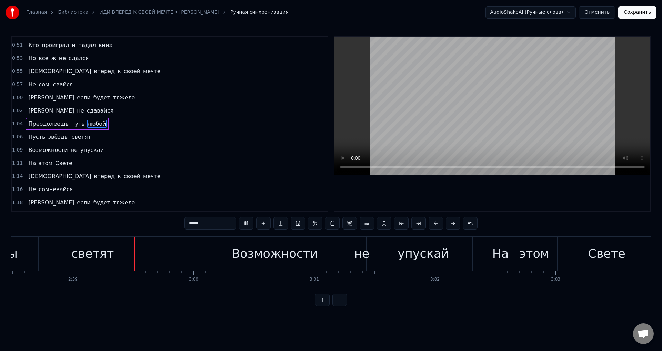
scroll to position [0, 21548]
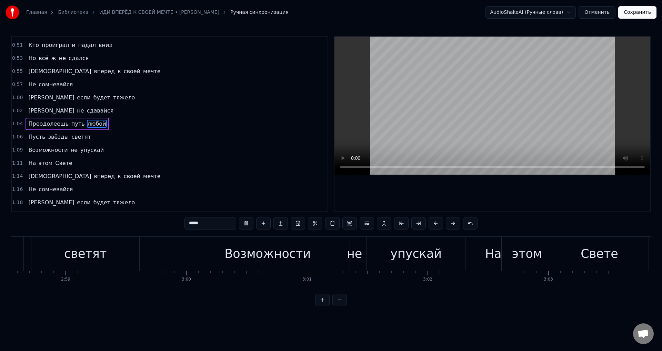
click at [642, 10] on button "Сохранить" at bounding box center [637, 12] width 38 height 12
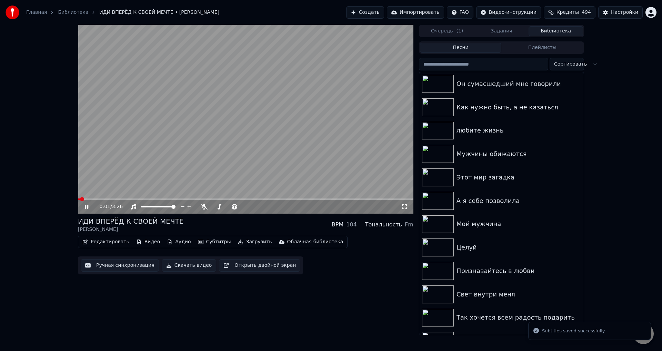
click at [403, 206] on icon at bounding box center [404, 207] width 7 height 6
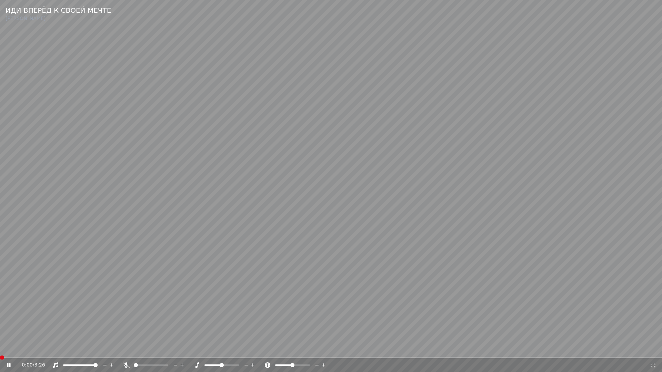
click at [0, 350] on span at bounding box center [2, 358] width 4 height 4
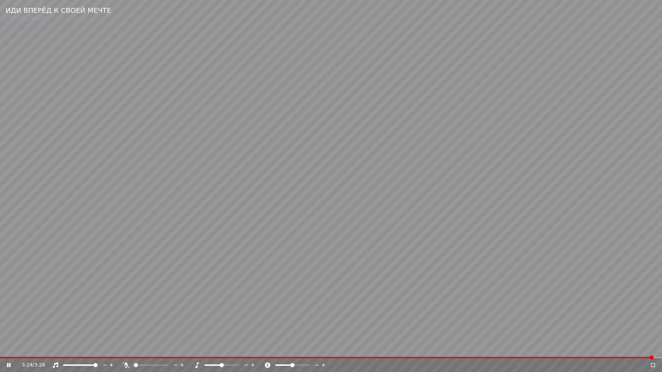
click at [651, 350] on icon at bounding box center [653, 366] width 7 height 6
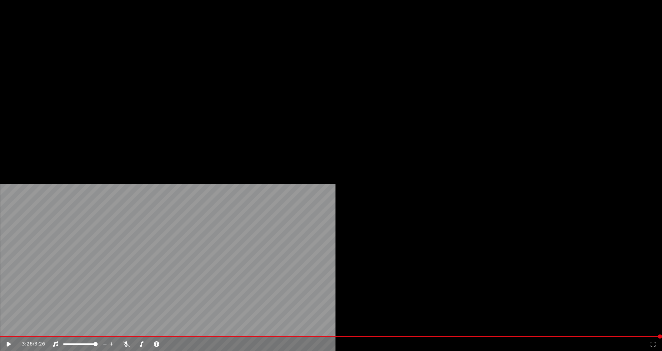
scroll to position [172, 0]
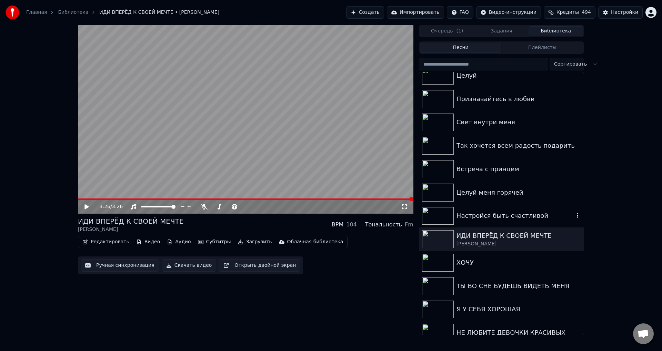
click at [478, 215] on div "Настройся быть счастливой" at bounding box center [516, 216] width 118 height 10
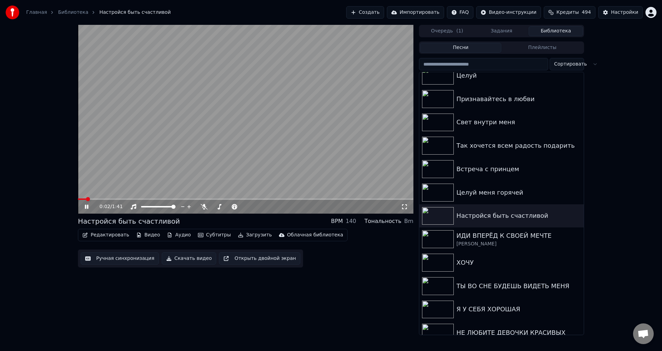
click at [113, 162] on video at bounding box center [245, 119] width 335 height 189
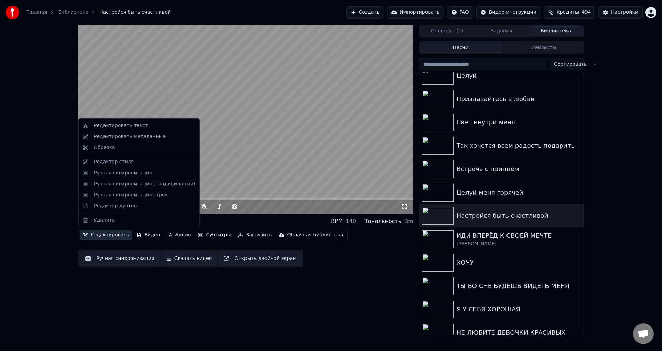
click at [103, 237] on button "Редактировать" at bounding box center [106, 235] width 52 height 10
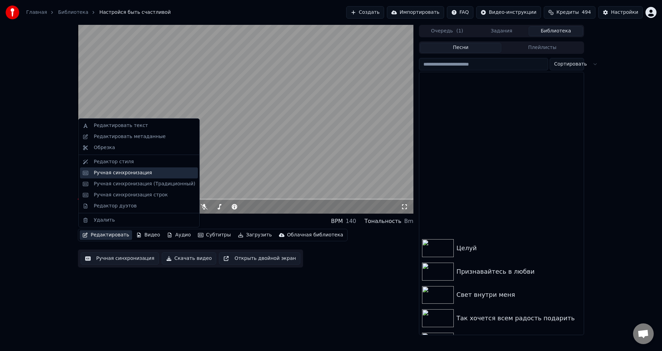
scroll to position [172, 0]
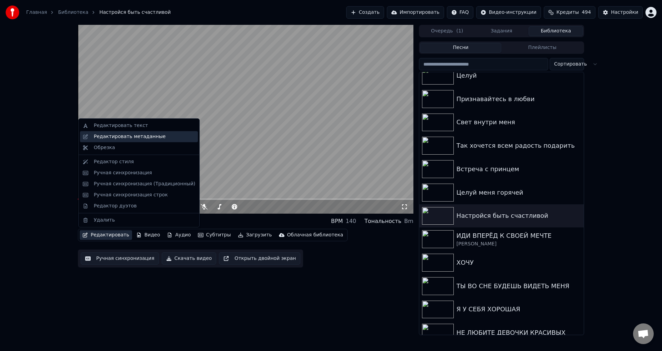
click at [140, 138] on div "Редактировать метаданные" at bounding box center [130, 136] width 72 height 7
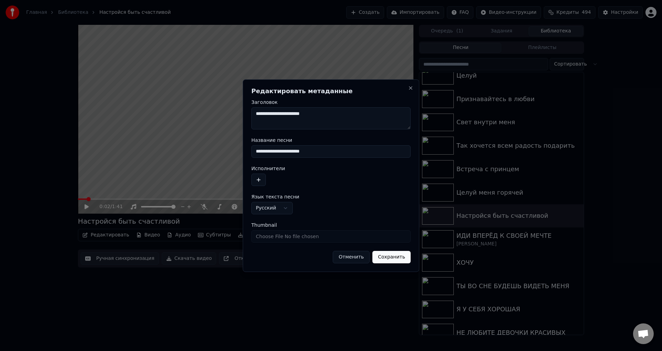
click at [260, 154] on input "**********" at bounding box center [330, 151] width 159 height 12
type input "**********"
click at [390, 260] on button "Сохранить" at bounding box center [391, 257] width 38 height 12
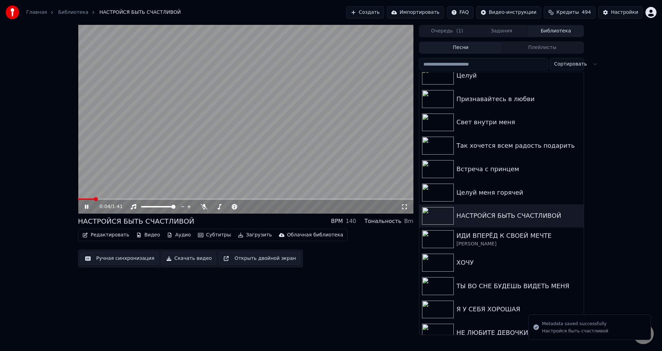
click at [116, 258] on button "Ручная синхронизация" at bounding box center [120, 258] width 78 height 12
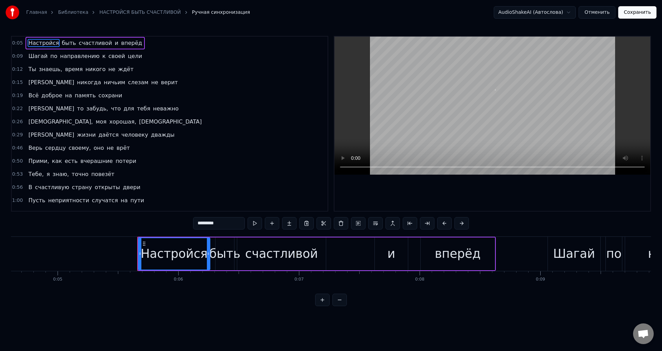
scroll to position [0, 648]
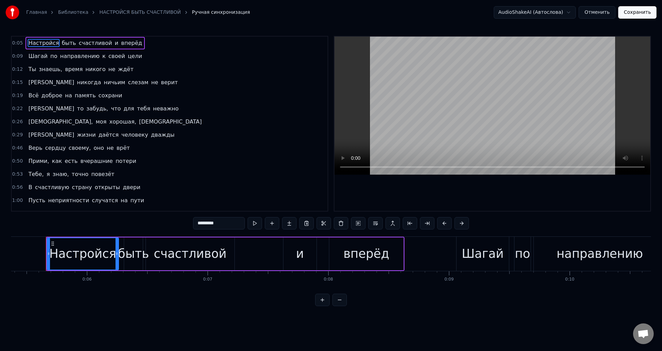
click at [46, 67] on span "знаешь," at bounding box center [50, 69] width 25 height 8
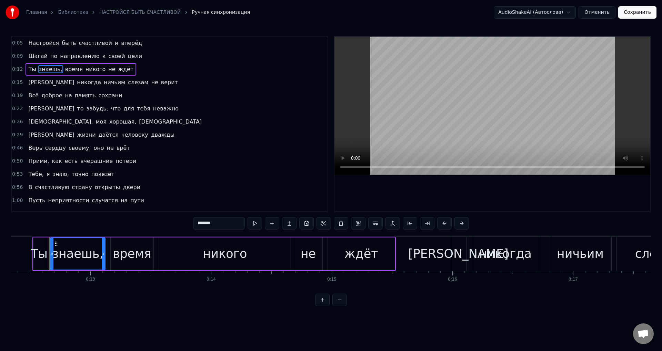
scroll to position [0, 1493]
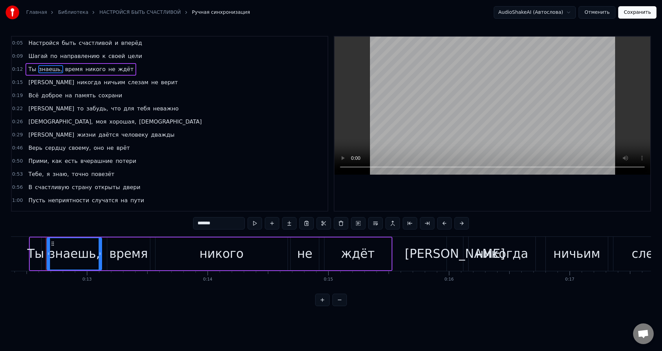
click at [219, 224] on input "*******" at bounding box center [219, 223] width 52 height 12
click at [86, 111] on span "забудь," at bounding box center [97, 108] width 23 height 8
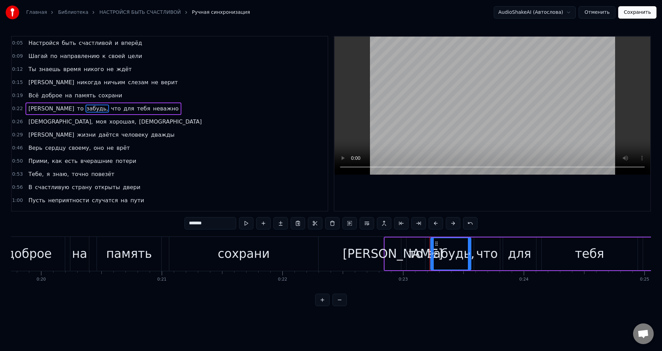
click at [211, 221] on input "*******" at bounding box center [210, 223] width 52 height 12
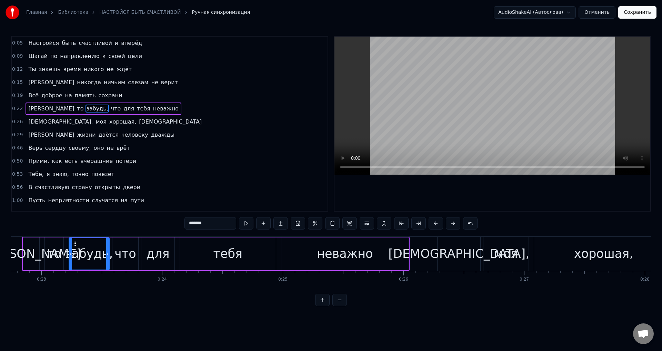
scroll to position [0, 2767]
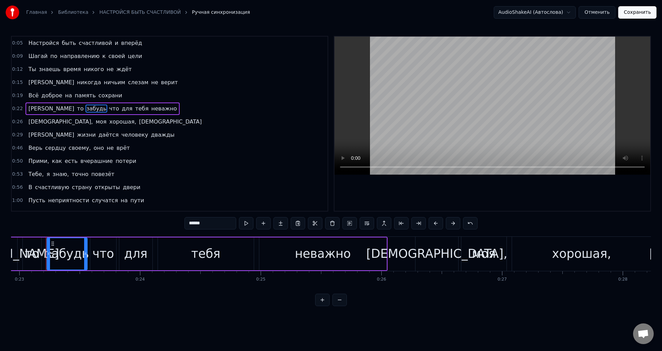
click at [31, 124] on span "Иди," at bounding box center [61, 122] width 66 height 8
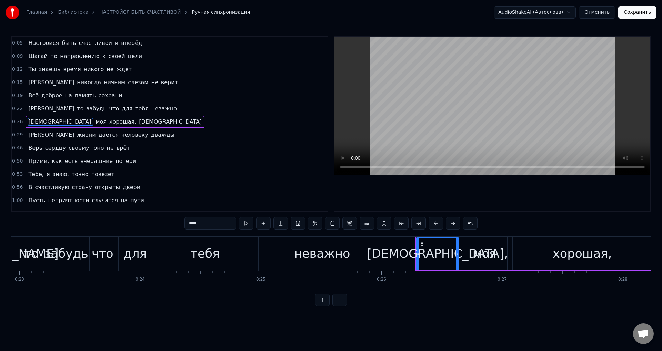
click at [213, 226] on input "****" at bounding box center [210, 223] width 52 height 12
click at [107, 119] on span "хорошая," at bounding box center [121, 122] width 28 height 8
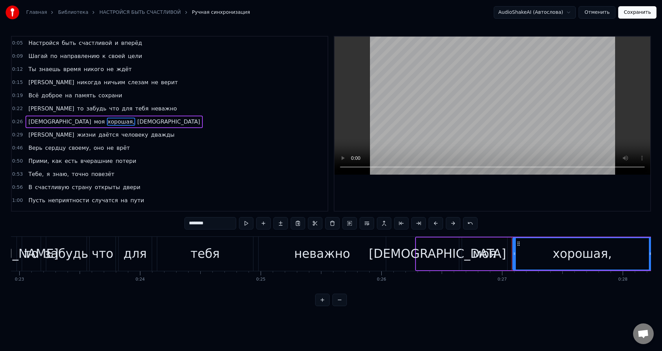
click at [215, 222] on input "********" at bounding box center [210, 223] width 52 height 12
click at [76, 148] on span "своему," at bounding box center [79, 148] width 23 height 8
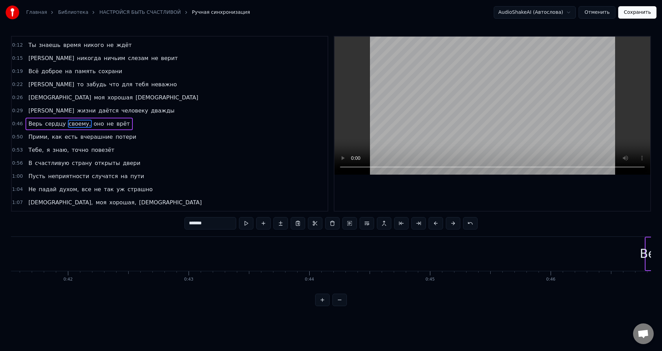
scroll to position [0, 5686]
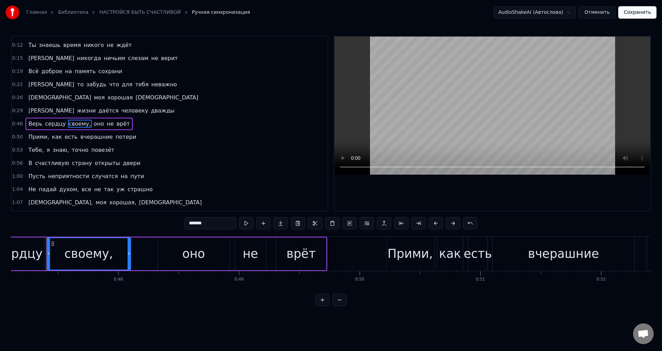
click at [217, 224] on input "*******" at bounding box center [210, 223] width 52 height 12
click at [35, 138] on span "Прими," at bounding box center [39, 137] width 22 height 8
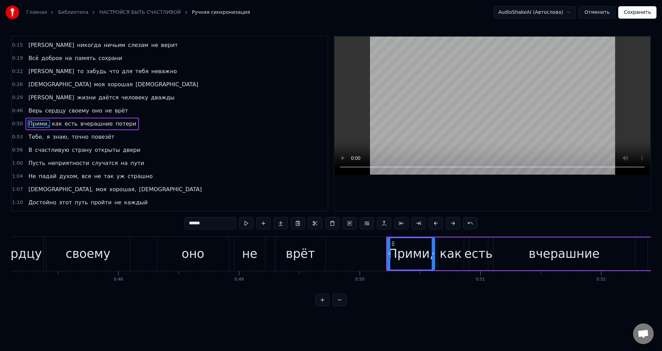
click at [224, 225] on input "******" at bounding box center [210, 223] width 52 height 12
click at [30, 137] on span "Тебе," at bounding box center [36, 137] width 17 height 8
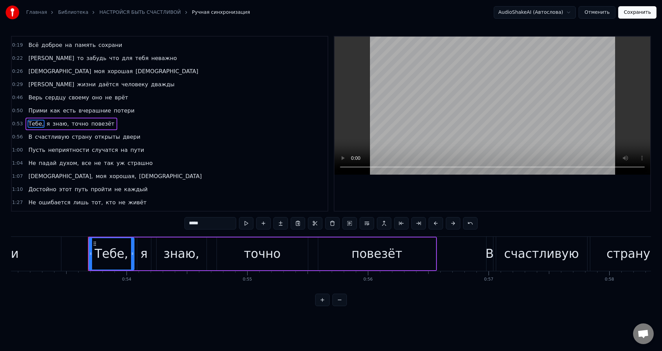
scroll to position [0, 6443]
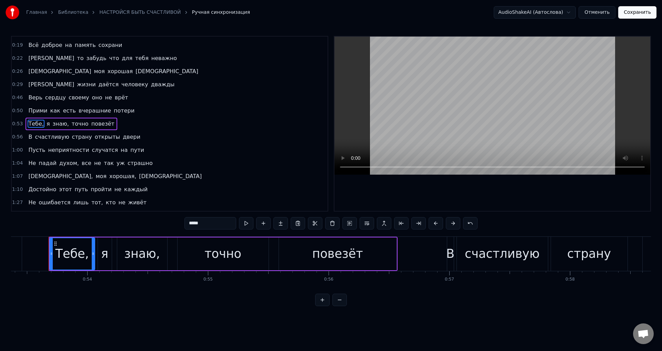
click at [212, 221] on input "*****" at bounding box center [210, 223] width 52 height 12
click at [50, 124] on span "знаю," at bounding box center [59, 124] width 18 height 8
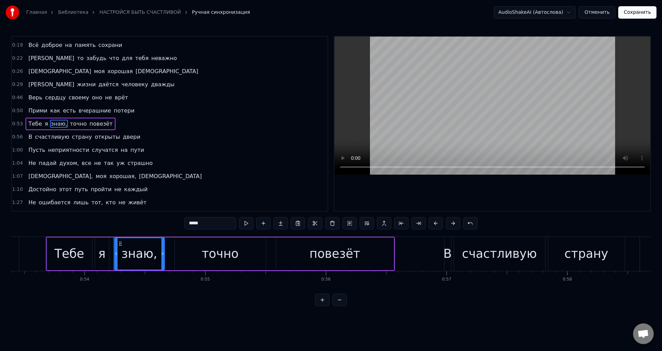
click at [213, 225] on input "*****" at bounding box center [210, 223] width 52 height 12
click at [59, 165] on span "духом," at bounding box center [69, 163] width 21 height 8
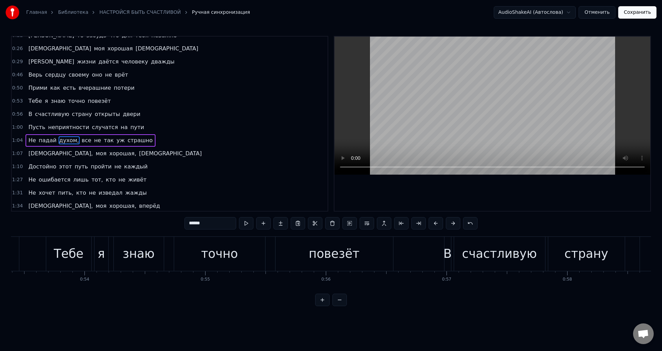
scroll to position [75, 0]
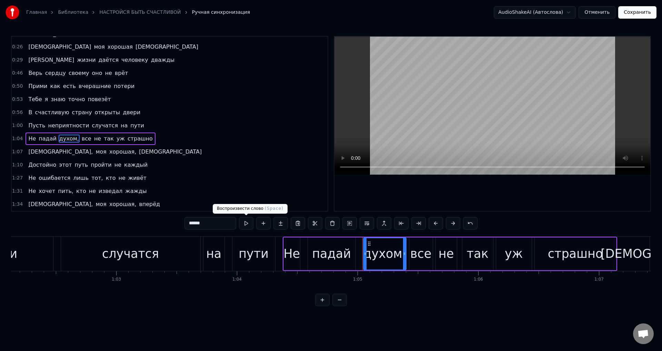
click at [221, 223] on input "******" at bounding box center [210, 223] width 52 height 12
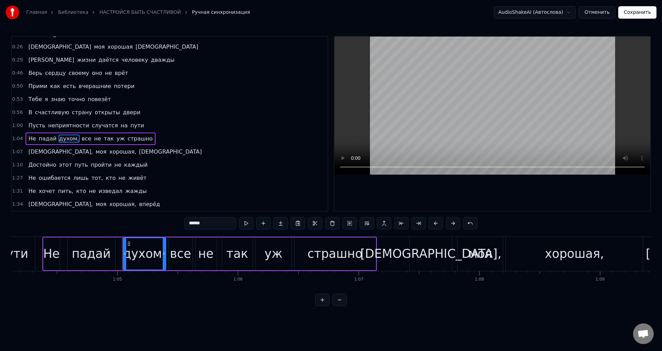
scroll to position [0, 7814]
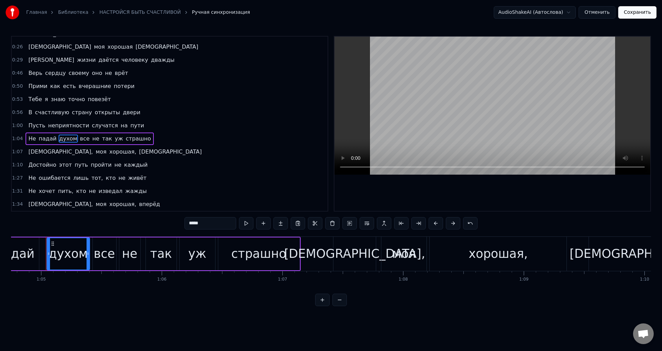
click at [109, 152] on span "хорошая," at bounding box center [123, 152] width 28 height 8
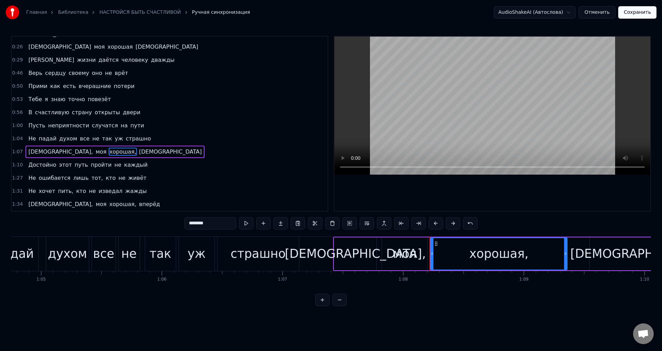
click at [224, 225] on input "********" at bounding box center [210, 223] width 52 height 12
click at [32, 154] on span "Иди," at bounding box center [61, 152] width 66 height 8
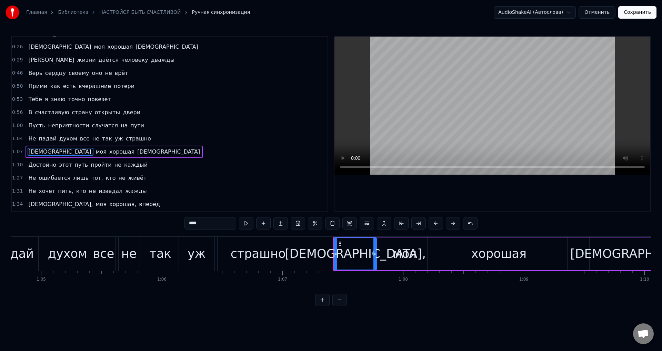
click at [209, 226] on input "****" at bounding box center [210, 223] width 52 height 12
click at [91, 179] on span "тот," at bounding box center [97, 178] width 13 height 8
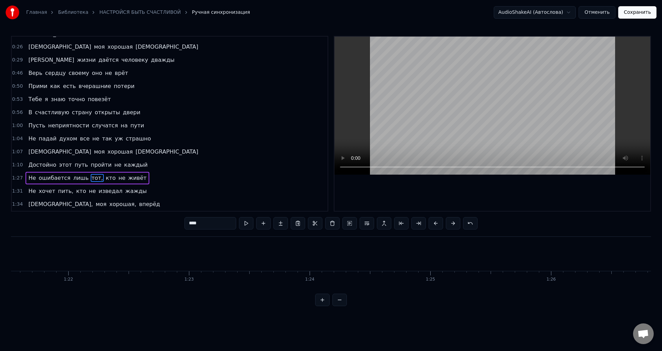
click at [204, 220] on input "****" at bounding box center [210, 223] width 52 height 12
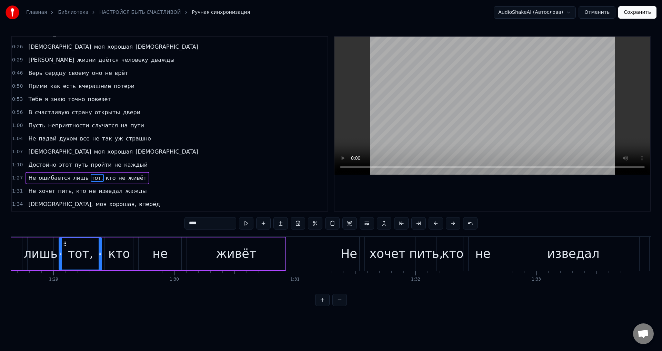
scroll to position [0, 10711]
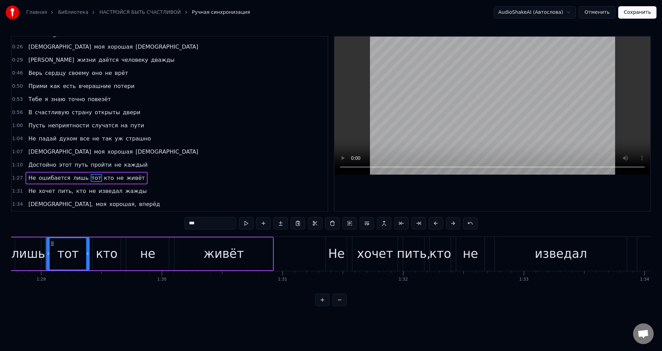
click at [63, 191] on span "пить," at bounding box center [65, 191] width 17 height 8
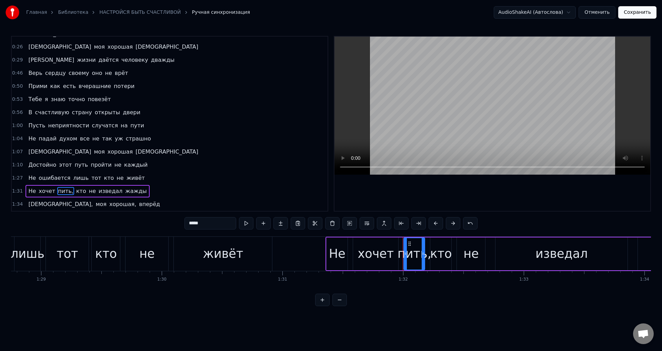
click at [210, 224] on input "*****" at bounding box center [210, 223] width 52 height 12
click at [32, 203] on span "Иди," at bounding box center [61, 204] width 66 height 8
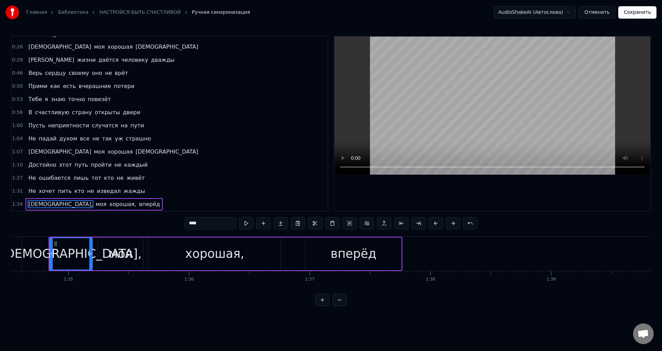
scroll to position [0, 11411]
click at [207, 222] on input "****" at bounding box center [210, 223] width 52 height 12
drag, startPoint x: 69, startPoint y: 202, endPoint x: 78, endPoint y: 203, distance: 9.3
click at [107, 203] on span "хорошая," at bounding box center [121, 204] width 28 height 8
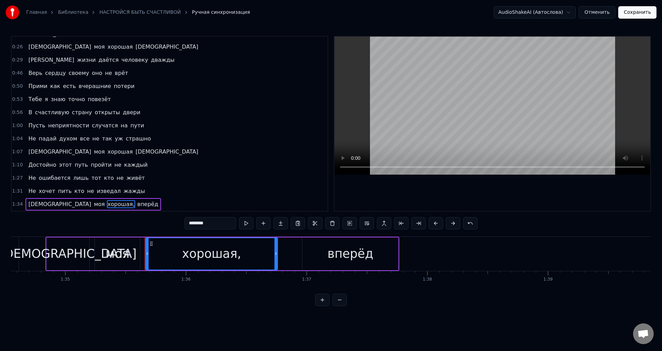
click at [220, 224] on input "********" at bounding box center [210, 223] width 52 height 12
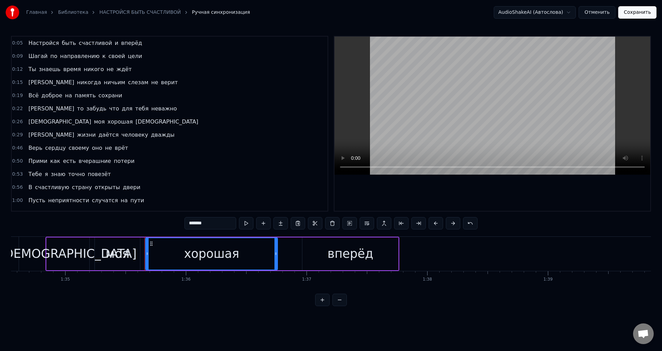
click at [44, 45] on span "Настройся" at bounding box center [44, 43] width 32 height 8
type input "*********"
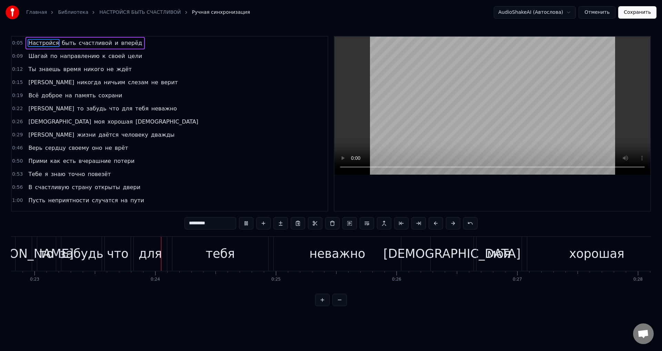
scroll to position [0, 2778]
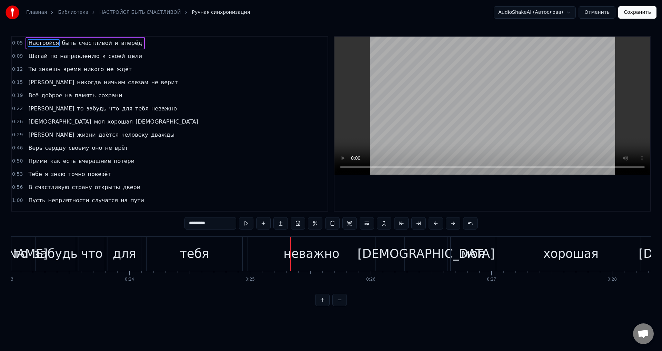
drag, startPoint x: 24, startPoint y: 253, endPoint x: 36, endPoint y: 249, distance: 12.6
click at [25, 253] on div "то" at bounding box center [20, 253] width 14 height 18
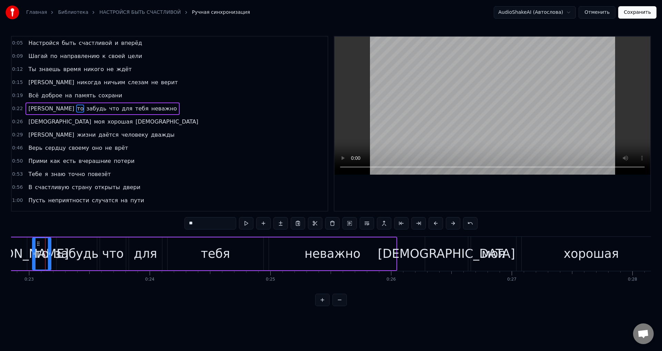
scroll to position [0, 2757]
click at [33, 45] on span "Настройся" at bounding box center [44, 43] width 32 height 8
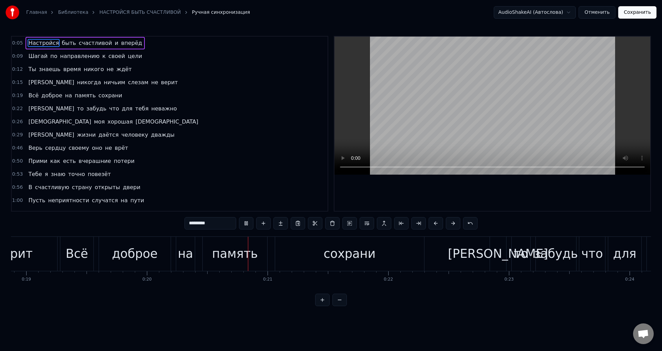
scroll to position [0, 2405]
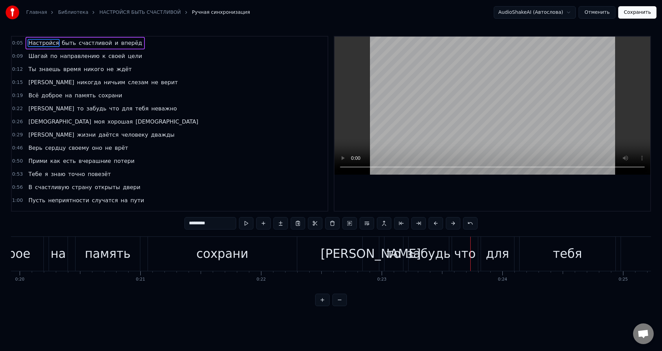
click at [109, 107] on span "что" at bounding box center [114, 108] width 11 height 8
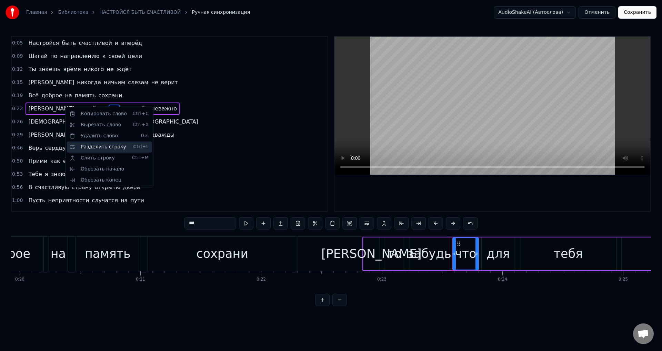
click at [103, 146] on div "Разделить строку Ctrl+L" at bounding box center [109, 146] width 85 height 11
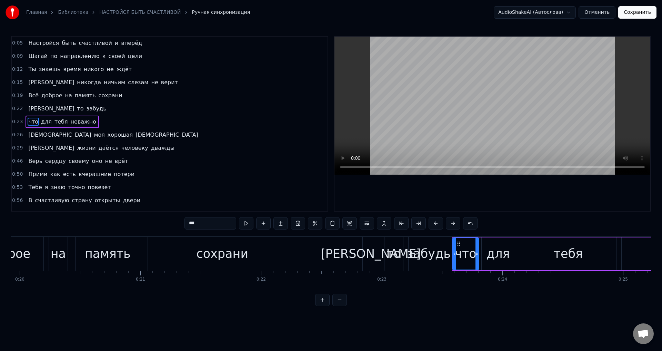
click at [249, 251] on div "сохрани" at bounding box center [222, 254] width 149 height 34
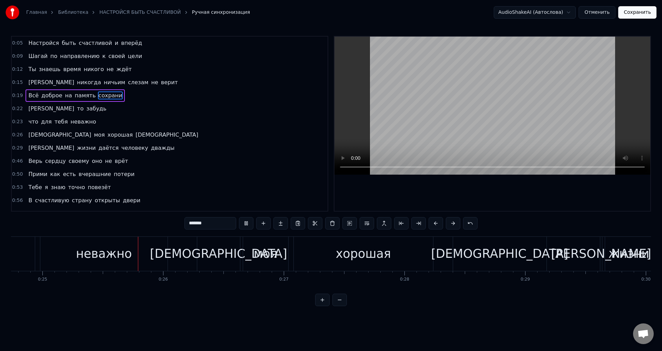
scroll to position [0, 2993]
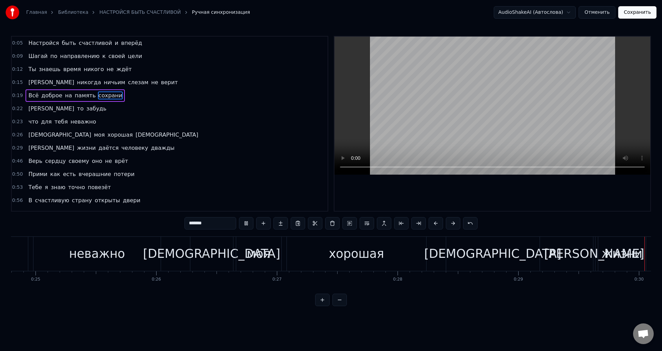
click at [30, 120] on span "что" at bounding box center [33, 122] width 11 height 8
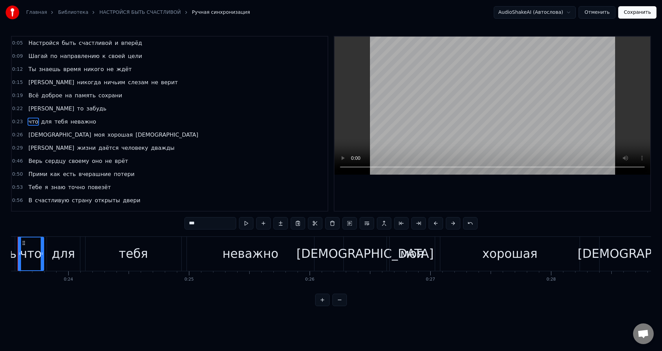
scroll to position [0, 2811]
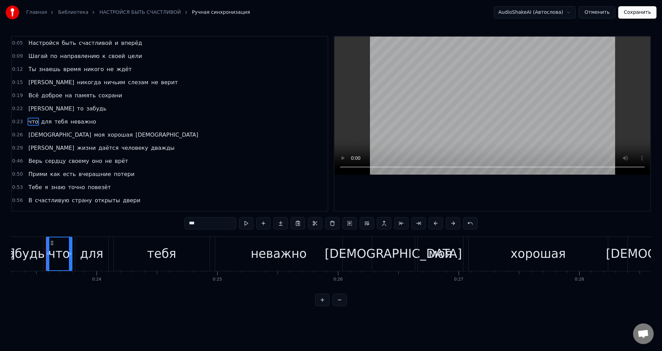
click at [37, 255] on div "забудь" at bounding box center [23, 253] width 44 height 18
type input "******"
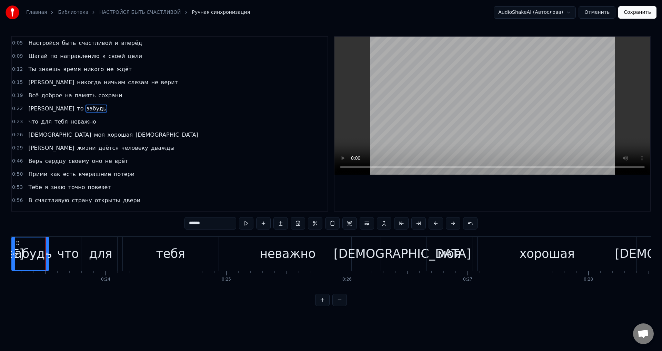
drag, startPoint x: 49, startPoint y: 257, endPoint x: 46, endPoint y: 257, distance: 3.5
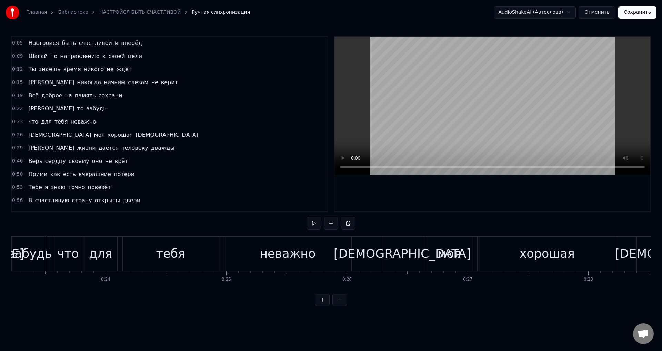
click at [60, 254] on div "что" at bounding box center [67, 253] width 21 height 18
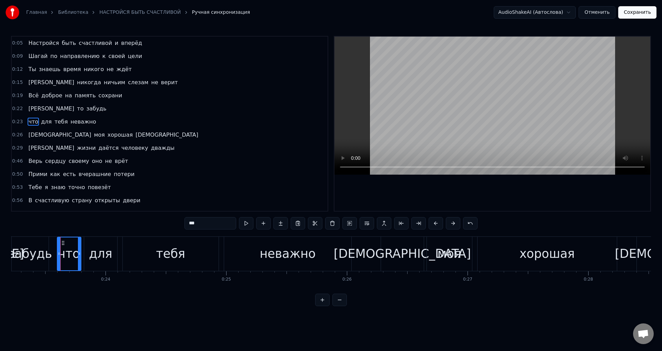
click at [59, 255] on icon at bounding box center [59, 254] width 3 height 6
click at [21, 252] on div "забудь" at bounding box center [30, 253] width 44 height 18
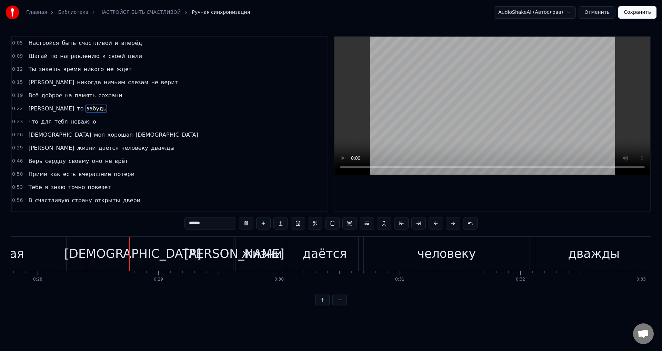
scroll to position [0, 3365]
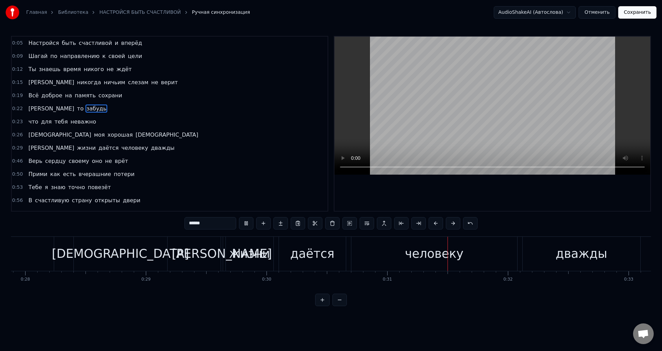
click at [222, 262] on div "[PERSON_NAME]" at bounding box center [222, 253] width 100 height 18
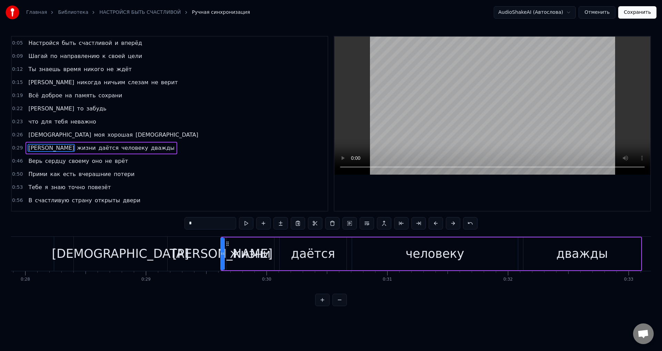
scroll to position [24, 0]
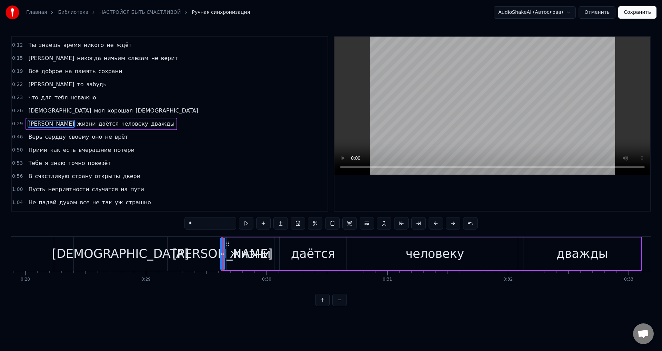
click at [247, 258] on div "жизни" at bounding box center [250, 253] width 41 height 18
click at [206, 223] on input "*****" at bounding box center [210, 223] width 52 height 12
click at [222, 257] on div "[PERSON_NAME]" at bounding box center [222, 253] width 100 height 18
type input "*"
click at [331, 223] on button at bounding box center [332, 223] width 14 height 12
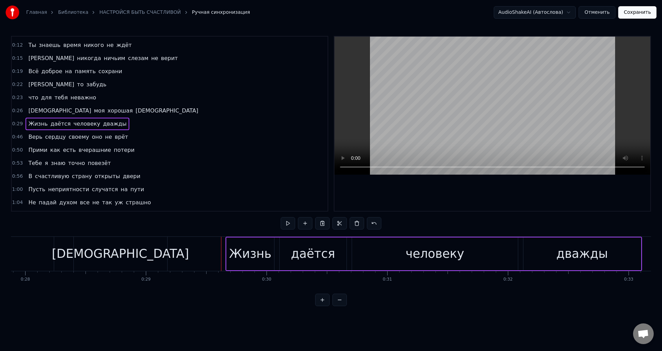
click at [236, 250] on div "Жизнь" at bounding box center [250, 253] width 42 height 18
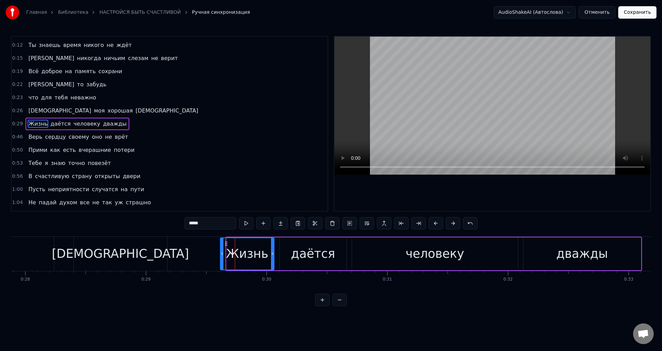
drag, startPoint x: 227, startPoint y: 254, endPoint x: 221, endPoint y: 256, distance: 6.3
click at [221, 256] on icon at bounding box center [222, 254] width 3 height 6
click at [109, 252] on div "иди" at bounding box center [120, 254] width 93 height 34
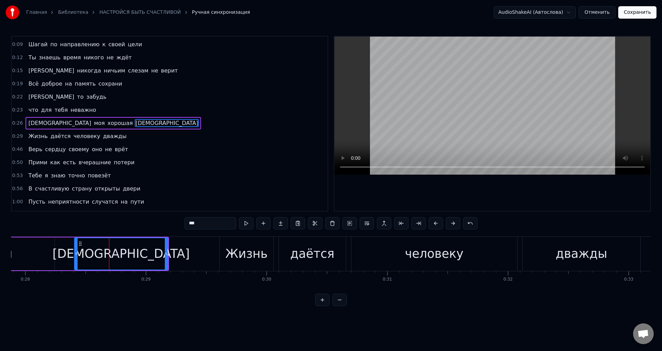
scroll to position [11, 0]
click at [271, 254] on div "Жизнь" at bounding box center [247, 254] width 54 height 34
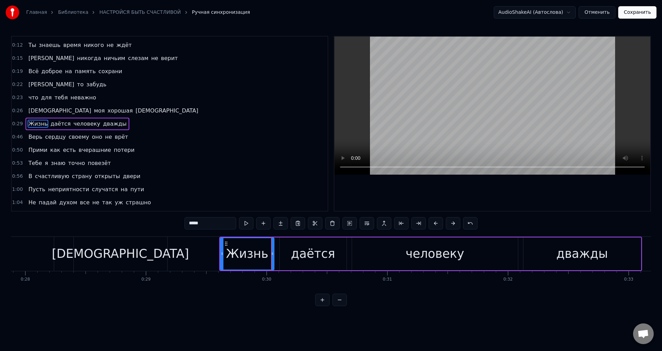
click at [272, 255] on icon at bounding box center [272, 254] width 3 height 6
drag, startPoint x: 121, startPoint y: 258, endPoint x: 286, endPoint y: 189, distance: 177.9
click at [121, 257] on div "иди" at bounding box center [120, 253] width 137 height 18
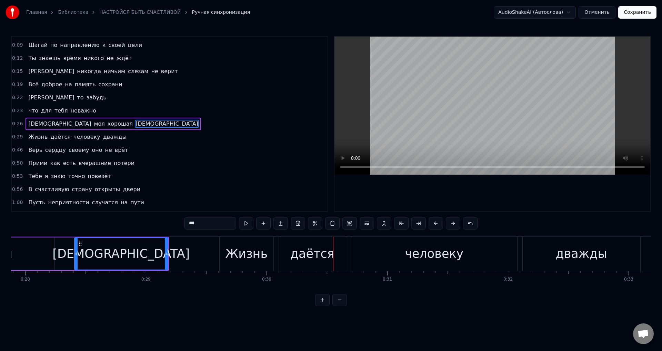
click at [262, 260] on div "Жизнь" at bounding box center [247, 253] width 42 height 18
type input "*****"
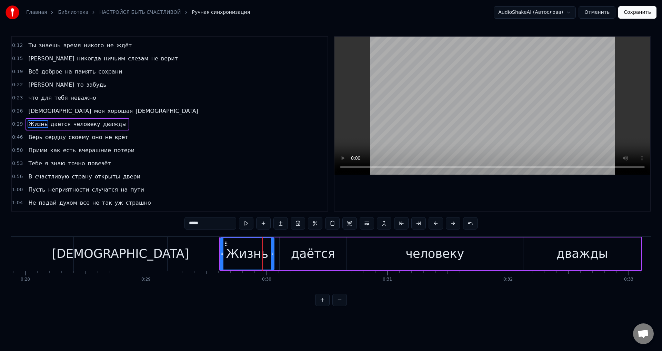
scroll to position [24, 0]
drag, startPoint x: 273, startPoint y: 257, endPoint x: 260, endPoint y: 257, distance: 13.1
click at [260, 257] on div at bounding box center [259, 253] width 3 height 31
click at [269, 257] on div "Жизнь даётся человеку дважды" at bounding box center [430, 254] width 423 height 34
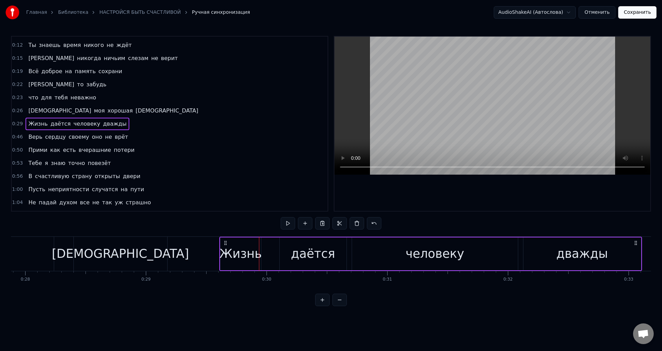
click at [270, 256] on div "Жизнь даётся человеку дважды" at bounding box center [430, 254] width 423 height 34
click at [302, 264] on div "Добавить слово Ctrl+N" at bounding box center [314, 262] width 85 height 11
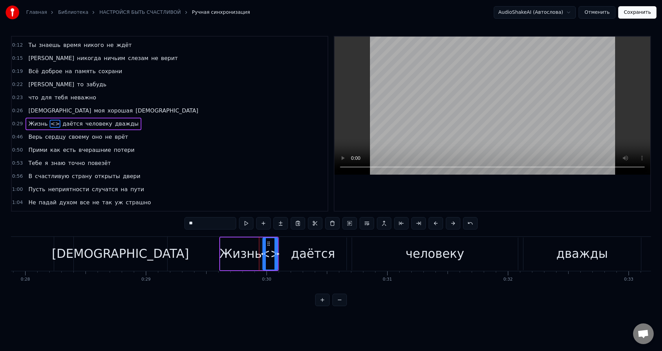
drag, startPoint x: 271, startPoint y: 256, endPoint x: 263, endPoint y: 256, distance: 8.3
click at [263, 256] on div at bounding box center [264, 253] width 3 height 31
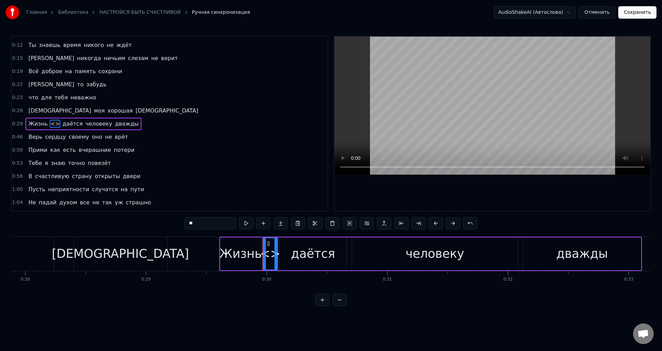
click at [270, 254] on div "<>" at bounding box center [270, 253] width 20 height 18
drag, startPoint x: 198, startPoint y: 220, endPoint x: 169, endPoint y: 218, distance: 28.7
click at [169, 218] on div "0:05 Настройся быть счастливой и вперёд 0:09 Шагай по направлению к своей цели …" at bounding box center [331, 171] width 640 height 270
click at [113, 256] on div "иди" at bounding box center [120, 253] width 137 height 18
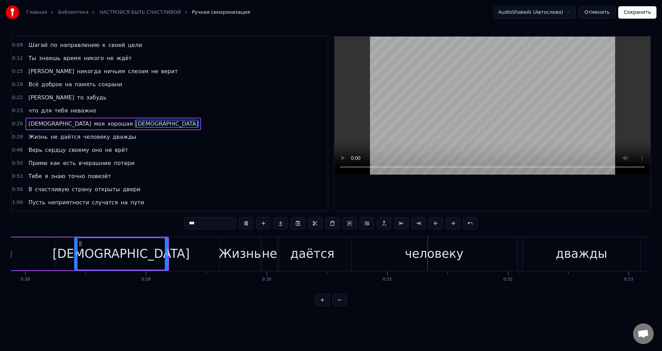
click at [270, 261] on div "не" at bounding box center [269, 253] width 15 height 18
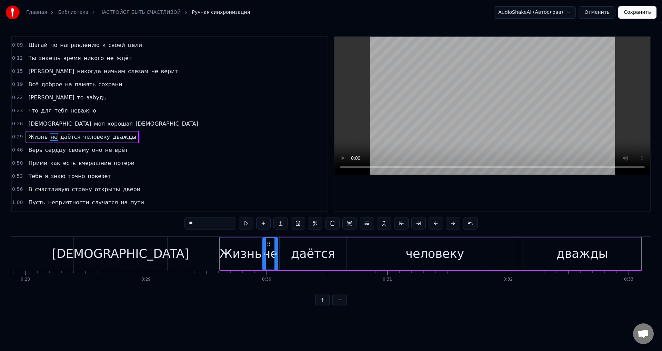
scroll to position [24, 0]
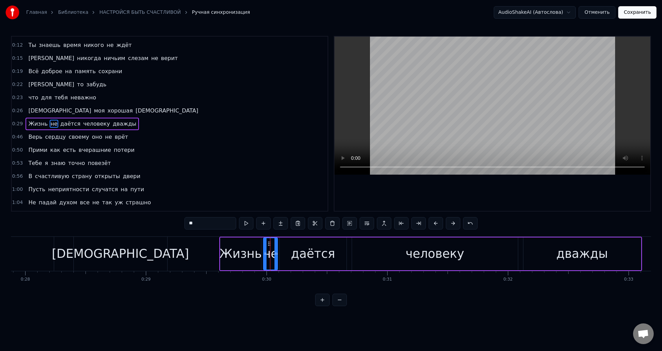
click at [265, 259] on div at bounding box center [265, 253] width 3 height 31
click at [275, 257] on div at bounding box center [274, 253] width 3 height 31
drag, startPoint x: 232, startPoint y: 255, endPoint x: 392, endPoint y: 146, distance: 194.1
click at [232, 254] on div "Жизнь" at bounding box center [241, 253] width 42 height 18
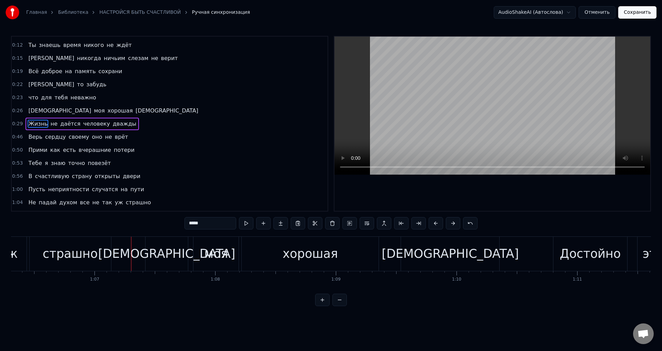
scroll to position [0, 8021]
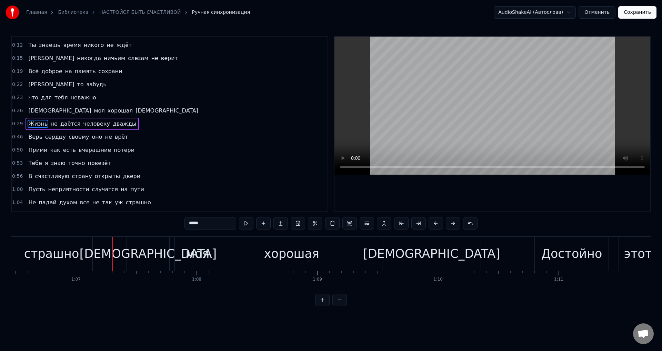
click at [29, 201] on span "Не" at bounding box center [32, 202] width 9 height 8
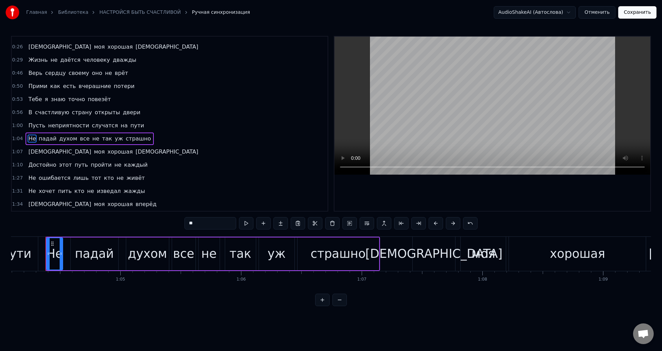
scroll to position [0, 7735]
click at [183, 257] on div "все" at bounding box center [183, 253] width 21 height 18
click at [200, 223] on input "***" at bounding box center [210, 223] width 52 height 12
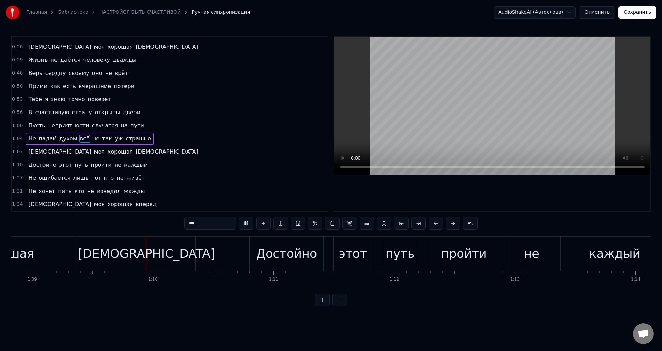
scroll to position [0, 8317]
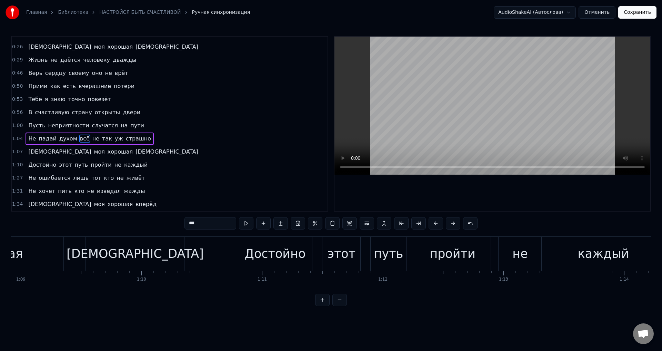
click at [279, 256] on div "Достойно" at bounding box center [275, 253] width 61 height 18
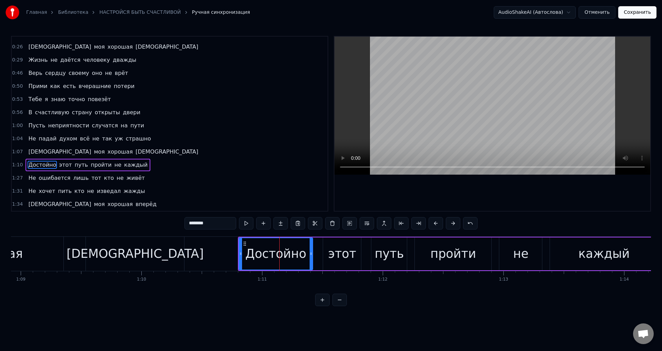
drag, startPoint x: 202, startPoint y: 222, endPoint x: 236, endPoint y: 222, distance: 33.1
click at [236, 222] on input "********" at bounding box center [210, 223] width 52 height 12
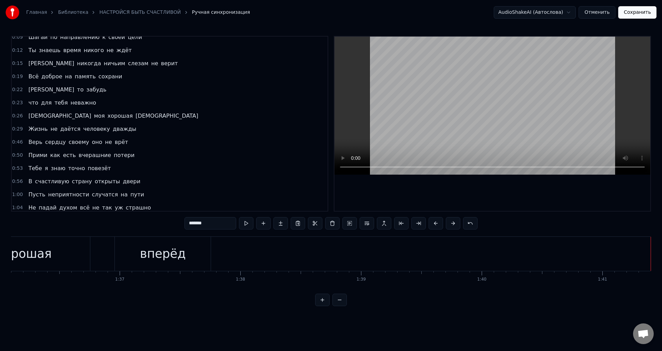
scroll to position [0, 0]
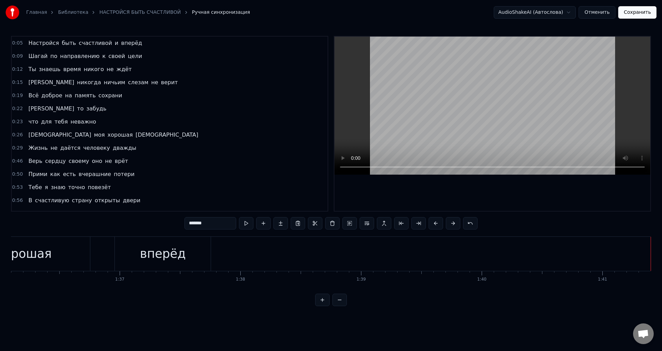
click at [33, 257] on div "хорошая" at bounding box center [24, 253] width 55 height 18
type input "*******"
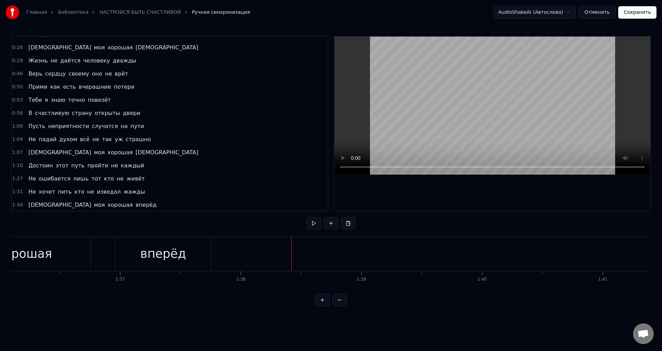
scroll to position [0, 11597]
click at [330, 224] on button at bounding box center [331, 223] width 14 height 12
click at [347, 258] on div "<>" at bounding box center [352, 253] width 20 height 18
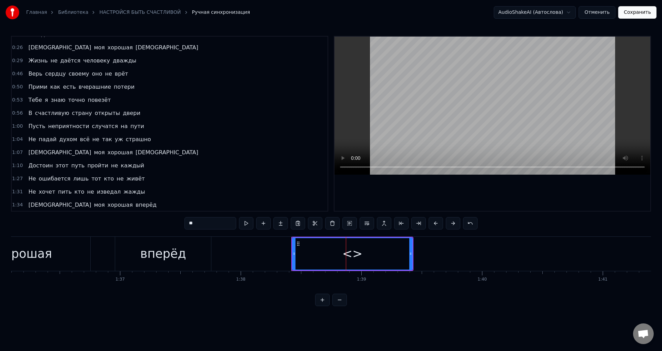
scroll to position [101, 0]
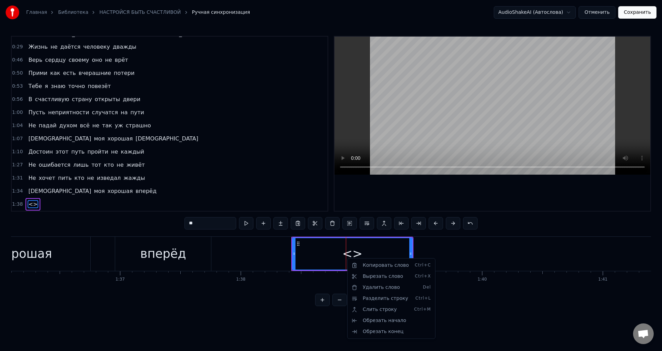
click at [316, 255] on html "Главная Библиотека НАСТРОЙСЯ БЫТЬ СЧАСТЛИВОЙ Ручная синхронизация AudioShakeAI …" at bounding box center [331, 158] width 662 height 317
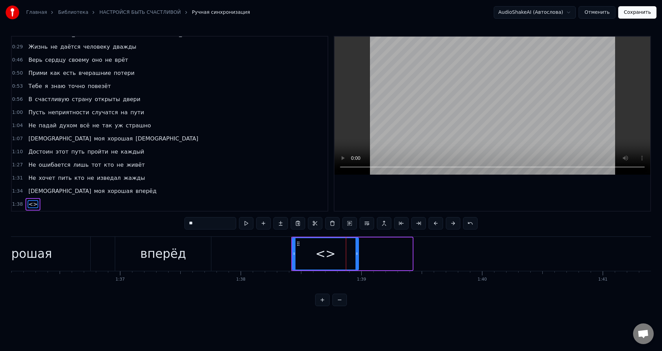
drag, startPoint x: 411, startPoint y: 253, endPoint x: 355, endPoint y: 259, distance: 56.1
click at [355, 259] on div at bounding box center [356, 253] width 3 height 31
click at [267, 222] on button at bounding box center [263, 223] width 14 height 12
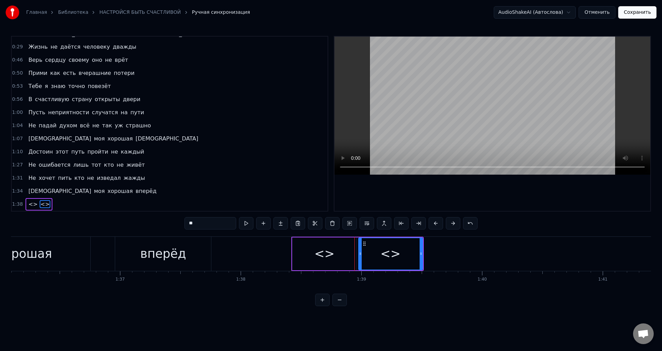
click at [348, 256] on div "<>" at bounding box center [324, 253] width 64 height 33
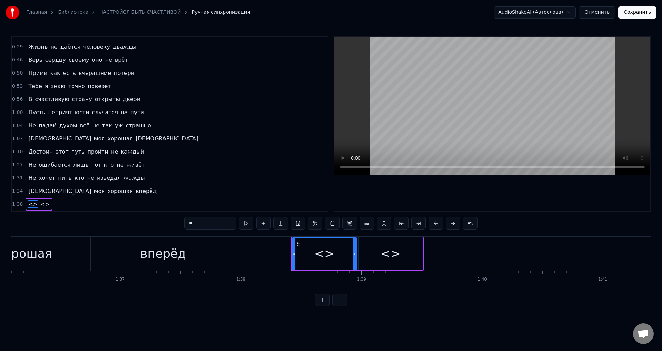
click at [369, 254] on div "<>" at bounding box center [391, 253] width 64 height 33
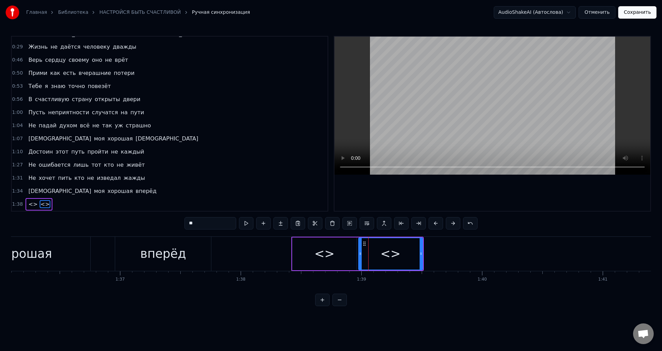
click at [333, 256] on div "<>" at bounding box center [324, 253] width 64 height 33
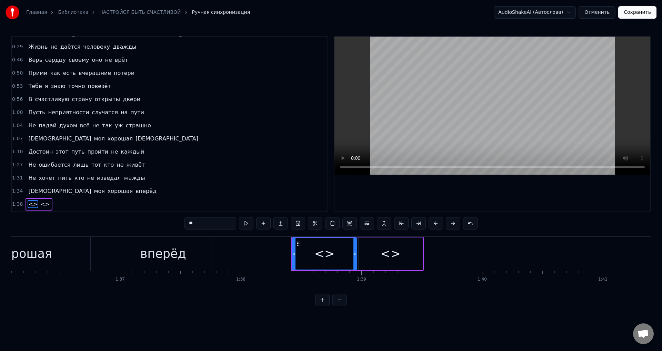
drag, startPoint x: 211, startPoint y: 227, endPoint x: 177, endPoint y: 227, distance: 33.8
click at [177, 227] on div "0:05 Настройся быть счастливой и вперёд 0:09 Шагай по направлению к своей цели …" at bounding box center [331, 171] width 640 height 270
click at [408, 249] on div "<>" at bounding box center [391, 253] width 64 height 33
type input "**"
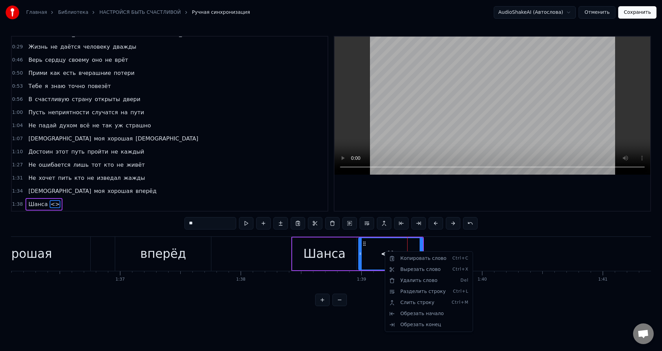
click at [261, 225] on html "Главная Библиотека НАСТРОЙСЯ БЫТЬ СЧАСТЛИВОЙ Ручная синхронизация AudioShakeAI …" at bounding box center [331, 158] width 662 height 317
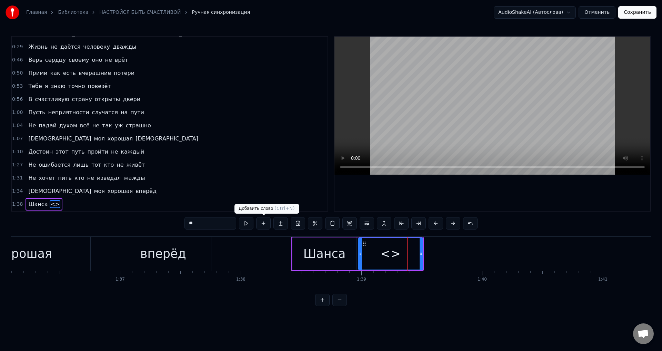
click at [262, 224] on button at bounding box center [263, 223] width 14 height 12
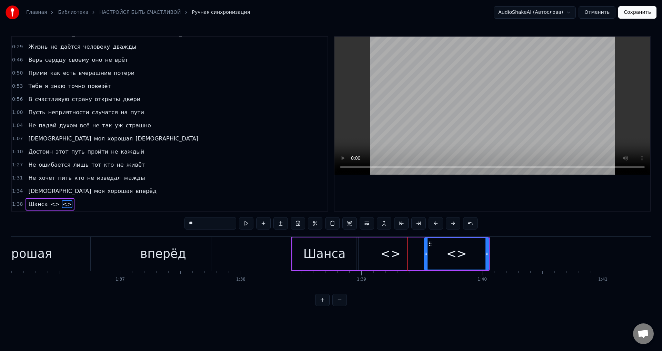
click at [262, 224] on button at bounding box center [263, 223] width 14 height 12
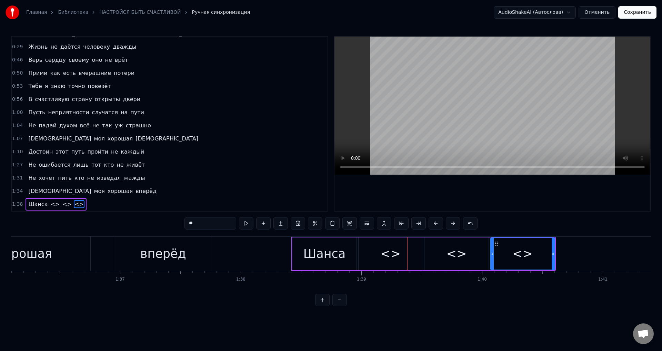
click at [262, 224] on button at bounding box center [263, 223] width 14 height 12
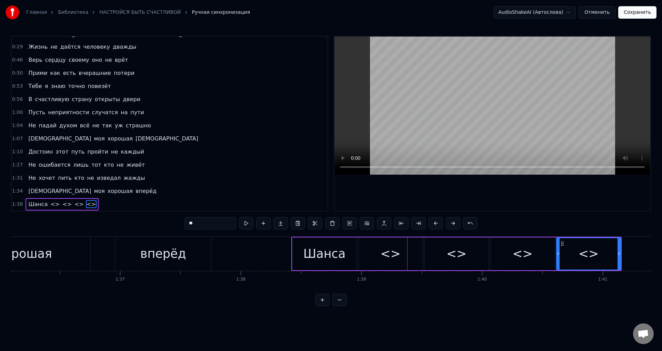
click at [262, 224] on button at bounding box center [263, 223] width 14 height 12
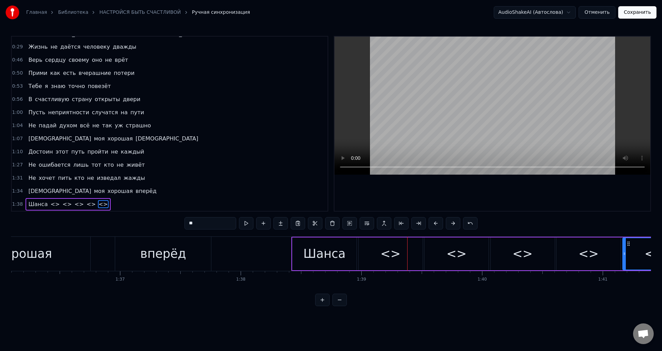
click at [369, 255] on div "<>" at bounding box center [391, 253] width 64 height 33
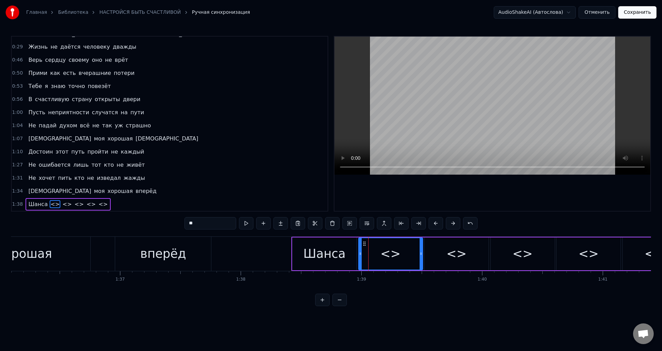
drag, startPoint x: 212, startPoint y: 225, endPoint x: 178, endPoint y: 223, distance: 34.2
click at [178, 223] on div "0:05 Настройся быть счастливой и вперёд 0:09 Шагай по направлению к своей цели …" at bounding box center [331, 171] width 640 height 270
drag, startPoint x: 474, startPoint y: 260, endPoint x: 445, endPoint y: 253, distance: 29.9
click at [445, 253] on div "<>" at bounding box center [456, 253] width 64 height 33
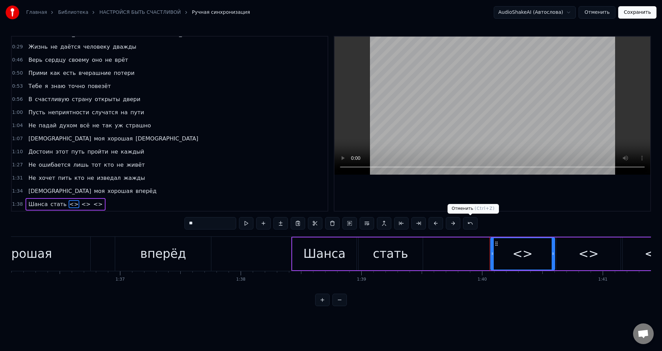
drag, startPoint x: 468, startPoint y: 224, endPoint x: 463, endPoint y: 228, distance: 6.7
click at [468, 224] on button at bounding box center [470, 223] width 14 height 12
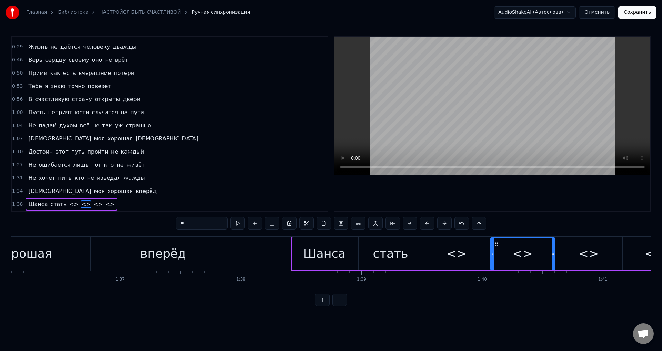
click at [444, 255] on div "<>" at bounding box center [456, 253] width 64 height 33
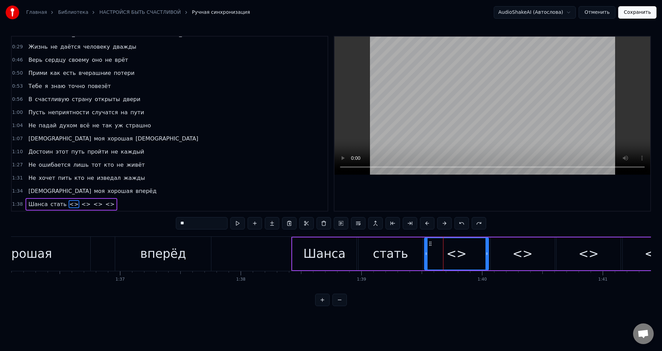
drag, startPoint x: 210, startPoint y: 224, endPoint x: 120, endPoint y: 225, distance: 89.7
click at [120, 225] on div "0:05 Настройся быть счастливой и вперёд 0:09 Шагай по направлению к своей цели …" at bounding box center [331, 171] width 640 height 270
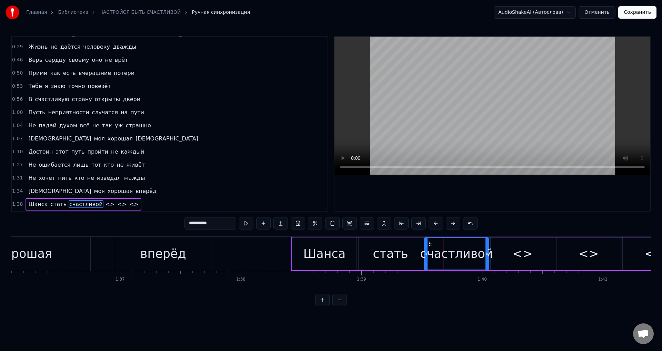
click at [533, 250] on div "<>" at bounding box center [523, 253] width 64 height 33
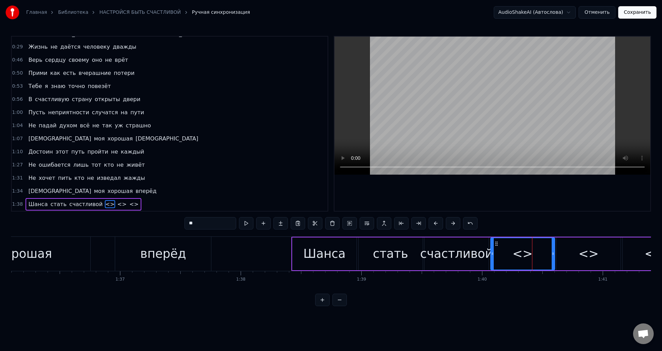
drag, startPoint x: 200, startPoint y: 223, endPoint x: 149, endPoint y: 218, distance: 51.6
click at [149, 218] on div "0:05 Настройся быть счастливой и вперёд 0:09 Шагай по направлению к своей цели …" at bounding box center [331, 171] width 640 height 270
click at [582, 254] on div "<>" at bounding box center [589, 253] width 20 height 18
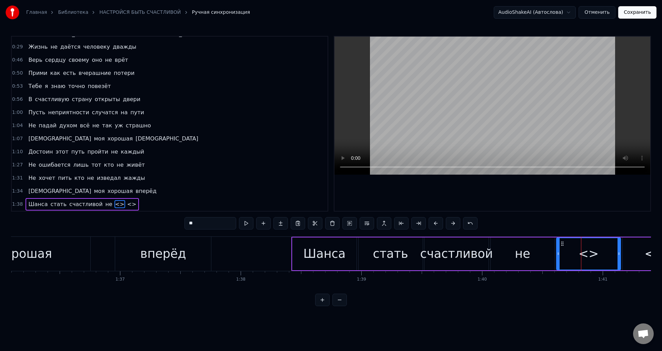
drag, startPoint x: 201, startPoint y: 224, endPoint x: 174, endPoint y: 222, distance: 27.3
click at [174, 222] on div "0:05 Настройся быть счастливой и вперёд 0:09 Шагай по направлению к своей цели …" at bounding box center [331, 171] width 640 height 270
click at [634, 252] on div "<>" at bounding box center [655, 253] width 64 height 33
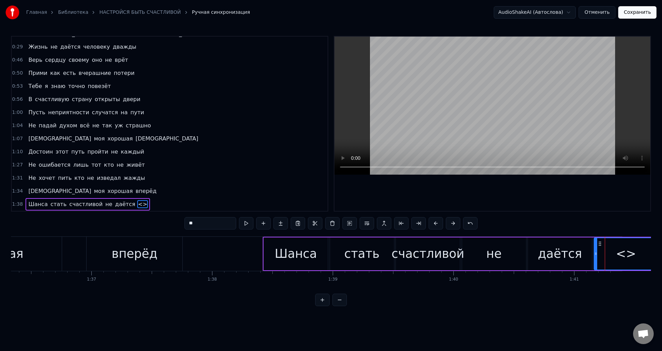
scroll to position [0, 11634]
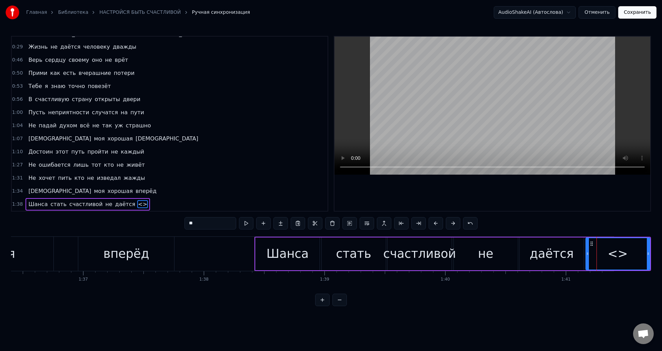
drag, startPoint x: 202, startPoint y: 224, endPoint x: 159, endPoint y: 222, distance: 43.2
click at [159, 222] on div "0:05 Настройся быть счастливой и вперёд 0:09 Шагай по направлению к своей цели …" at bounding box center [331, 171] width 640 height 270
click at [32, 203] on span "Шанса" at bounding box center [38, 204] width 21 height 8
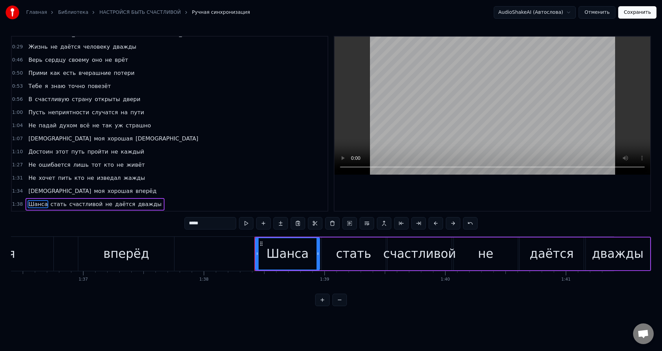
click at [113, 253] on div "вперёд" at bounding box center [126, 253] width 46 height 18
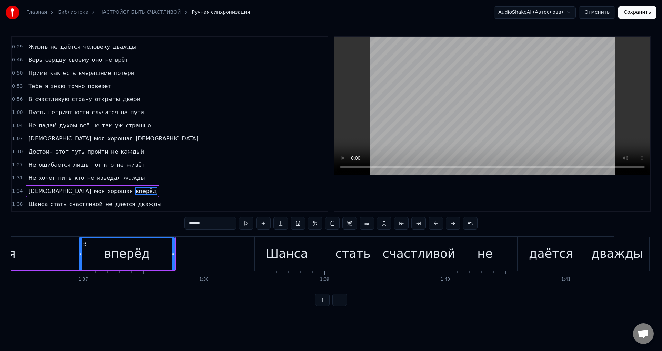
drag, startPoint x: 270, startPoint y: 258, endPoint x: 260, endPoint y: 258, distance: 10.0
click at [270, 258] on div "Шанса" at bounding box center [287, 253] width 42 height 18
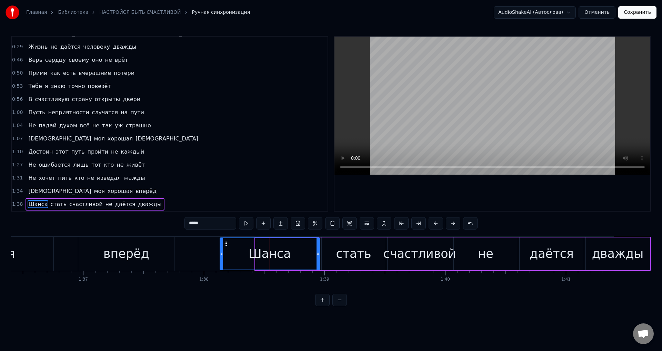
drag, startPoint x: 256, startPoint y: 256, endPoint x: 279, endPoint y: 250, distance: 23.8
click at [220, 254] on icon at bounding box center [221, 254] width 3 height 6
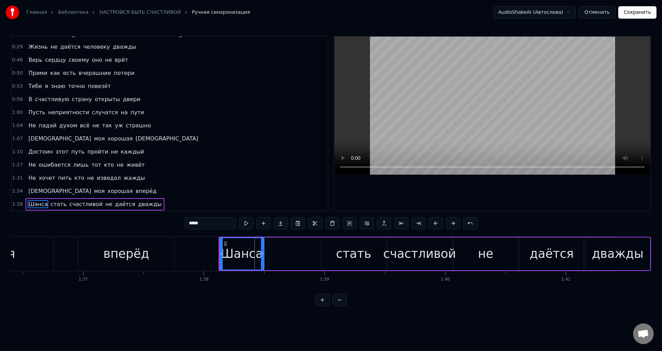
drag, startPoint x: 318, startPoint y: 258, endPoint x: 262, endPoint y: 257, distance: 55.5
click at [262, 257] on div at bounding box center [262, 253] width 3 height 31
click at [131, 259] on div "вперёд" at bounding box center [126, 253] width 46 height 18
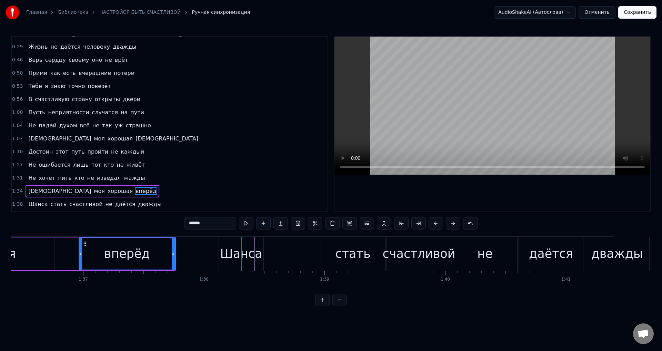
click at [233, 250] on div "Шанса" at bounding box center [241, 253] width 42 height 18
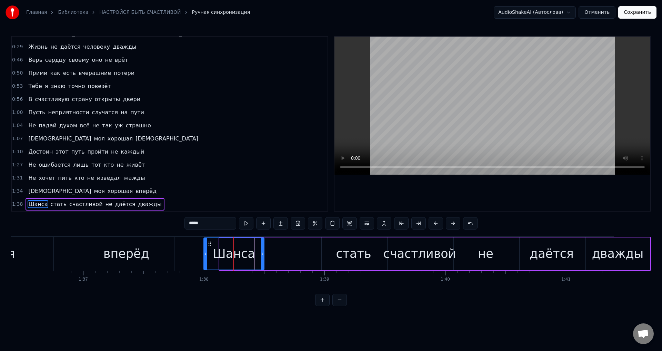
drag, startPoint x: 220, startPoint y: 256, endPoint x: 204, endPoint y: 257, distance: 15.9
click at [204, 257] on div at bounding box center [205, 253] width 3 height 31
drag, startPoint x: 262, startPoint y: 258, endPoint x: 253, endPoint y: 258, distance: 8.6
click at [254, 258] on div at bounding box center [255, 253] width 3 height 31
click at [133, 246] on div "вперёд" at bounding box center [126, 253] width 46 height 18
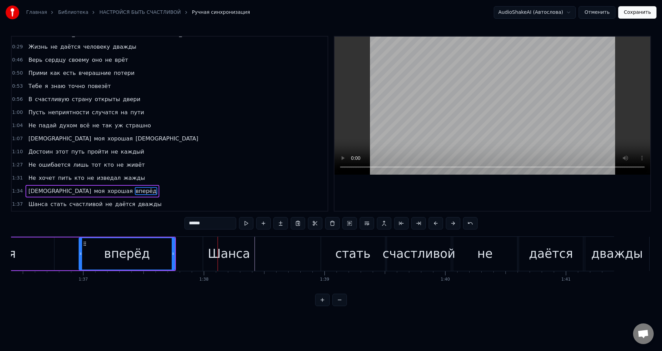
click at [219, 259] on div "Шанса" at bounding box center [229, 253] width 42 height 18
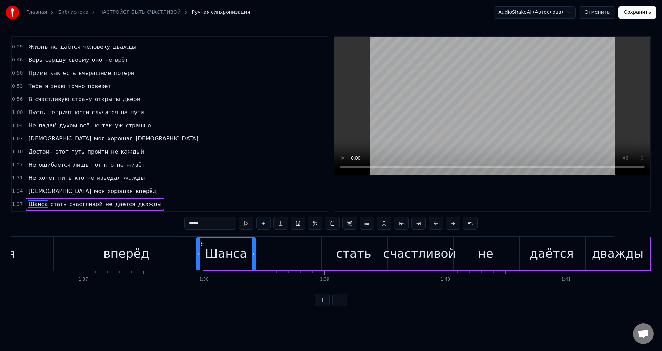
drag, startPoint x: 205, startPoint y: 255, endPoint x: 198, endPoint y: 254, distance: 7.3
click at [198, 254] on icon at bounding box center [198, 254] width 3 height 6
drag, startPoint x: 136, startPoint y: 257, endPoint x: 231, endPoint y: 233, distance: 98.1
click at [136, 257] on div "вперёд" at bounding box center [126, 253] width 46 height 18
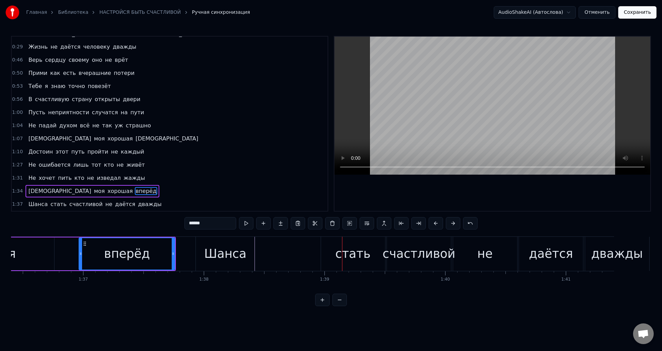
drag, startPoint x: 334, startPoint y: 256, endPoint x: 320, endPoint y: 255, distance: 14.2
click at [334, 256] on div "стать" at bounding box center [353, 254] width 64 height 34
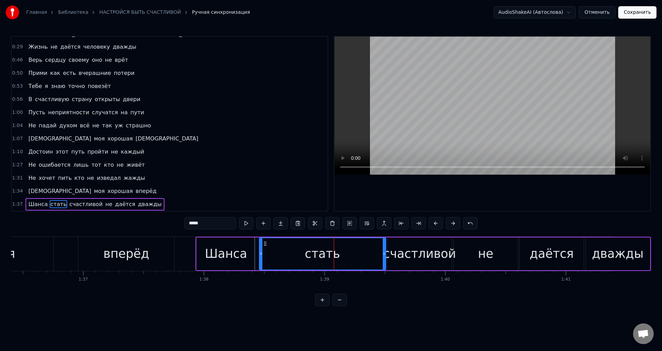
drag, startPoint x: 323, startPoint y: 255, endPoint x: 261, endPoint y: 251, distance: 62.5
click at [261, 251] on icon at bounding box center [261, 254] width 3 height 6
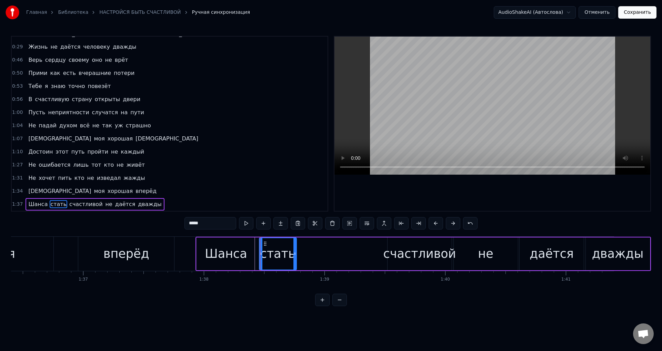
drag, startPoint x: 383, startPoint y: 258, endPoint x: 293, endPoint y: 257, distance: 89.3
click at [293, 257] on div at bounding box center [294, 253] width 3 height 31
click at [405, 250] on div "счастливой" at bounding box center [419, 253] width 73 height 18
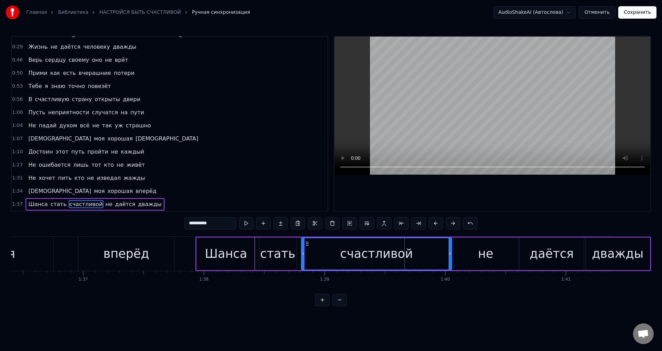
drag, startPoint x: 389, startPoint y: 254, endPoint x: 311, endPoint y: 254, distance: 77.6
click at [302, 256] on div at bounding box center [303, 253] width 3 height 31
click at [141, 258] on div "вперёд" at bounding box center [126, 253] width 46 height 18
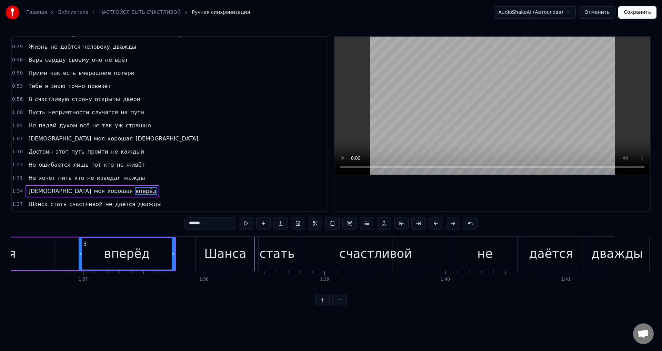
click at [361, 254] on div "счастливой" at bounding box center [375, 253] width 73 height 18
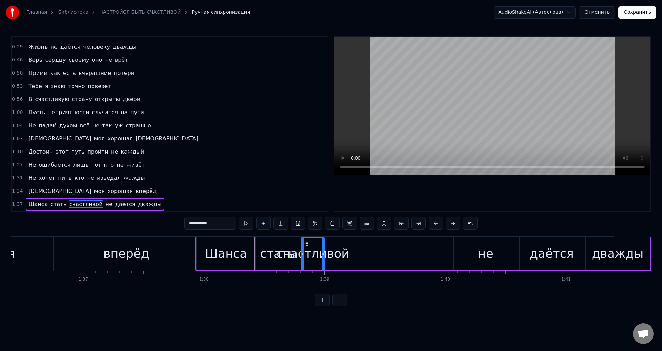
drag, startPoint x: 450, startPoint y: 258, endPoint x: 323, endPoint y: 252, distance: 127.0
click at [323, 252] on div at bounding box center [323, 253] width 3 height 31
click at [463, 252] on div "не" at bounding box center [486, 253] width 64 height 33
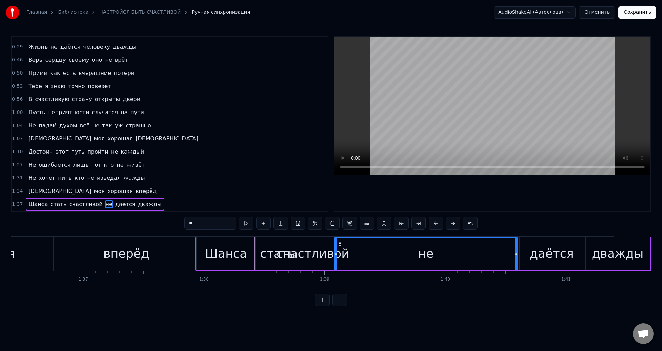
drag, startPoint x: 457, startPoint y: 256, endPoint x: 422, endPoint y: 251, distance: 35.2
click at [338, 253] on div "не" at bounding box center [425, 253] width 183 height 31
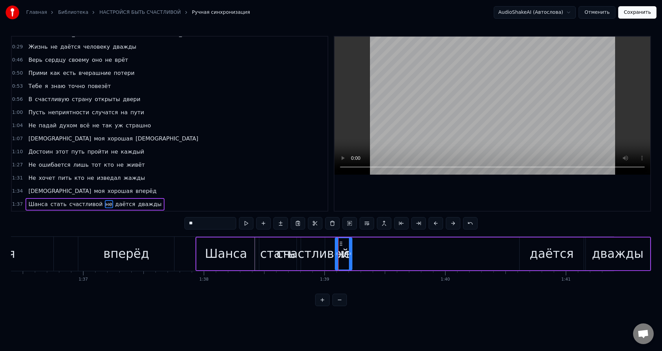
drag, startPoint x: 517, startPoint y: 255, endPoint x: 443, endPoint y: 249, distance: 73.7
click at [351, 254] on icon at bounding box center [350, 254] width 3 height 6
click at [540, 257] on div "даётся" at bounding box center [552, 253] width 44 height 18
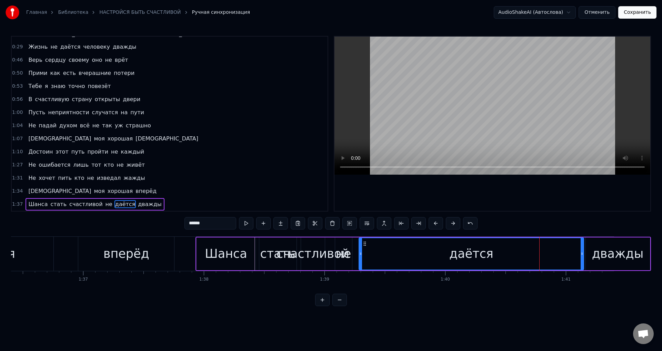
drag, startPoint x: 521, startPoint y: 254, endPoint x: 470, endPoint y: 247, distance: 51.9
click at [362, 251] on icon at bounding box center [360, 254] width 3 height 6
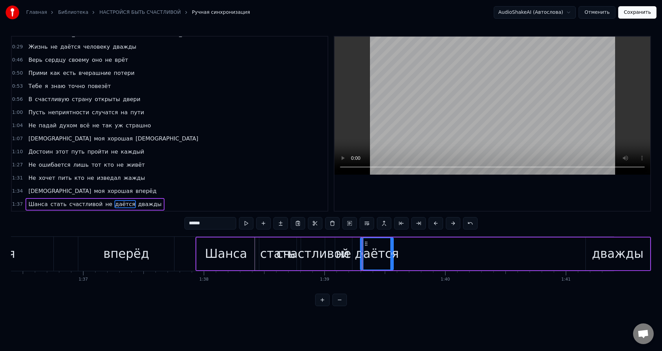
drag, startPoint x: 581, startPoint y: 260, endPoint x: 391, endPoint y: 254, distance: 190.4
click at [391, 254] on div at bounding box center [391, 253] width 3 height 31
click at [620, 252] on div "дважды" at bounding box center [618, 253] width 52 height 18
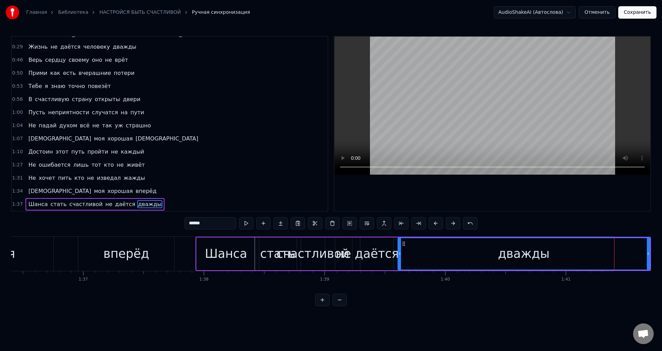
drag, startPoint x: 587, startPoint y: 255, endPoint x: 488, endPoint y: 245, distance: 99.2
click at [399, 254] on icon at bounding box center [399, 254] width 3 height 6
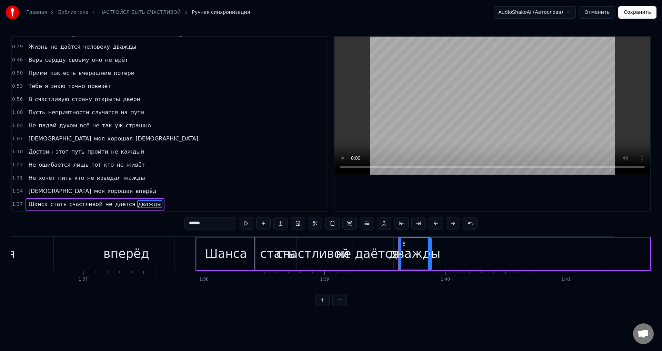
drag, startPoint x: 647, startPoint y: 254, endPoint x: 428, endPoint y: 253, distance: 218.6
click at [428, 253] on icon at bounding box center [429, 254] width 3 height 6
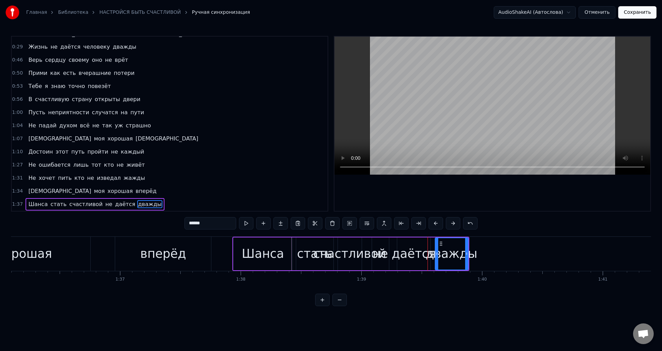
click at [159, 264] on div "вперёд" at bounding box center [163, 254] width 96 height 34
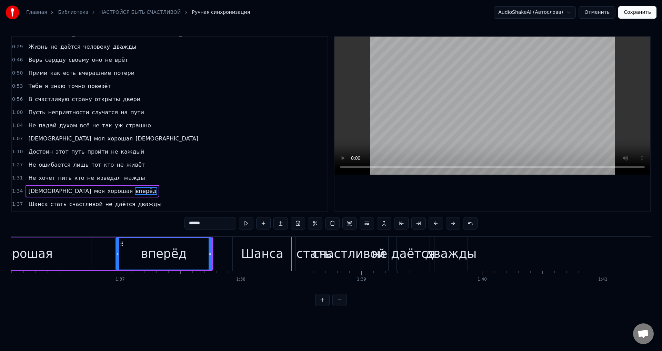
click at [248, 252] on div "Шанса" at bounding box center [262, 253] width 42 height 18
type input "*****"
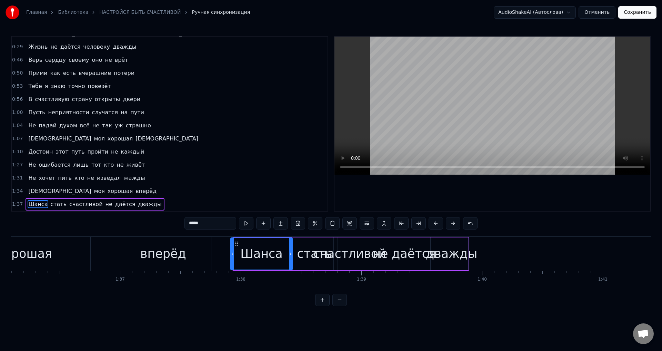
click at [232, 257] on div at bounding box center [232, 253] width 3 height 31
click at [313, 251] on div at bounding box center [313, 254] width 0 height 34
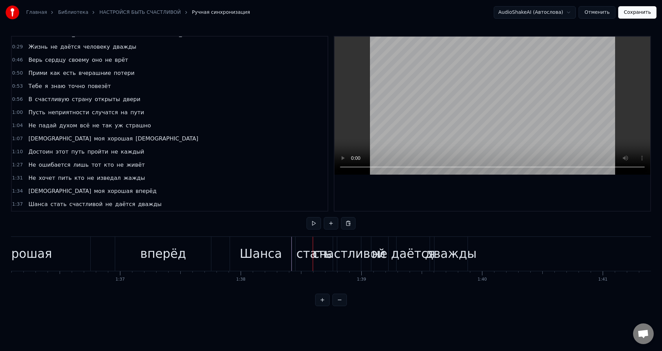
click at [307, 254] on div "стать" at bounding box center [313, 253] width 35 height 18
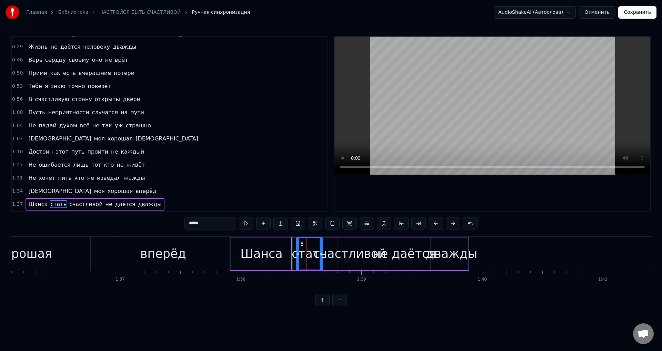
drag, startPoint x: 331, startPoint y: 253, endPoint x: 321, endPoint y: 253, distance: 10.7
click at [321, 253] on circle at bounding box center [320, 253] width 0 height 0
click at [275, 255] on div "Шанса" at bounding box center [261, 253] width 42 height 18
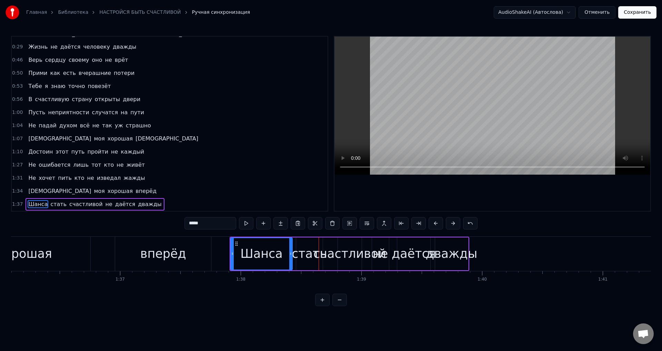
click at [271, 245] on div "Шанса" at bounding box center [261, 253] width 42 height 18
drag, startPoint x: 291, startPoint y: 254, endPoint x: 281, endPoint y: 255, distance: 9.4
click at [281, 255] on icon at bounding box center [281, 254] width 3 height 6
click at [298, 256] on div "стать" at bounding box center [309, 253] width 35 height 18
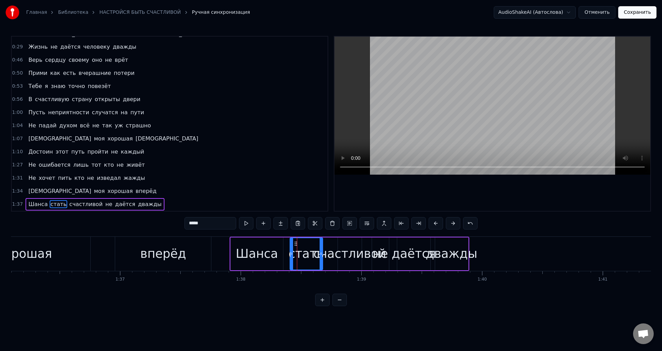
drag, startPoint x: 297, startPoint y: 257, endPoint x: 262, endPoint y: 257, distance: 35.5
click at [290, 257] on div "стать" at bounding box center [306, 253] width 33 height 33
click at [260, 257] on div "Шанса" at bounding box center [257, 253] width 42 height 18
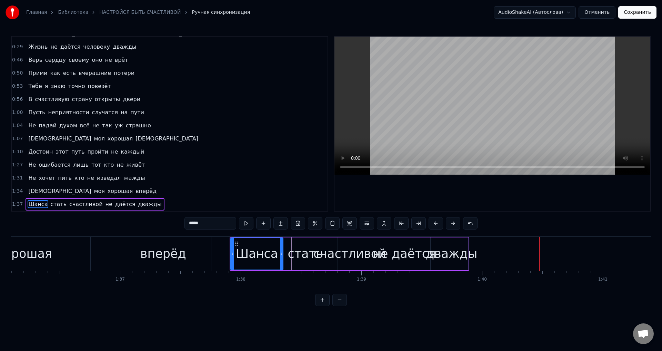
click at [443, 254] on div "дважды" at bounding box center [452, 253] width 52 height 18
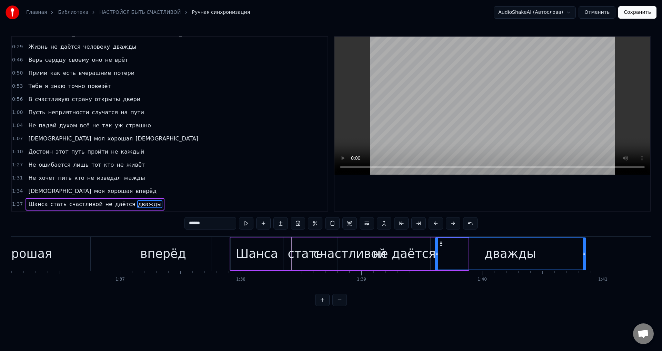
drag, startPoint x: 466, startPoint y: 256, endPoint x: 590, endPoint y: 253, distance: 124.1
click at [585, 253] on icon at bounding box center [584, 254] width 3 height 6
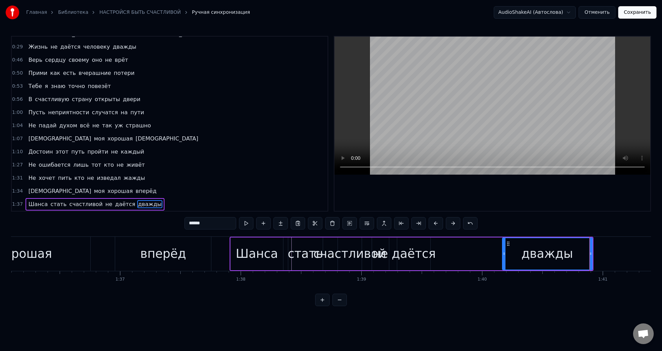
drag, startPoint x: 437, startPoint y: 257, endPoint x: 497, endPoint y: 257, distance: 59.7
click at [505, 256] on div at bounding box center [504, 253] width 3 height 31
click at [422, 249] on div "даётся" at bounding box center [414, 253] width 44 height 18
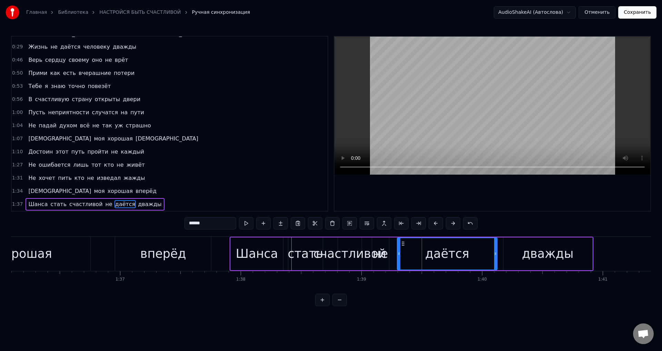
drag, startPoint x: 429, startPoint y: 253, endPoint x: 495, endPoint y: 258, distance: 67.1
click at [495, 258] on div at bounding box center [495, 253] width 3 height 31
click at [345, 252] on div "счастливой" at bounding box center [349, 253] width 73 height 18
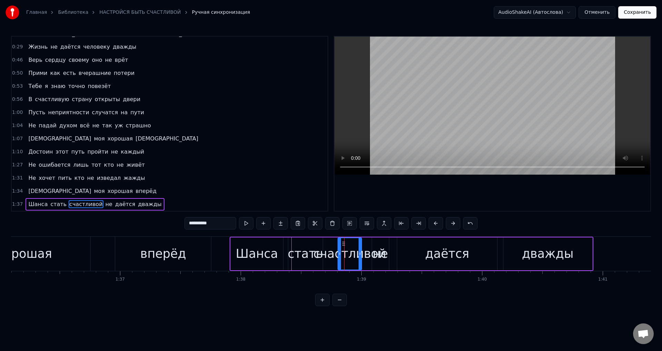
click at [381, 254] on div "не" at bounding box center [380, 253] width 15 height 18
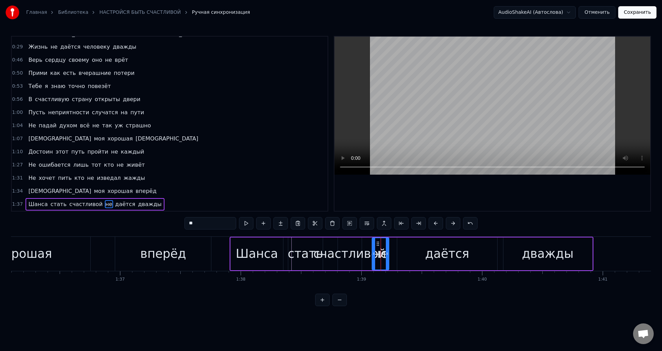
click at [353, 253] on div "счастливой" at bounding box center [349, 253] width 73 height 18
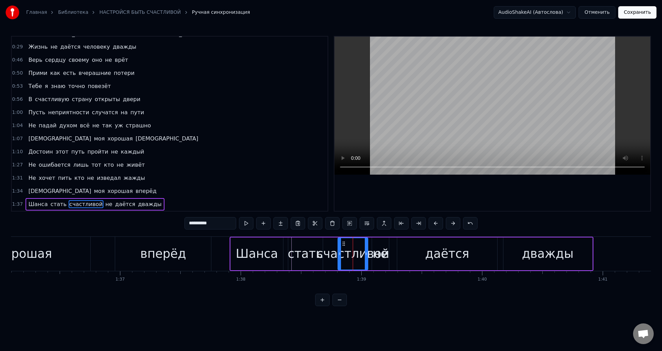
drag, startPoint x: 361, startPoint y: 254, endPoint x: 367, endPoint y: 254, distance: 6.2
click at [367, 254] on icon at bounding box center [366, 254] width 3 height 6
click at [166, 255] on div "вперёд" at bounding box center [163, 253] width 46 height 18
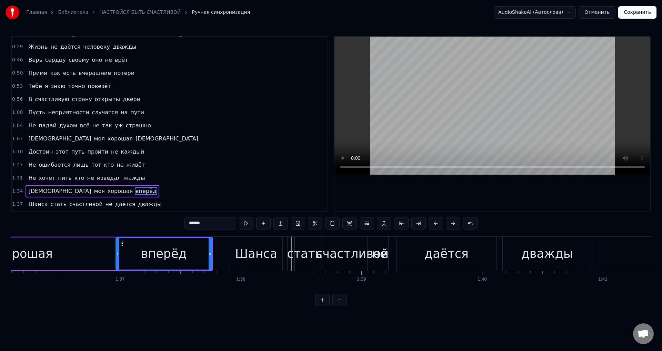
click at [299, 257] on div "стать" at bounding box center [304, 253] width 35 height 18
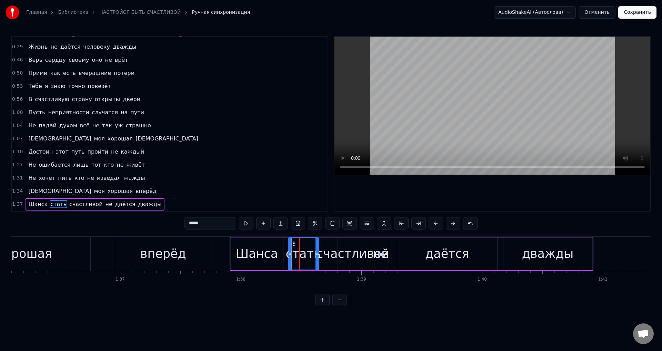
drag, startPoint x: 320, startPoint y: 254, endPoint x: 315, endPoint y: 255, distance: 4.6
click at [315, 255] on icon at bounding box center [316, 254] width 3 height 6
click at [335, 254] on div "счастливой" at bounding box center [353, 253] width 73 height 18
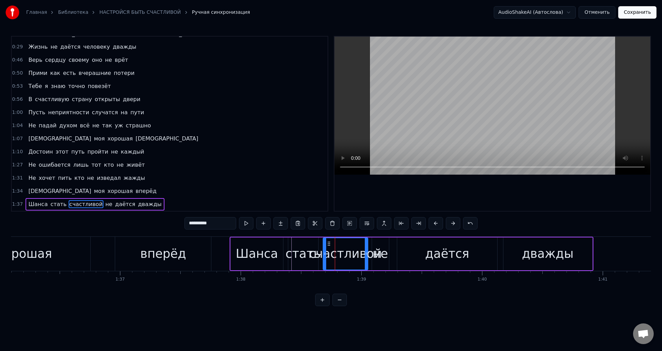
drag, startPoint x: 338, startPoint y: 256, endPoint x: 323, endPoint y: 257, distance: 14.9
click at [323, 257] on div at bounding box center [324, 253] width 3 height 31
drag, startPoint x: 177, startPoint y: 260, endPoint x: 263, endPoint y: 224, distance: 94.0
click at [177, 259] on div "вперёд" at bounding box center [163, 253] width 46 height 18
type input "******"
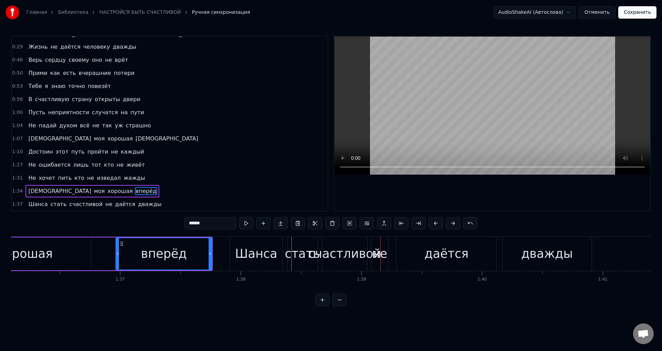
click at [380, 250] on div at bounding box center [380, 254] width 0 height 34
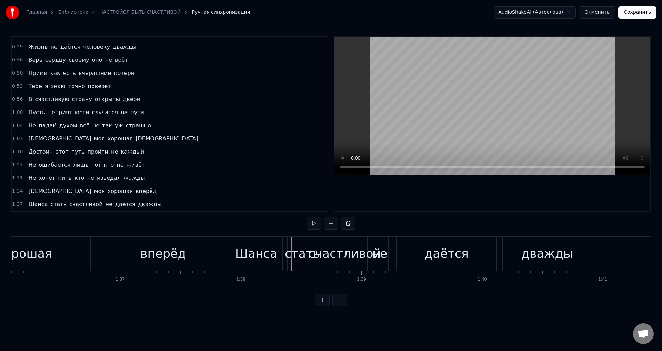
click at [409, 255] on div "даётся" at bounding box center [447, 254] width 100 height 34
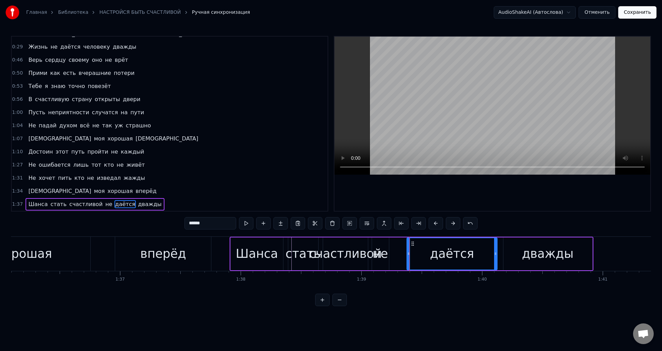
drag, startPoint x: 398, startPoint y: 254, endPoint x: 408, endPoint y: 253, distance: 9.7
click at [408, 253] on icon at bounding box center [408, 254] width 3 height 6
click at [382, 252] on div "не" at bounding box center [380, 253] width 15 height 18
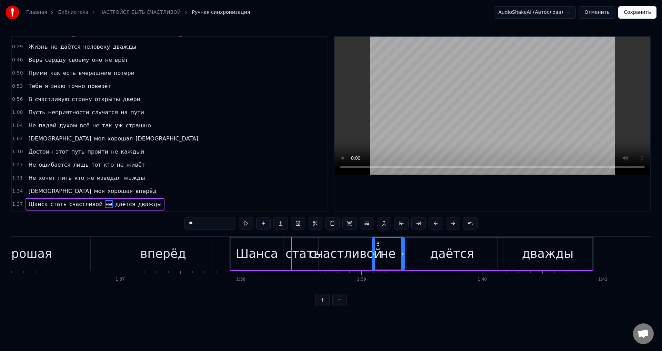
drag, startPoint x: 386, startPoint y: 253, endPoint x: 396, endPoint y: 253, distance: 10.3
click at [401, 253] on icon at bounding box center [402, 254] width 3 height 6
drag, startPoint x: 373, startPoint y: 251, endPoint x: 360, endPoint y: 257, distance: 14.7
click at [387, 251] on icon at bounding box center [387, 254] width 3 height 6
click at [358, 257] on div "счастливой" at bounding box center [345, 253] width 73 height 18
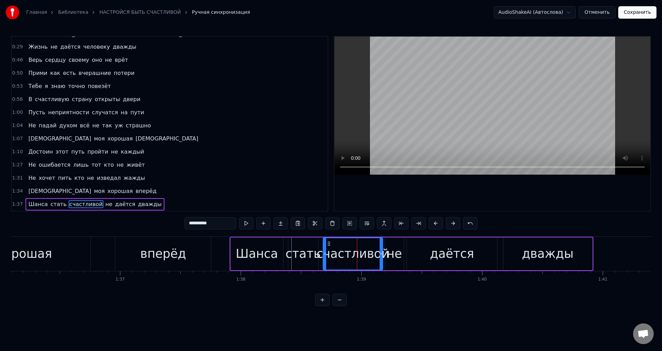
drag, startPoint x: 367, startPoint y: 257, endPoint x: 364, endPoint y: 253, distance: 4.5
click at [381, 256] on div at bounding box center [381, 253] width 3 height 31
click at [350, 252] on div "счастливой" at bounding box center [353, 253] width 73 height 18
drag, startPoint x: 432, startPoint y: 256, endPoint x: 404, endPoint y: 253, distance: 28.4
click at [432, 256] on div "даётся" at bounding box center [452, 253] width 90 height 33
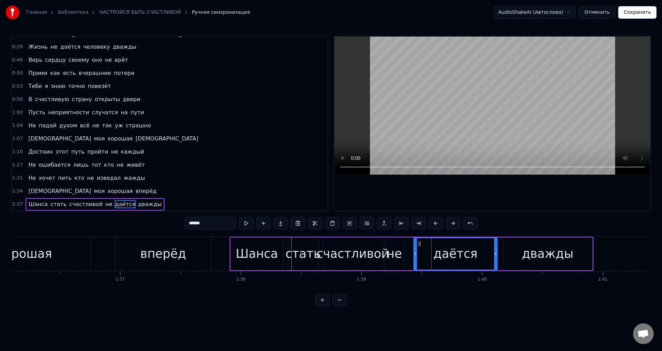
drag, startPoint x: 409, startPoint y: 254, endPoint x: 417, endPoint y: 253, distance: 8.0
click at [417, 253] on icon at bounding box center [415, 254] width 3 height 6
click at [392, 253] on div "не" at bounding box center [394, 253] width 15 height 18
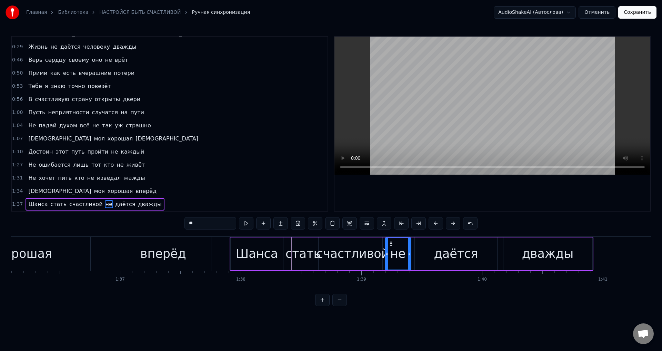
drag, startPoint x: 401, startPoint y: 253, endPoint x: 409, endPoint y: 253, distance: 7.9
click at [409, 253] on icon at bounding box center [409, 254] width 3 height 6
drag, startPoint x: 386, startPoint y: 254, endPoint x: 397, endPoint y: 253, distance: 11.1
click at [397, 253] on icon at bounding box center [398, 254] width 3 height 6
click at [375, 253] on div "счастливой" at bounding box center [353, 253] width 73 height 18
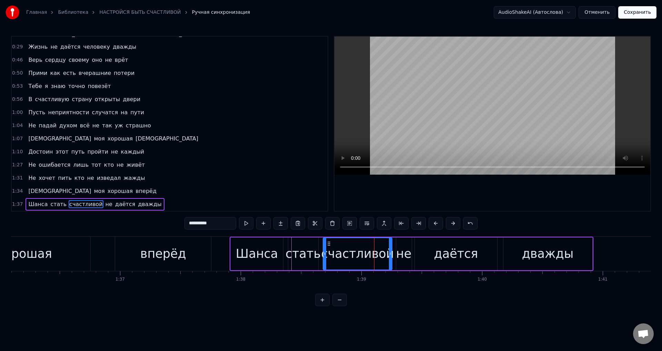
drag, startPoint x: 381, startPoint y: 254, endPoint x: 392, endPoint y: 253, distance: 10.4
click at [392, 253] on icon at bounding box center [390, 254] width 3 height 6
click at [356, 251] on div "счастливой" at bounding box center [358, 253] width 73 height 18
click at [398, 256] on div "не" at bounding box center [403, 253] width 15 height 18
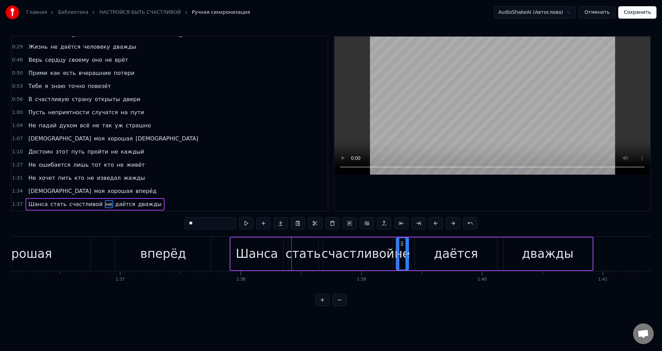
click at [405, 256] on div at bounding box center [406, 253] width 3 height 31
drag, startPoint x: 420, startPoint y: 256, endPoint x: 415, endPoint y: 256, distance: 4.8
click at [419, 256] on div "даётся" at bounding box center [456, 253] width 82 height 33
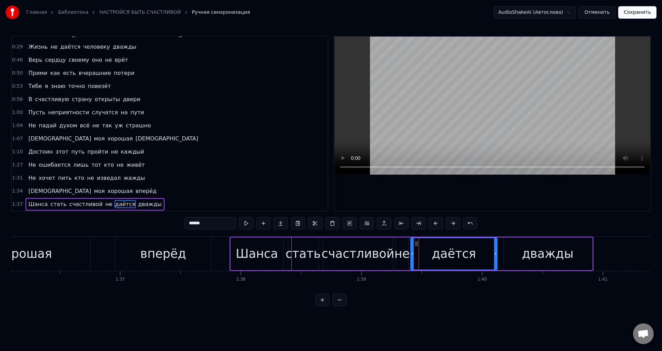
drag, startPoint x: 416, startPoint y: 256, endPoint x: 412, endPoint y: 256, distance: 4.1
click at [412, 256] on div at bounding box center [412, 253] width 3 height 31
click at [360, 252] on div "счастливой" at bounding box center [358, 253] width 73 height 18
type input "**********"
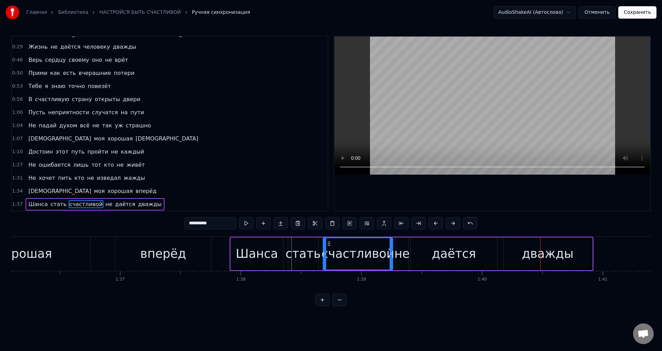
click at [541, 257] on div at bounding box center [540, 254] width 0 height 34
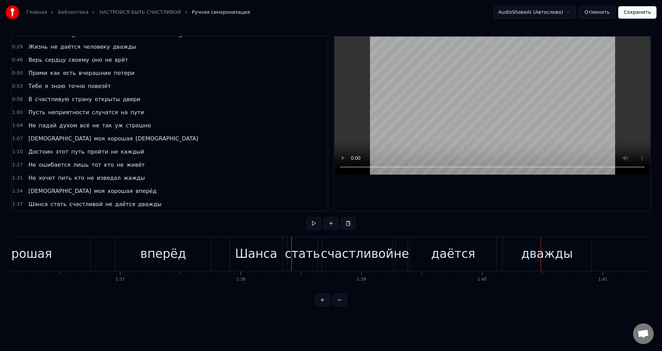
click at [519, 255] on div "дважды" at bounding box center [547, 254] width 89 height 34
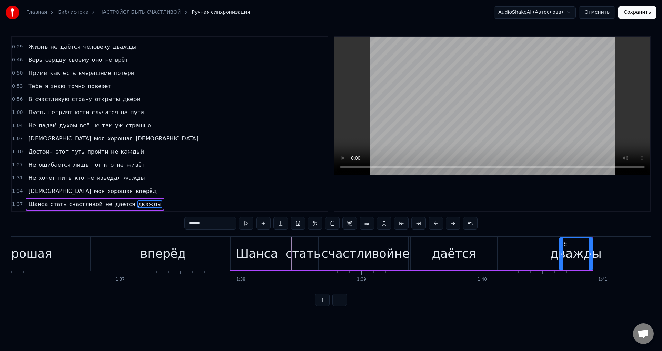
drag, startPoint x: 505, startPoint y: 255, endPoint x: 524, endPoint y: 258, distance: 18.9
click at [561, 258] on div at bounding box center [561, 253] width 3 height 31
click at [466, 253] on div "даётся" at bounding box center [454, 253] width 44 height 18
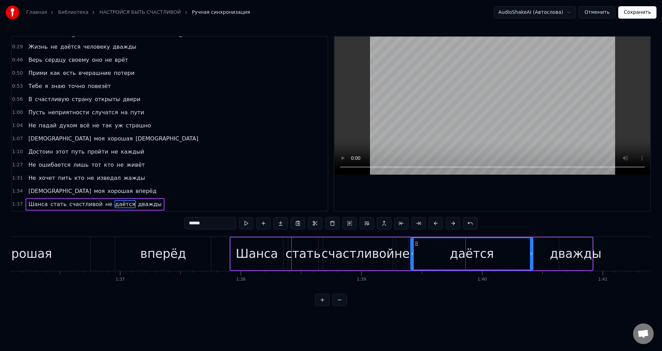
drag, startPoint x: 496, startPoint y: 253, endPoint x: 532, endPoint y: 254, distance: 35.9
click at [532, 254] on icon at bounding box center [531, 254] width 3 height 6
click at [351, 256] on div "счастливой" at bounding box center [358, 253] width 73 height 18
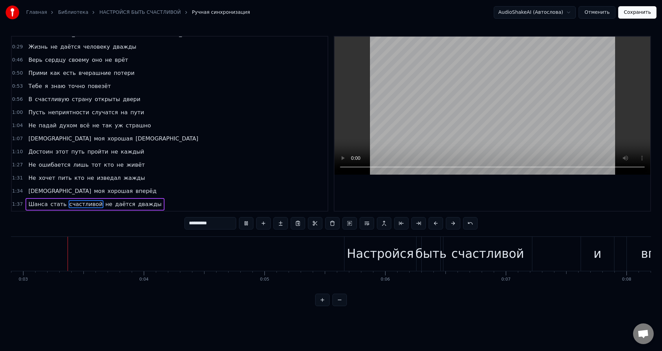
click at [114, 204] on span "даётся" at bounding box center [124, 204] width 21 height 8
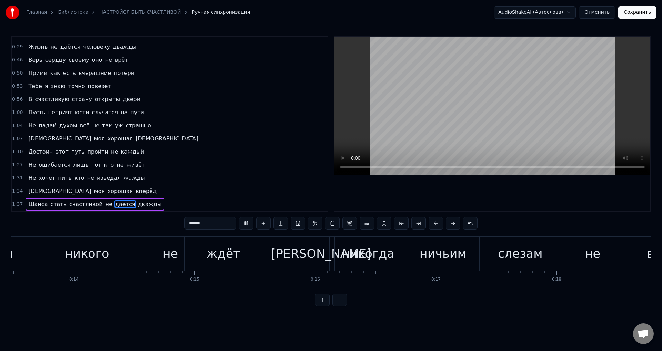
click at [114, 204] on span "даётся" at bounding box center [124, 204] width 21 height 8
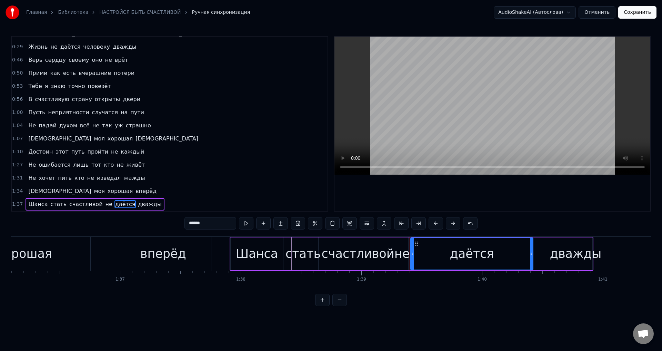
click at [578, 261] on div "дважды" at bounding box center [576, 253] width 52 height 18
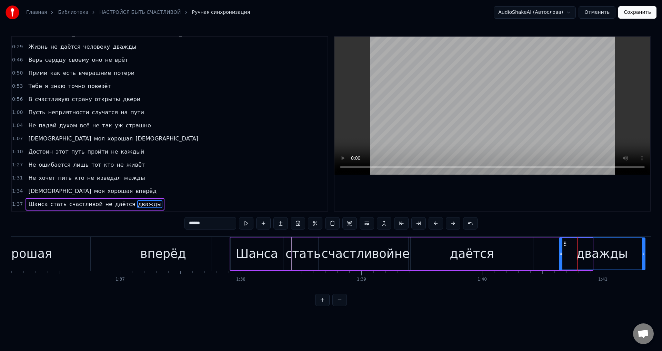
drag, startPoint x: 591, startPoint y: 259, endPoint x: 644, endPoint y: 253, distance: 53.0
click at [644, 253] on div at bounding box center [643, 253] width 3 height 31
click at [362, 254] on div "счастливой" at bounding box center [358, 253] width 73 height 18
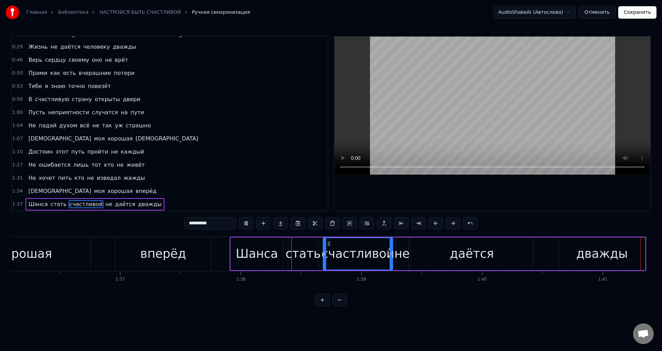
scroll to position [0, 11598]
click at [159, 262] on div "вперёд" at bounding box center [163, 253] width 46 height 18
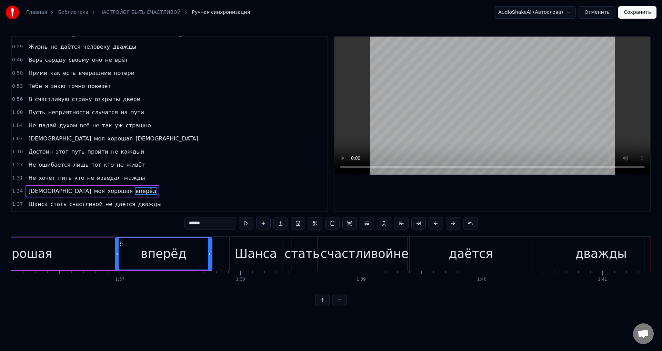
click at [292, 260] on div "стать" at bounding box center [301, 253] width 35 height 18
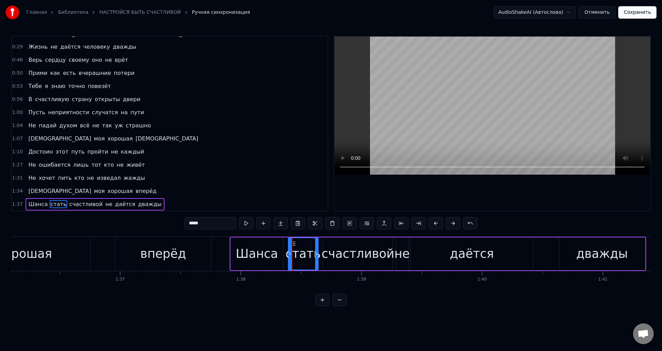
scroll to position [0, 11597]
click at [287, 261] on div at bounding box center [288, 253] width 3 height 31
drag, startPoint x: 253, startPoint y: 258, endPoint x: 305, endPoint y: 220, distance: 64.4
click at [254, 257] on div "Шанса" at bounding box center [257, 253] width 42 height 18
type input "*****"
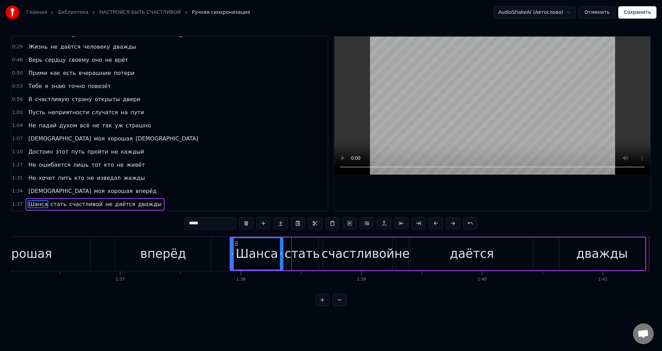
scroll to position [0, 11598]
click at [641, 14] on button "Сохранить" at bounding box center [637, 12] width 38 height 12
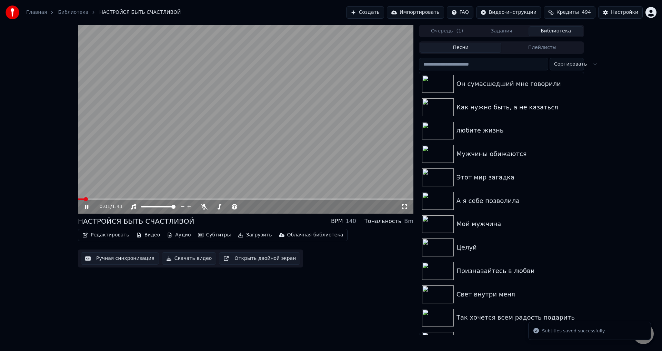
drag, startPoint x: 404, startPoint y: 206, endPoint x: 361, endPoint y: 249, distance: 61.4
click at [404, 207] on icon at bounding box center [404, 207] width 7 height 6
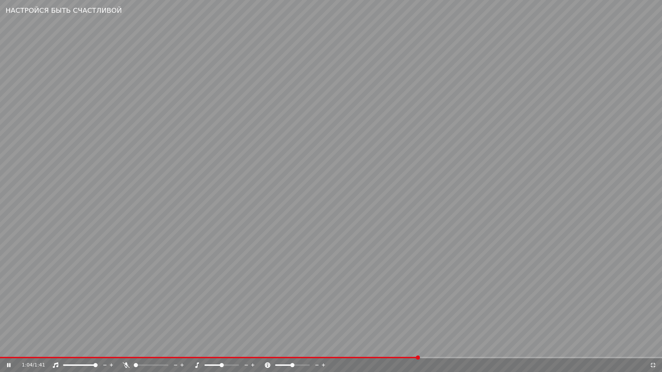
click at [359, 273] on video at bounding box center [331, 186] width 662 height 372
click at [376, 350] on span at bounding box center [189, 357] width 379 height 1
click at [450, 316] on video at bounding box center [331, 186] width 662 height 372
click at [361, 313] on video at bounding box center [331, 186] width 662 height 372
click at [362, 350] on div "1:04 / 1:41" at bounding box center [331, 366] width 662 height 14
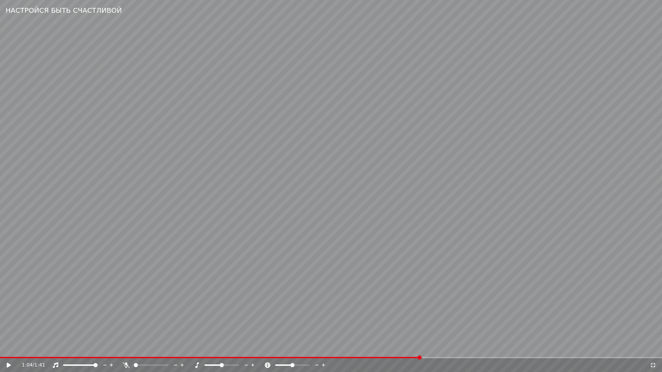
click at [362, 350] on div "1:04 / 1:41" at bounding box center [331, 366] width 662 height 14
click at [359, 350] on span at bounding box center [179, 357] width 359 height 1
click at [406, 331] on video at bounding box center [331, 186] width 662 height 372
click at [383, 339] on video at bounding box center [331, 186] width 662 height 372
click at [653, 350] on icon at bounding box center [653, 366] width 7 height 6
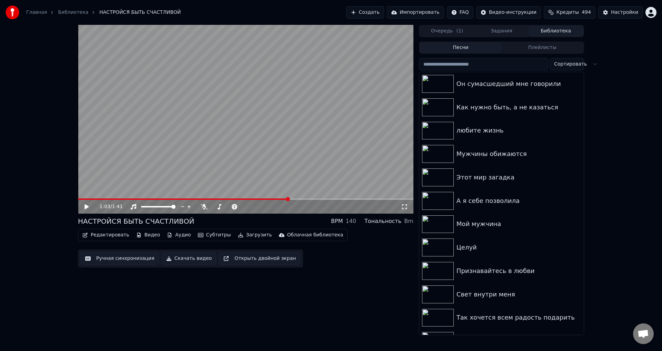
click at [117, 258] on button "Ручная синхронизация" at bounding box center [120, 258] width 78 height 12
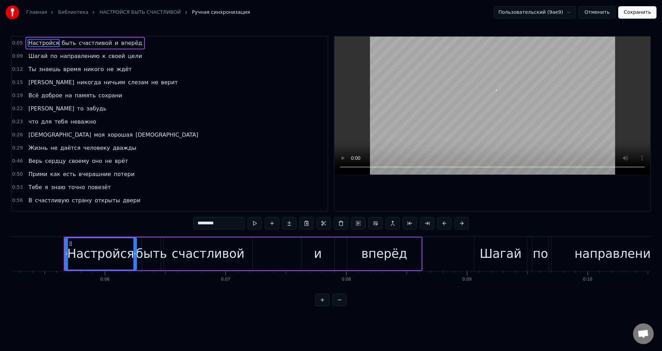
scroll to position [0, 648]
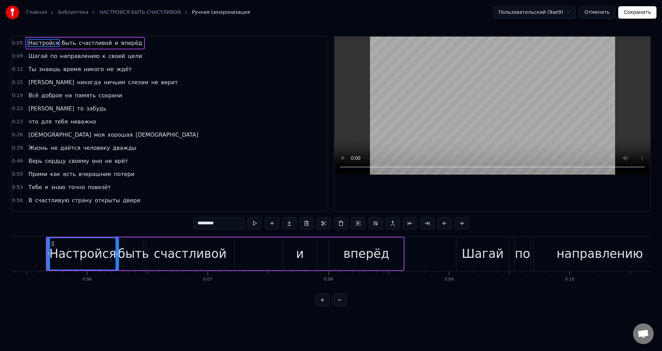
click at [30, 174] on span "Прими" at bounding box center [38, 174] width 20 height 8
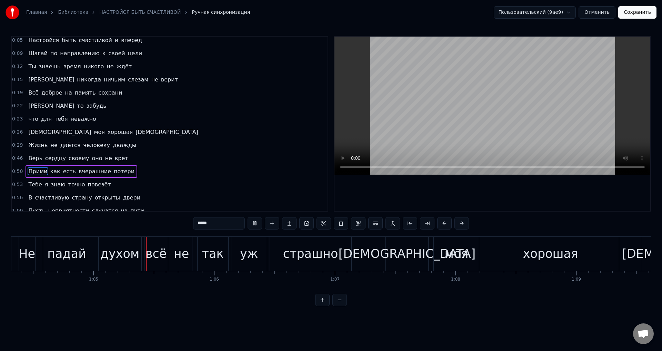
scroll to position [0, 7770]
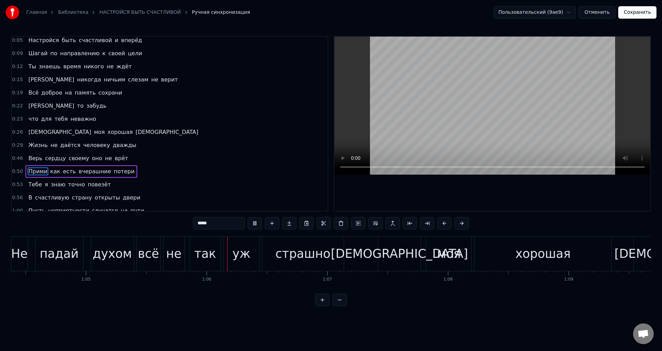
click at [66, 257] on div "падай" at bounding box center [59, 253] width 39 height 18
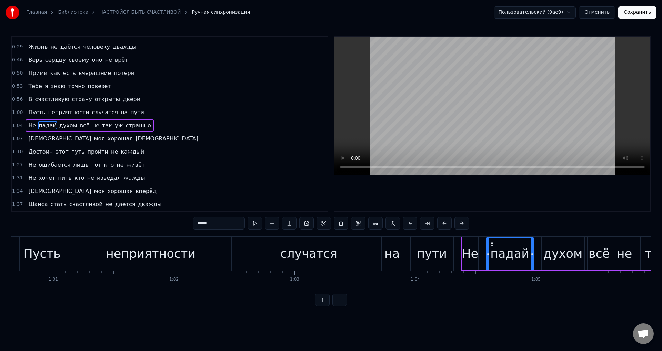
scroll to position [0, 7300]
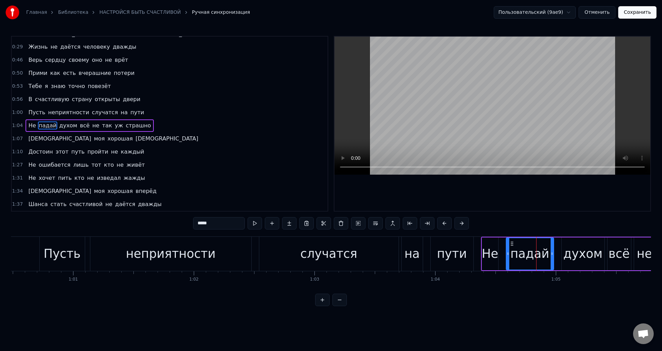
click at [63, 253] on div "Пусть" at bounding box center [61, 253] width 37 height 18
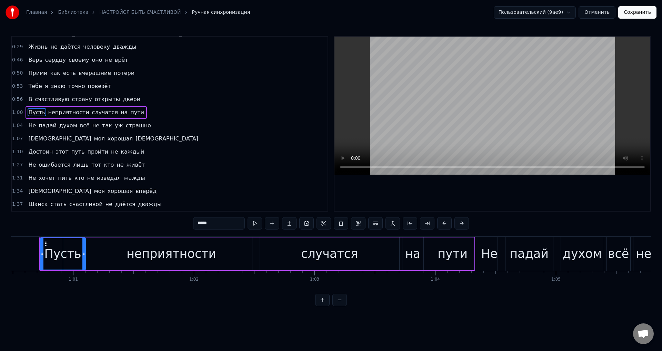
scroll to position [90, 0]
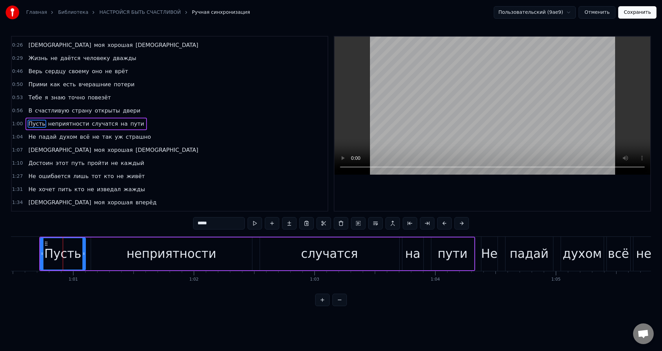
click at [198, 255] on div "неприятности" at bounding box center [172, 253] width 90 height 18
type input "**********"
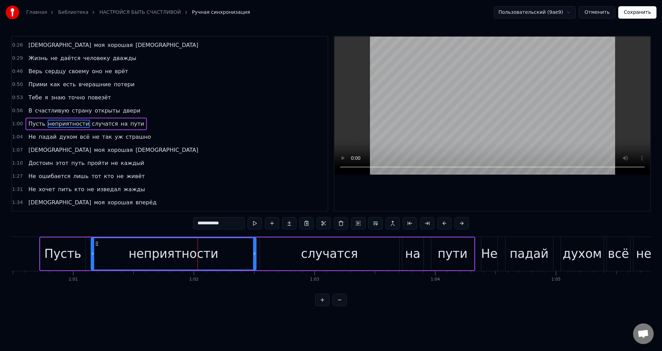
drag, startPoint x: 249, startPoint y: 254, endPoint x: 253, endPoint y: 256, distance: 4.6
click at [253, 256] on div at bounding box center [254, 253] width 3 height 31
click at [1, 250] on div "Главная Библиотека НАСТРОЙСЯ БЫТЬ СЧАСТЛИВОЙ Ручная синхронизация Пользовательс…" at bounding box center [331, 153] width 662 height 306
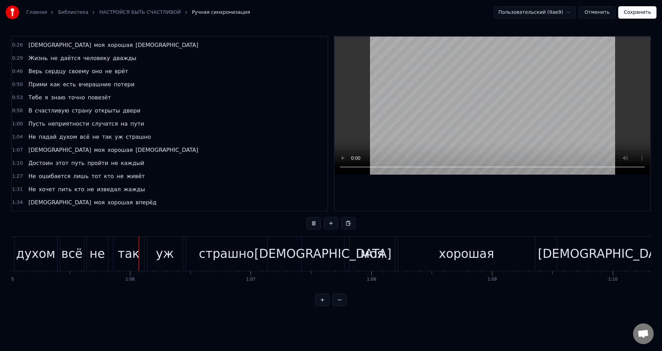
scroll to position [0, 7851]
drag, startPoint x: 641, startPoint y: 10, endPoint x: 525, endPoint y: 64, distance: 128.0
click at [641, 11] on button "Сохранить" at bounding box center [637, 12] width 38 height 12
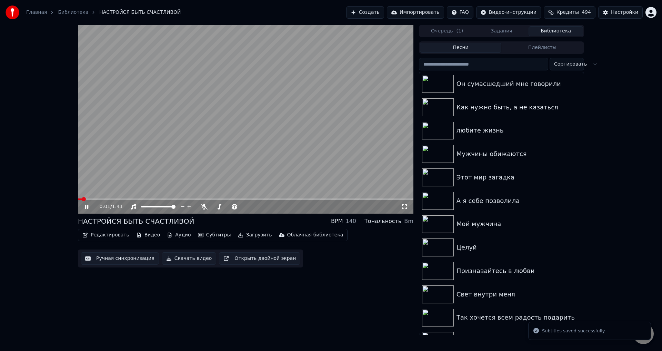
click at [211, 199] on span at bounding box center [245, 198] width 335 height 1
click at [245, 199] on span at bounding box center [245, 198] width 335 height 1
drag, startPoint x: 405, startPoint y: 208, endPoint x: 345, endPoint y: 242, distance: 68.9
click at [405, 209] on icon at bounding box center [404, 207] width 7 height 6
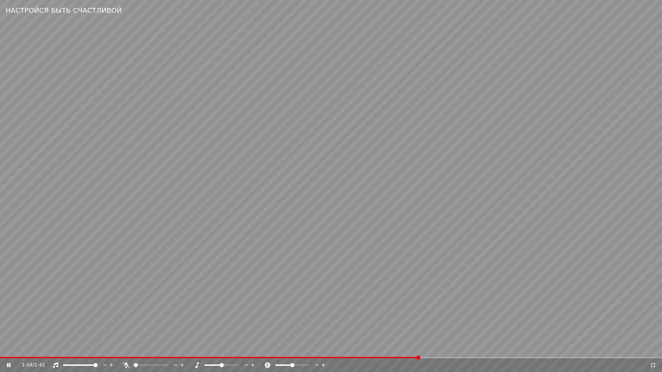
click at [376, 350] on span at bounding box center [209, 357] width 419 height 1
click at [653, 350] on icon at bounding box center [653, 366] width 7 height 6
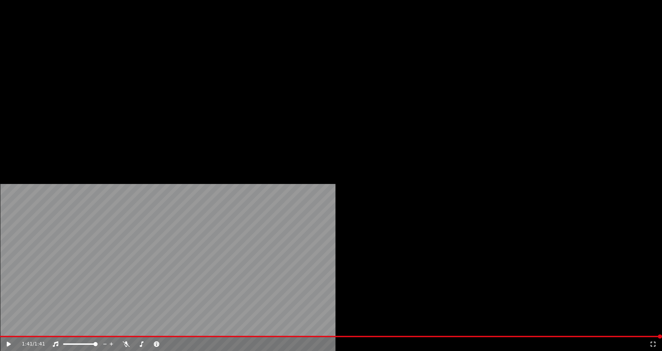
scroll to position [138, 0]
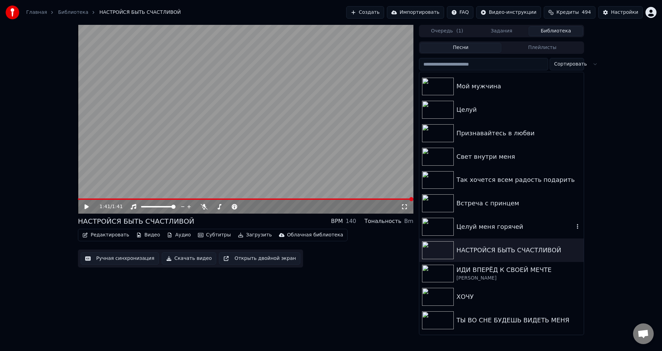
click at [492, 227] on div "Целуй меня горячей" at bounding box center [516, 227] width 118 height 10
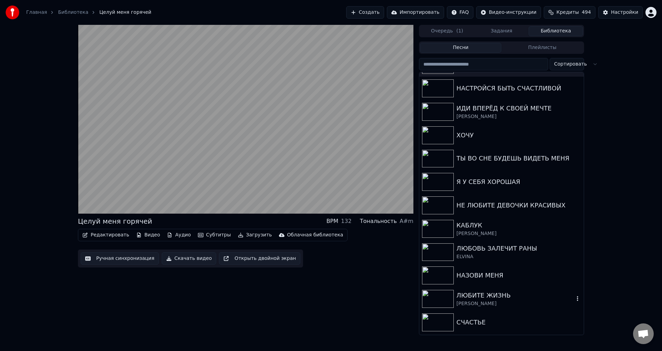
scroll to position [310, 0]
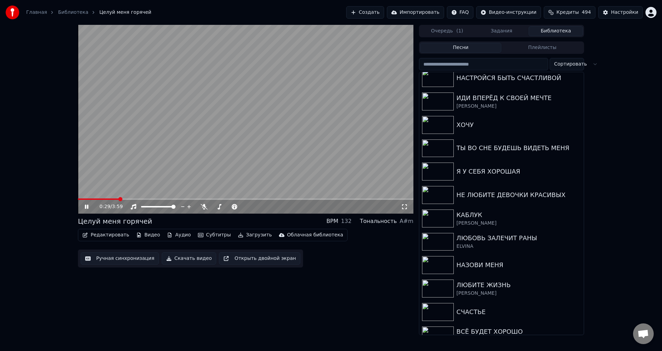
click at [87, 207] on icon at bounding box center [86, 206] width 3 height 4
